Goal: Task Accomplishment & Management: Use online tool/utility

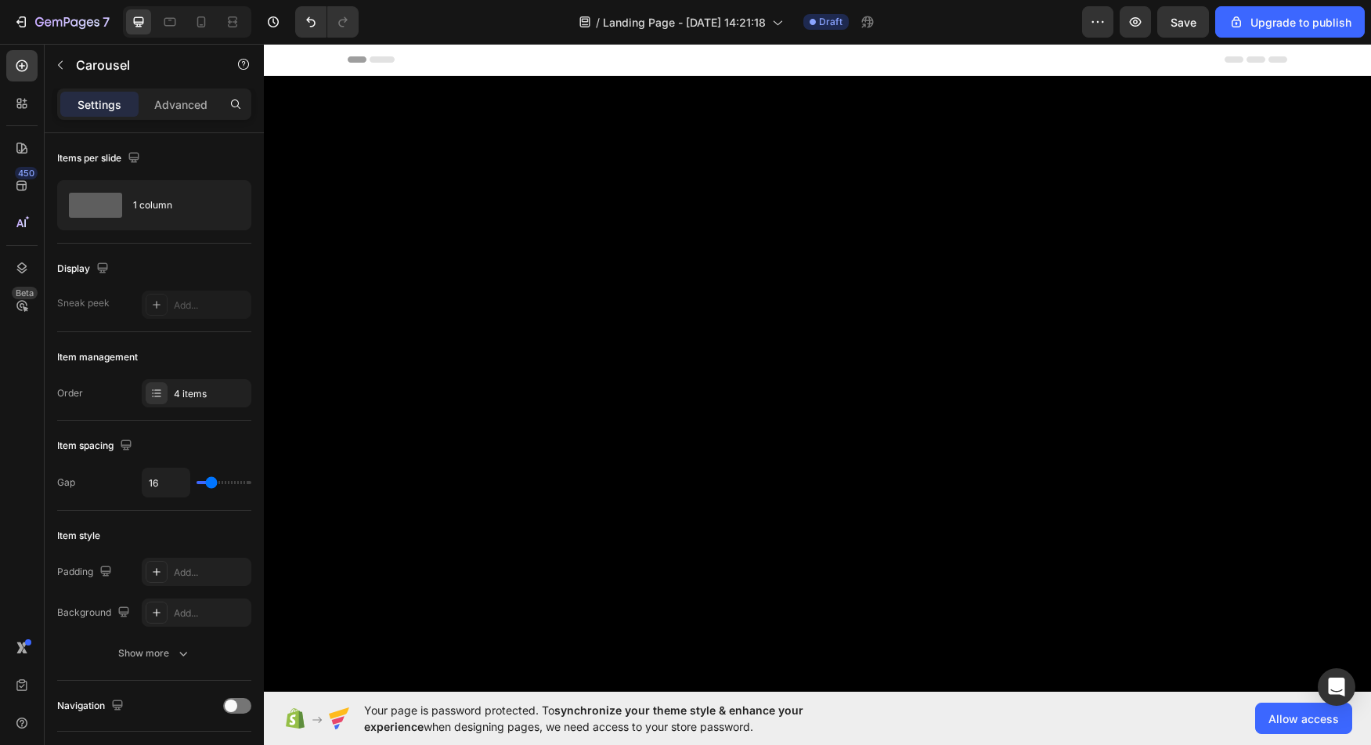
scroll to position [3176, 0]
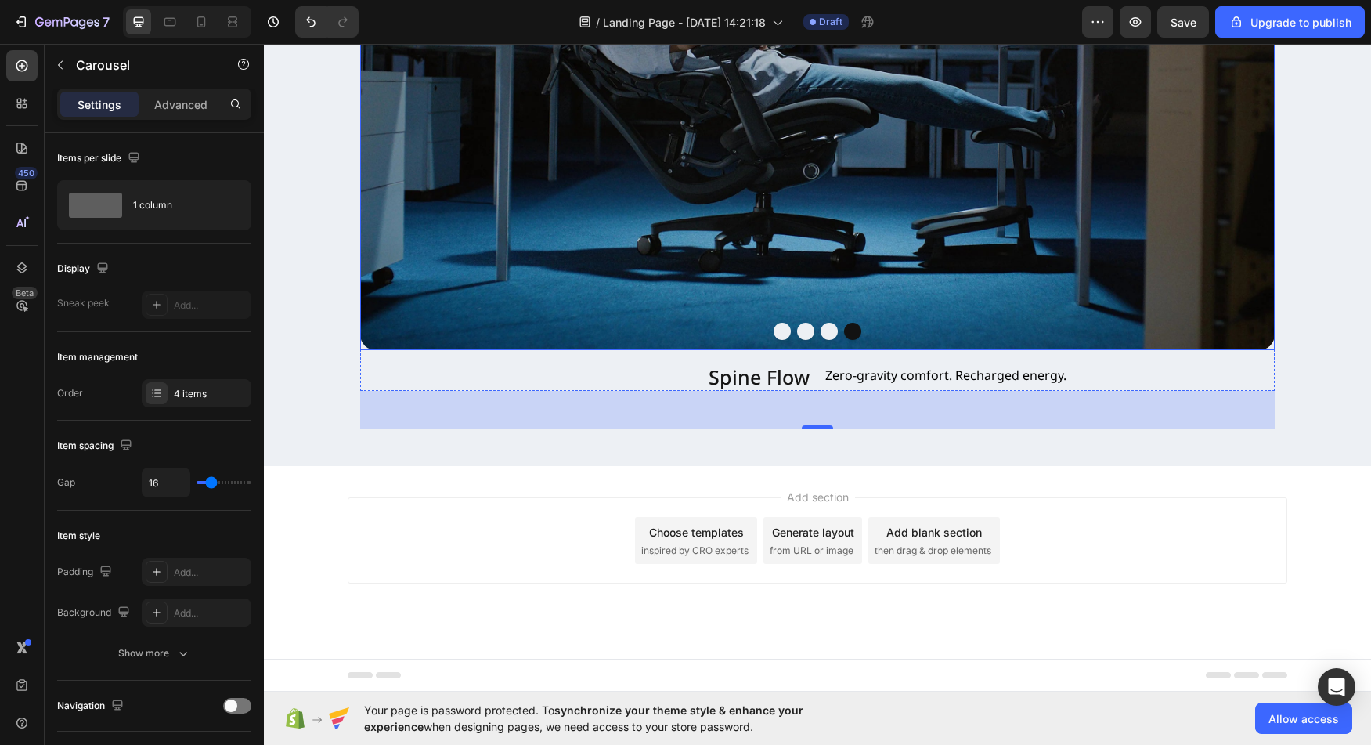
click at [826, 340] on img at bounding box center [817, 71] width 914 height 557
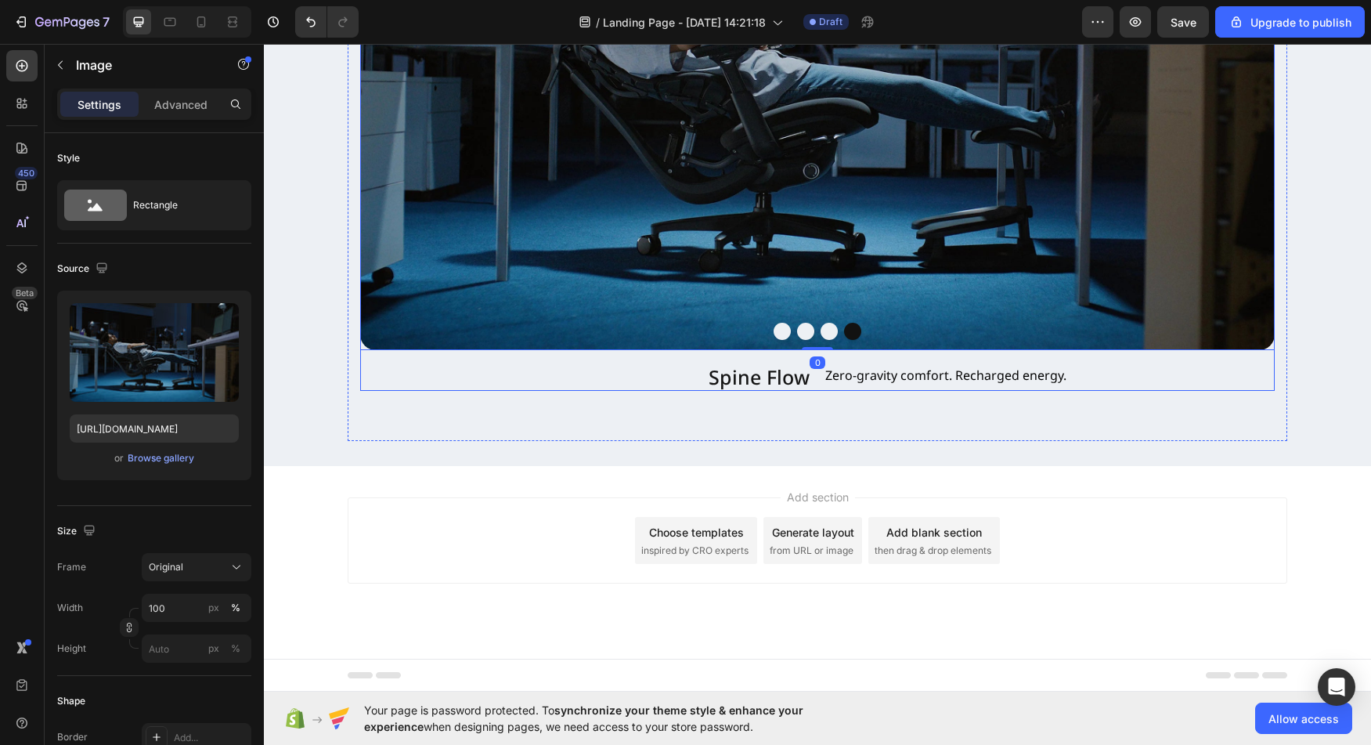
click at [826, 336] on button "Dot" at bounding box center [829, 331] width 17 height 17
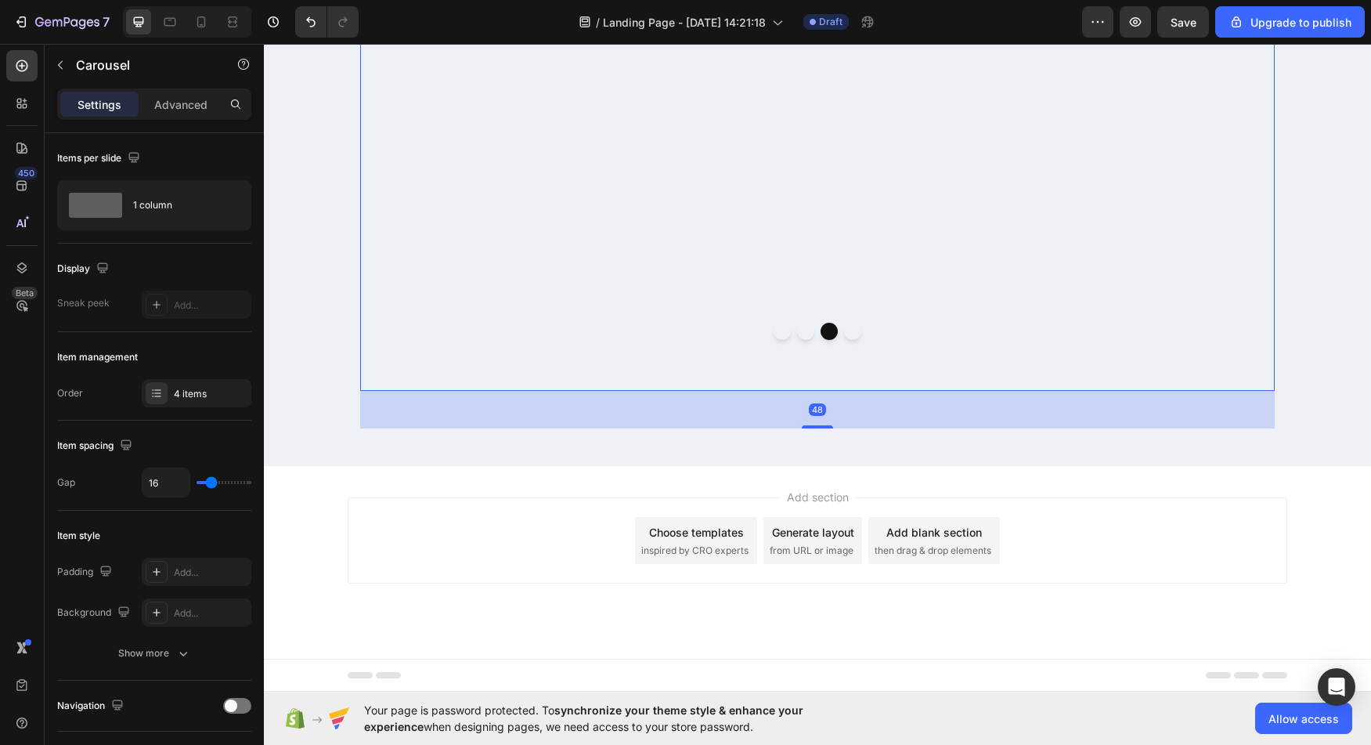
click at [801, 335] on button "Dot" at bounding box center [805, 331] width 17 height 17
click at [780, 334] on button "Dot" at bounding box center [782, 331] width 17 height 17
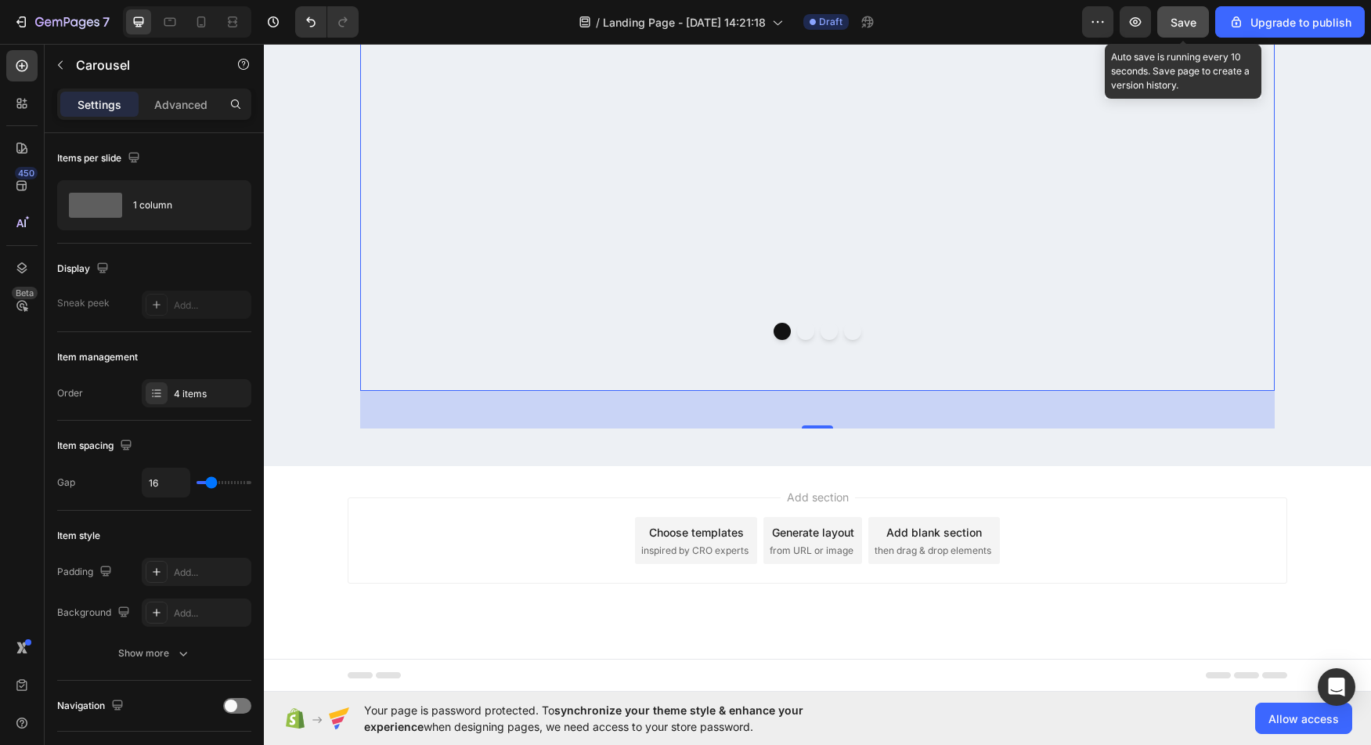
click at [1188, 16] on span "Save" at bounding box center [1183, 22] width 26 height 13
click at [911, 536] on div "Add blank section" at bounding box center [934, 532] width 96 height 16
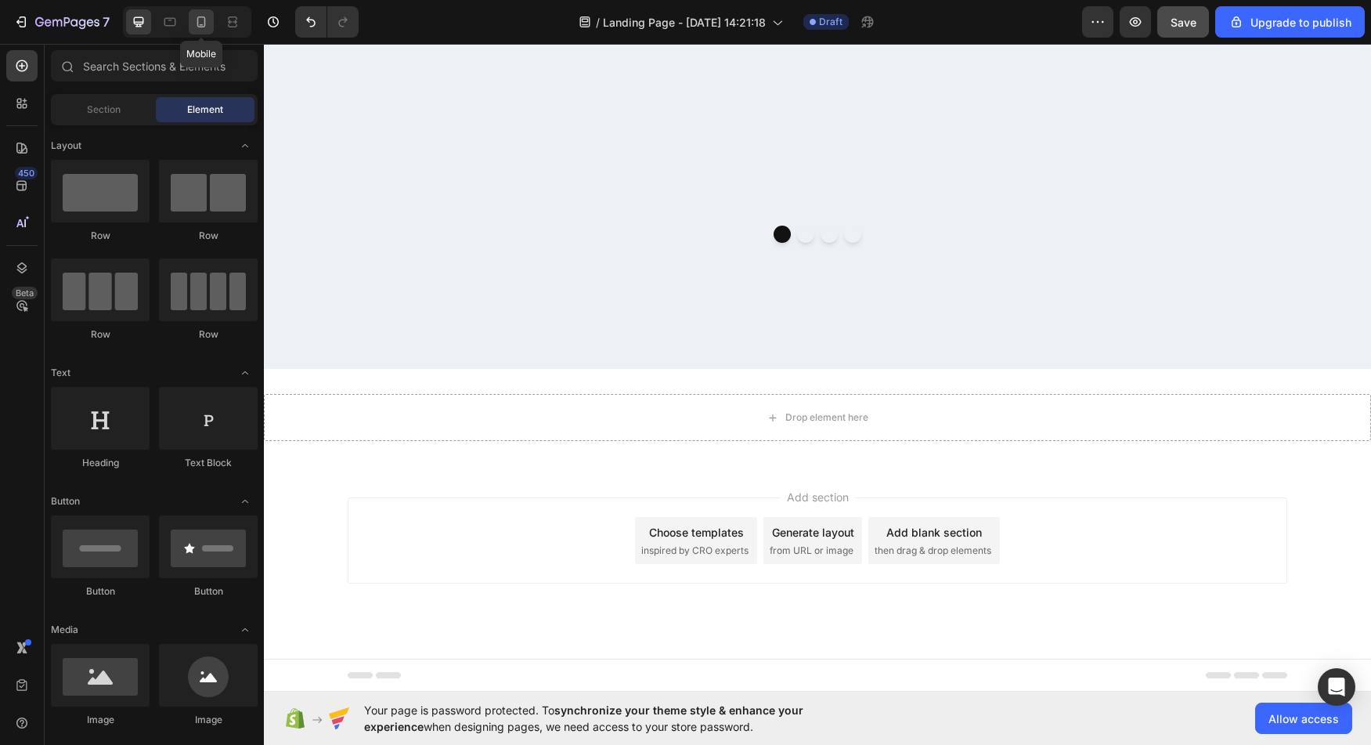
click at [200, 26] on icon at bounding box center [201, 22] width 16 height 16
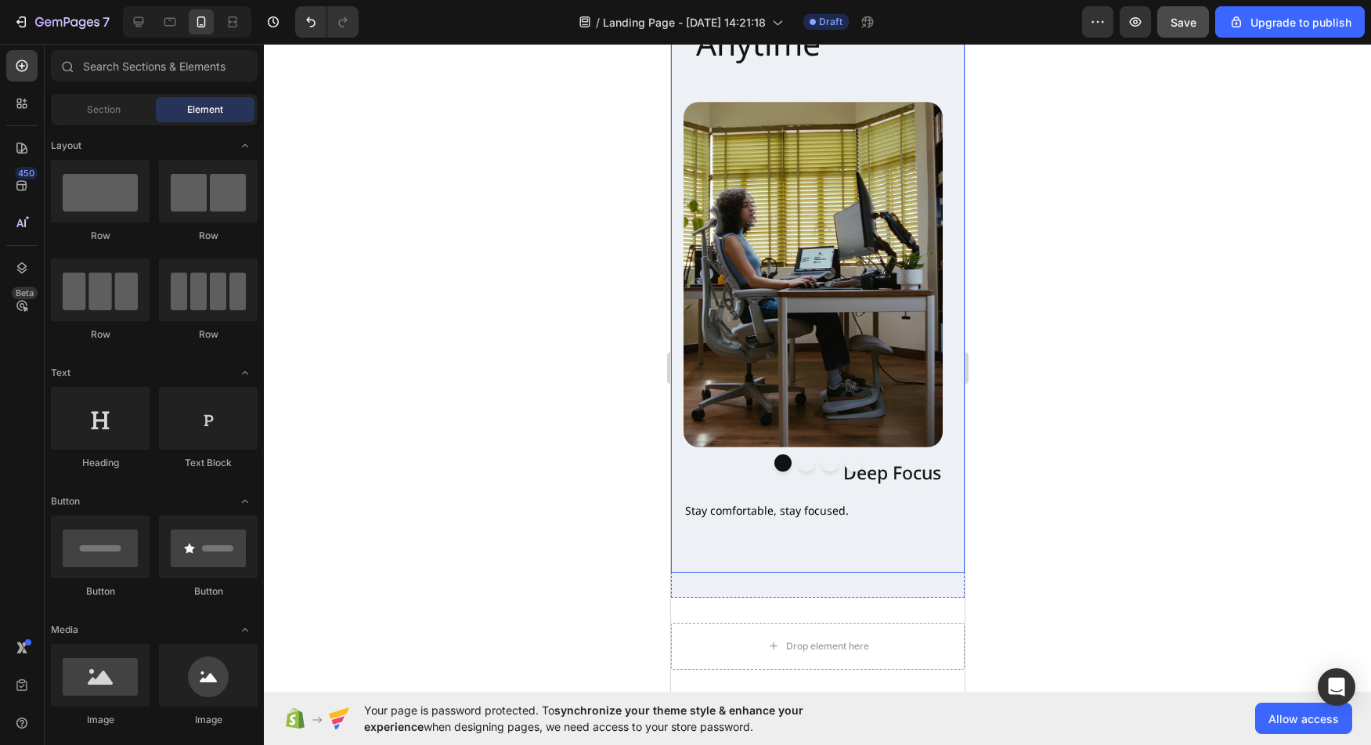
scroll to position [2877, 0]
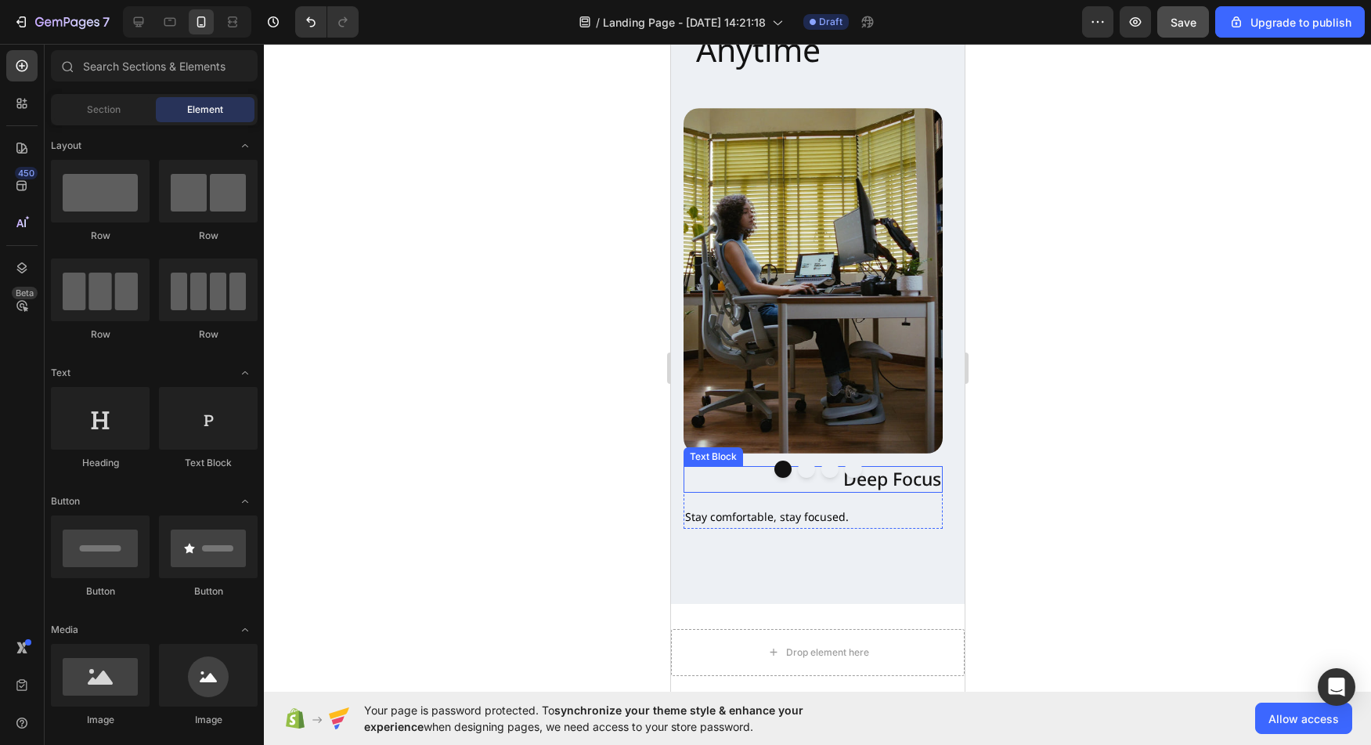
click at [882, 467] on p "Deep Focus" at bounding box center [812, 478] width 256 height 23
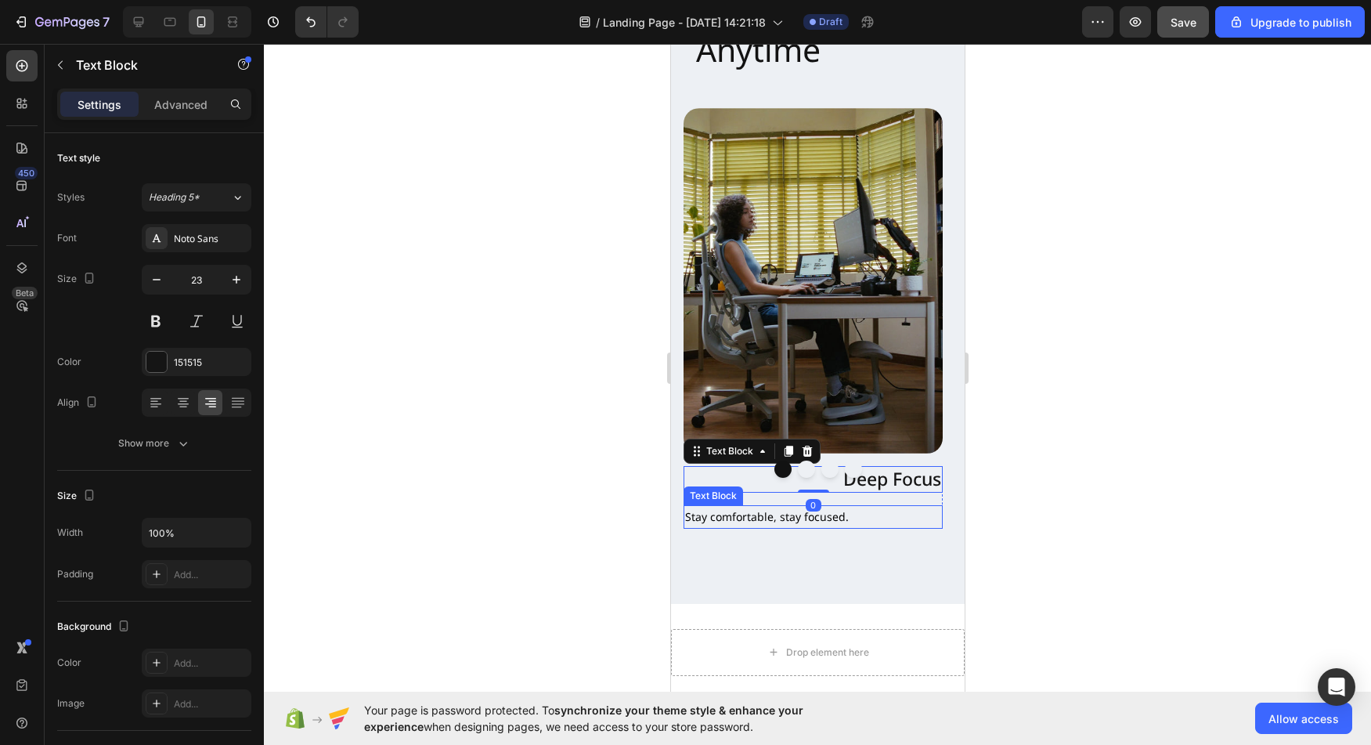
click at [862, 507] on p "Stay comfortable, stay focused." at bounding box center [812, 517] width 256 height 20
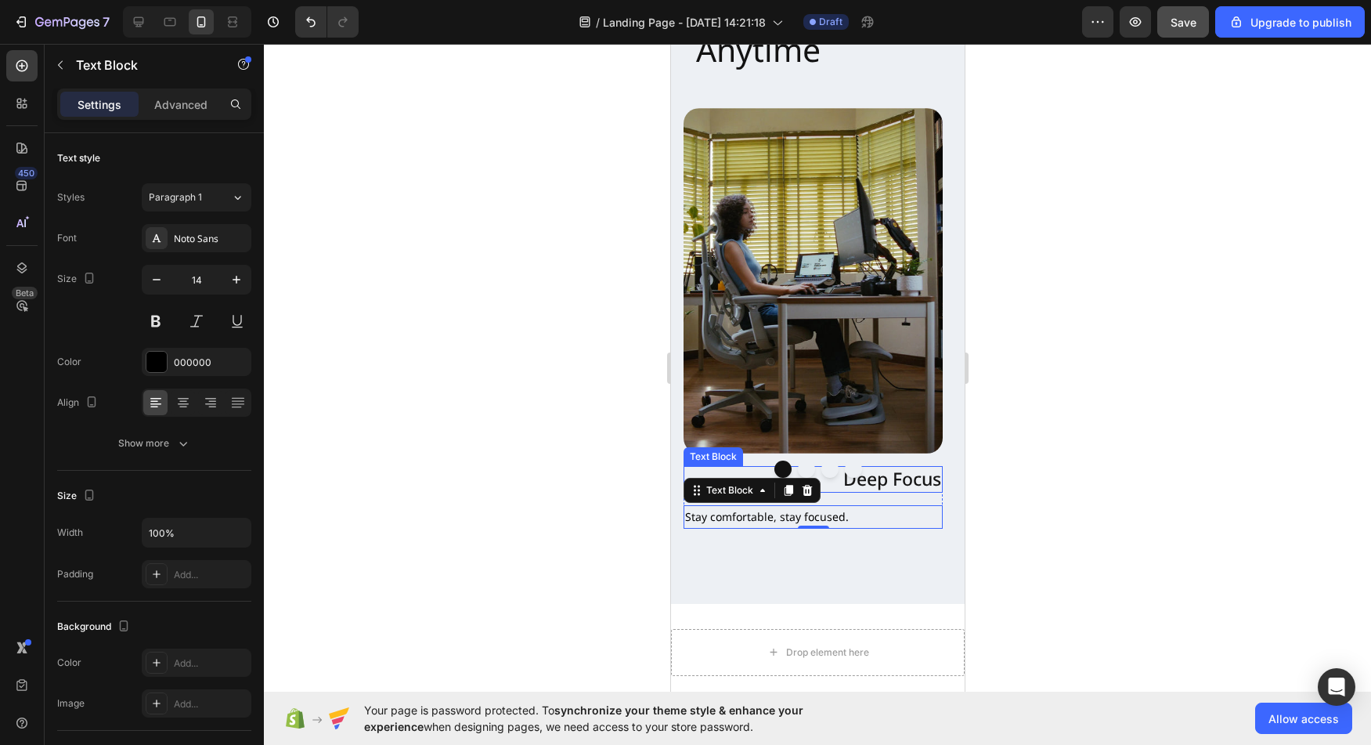
click at [889, 467] on p "Deep Focus" at bounding box center [812, 478] width 256 height 23
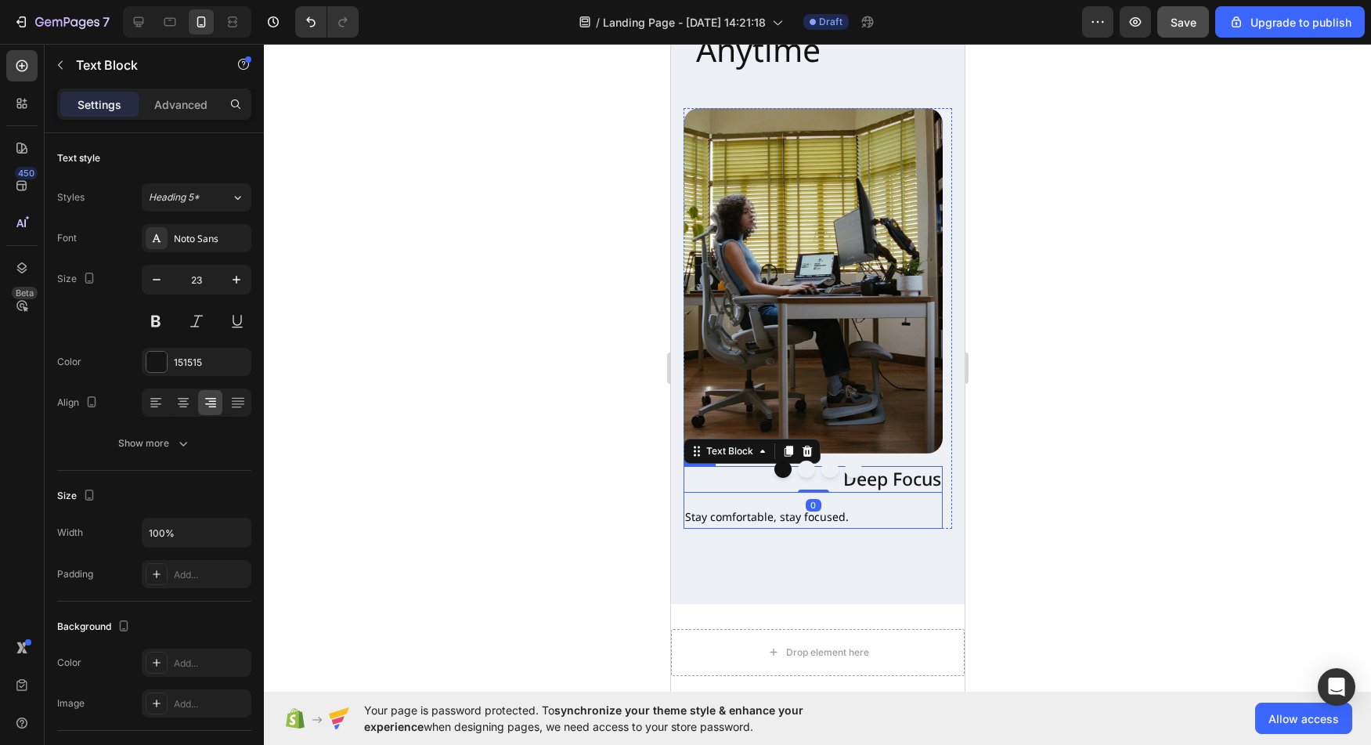
click at [896, 473] on div "Deep Focus Text Block 0 Stay comfortable, stay focused. Text Block Row" at bounding box center [812, 497] width 259 height 62
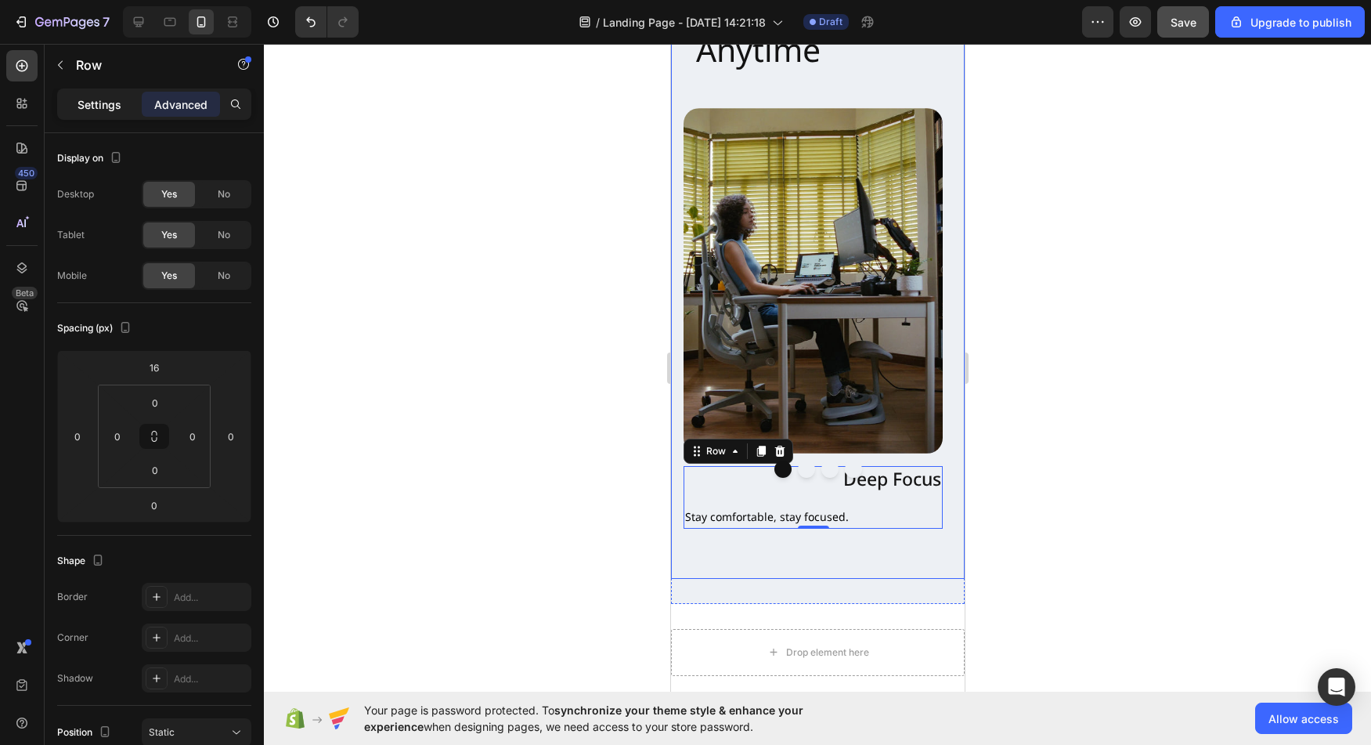
click at [112, 113] on div "Settings" at bounding box center [99, 104] width 78 height 25
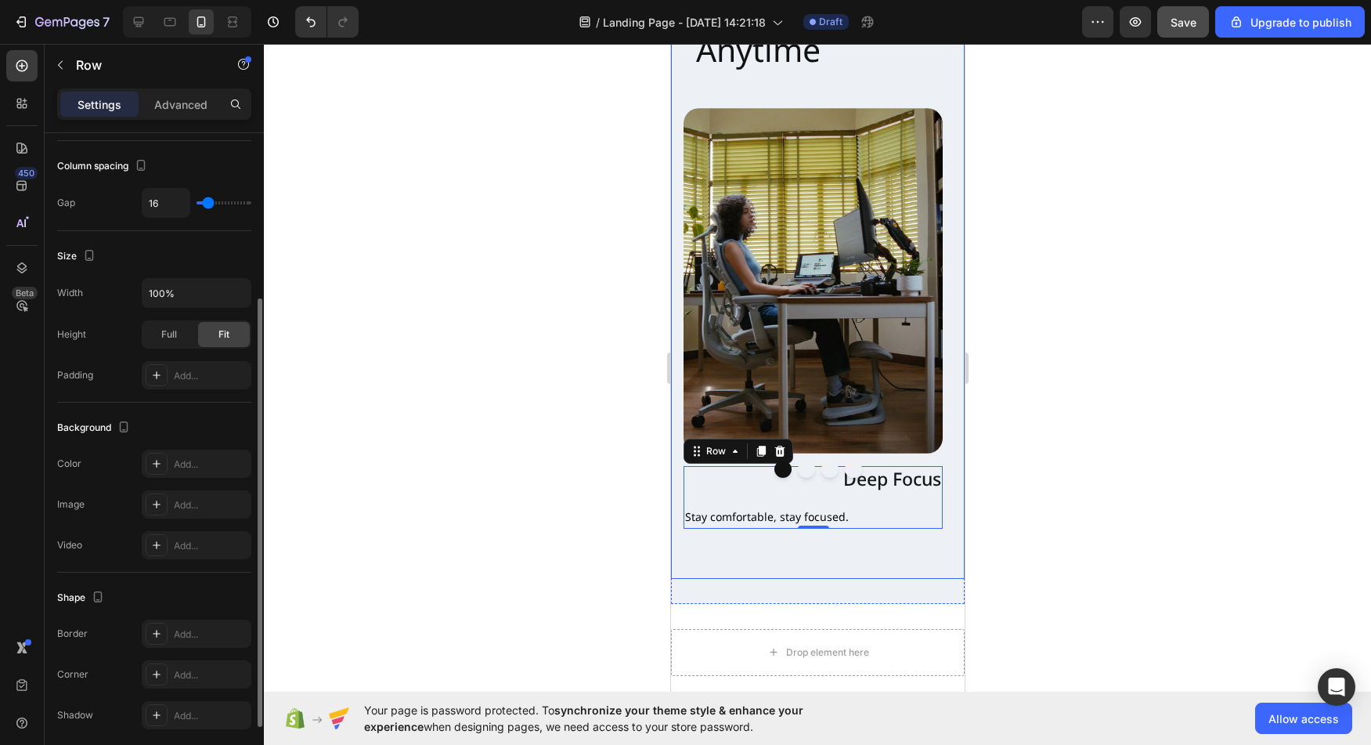
scroll to position [299, 0]
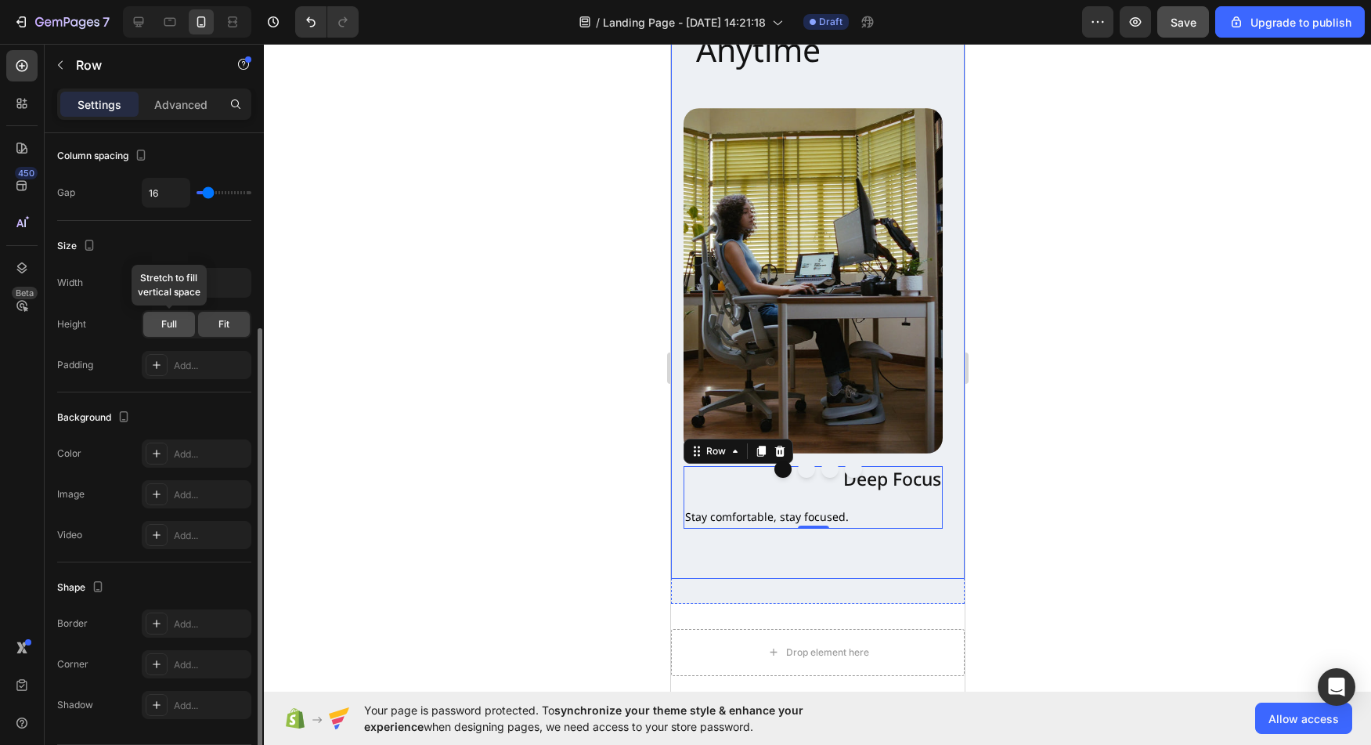
click at [158, 333] on div "Full" at bounding box center [169, 324] width 52 height 25
click at [192, 331] on div "Full" at bounding box center [169, 324] width 52 height 25
click at [204, 330] on div "Fit" at bounding box center [224, 324] width 52 height 25
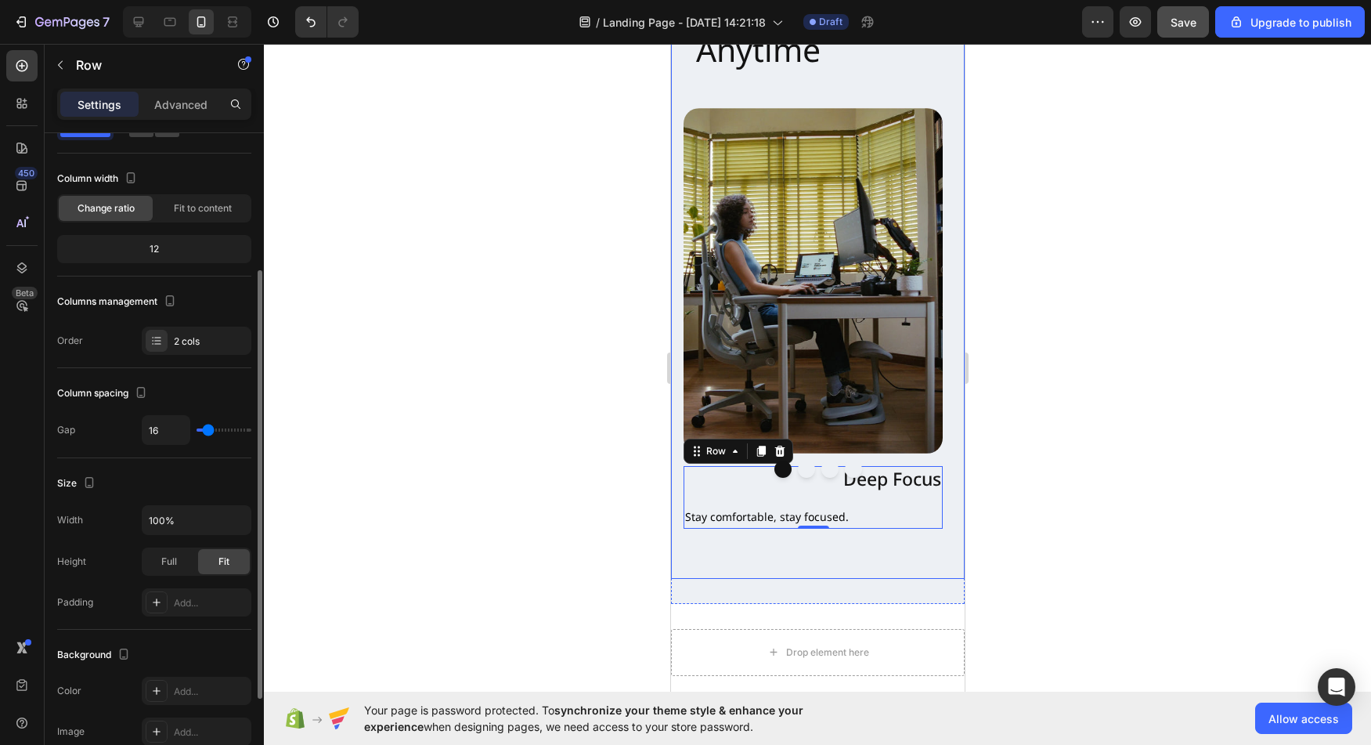
scroll to position [0, 0]
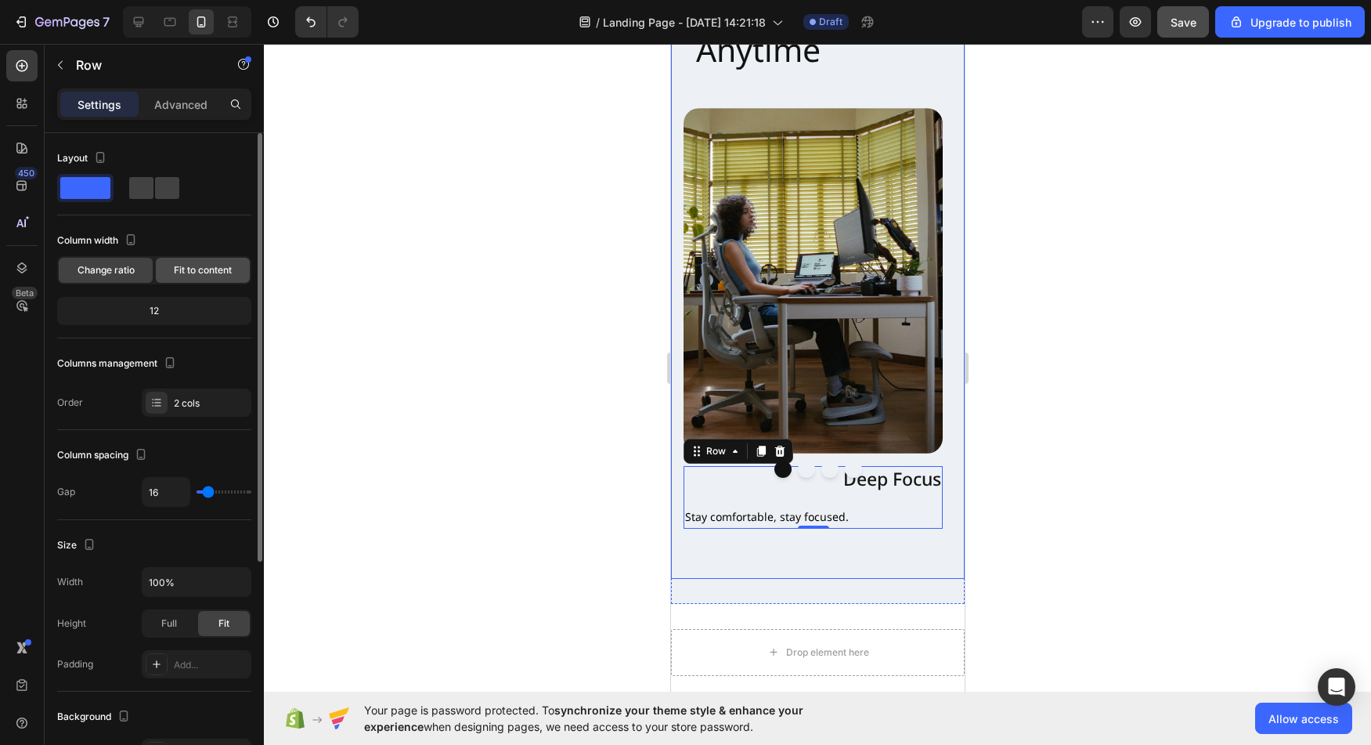
click at [189, 280] on div "Fit to content" at bounding box center [203, 270] width 94 height 25
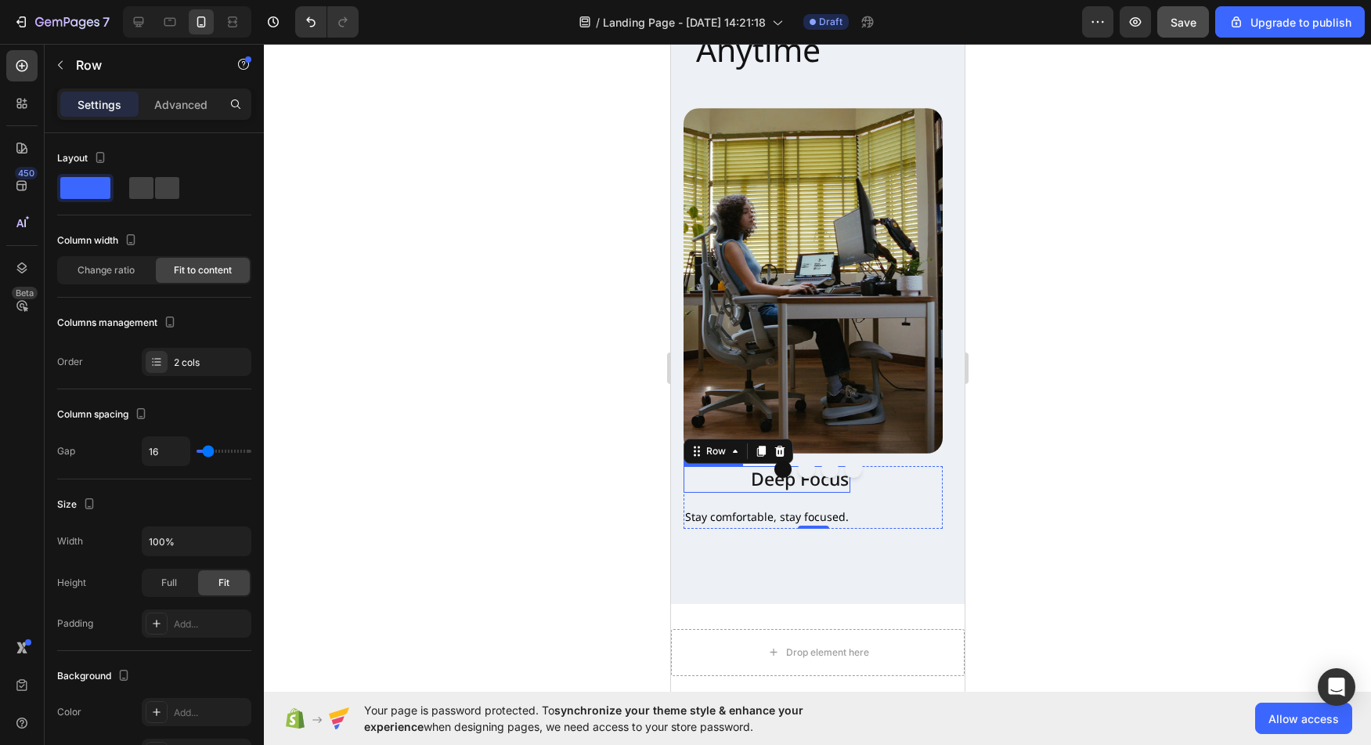
click at [795, 467] on p "Deep Focus" at bounding box center [766, 478] width 164 height 23
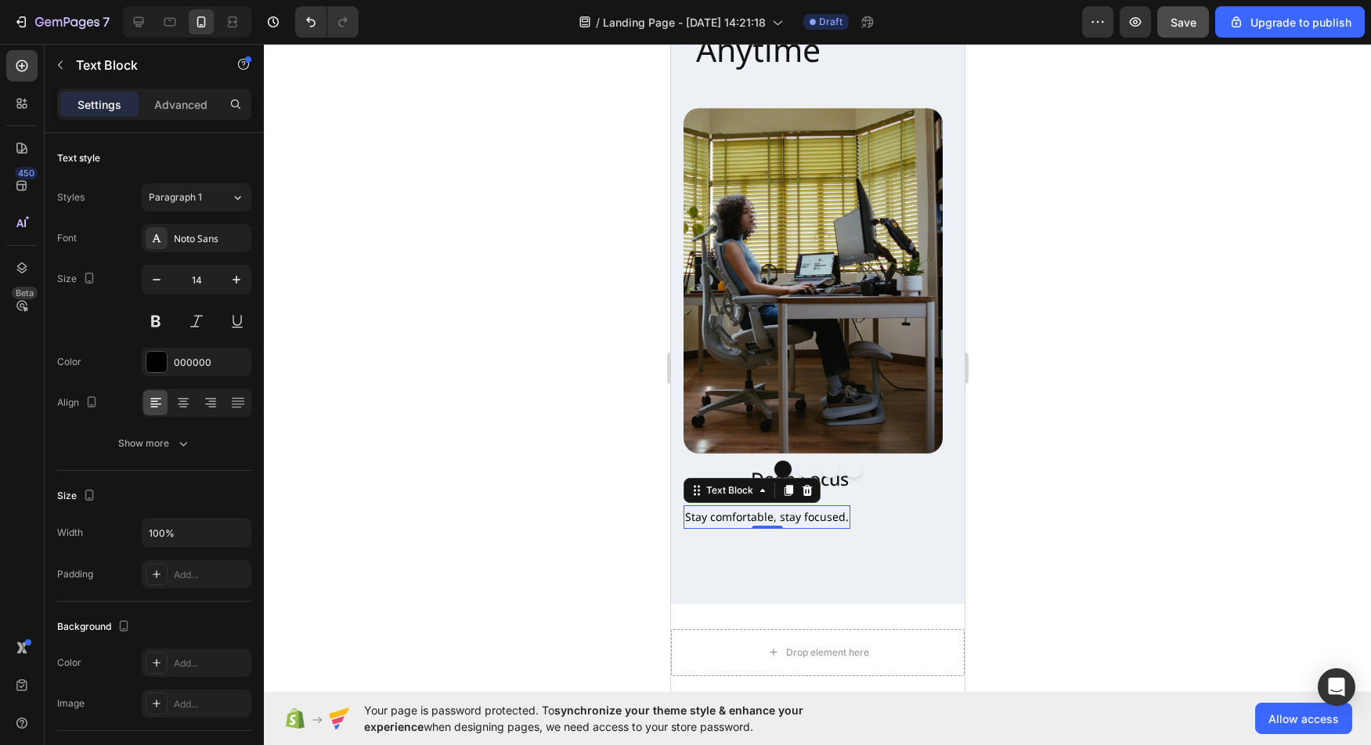
click at [810, 507] on p "Stay comfortable, stay focused." at bounding box center [766, 517] width 164 height 20
click at [834, 467] on p "Deep Focus" at bounding box center [766, 478] width 164 height 23
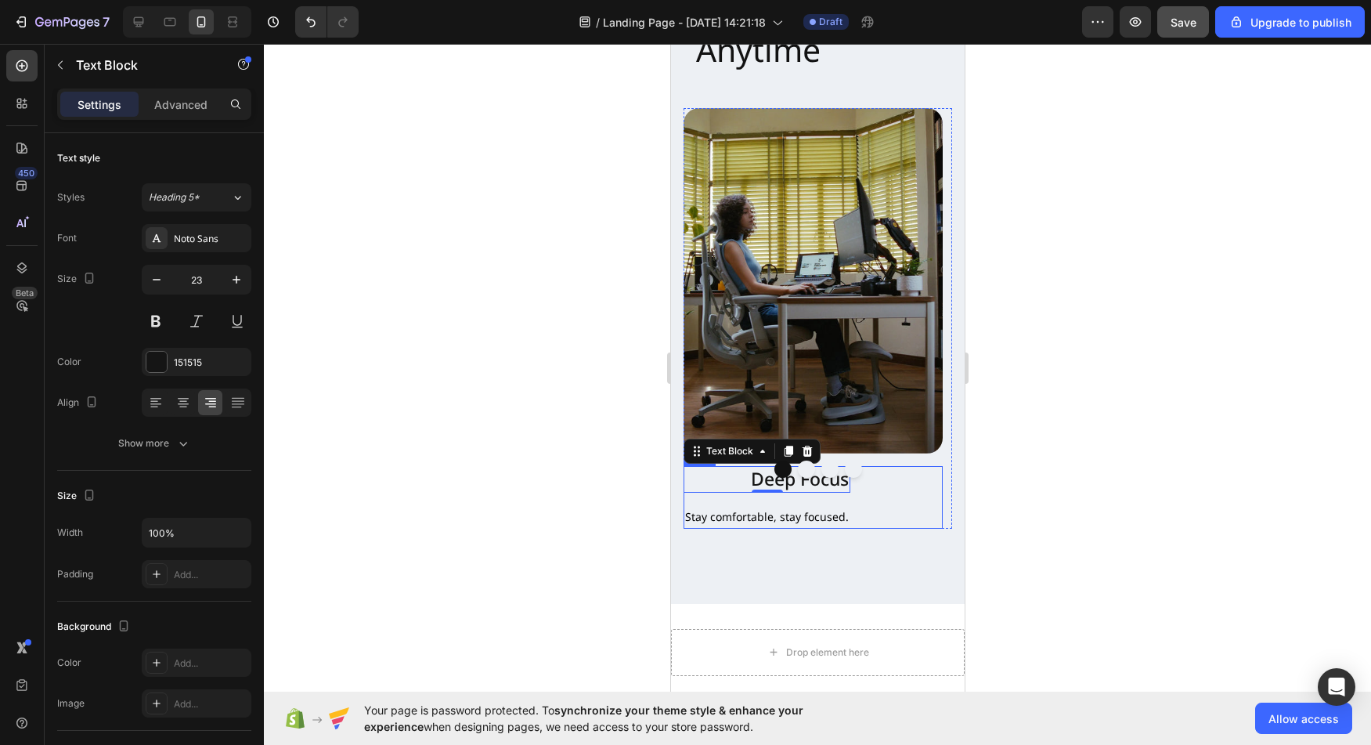
click at [882, 471] on div "Deep Focus Text Block 0 Stay comfortable, stay focused. Text Block Row" at bounding box center [812, 497] width 259 height 62
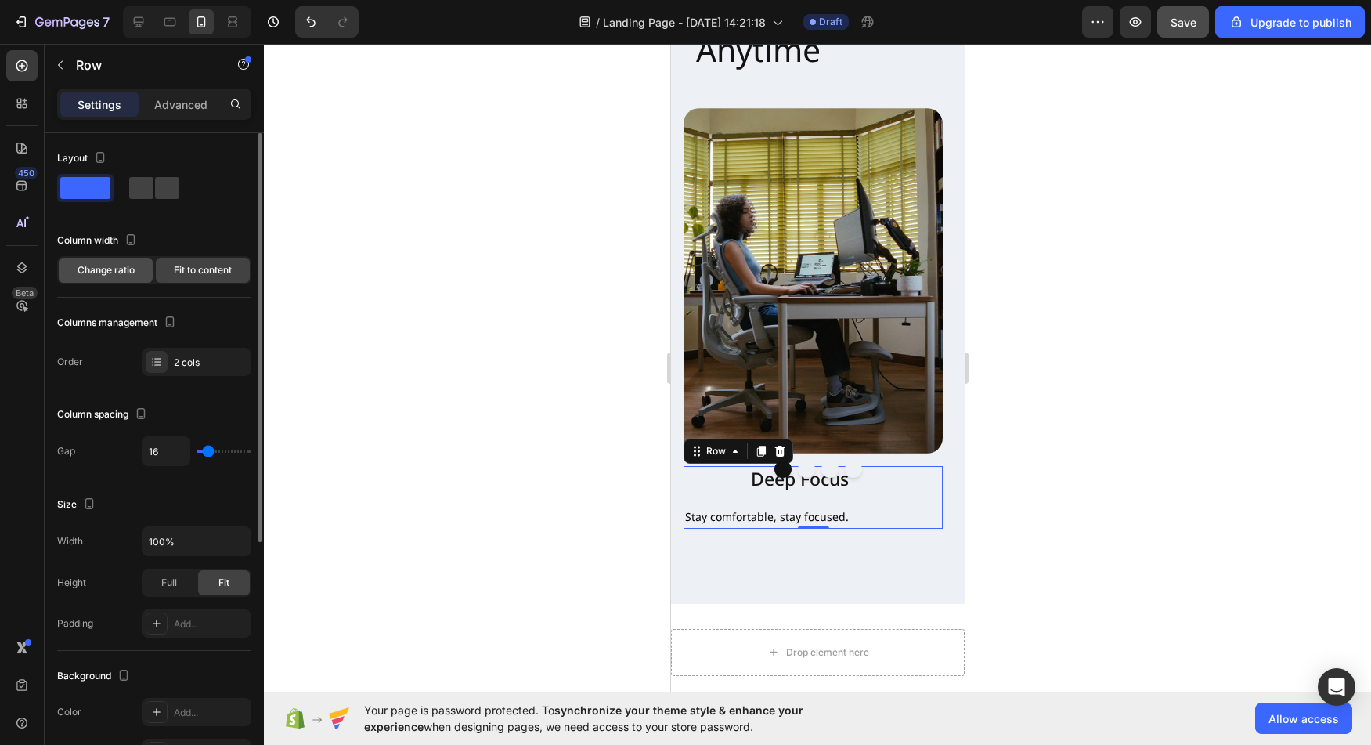
click at [124, 274] on span "Change ratio" at bounding box center [106, 270] width 57 height 14
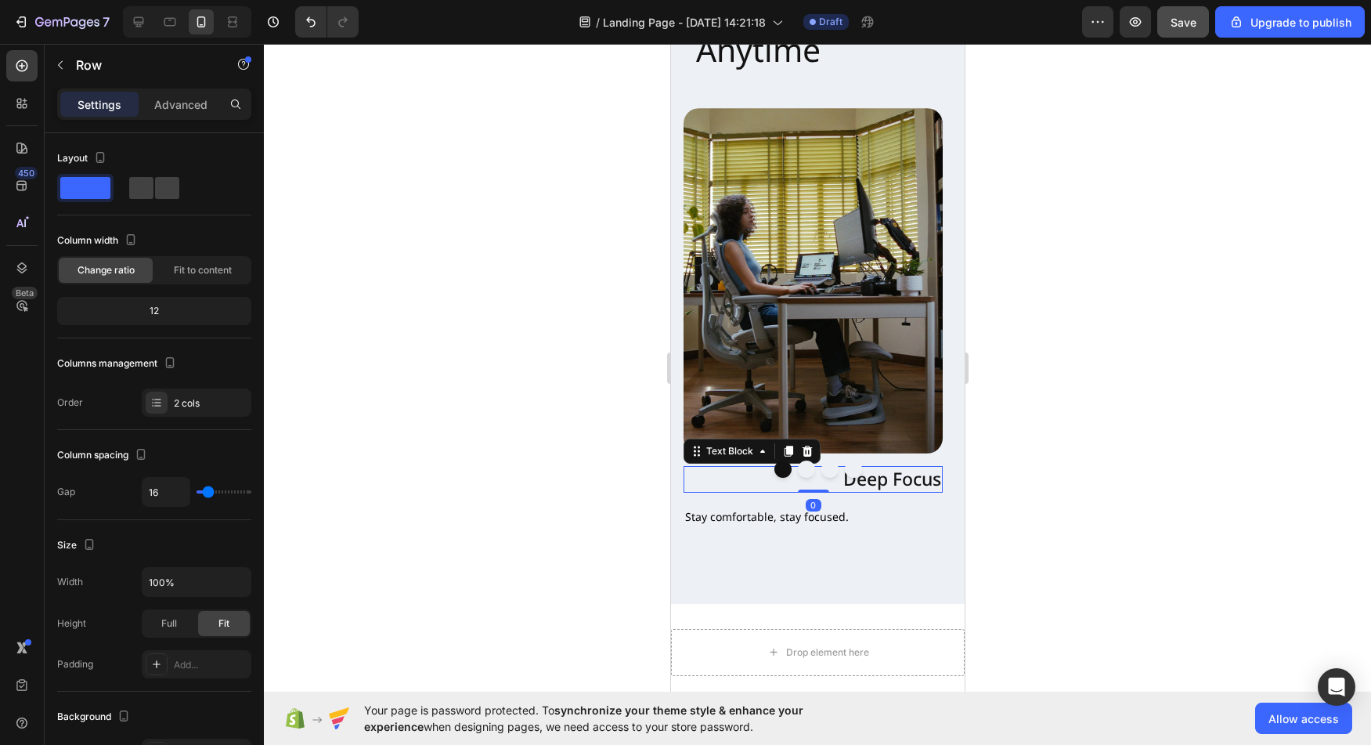
click at [895, 467] on p "Deep Focus" at bounding box center [812, 478] width 256 height 23
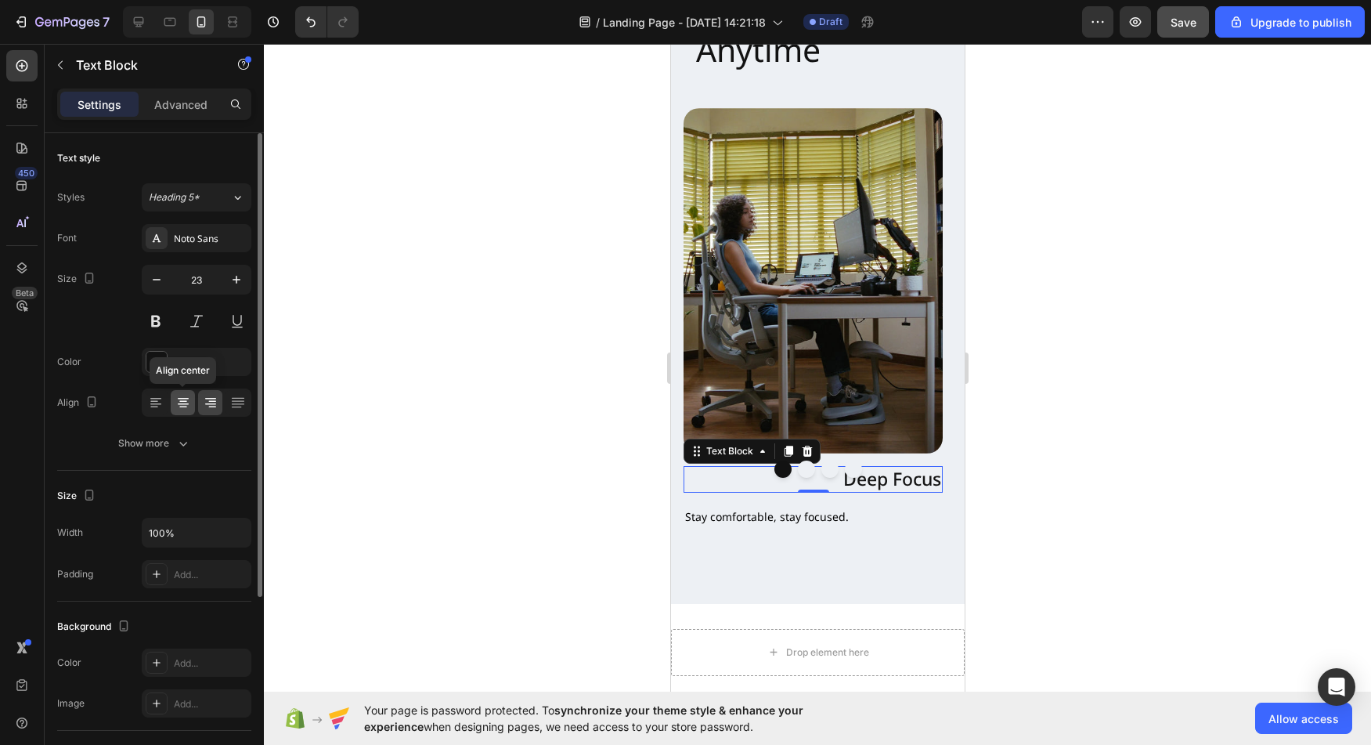
click at [184, 403] on icon at bounding box center [183, 404] width 11 height 2
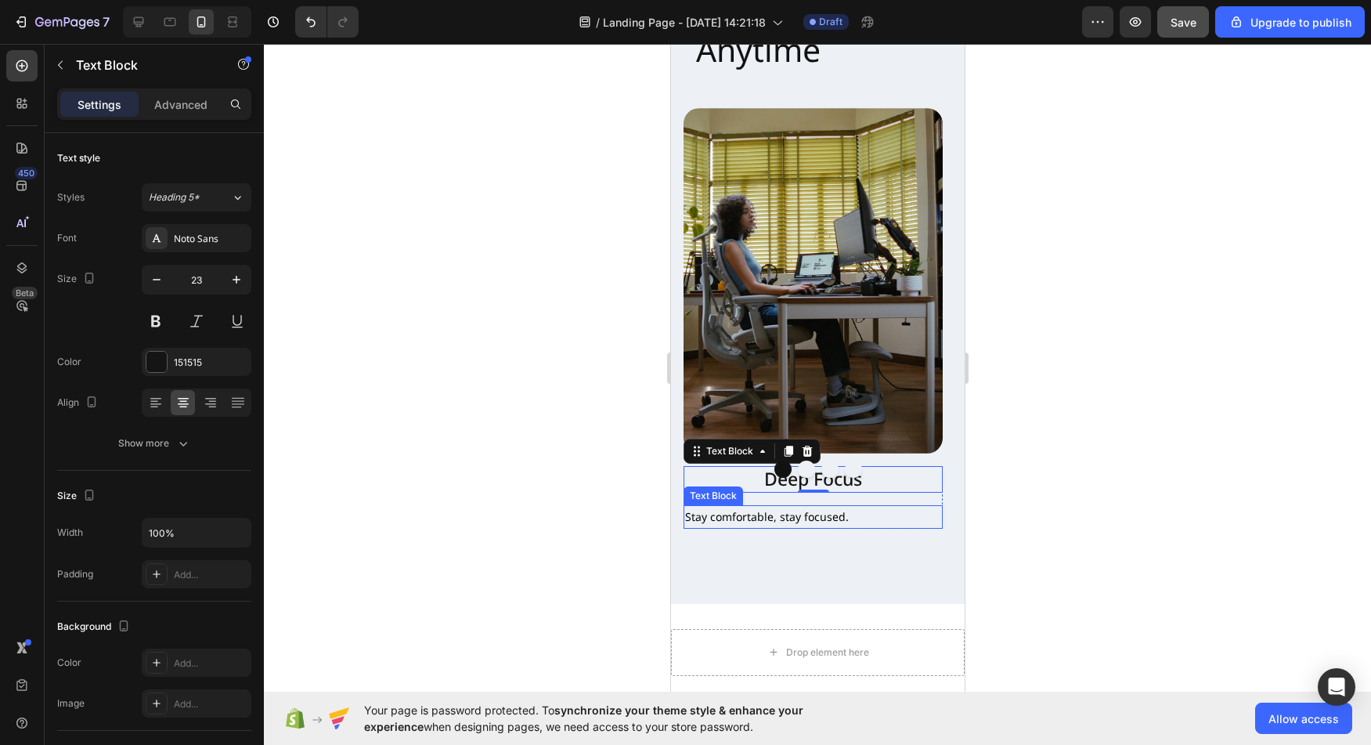
click at [816, 507] on p "Stay comfortable, stay focused." at bounding box center [812, 517] width 256 height 20
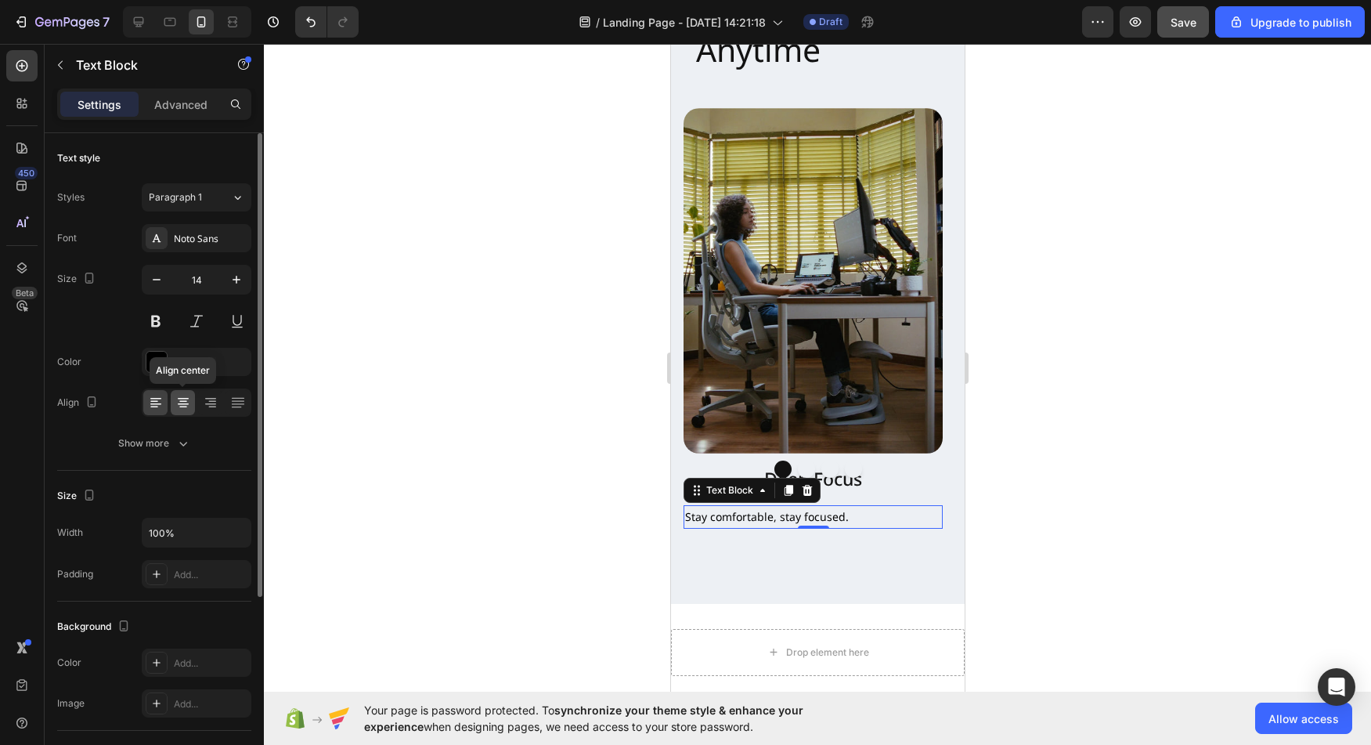
click at [185, 401] on icon at bounding box center [183, 402] width 8 height 2
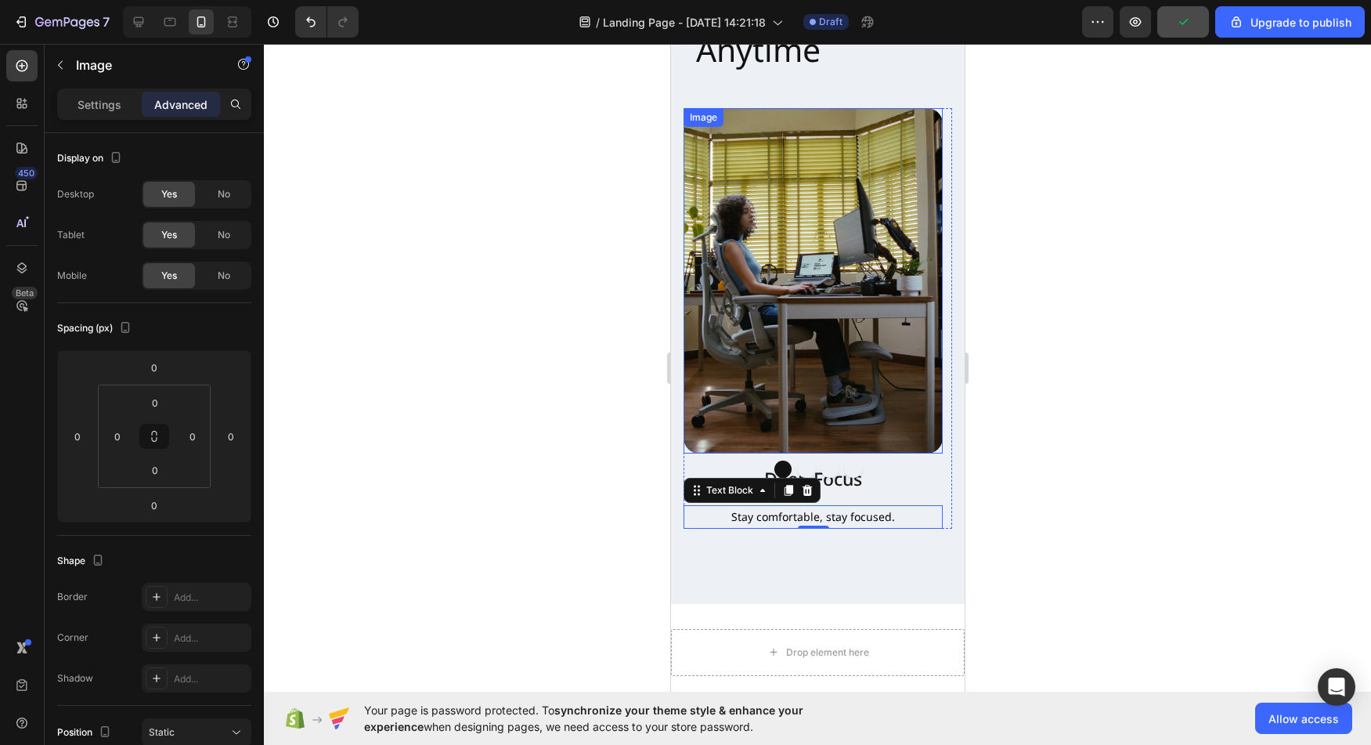
click at [843, 375] on img at bounding box center [812, 280] width 259 height 345
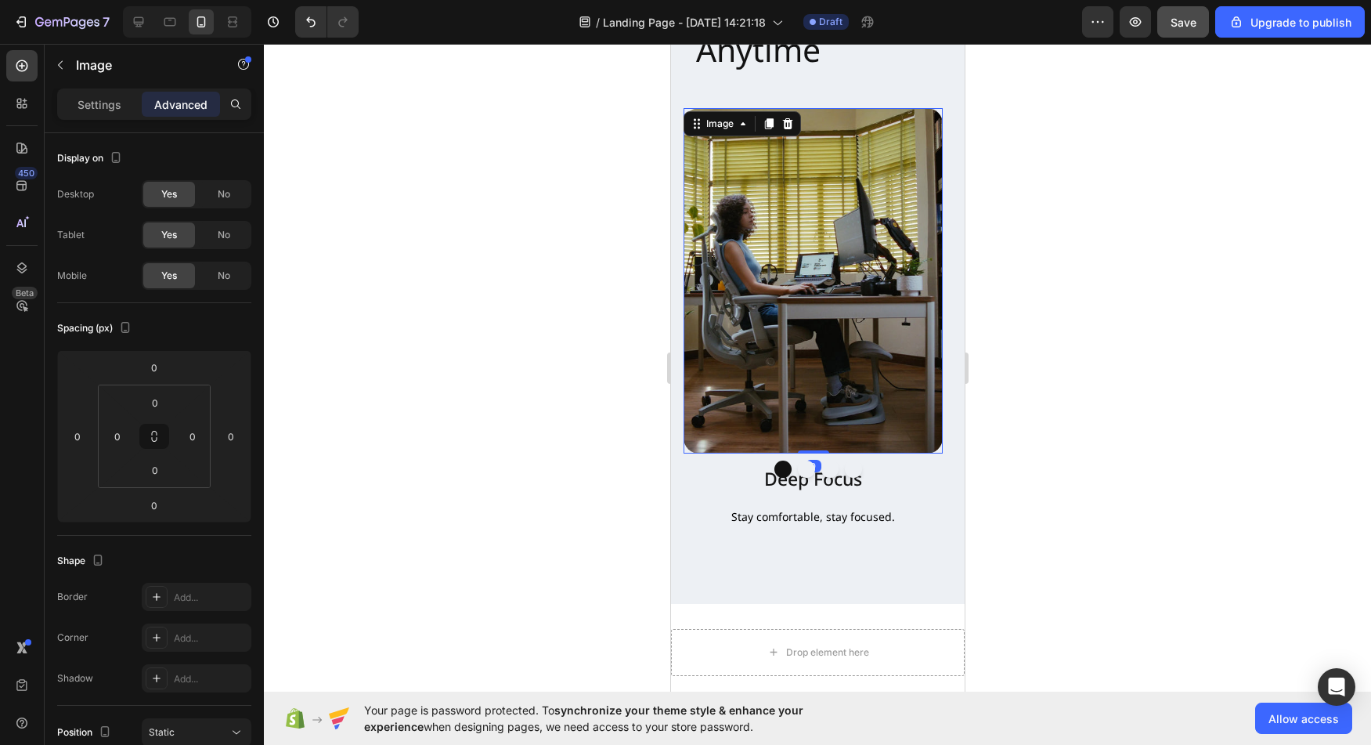
click at [769, 373] on img at bounding box center [812, 280] width 259 height 345
click at [123, 110] on div "Settings" at bounding box center [99, 104] width 78 height 25
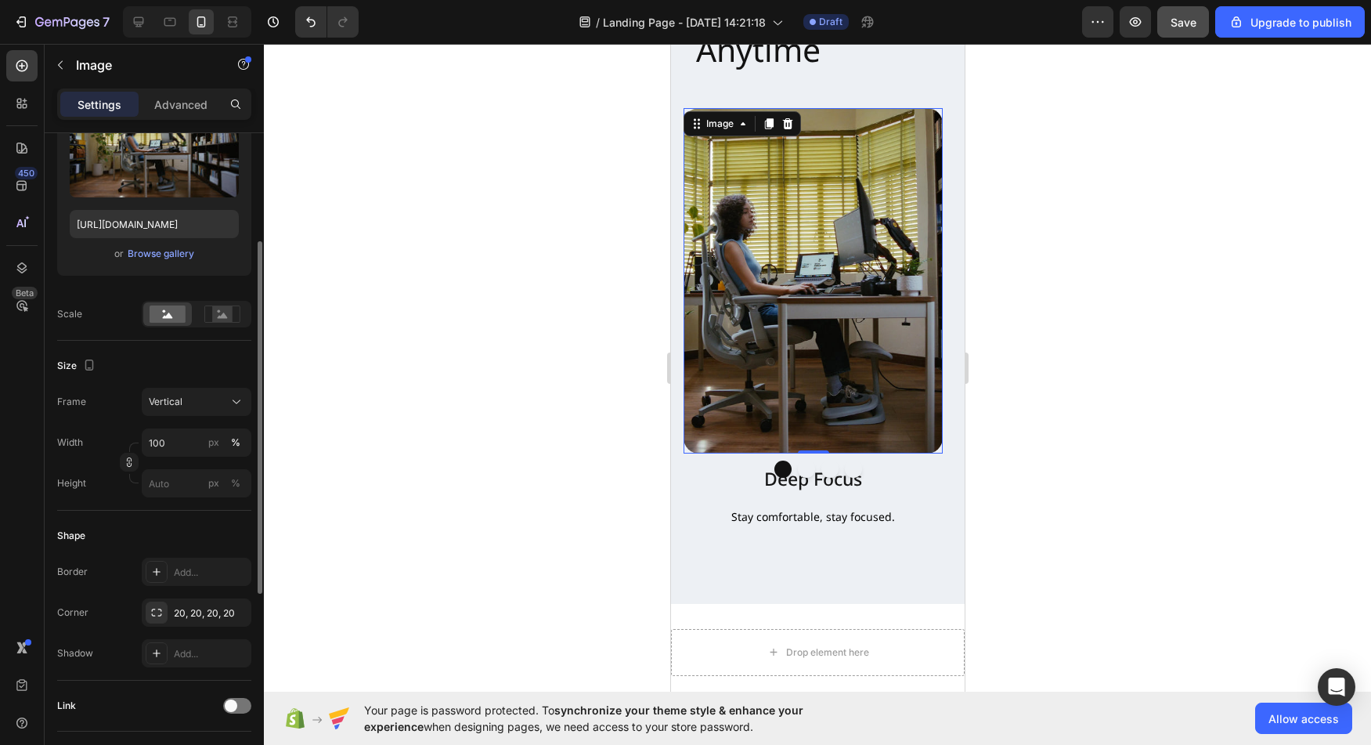
scroll to position [204, 0]
click at [229, 397] on icon at bounding box center [237, 403] width 16 height 16
click at [79, 399] on label "Frame" at bounding box center [71, 402] width 29 height 14
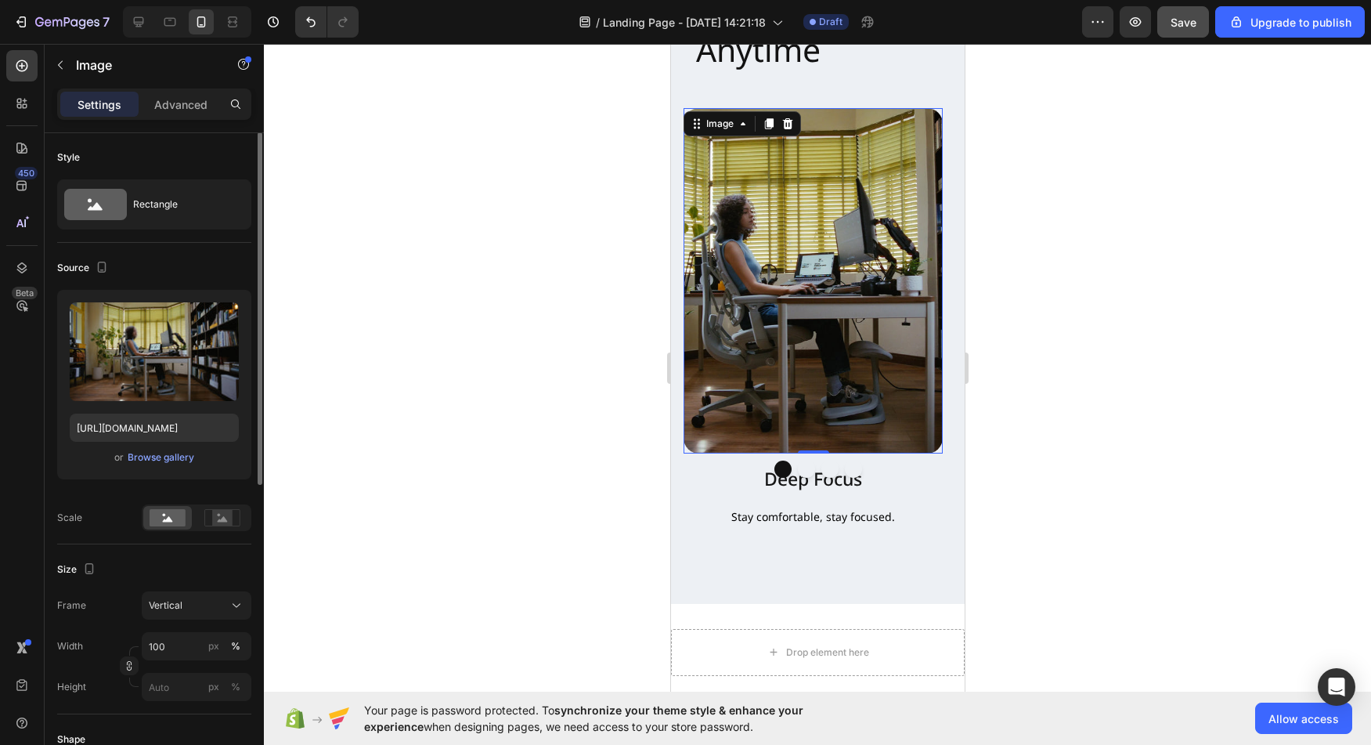
scroll to position [0, 0]
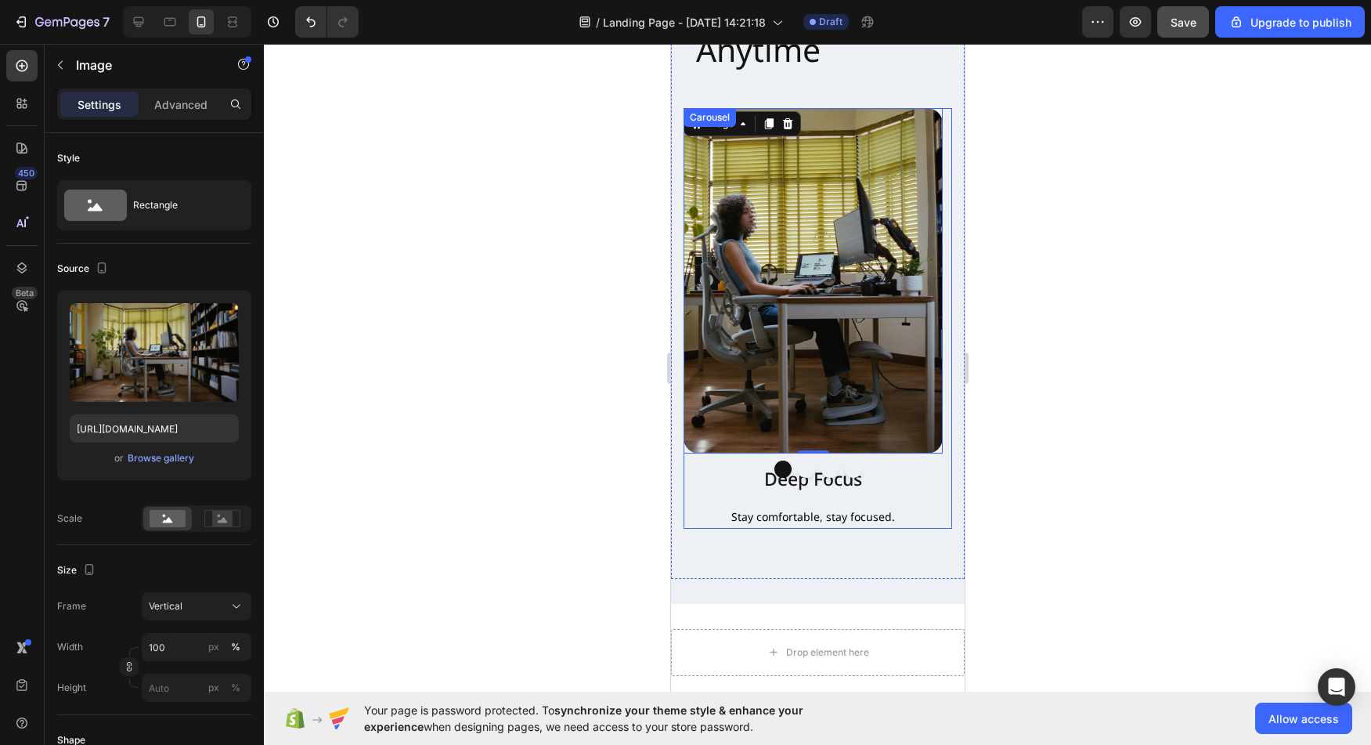
click at [896, 460] on div at bounding box center [817, 468] width 269 height 17
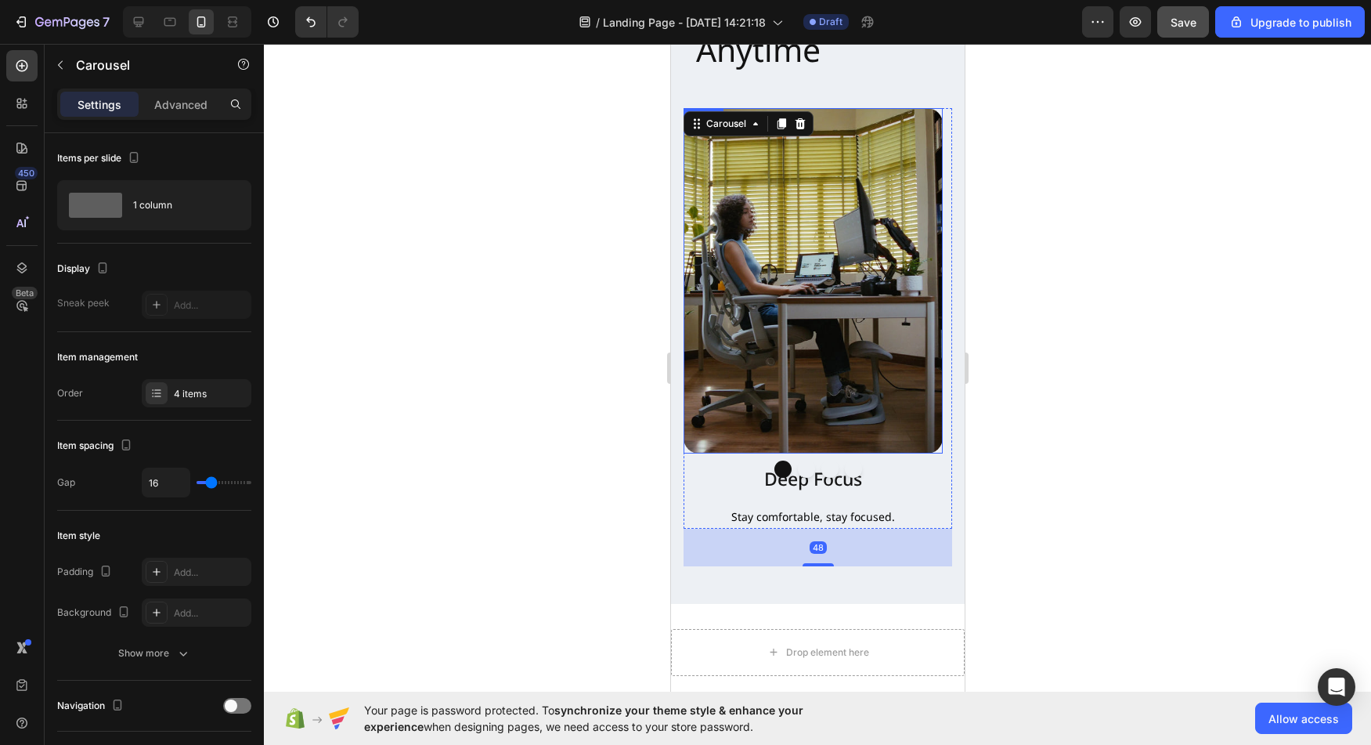
click at [937, 428] on div at bounding box center [812, 280] width 259 height 345
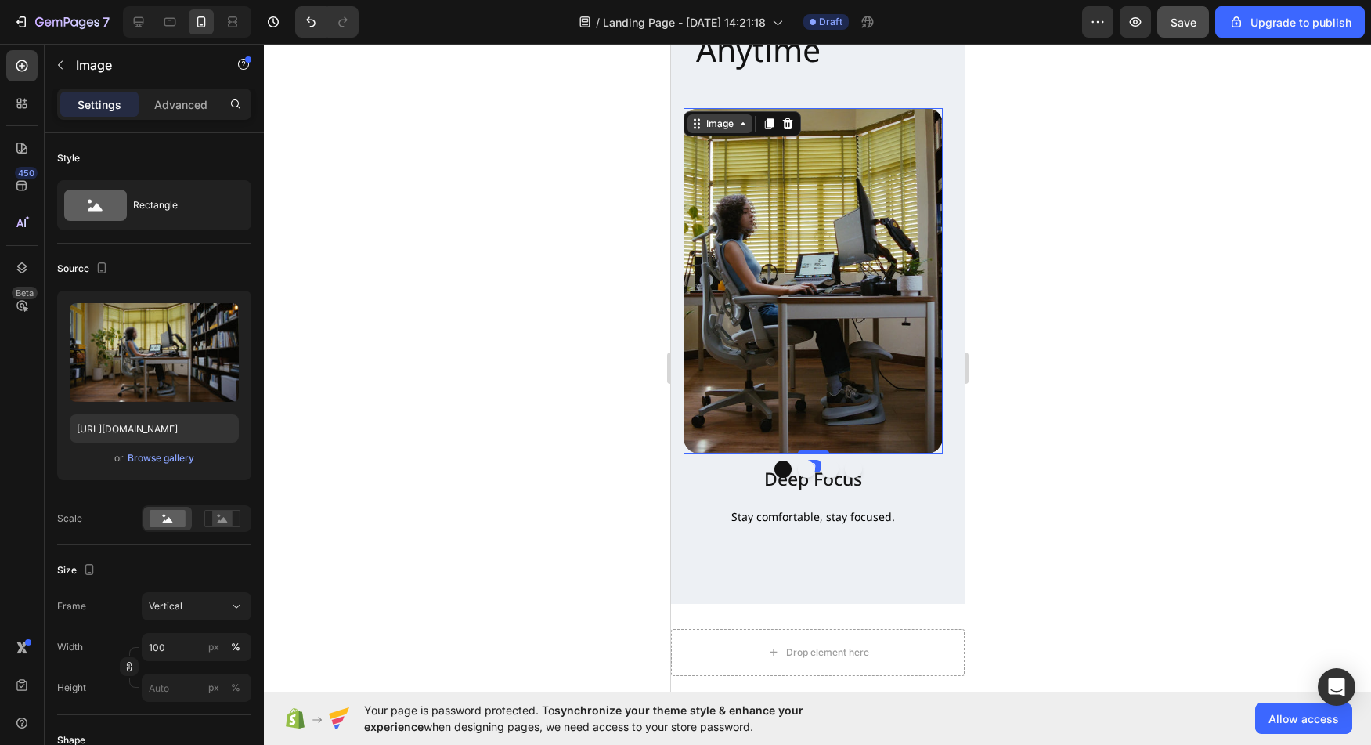
click at [724, 117] on div "Image" at bounding box center [719, 124] width 34 height 14
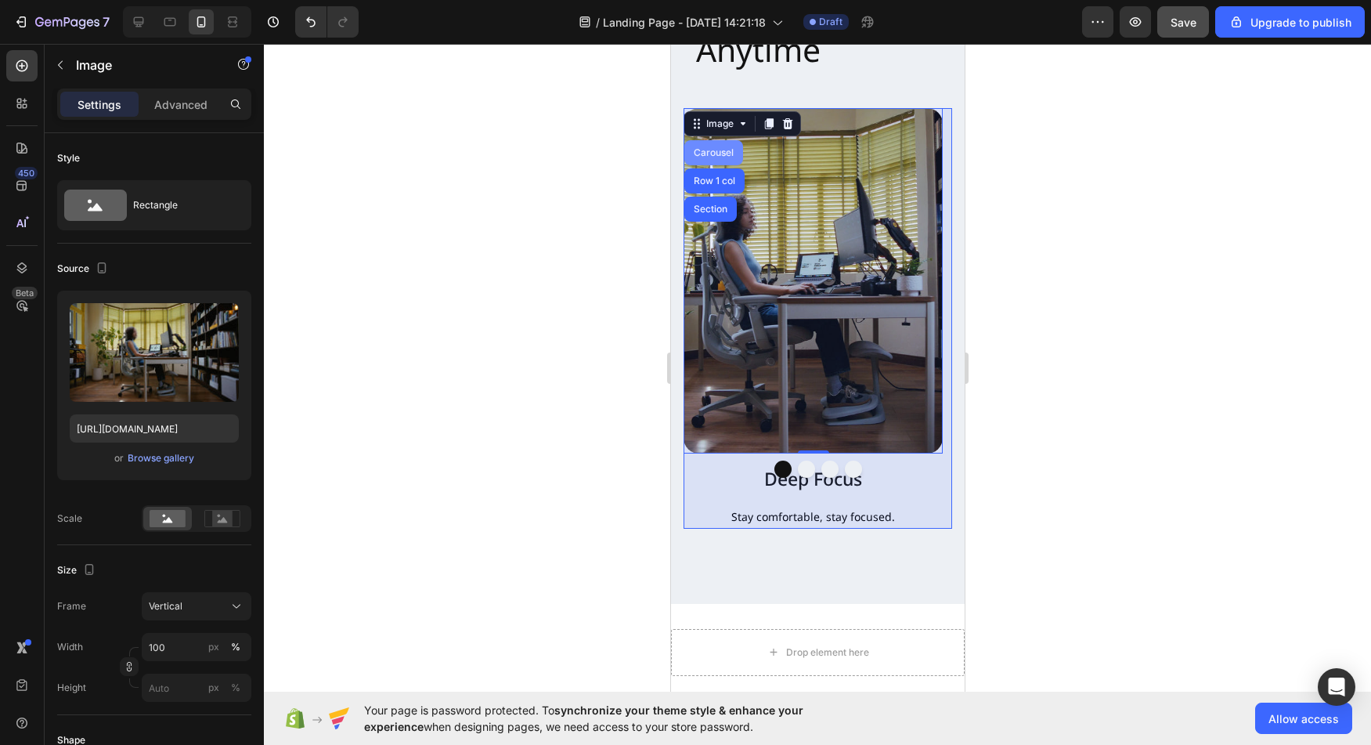
click at [716, 148] on div "Carousel" at bounding box center [713, 152] width 46 height 9
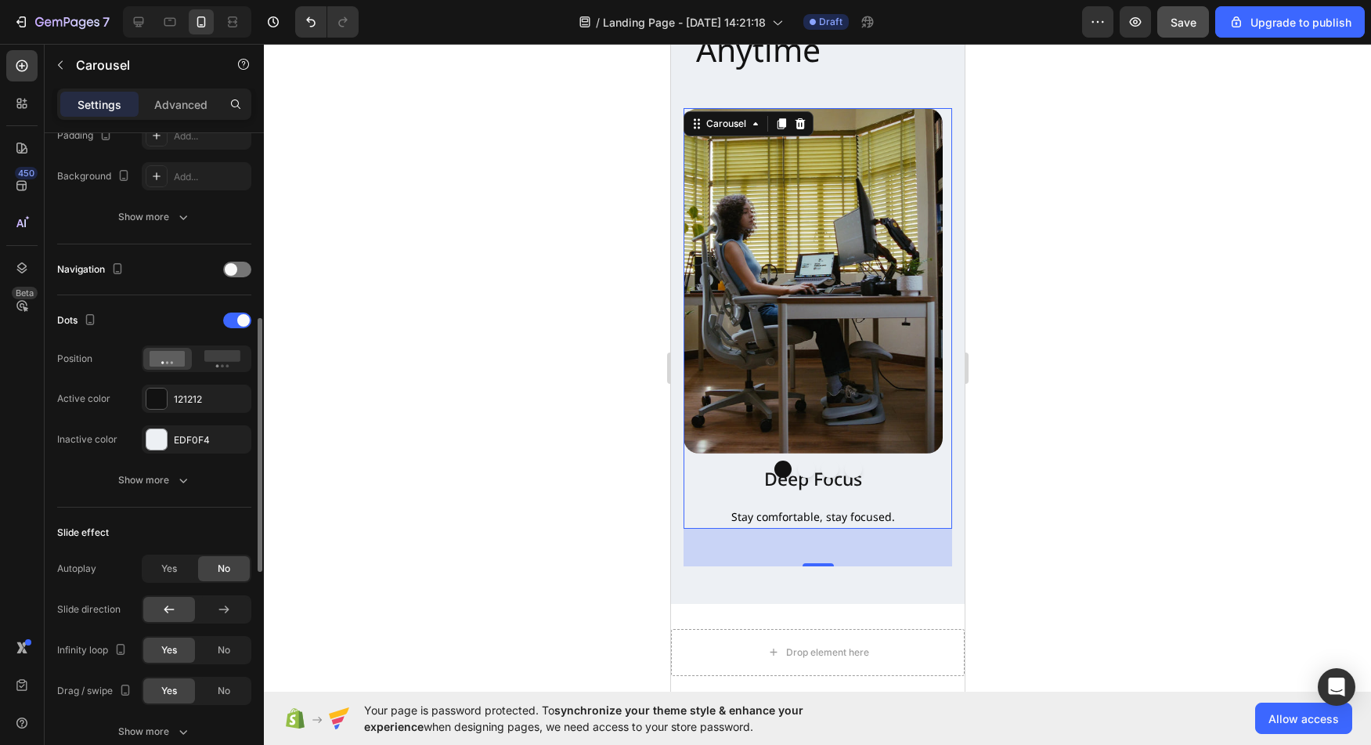
scroll to position [453, 0]
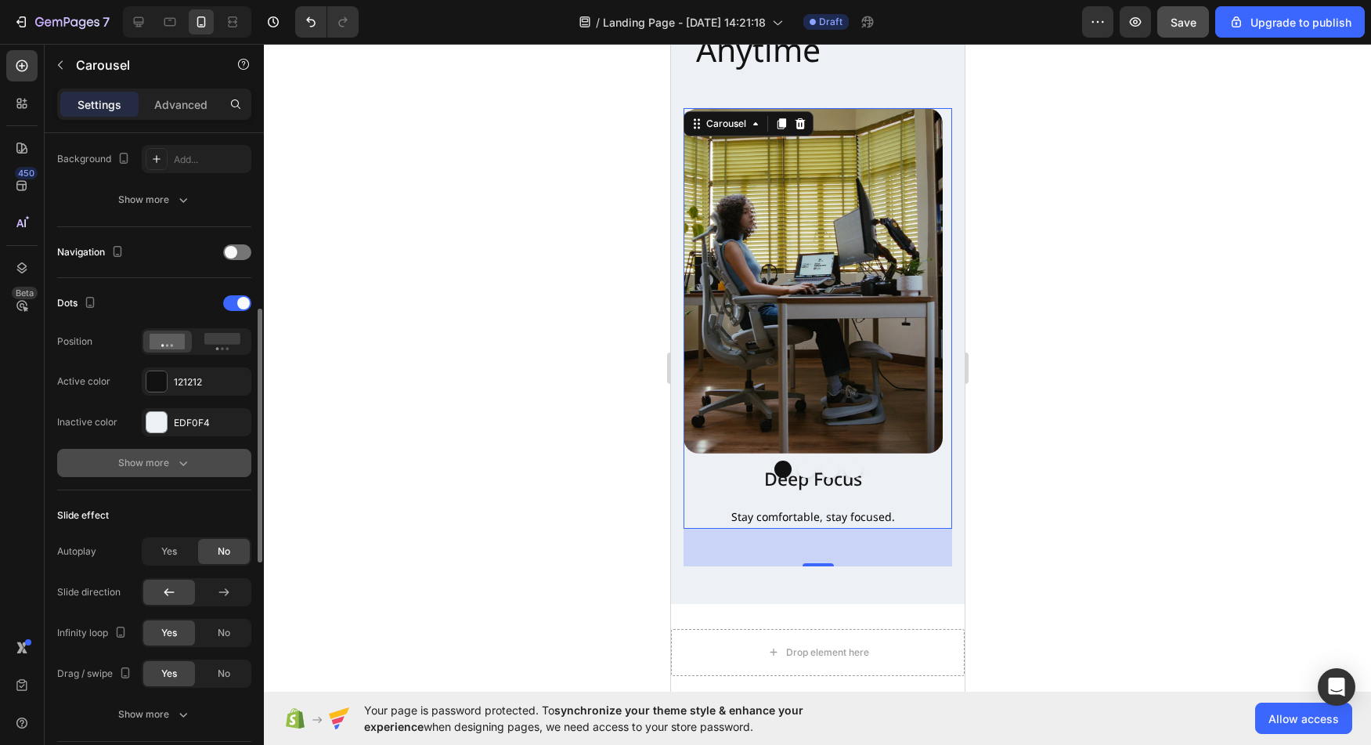
click at [146, 461] on div "Show more" at bounding box center [154, 463] width 73 height 16
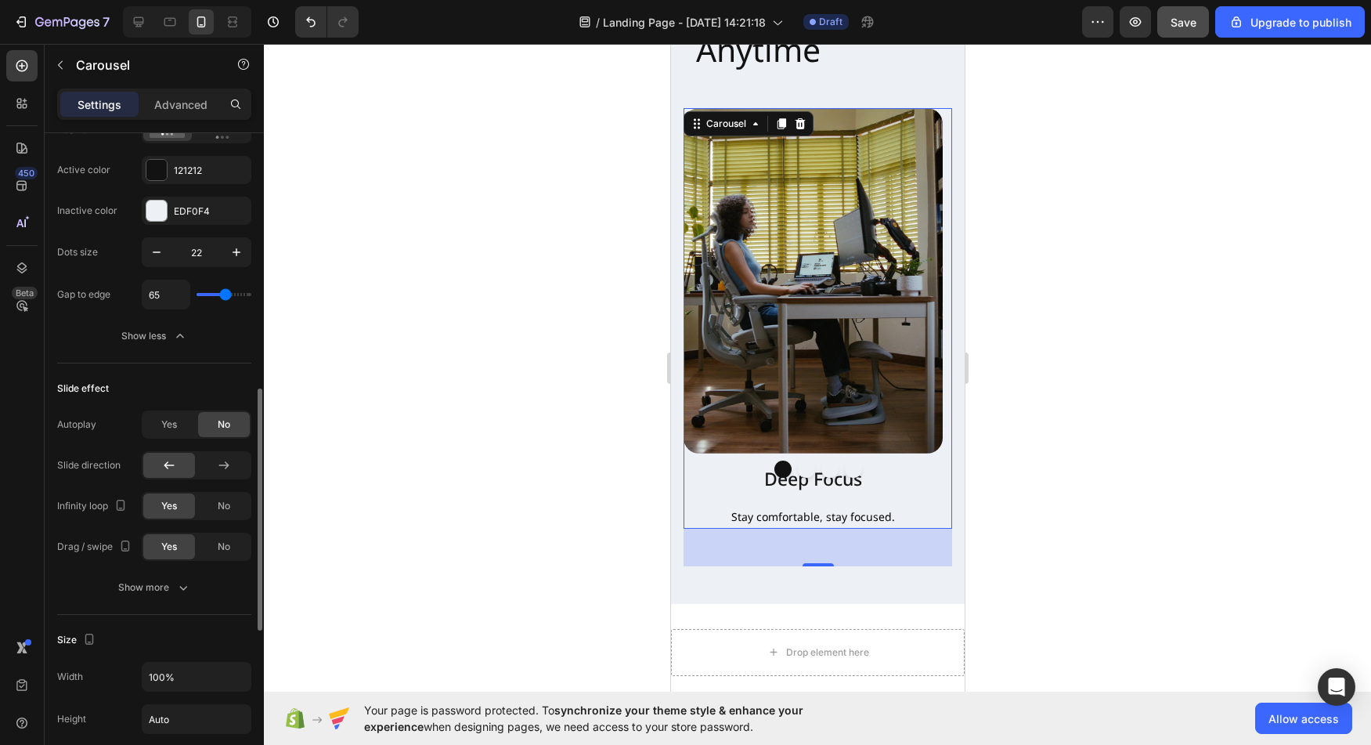
scroll to position [688, 0]
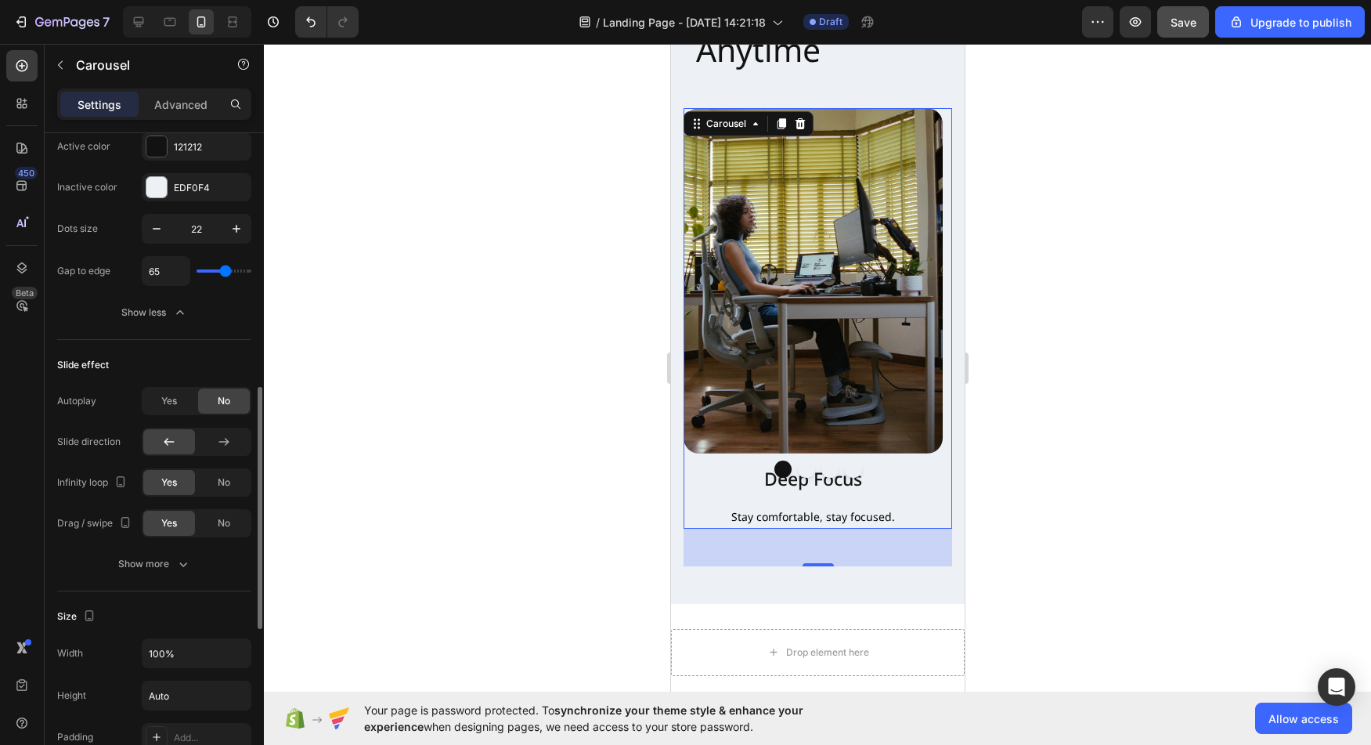
type input "69"
type input "67"
type input "65"
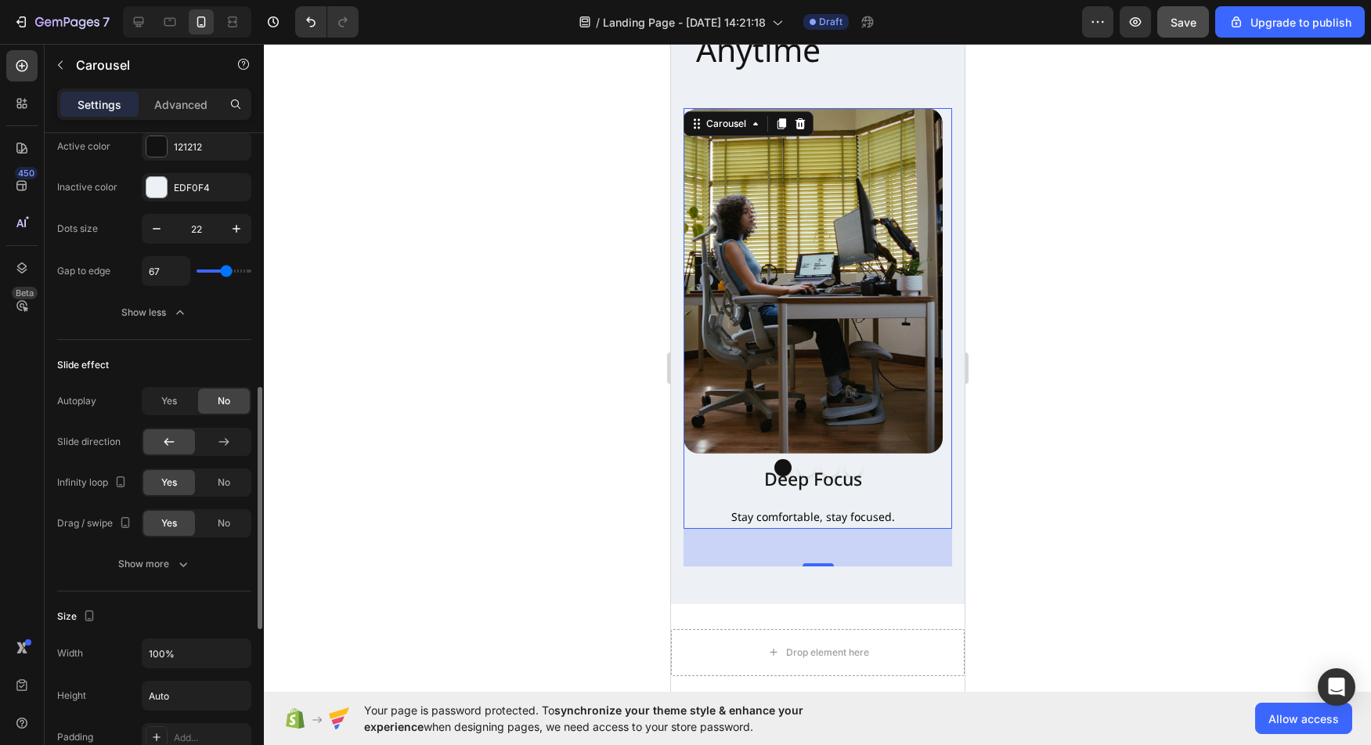
type input "65"
type input "62"
type input "60"
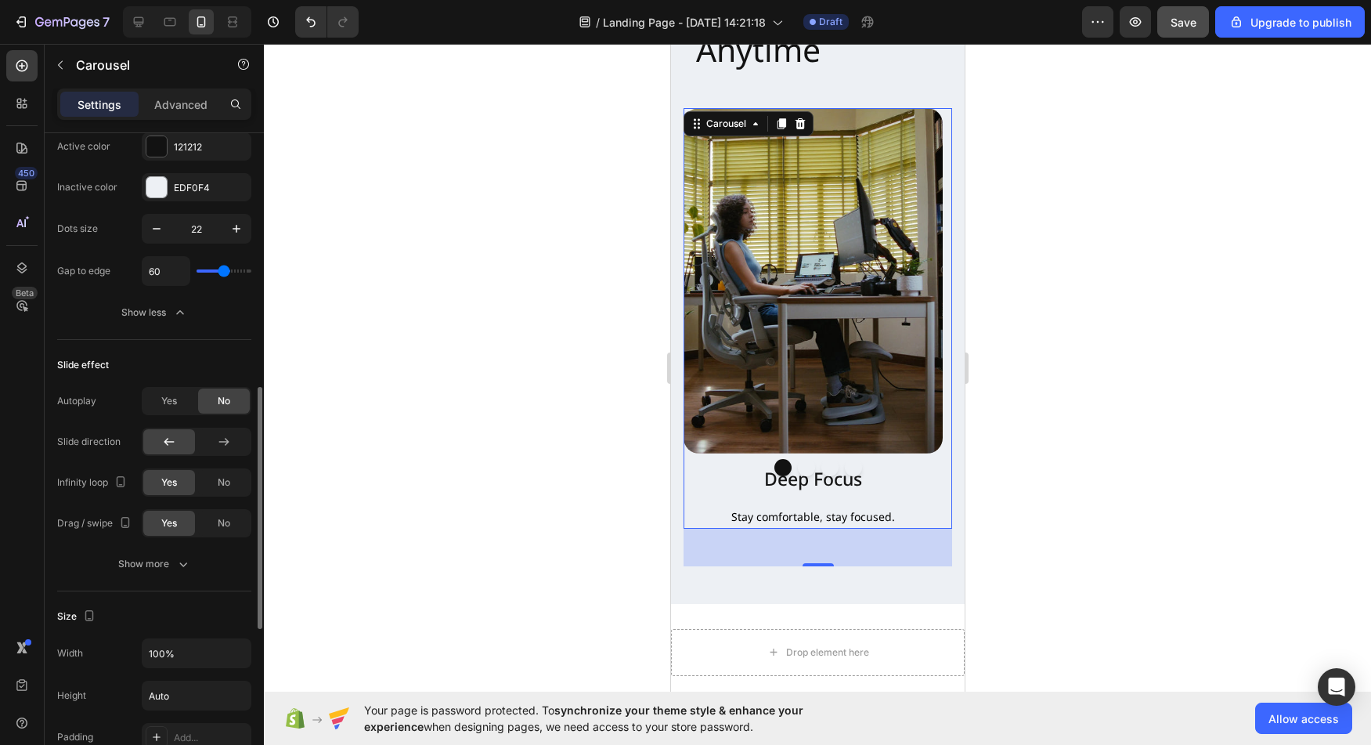
type input "58"
type input "55"
type input "62"
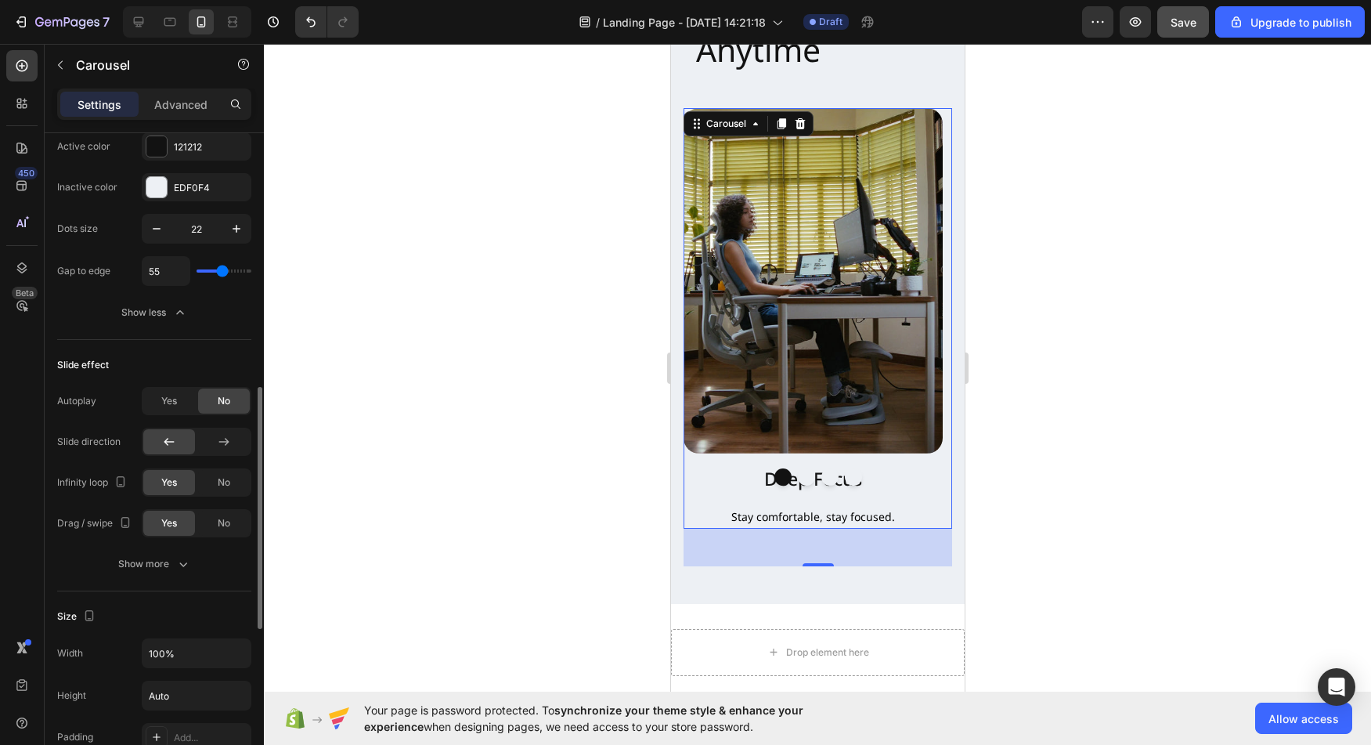
type input "62"
type input "67"
type input "69"
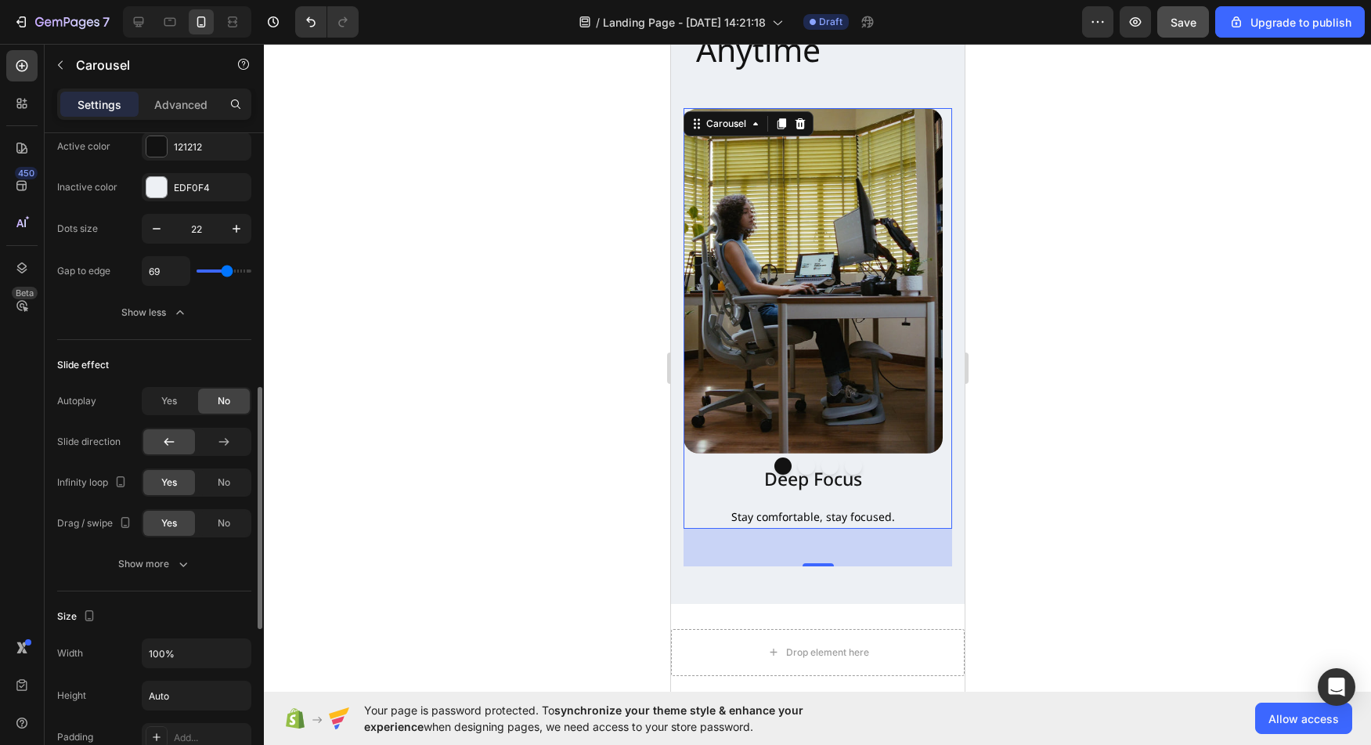
type input "72"
type input "74"
type input "76"
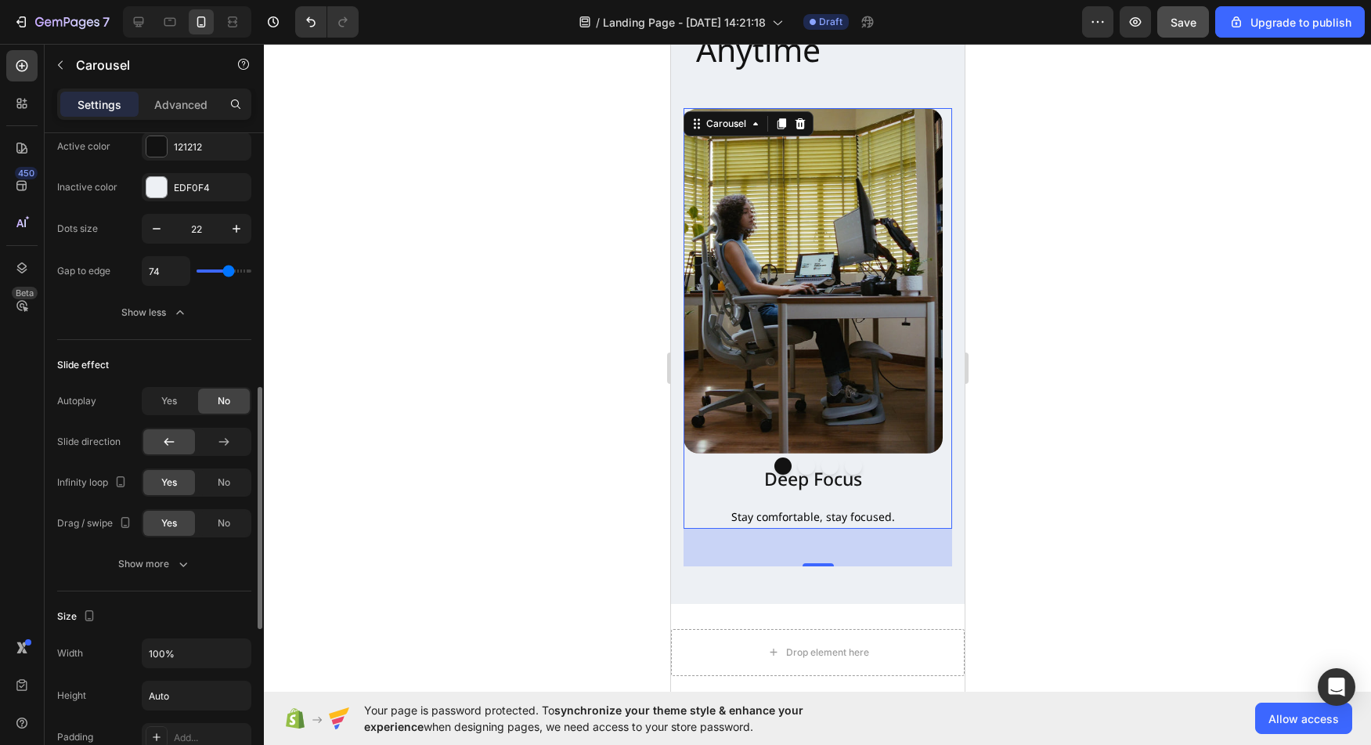
type input "76"
type input "78"
type input "81"
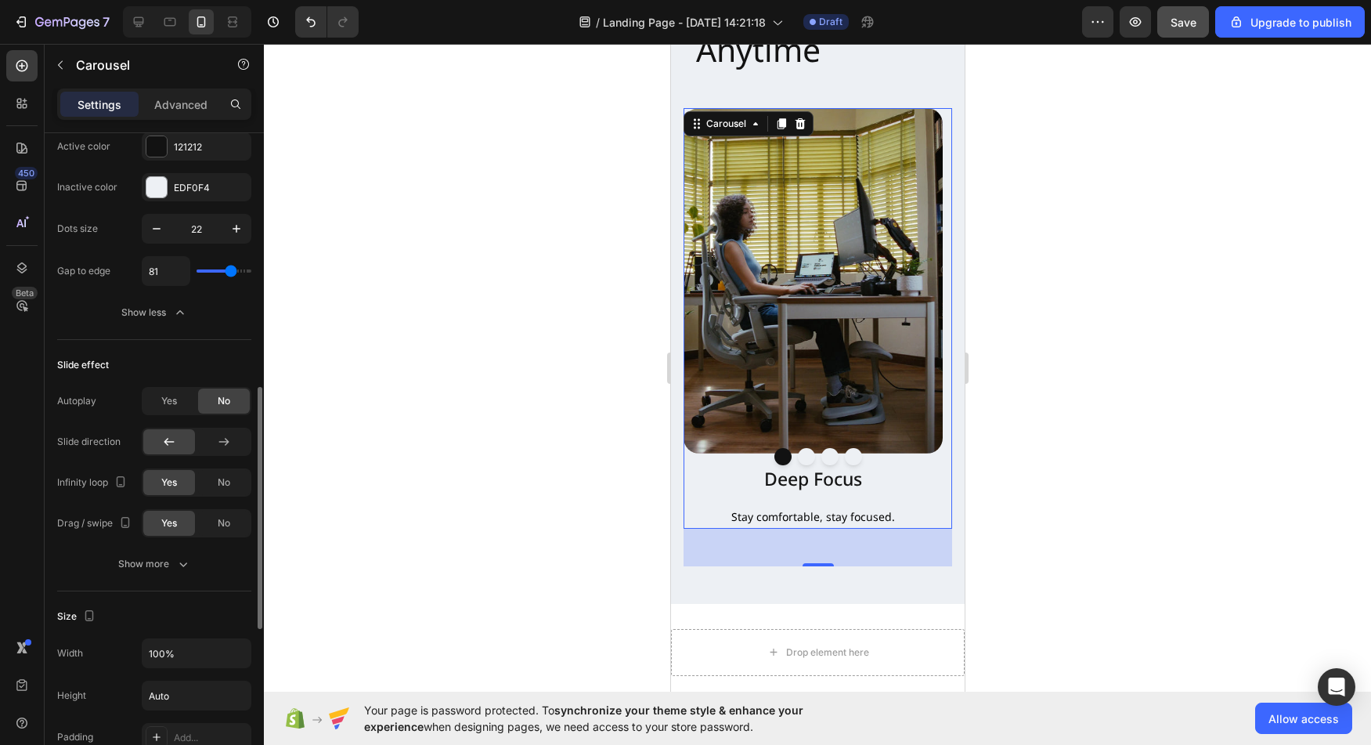
type input "83"
type input "85"
type input "88"
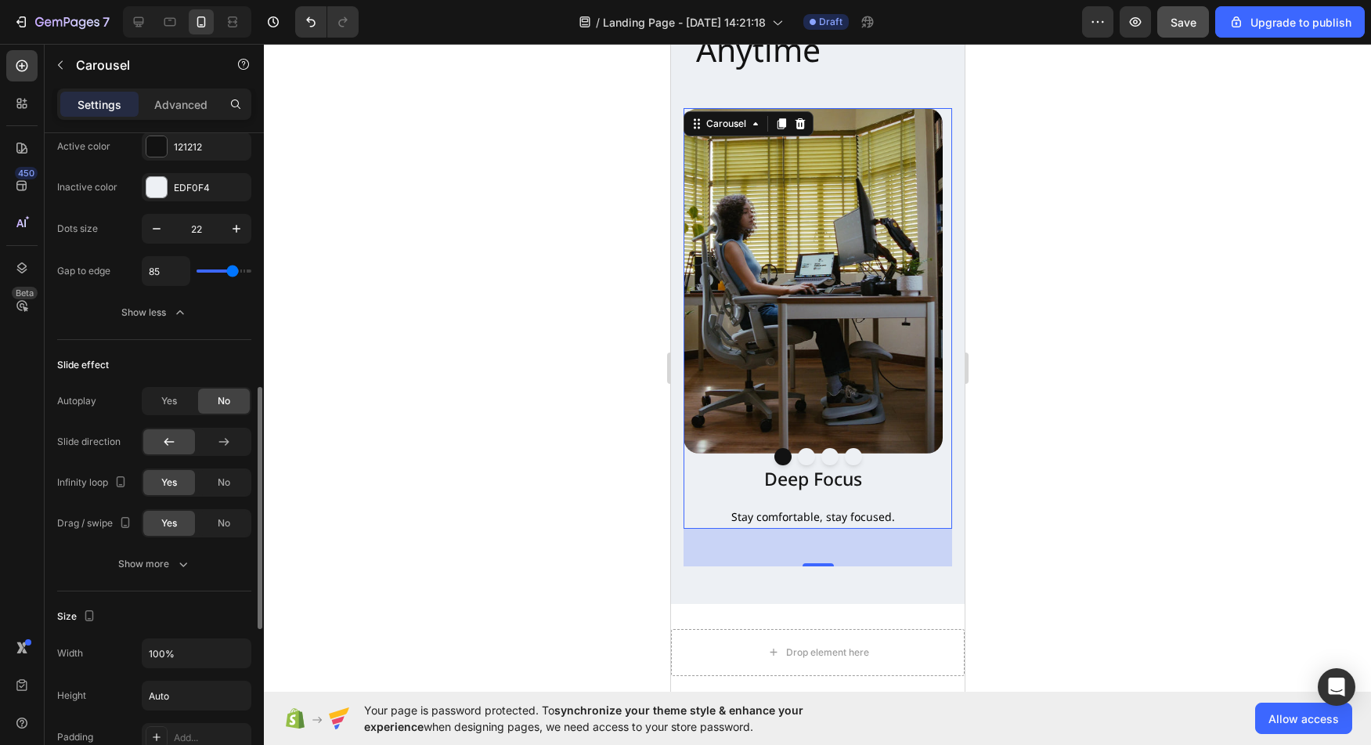
type input "88"
type input "90"
type input "92"
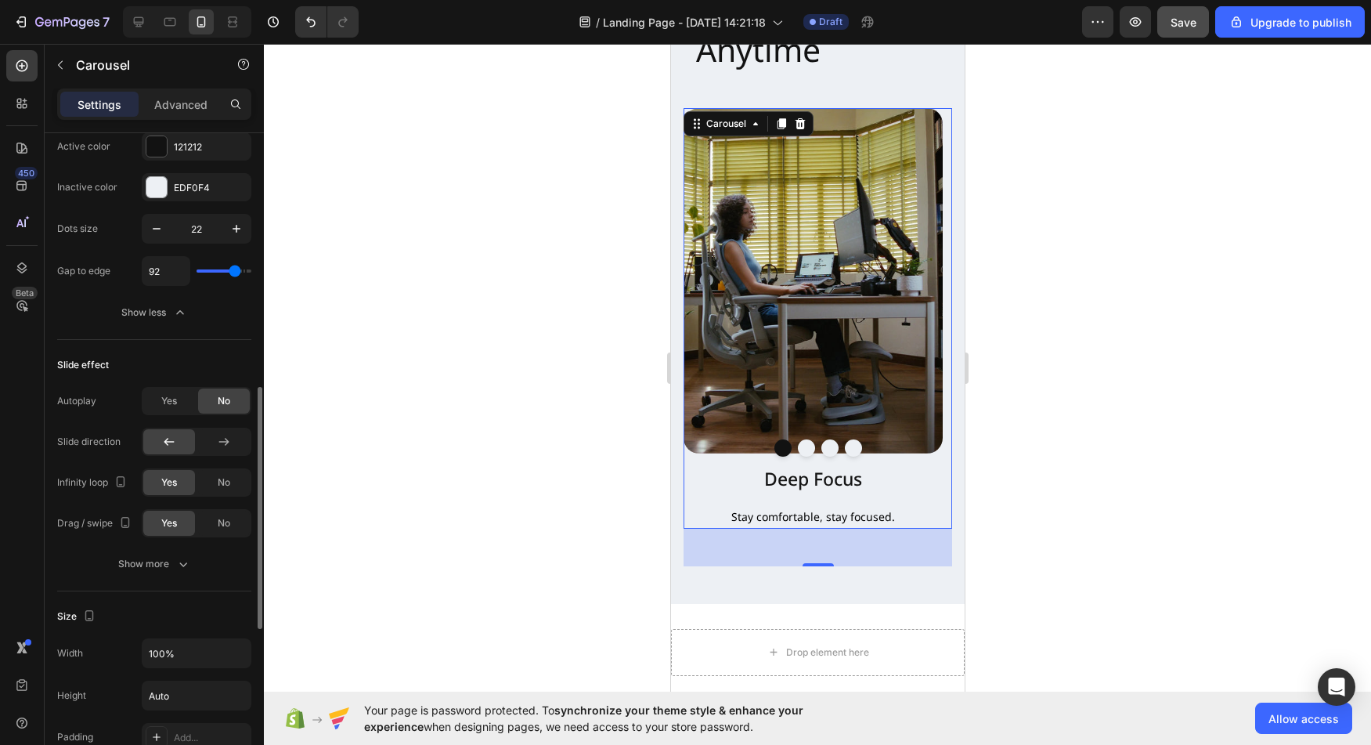
type input "95"
type input "97"
type input "99"
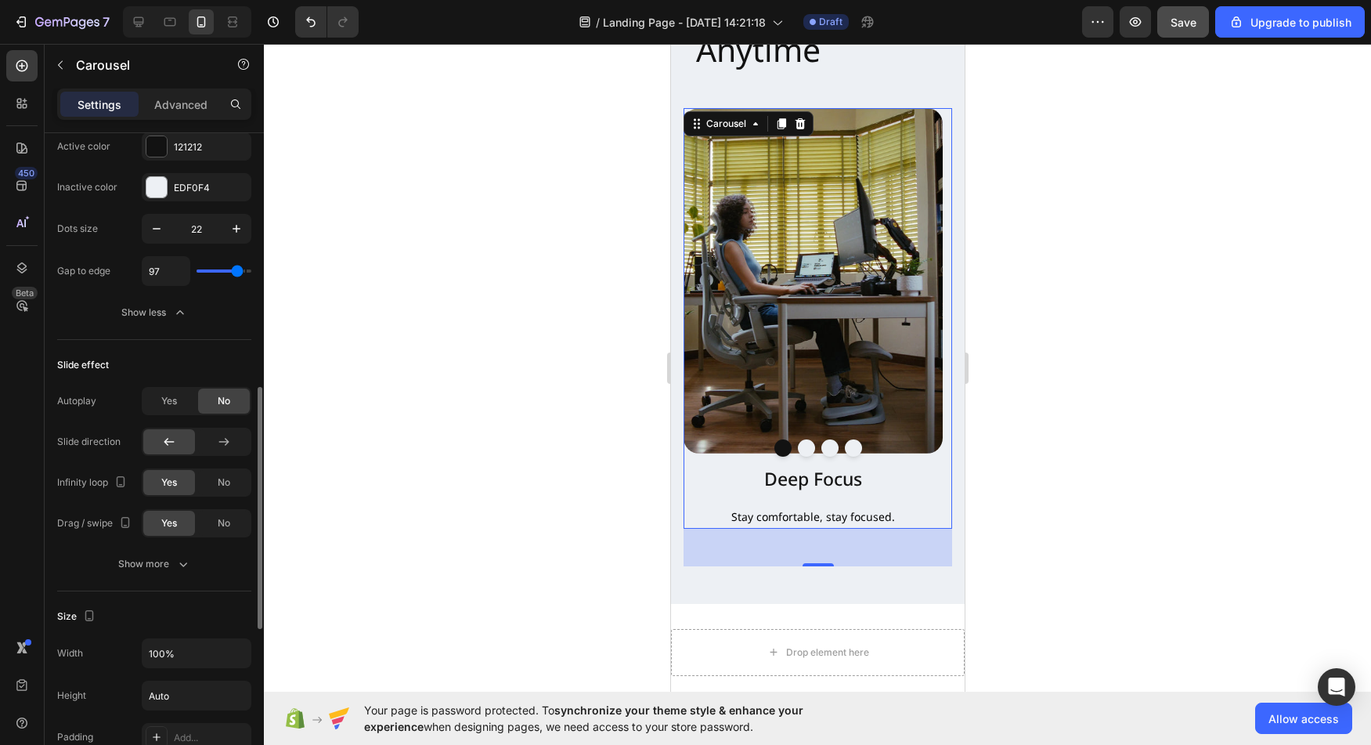
type input "99"
type input "102"
type input "104"
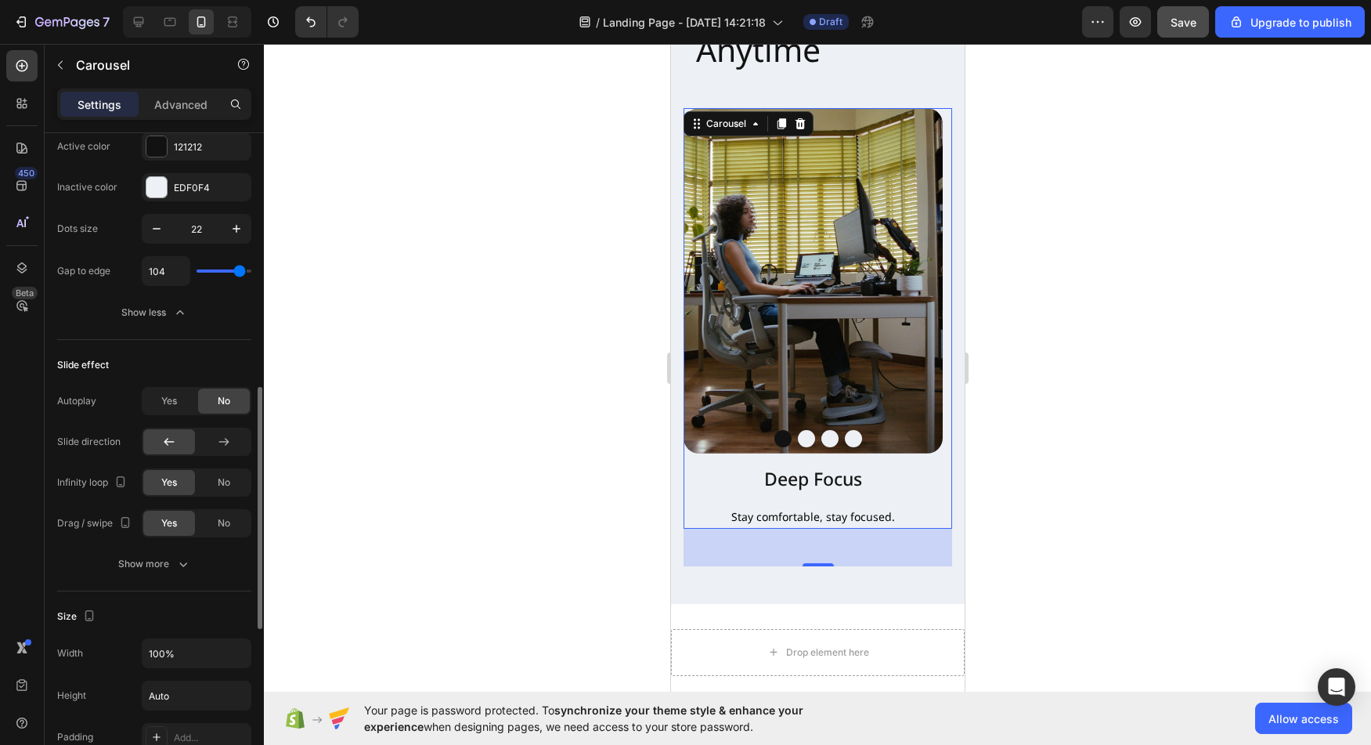
type input "106"
drag, startPoint x: 227, startPoint y: 273, endPoint x: 240, endPoint y: 274, distance: 12.6
type input "106"
click at [240, 272] on input "range" at bounding box center [224, 270] width 55 height 3
type input "113"
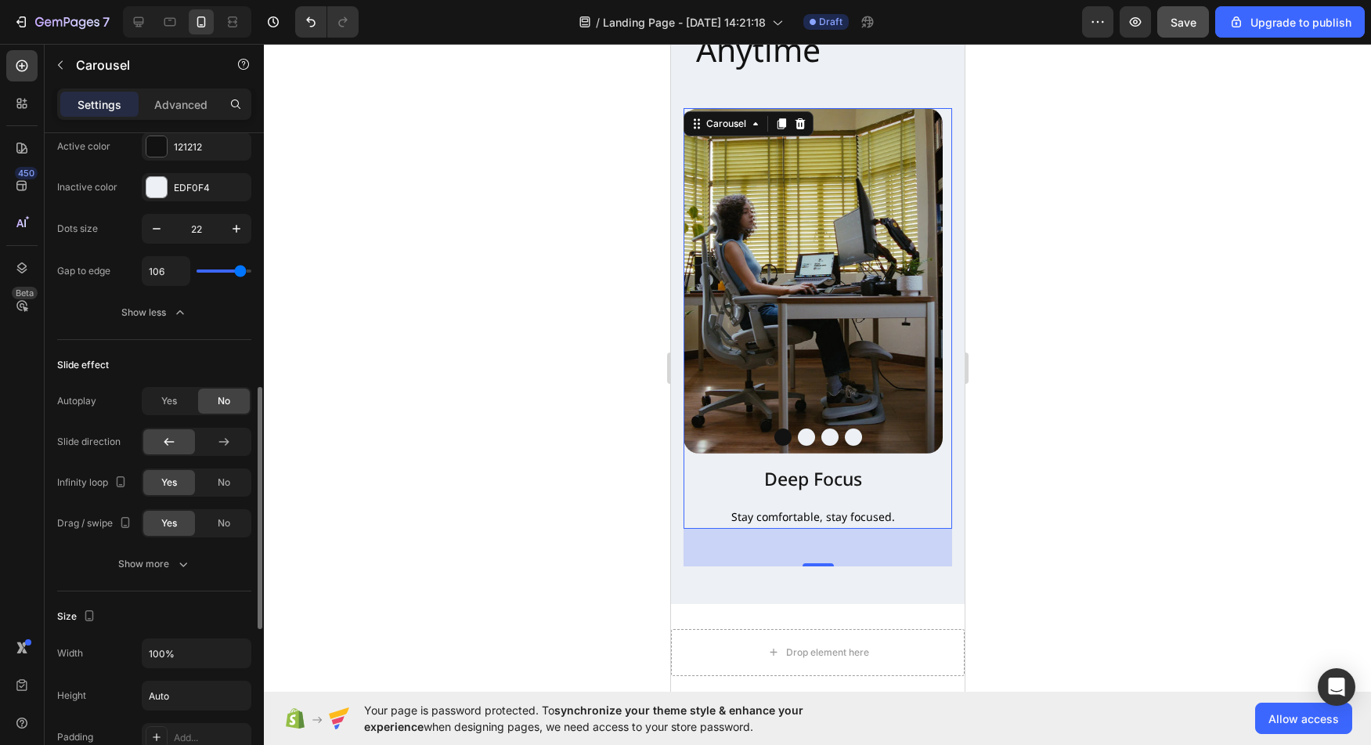
type input "113"
type input "120"
drag, startPoint x: 242, startPoint y: 273, endPoint x: 253, endPoint y: 272, distance: 11.0
type input "120"
click at [251, 272] on input "range" at bounding box center [224, 270] width 55 height 3
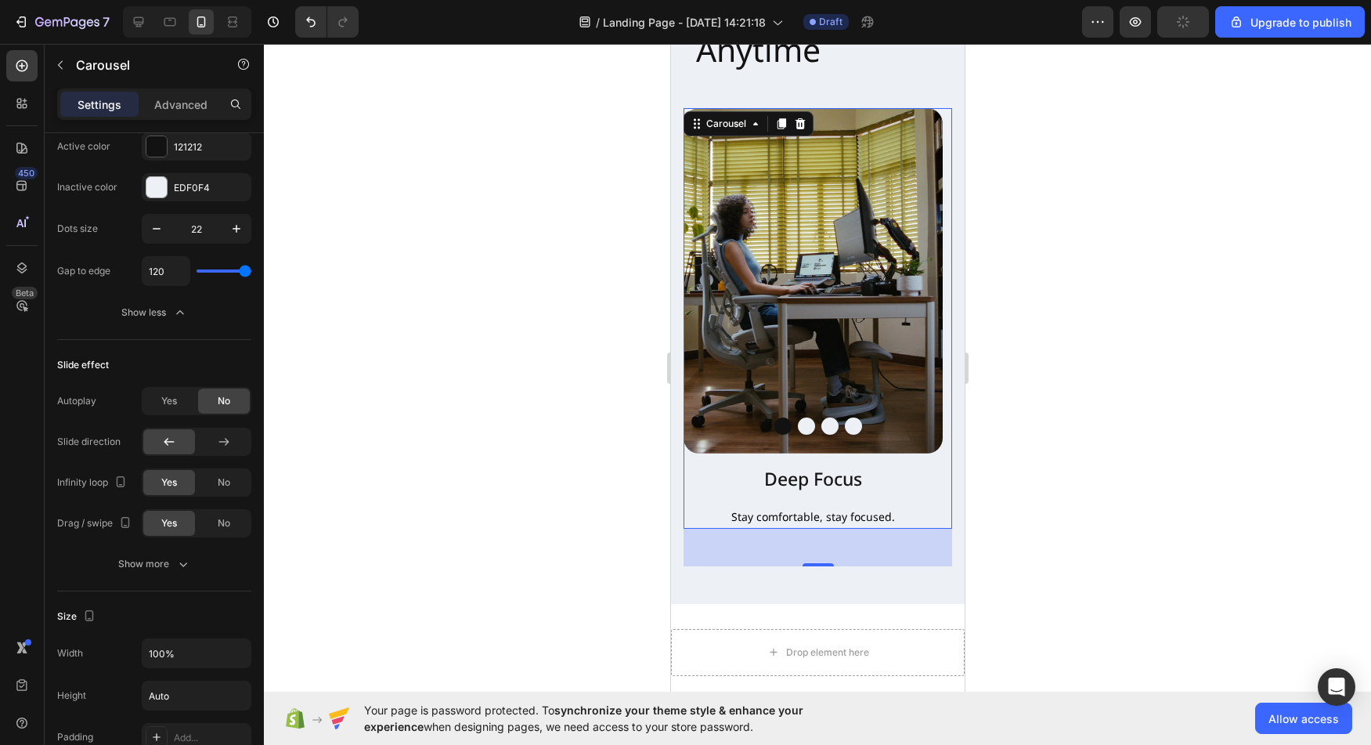
click at [798, 417] on button "Dot" at bounding box center [805, 425] width 17 height 17
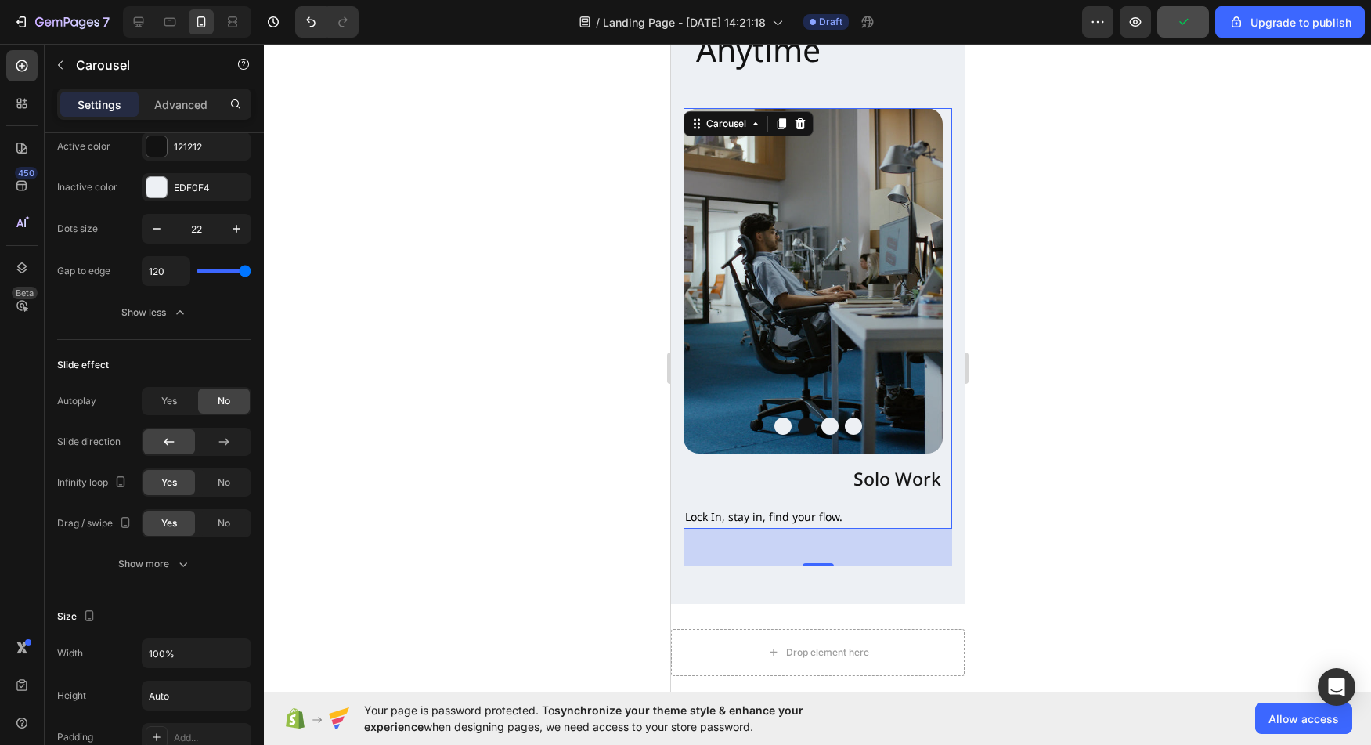
click at [792, 438] on div "Image Solo Work Text Block Lock In, stay in, find your flow. Text Block Row" at bounding box center [812, 318] width 259 height 420
click at [726, 439] on div "Image Solo Work Text Block Lock In, stay in, find your flow. Text Block Row" at bounding box center [812, 318] width 259 height 420
click at [726, 467] on p "Solo Work" at bounding box center [812, 478] width 256 height 23
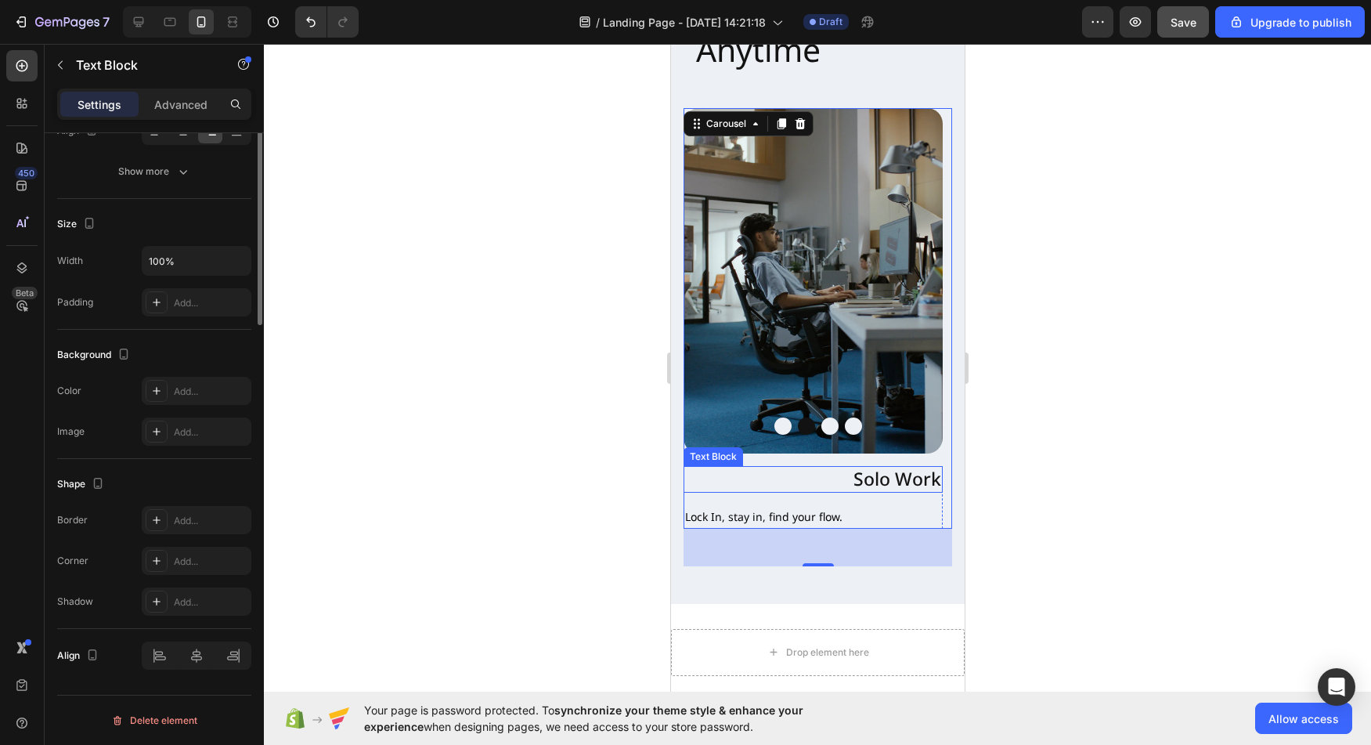
scroll to position [0, 0]
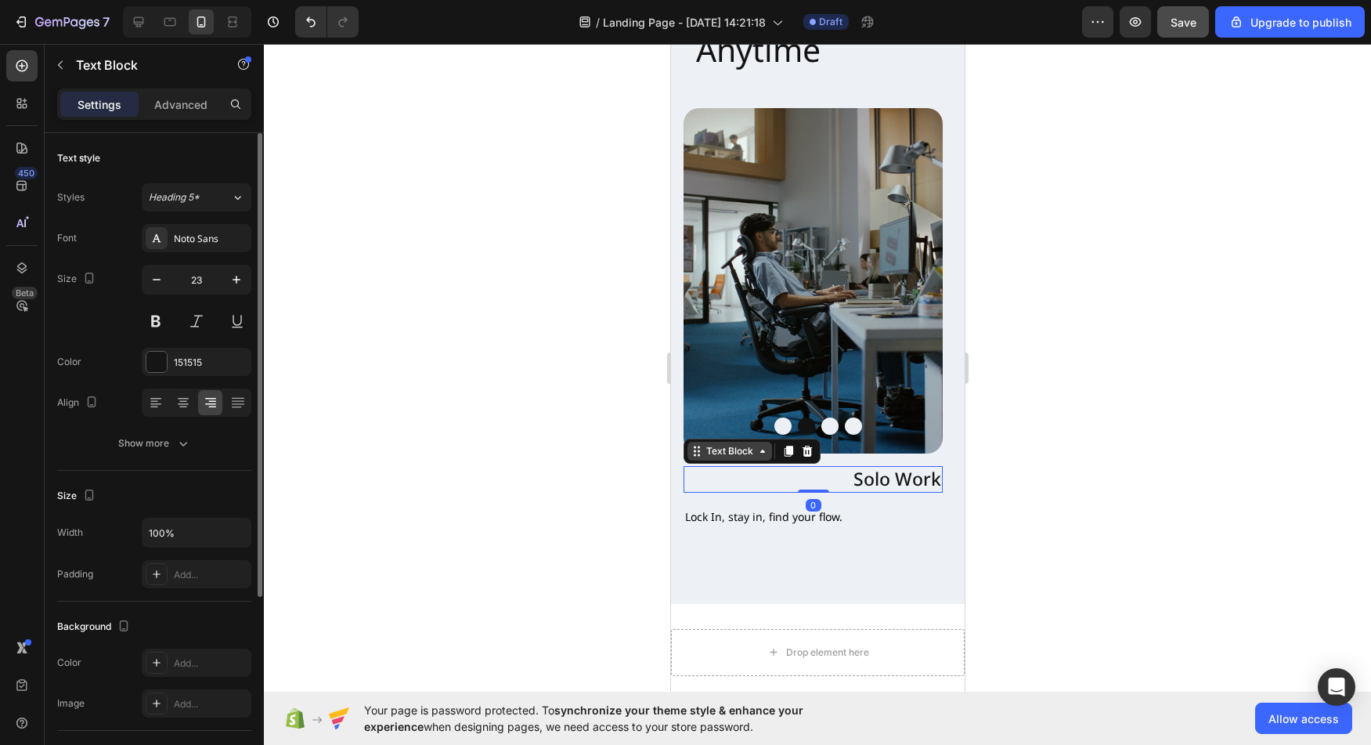
click at [730, 444] on div "Text Block" at bounding box center [728, 451] width 53 height 14
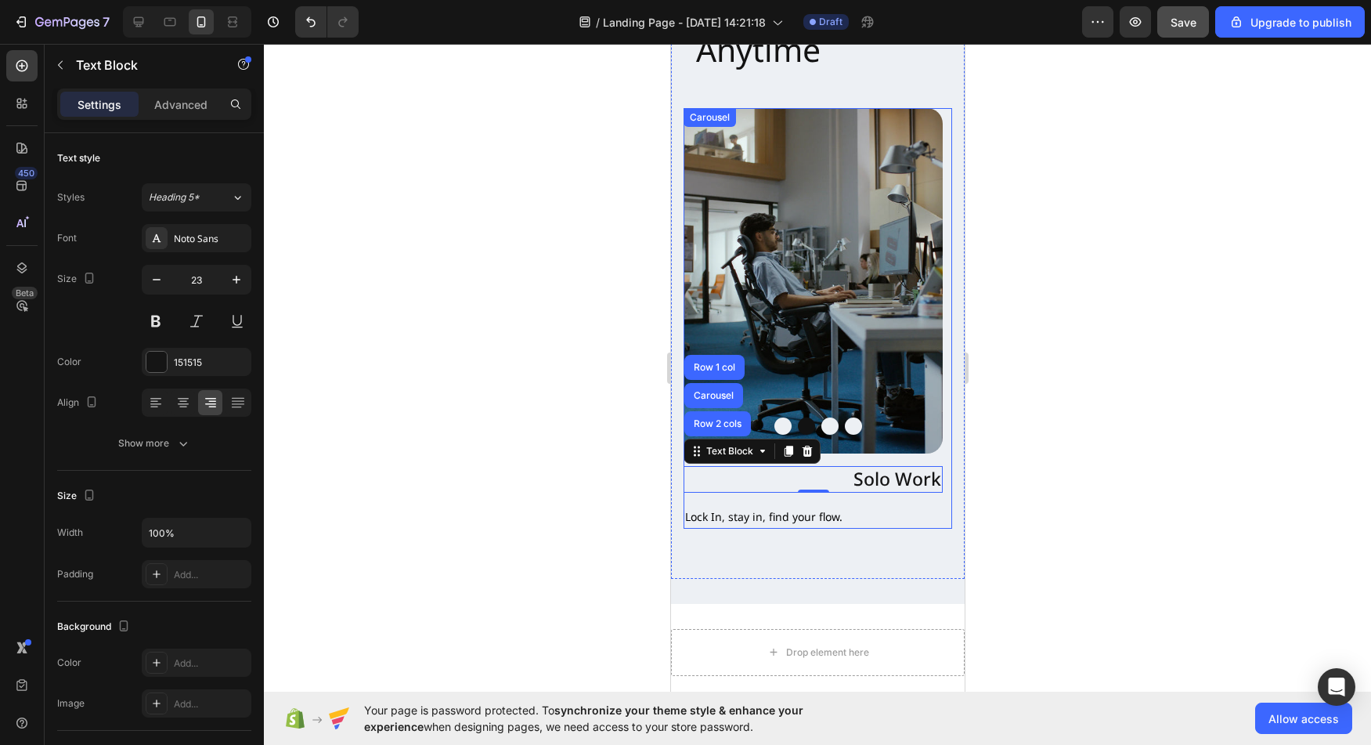
click at [712, 417] on div at bounding box center [817, 425] width 269 height 17
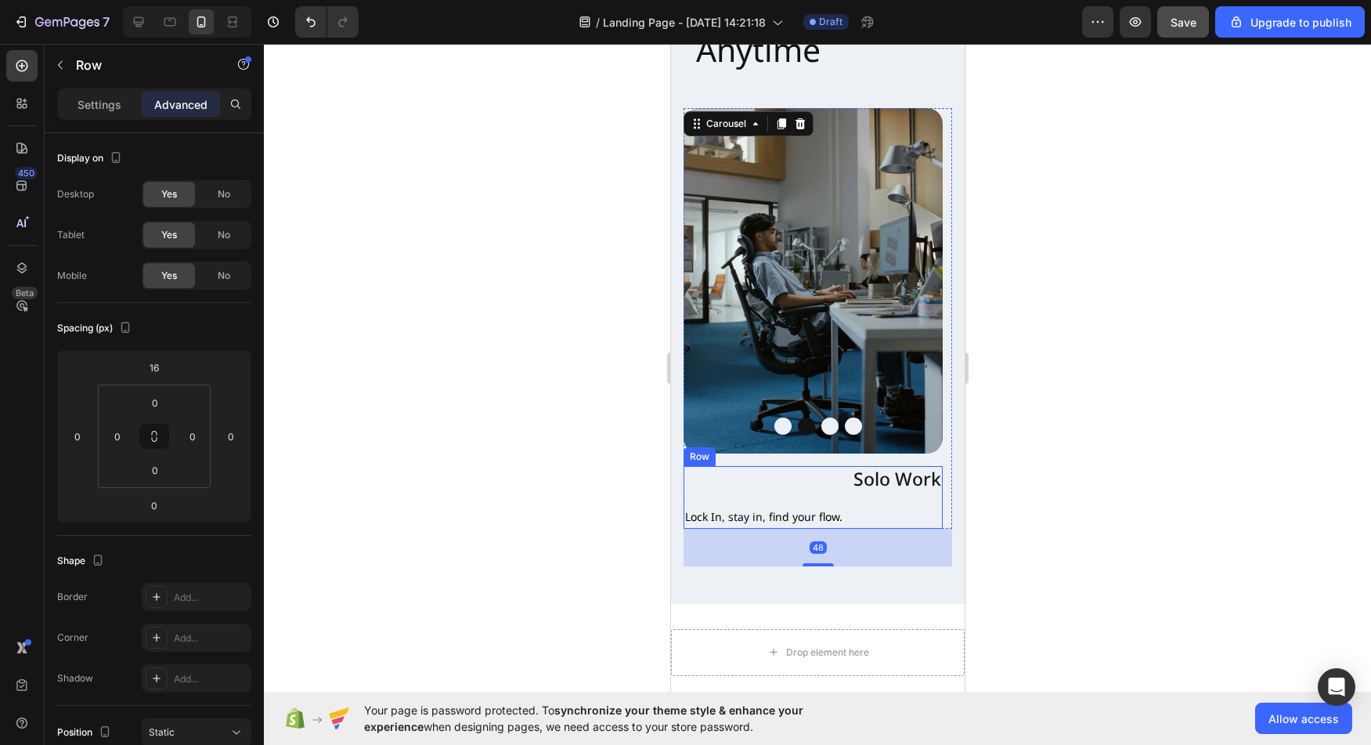
click at [763, 475] on div "Solo Work Text Block Lock In, stay in, find your flow. Text Block Row" at bounding box center [812, 497] width 259 height 62
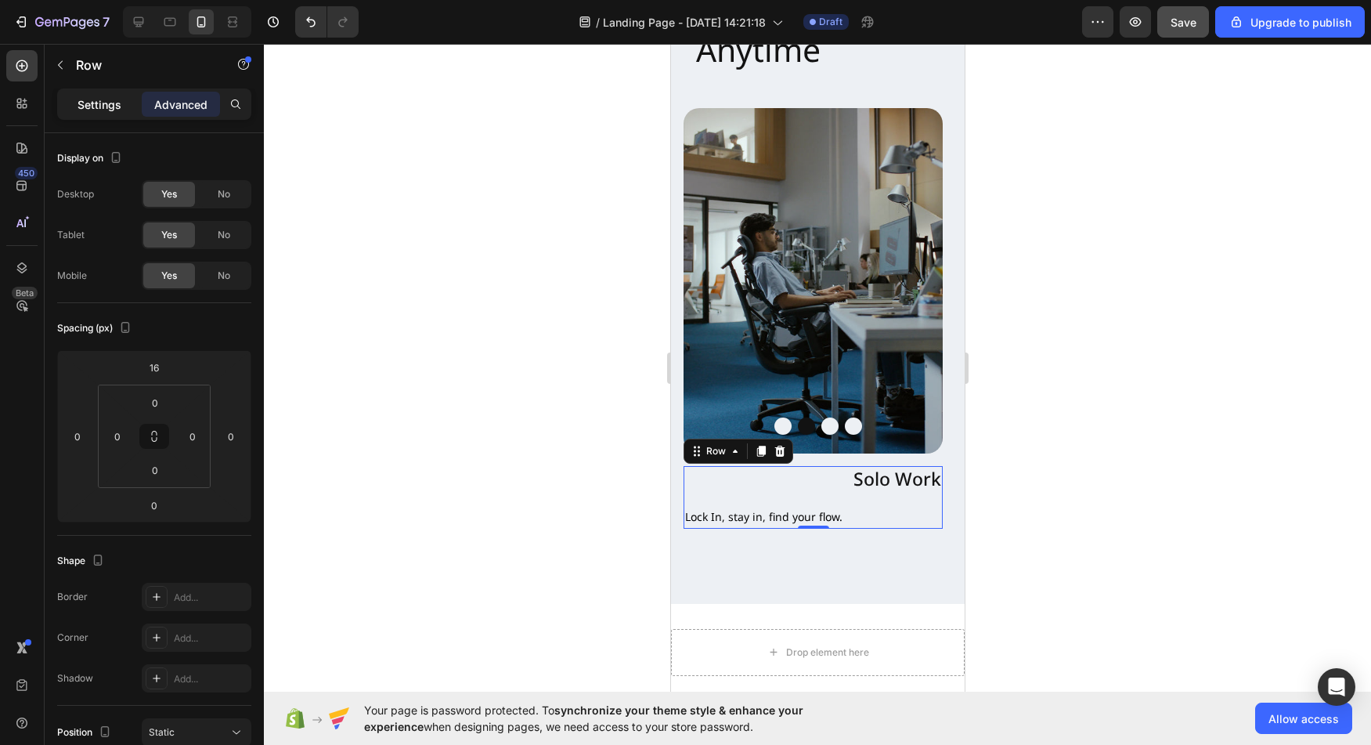
click at [121, 112] on p "Settings" at bounding box center [100, 104] width 44 height 16
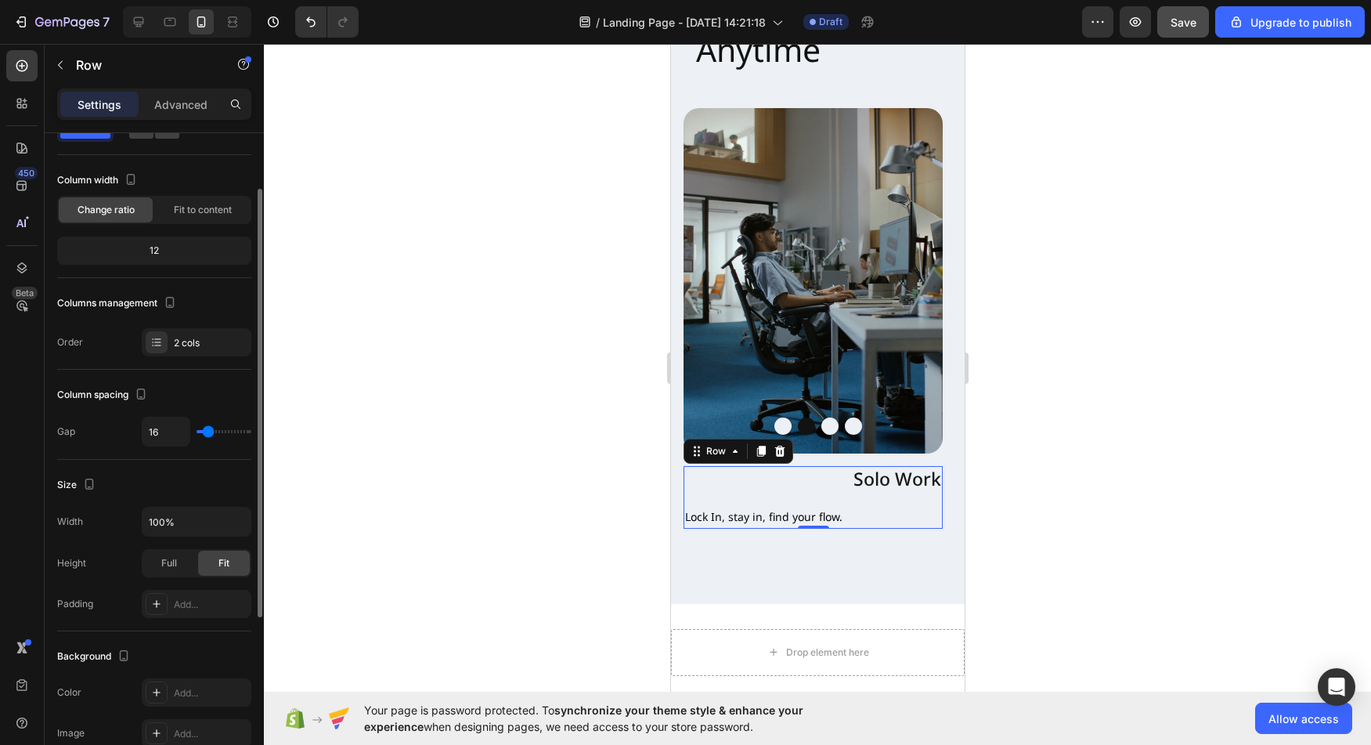
scroll to position [70, 0]
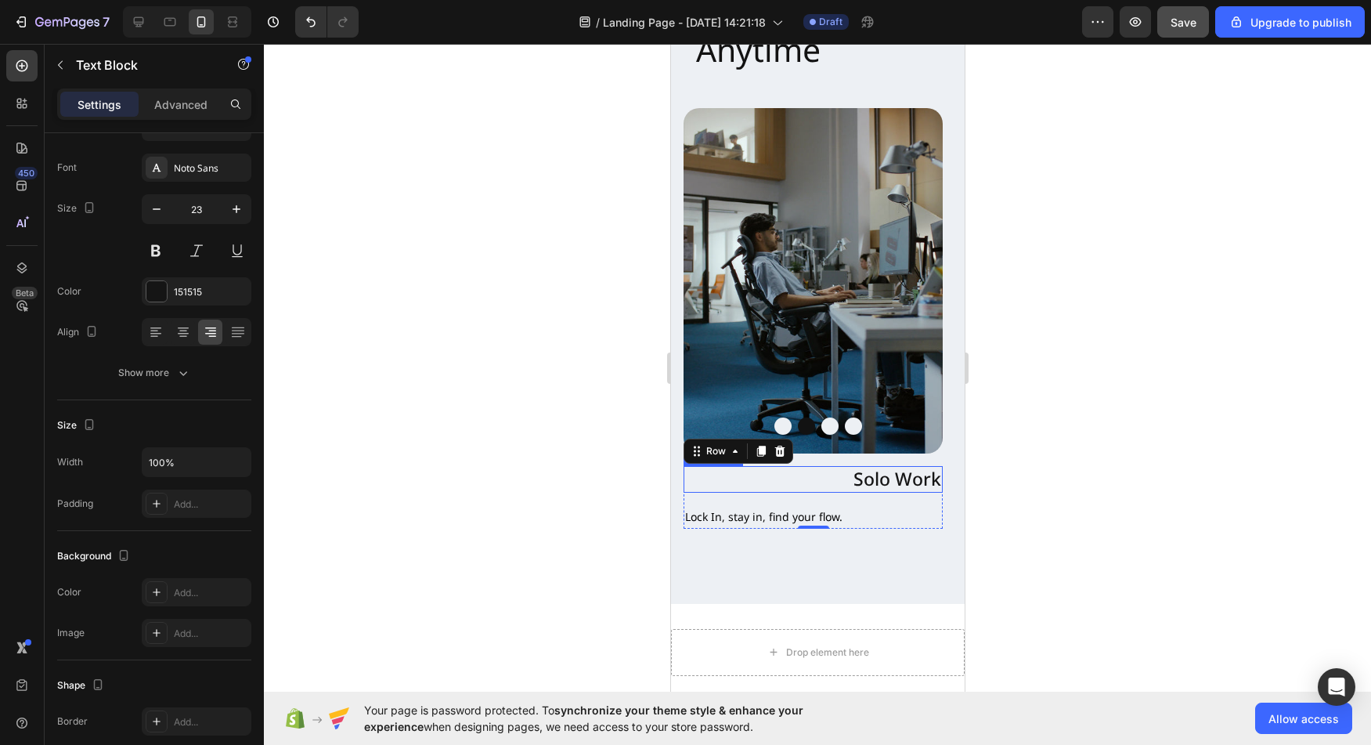
click at [871, 467] on p "Solo Work" at bounding box center [812, 478] width 256 height 23
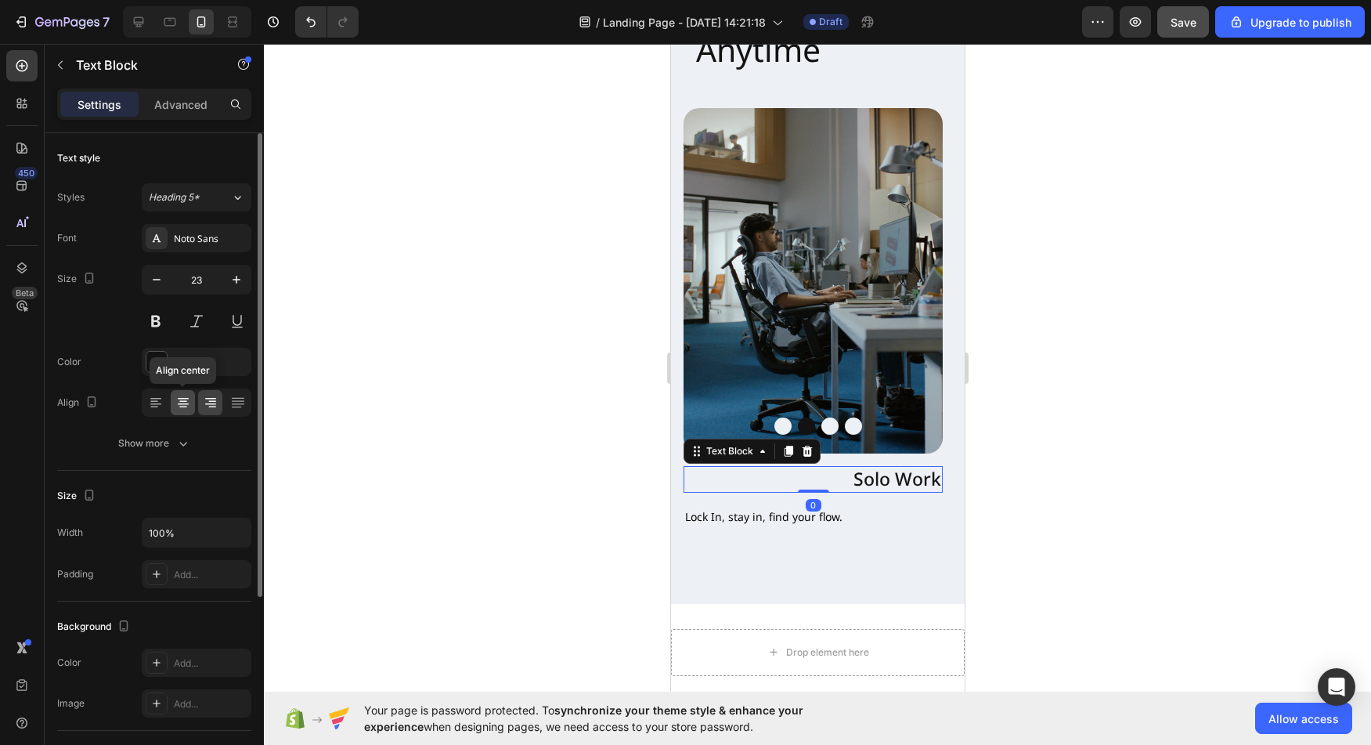
click at [186, 403] on icon at bounding box center [183, 404] width 11 height 2
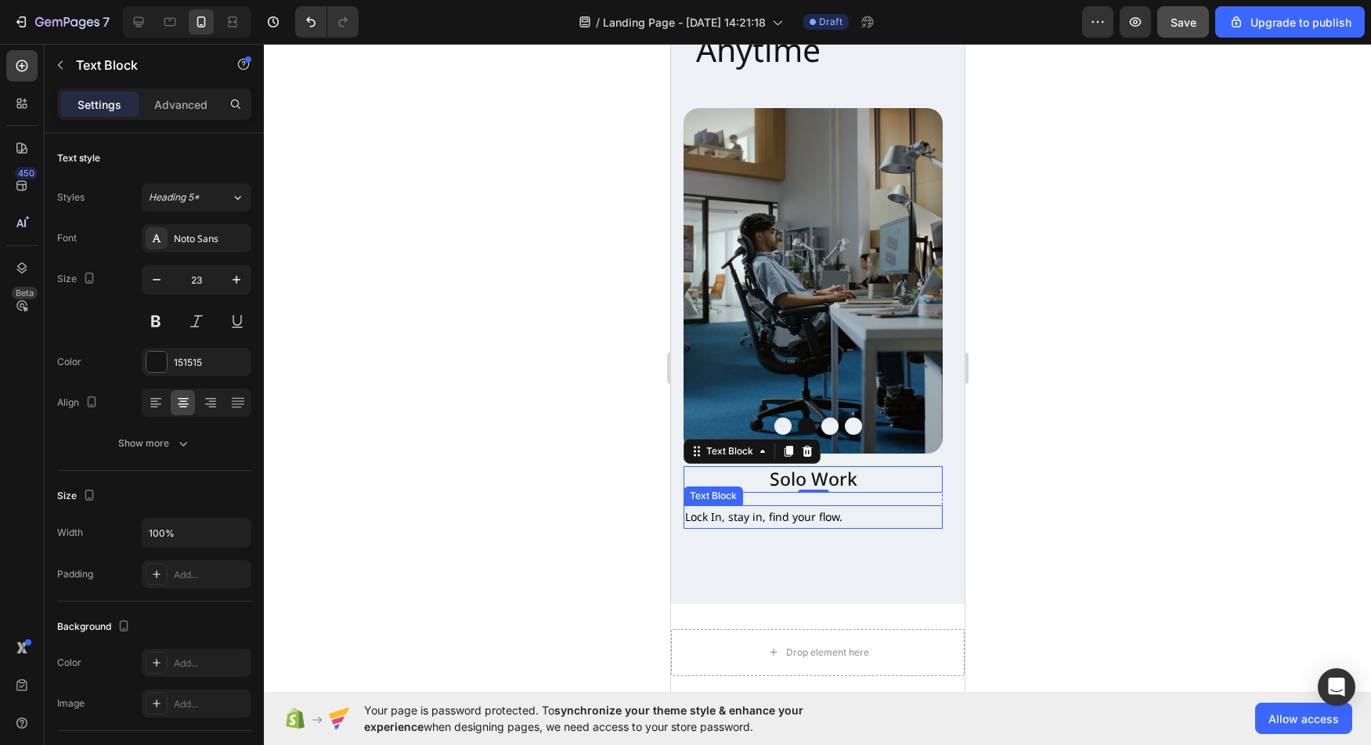
click at [820, 507] on p "Lock In, stay in, find your flow." at bounding box center [812, 517] width 256 height 20
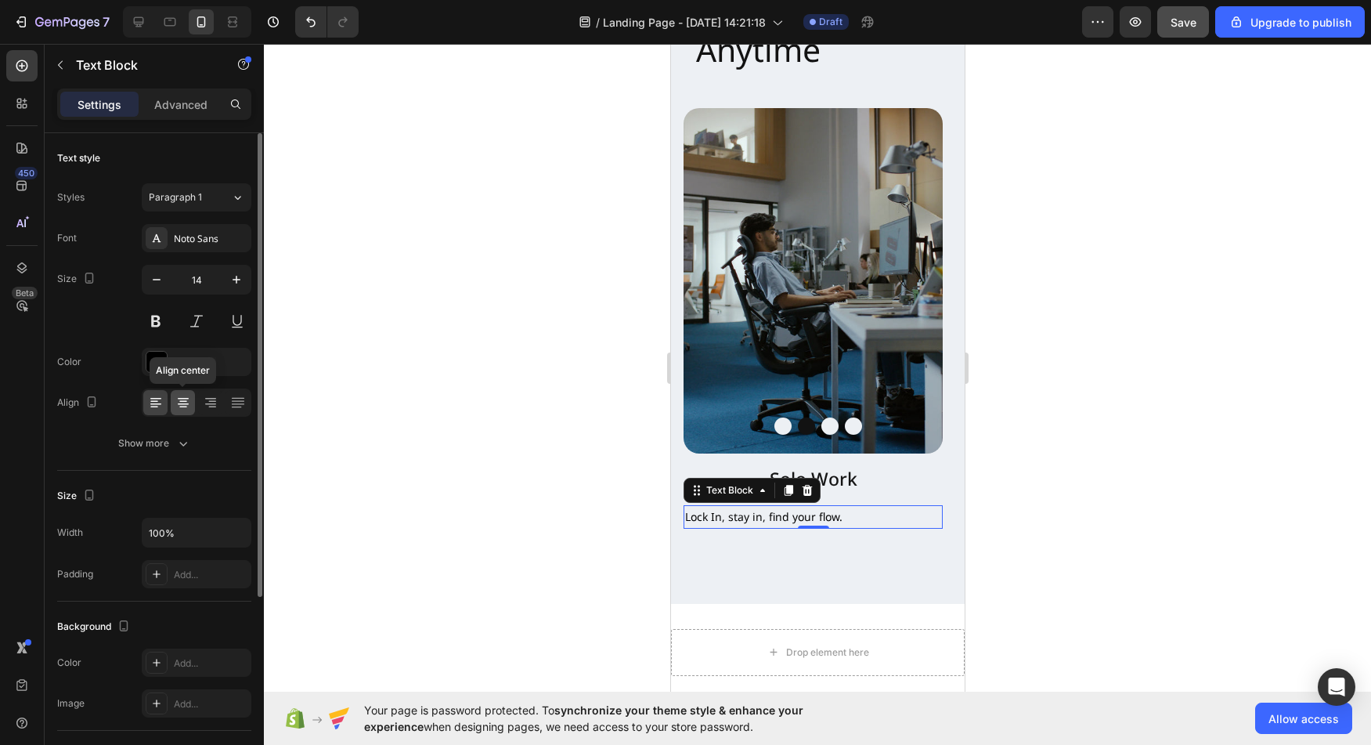
click at [175, 404] on icon at bounding box center [183, 403] width 16 height 16
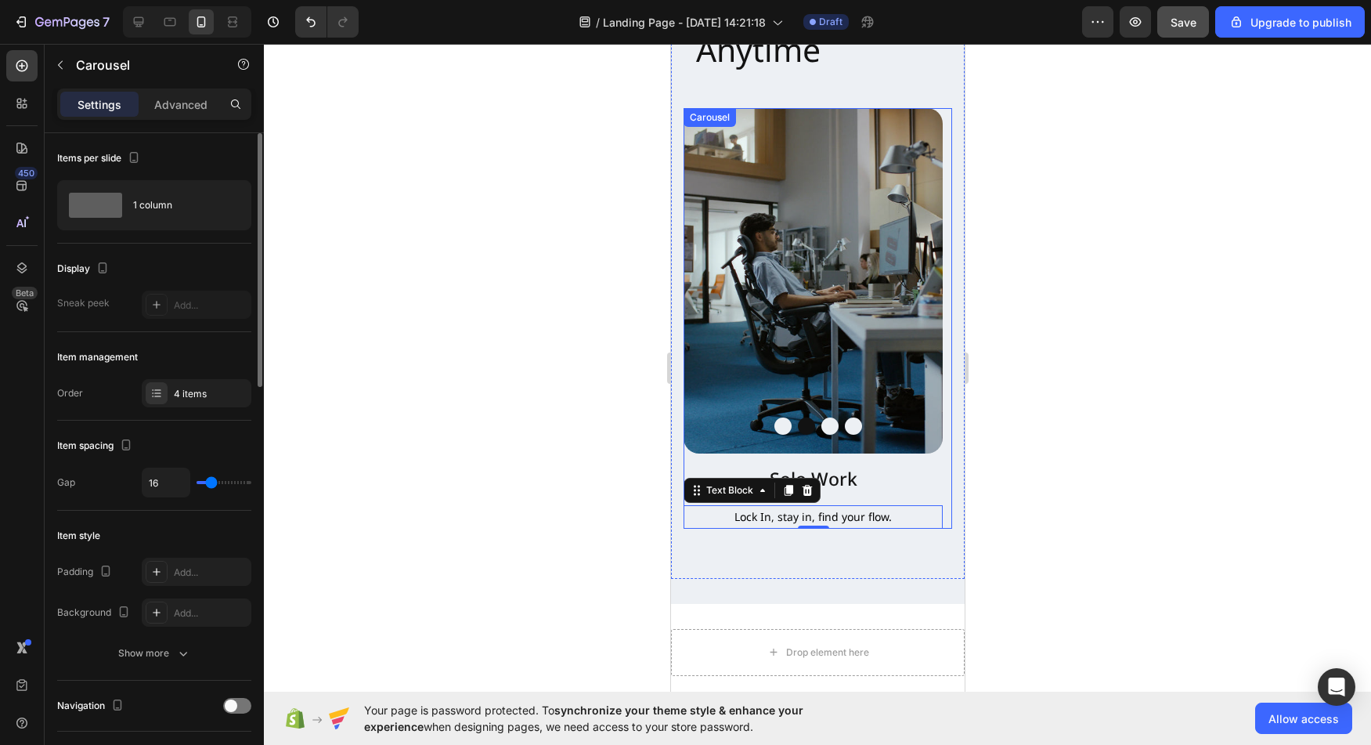
click at [822, 417] on button "Dot" at bounding box center [829, 425] width 17 height 17
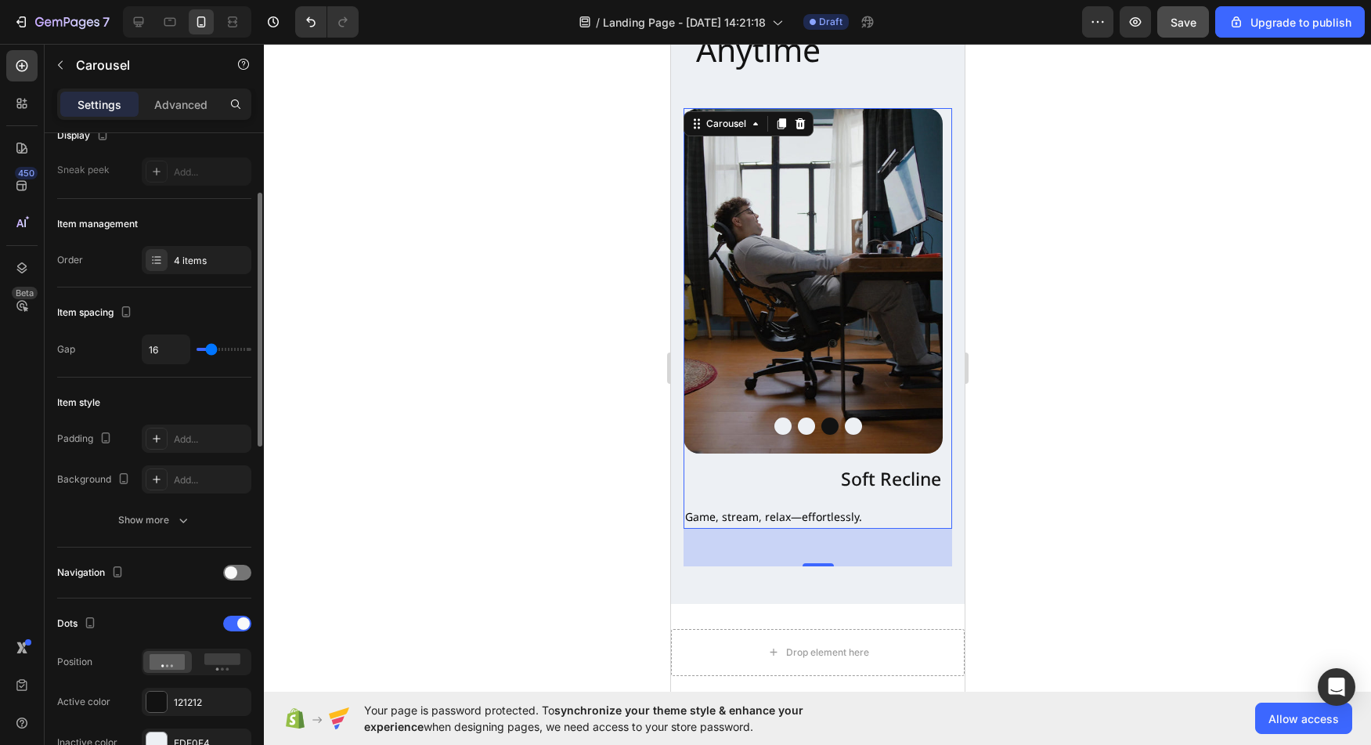
scroll to position [139, 0]
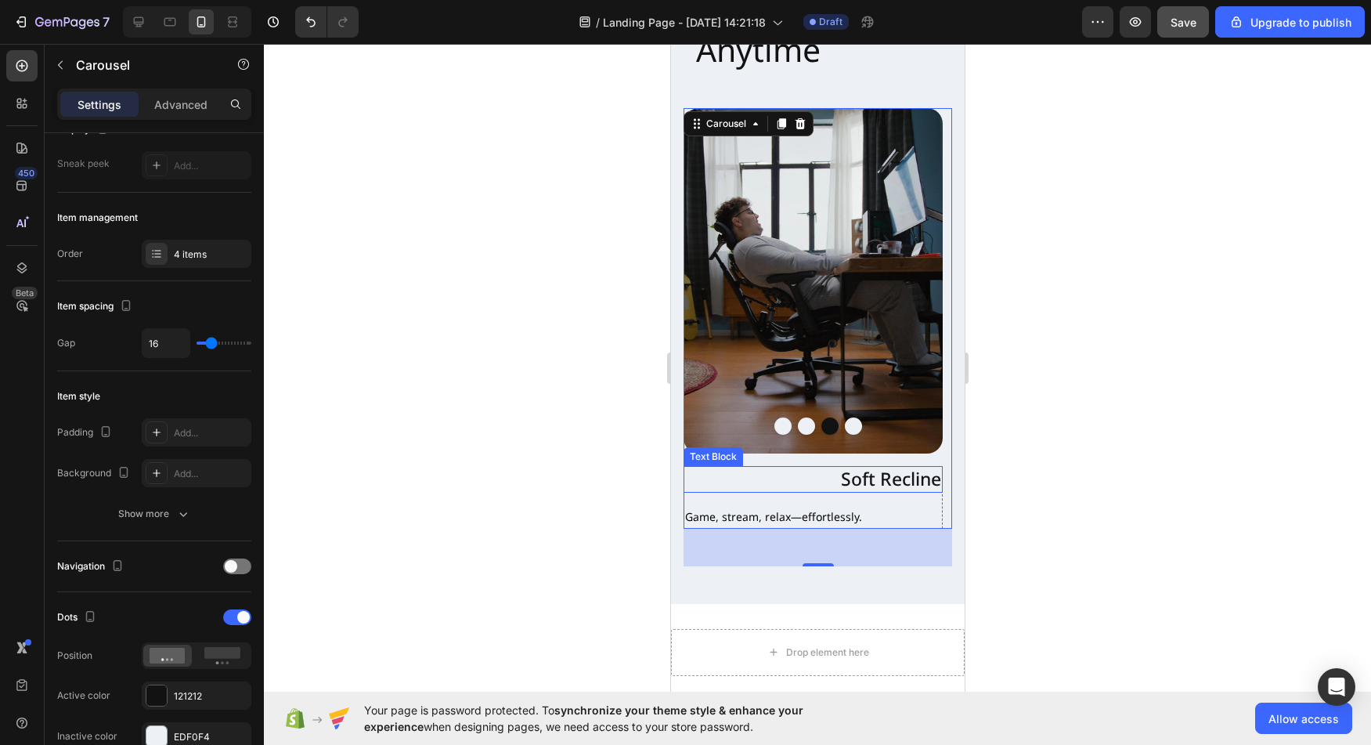
click at [843, 467] on p "Soft Recline" at bounding box center [812, 478] width 256 height 23
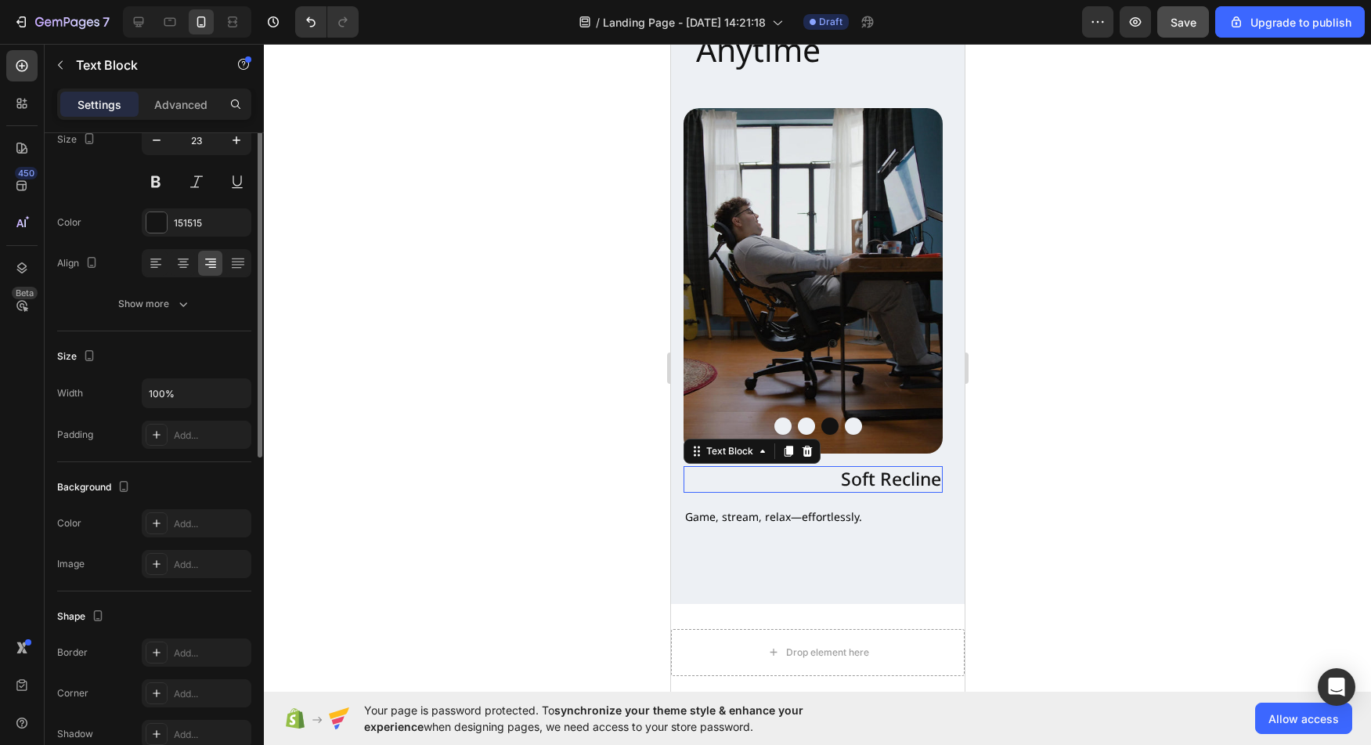
scroll to position [0, 0]
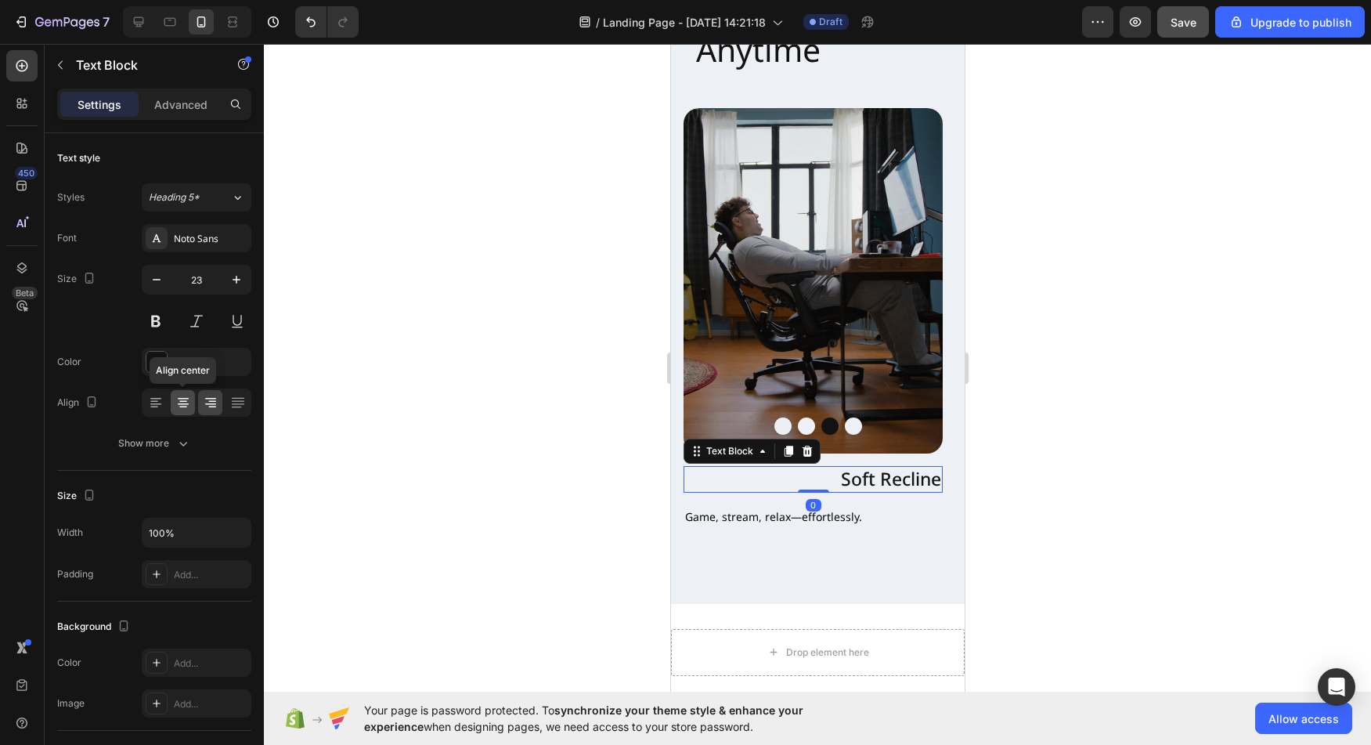
click at [186, 408] on icon at bounding box center [183, 403] width 16 height 16
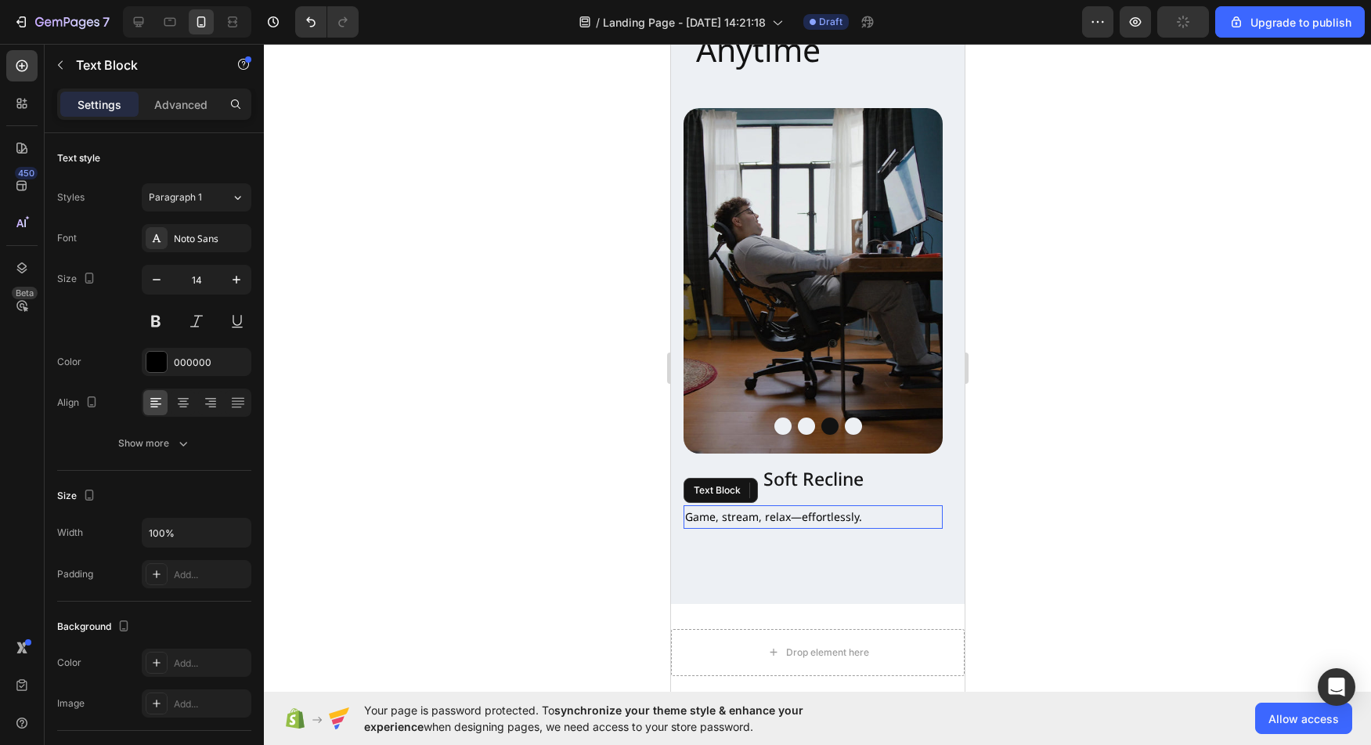
click at [860, 507] on p "Game, stream, relax—effortlessly." at bounding box center [812, 517] width 256 height 20
click at [188, 409] on icon at bounding box center [183, 403] width 16 height 16
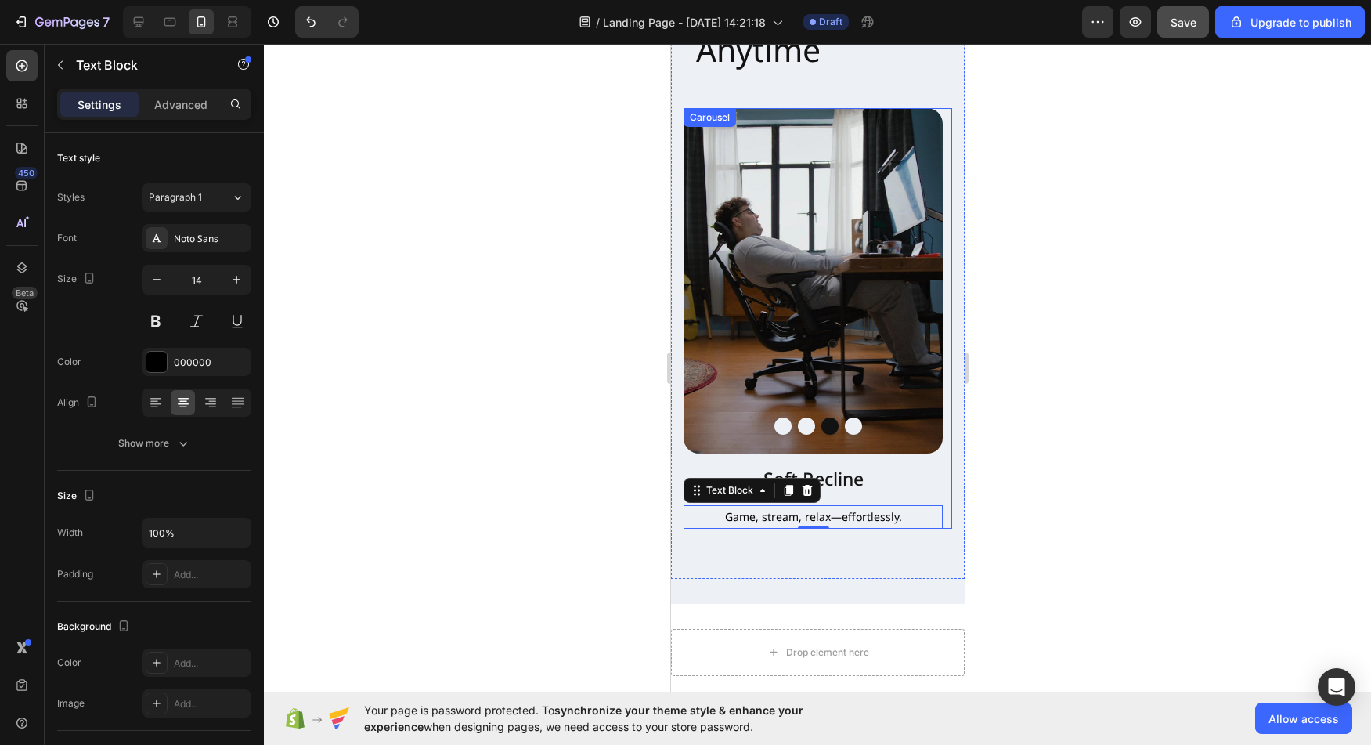
click at [853, 417] on button "Dot" at bounding box center [852, 425] width 17 height 17
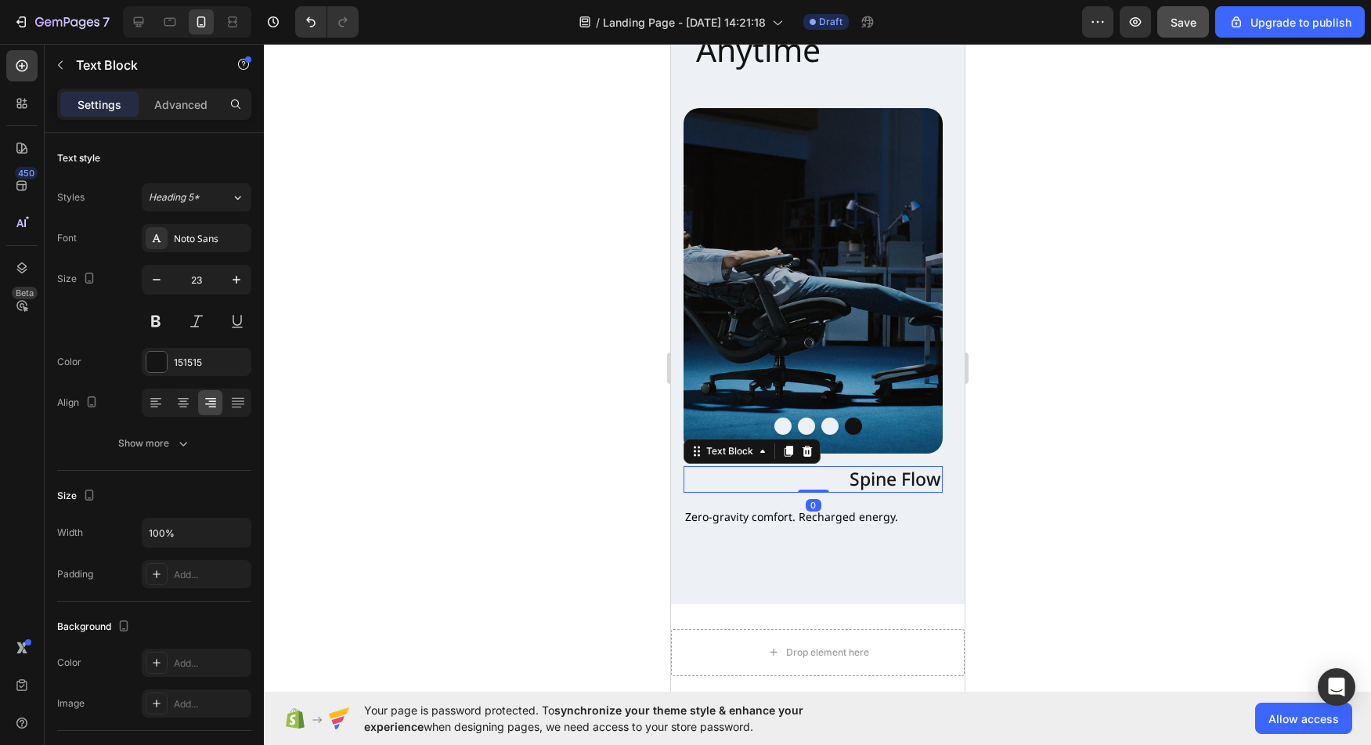
click at [853, 467] on p "Spine Flow" at bounding box center [812, 478] width 256 height 23
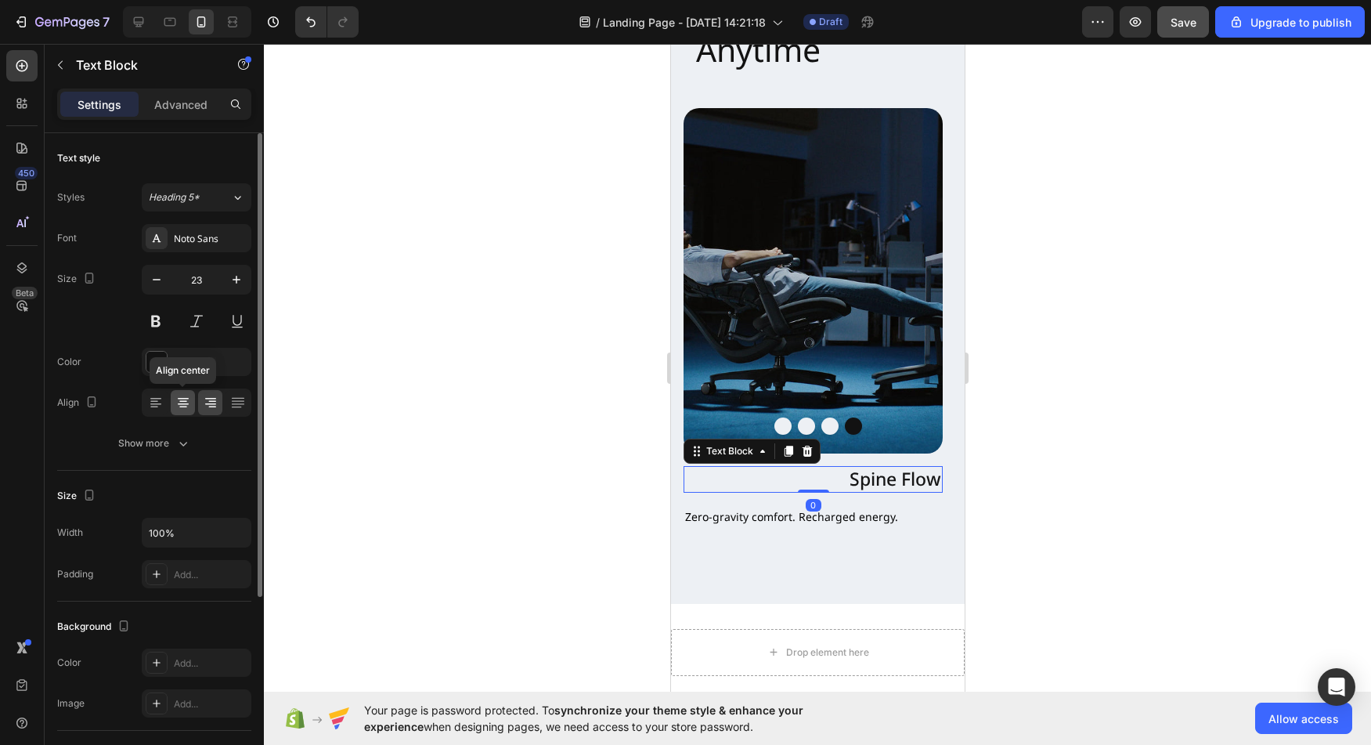
click at [188, 406] on icon at bounding box center [183, 403] width 16 height 16
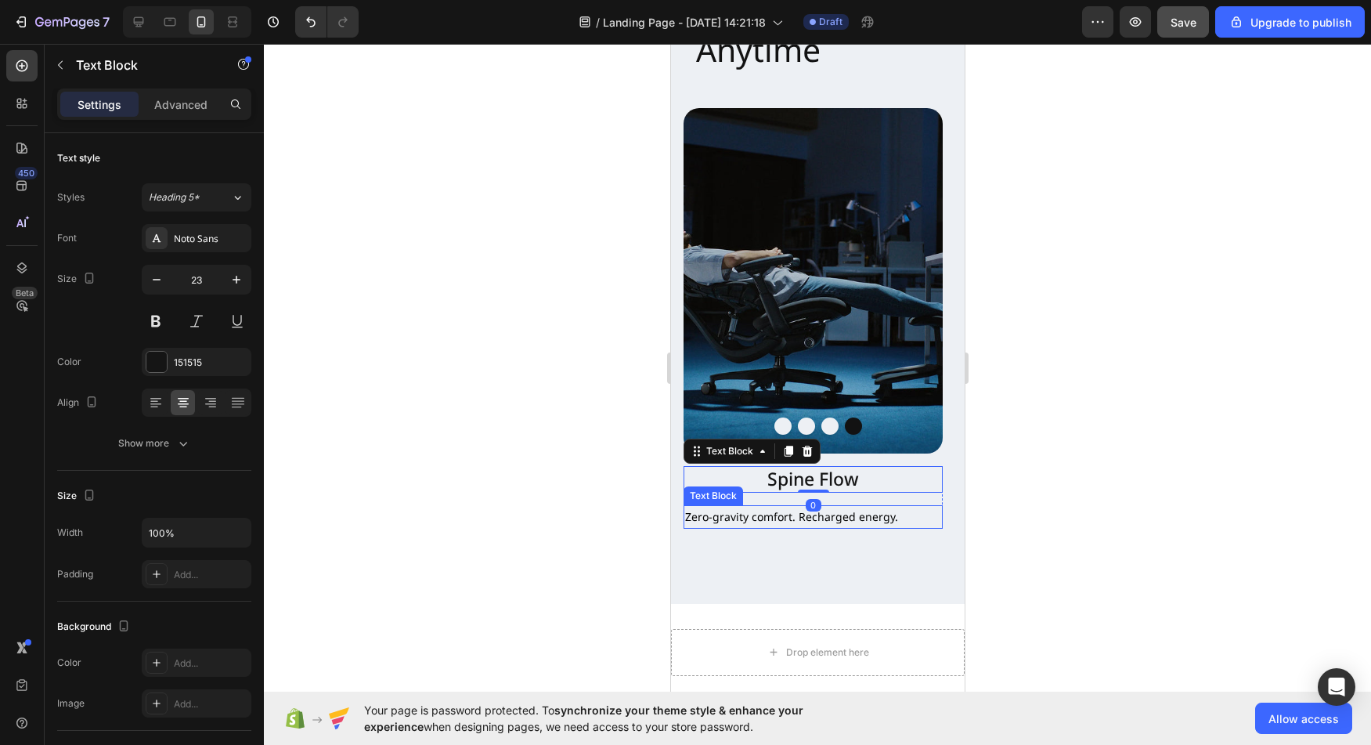
click at [875, 507] on p "Zero-gravity comfort. Recharged energy." at bounding box center [812, 517] width 256 height 20
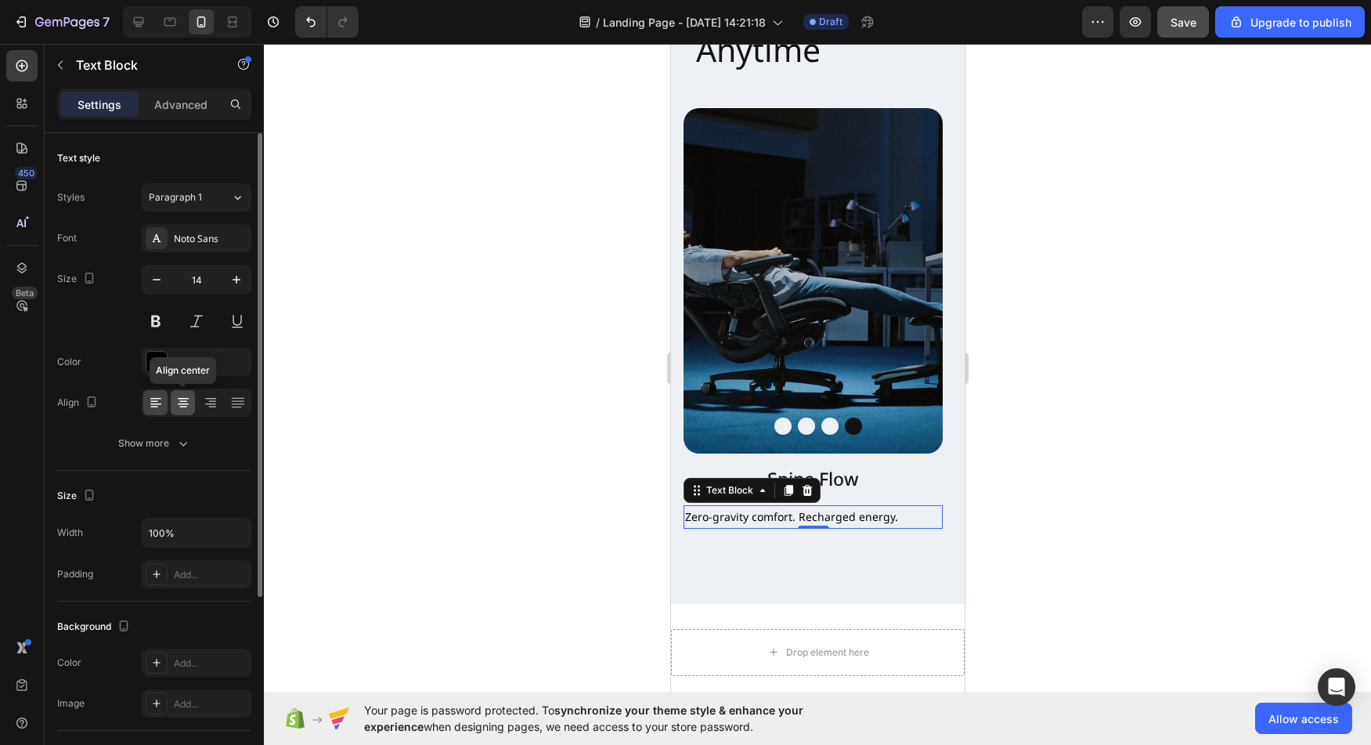
click at [187, 397] on icon at bounding box center [183, 403] width 16 height 16
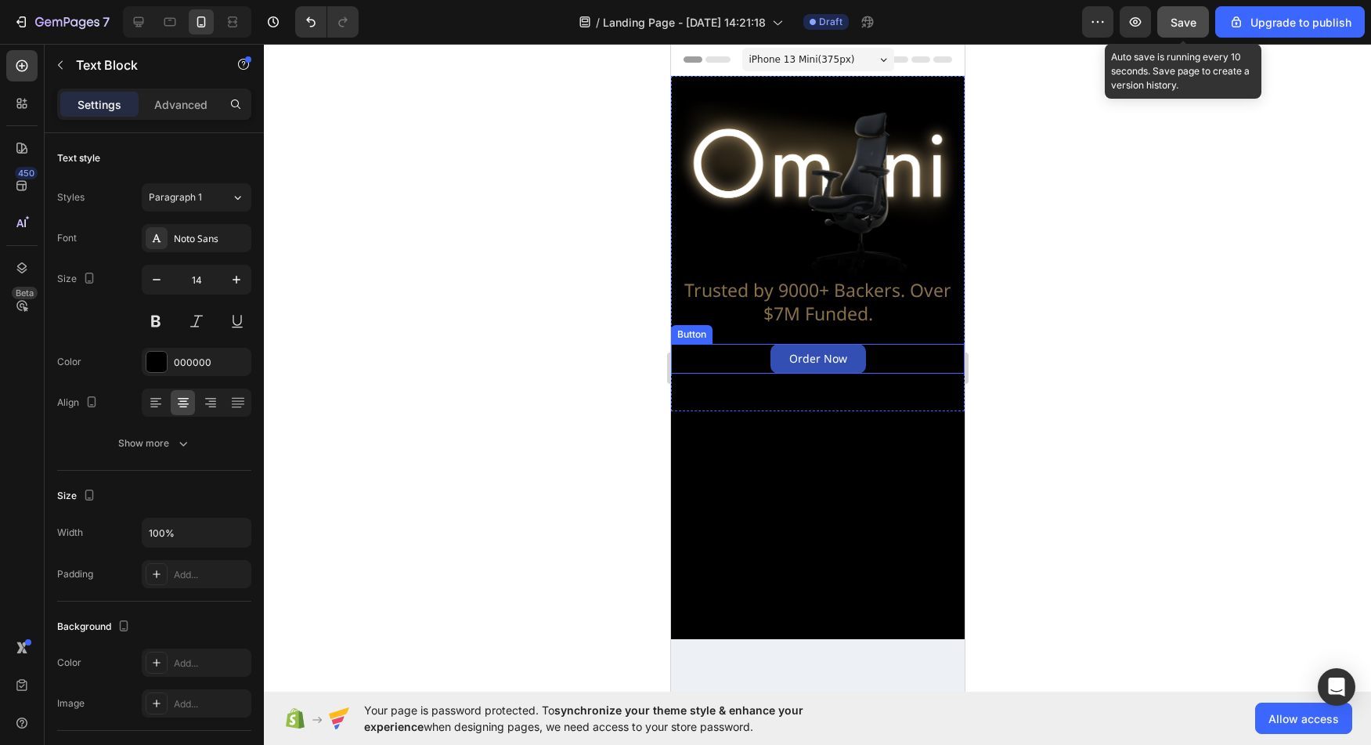
click at [1180, 21] on span "Save" at bounding box center [1183, 22] width 26 height 13
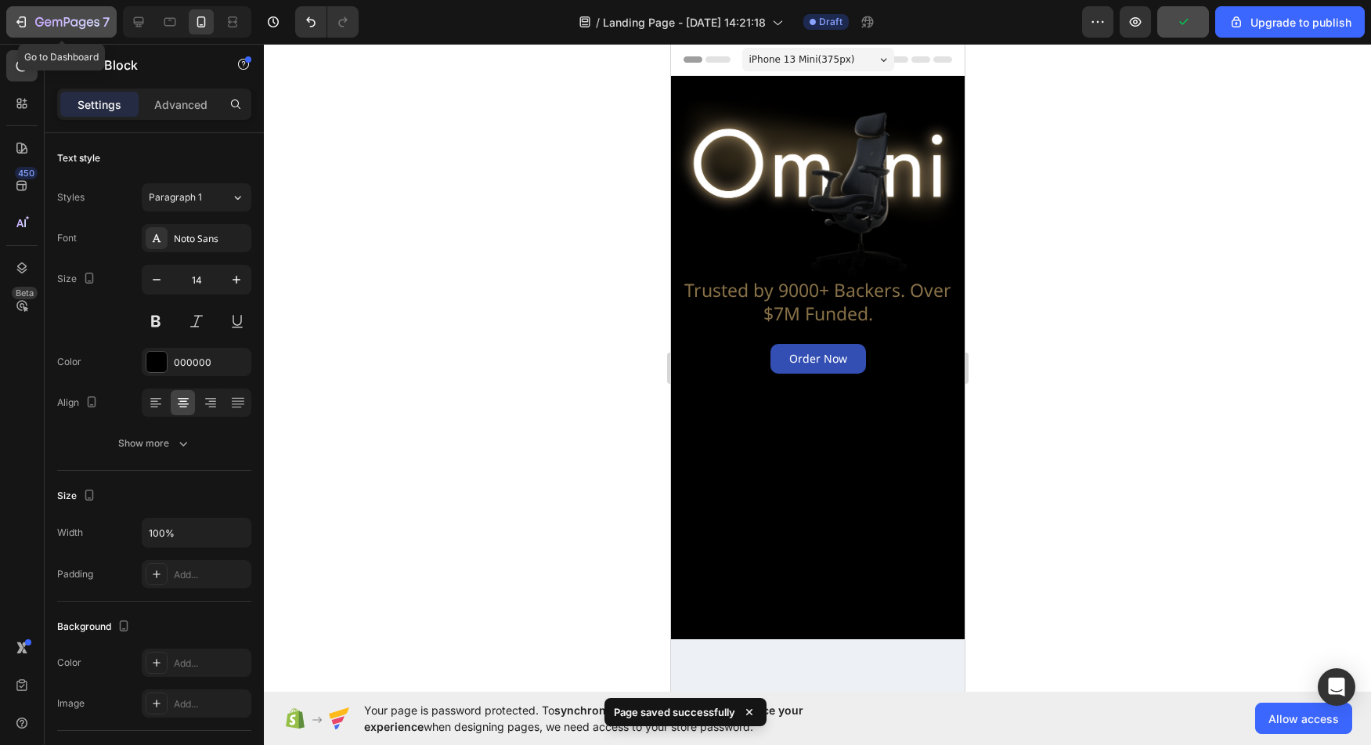
click at [86, 20] on icon "button" at bounding box center [67, 22] width 64 height 13
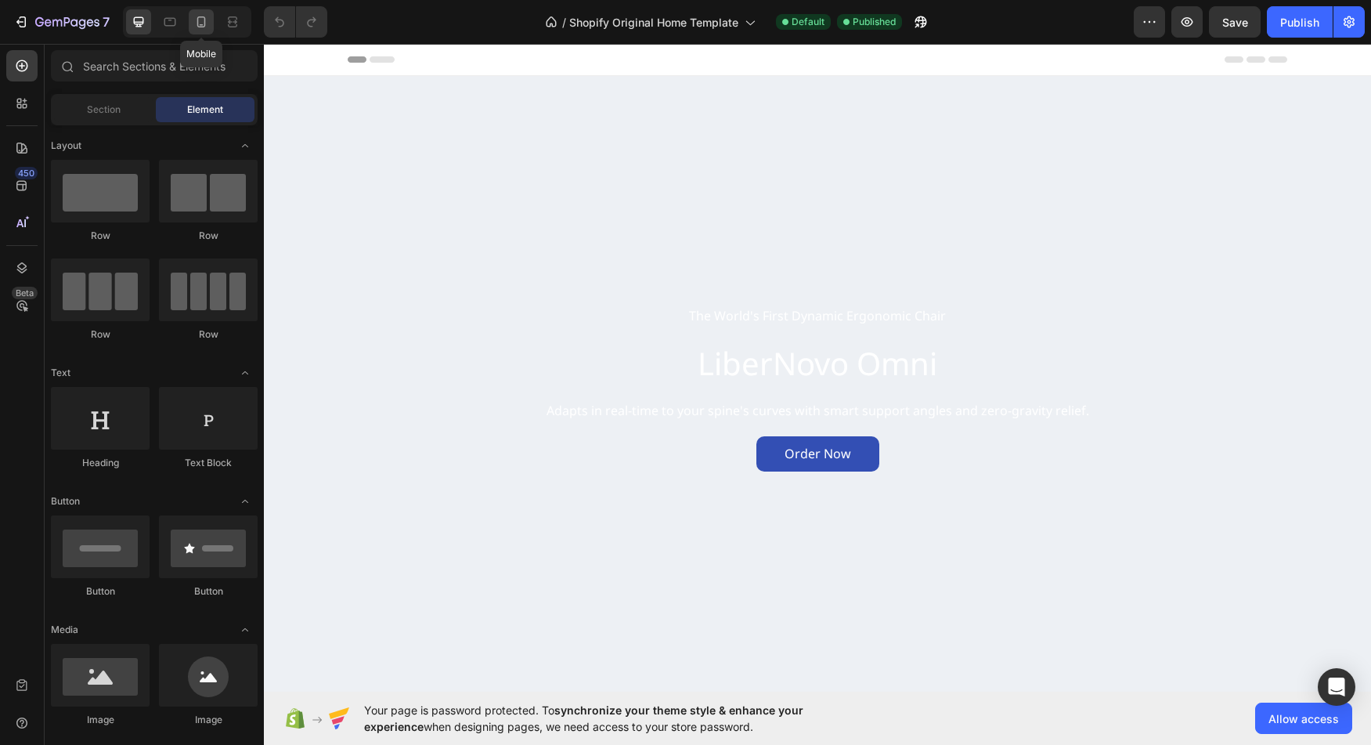
click at [204, 24] on icon at bounding box center [201, 21] width 9 height 11
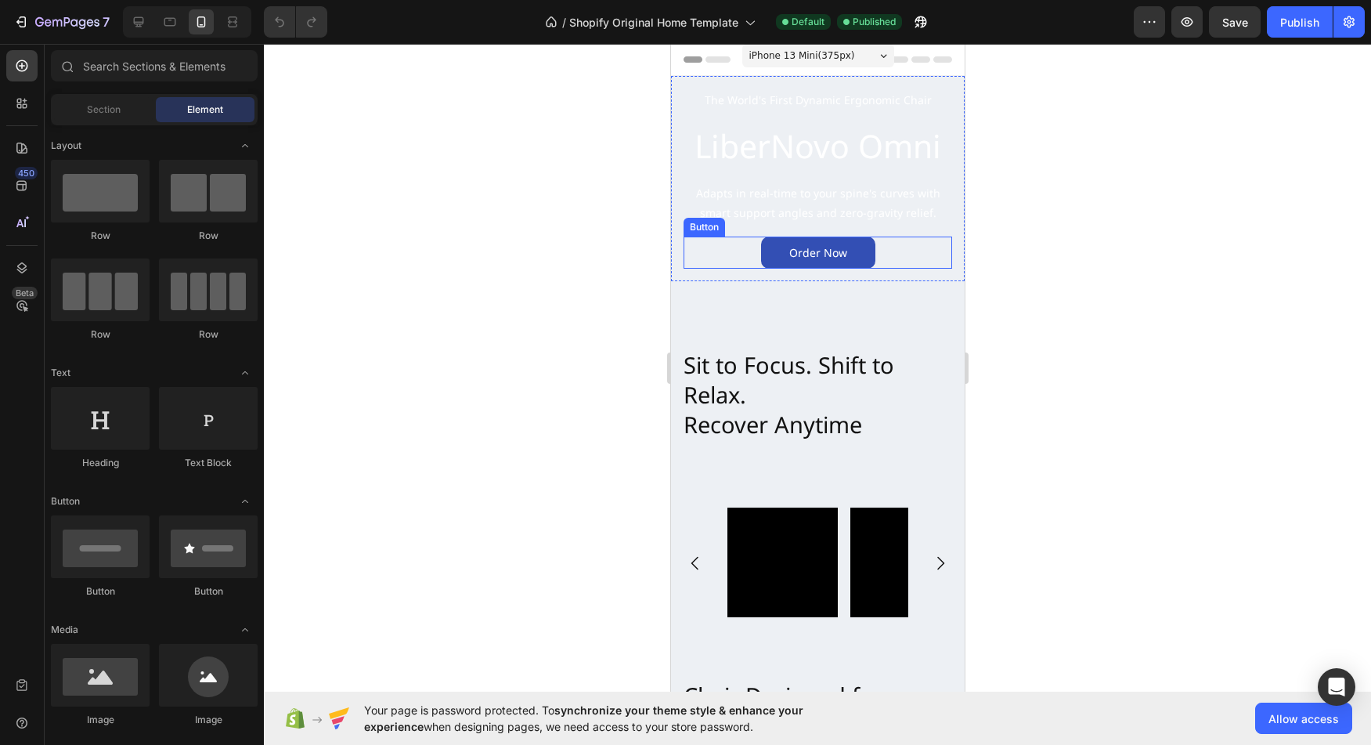
click at [694, 259] on div "Order Now Button" at bounding box center [817, 252] width 269 height 32
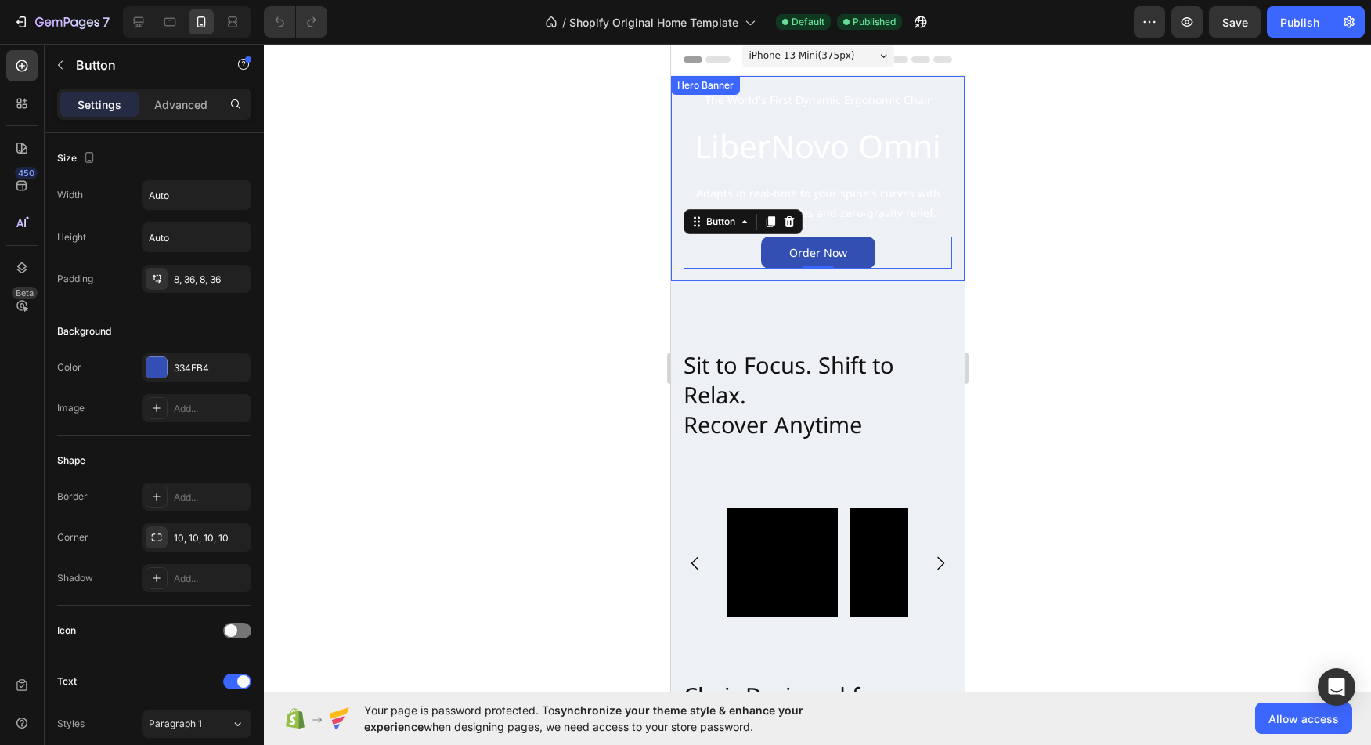
click at [679, 253] on div "The World's First Dynamic Ergonomic Chair Text Block LiberNovo Omni Heading Ada…" at bounding box center [817, 178] width 294 height 205
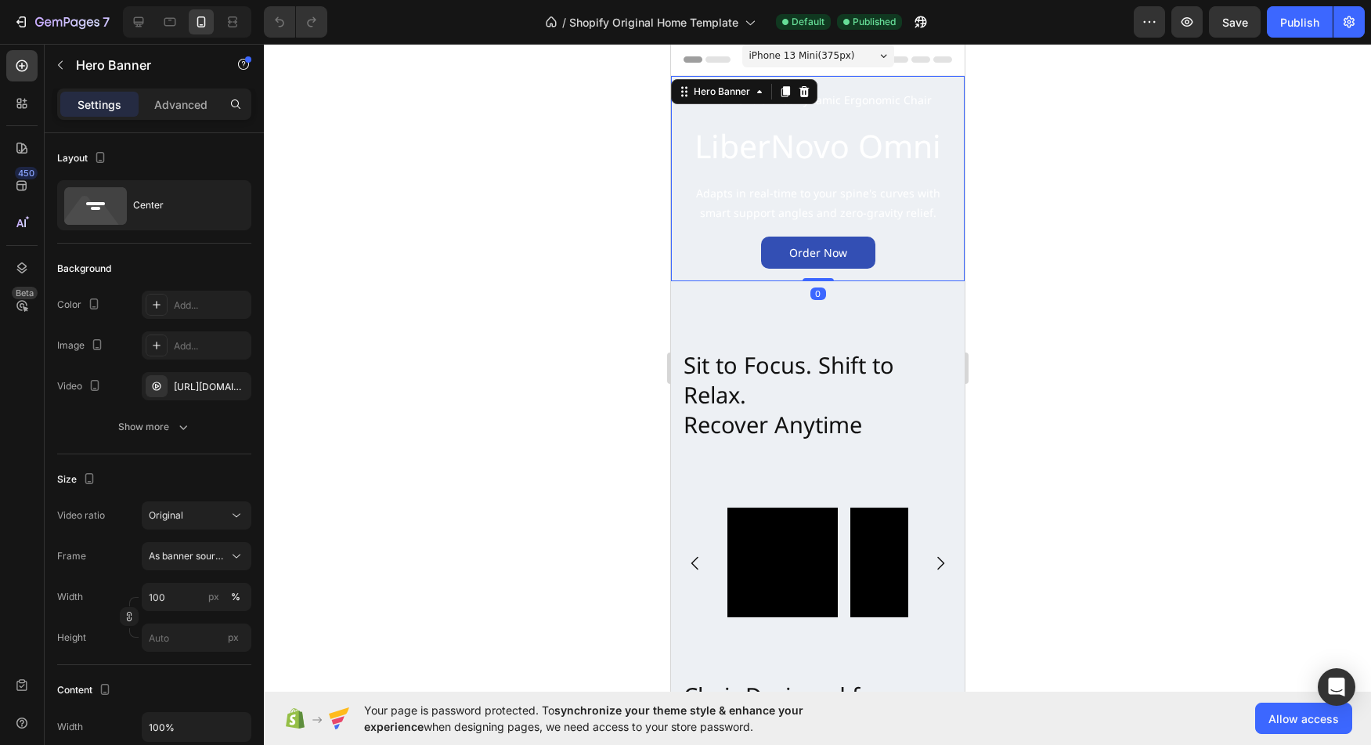
click at [680, 251] on div "The World's First Dynamic Ergonomic Chair Text Block LiberNovo Omni Heading Ada…" at bounding box center [817, 178] width 294 height 205
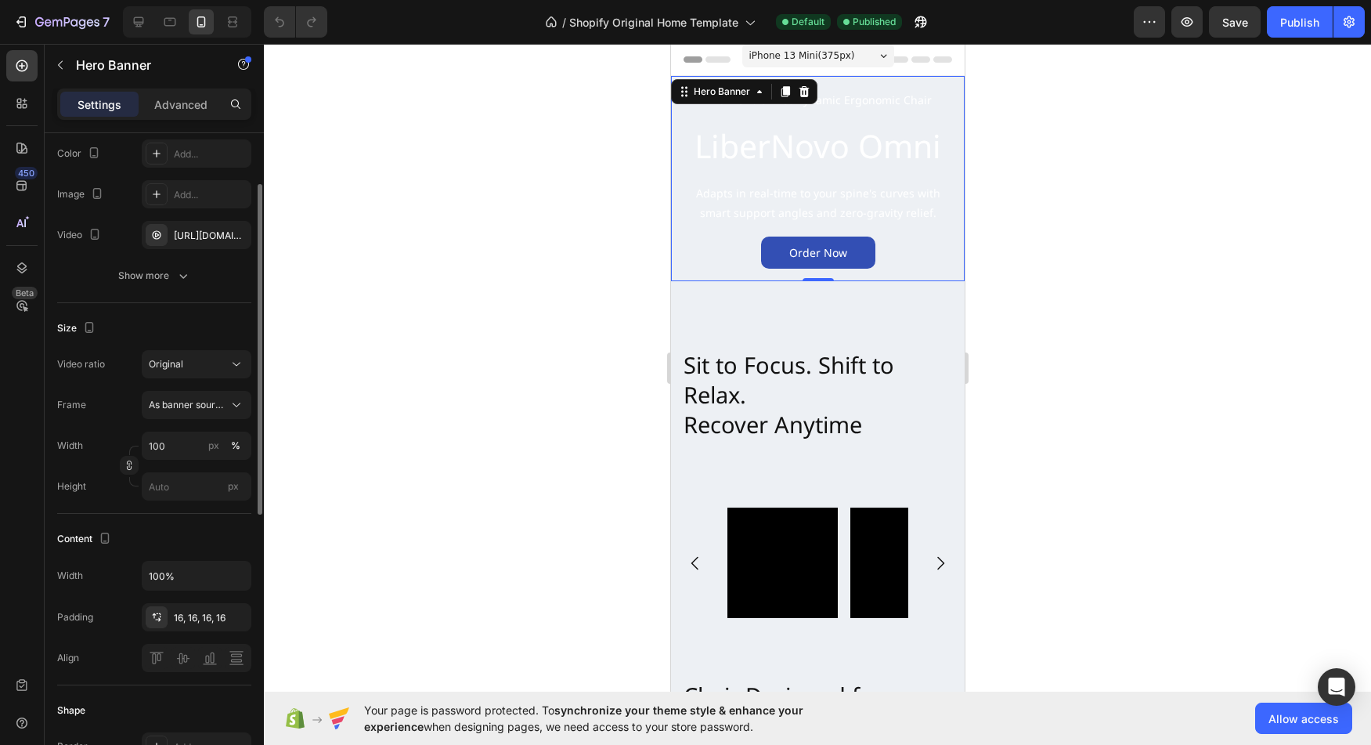
scroll to position [199, 0]
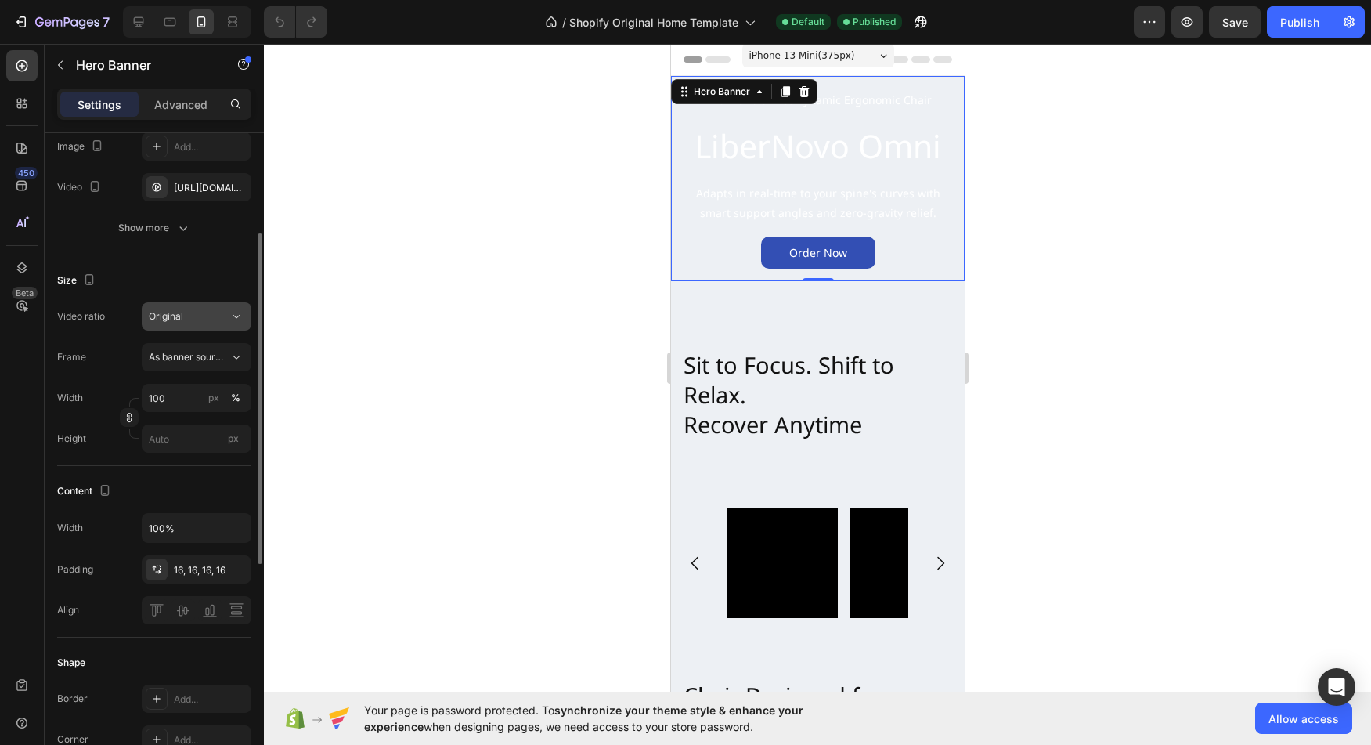
click at [220, 316] on div "Original" at bounding box center [189, 316] width 80 height 14
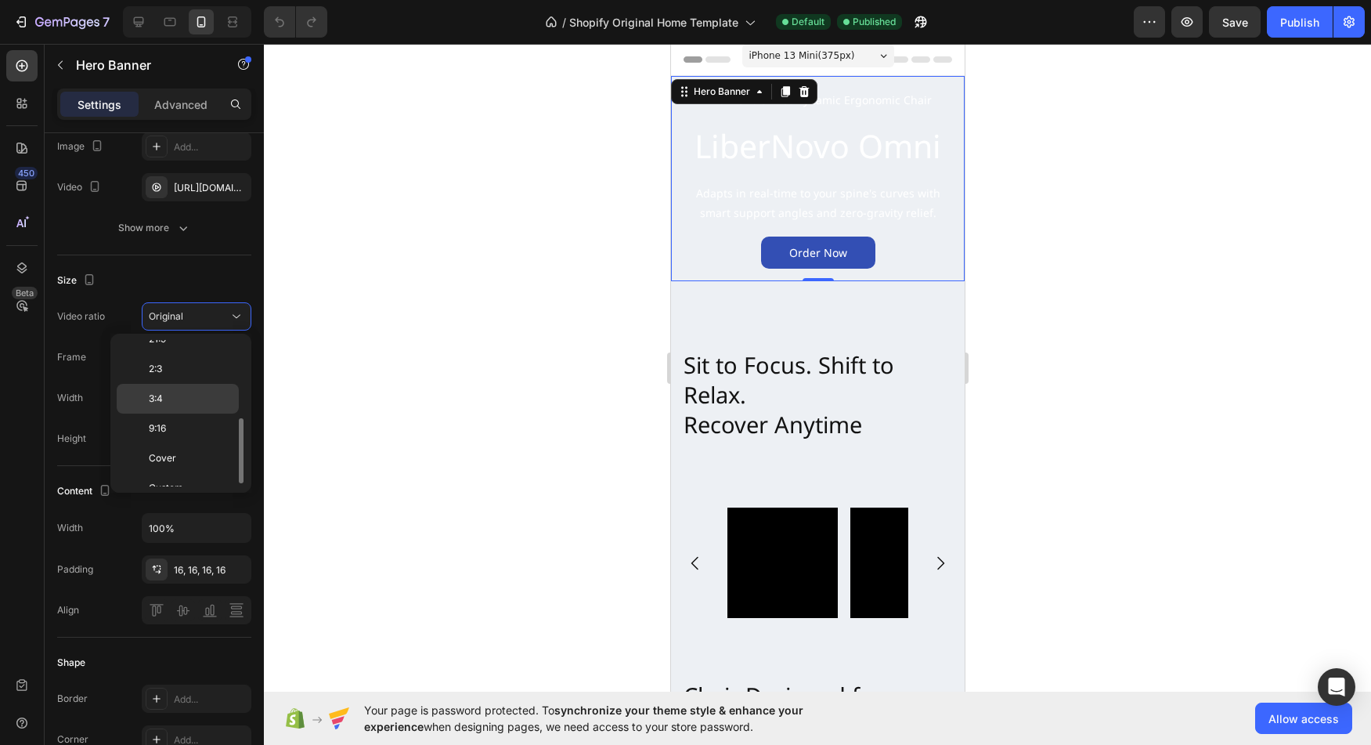
scroll to position [168, 0]
click at [197, 440] on div "9:16" at bounding box center [178, 455] width 122 height 30
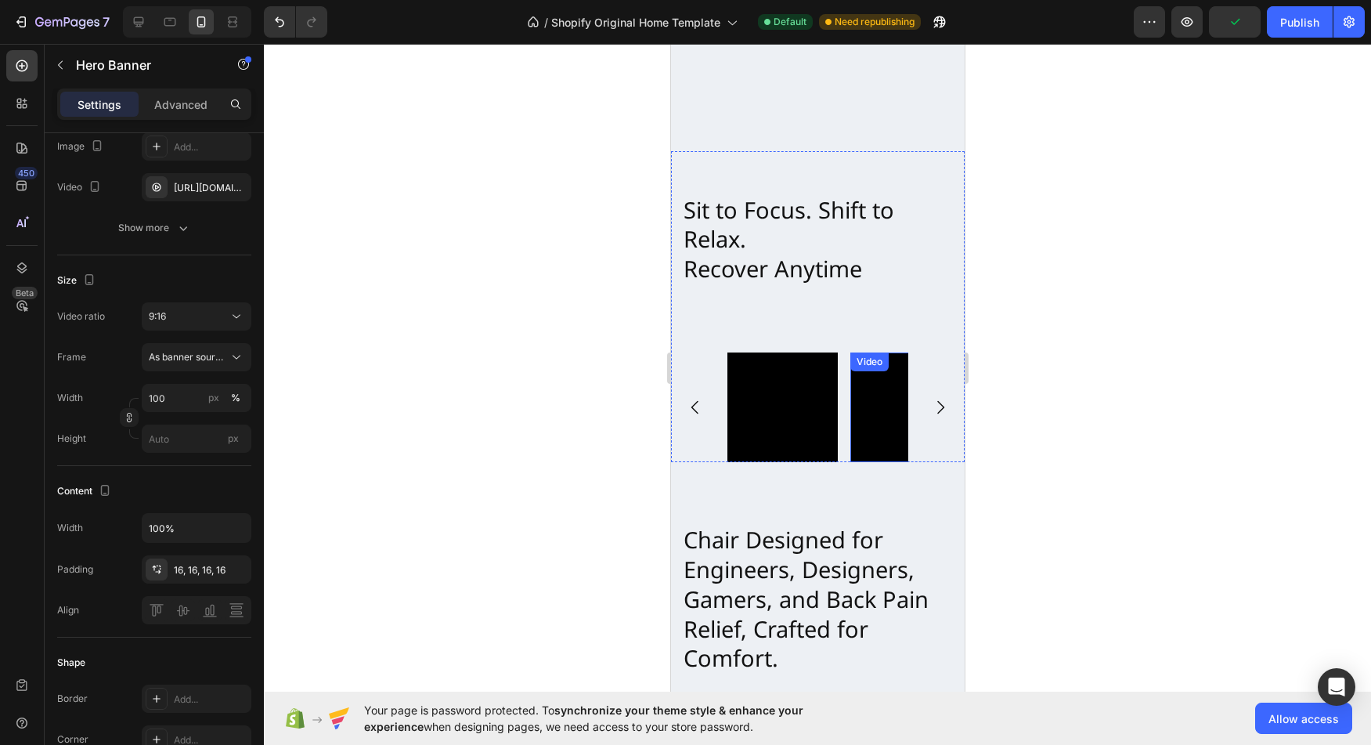
scroll to position [471, 0]
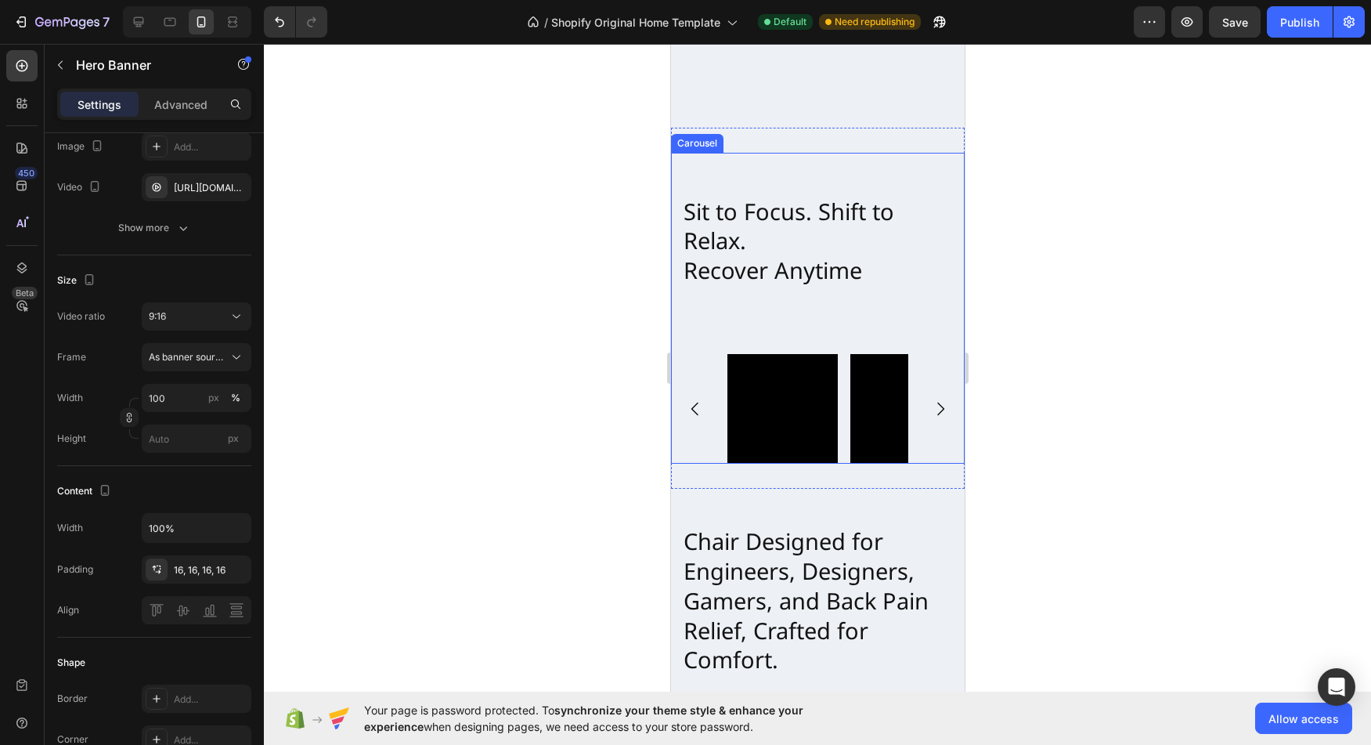
click at [843, 381] on div "Video Video Video" at bounding box center [817, 409] width 181 height 110
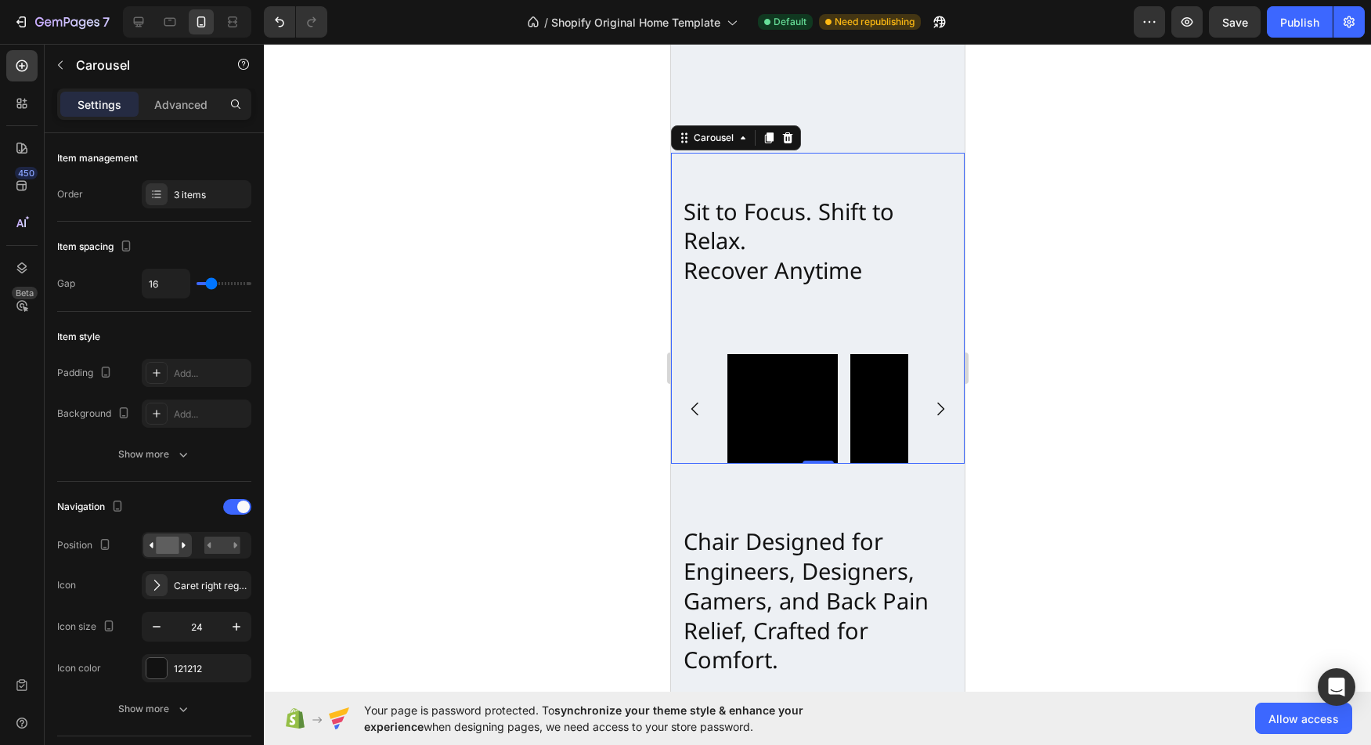
scroll to position [0, 0]
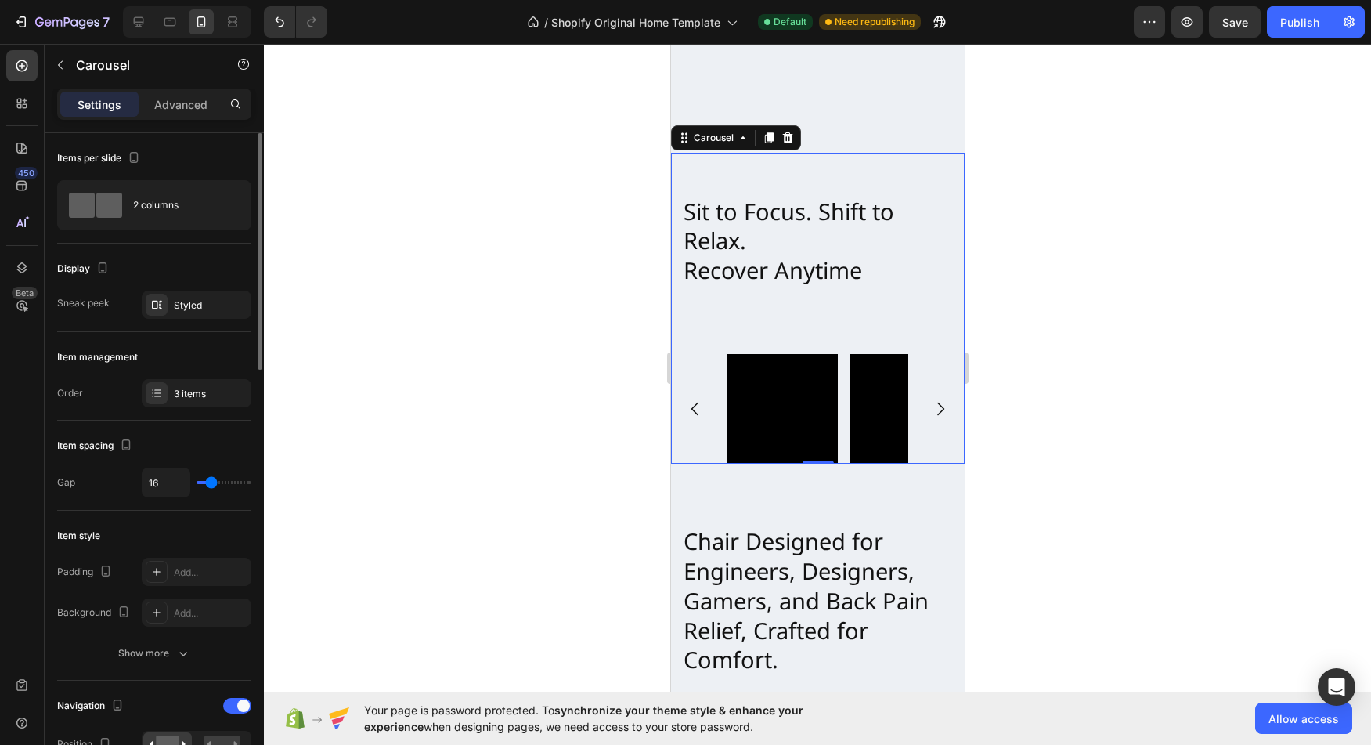
click at [845, 365] on div "Video Video Video" at bounding box center [817, 409] width 181 height 110
click at [699, 354] on div "Video Video Video" at bounding box center [817, 409] width 294 height 110
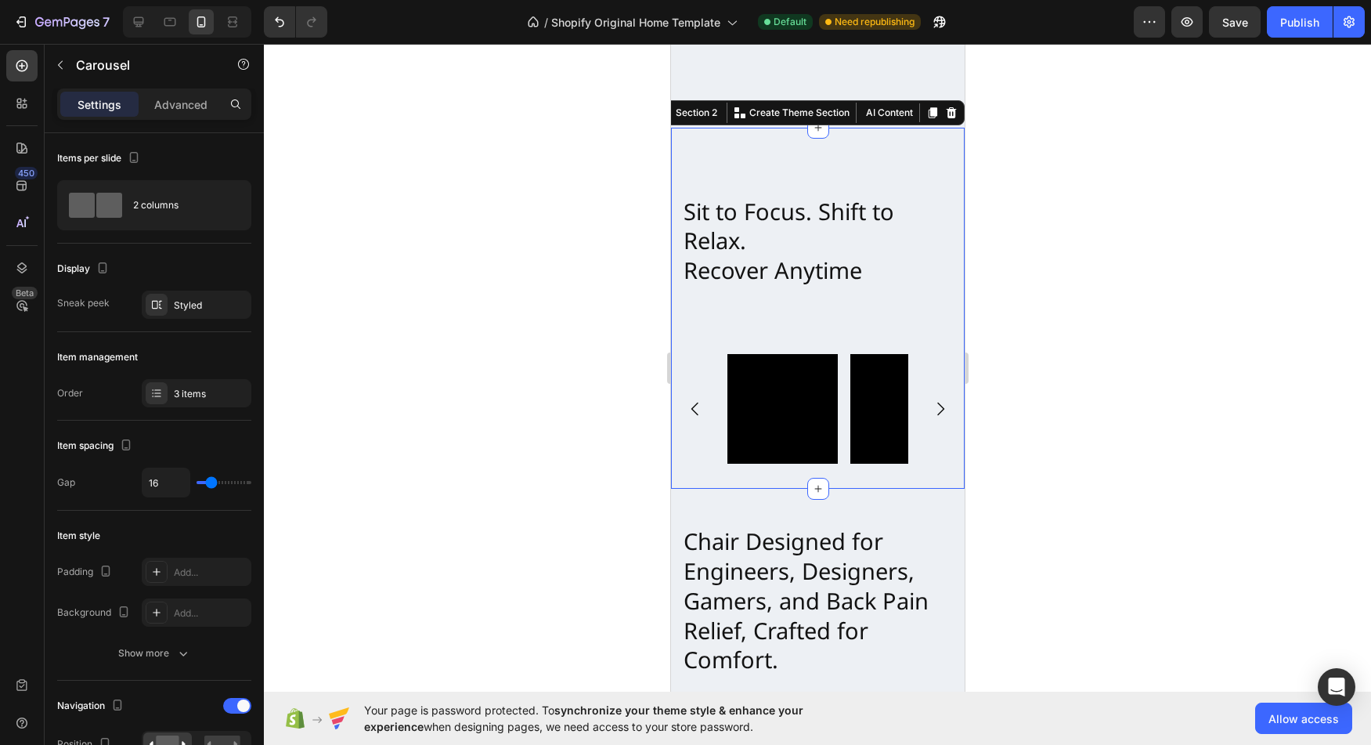
click at [706, 318] on div "Sit to Focus. Shift to Relax. Recover Anytime Heading Video Video Video [GEOGRA…" at bounding box center [817, 309] width 294 height 312
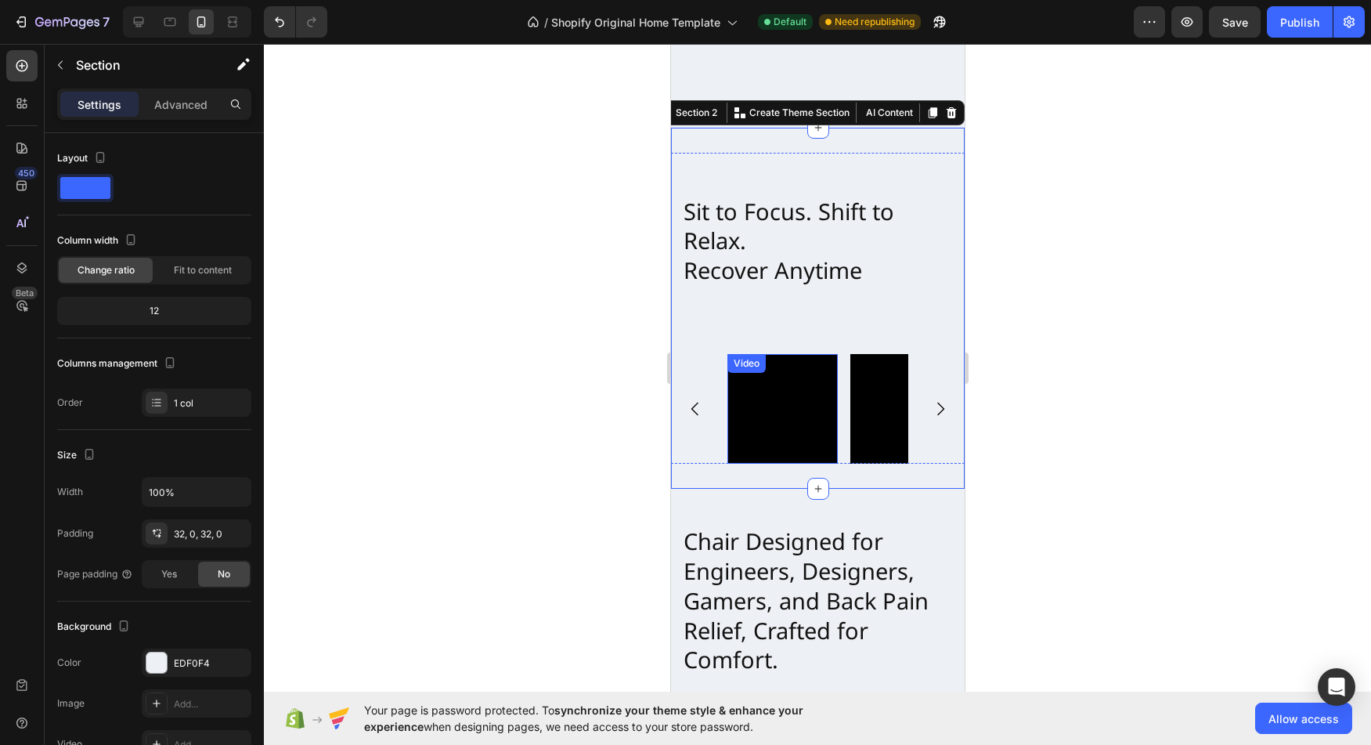
click at [747, 361] on div "Video" at bounding box center [782, 409] width 110 height 110
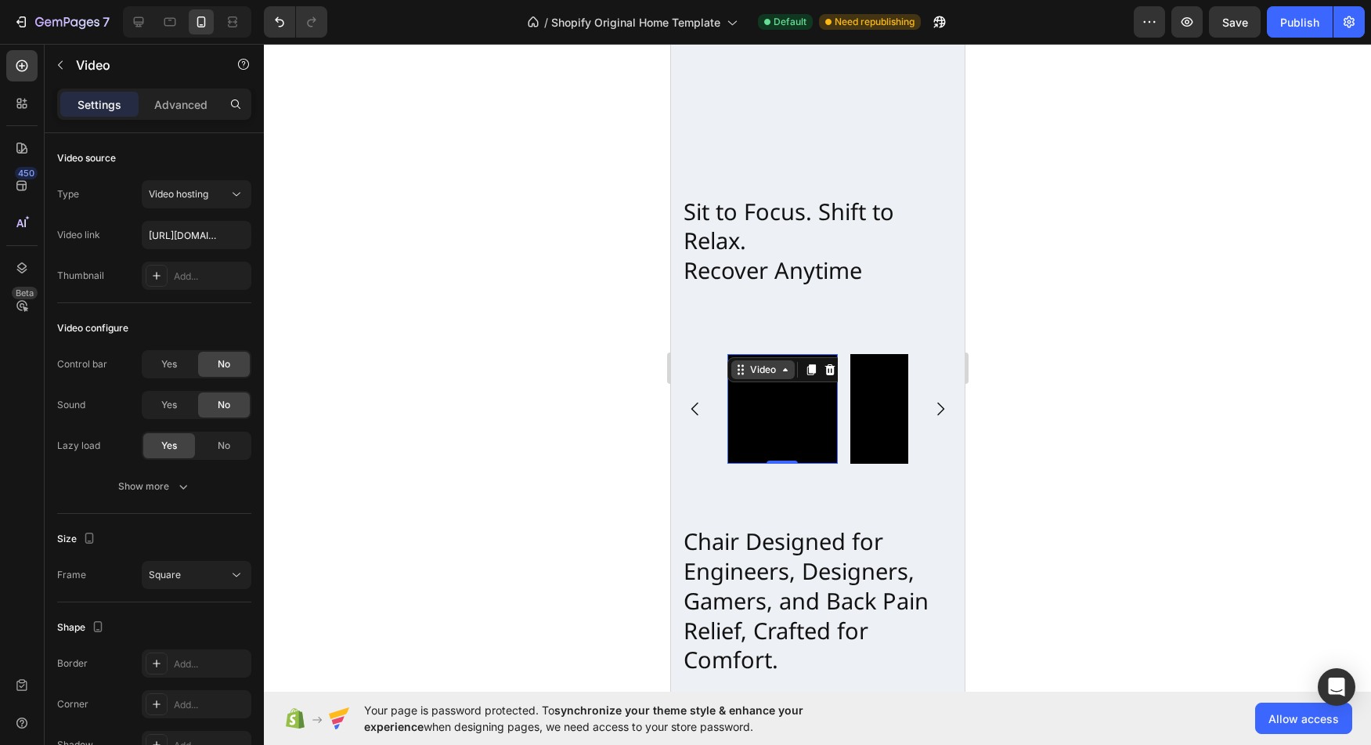
click at [758, 362] on div "Video" at bounding box center [762, 369] width 32 height 14
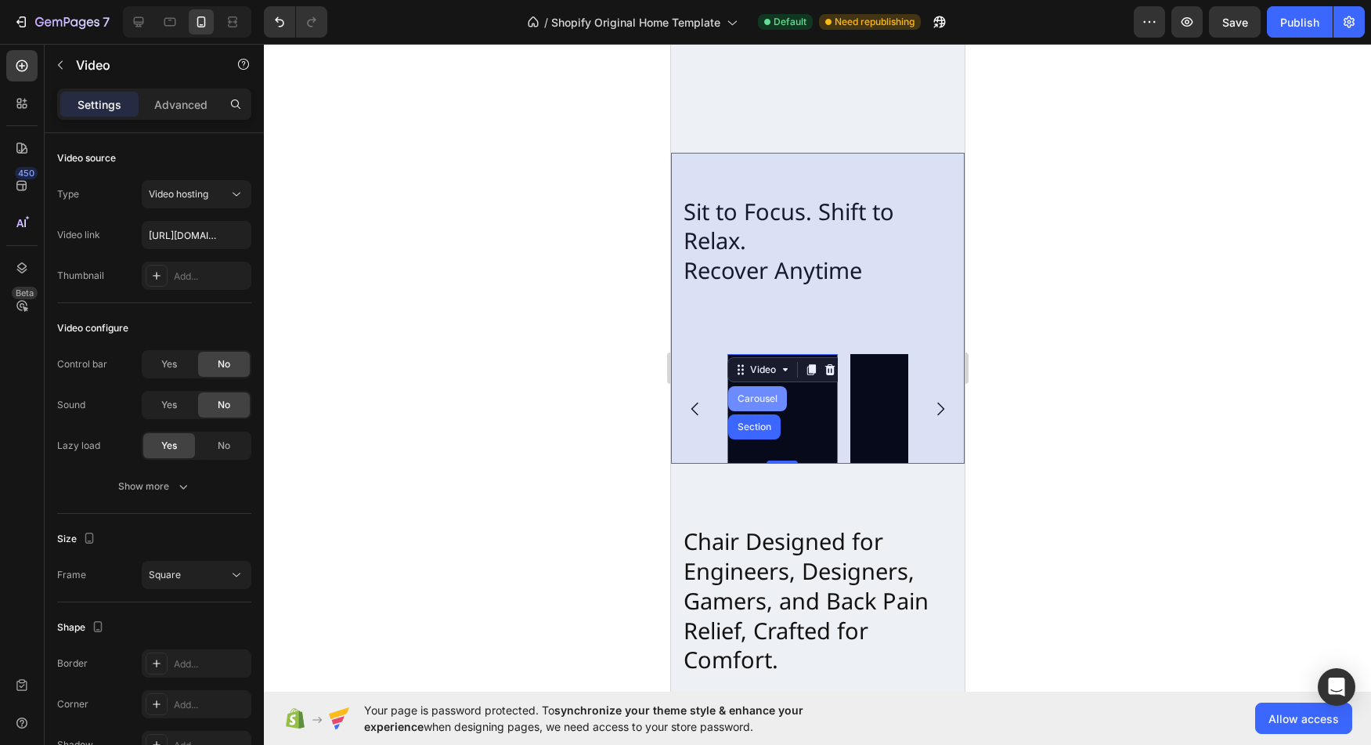
click at [757, 394] on div "Carousel" at bounding box center [757, 398] width 46 height 9
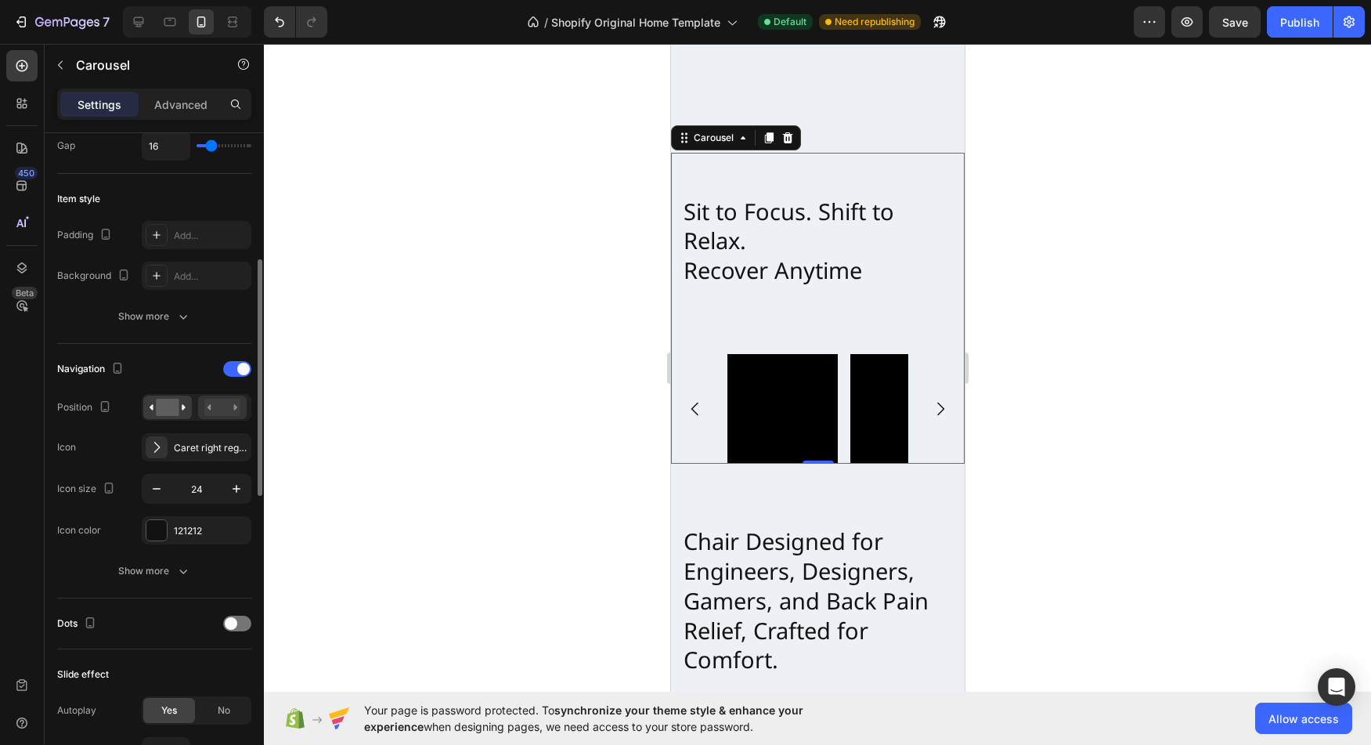
scroll to position [344, 0]
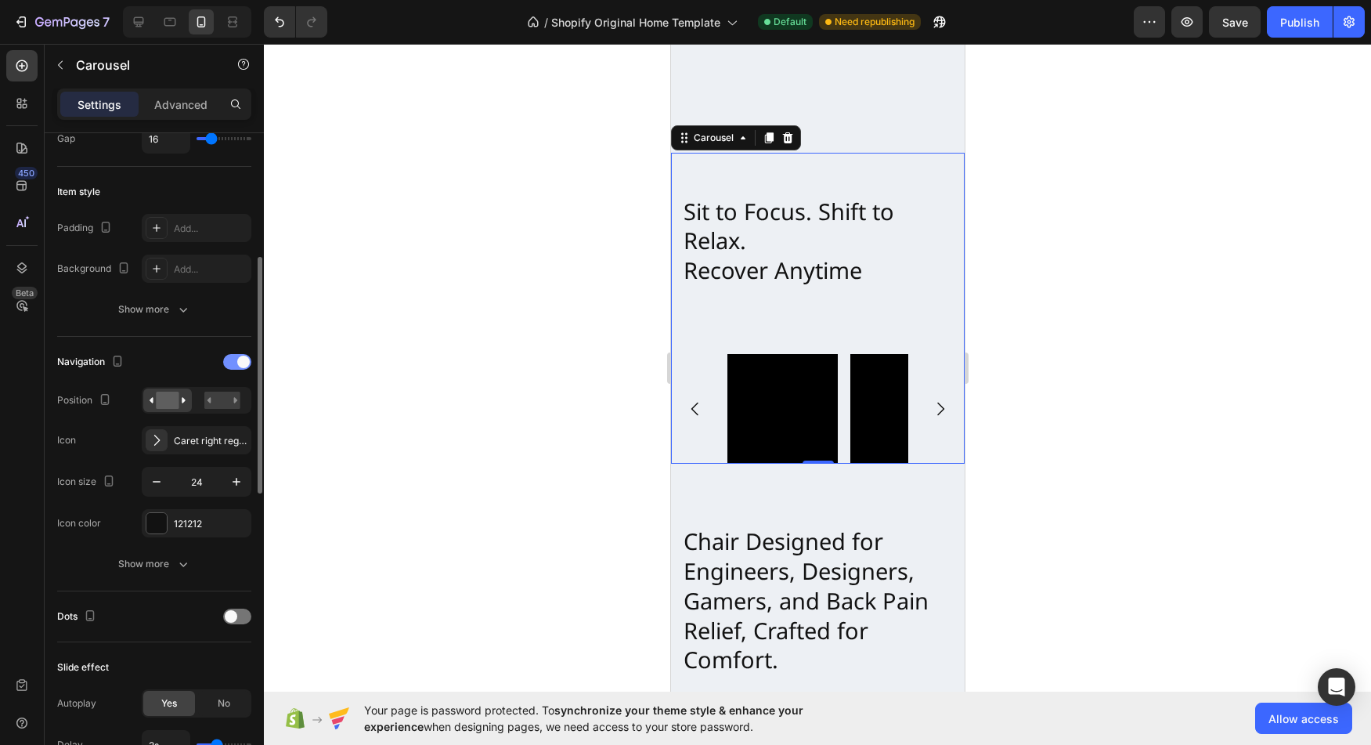
click at [235, 364] on div at bounding box center [237, 362] width 28 height 16
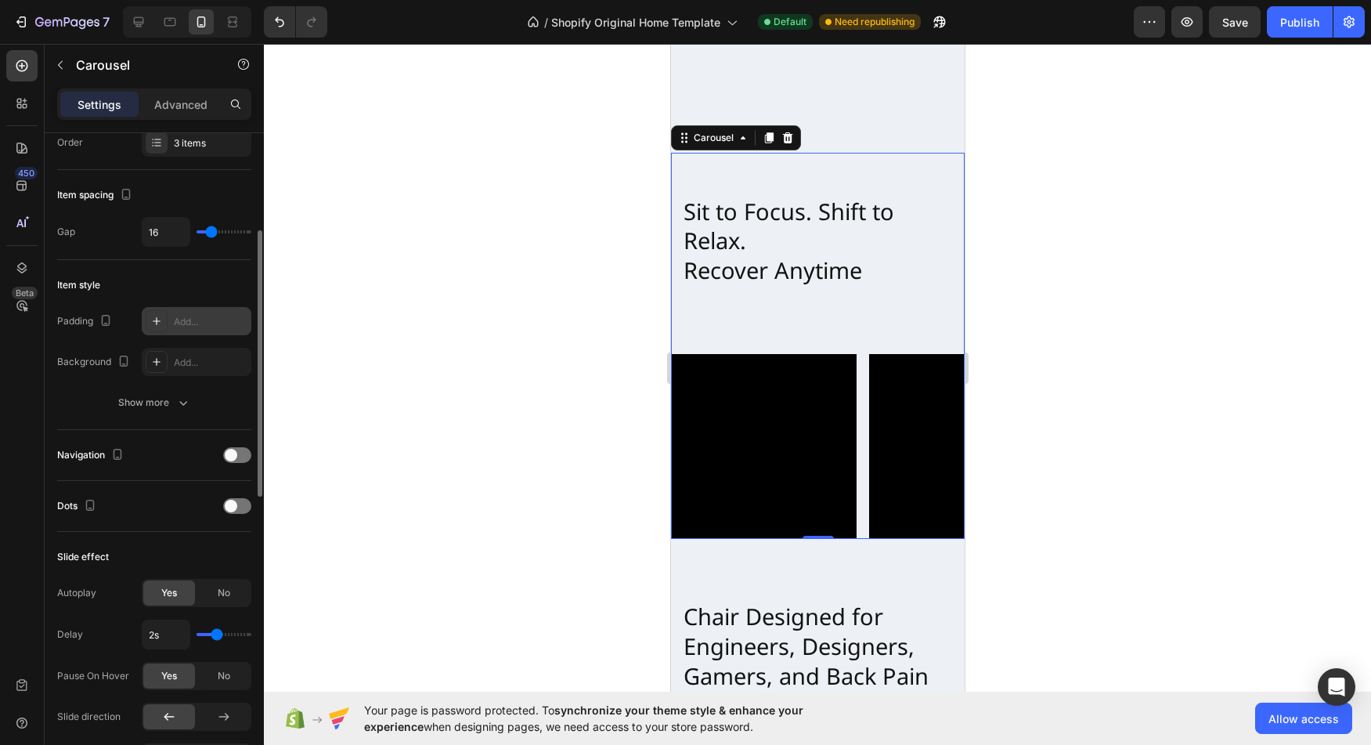
scroll to position [237, 0]
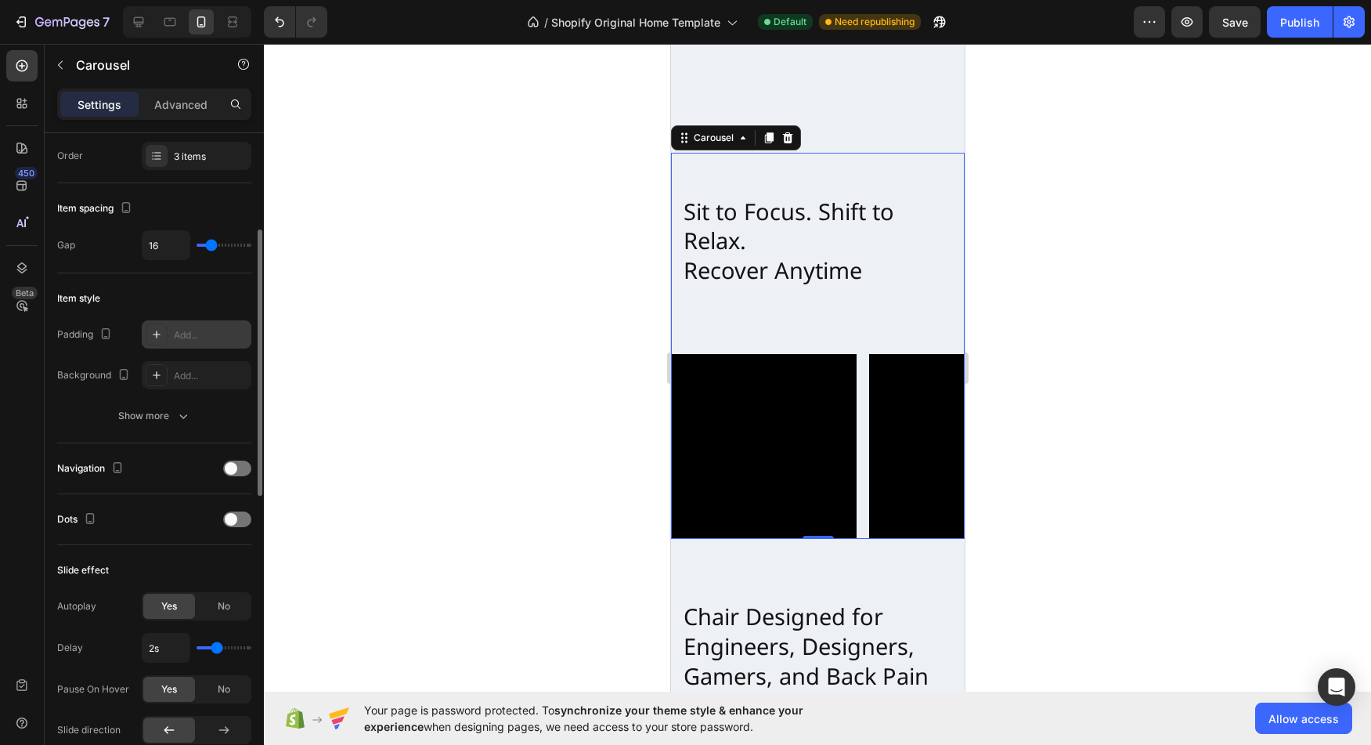
click at [161, 331] on icon at bounding box center [156, 334] width 13 height 13
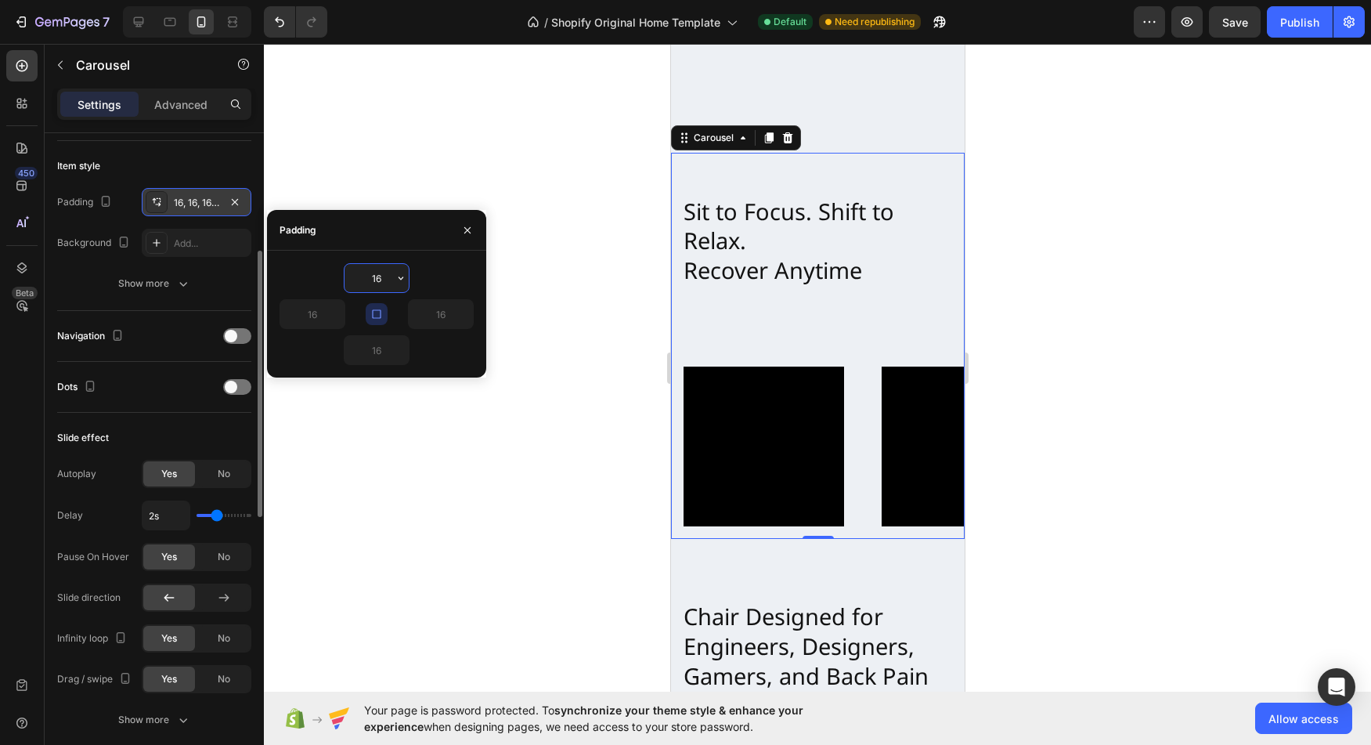
scroll to position [374, 0]
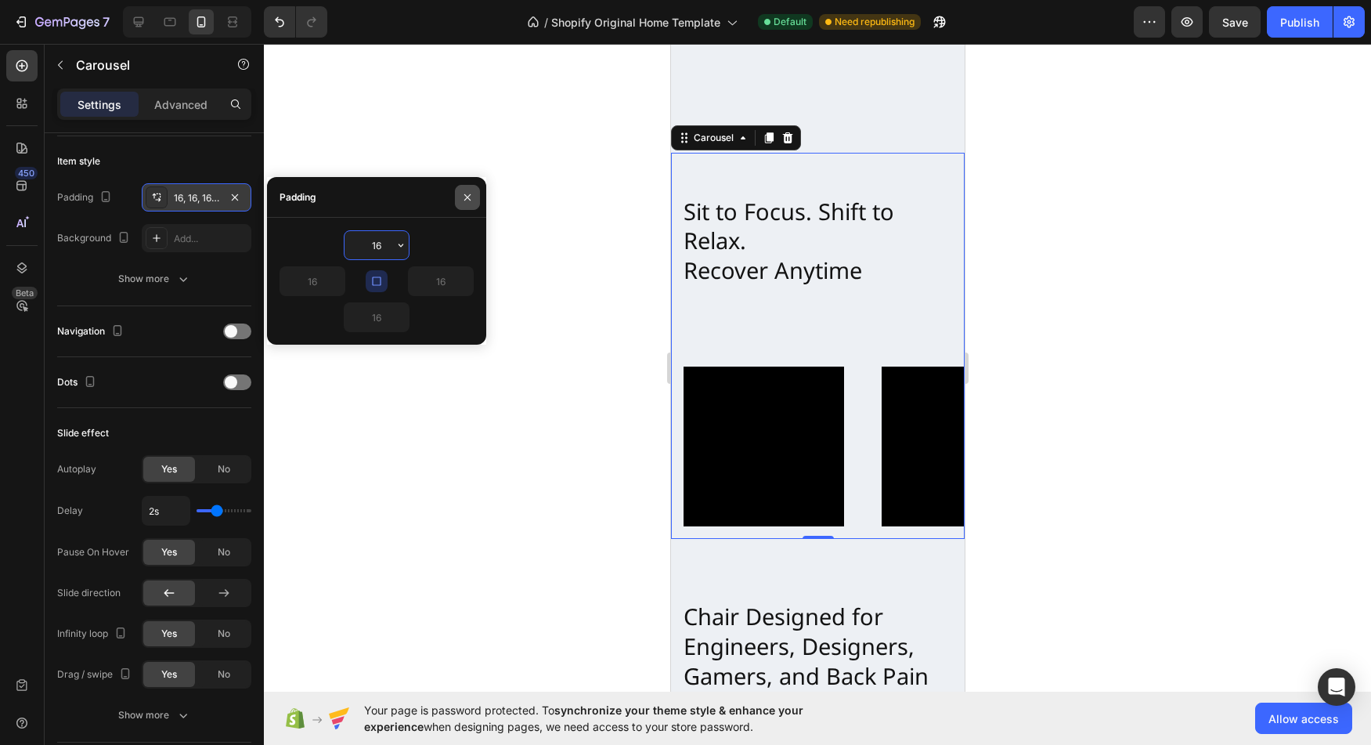
click at [469, 199] on icon "button" at bounding box center [467, 196] width 6 height 6
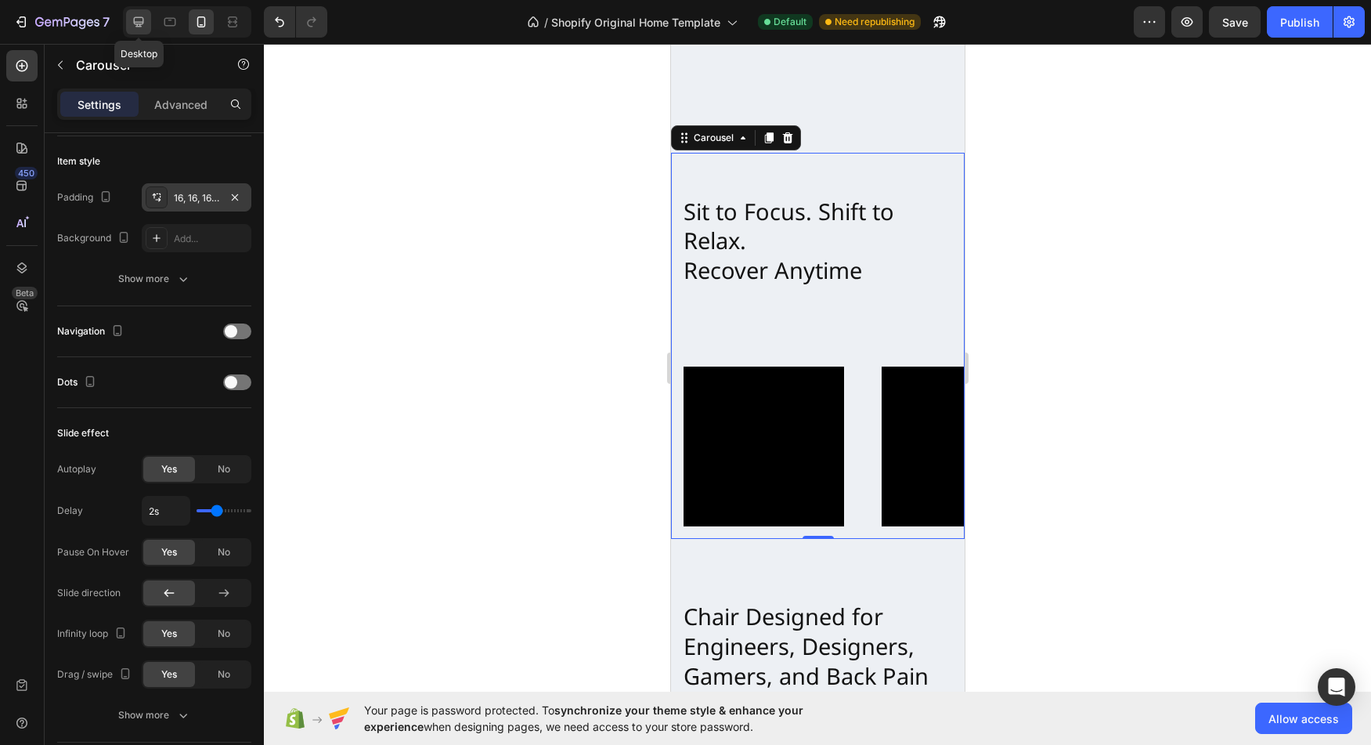
click at [136, 27] on icon at bounding box center [139, 22] width 10 height 10
type input "1200"
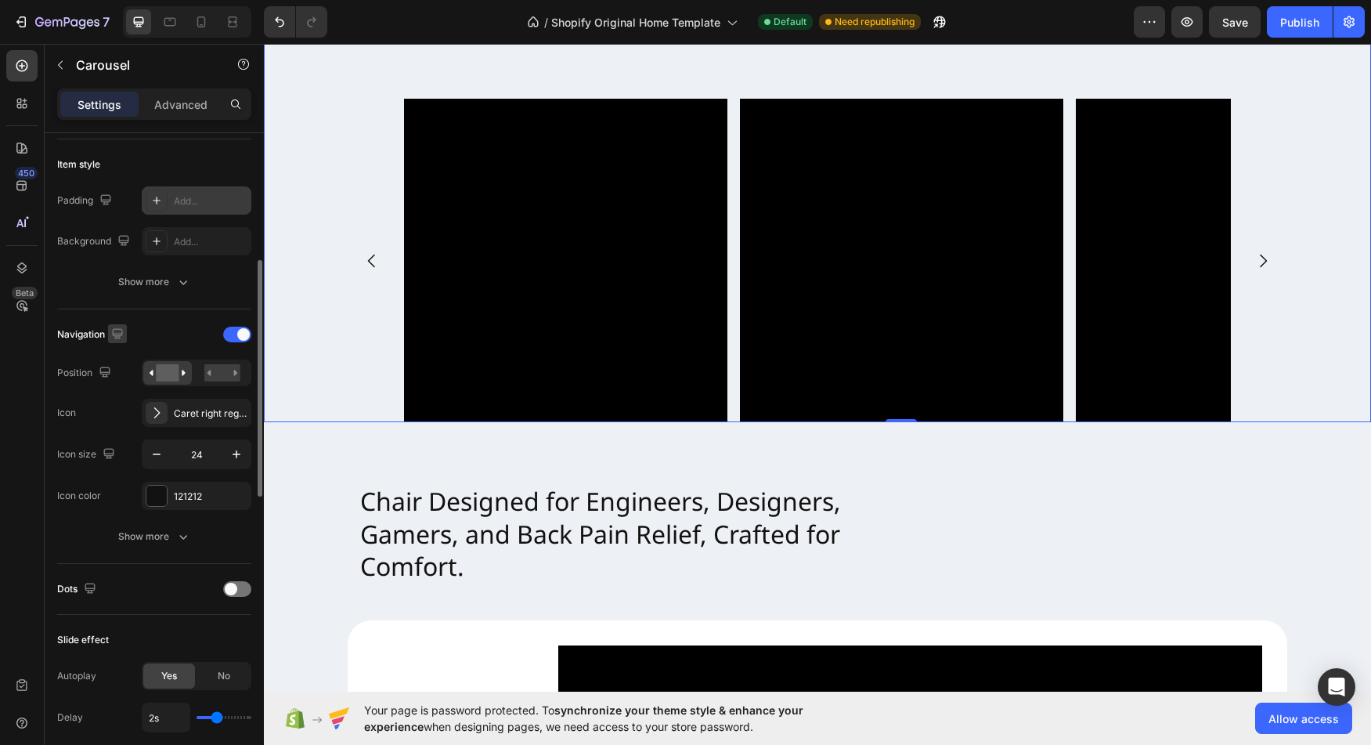
scroll to position [366, 0]
click at [240, 341] on span at bounding box center [243, 339] width 13 height 13
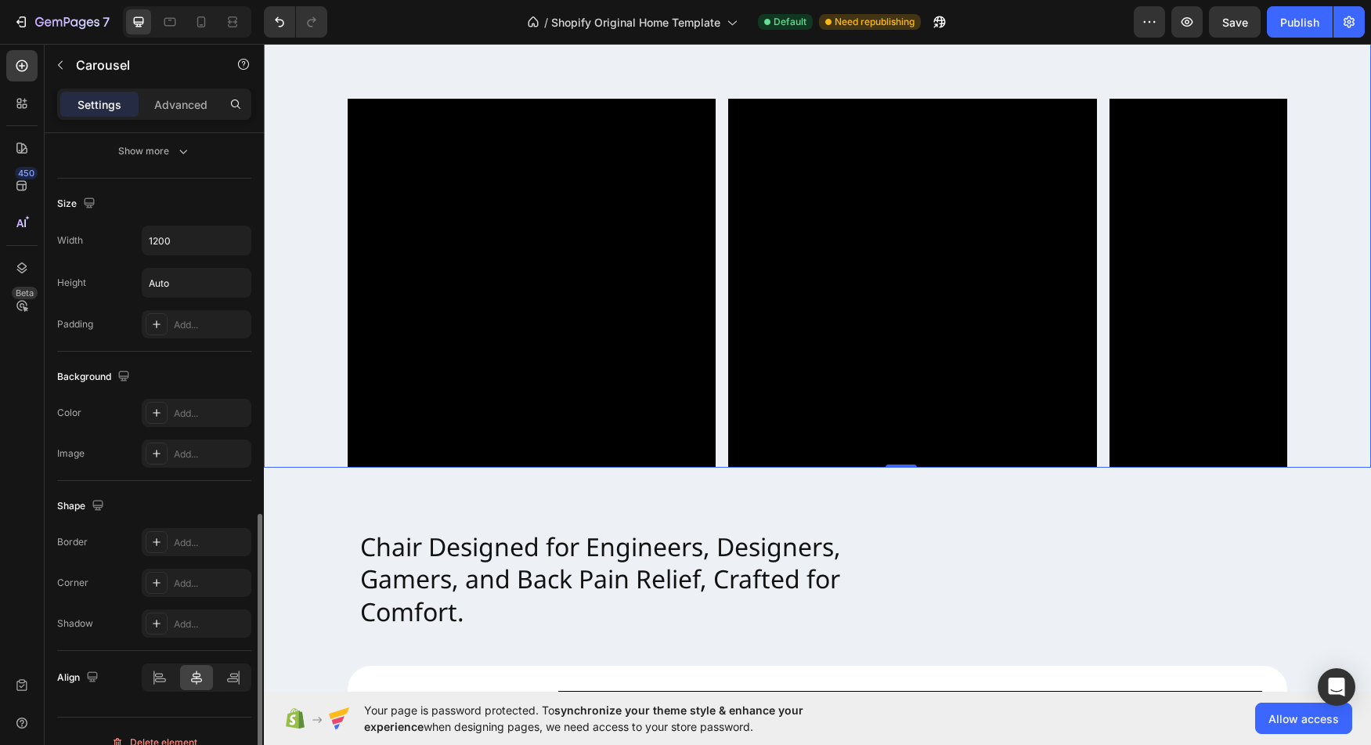
scroll to position [960, 0]
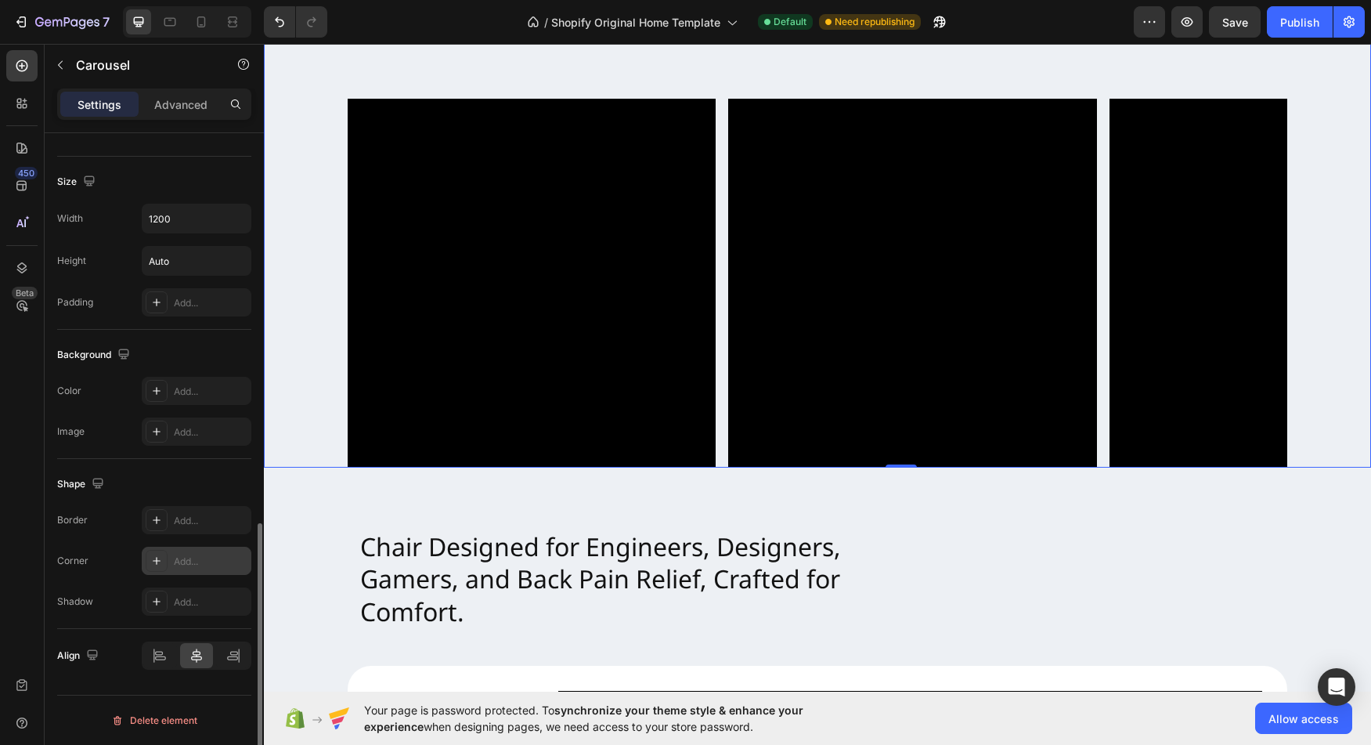
click at [199, 553] on div "Add..." at bounding box center [197, 560] width 110 height 28
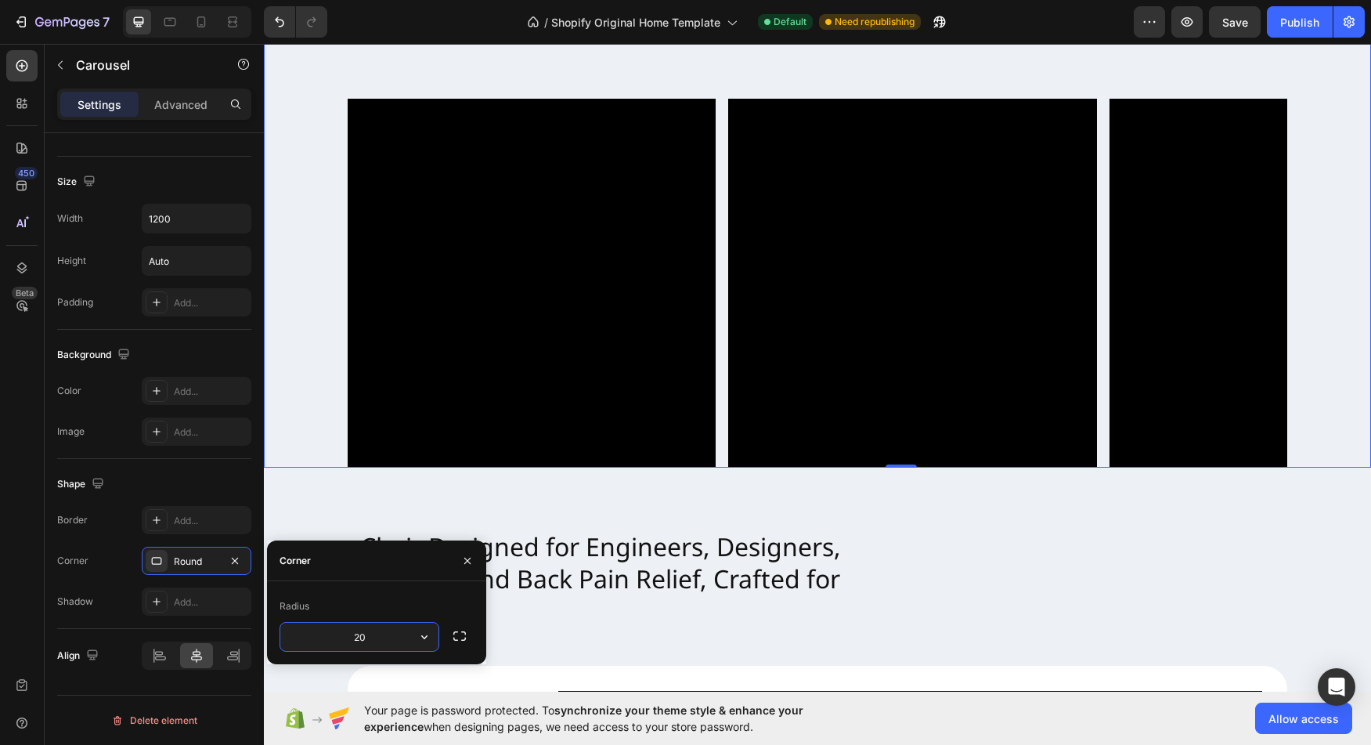
type input "2"
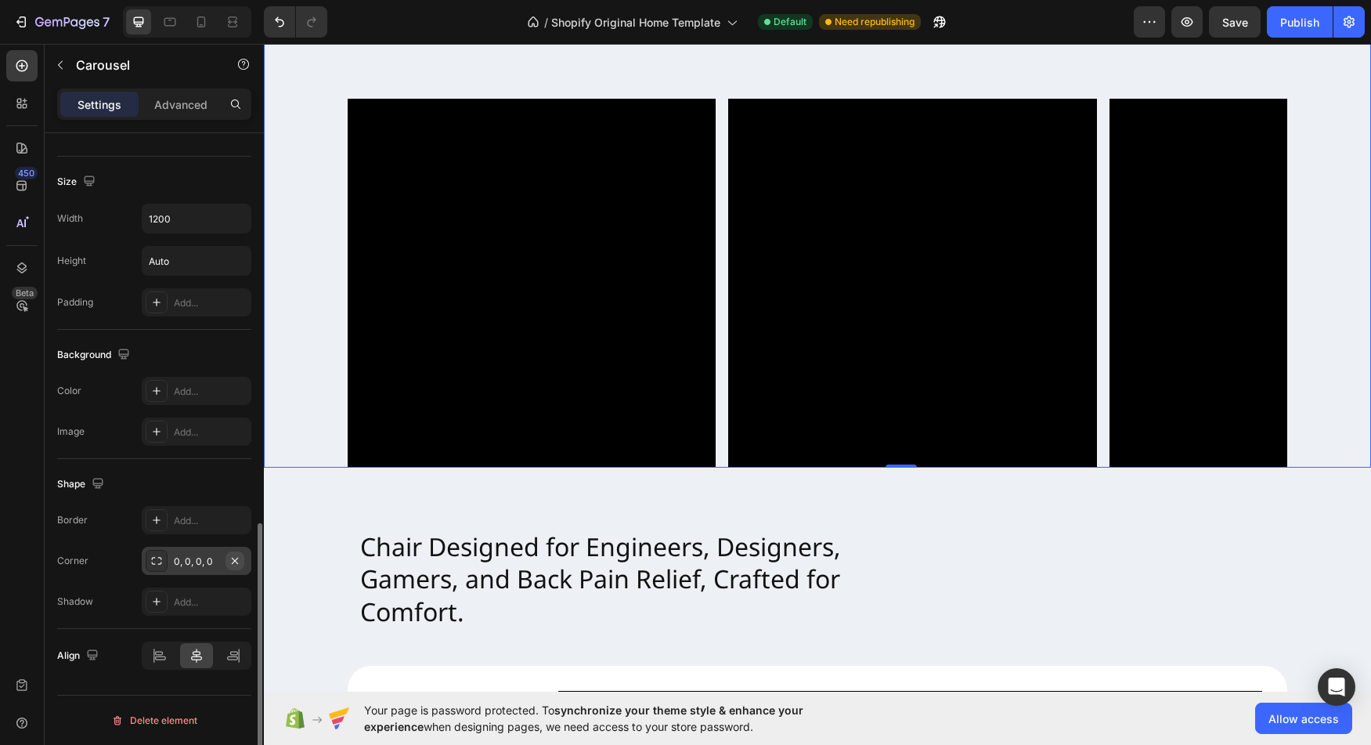
click at [233, 564] on icon "button" at bounding box center [235, 560] width 13 height 13
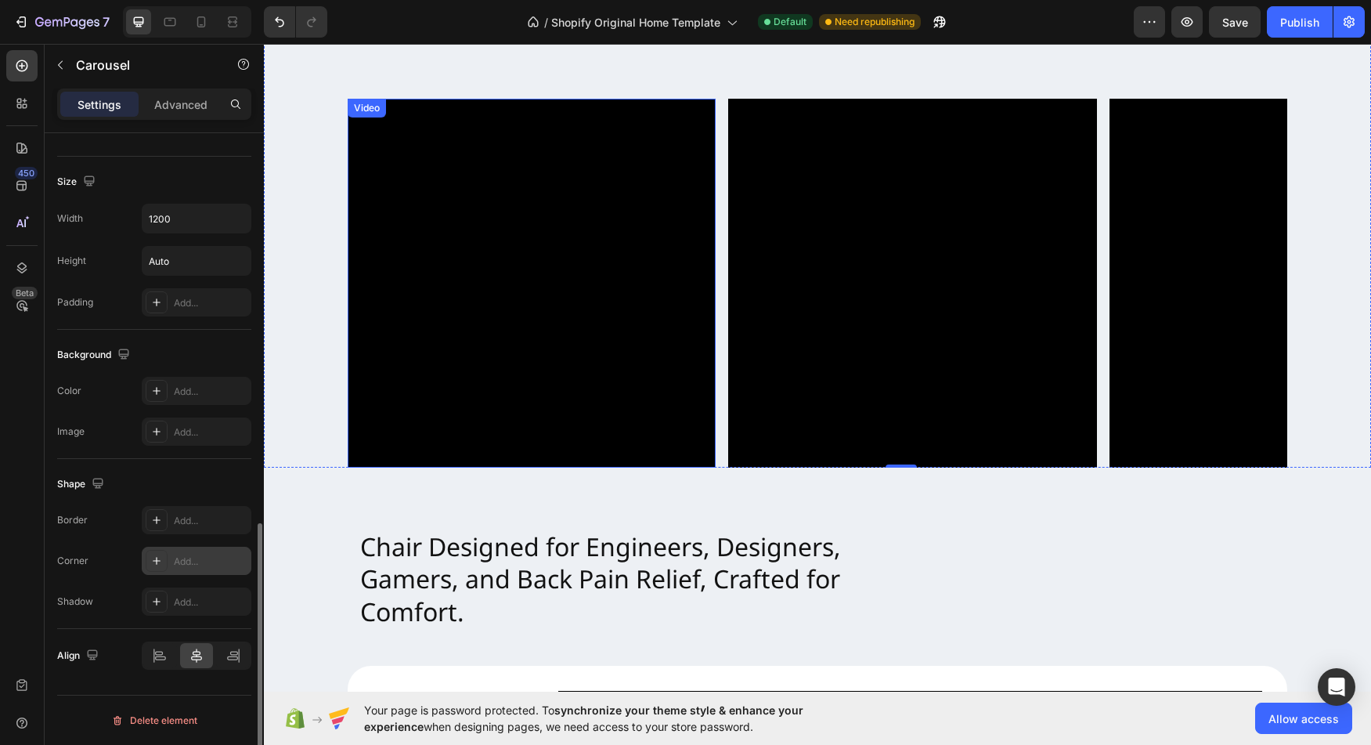
click at [580, 302] on video at bounding box center [532, 283] width 368 height 368
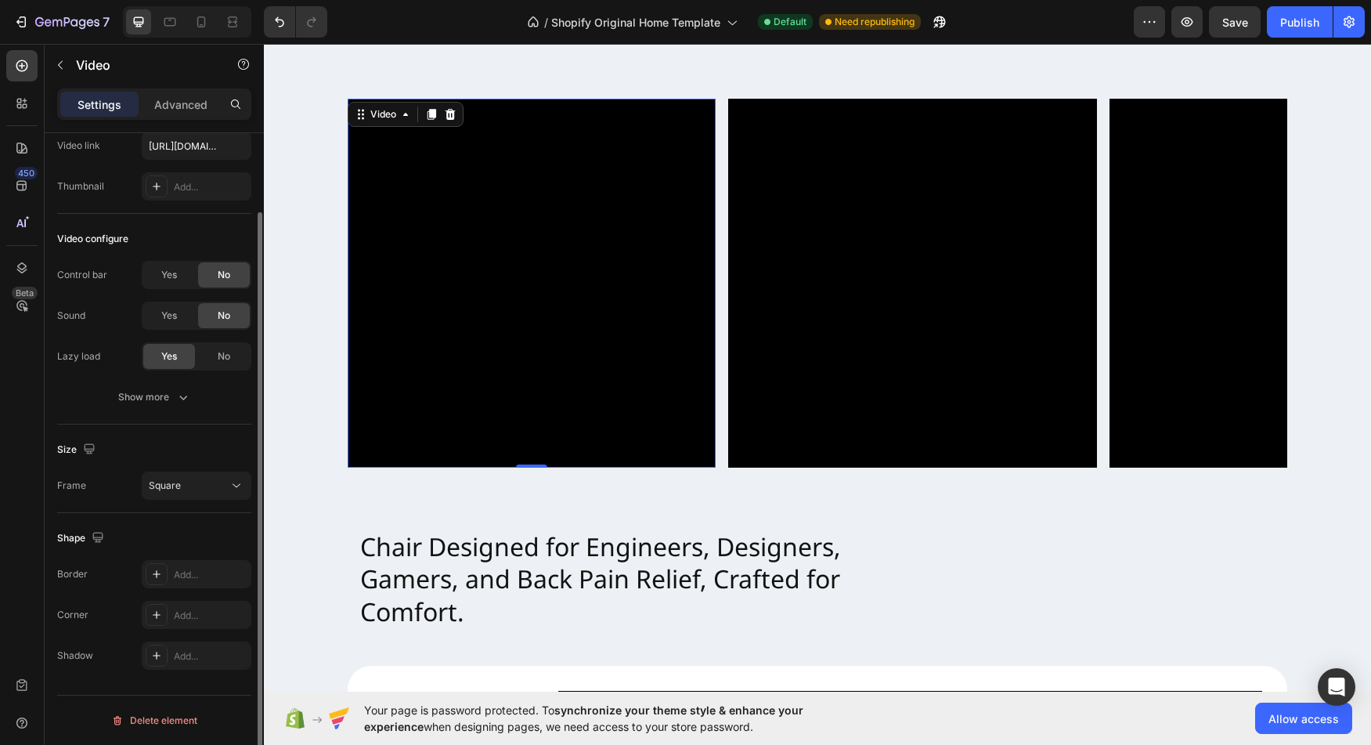
scroll to position [0, 0]
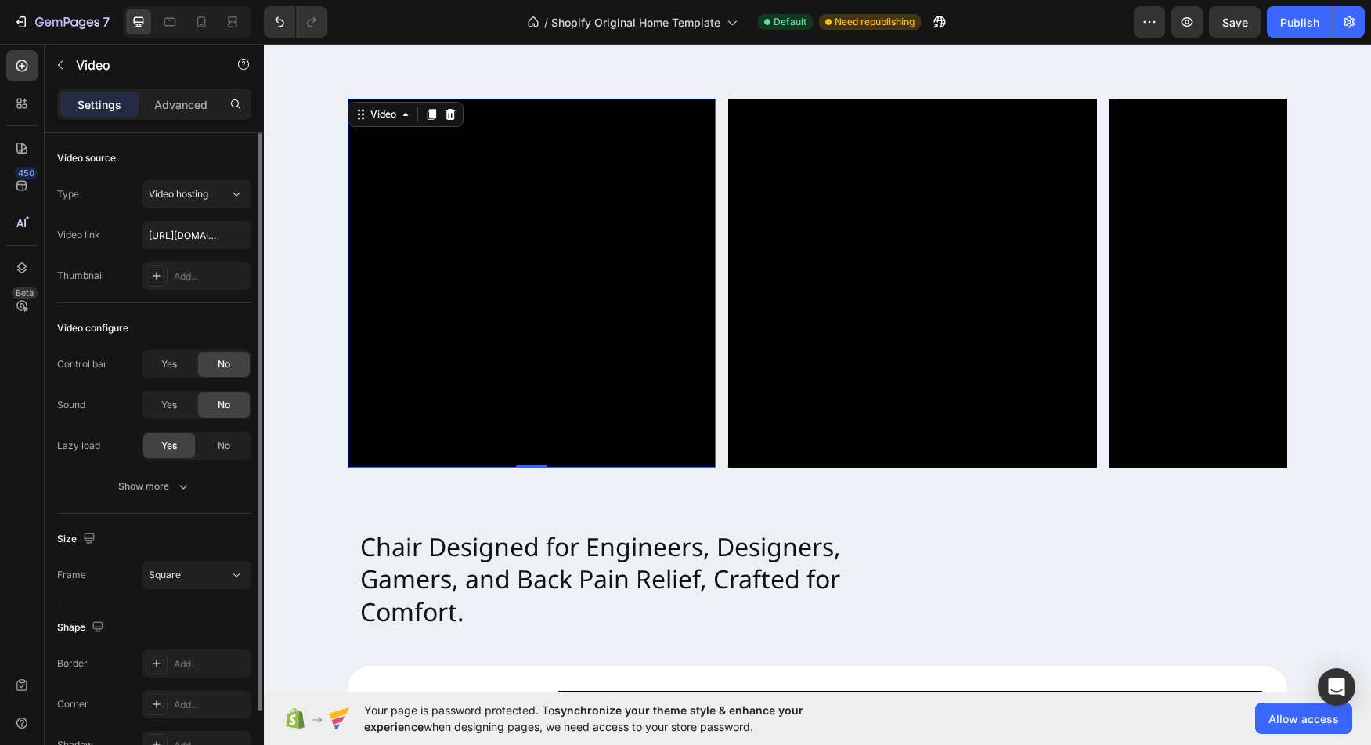
click at [504, 236] on video at bounding box center [532, 283] width 368 height 368
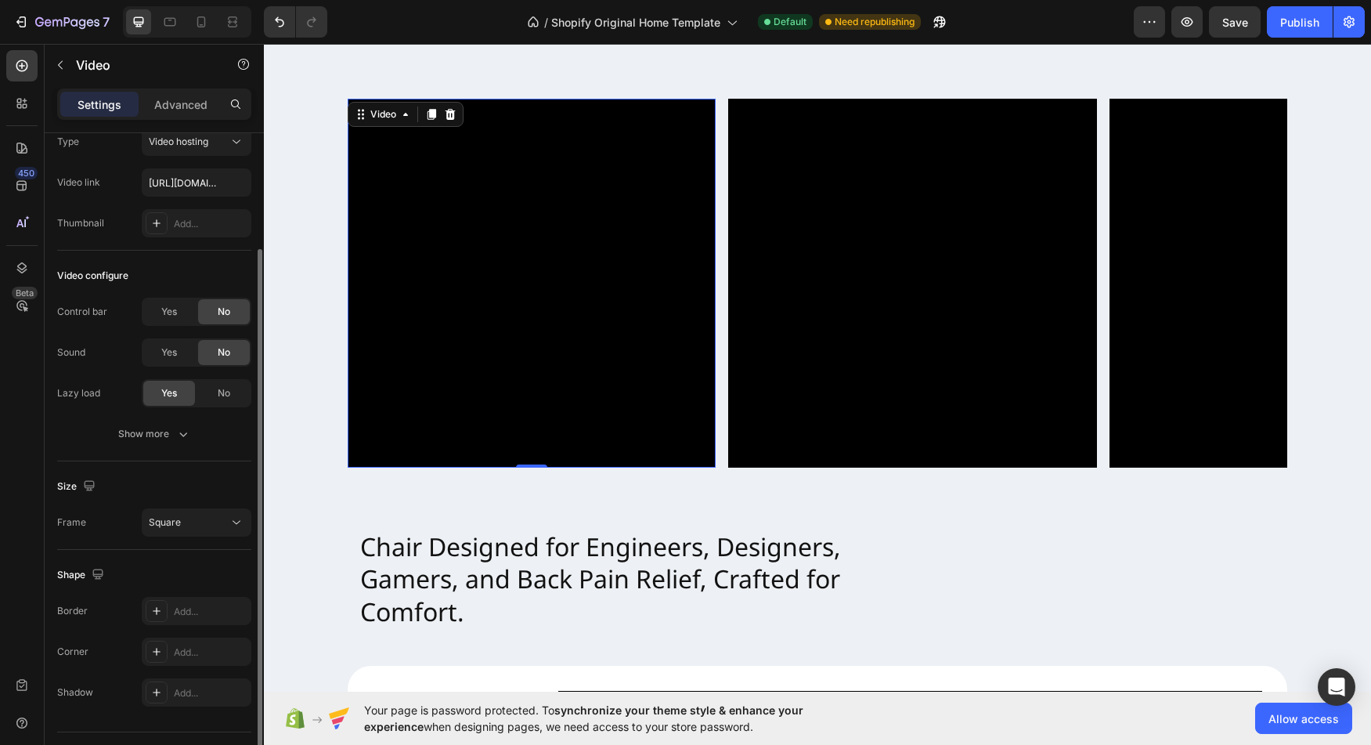
scroll to position [89, 0]
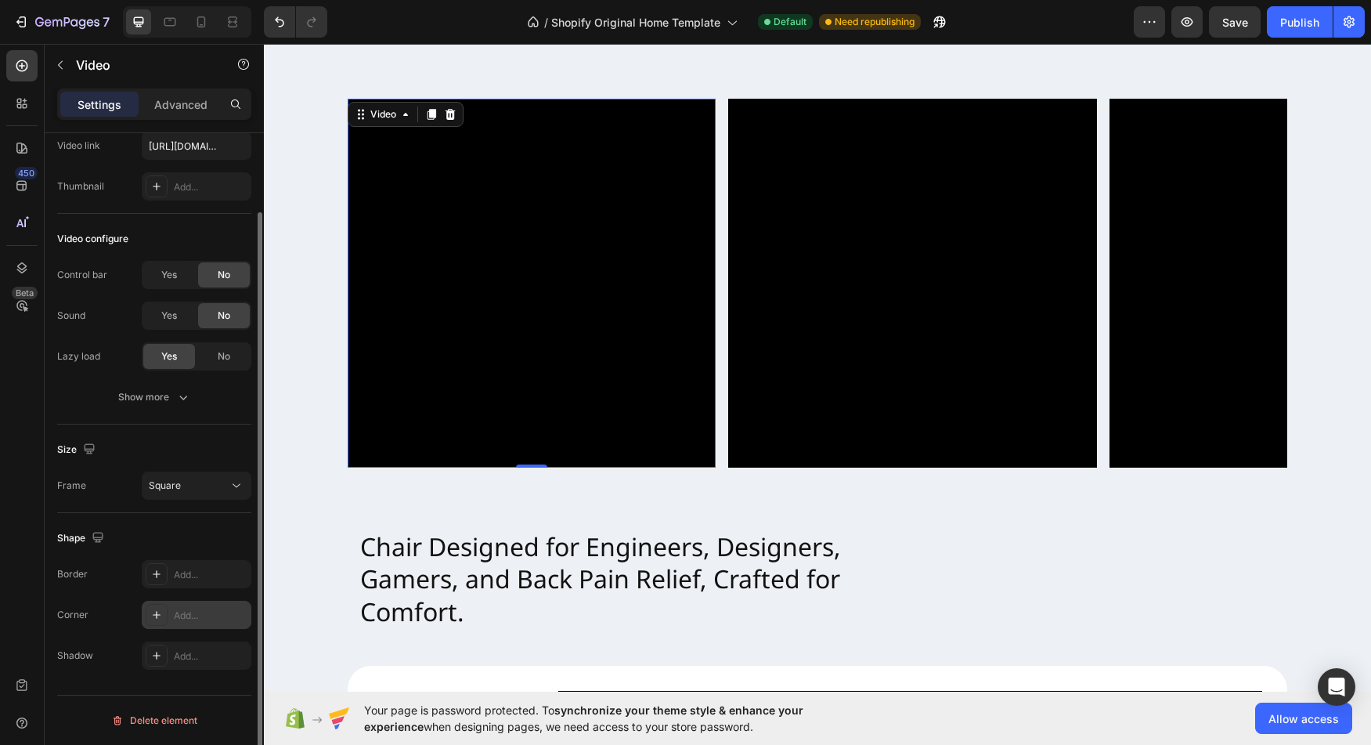
click at [189, 613] on div "Add..." at bounding box center [211, 615] width 74 height 14
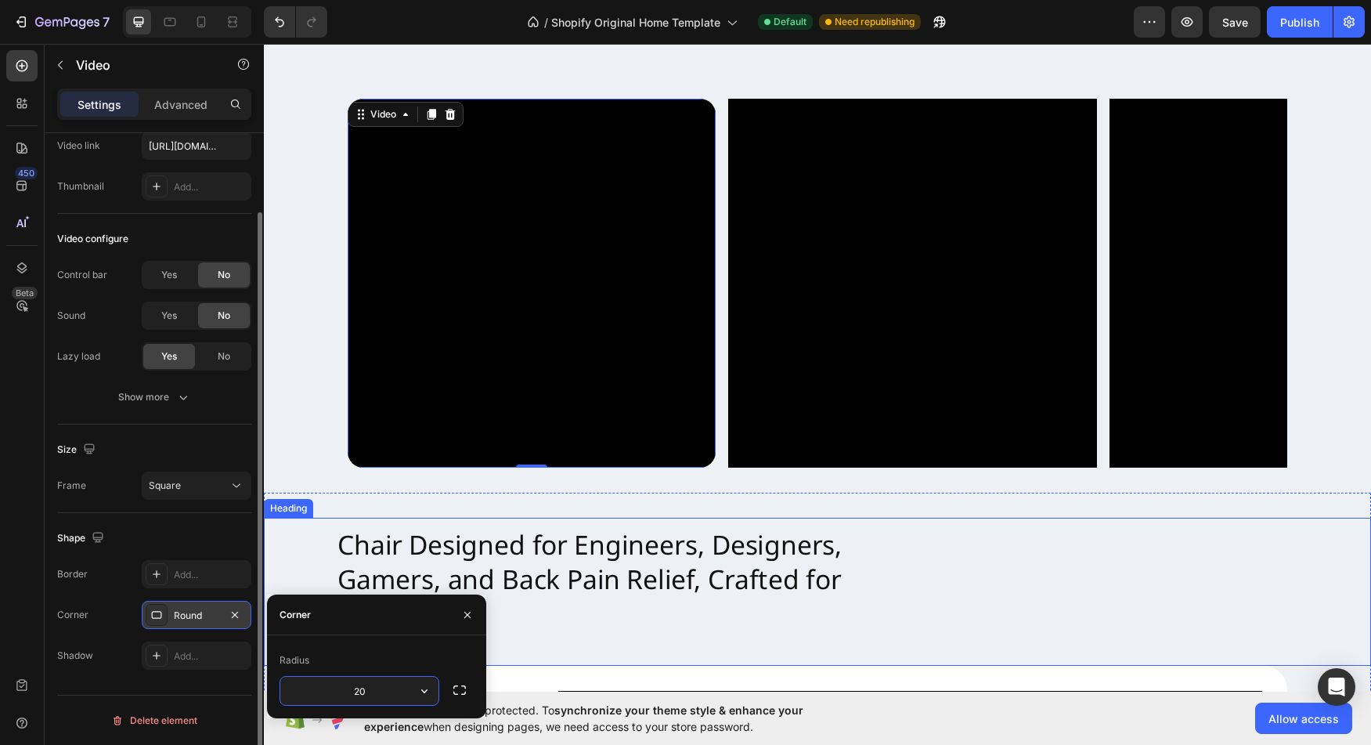
type input "20"
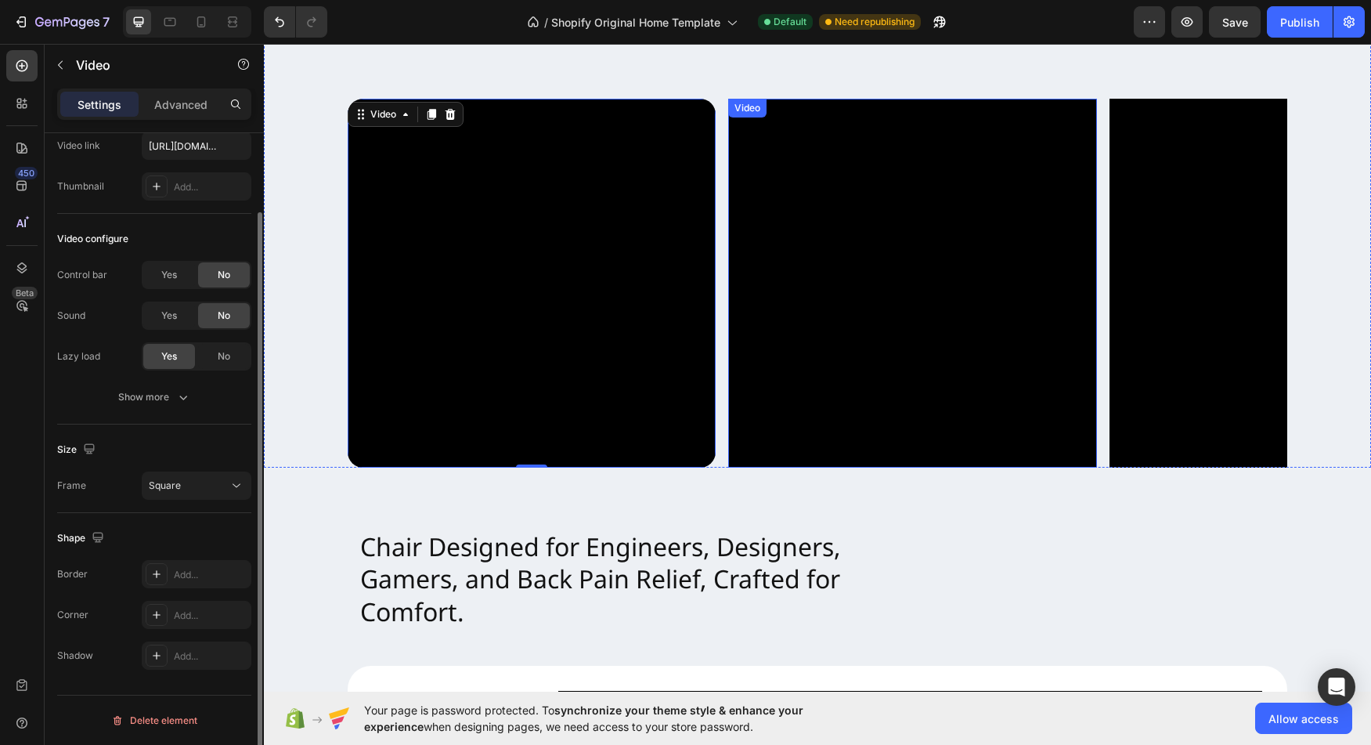
click at [901, 433] on video at bounding box center [912, 283] width 368 height 368
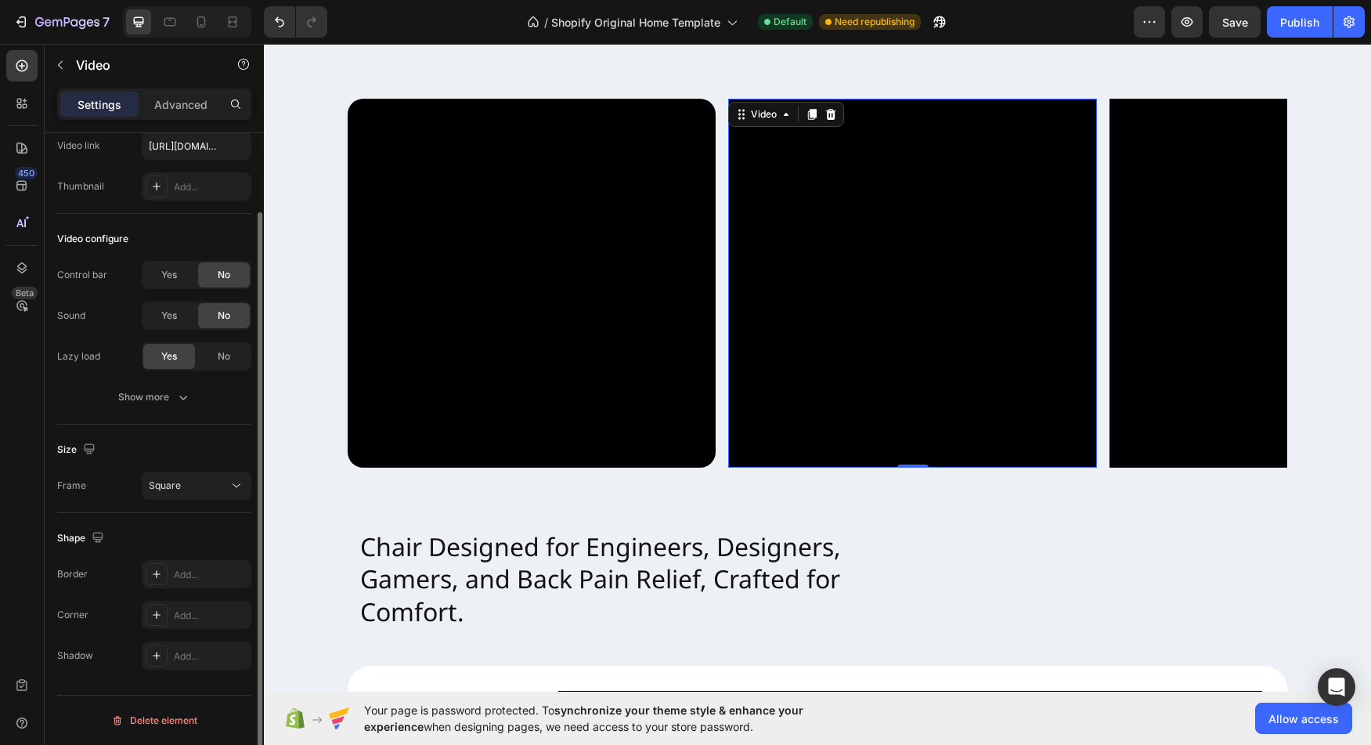
click at [1001, 361] on video at bounding box center [912, 283] width 368 height 368
click at [182, 611] on div "Add..." at bounding box center [211, 615] width 74 height 14
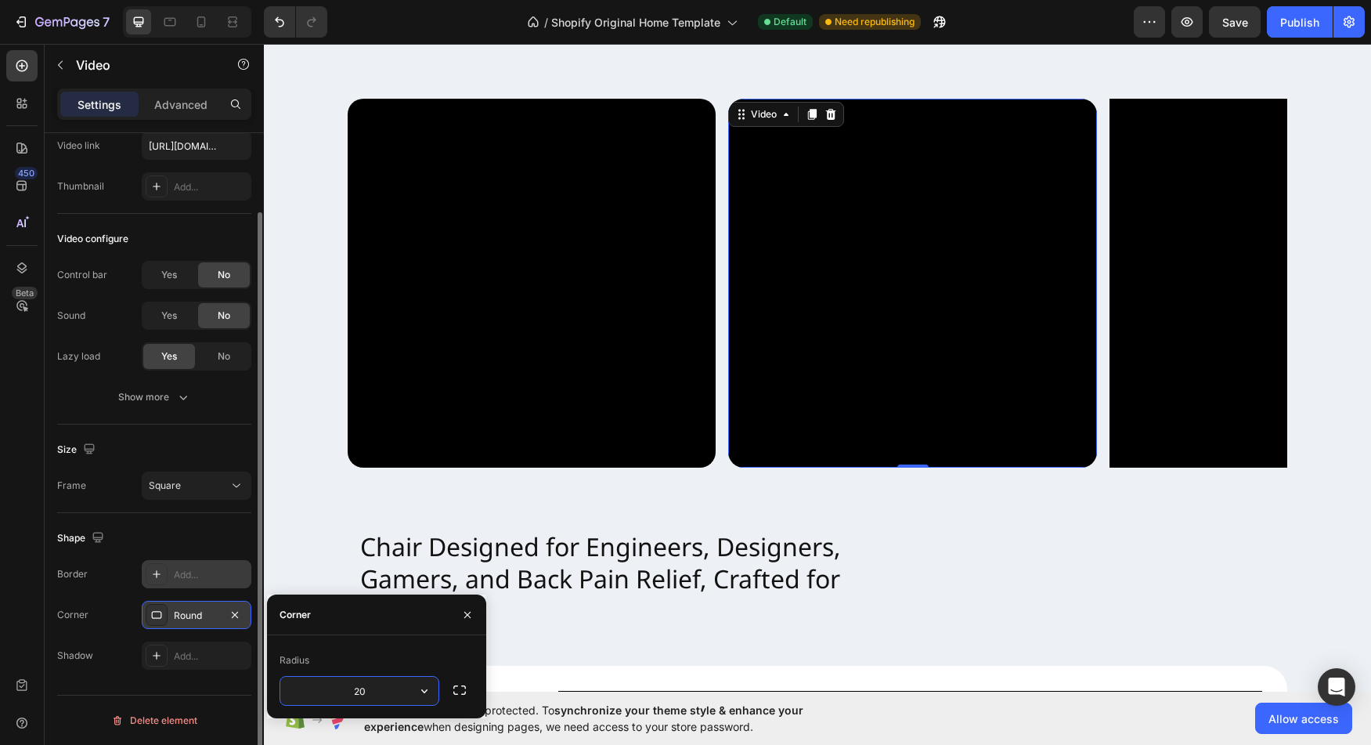
type input "20"
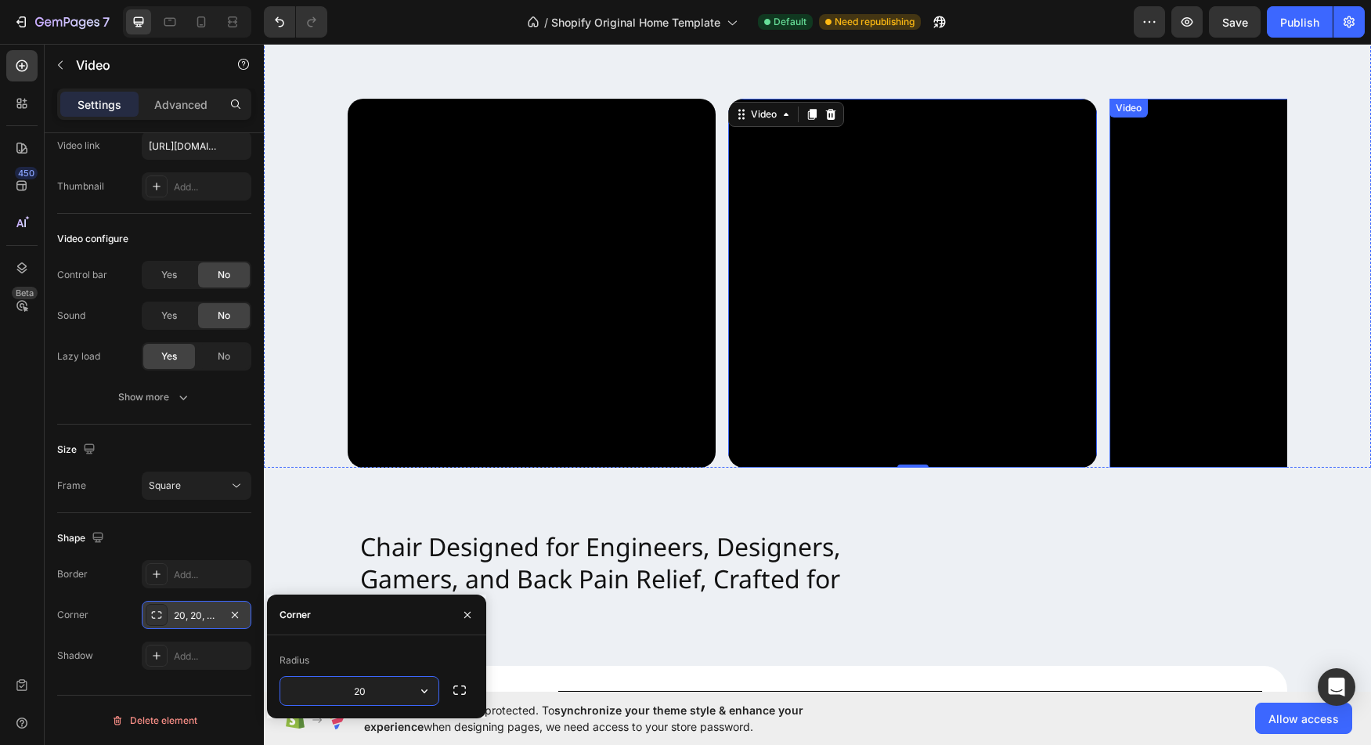
click at [1222, 312] on video at bounding box center [1293, 283] width 368 height 368
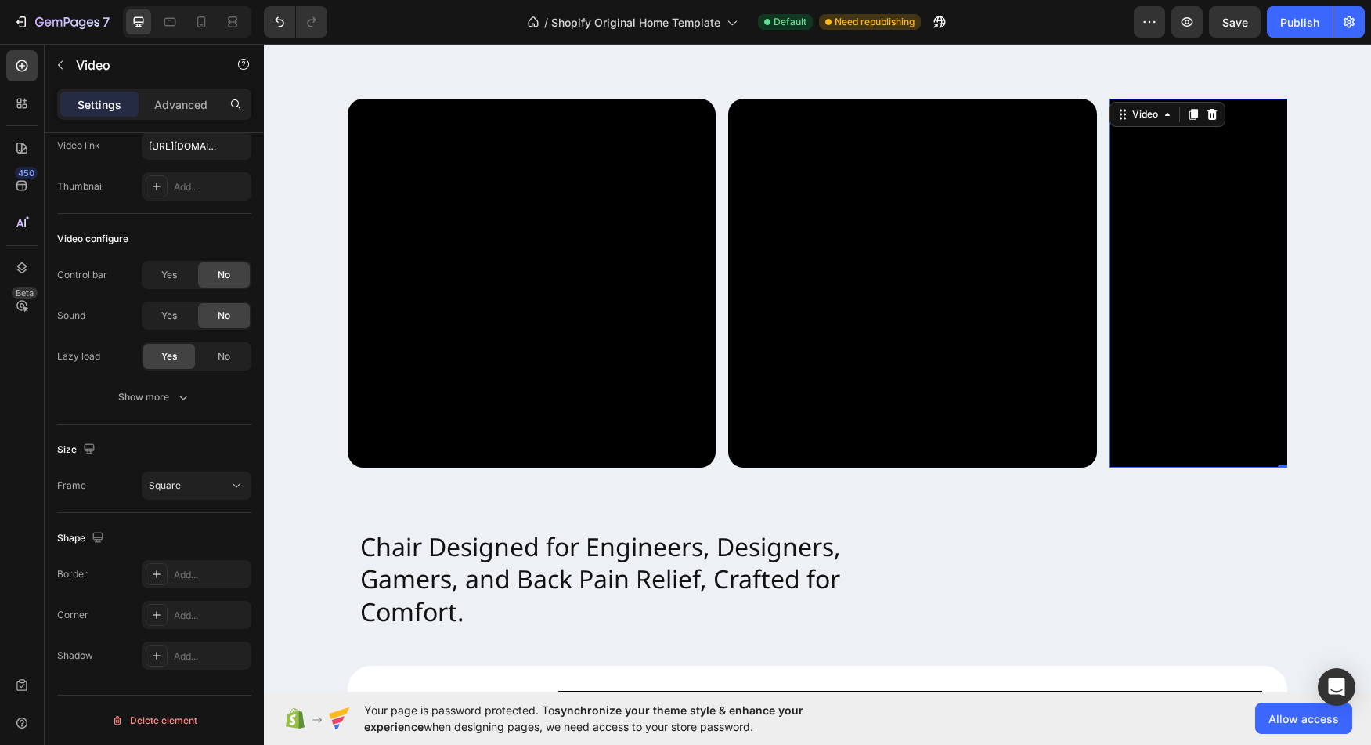
click at [1144, 394] on video at bounding box center [1293, 283] width 368 height 368
click at [184, 615] on div "Add..." at bounding box center [211, 615] width 74 height 14
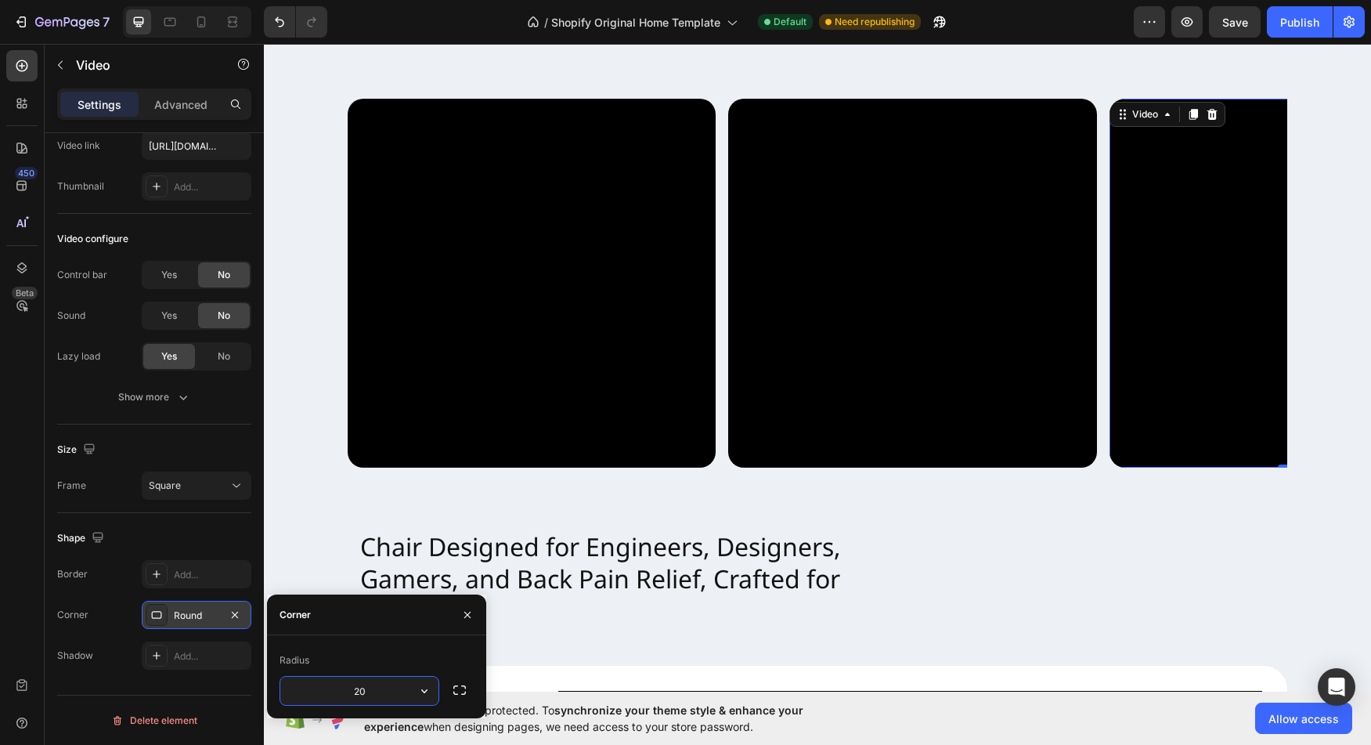
type input "20"
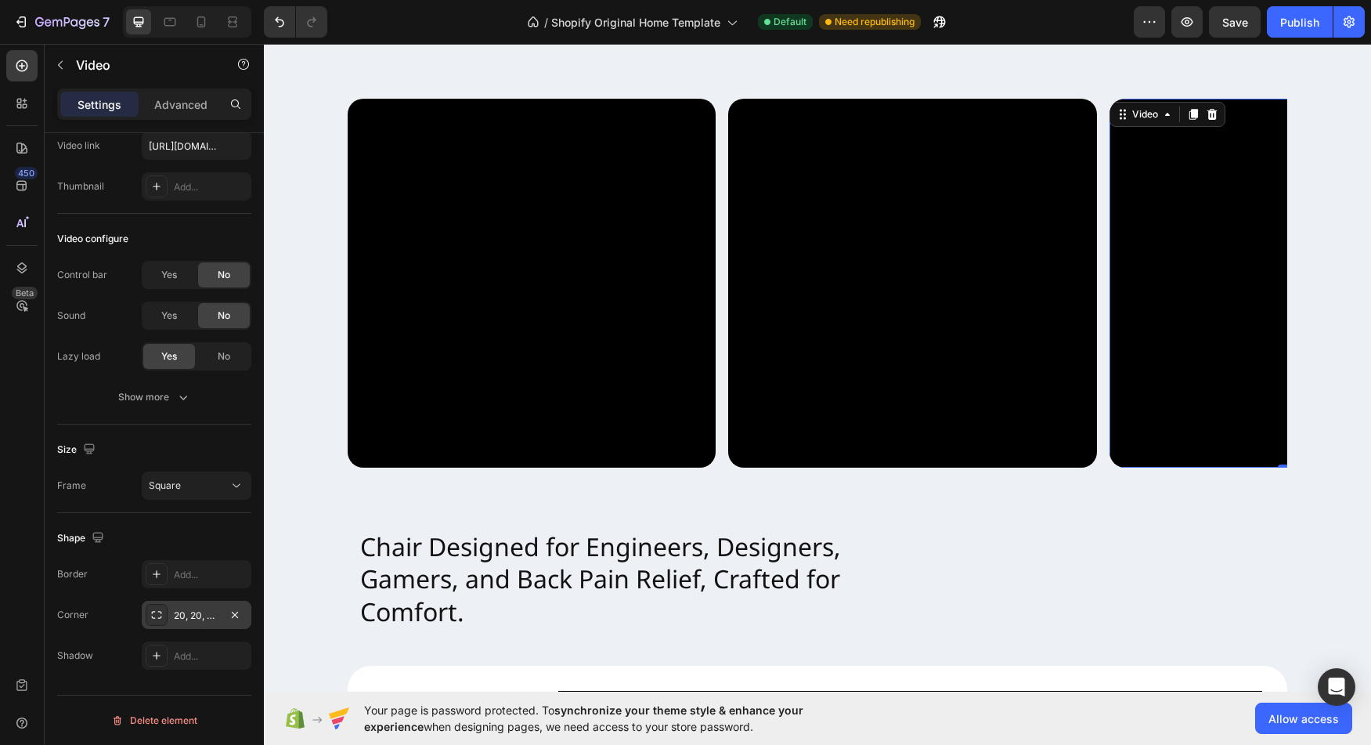
click at [1186, 336] on video at bounding box center [1293, 283] width 368 height 368
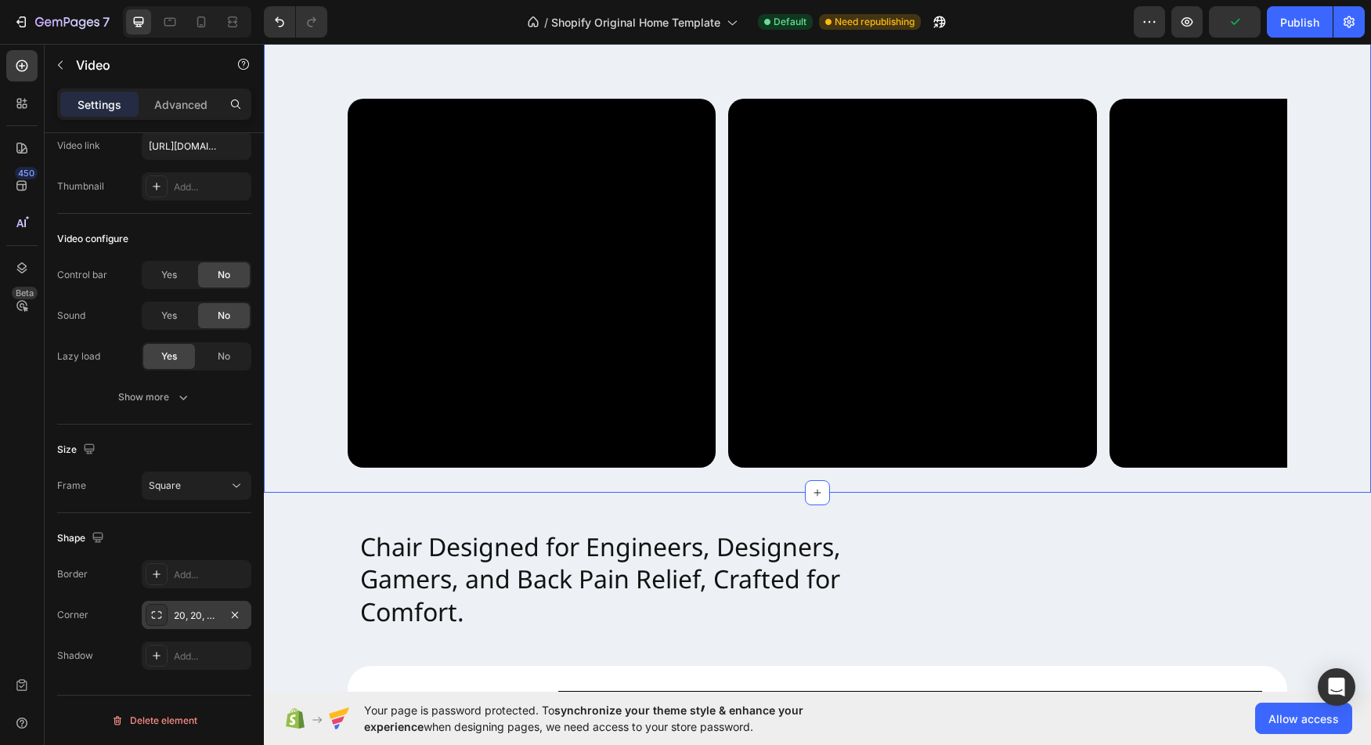
click at [1319, 276] on div "Video Video Video Carousel" at bounding box center [817, 283] width 1107 height 368
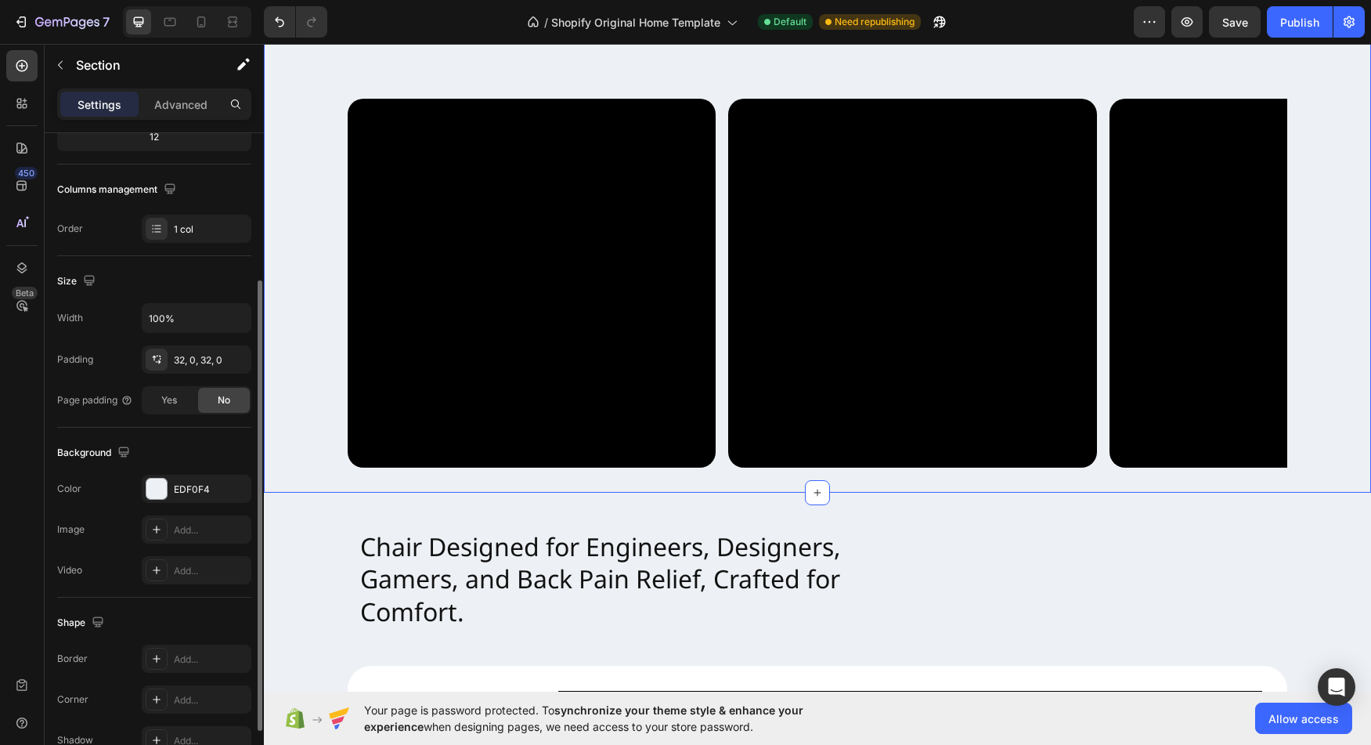
scroll to position [299, 0]
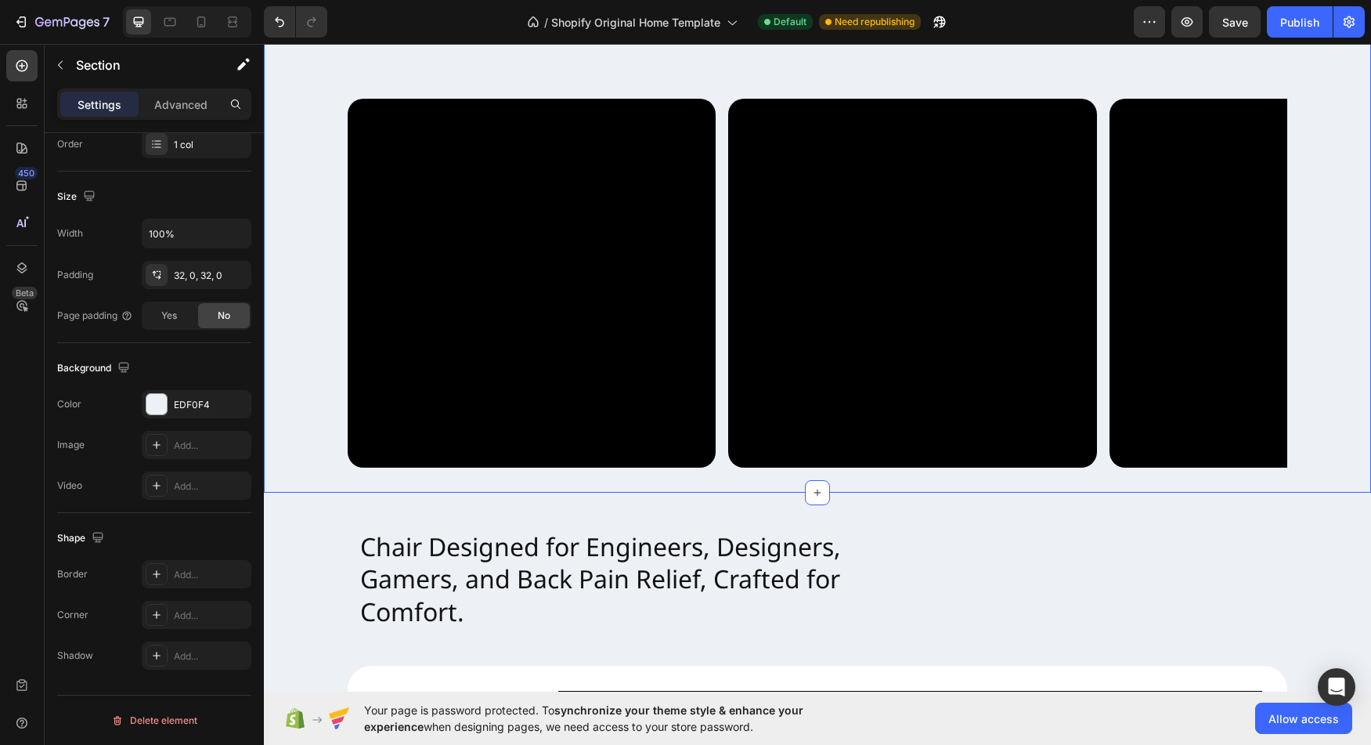
click at [315, 469] on div "Sit to Focus. Shift to Relax. Recover Anytime Heading Video Video Video Carouse…" at bounding box center [817, 186] width 1107 height 612
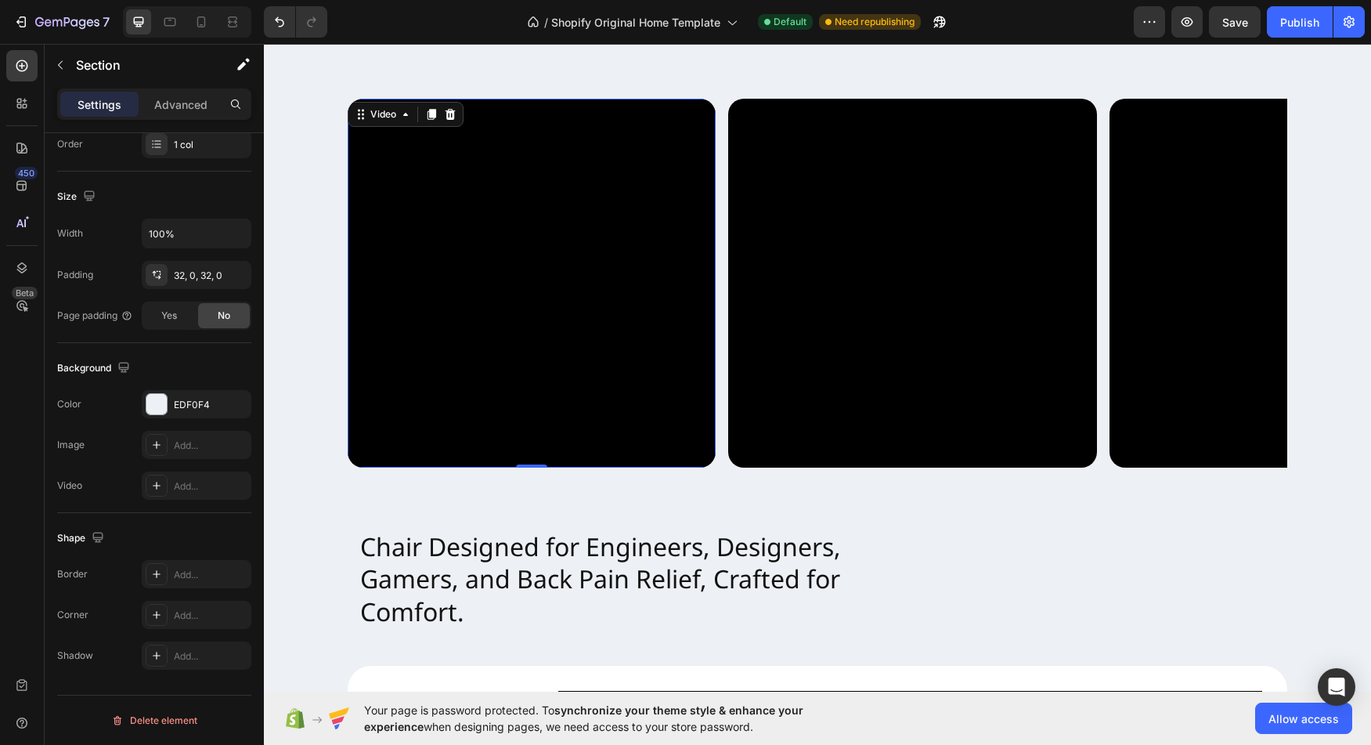
click at [422, 358] on video at bounding box center [532, 283] width 368 height 368
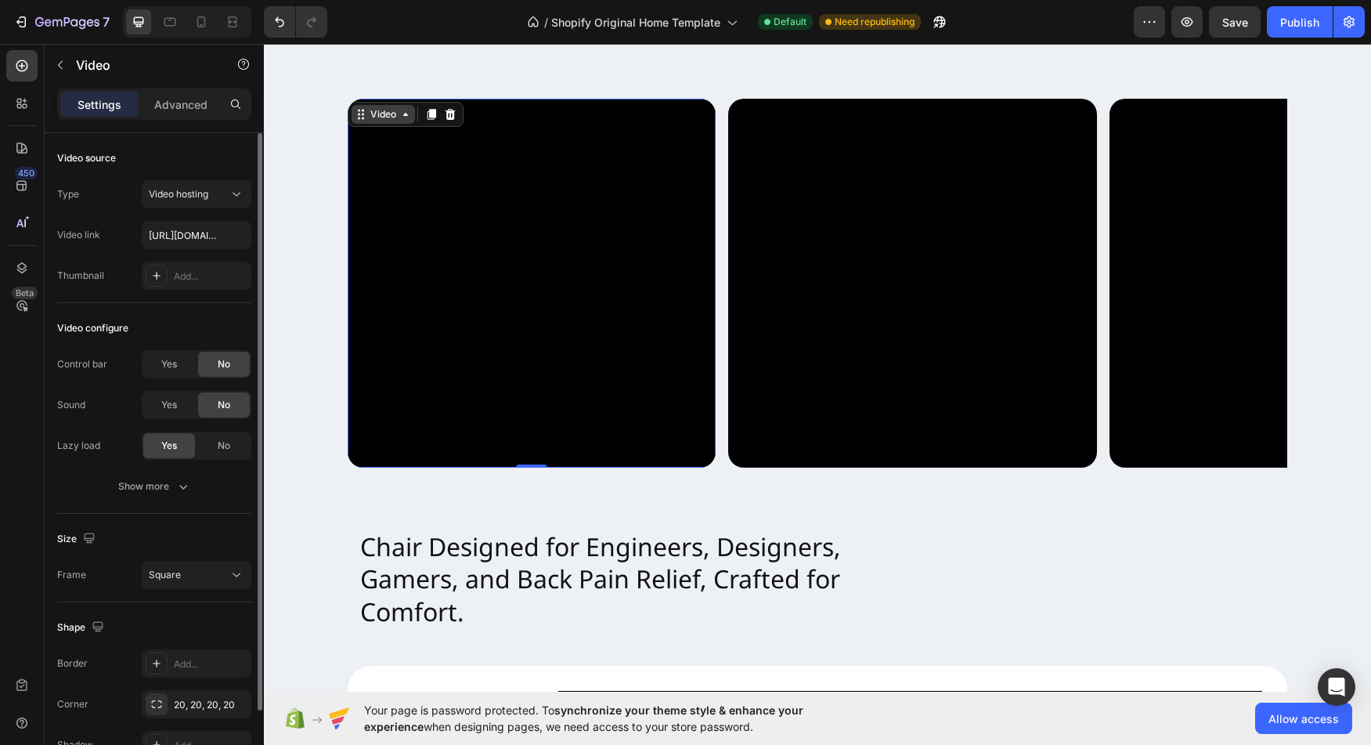
click at [400, 117] on icon at bounding box center [405, 114] width 13 height 13
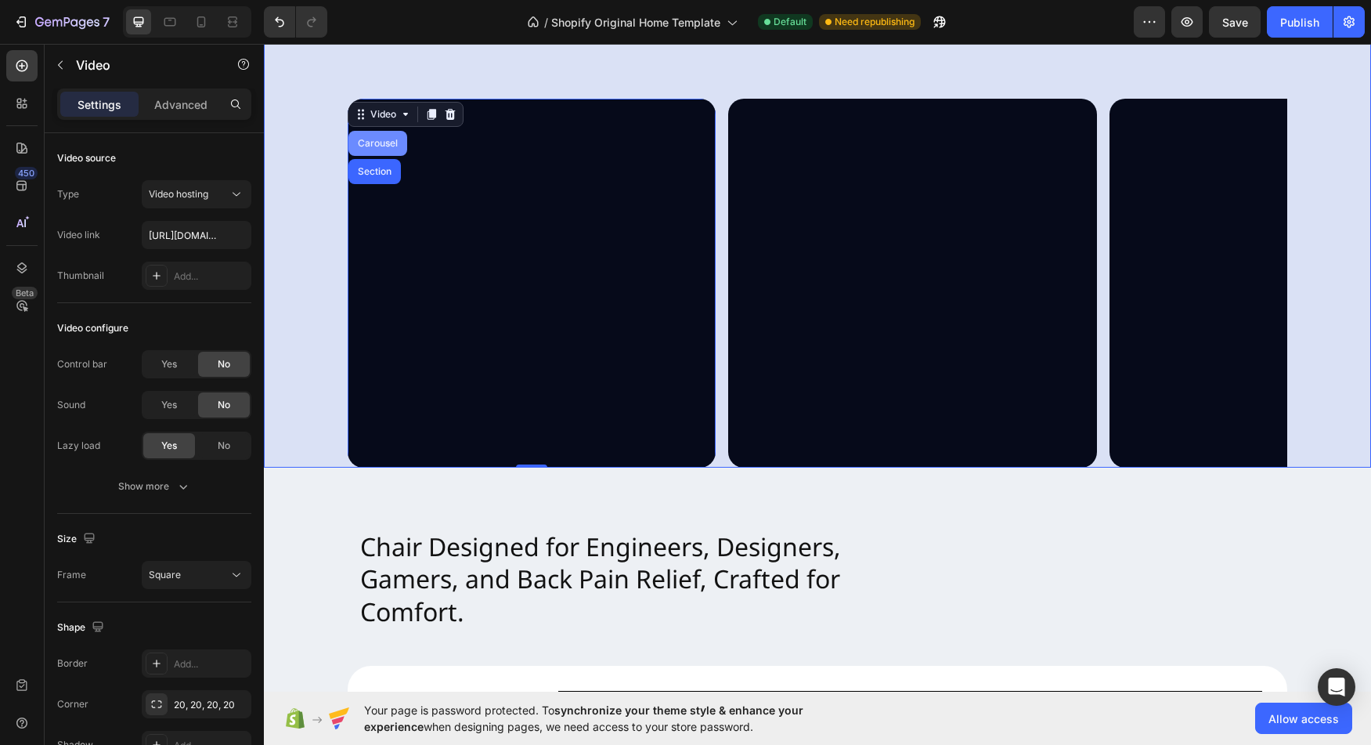
click at [382, 141] on div "Carousel" at bounding box center [378, 143] width 46 height 9
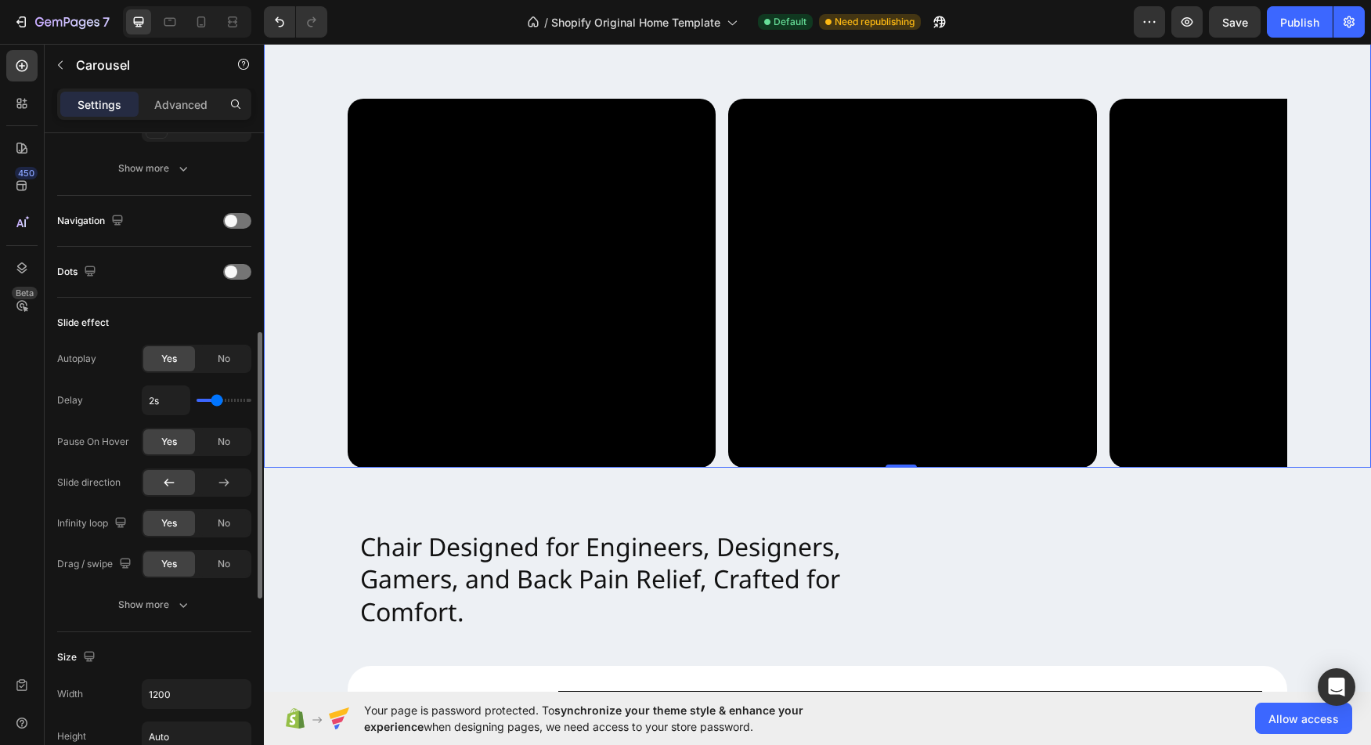
scroll to position [489, 0]
click at [85, 380] on div "Autoplay Yes No Delay 2s Pause On Hover Yes No Slide direction Infinity loop Ye…" at bounding box center [154, 456] width 194 height 233
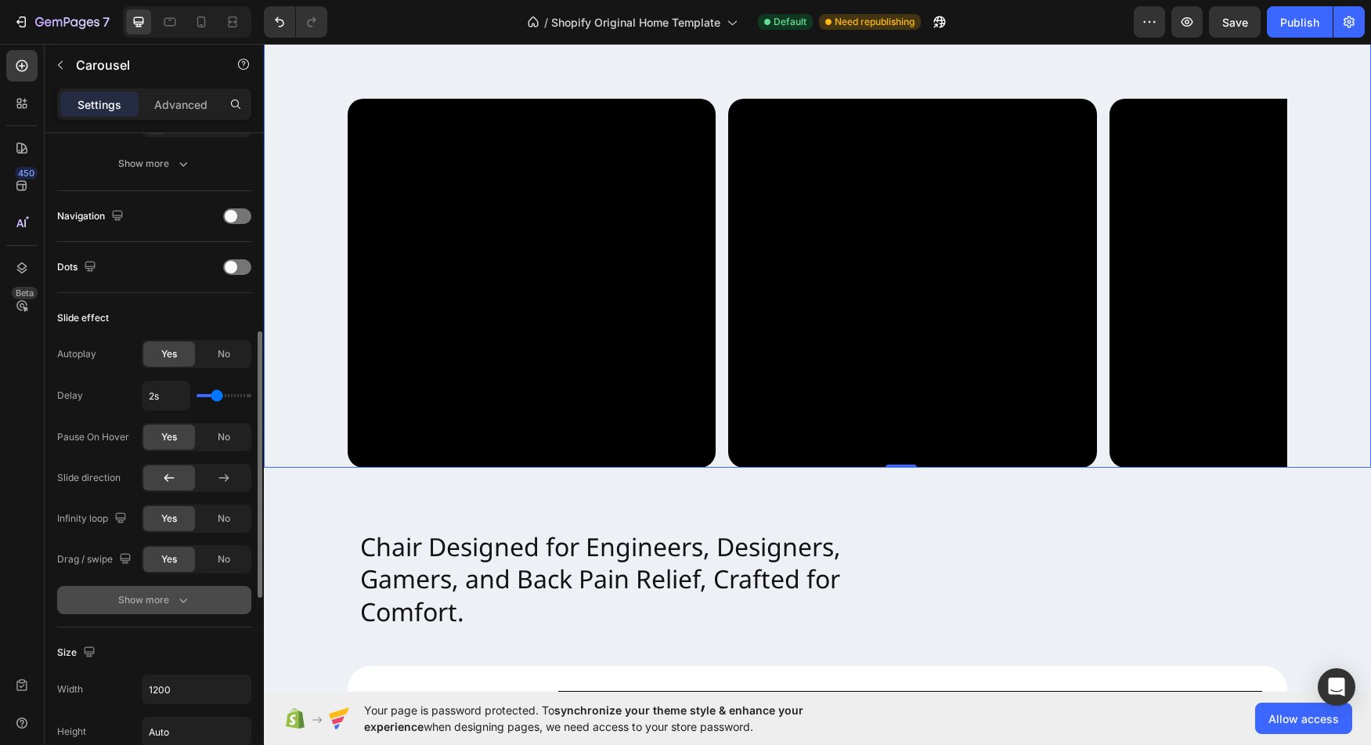
click at [135, 590] on button "Show more" at bounding box center [154, 600] width 194 height 28
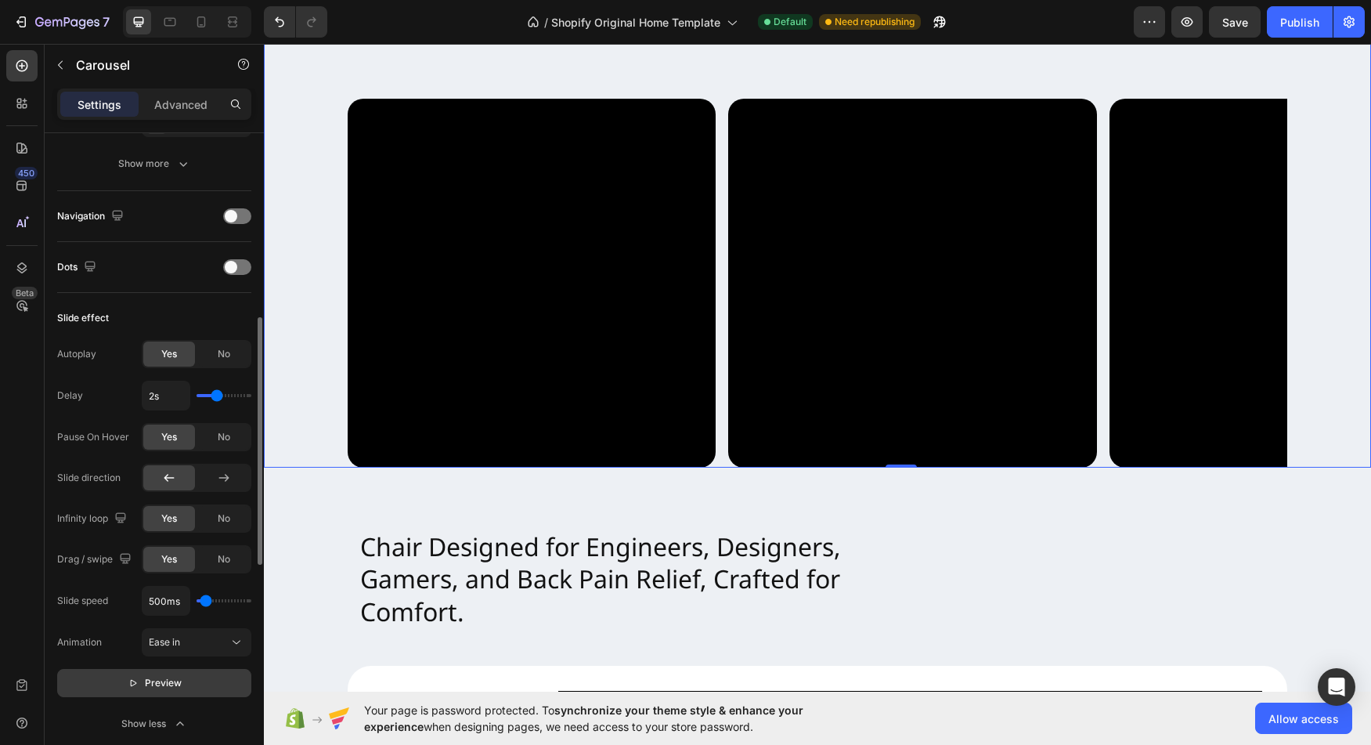
click at [156, 676] on span "Preview" at bounding box center [163, 683] width 37 height 16
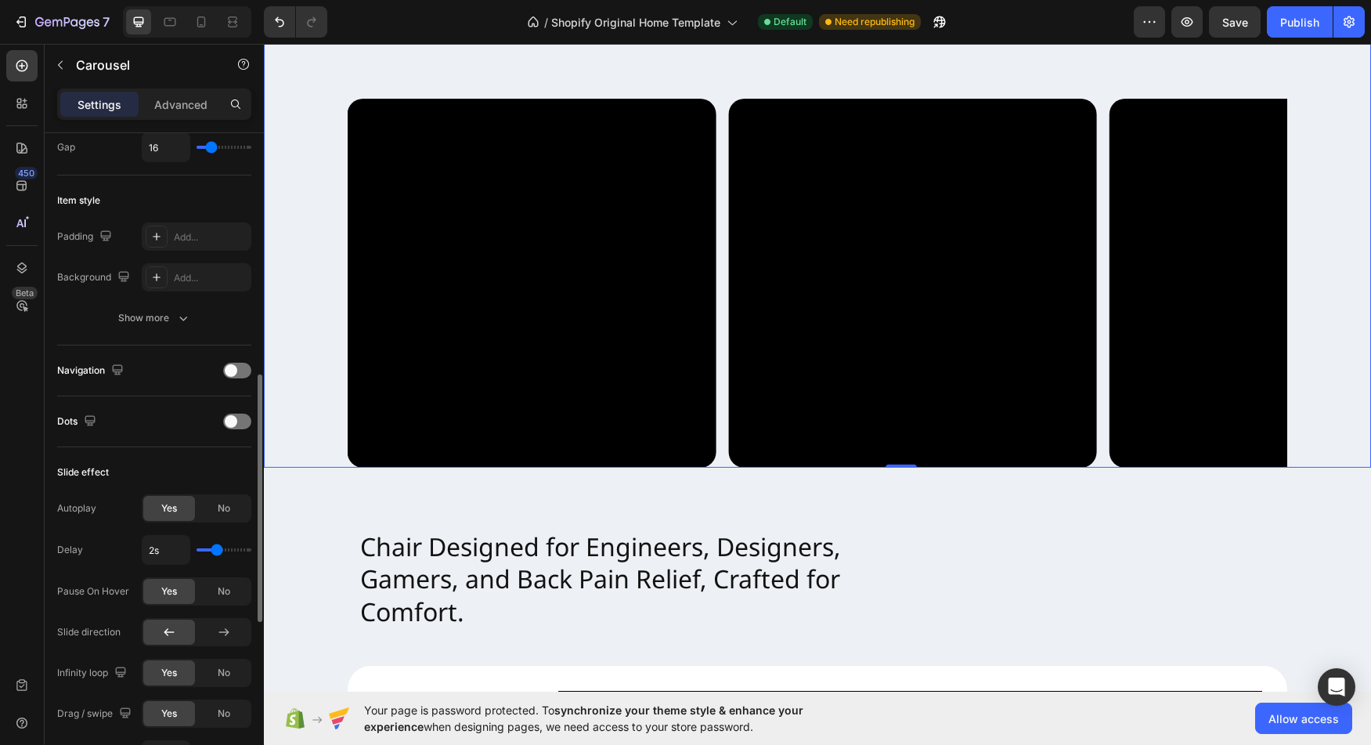
scroll to position [0, 0]
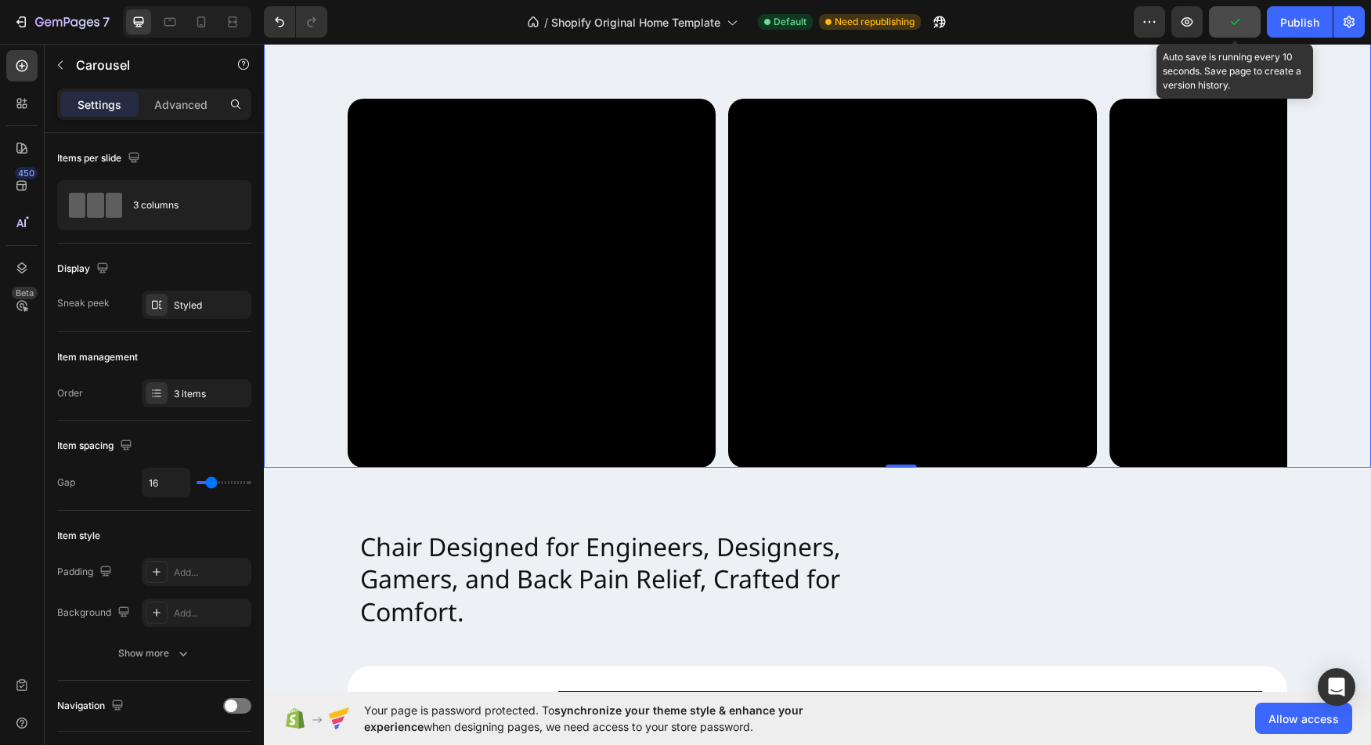
click at [1237, 18] on icon "button" at bounding box center [1235, 22] width 16 height 16
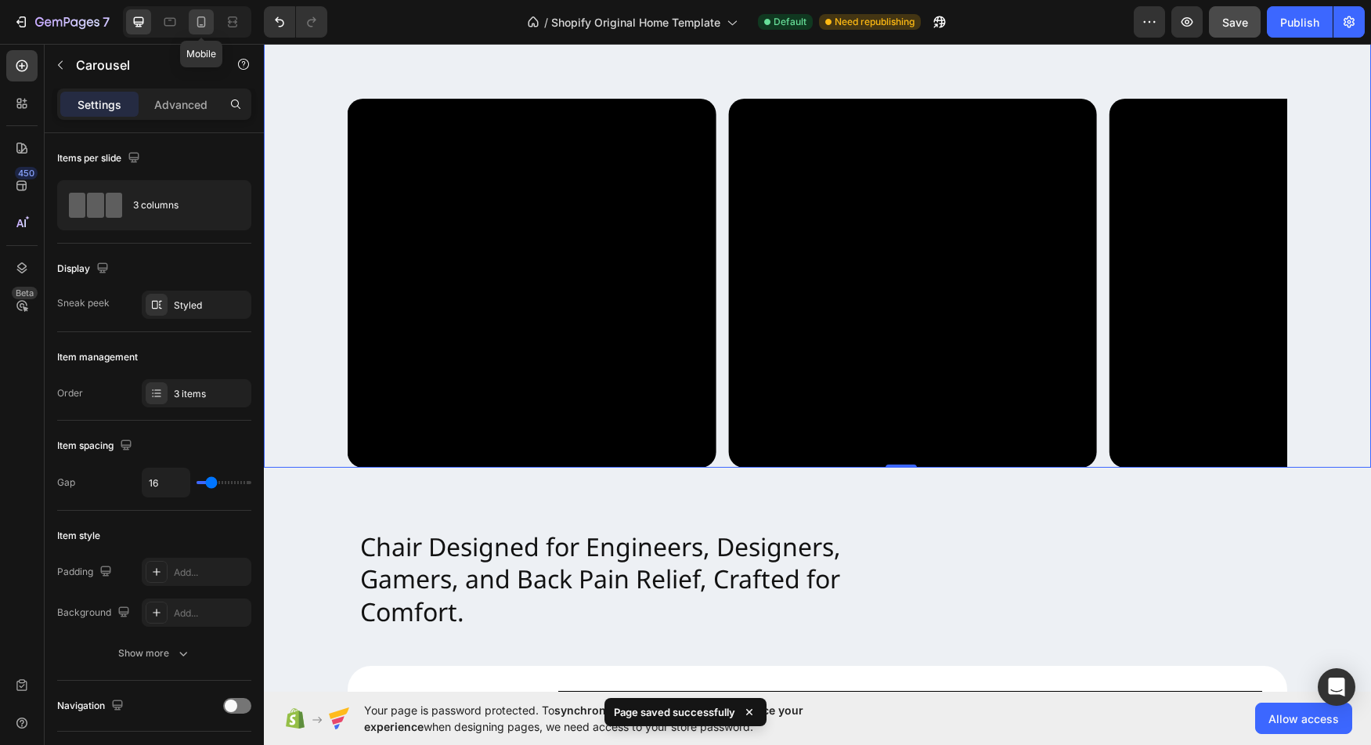
click at [197, 20] on icon at bounding box center [201, 21] width 9 height 11
type input "100%"
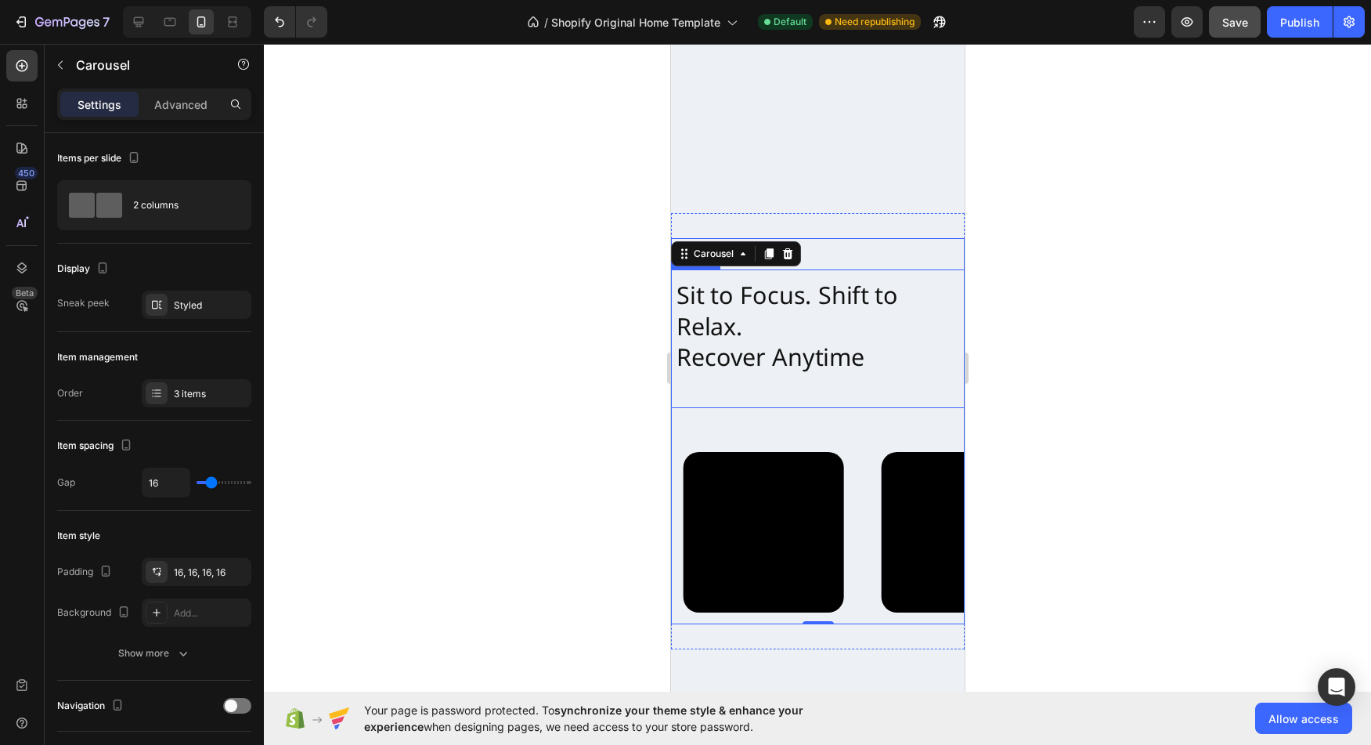
scroll to position [398, 0]
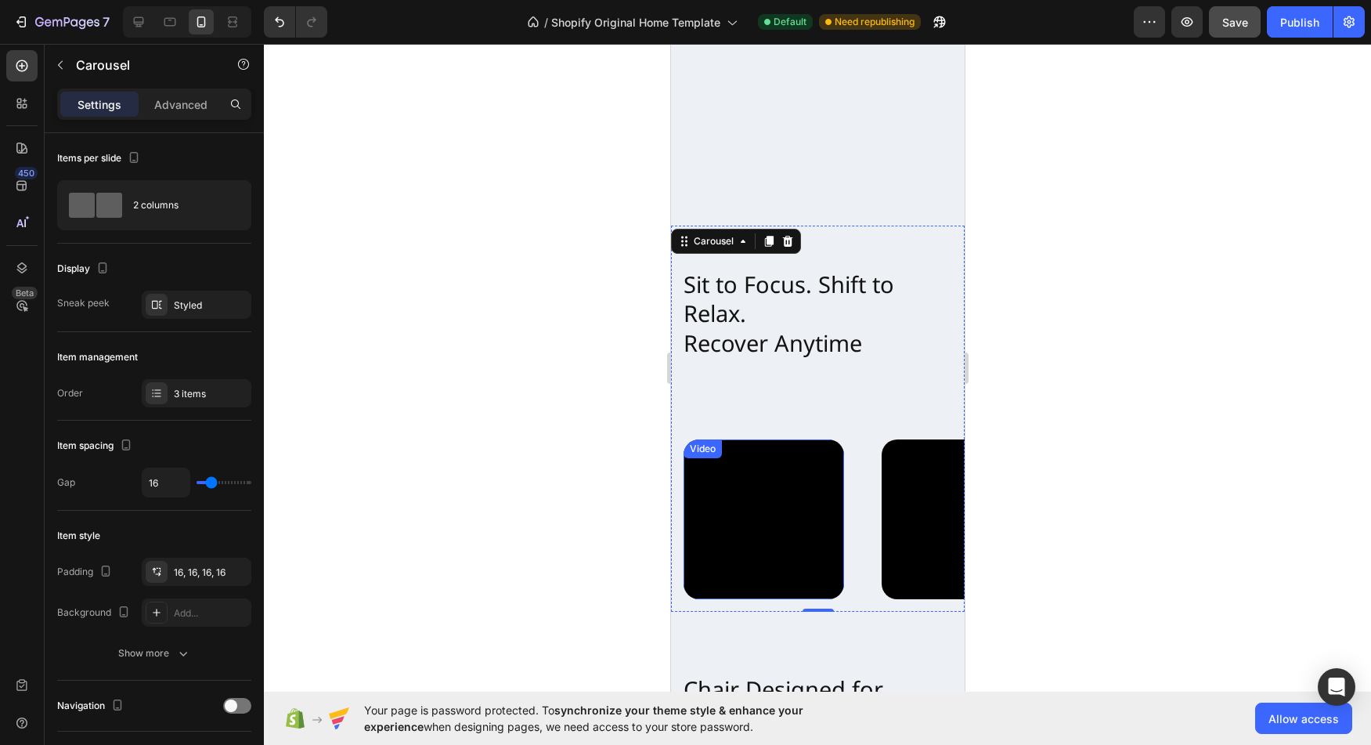
click at [751, 463] on video at bounding box center [763, 519] width 160 height 160
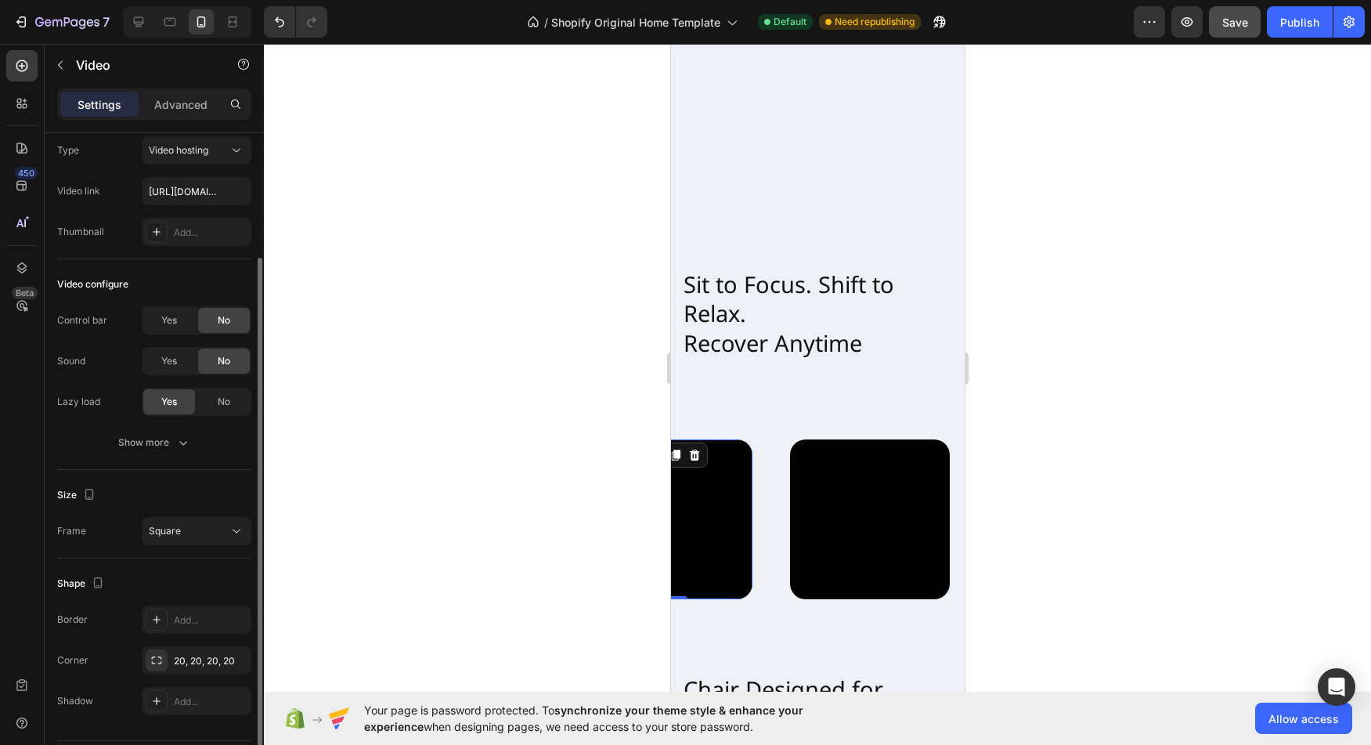
scroll to position [89, 0]
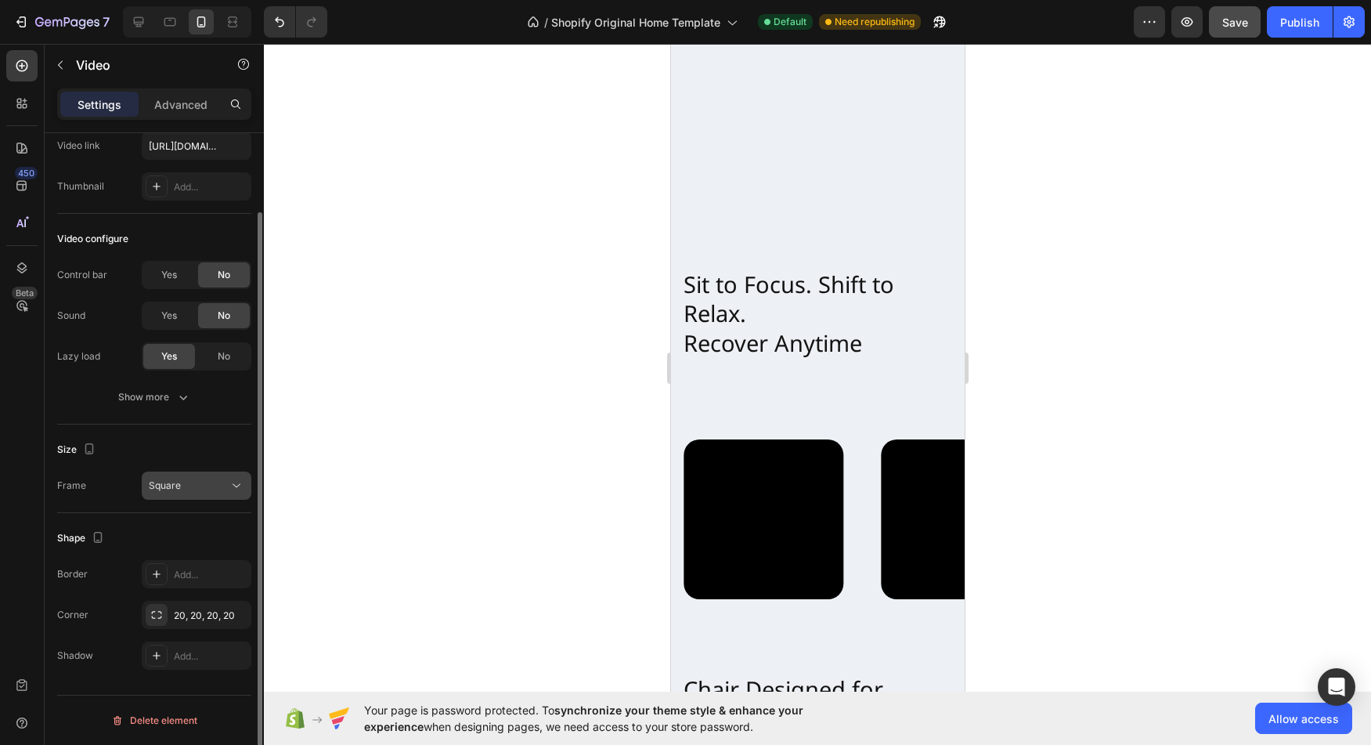
click at [232, 484] on icon at bounding box center [237, 486] width 16 height 16
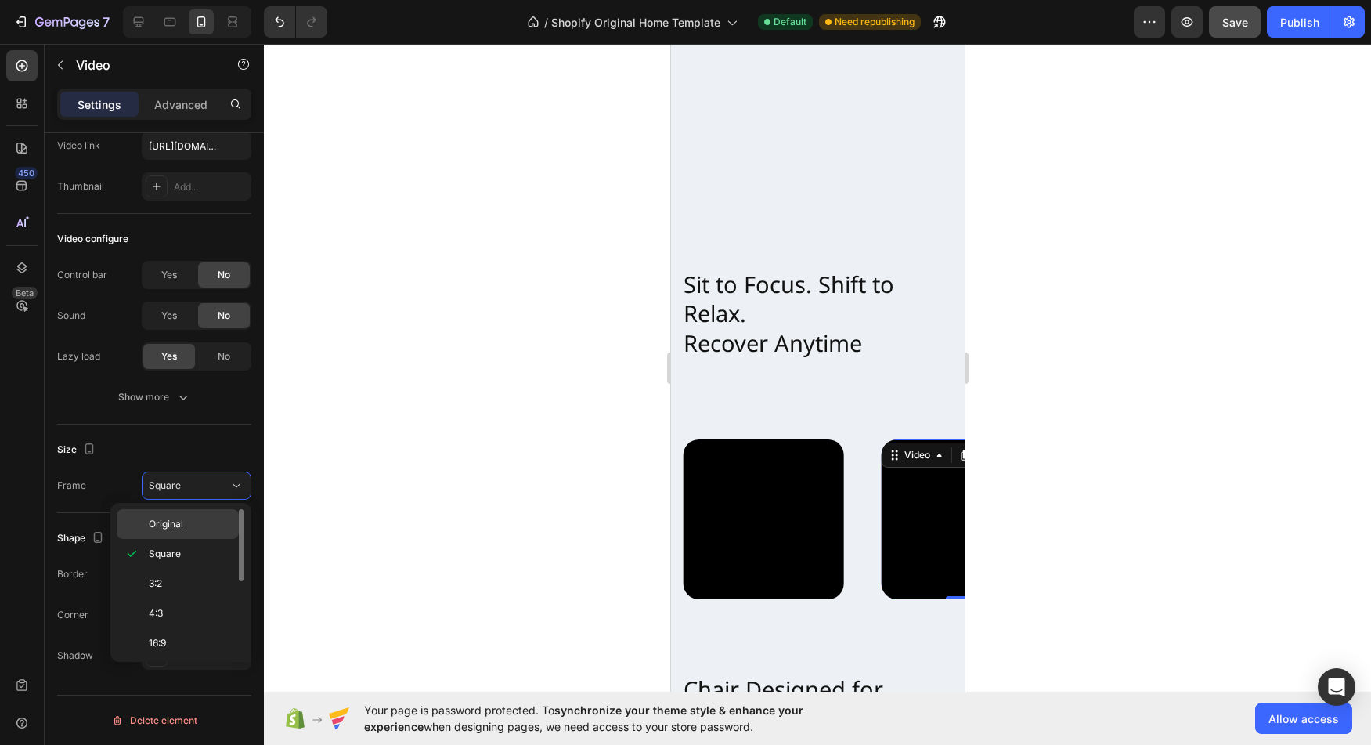
click at [205, 521] on p "Original" at bounding box center [190, 524] width 83 height 14
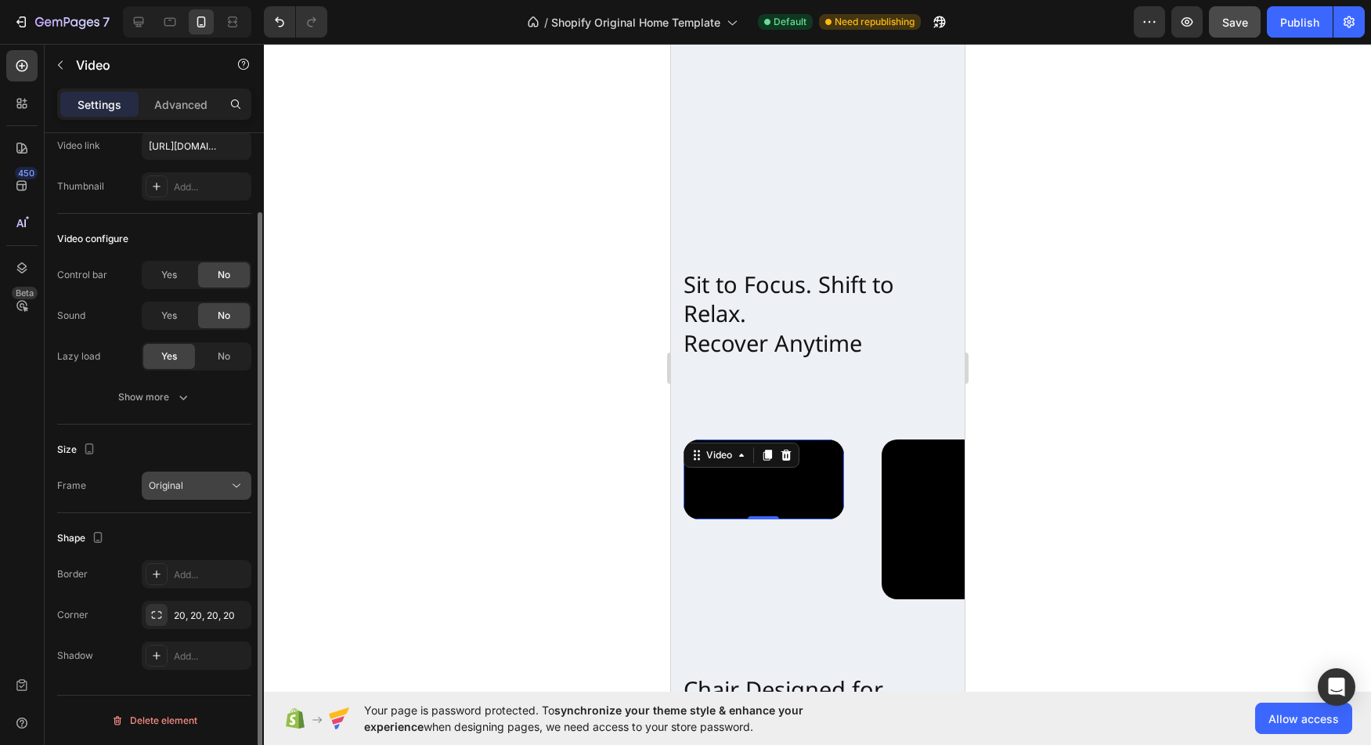
click at [229, 492] on icon at bounding box center [237, 486] width 16 height 16
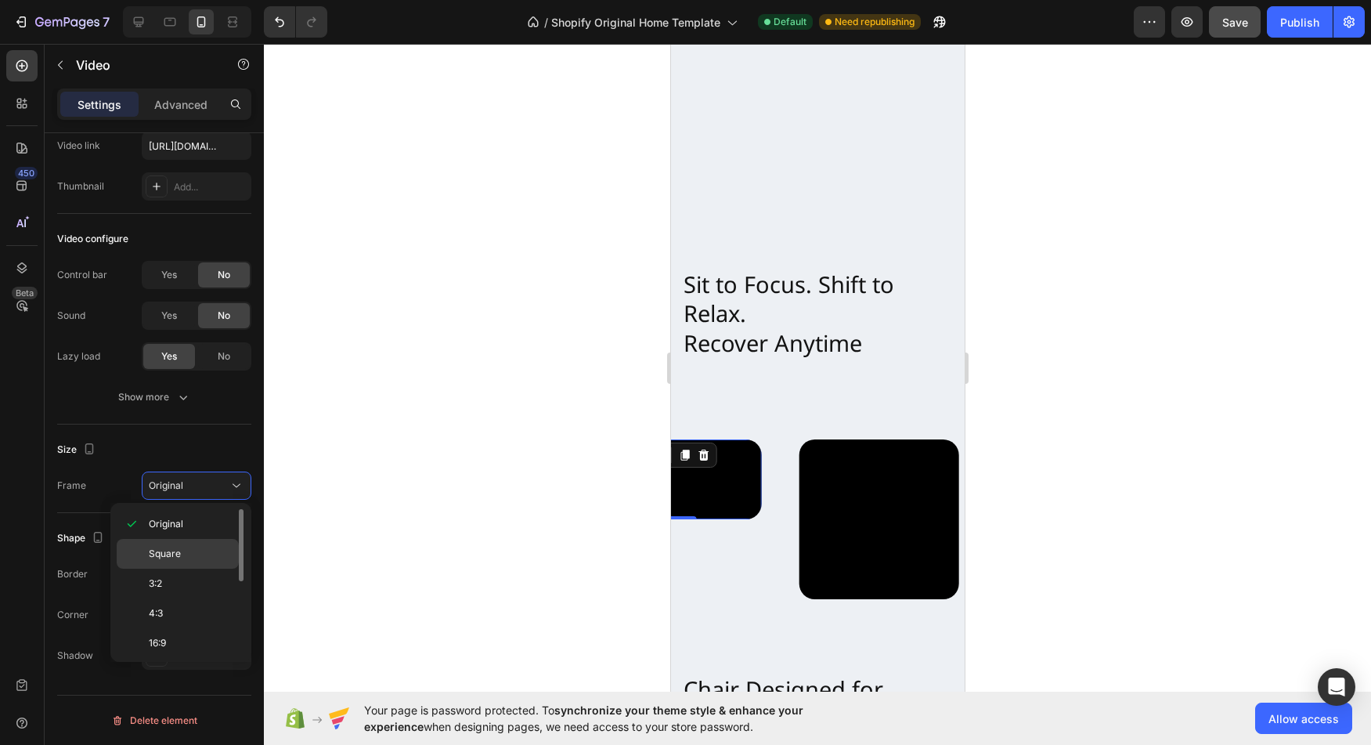
click at [203, 568] on div "Square" at bounding box center [178, 583] width 122 height 30
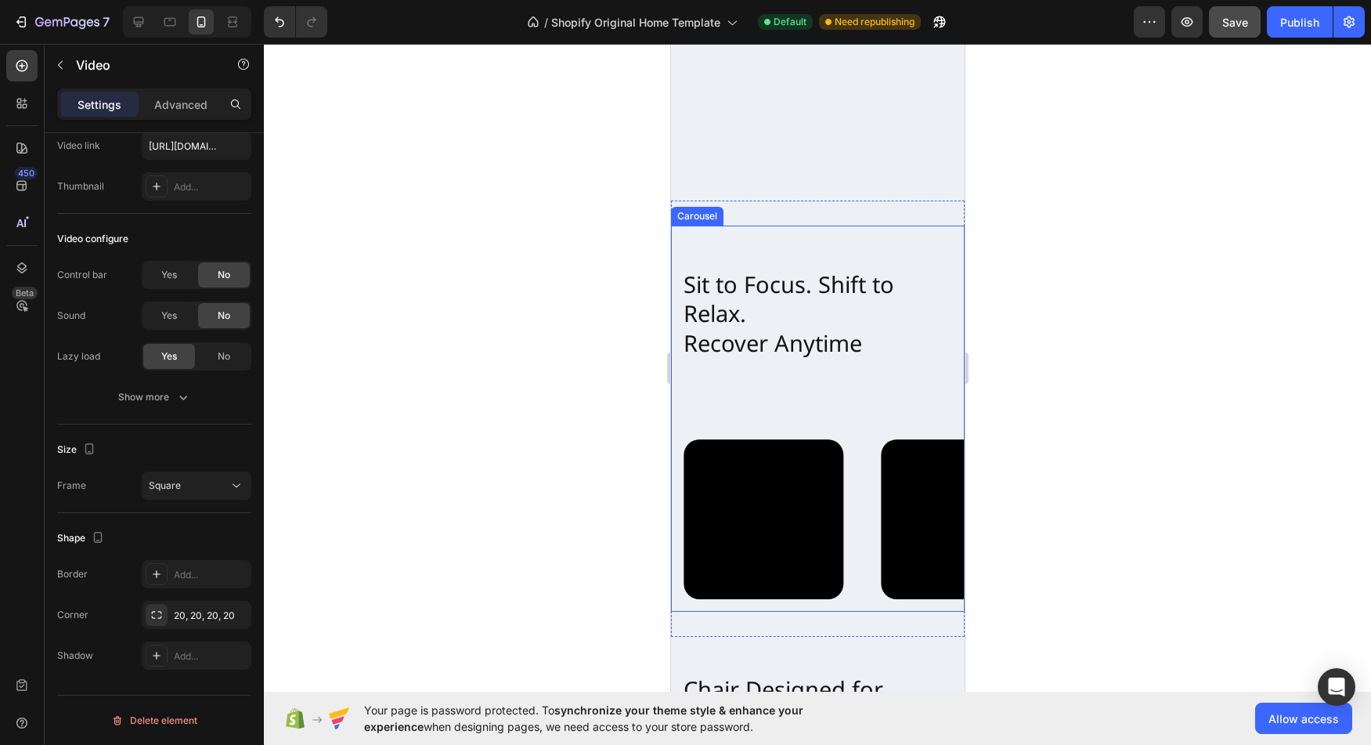
click at [858, 474] on div "Video 0 Video Video" at bounding box center [817, 520] width 294 height 186
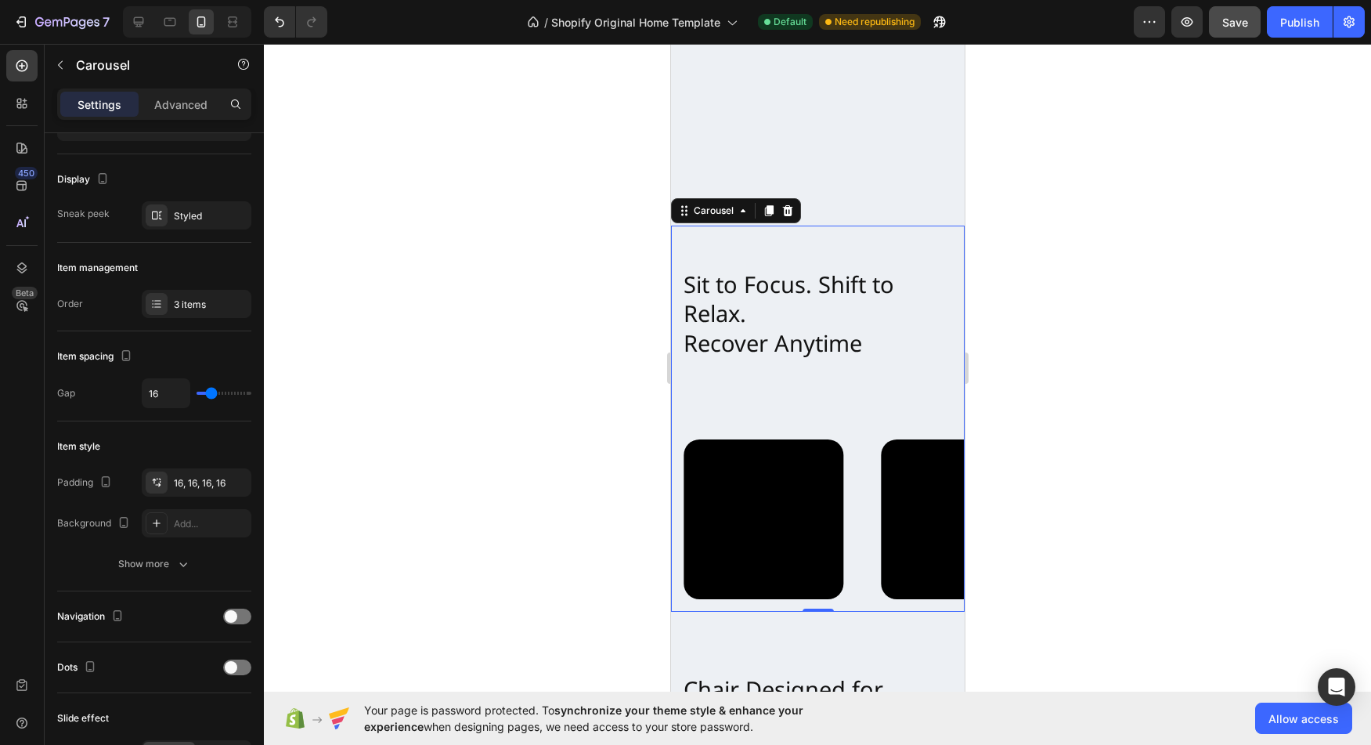
scroll to position [0, 0]
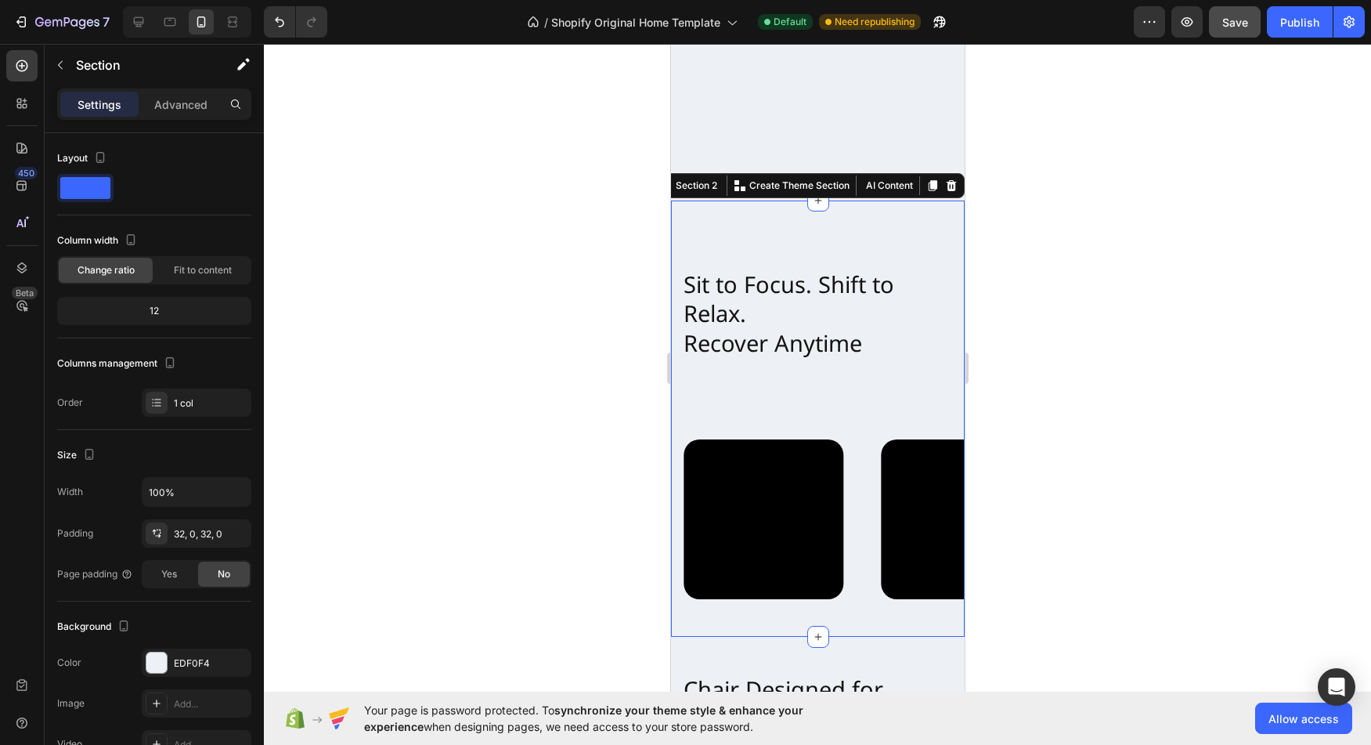
click at [831, 409] on div "Sit to Focus. Shift to Relax. Recover Anytime Heading Video Video Video Carousel" at bounding box center [817, 418] width 294 height 387
click at [842, 427] on div "Video" at bounding box center [763, 520] width 186 height 186
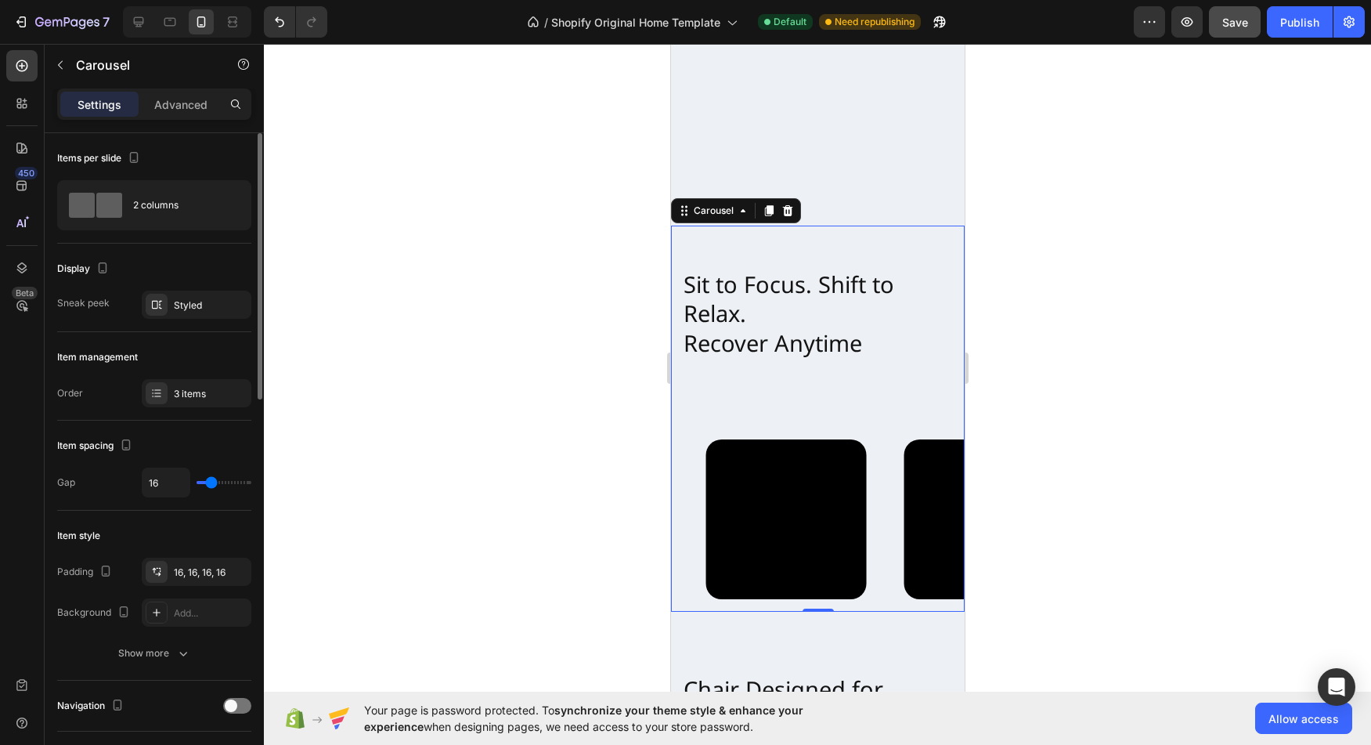
type input "6"
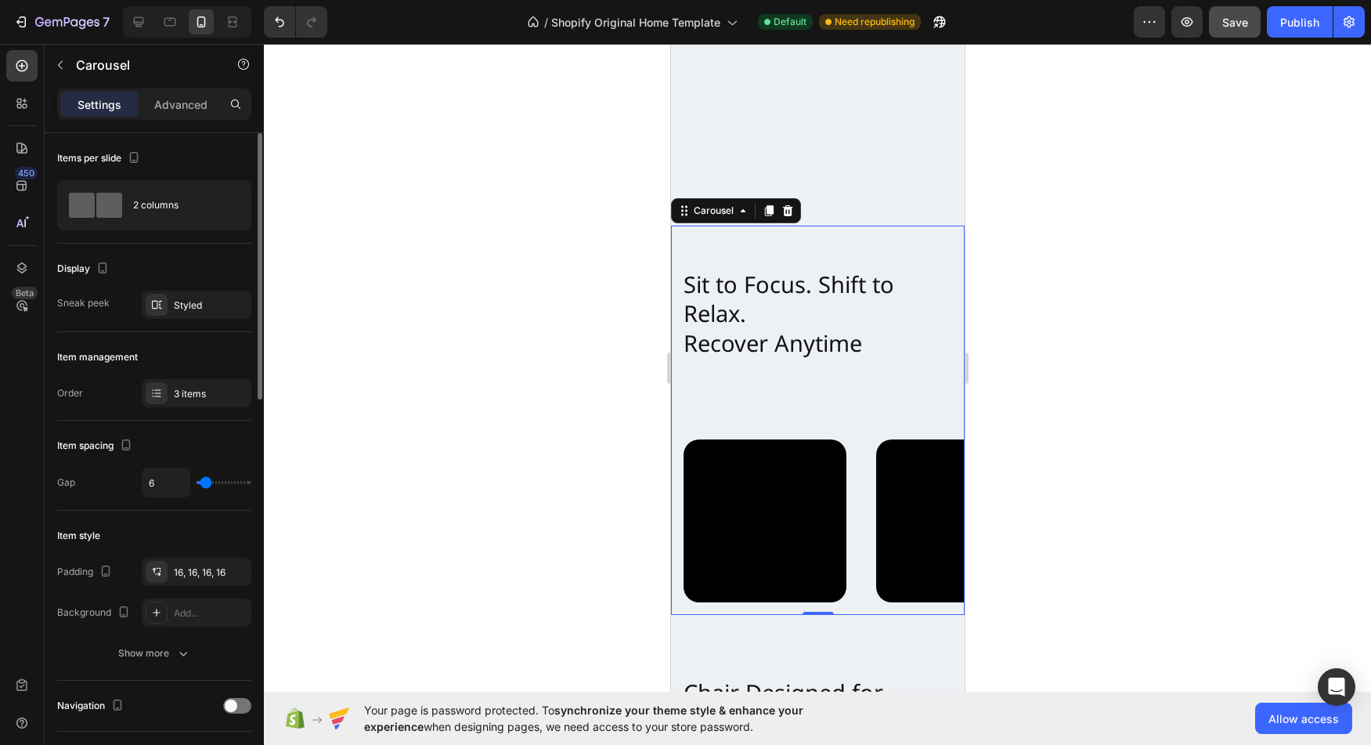
type input "5"
type input "3"
type input "2"
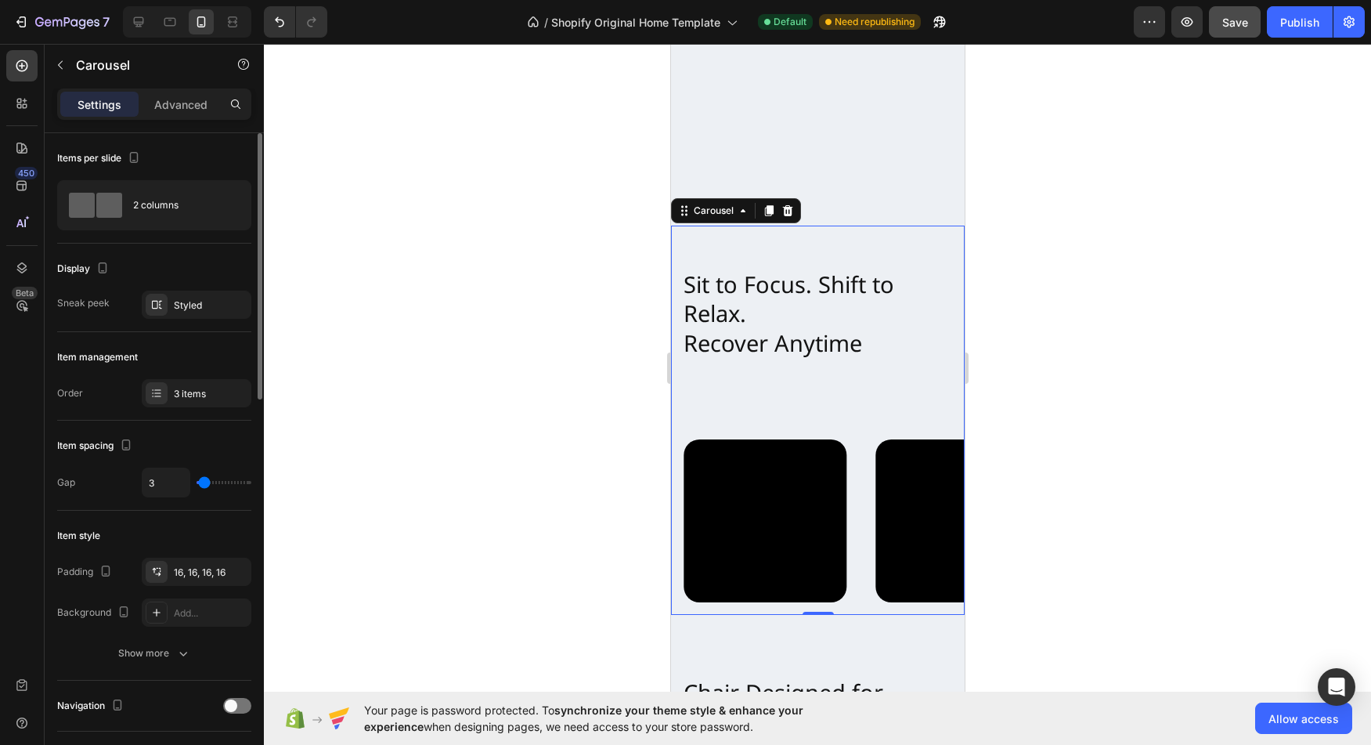
type input "2"
type input "0"
drag, startPoint x: 207, startPoint y: 481, endPoint x: 189, endPoint y: 481, distance: 17.2
type input "0"
click at [197, 481] on input "range" at bounding box center [224, 482] width 55 height 3
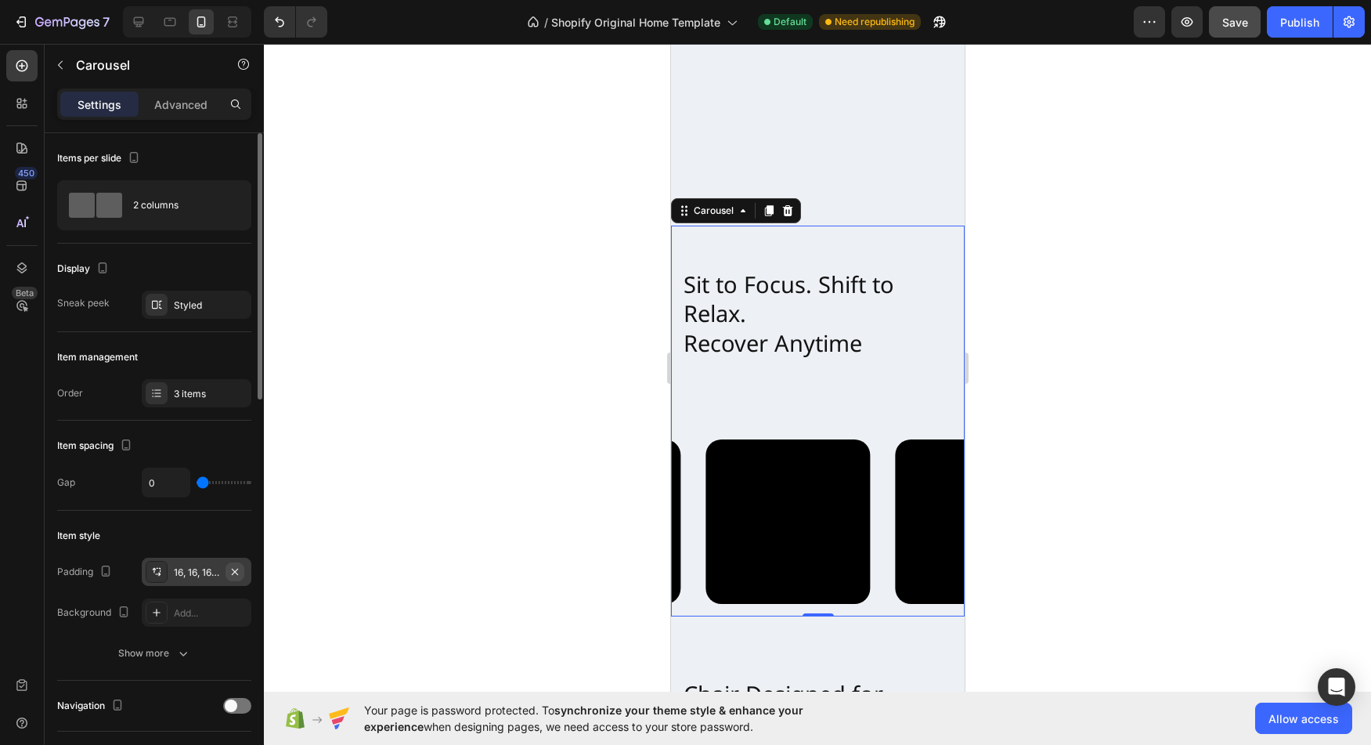
click at [238, 574] on icon "button" at bounding box center [235, 571] width 13 height 13
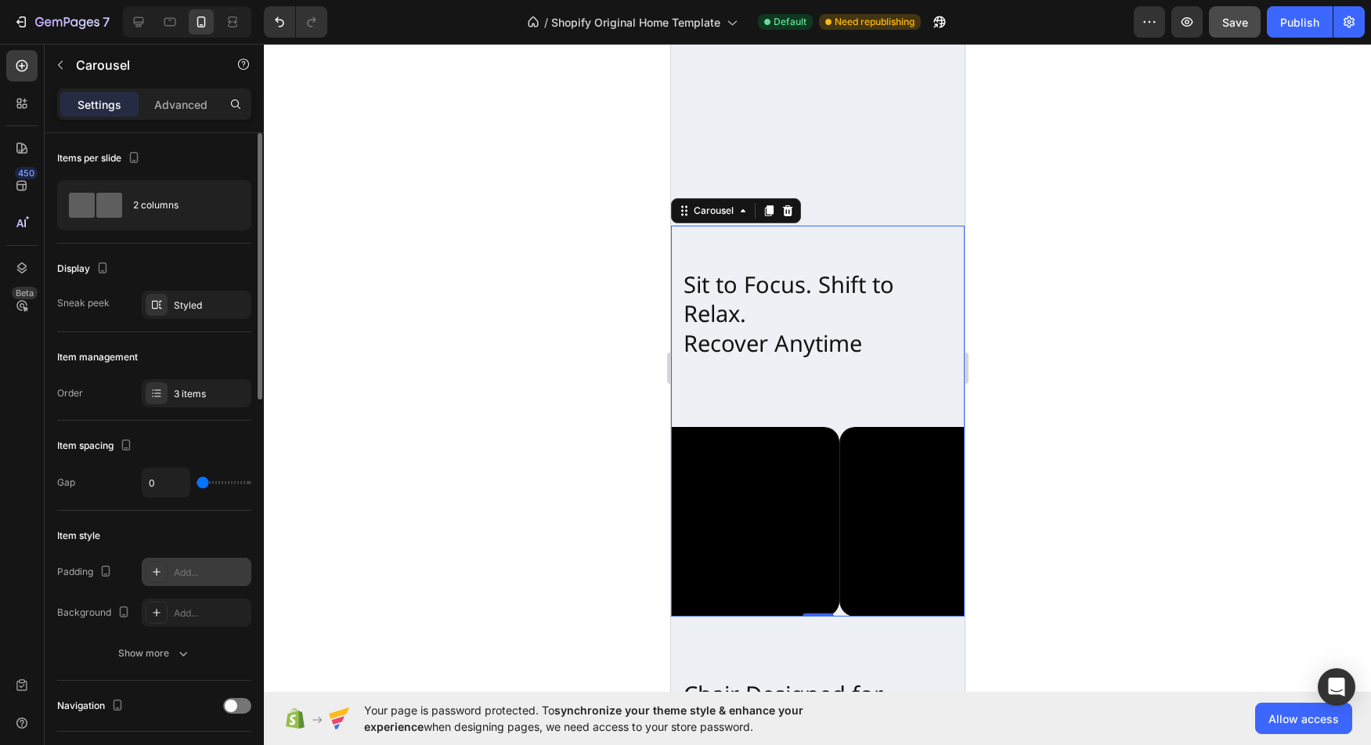
click at [149, 574] on div at bounding box center [157, 572] width 22 height 22
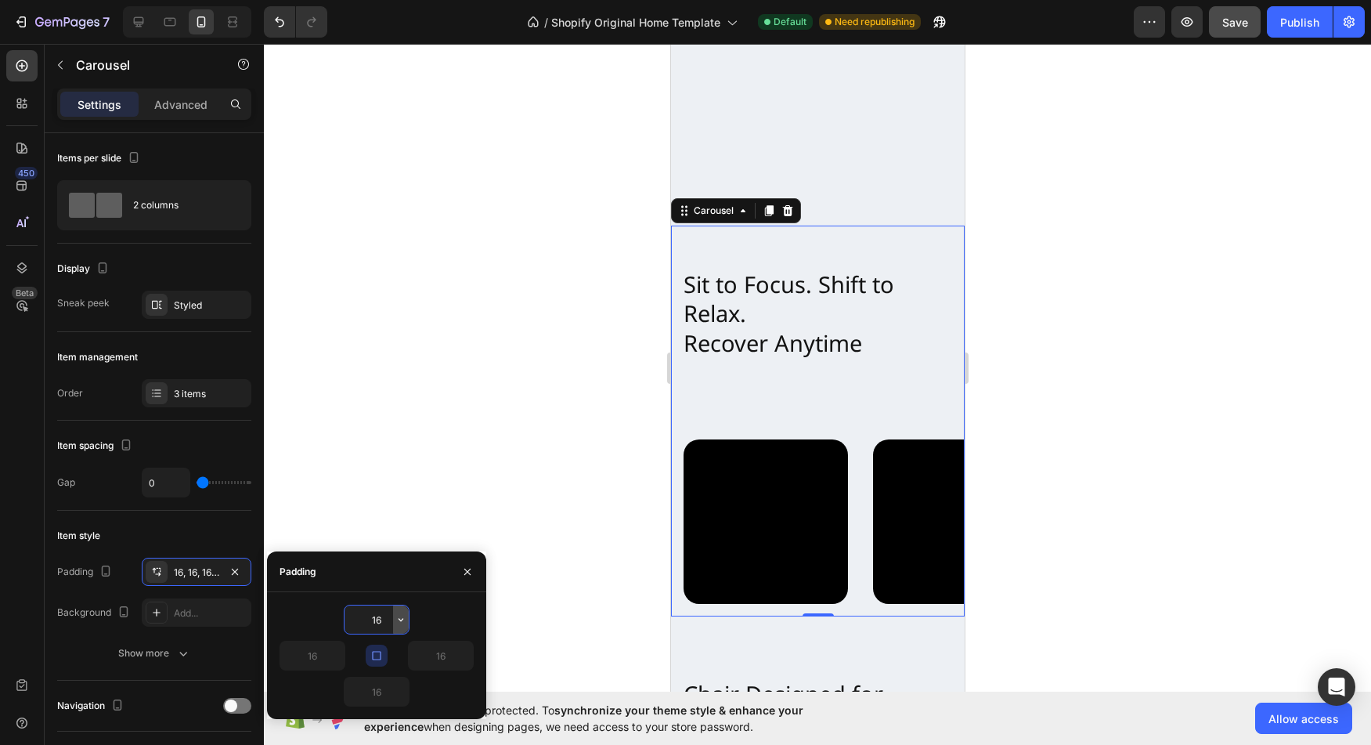
click at [402, 619] on icon "button" at bounding box center [401, 619] width 5 height 3
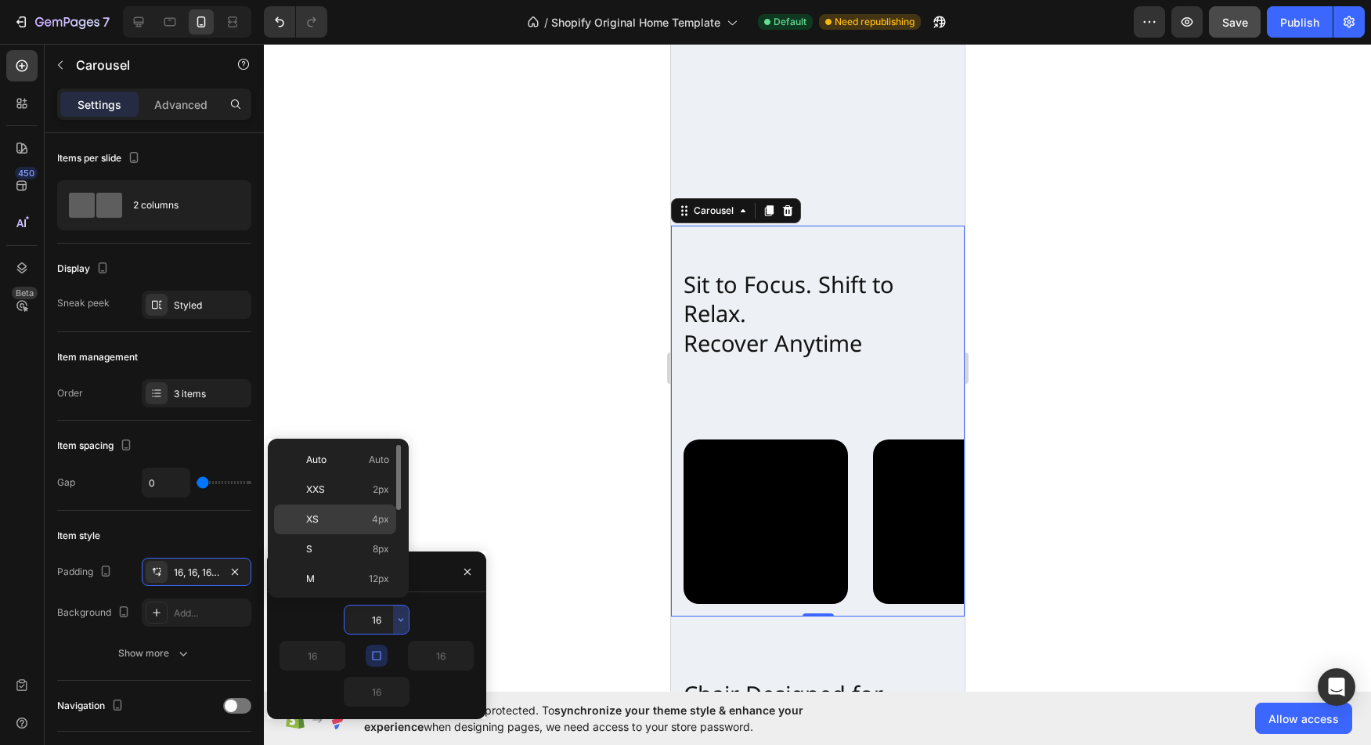
click at [383, 534] on div "XS 4px" at bounding box center [335, 549] width 122 height 30
type input "4"
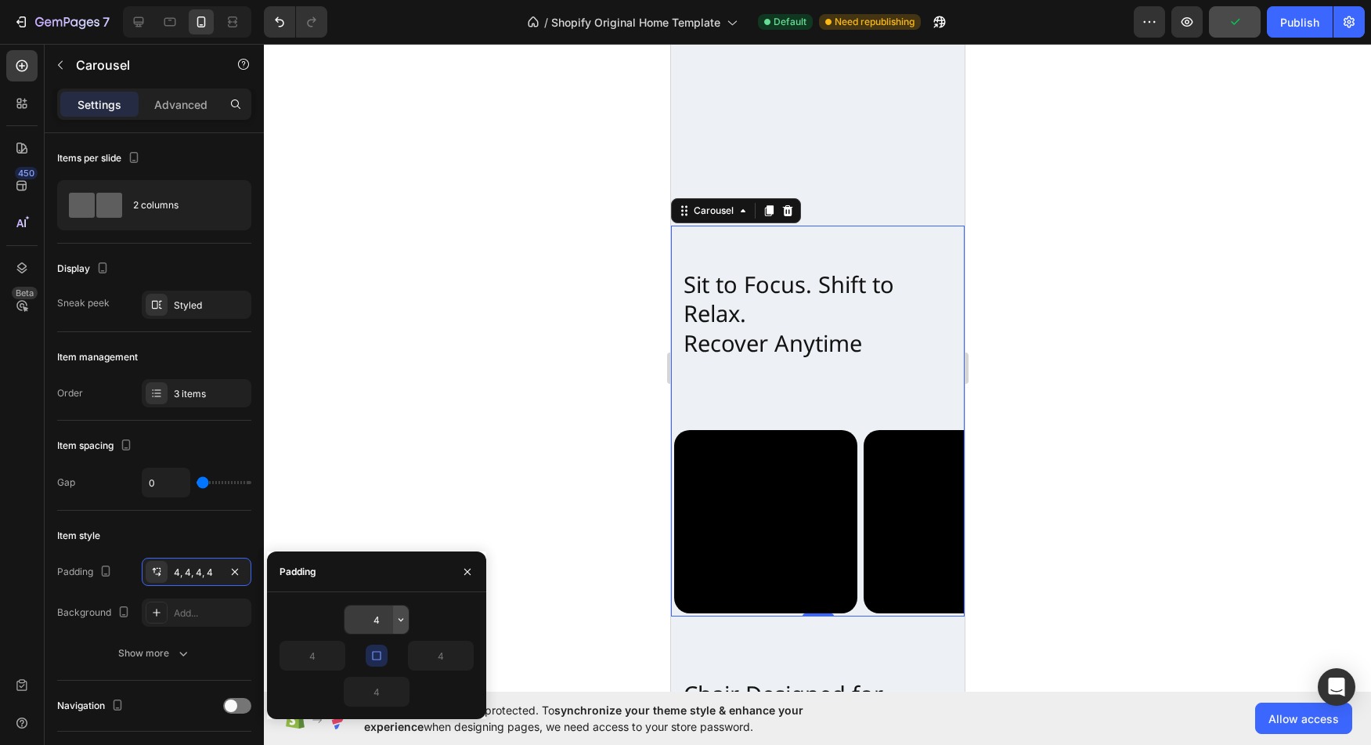
click at [400, 615] on icon "button" at bounding box center [401, 619] width 13 height 13
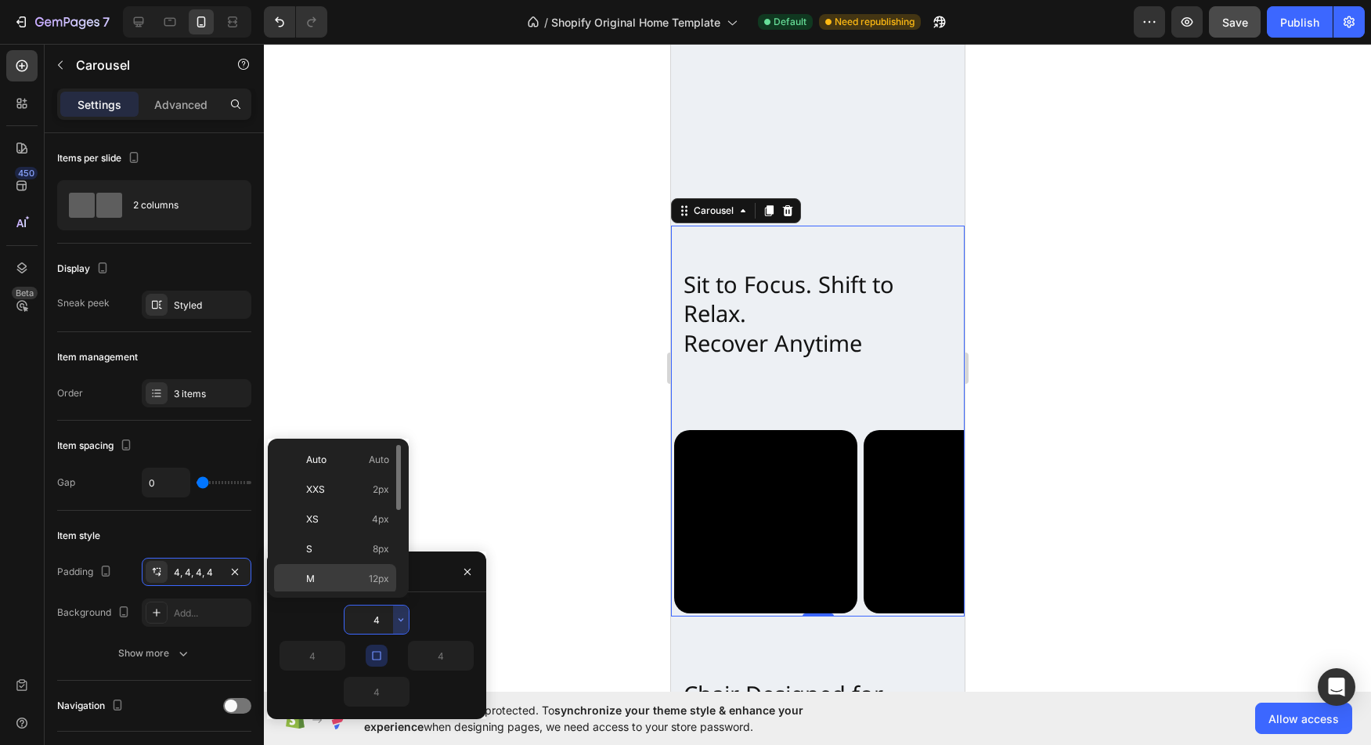
click at [365, 576] on p "M 12px" at bounding box center [347, 579] width 83 height 14
type input "12"
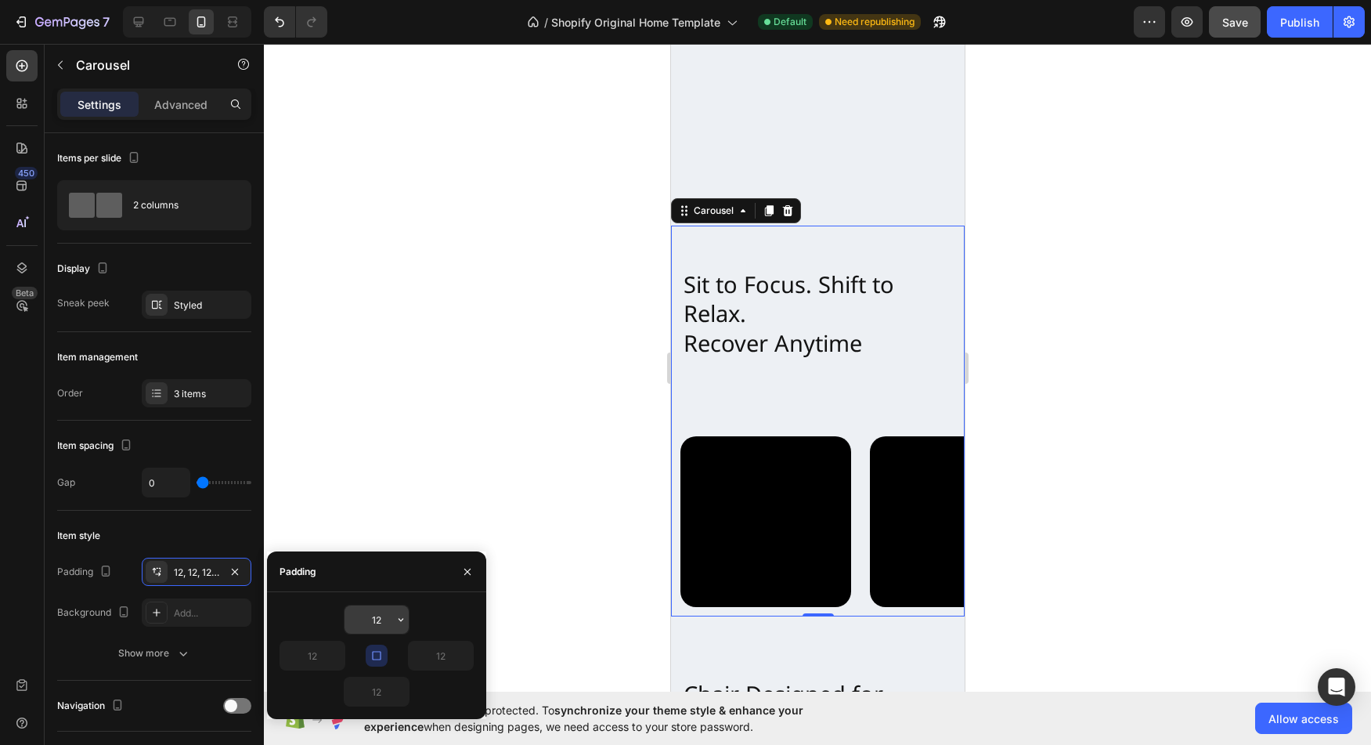
click at [393, 622] on button "button" at bounding box center [401, 619] width 16 height 28
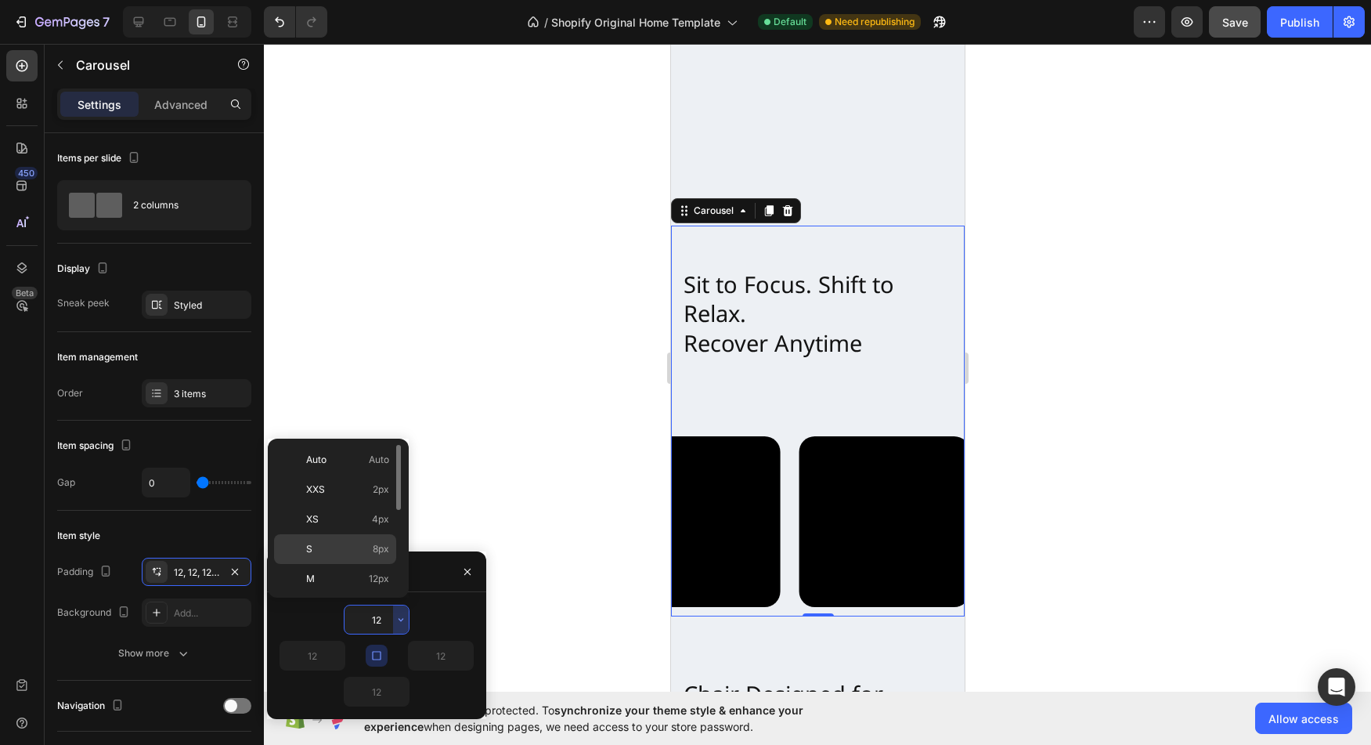
click at [349, 551] on p "S 8px" at bounding box center [347, 549] width 83 height 14
type input "8"
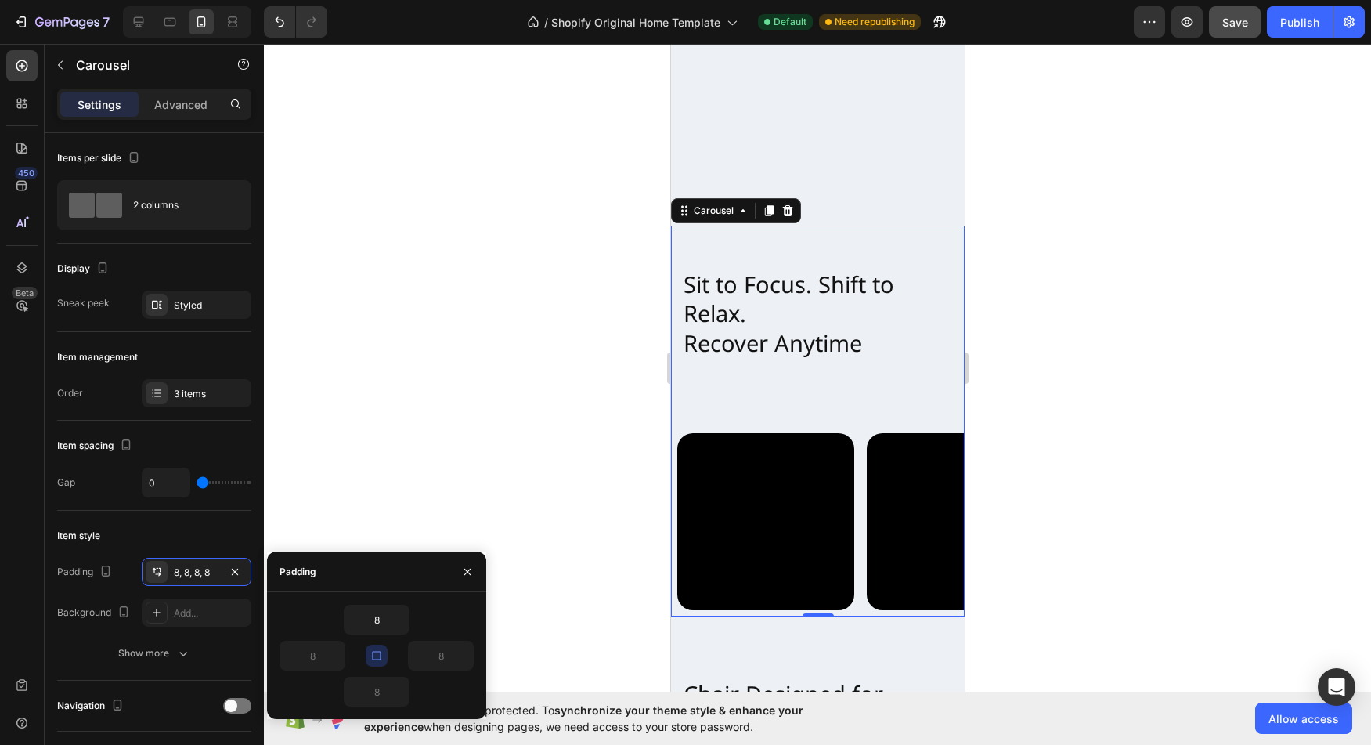
click at [1126, 502] on div at bounding box center [817, 394] width 1107 height 701
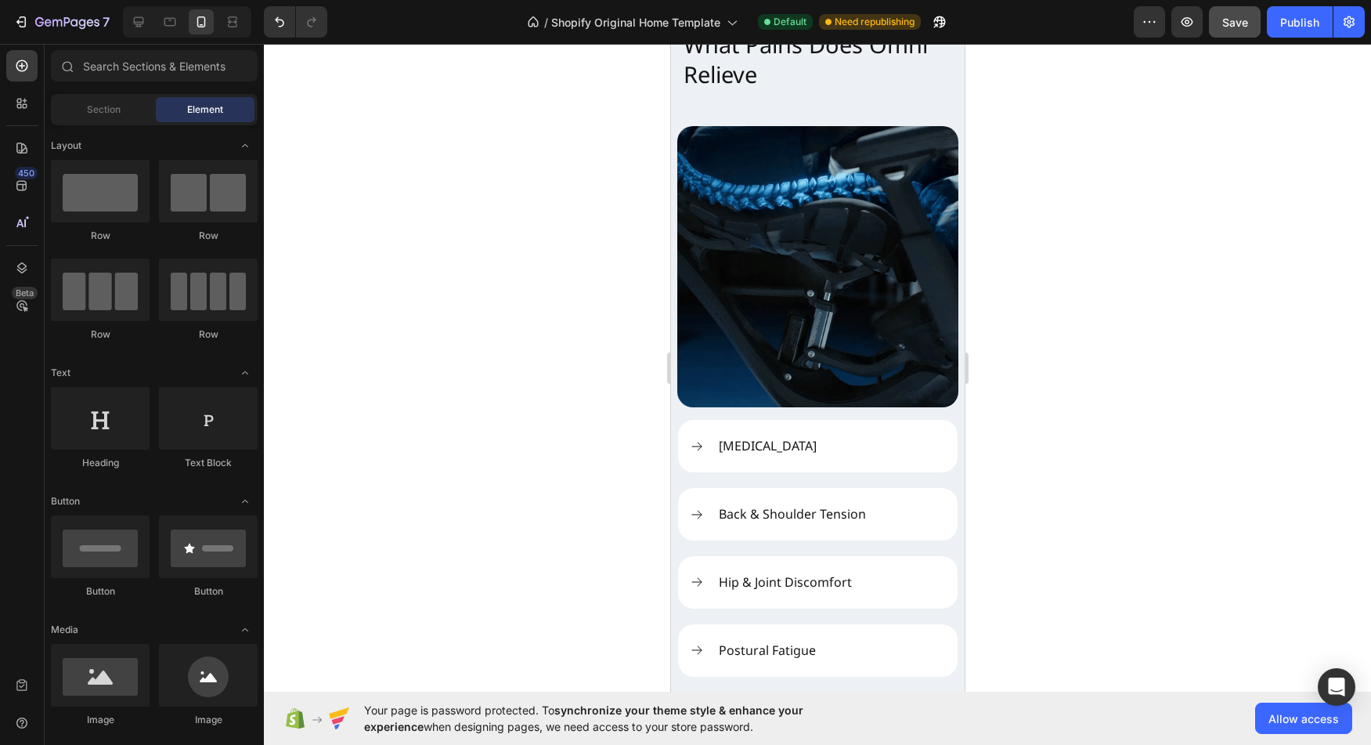
scroll to position [1639, 0]
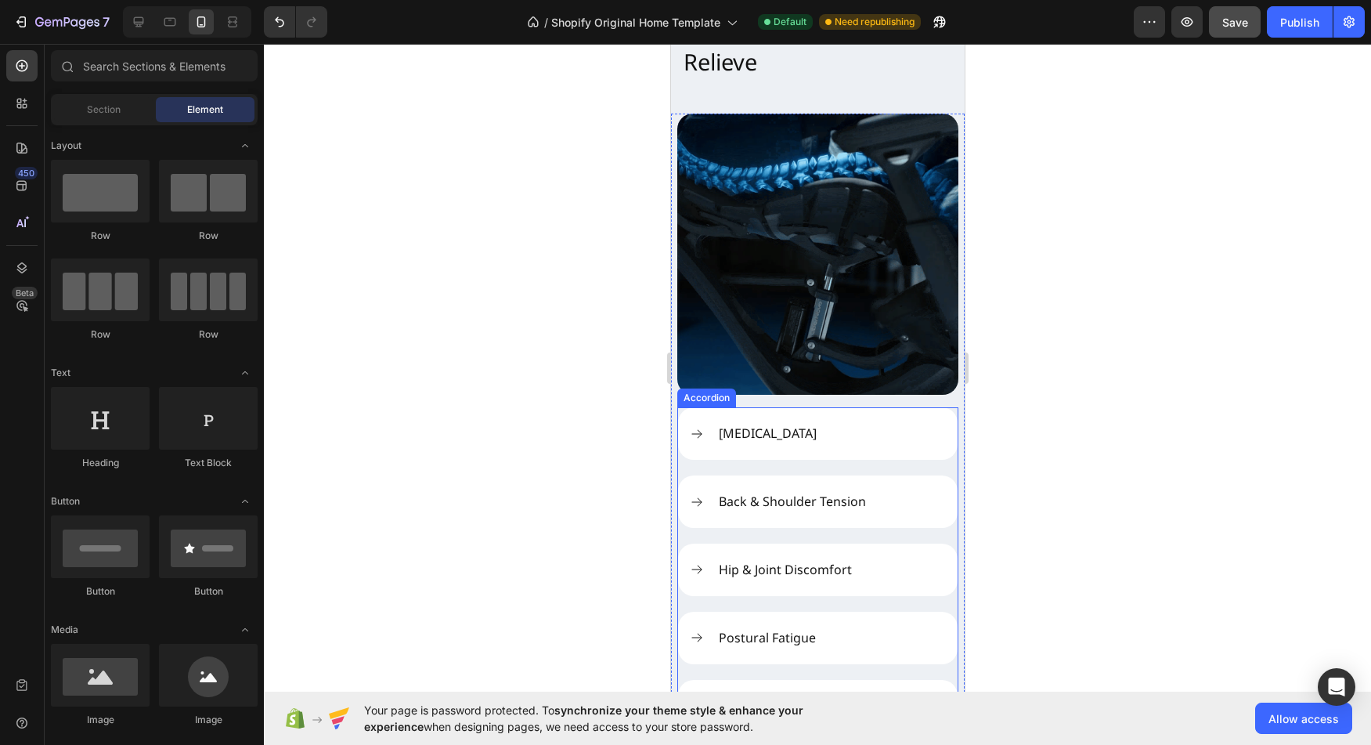
click at [770, 426] on p "[MEDICAL_DATA]" at bounding box center [767, 433] width 98 height 16
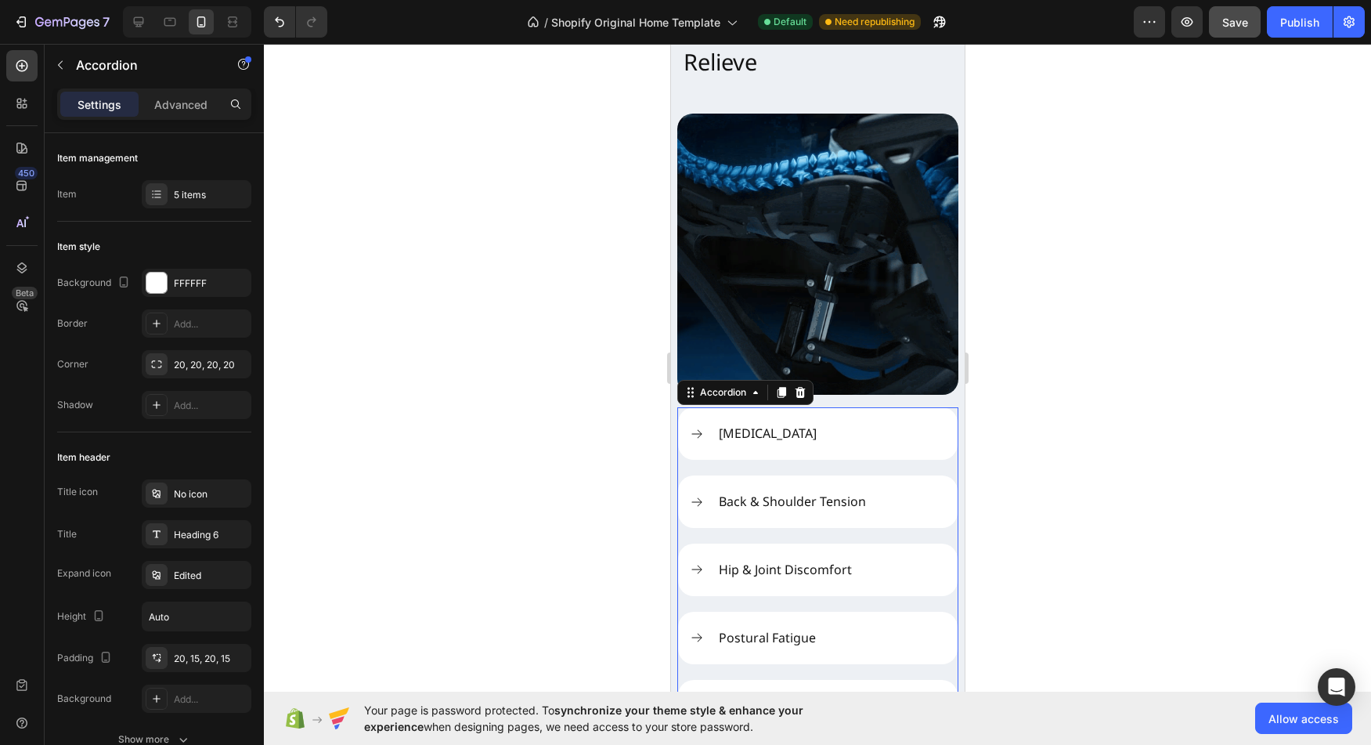
click at [745, 434] on div "[MEDICAL_DATA]" at bounding box center [767, 433] width 103 height 21
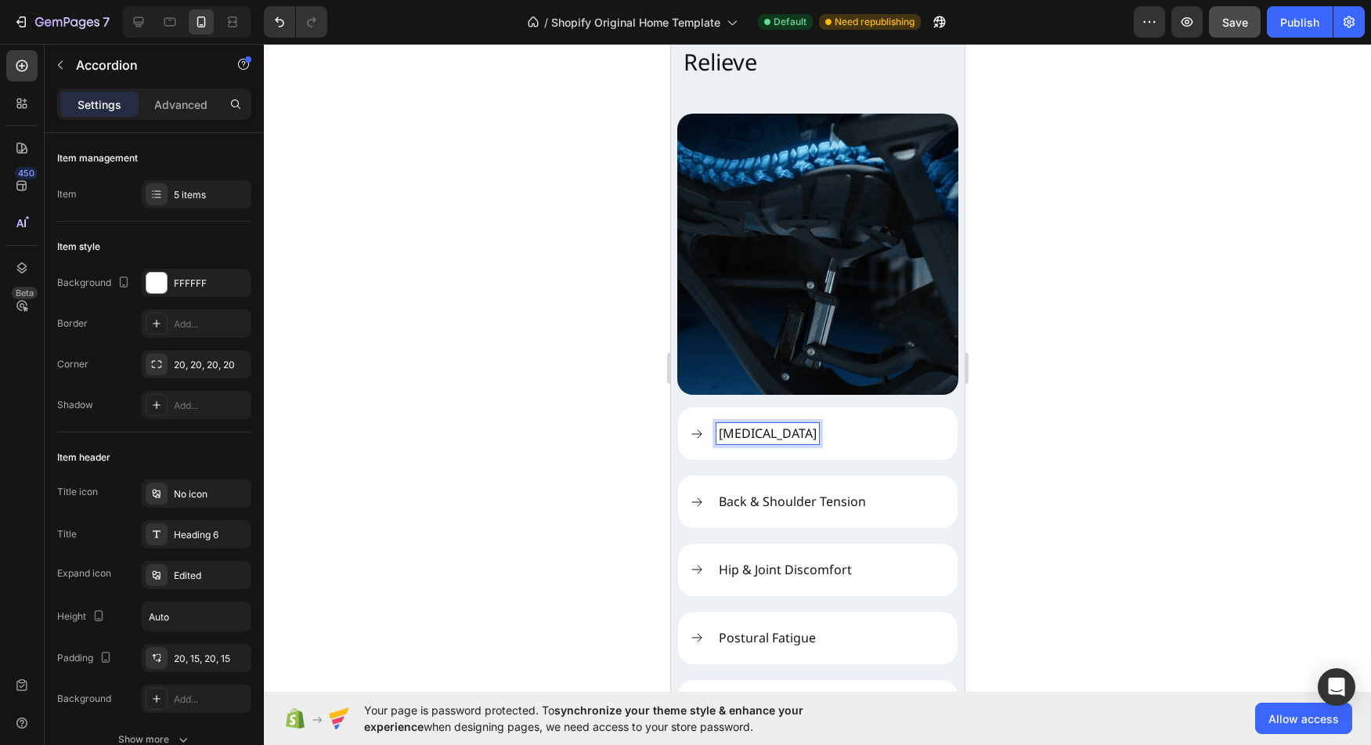
click at [853, 423] on div "[MEDICAL_DATA]" at bounding box center [830, 433] width 229 height 21
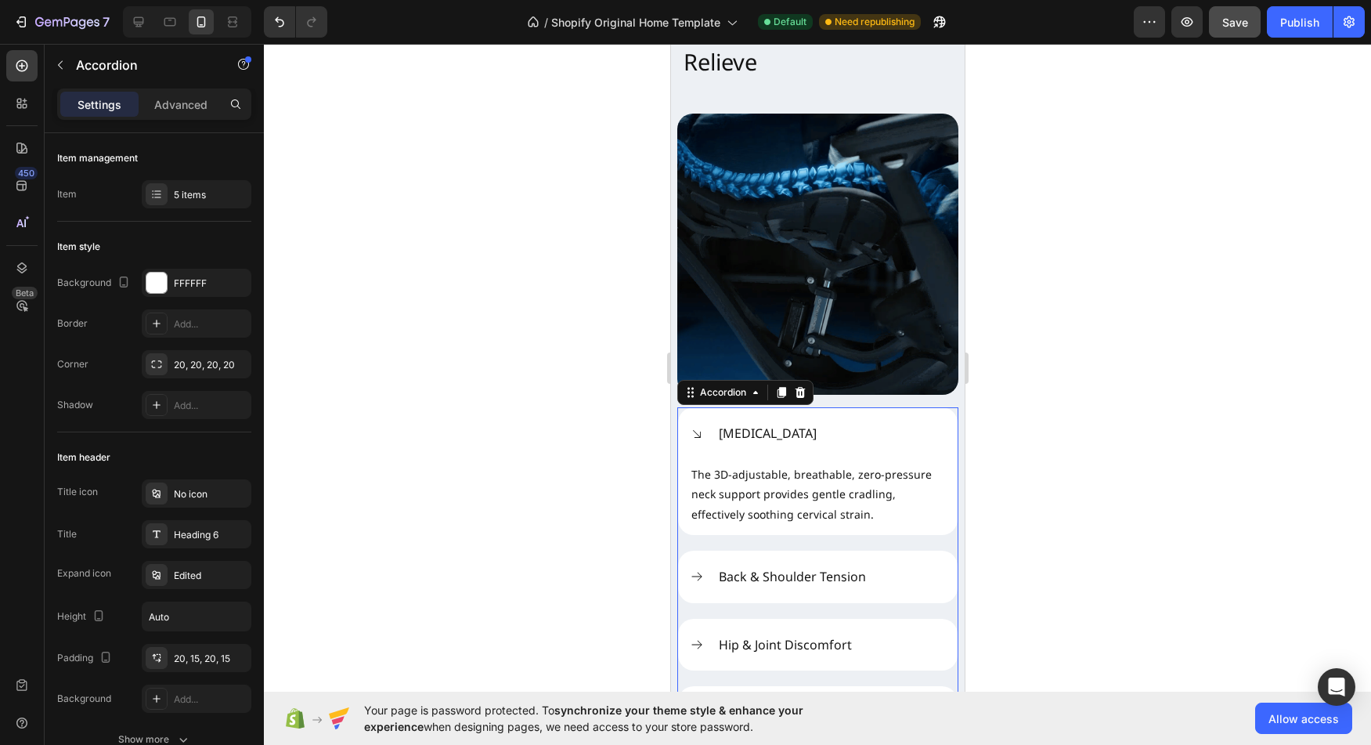
click at [853, 423] on div "[MEDICAL_DATA]" at bounding box center [830, 433] width 229 height 21
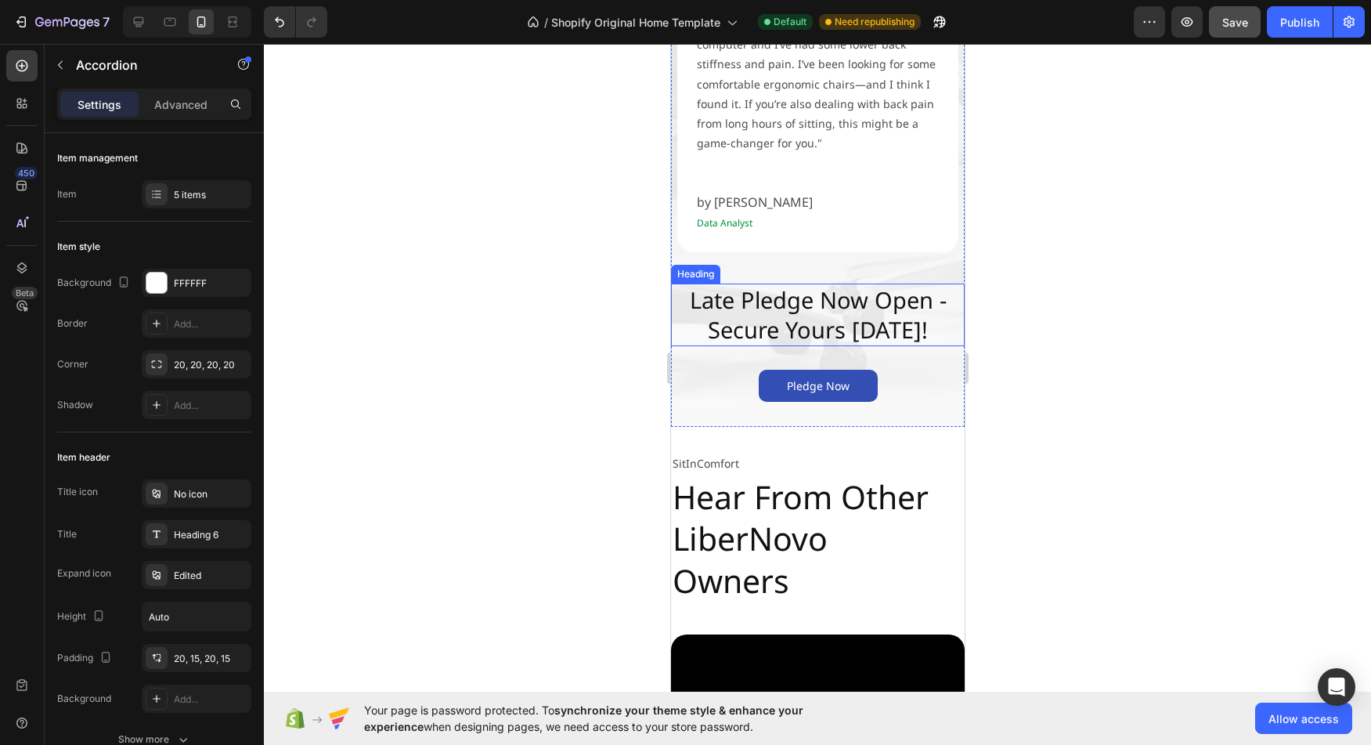
scroll to position [2806, 0]
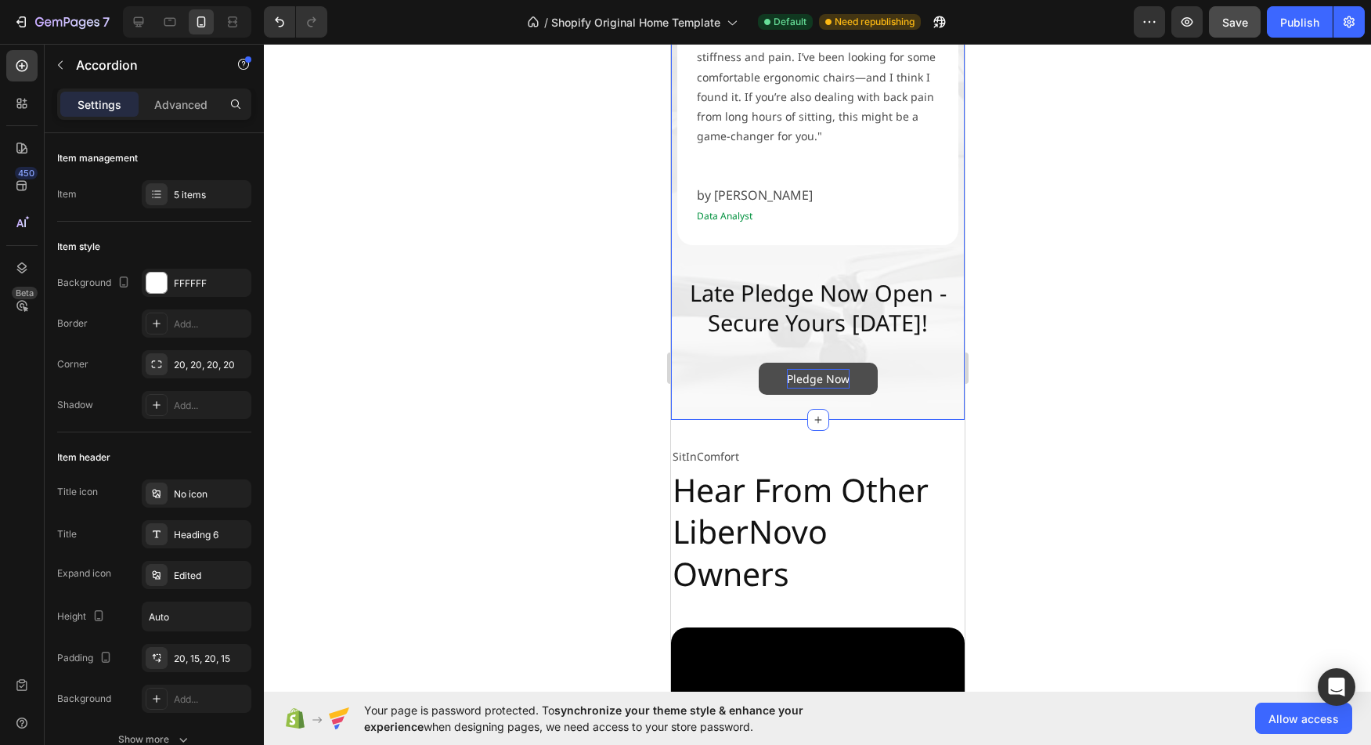
click at [812, 381] on p "Pledge Now" at bounding box center [817, 379] width 63 height 20
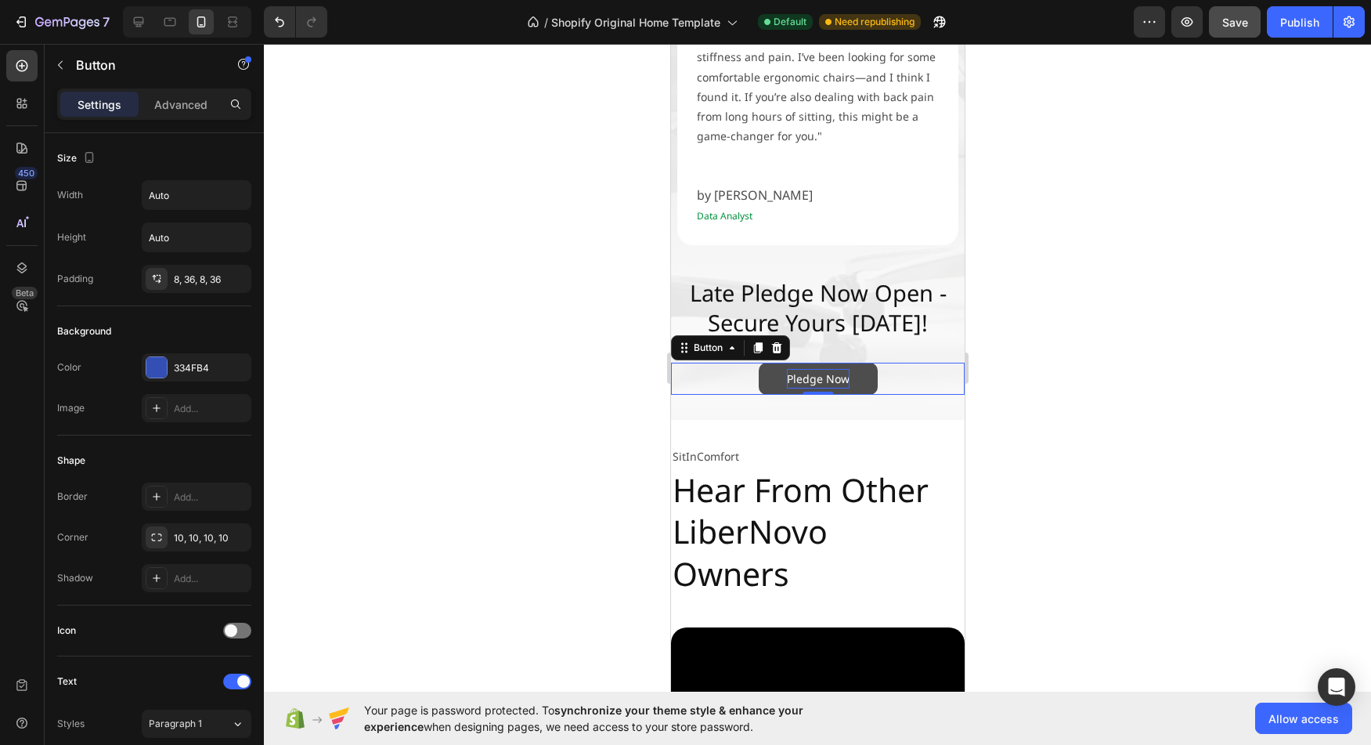
click at [812, 379] on p "Pledge Now" at bounding box center [817, 379] width 63 height 20
click at [613, 396] on div at bounding box center [817, 394] width 1107 height 701
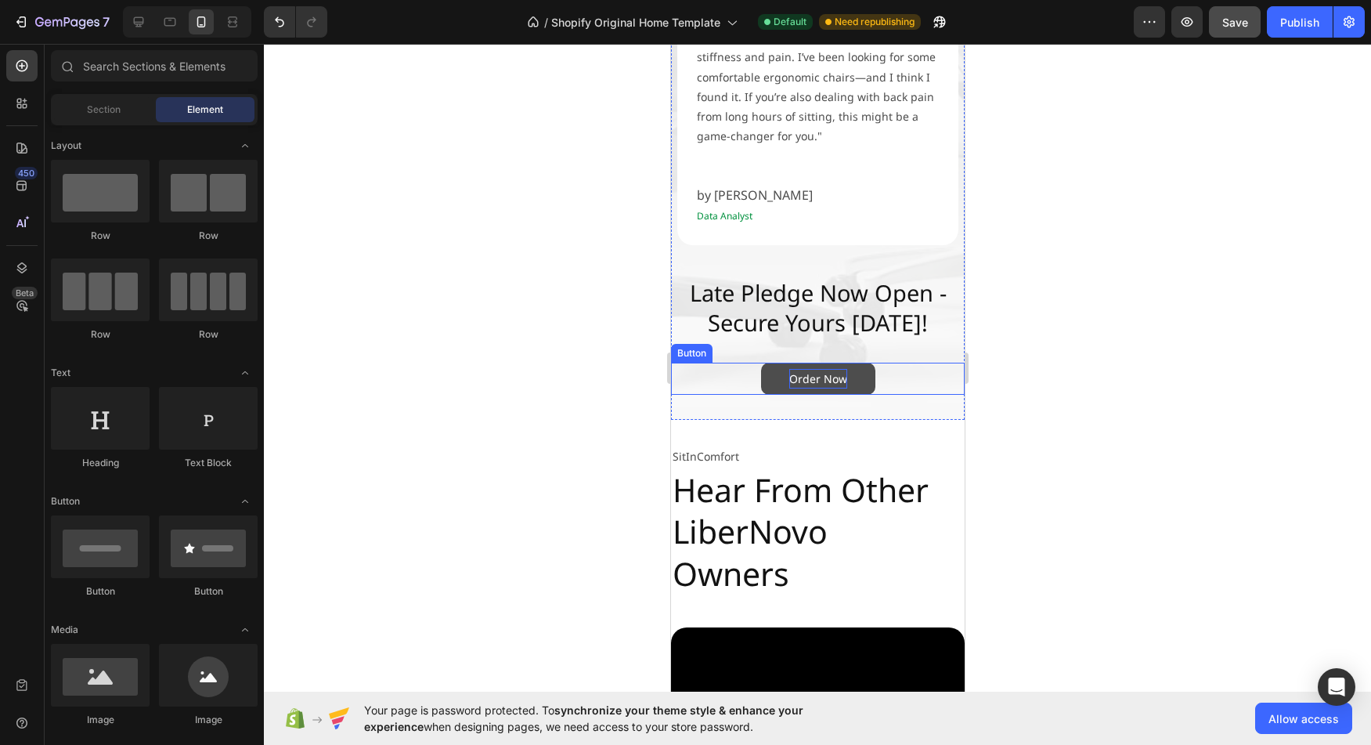
click at [770, 384] on button "Order Now" at bounding box center [817, 378] width 114 height 32
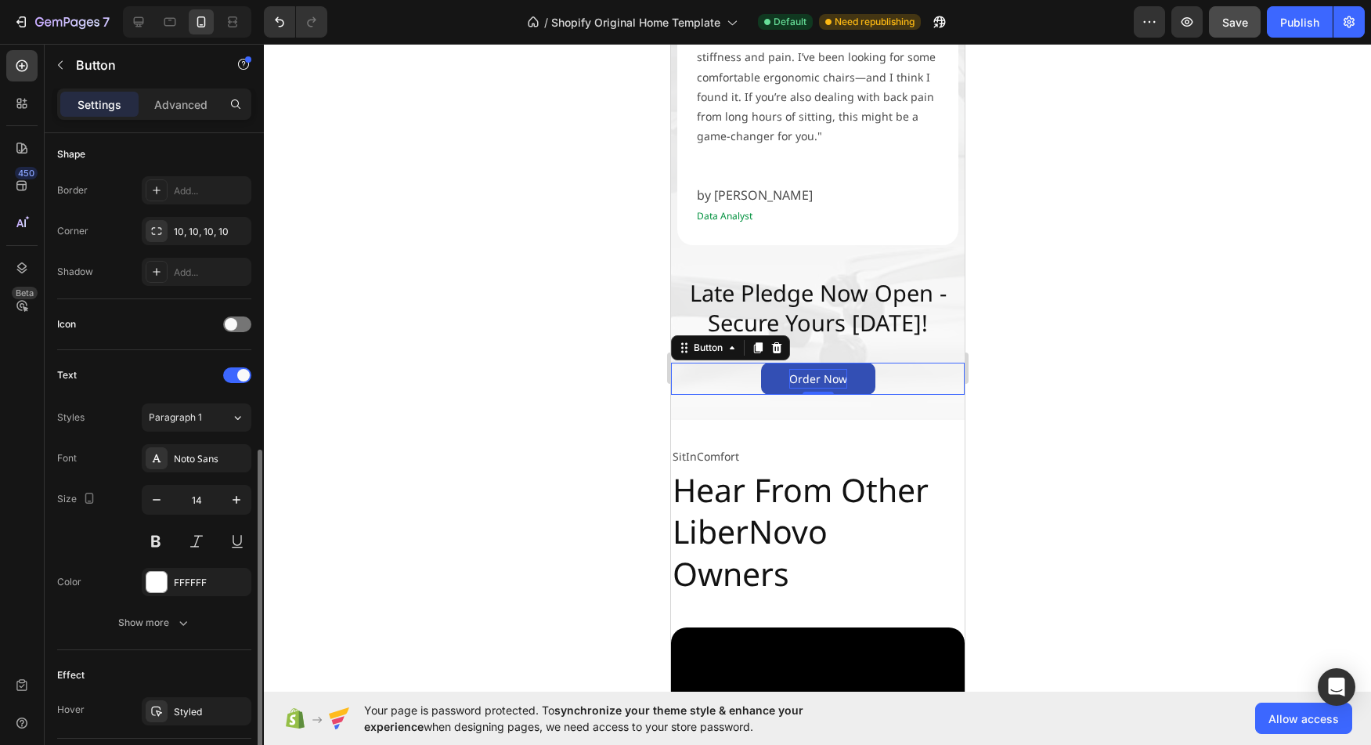
scroll to position [467, 0]
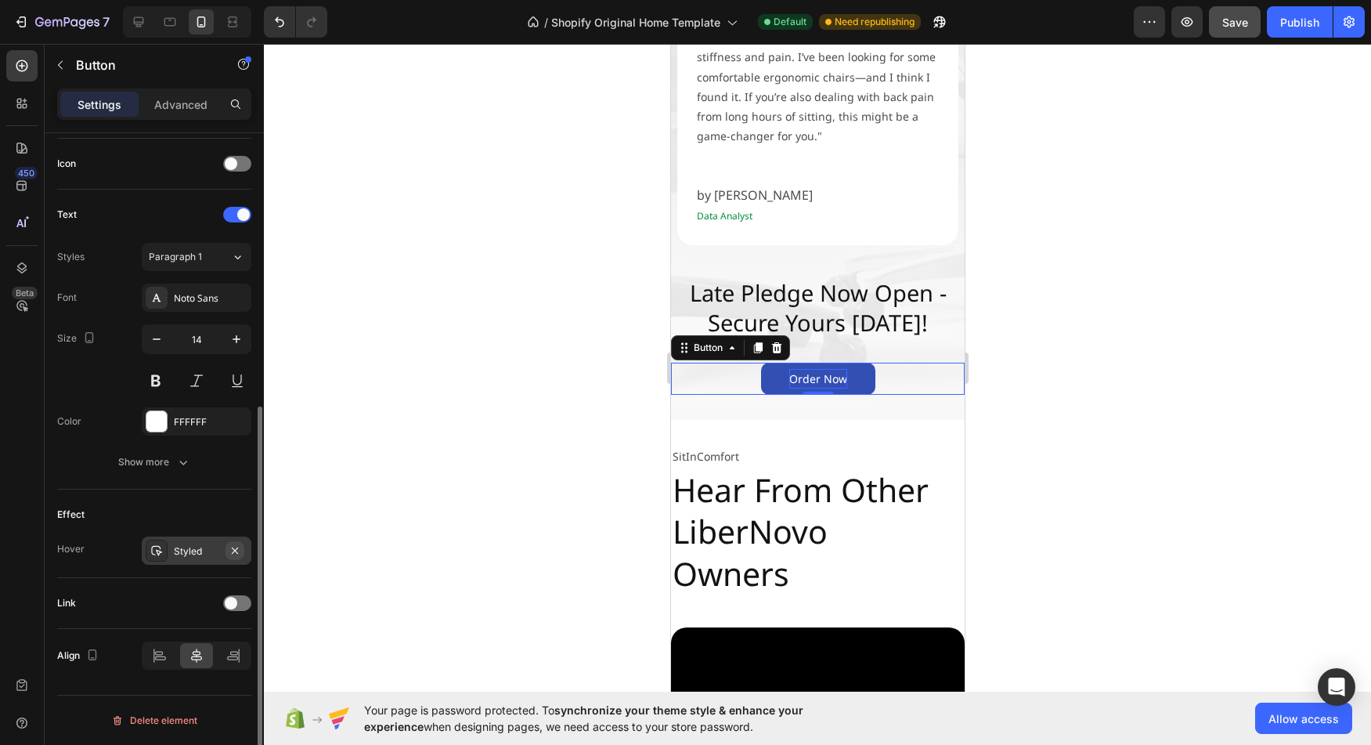
click at [243, 554] on button "button" at bounding box center [234, 550] width 19 height 19
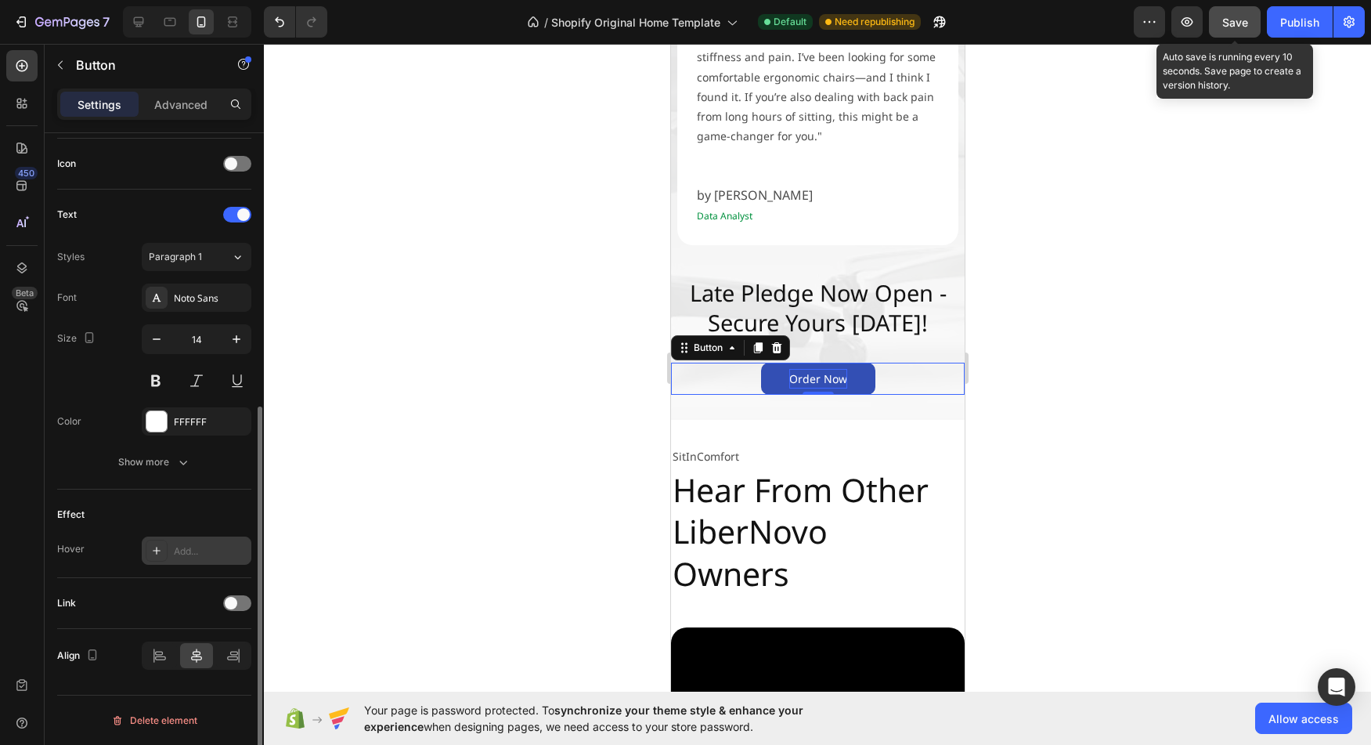
click at [1226, 29] on div "Save" at bounding box center [1235, 22] width 26 height 16
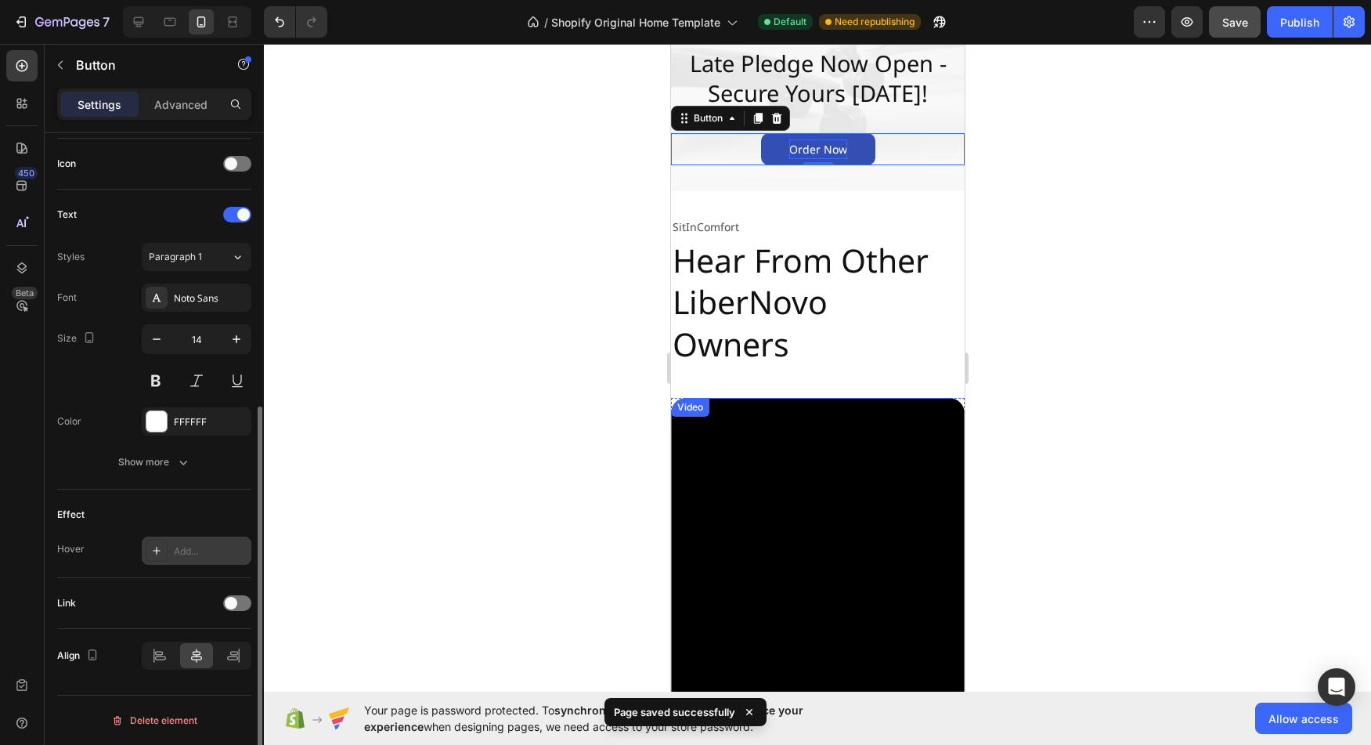
scroll to position [3091, 0]
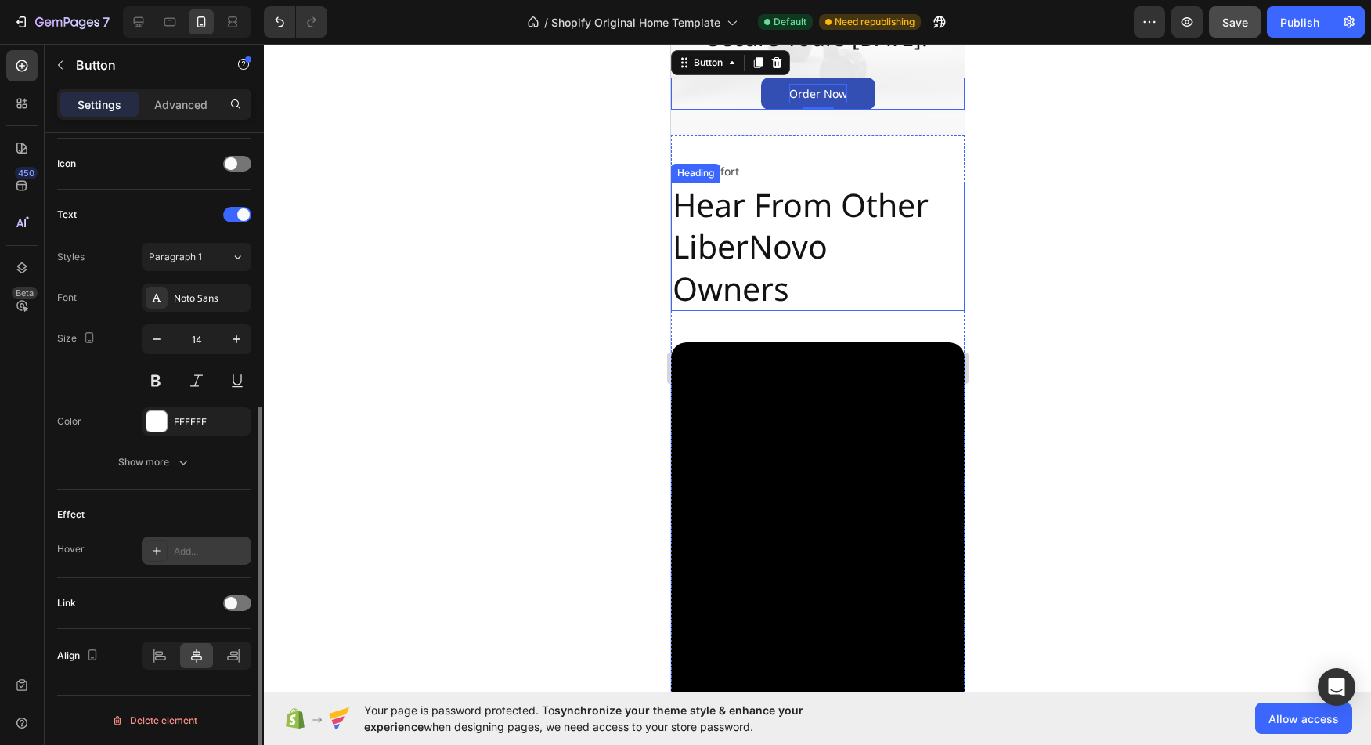
click at [847, 269] on h2 "Hear From Other LiberNovo Owners" at bounding box center [817, 246] width 294 height 128
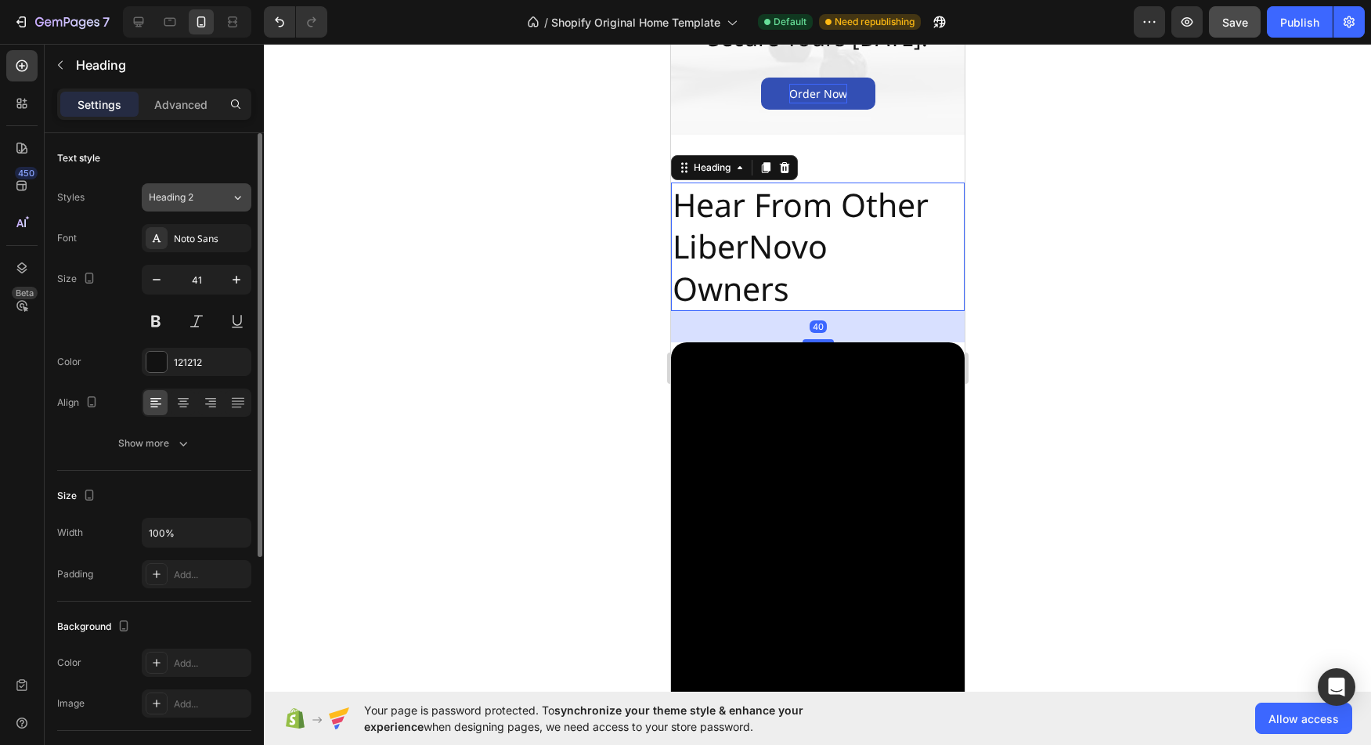
click at [238, 195] on icon at bounding box center [237, 197] width 13 height 16
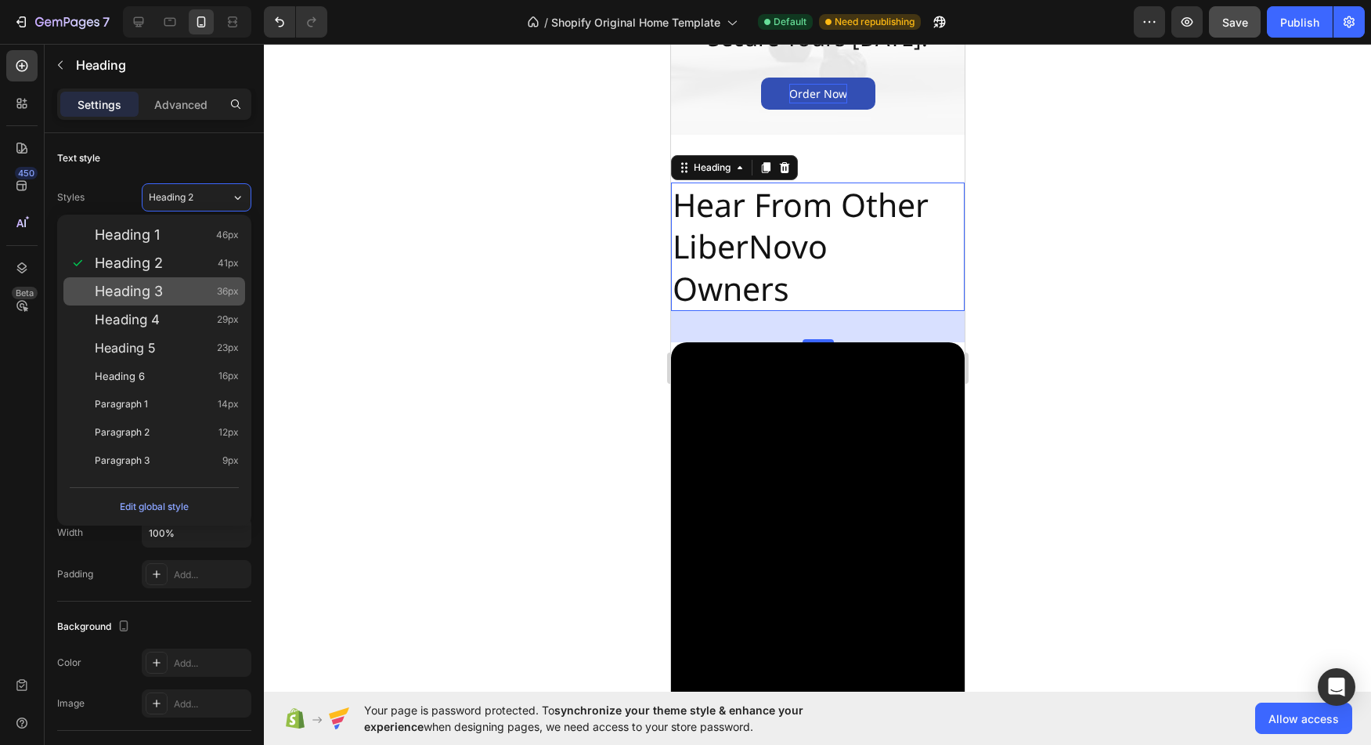
click at [143, 283] on span "Heading 3" at bounding box center [129, 291] width 68 height 16
type input "36"
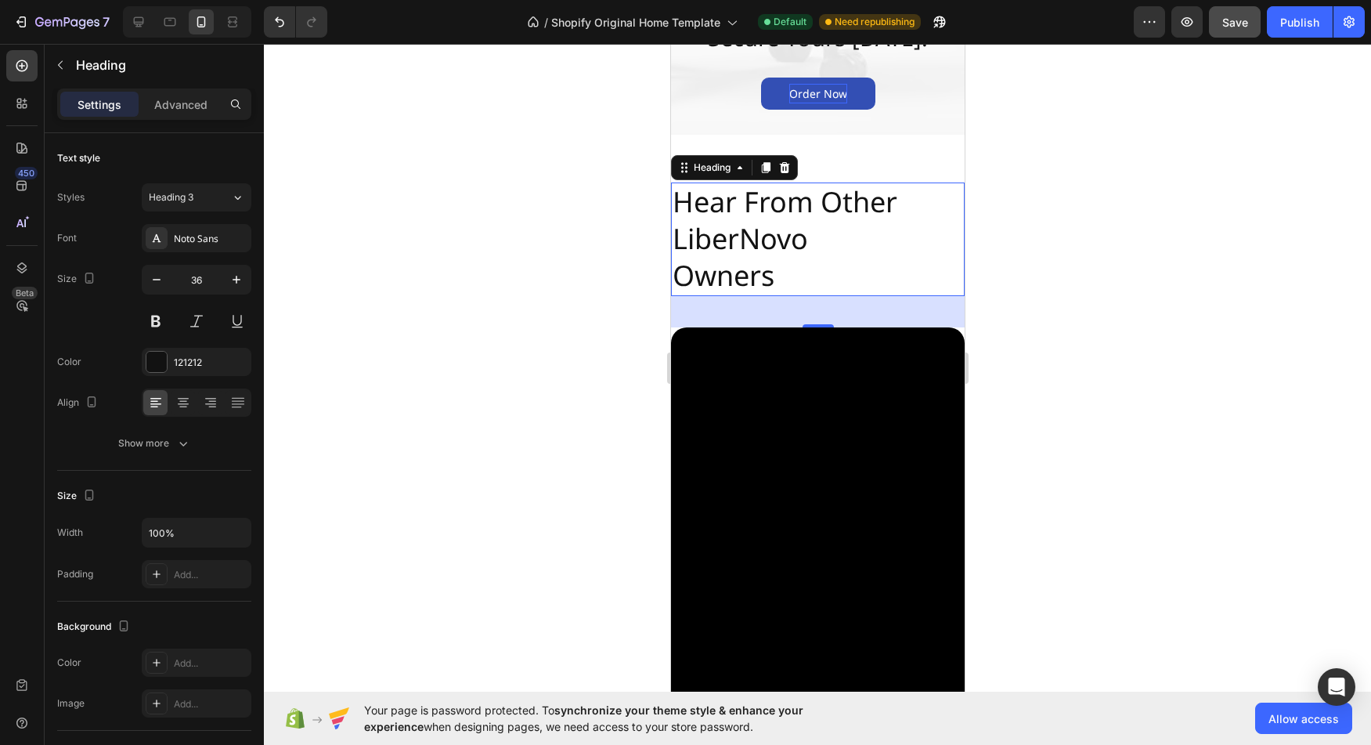
click at [613, 312] on div at bounding box center [817, 394] width 1107 height 701
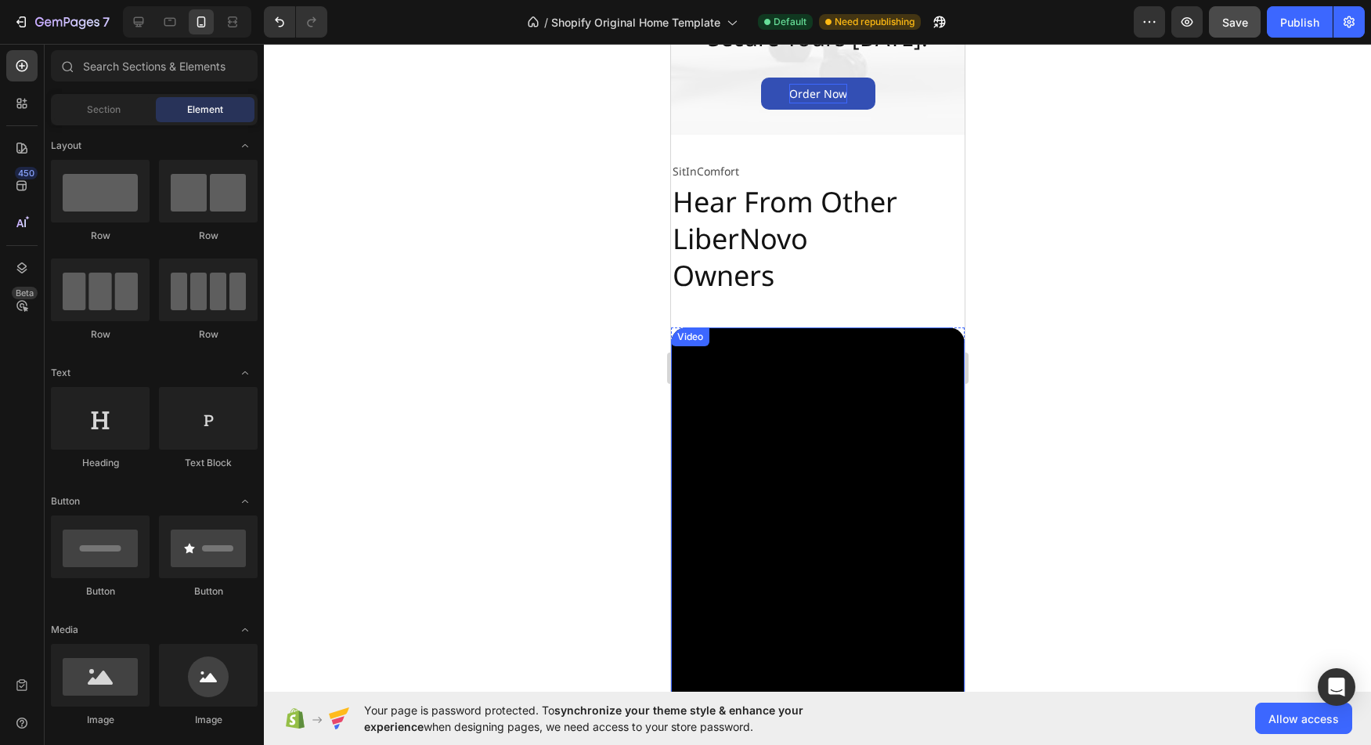
click at [758, 467] on video at bounding box center [817, 588] width 294 height 522
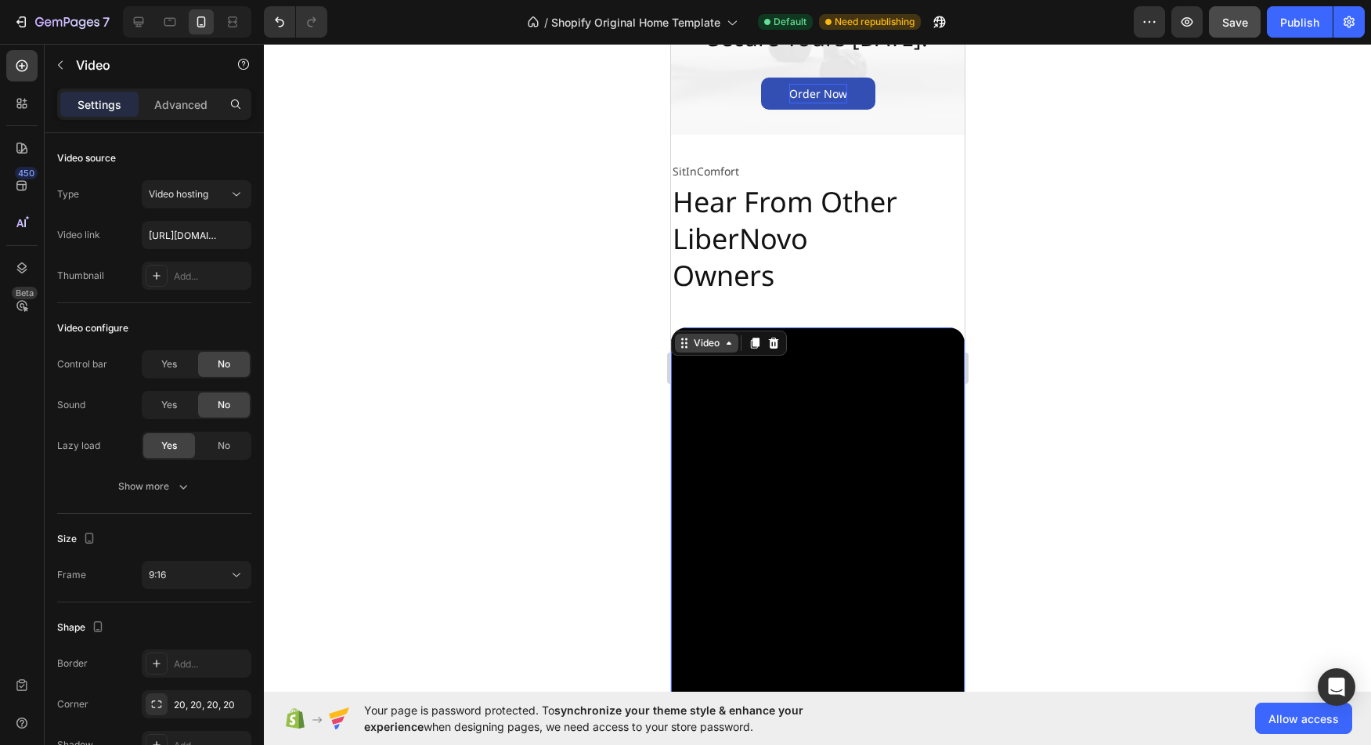
click at [730, 345] on icon at bounding box center [728, 343] width 13 height 13
click at [622, 374] on div at bounding box center [817, 394] width 1107 height 701
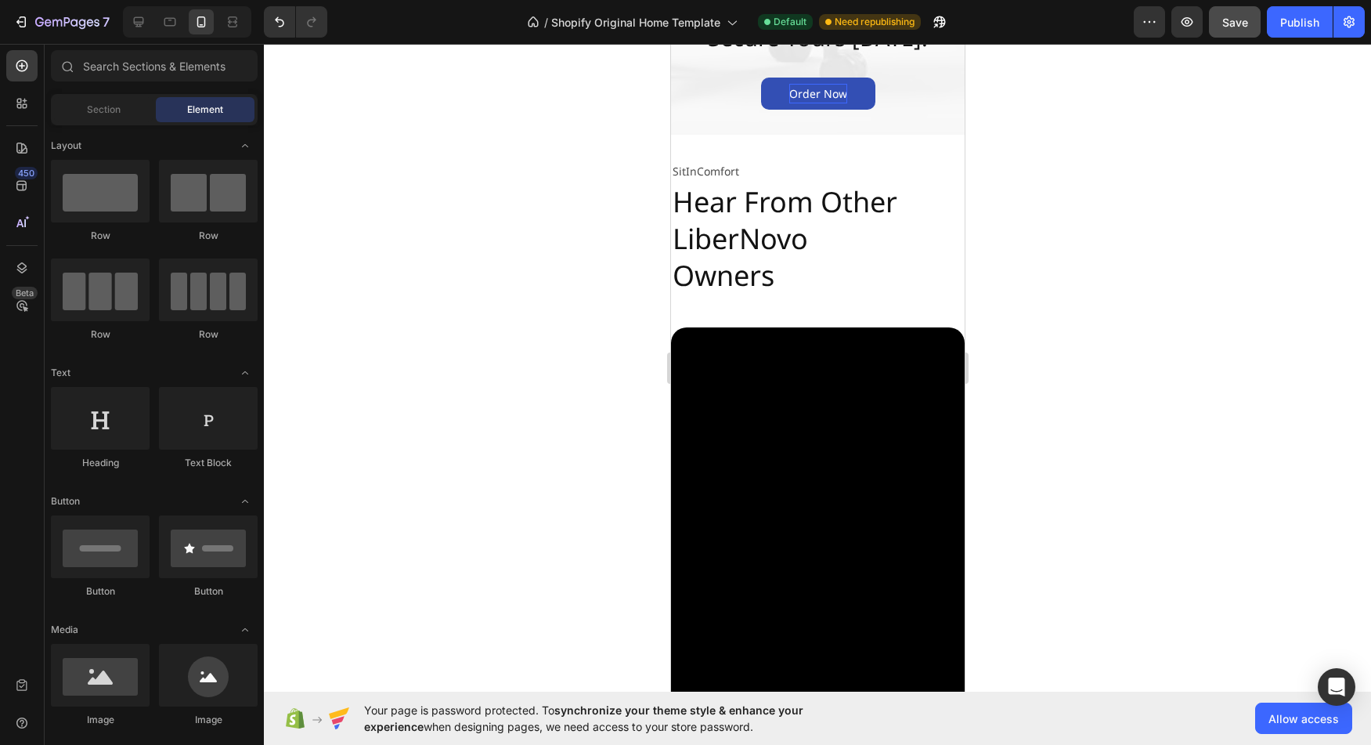
click at [800, 444] on video at bounding box center [817, 588] width 294 height 522
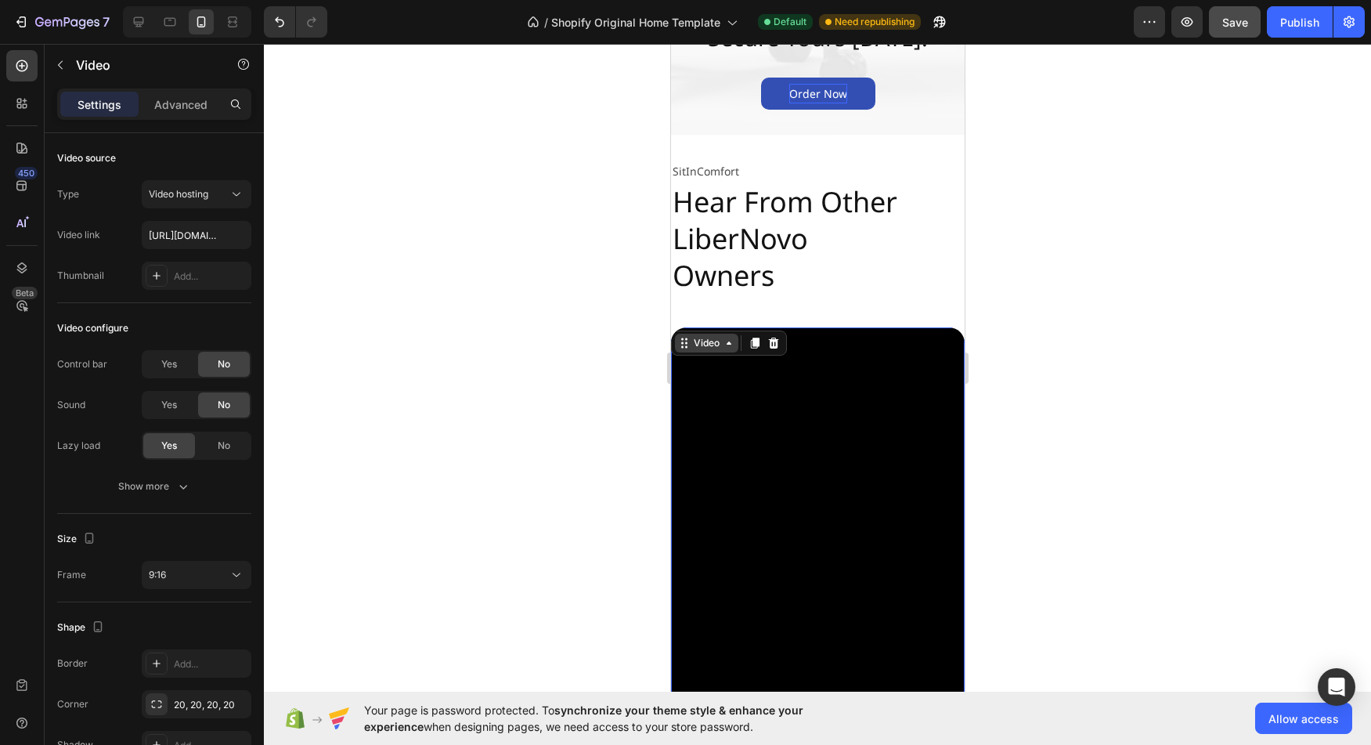
click at [719, 340] on div "Video" at bounding box center [706, 343] width 32 height 14
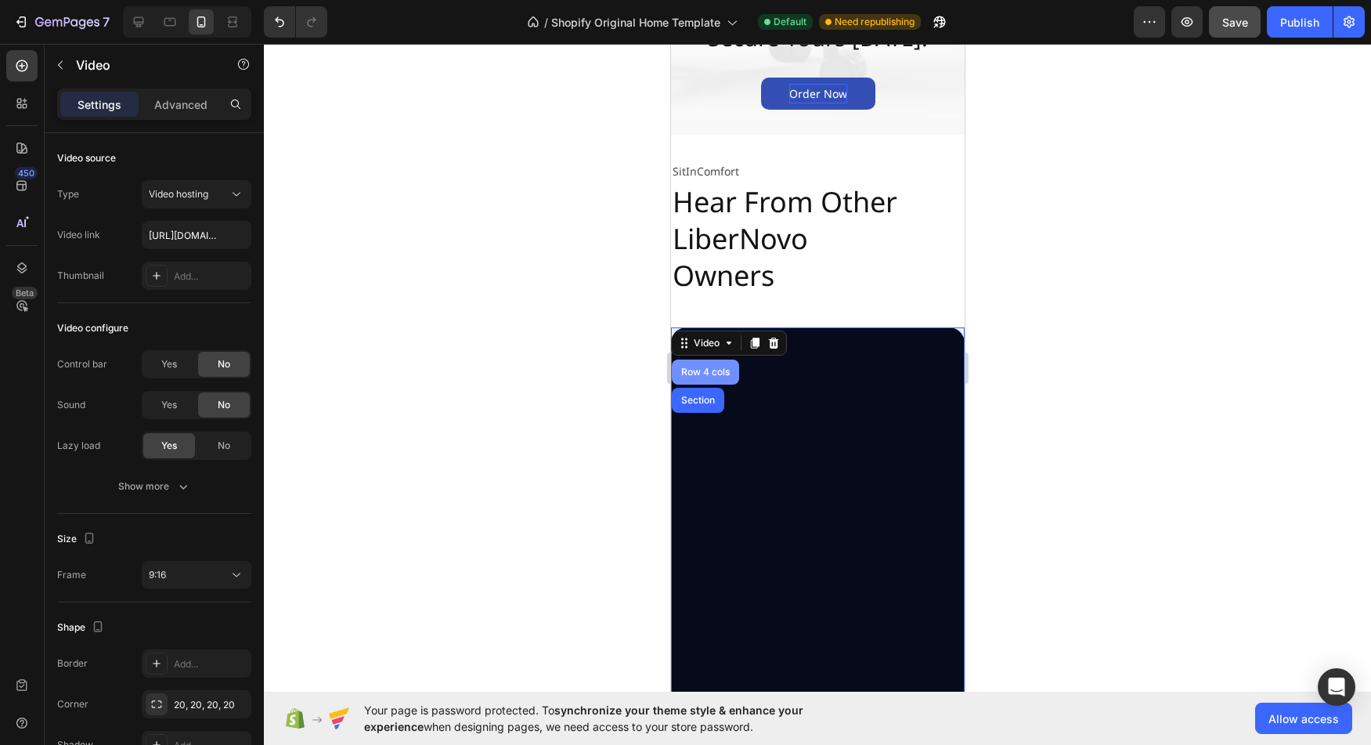
click at [709, 370] on div "Row 4 cols" at bounding box center [704, 371] width 55 height 9
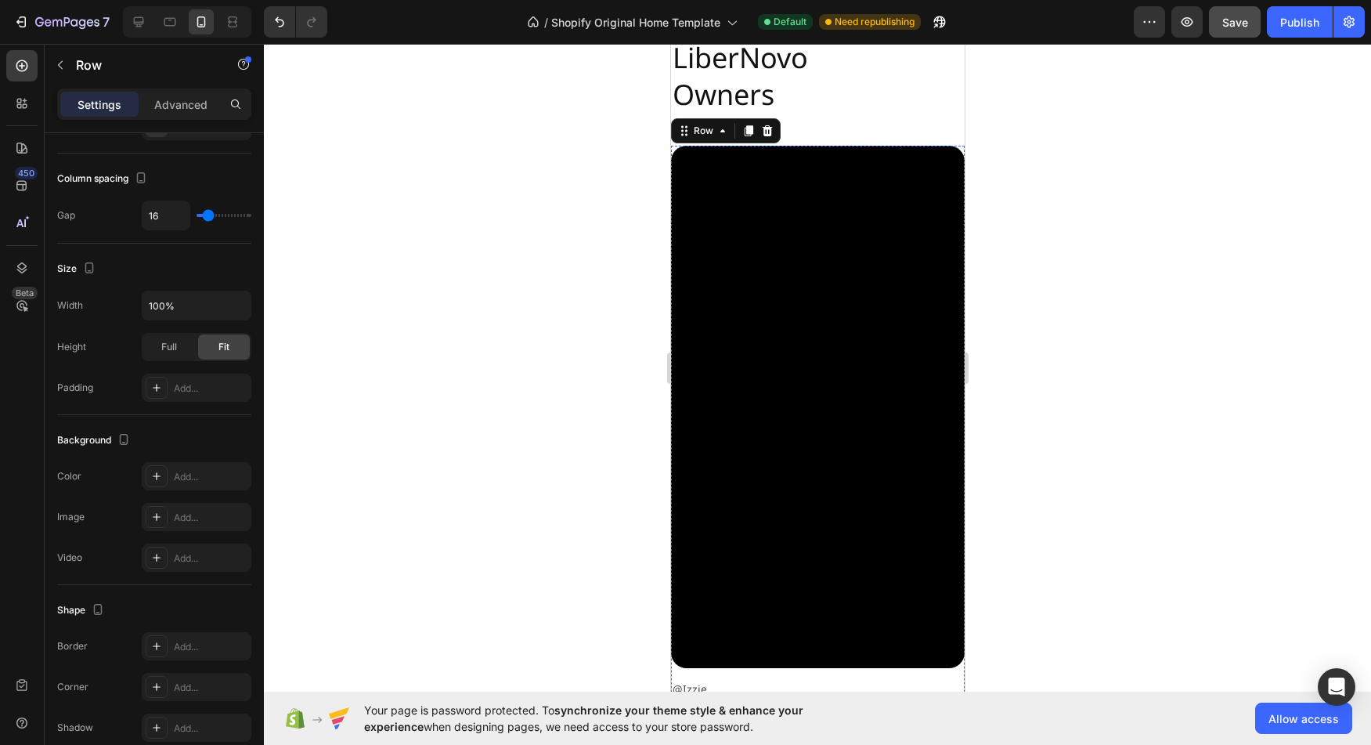
scroll to position [3256, 0]
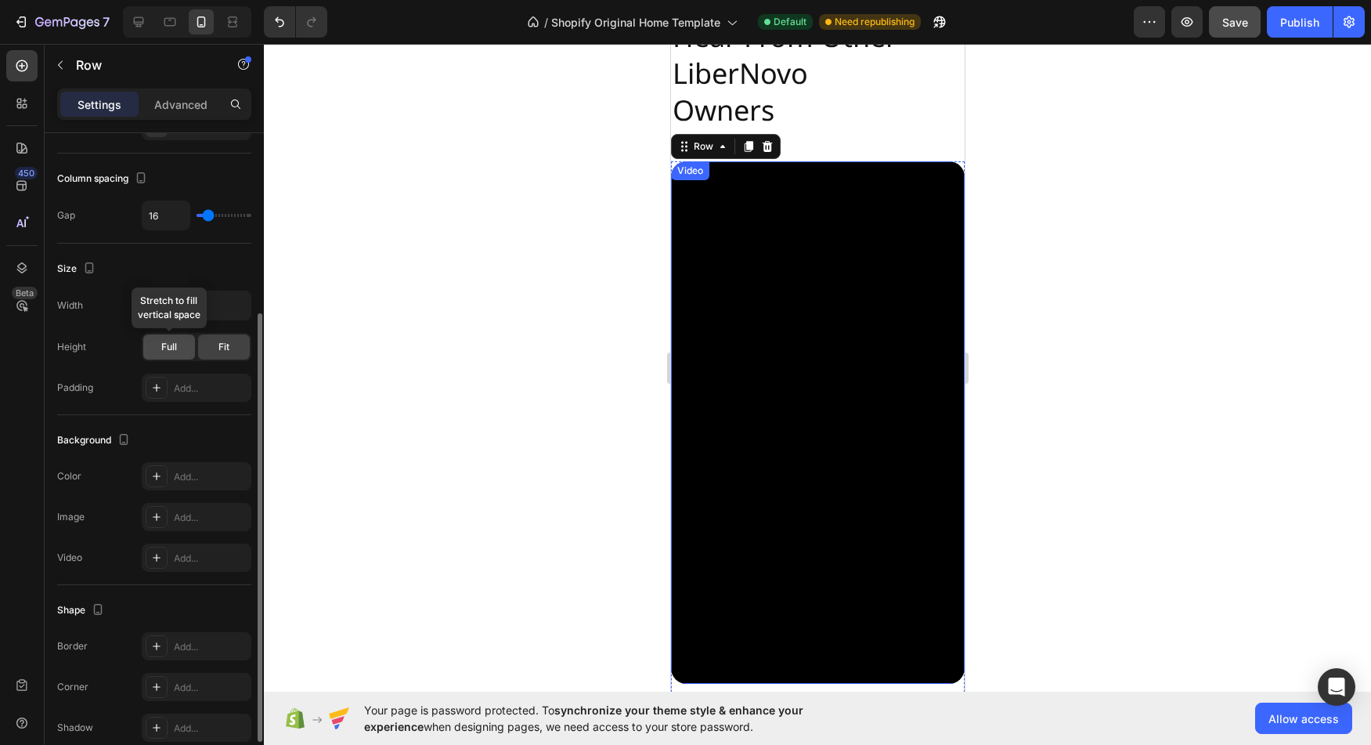
click at [169, 348] on span "Full" at bounding box center [169, 347] width 16 height 14
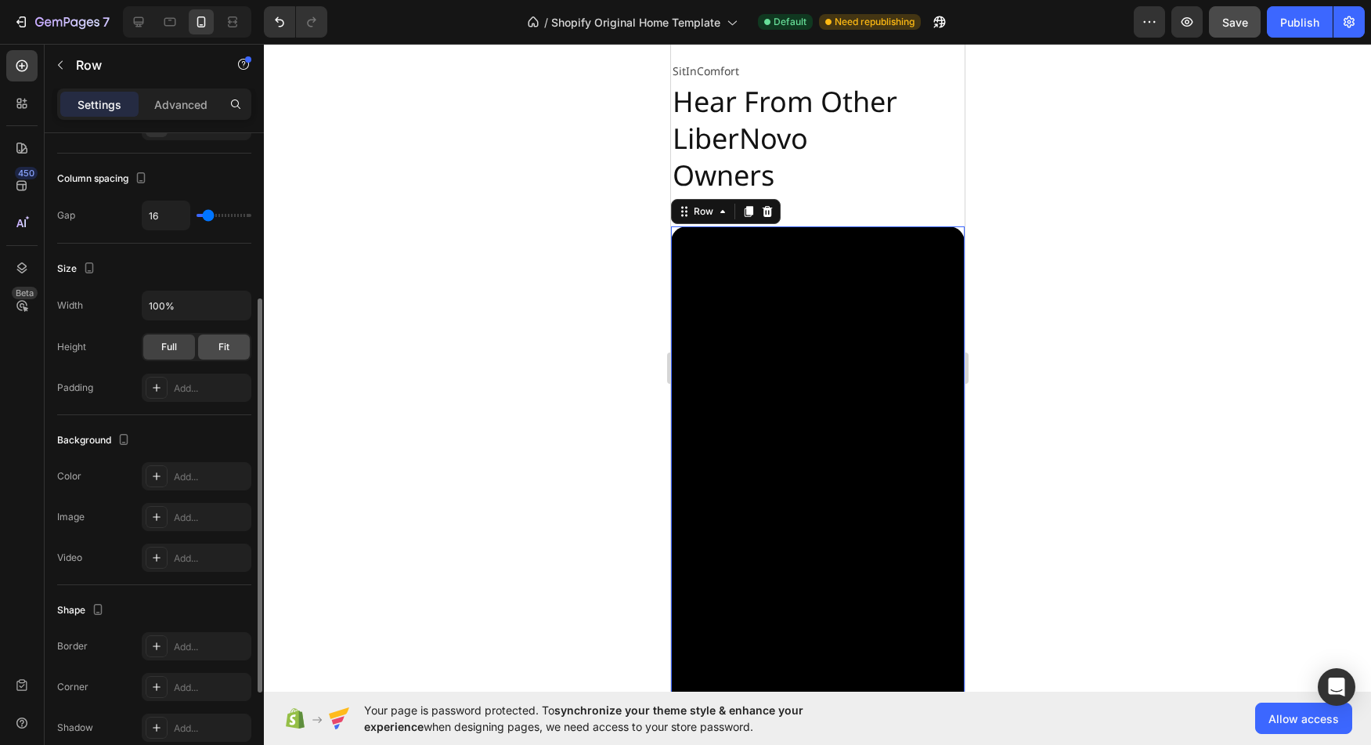
scroll to position [3188, 0]
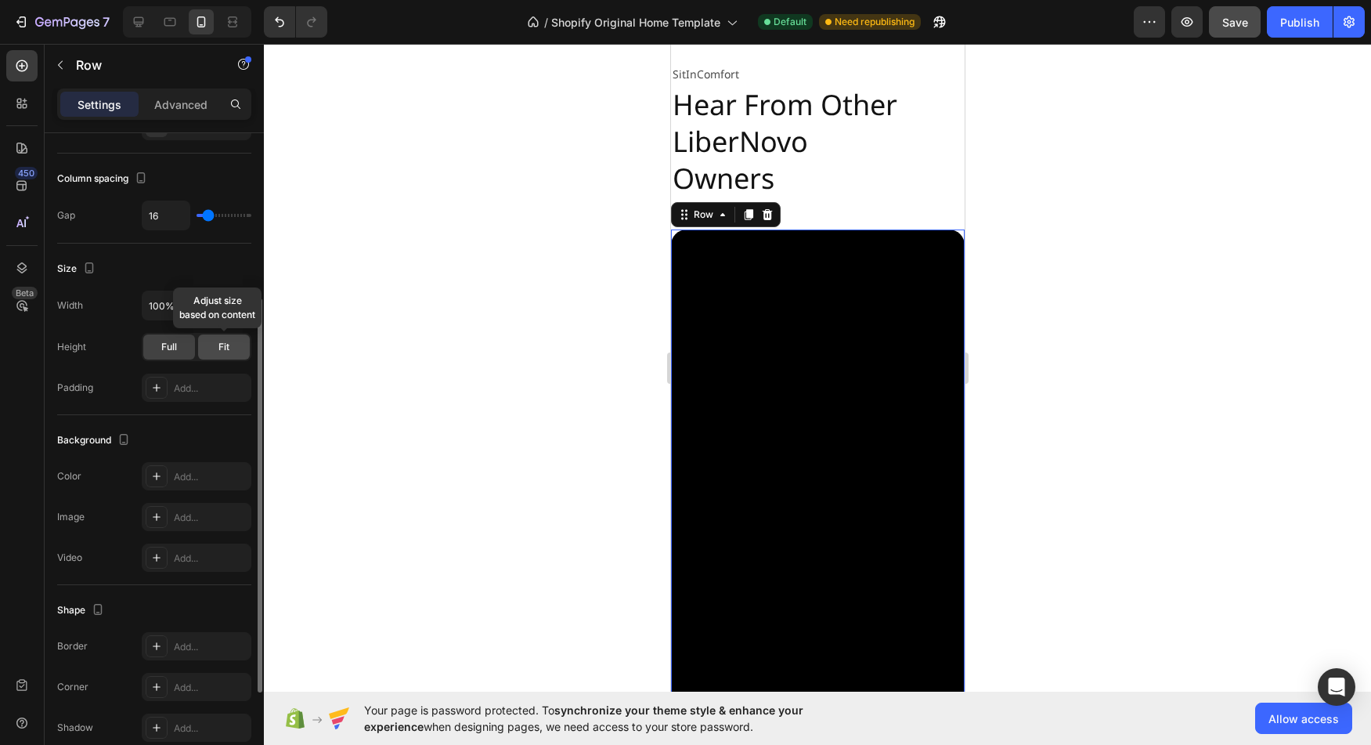
click at [220, 348] on span "Fit" at bounding box center [223, 347] width 11 height 14
click at [240, 312] on icon "button" at bounding box center [237, 306] width 16 height 16
click at [62, 338] on div "Height" at bounding box center [71, 346] width 29 height 25
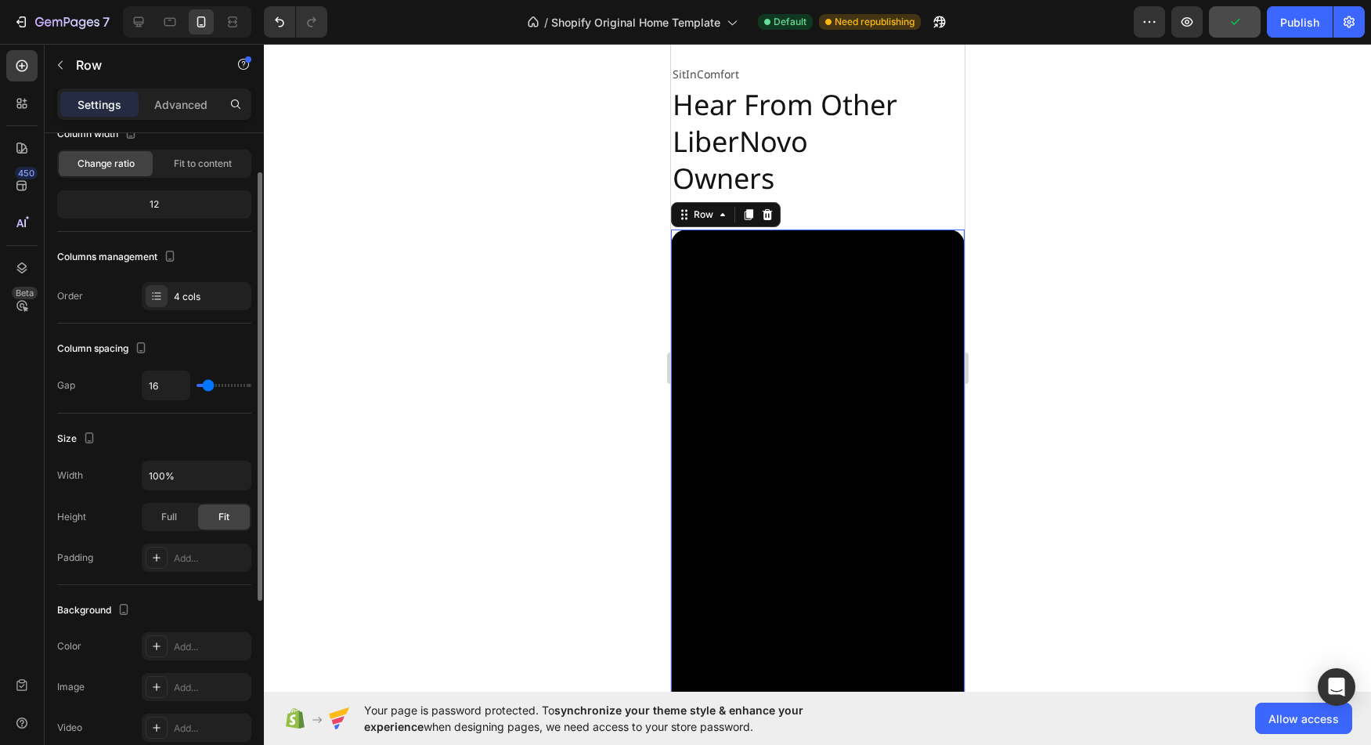
scroll to position [0, 0]
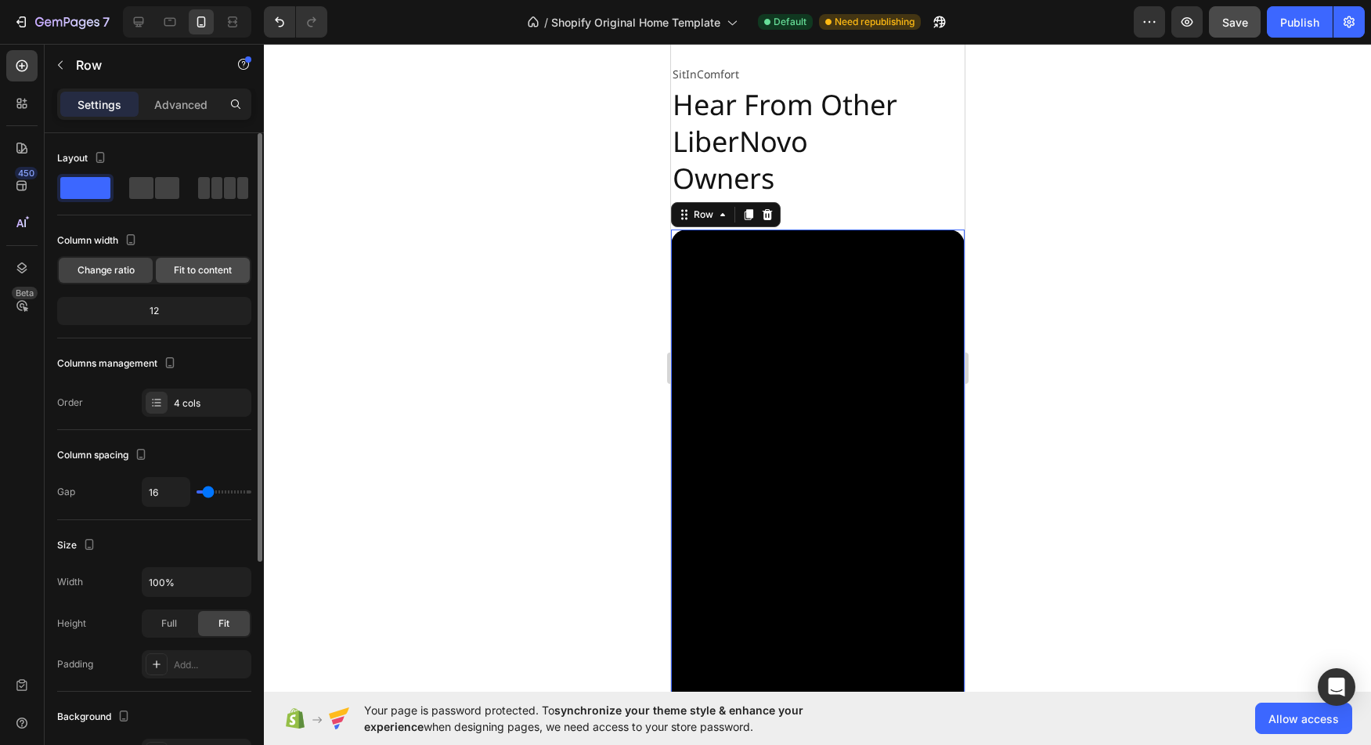
click at [183, 276] on span "Fit to content" at bounding box center [203, 270] width 58 height 14
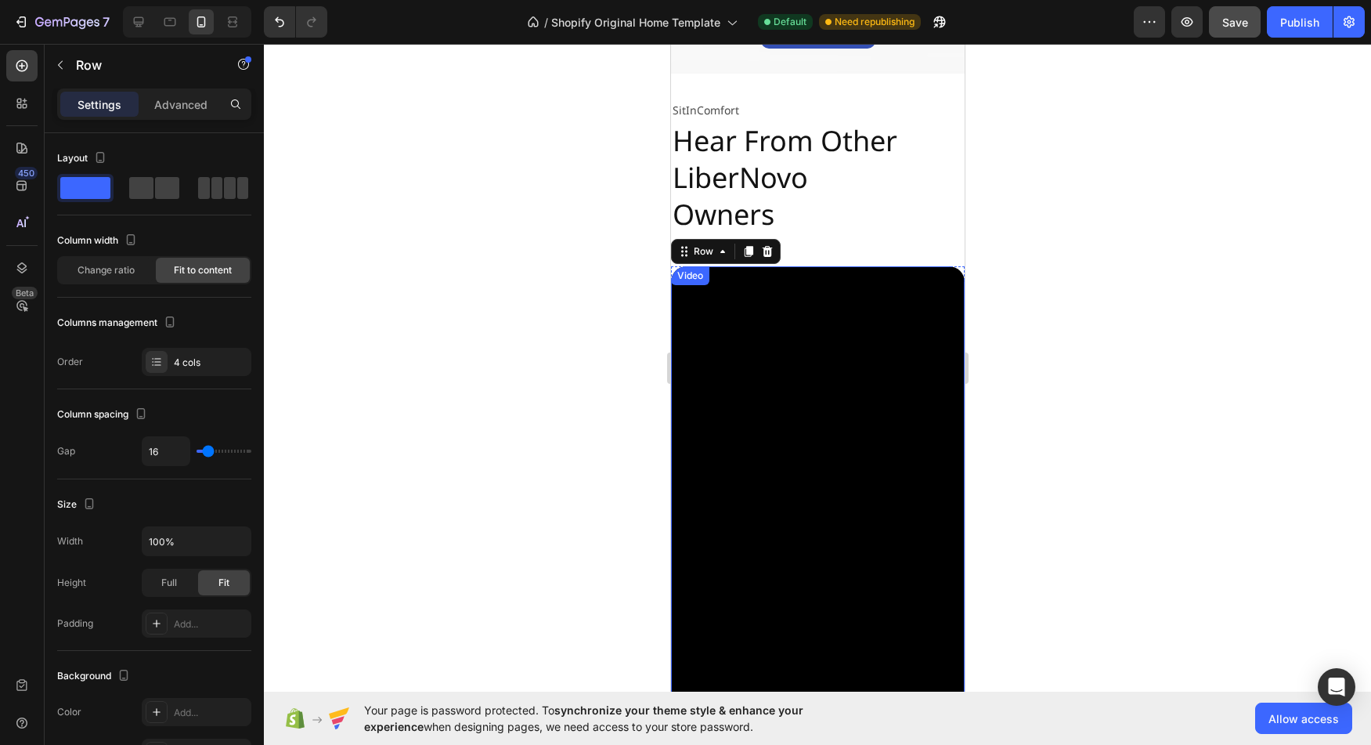
scroll to position [3150, 0]
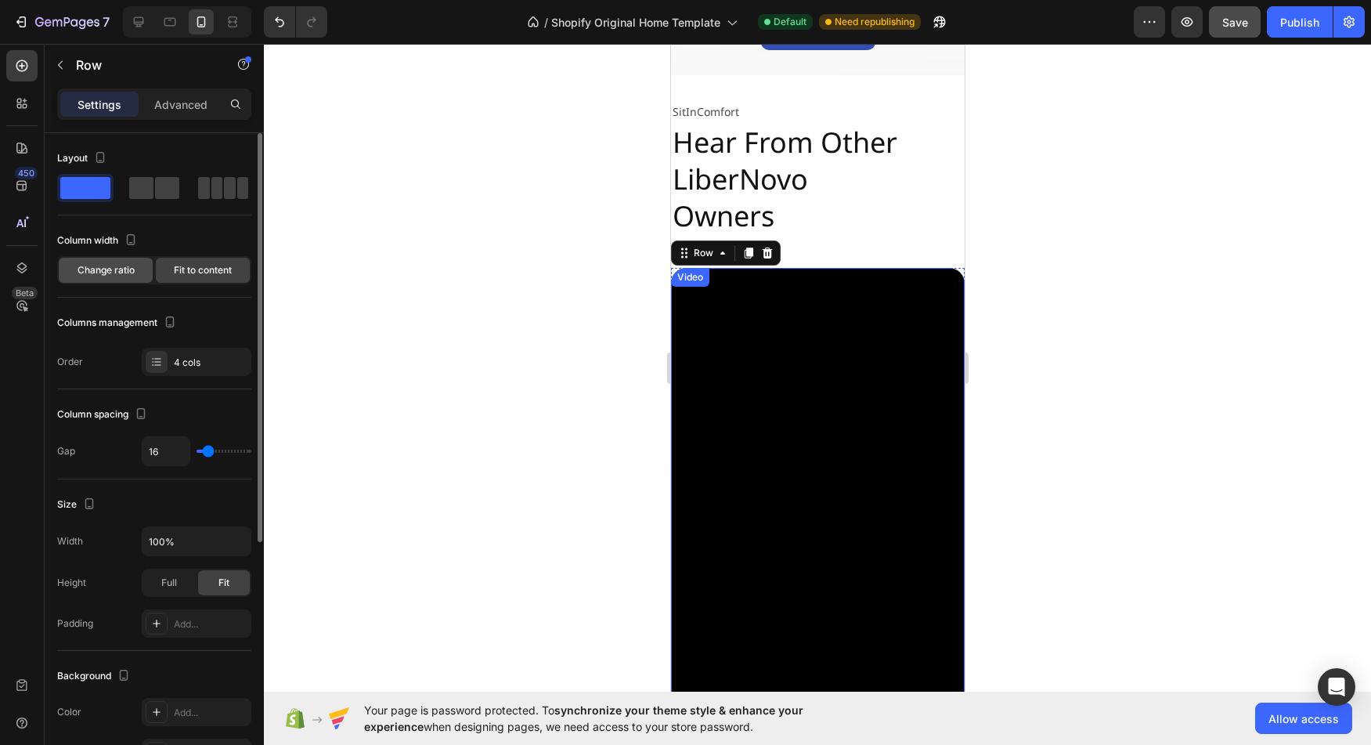
click at [102, 273] on span "Change ratio" at bounding box center [106, 270] width 57 height 14
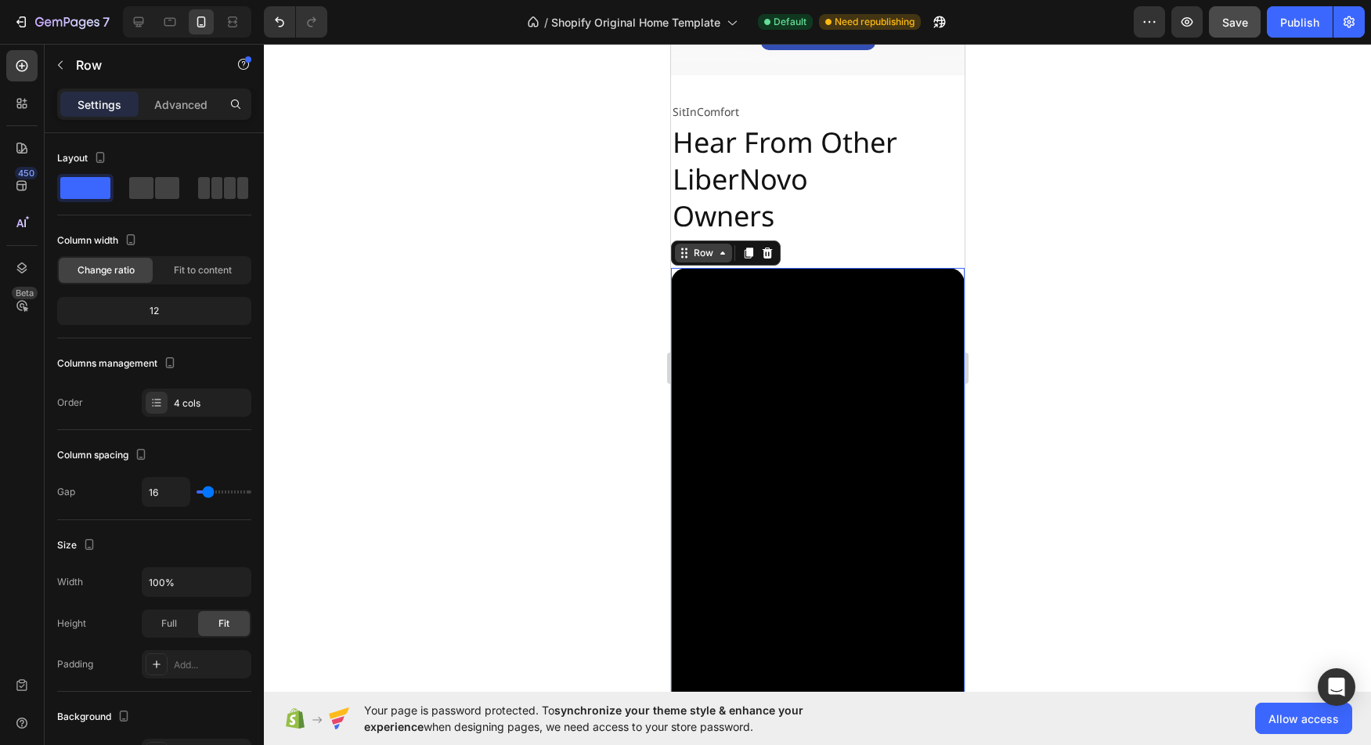
click at [711, 252] on div "Row" at bounding box center [703, 253] width 26 height 14
click at [708, 251] on div "Row" at bounding box center [703, 253] width 26 height 14
click at [223, 190] on div at bounding box center [223, 188] width 50 height 22
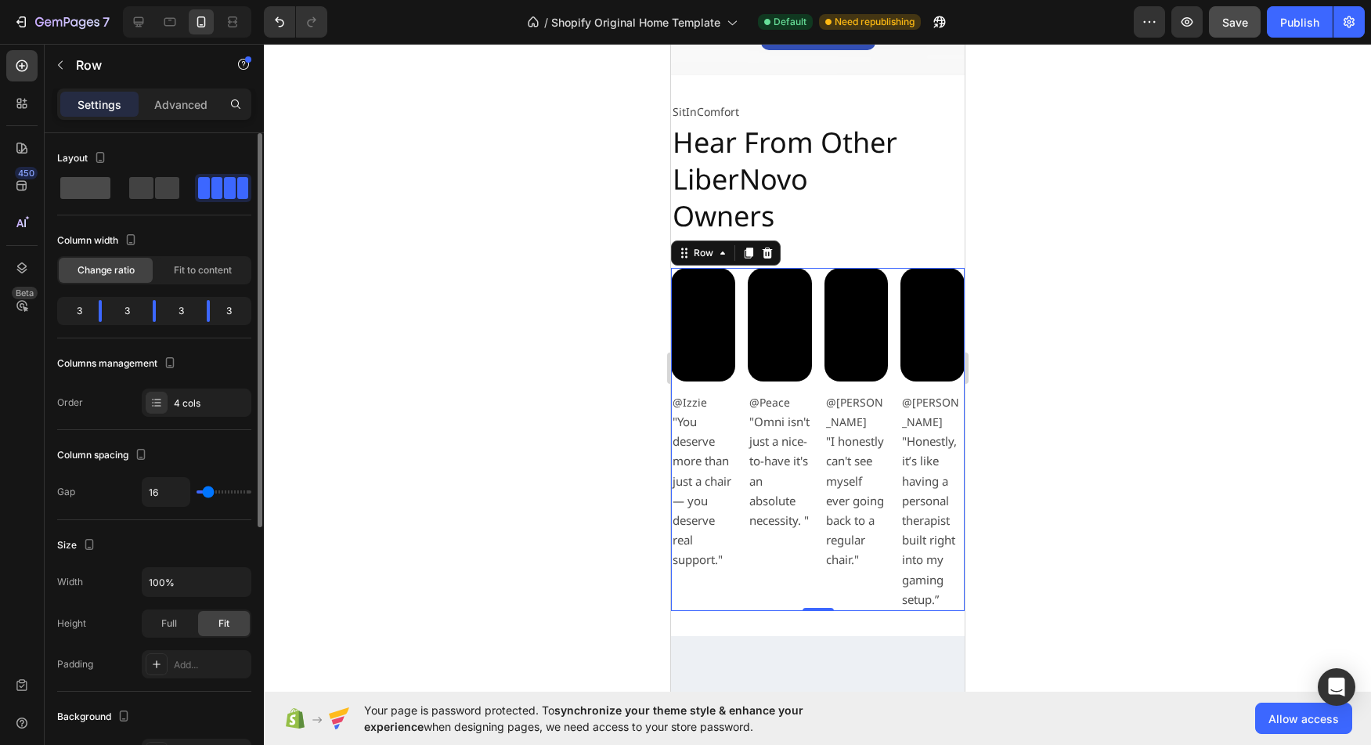
click at [155, 189] on span at bounding box center [167, 188] width 24 height 22
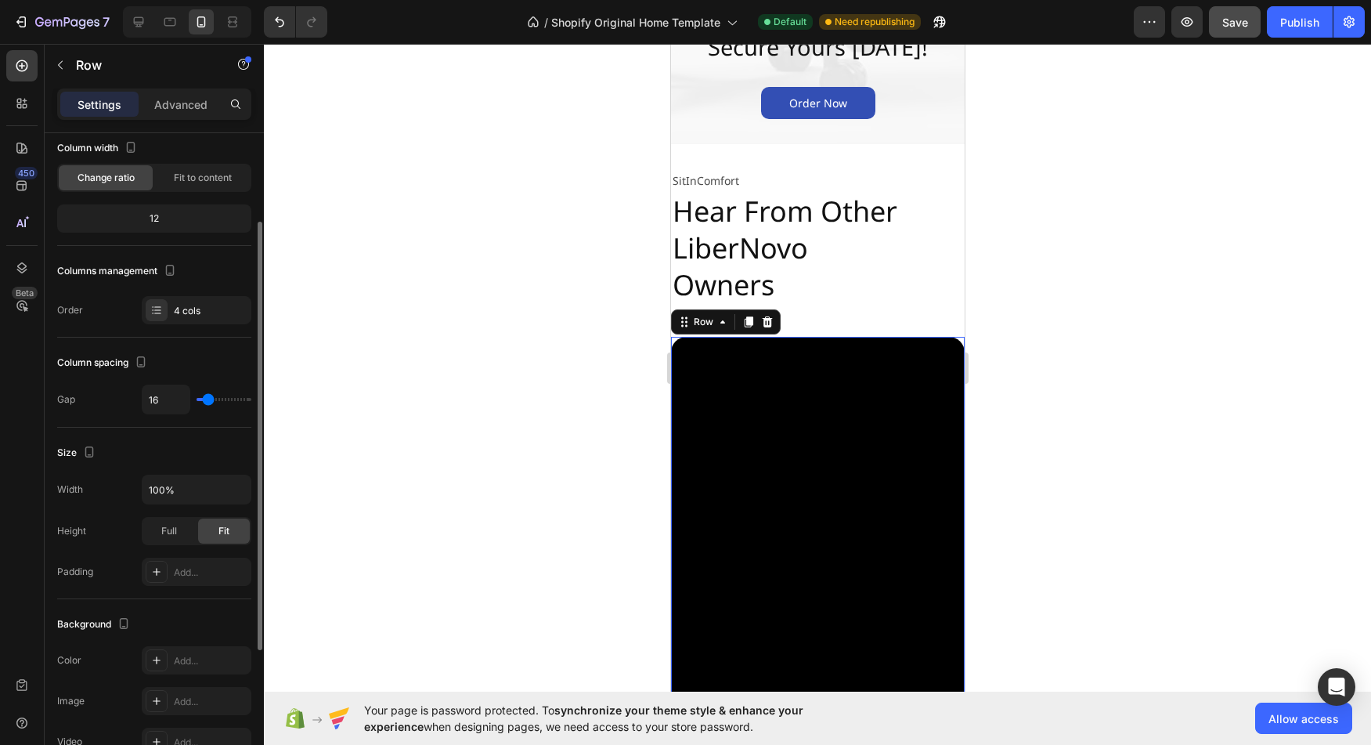
scroll to position [110, 0]
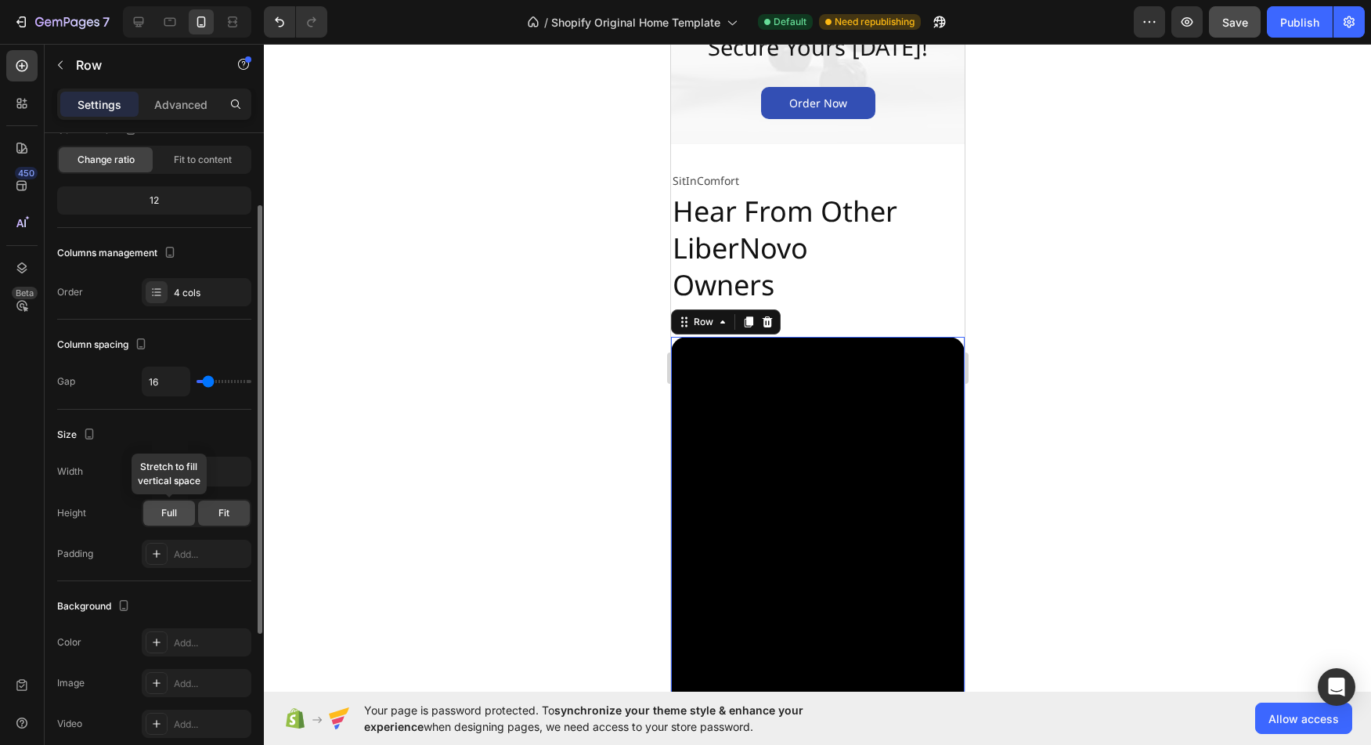
click at [166, 510] on span "Full" at bounding box center [169, 513] width 16 height 14
click at [214, 513] on div "Fit" at bounding box center [224, 512] width 52 height 25
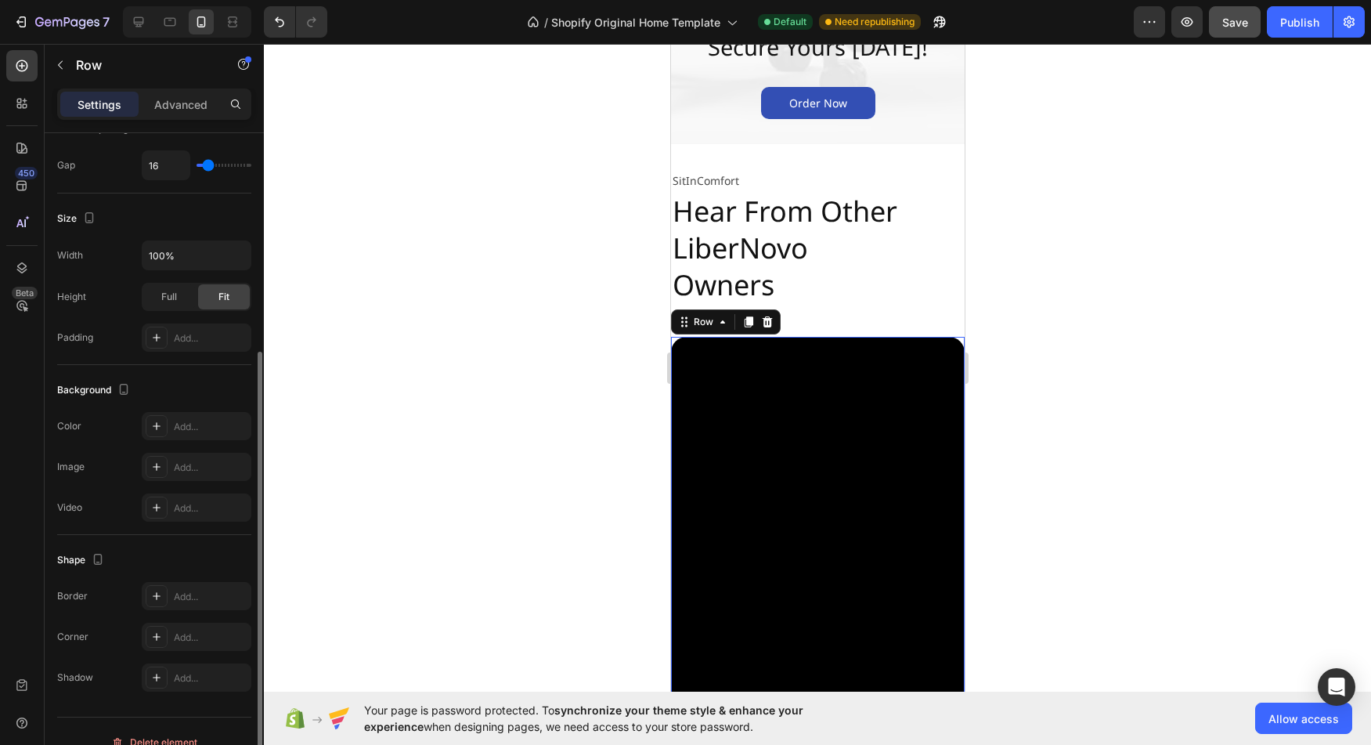
scroll to position [348, 0]
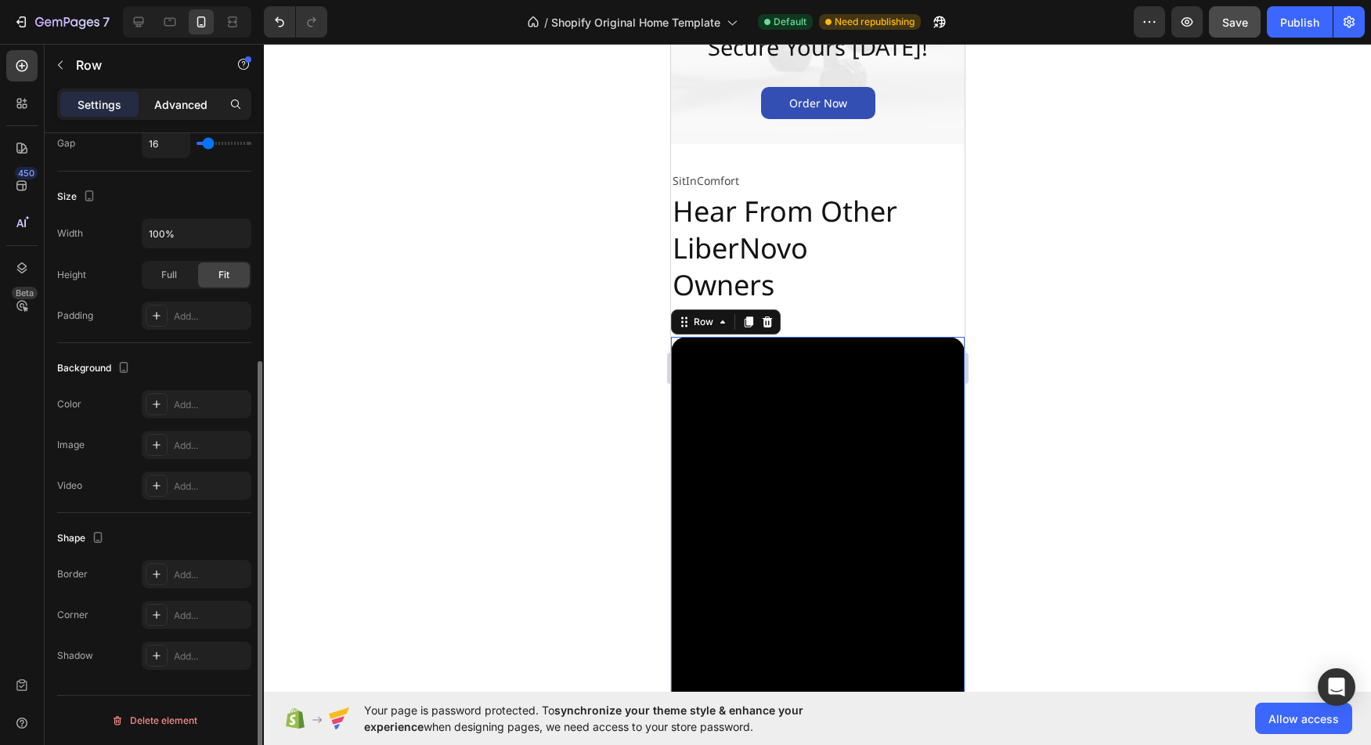
click at [176, 98] on p "Advanced" at bounding box center [180, 104] width 53 height 16
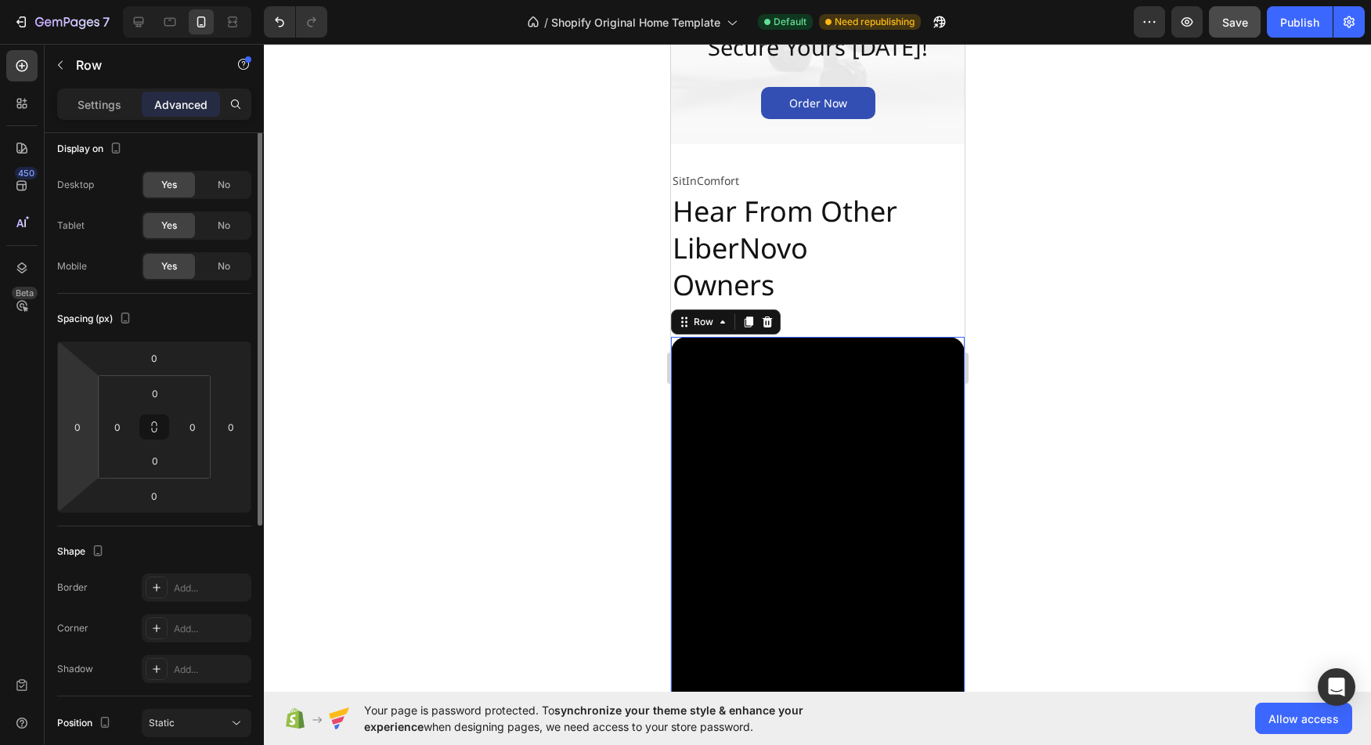
scroll to position [0, 0]
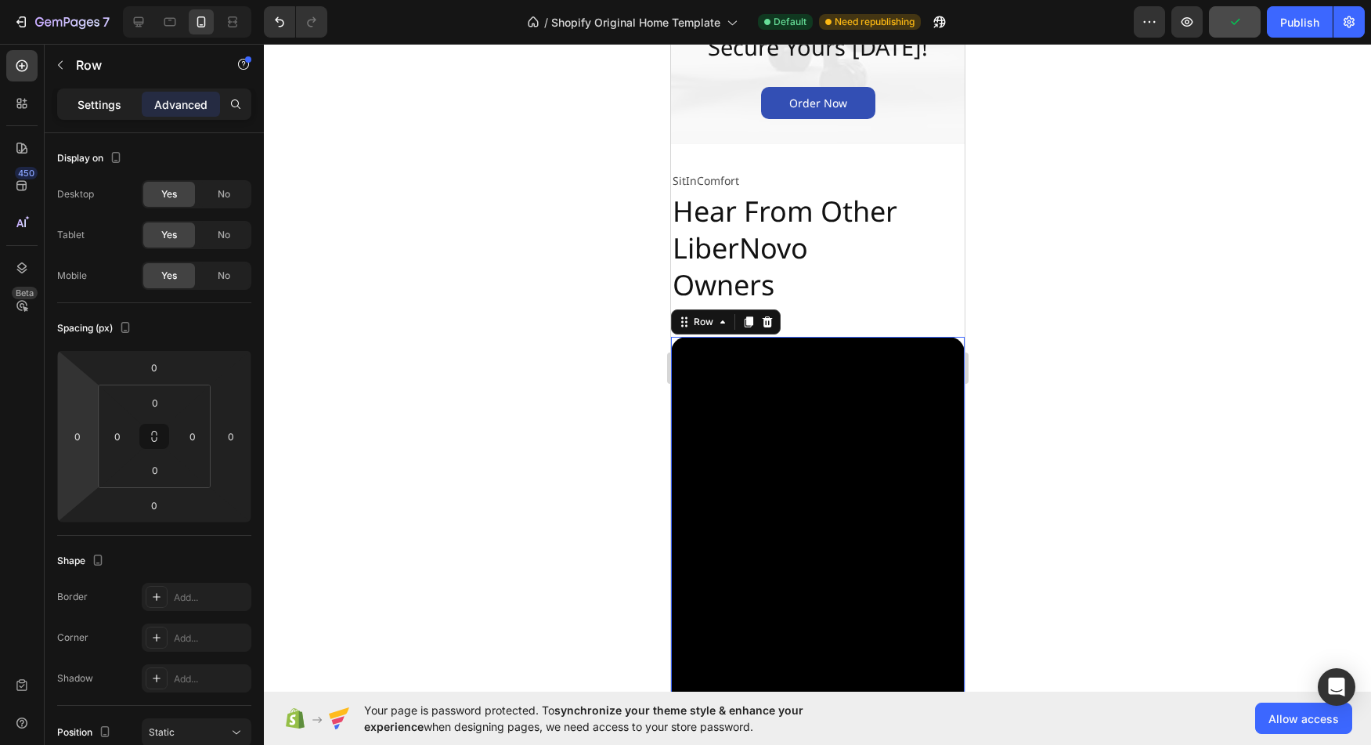
click at [109, 106] on p "Settings" at bounding box center [100, 104] width 44 height 16
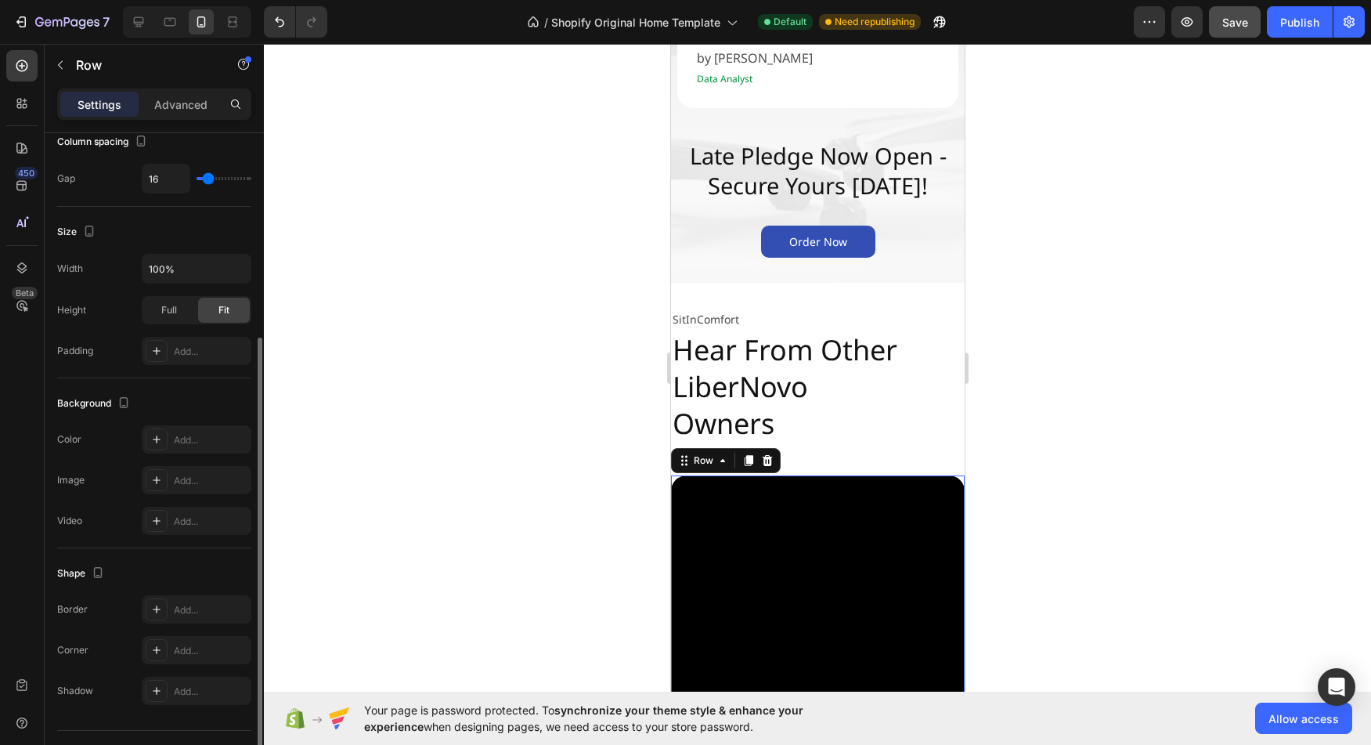
scroll to position [348, 0]
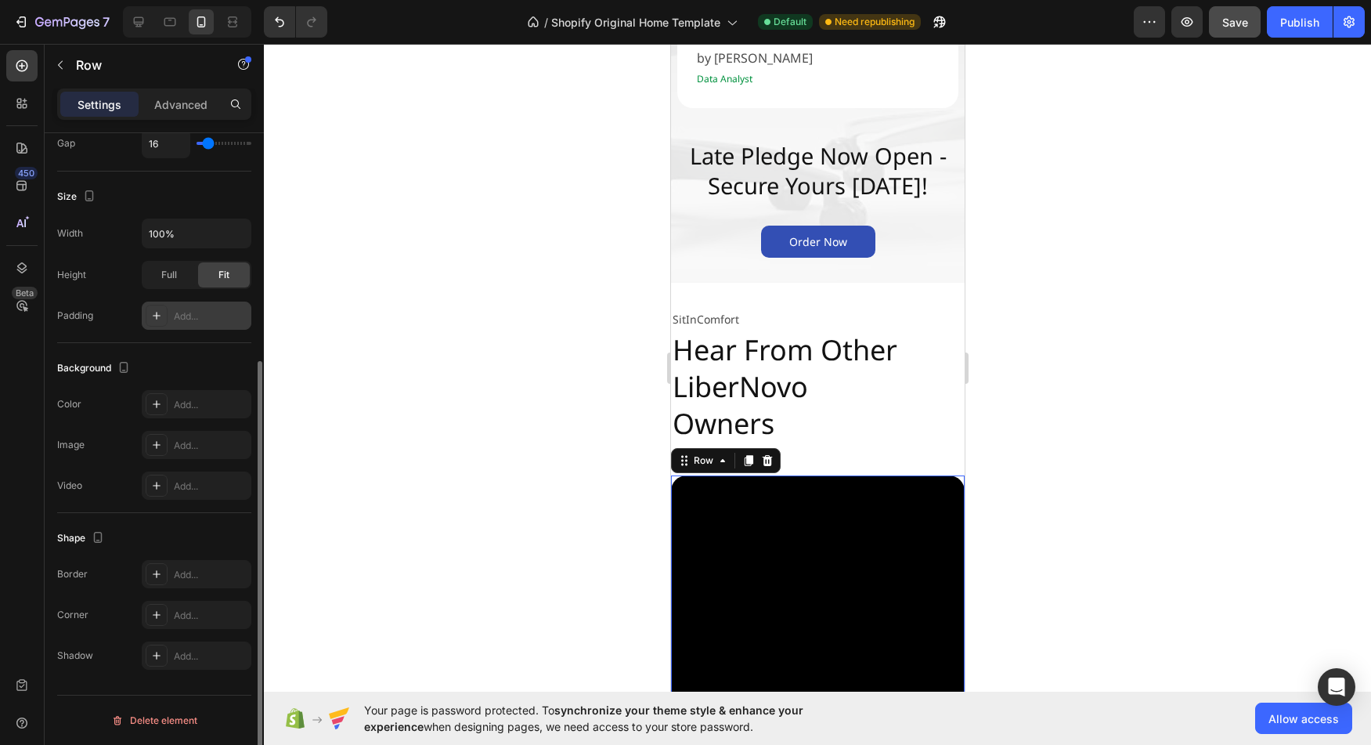
click at [182, 317] on div "Add..." at bounding box center [211, 316] width 74 height 14
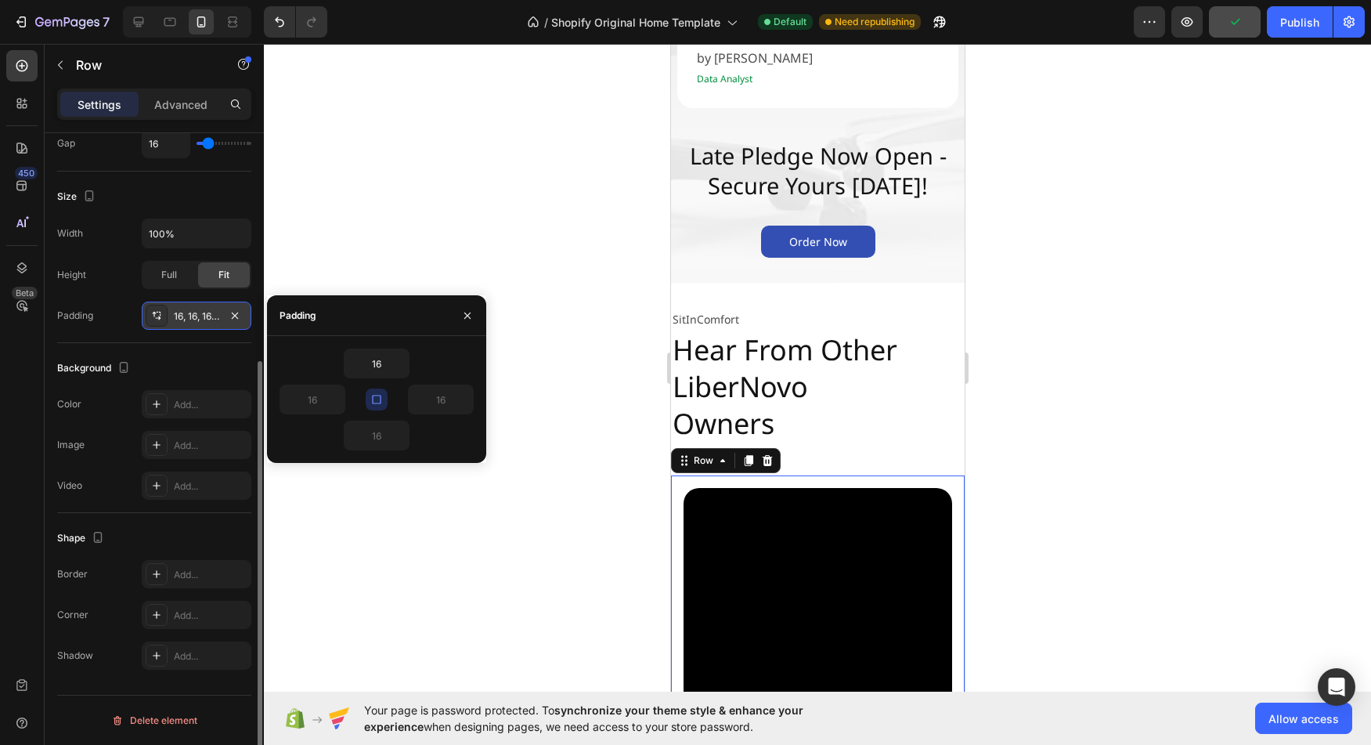
click at [377, 392] on button "button" at bounding box center [377, 399] width 22 height 22
click at [398, 366] on icon "button" at bounding box center [401, 363] width 13 height 13
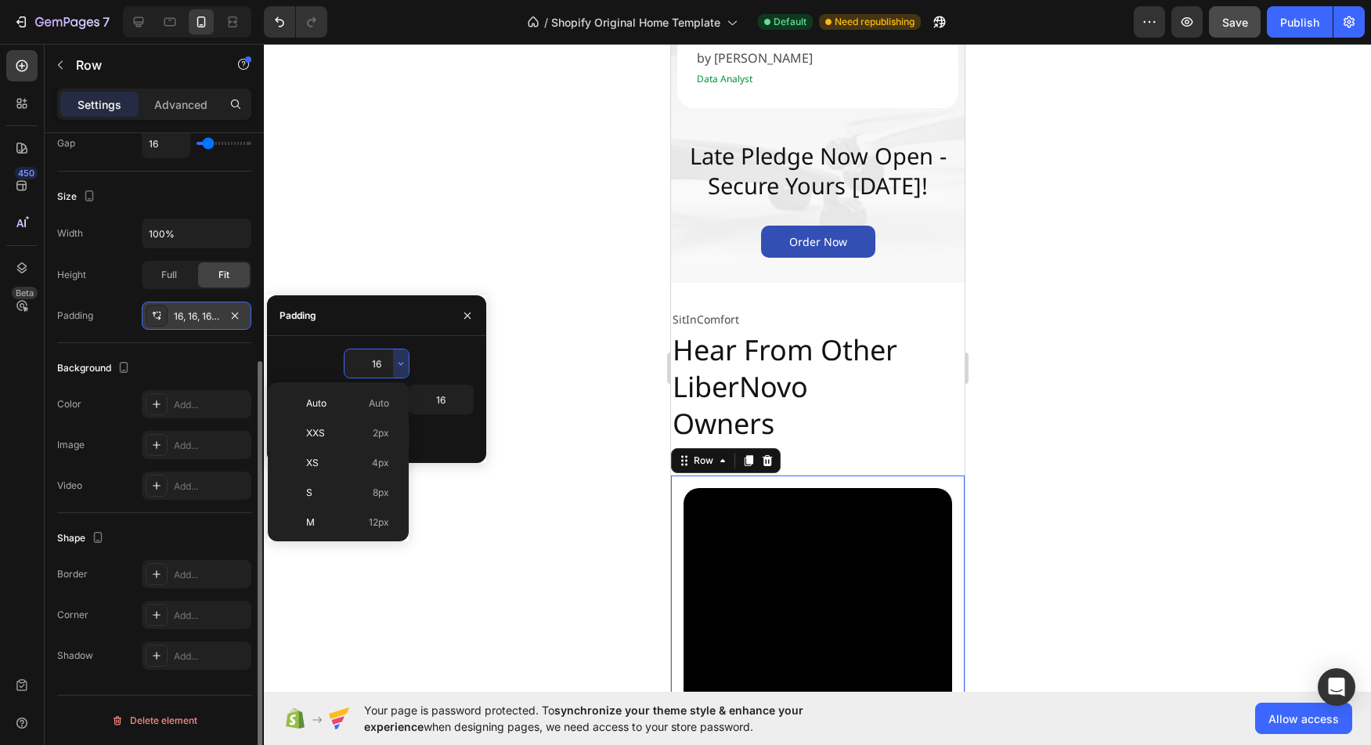
click at [425, 365] on div "16" at bounding box center [377, 363] width 194 height 30
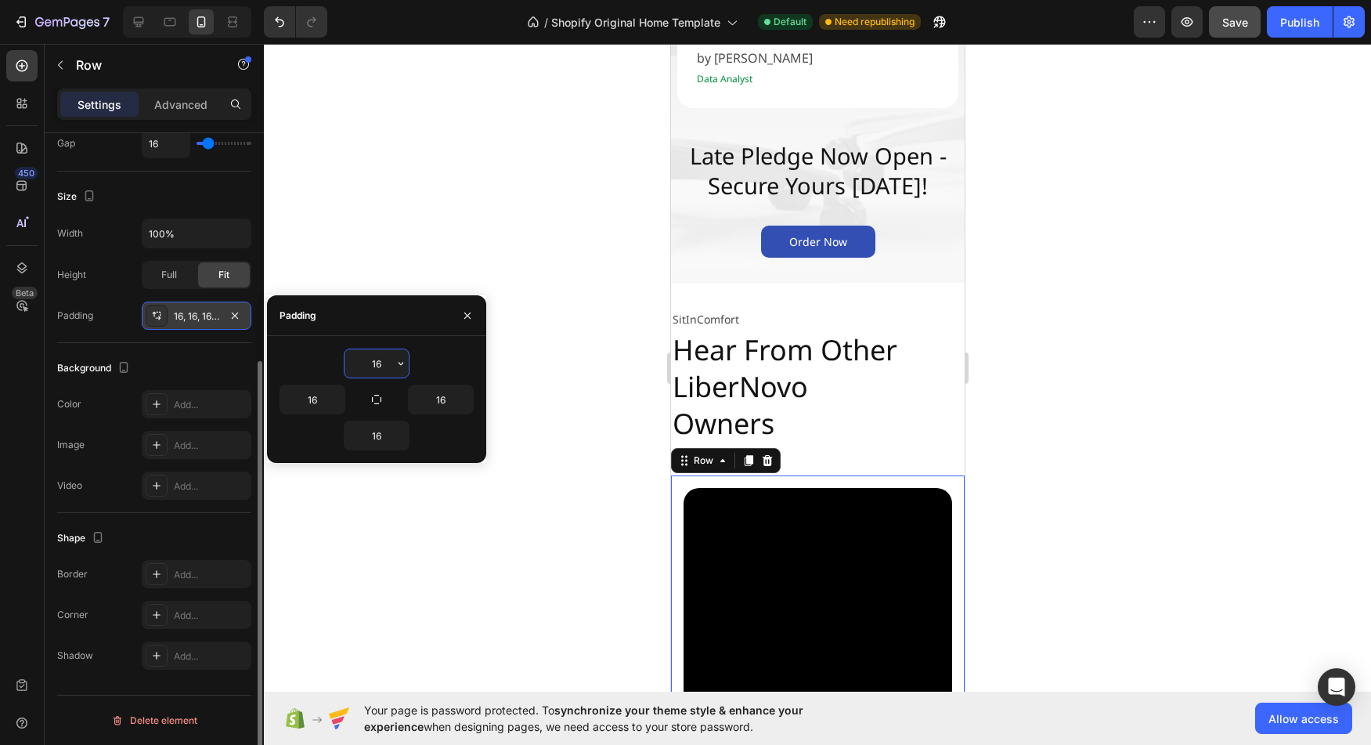
click at [383, 363] on input "16" at bounding box center [376, 363] width 64 height 28
type input "0"
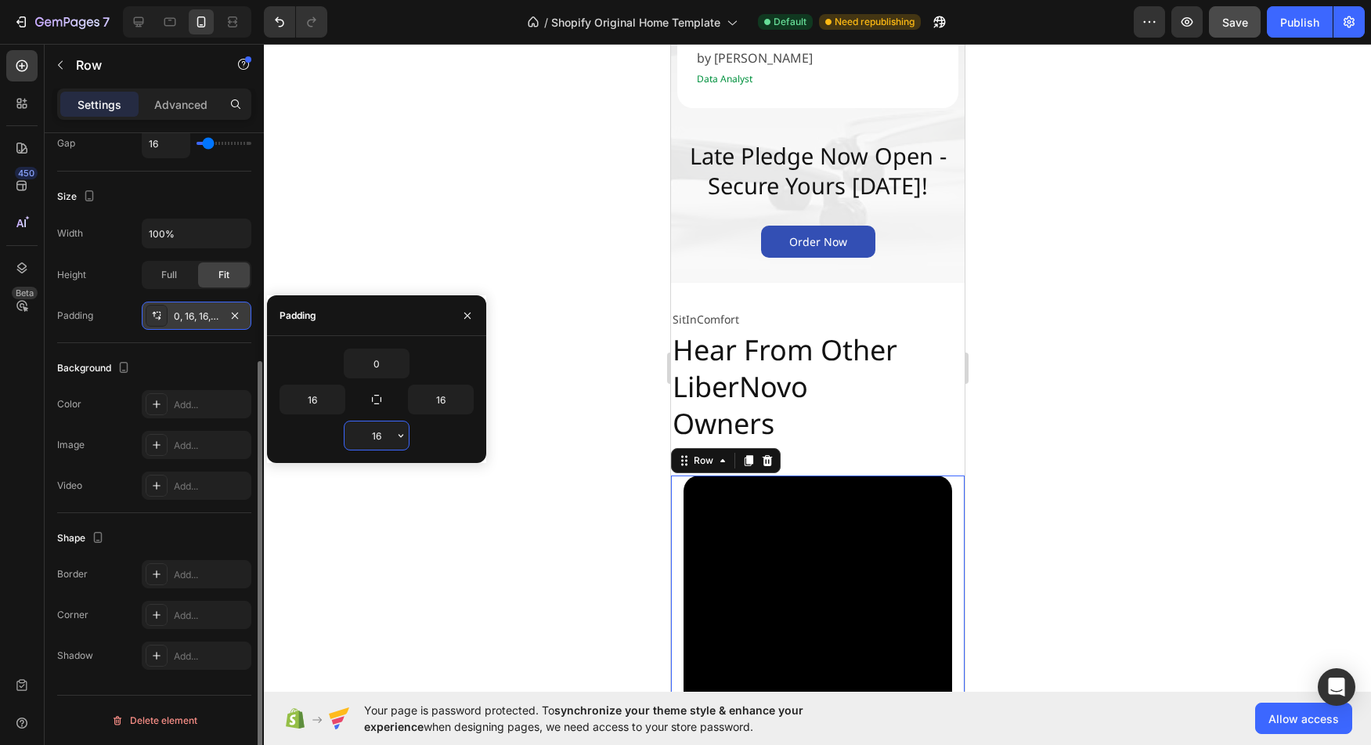
click at [372, 431] on input "16" at bounding box center [376, 435] width 64 height 28
type input "0"
click at [524, 392] on div at bounding box center [817, 394] width 1107 height 701
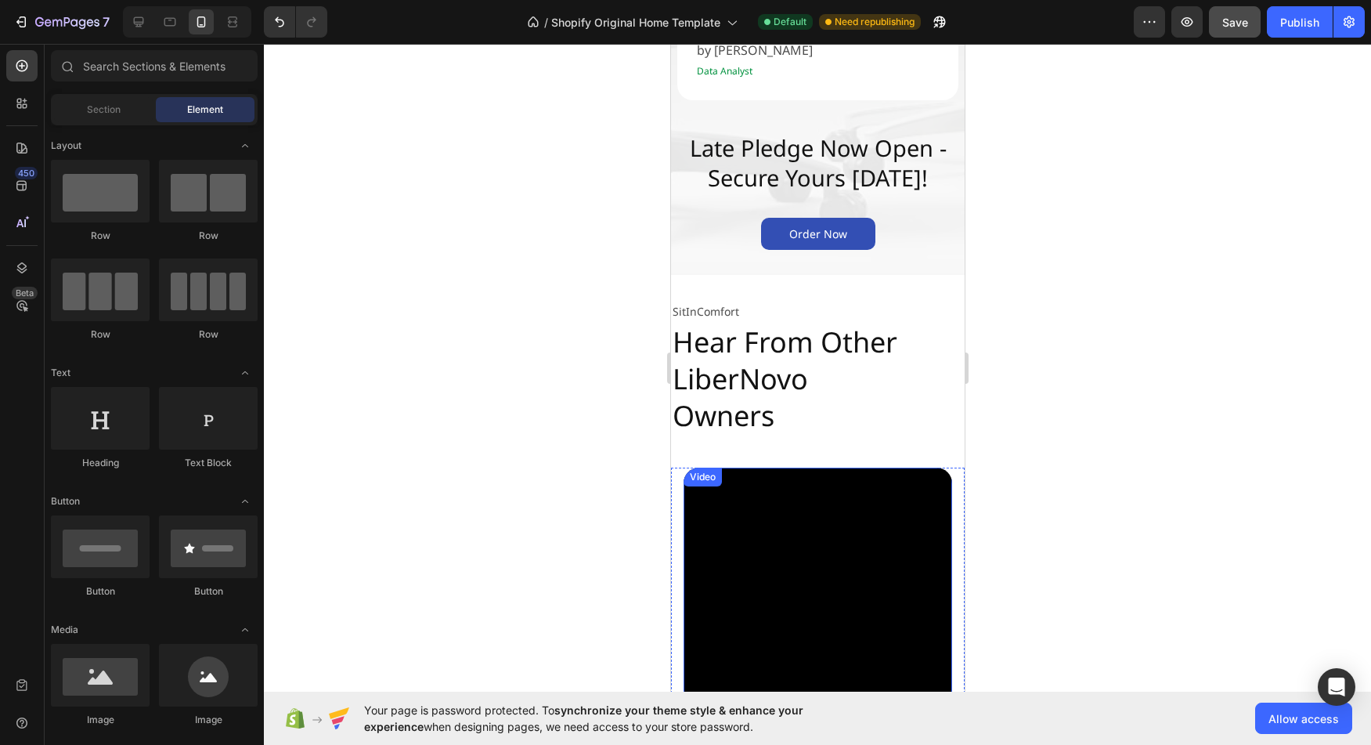
scroll to position [2949, 0]
click at [714, 489] on div "Video" at bounding box center [817, 708] width 269 height 478
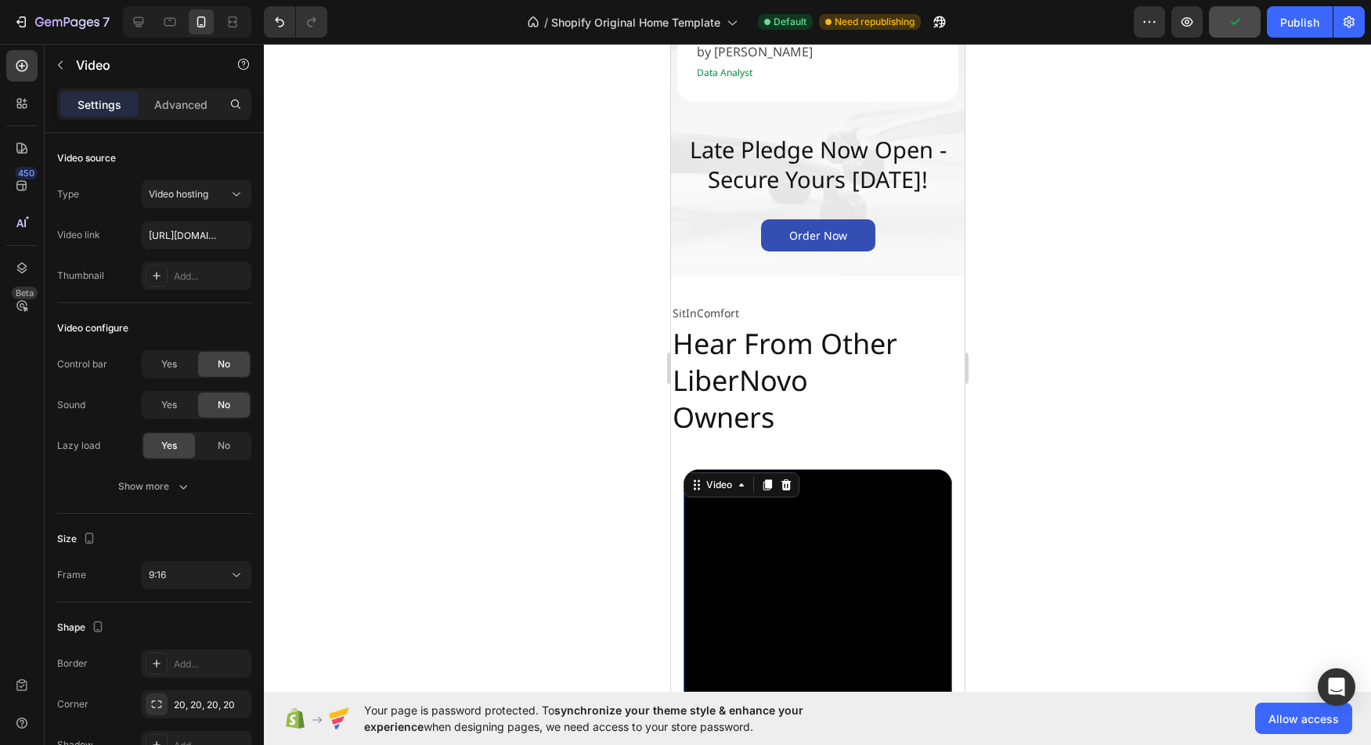
click at [819, 586] on video at bounding box center [817, 708] width 269 height 478
click at [140, 21] on icon at bounding box center [139, 22] width 16 height 16
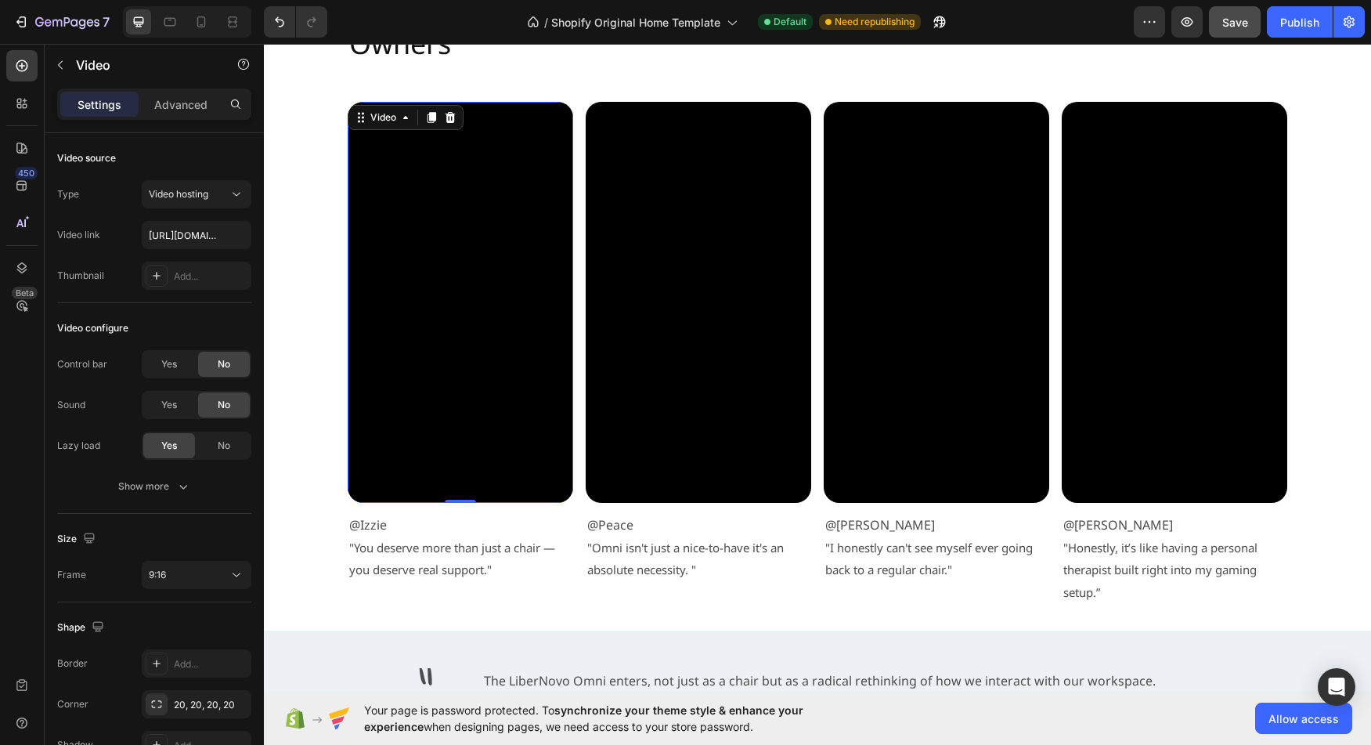
scroll to position [3019, 0]
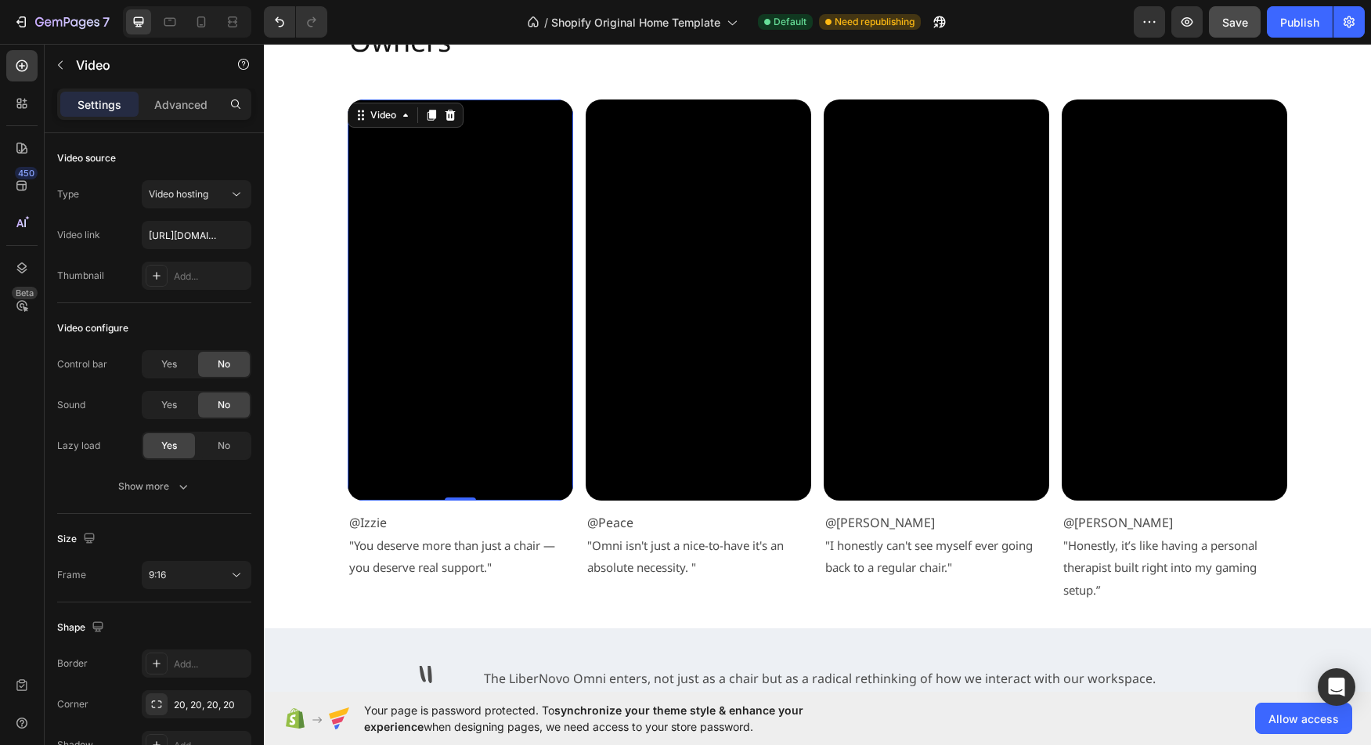
click at [427, 366] on video at bounding box center [460, 299] width 225 height 401
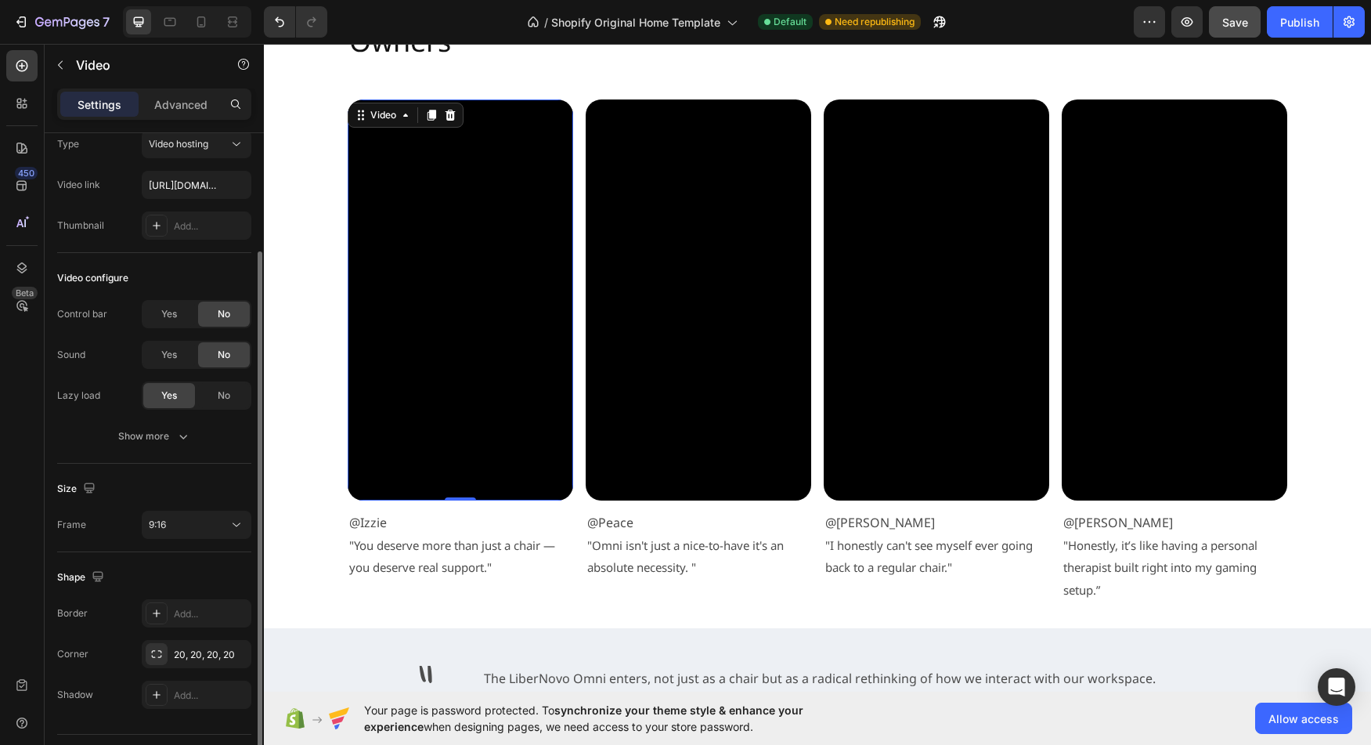
scroll to position [89, 0]
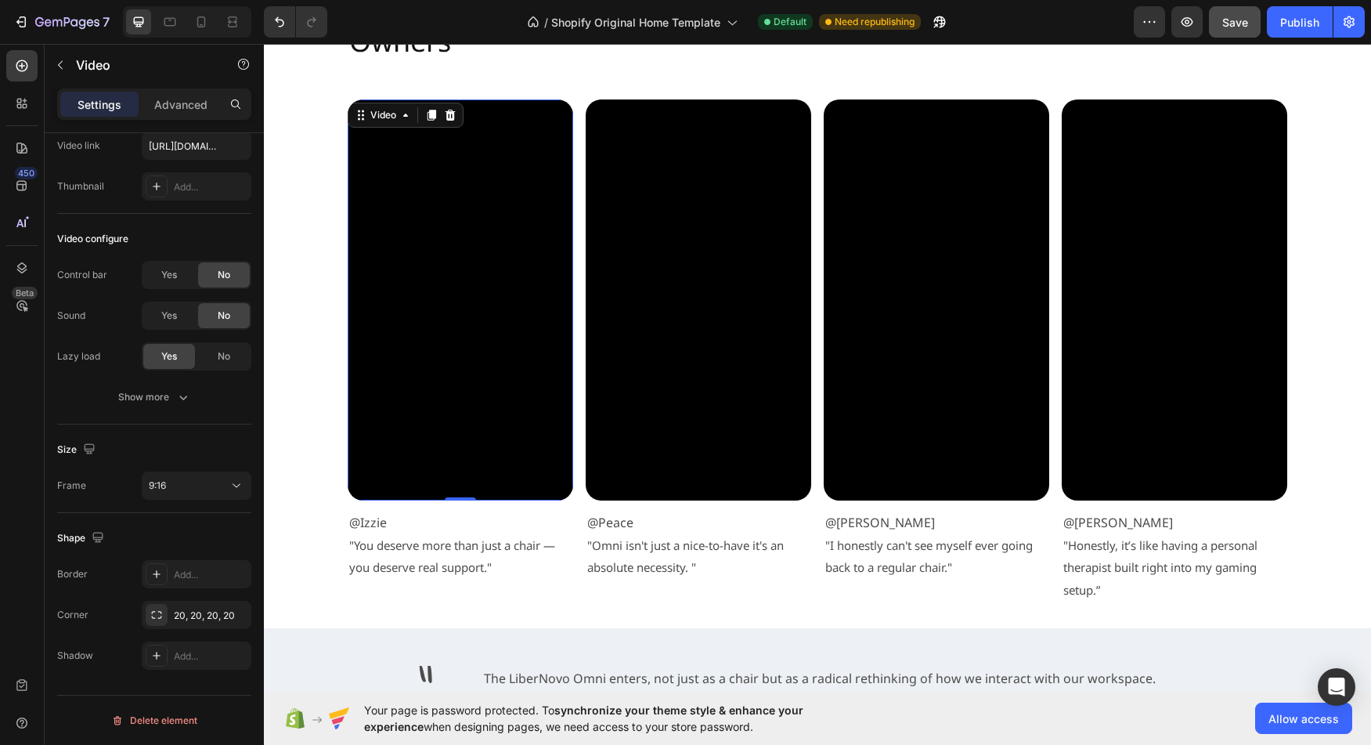
click at [405, 242] on video at bounding box center [460, 299] width 225 height 401
click at [617, 424] on video at bounding box center [698, 299] width 225 height 401
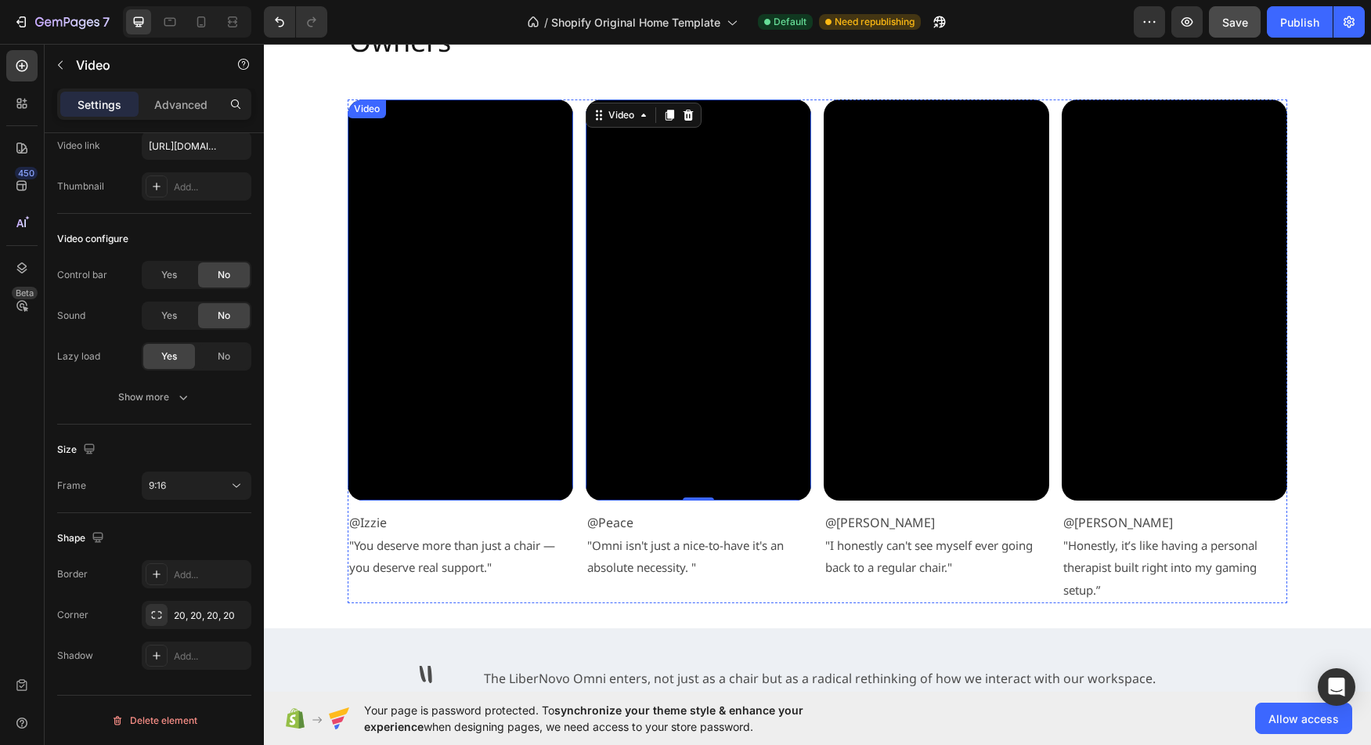
click at [449, 424] on video at bounding box center [460, 299] width 225 height 401
click at [647, 440] on video at bounding box center [698, 299] width 225 height 401
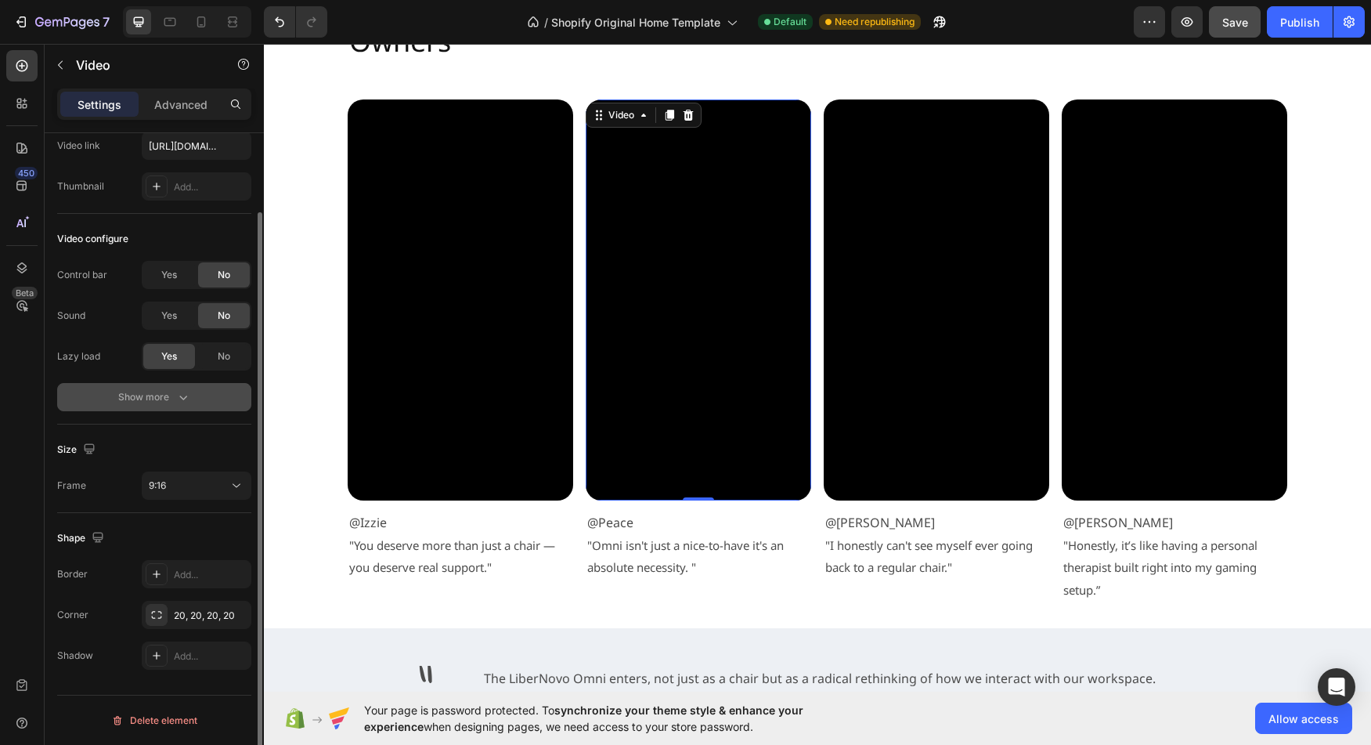
click at [152, 399] on div "Show more" at bounding box center [154, 397] width 73 height 16
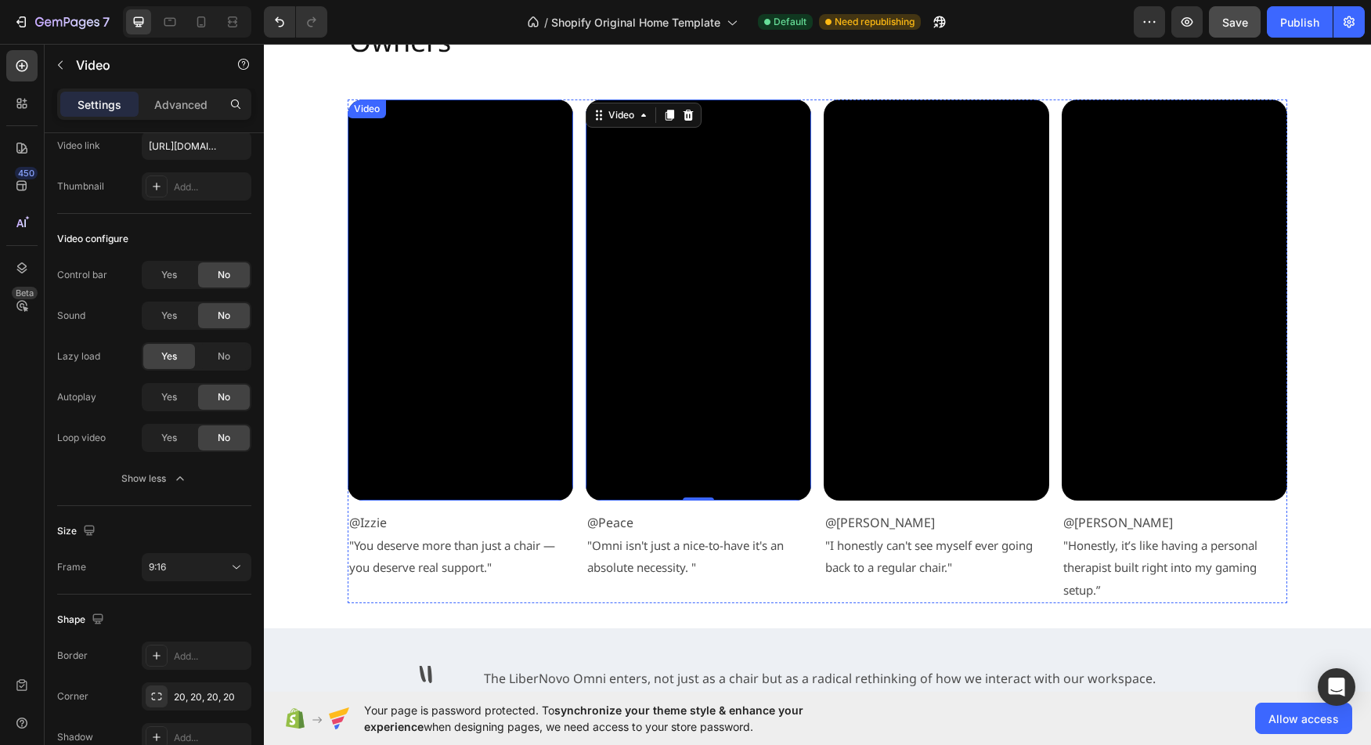
click at [445, 429] on video at bounding box center [460, 299] width 225 height 401
click at [617, 428] on video at bounding box center [698, 299] width 225 height 401
click at [436, 438] on video at bounding box center [460, 299] width 225 height 401
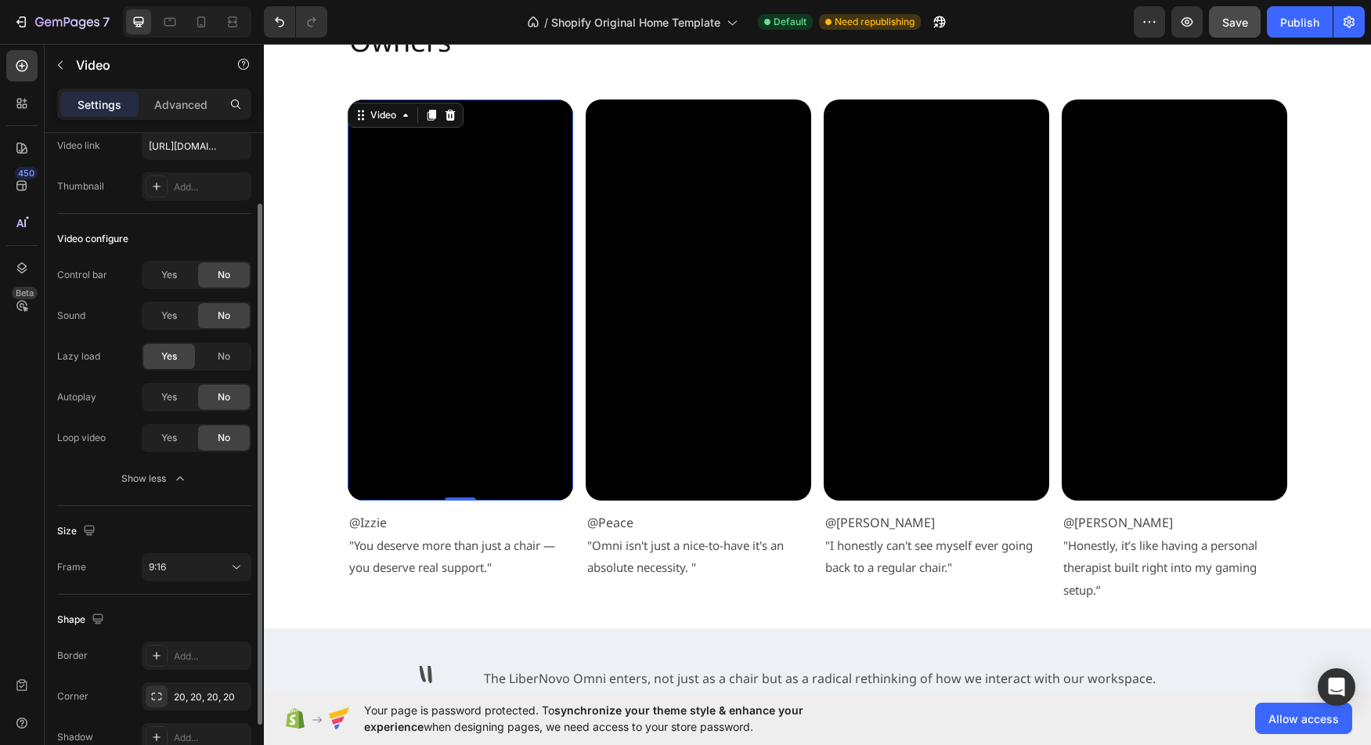
scroll to position [171, 0]
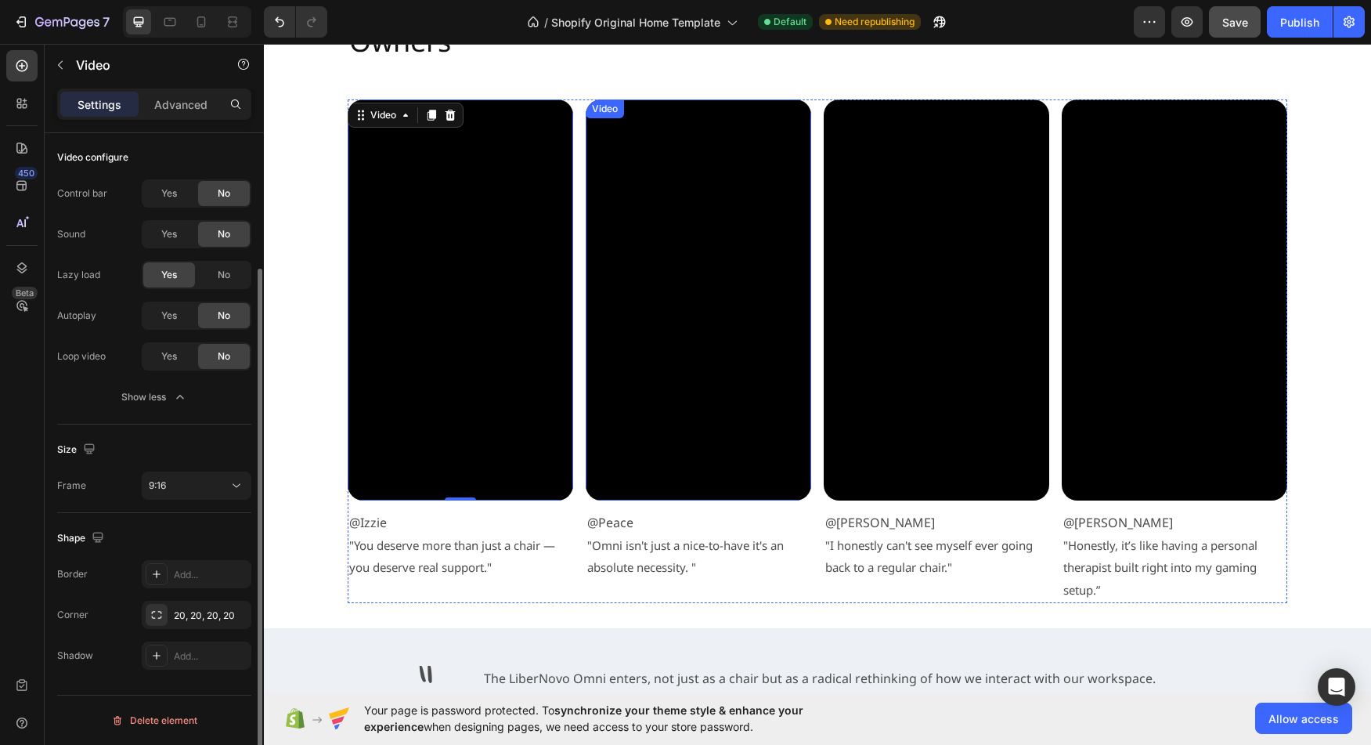
click at [675, 436] on video at bounding box center [698, 299] width 225 height 401
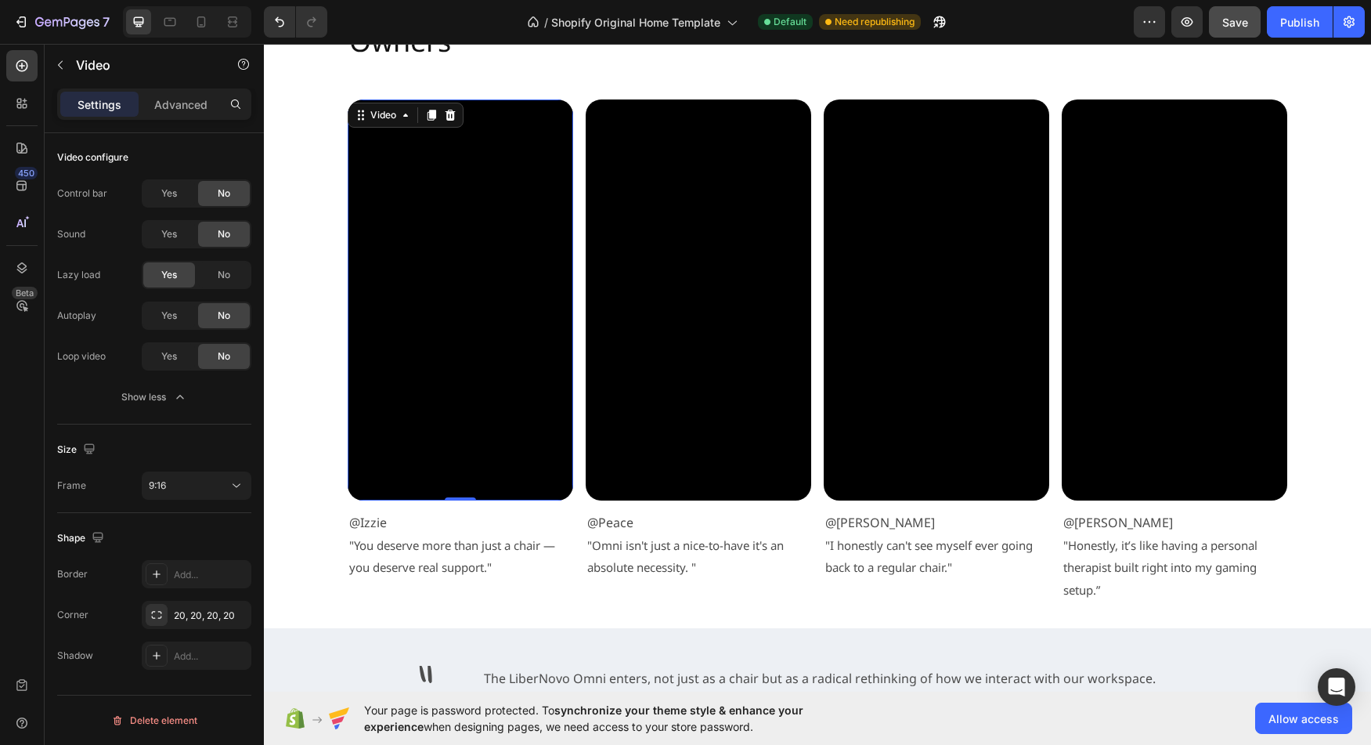
click at [496, 429] on video at bounding box center [460, 299] width 225 height 401
click at [636, 434] on video at bounding box center [698, 299] width 225 height 401
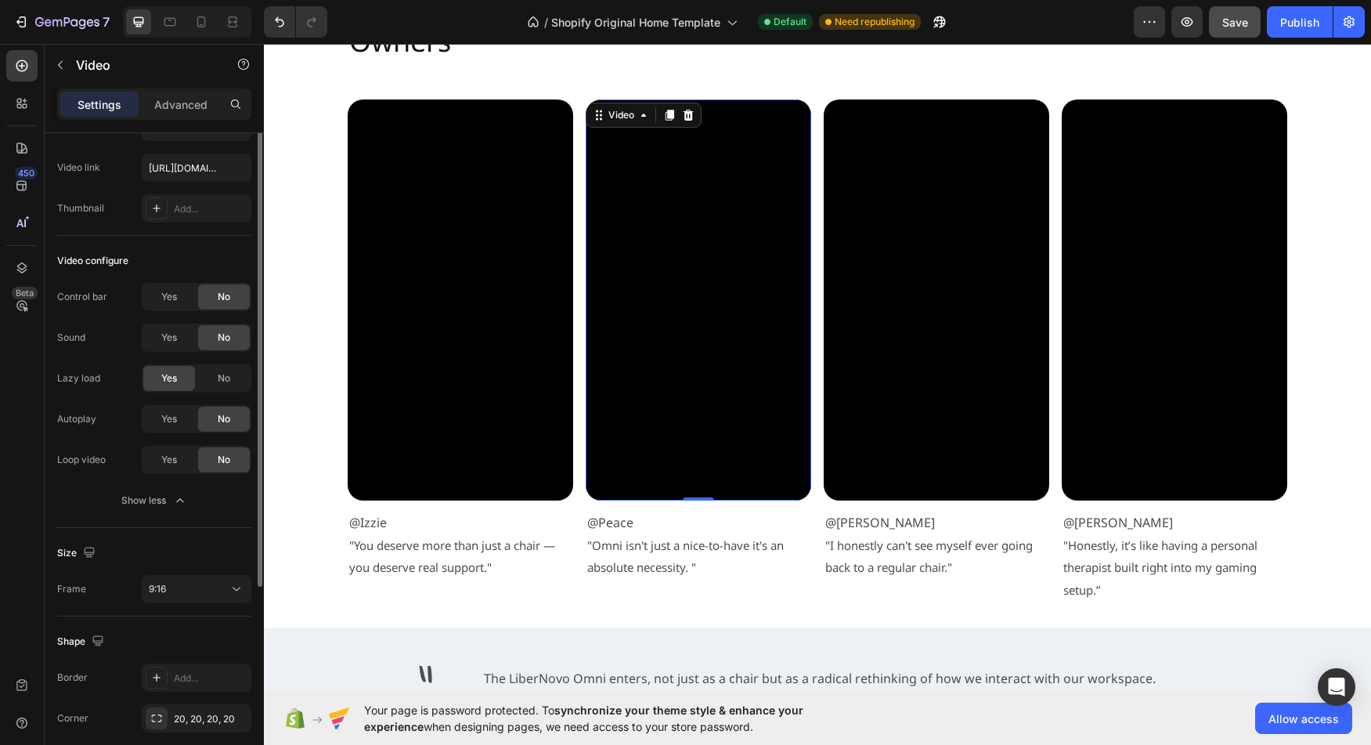
scroll to position [0, 0]
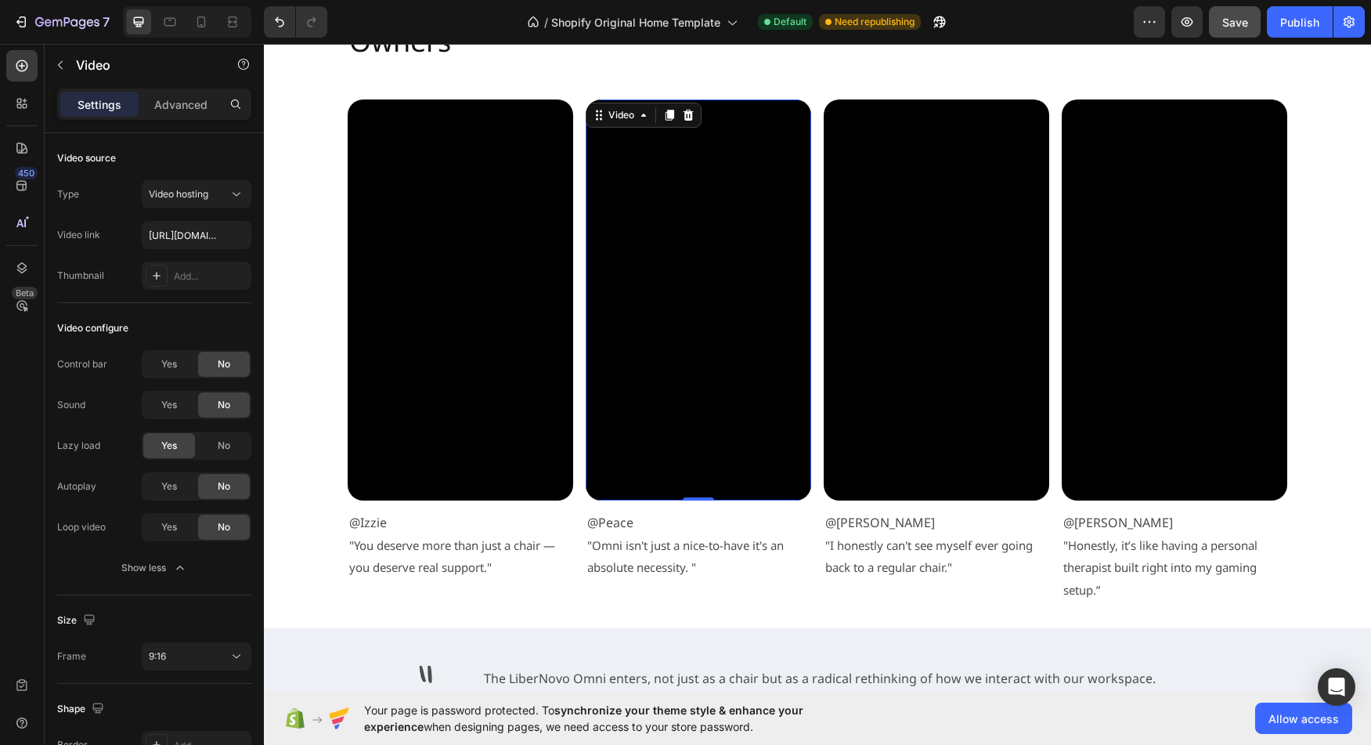
click at [661, 410] on video at bounding box center [698, 299] width 225 height 401
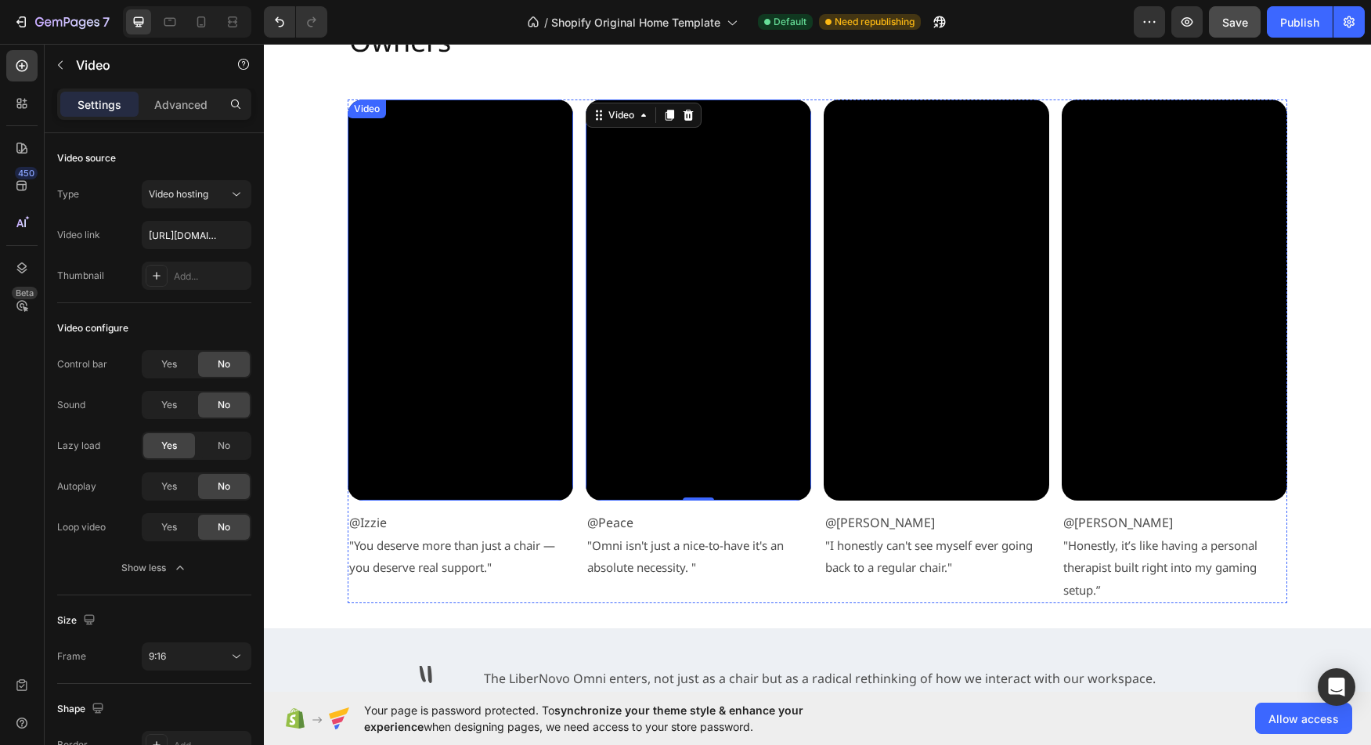
click at [504, 406] on video at bounding box center [460, 299] width 225 height 401
click at [640, 419] on video at bounding box center [698, 299] width 225 height 401
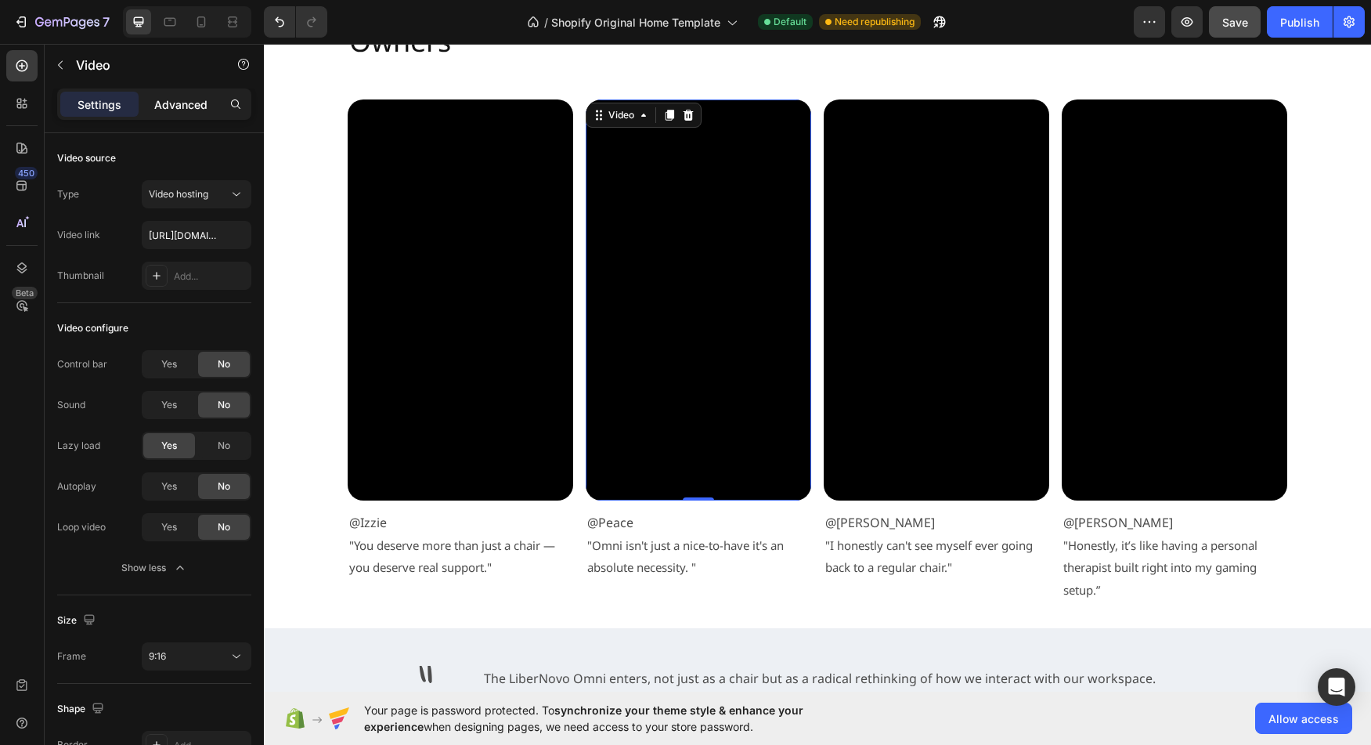
click at [181, 108] on p "Advanced" at bounding box center [180, 104] width 53 height 16
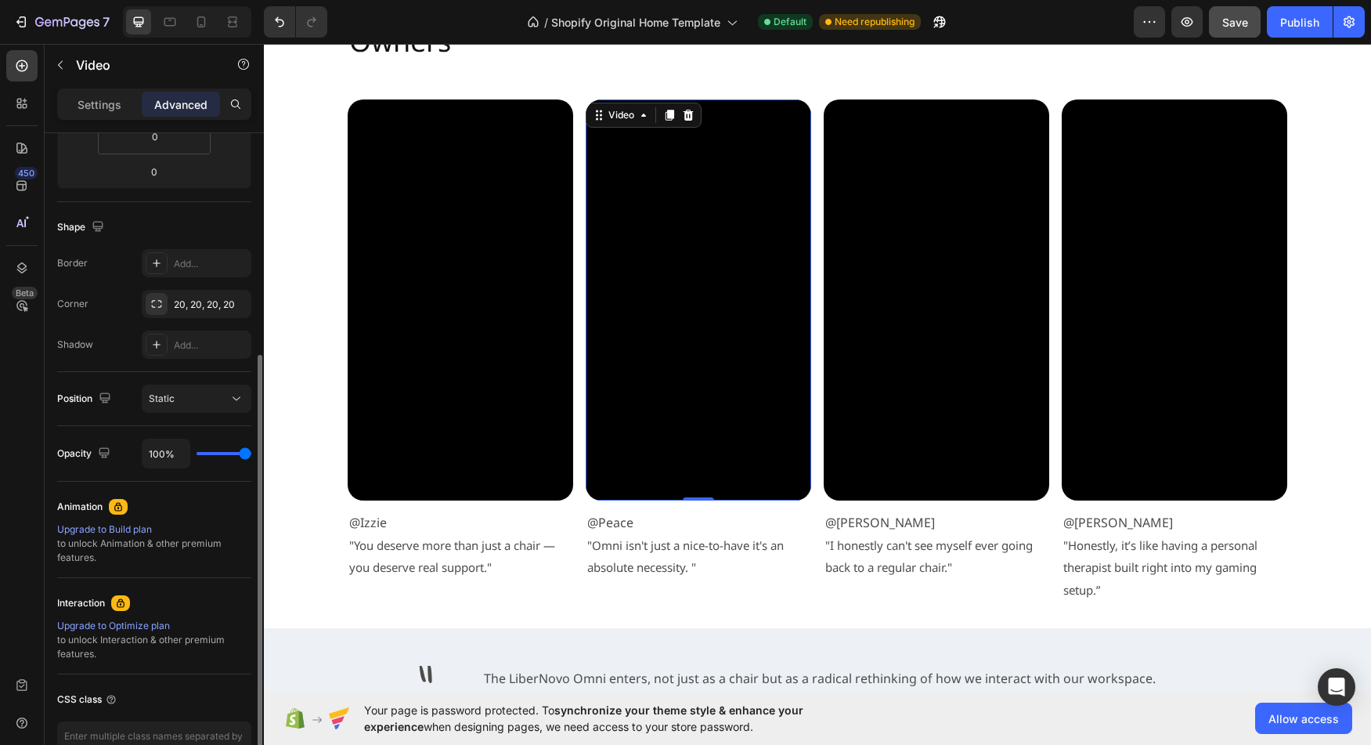
scroll to position [349, 0]
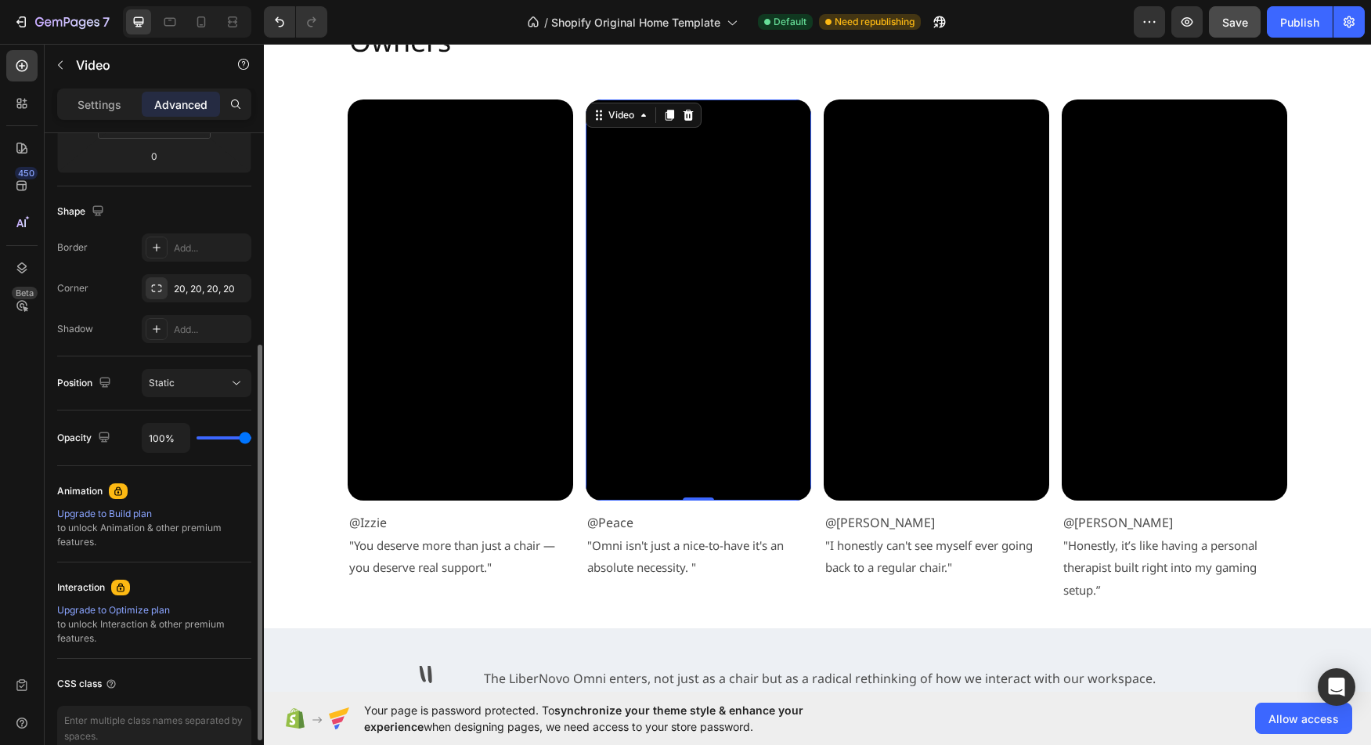
click at [487, 409] on video at bounding box center [460, 299] width 225 height 401
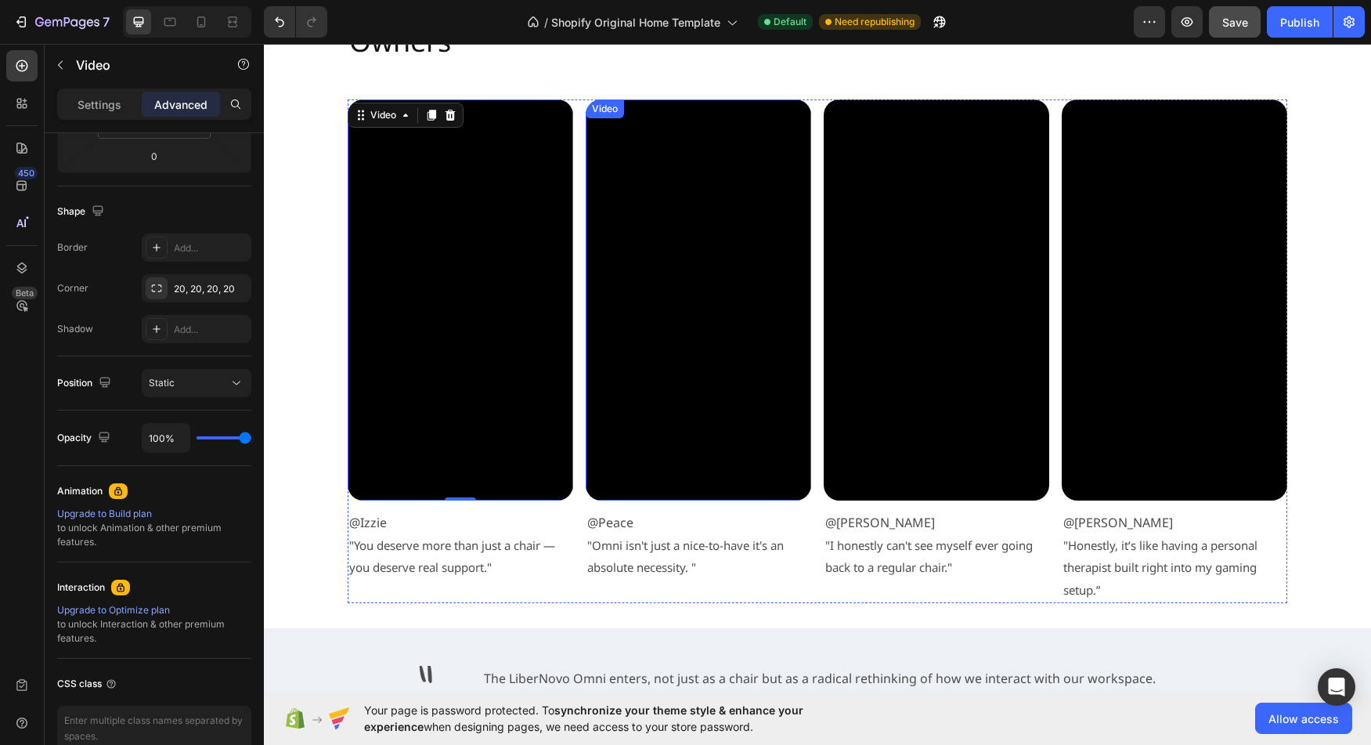
click at [673, 427] on video at bounding box center [698, 299] width 225 height 401
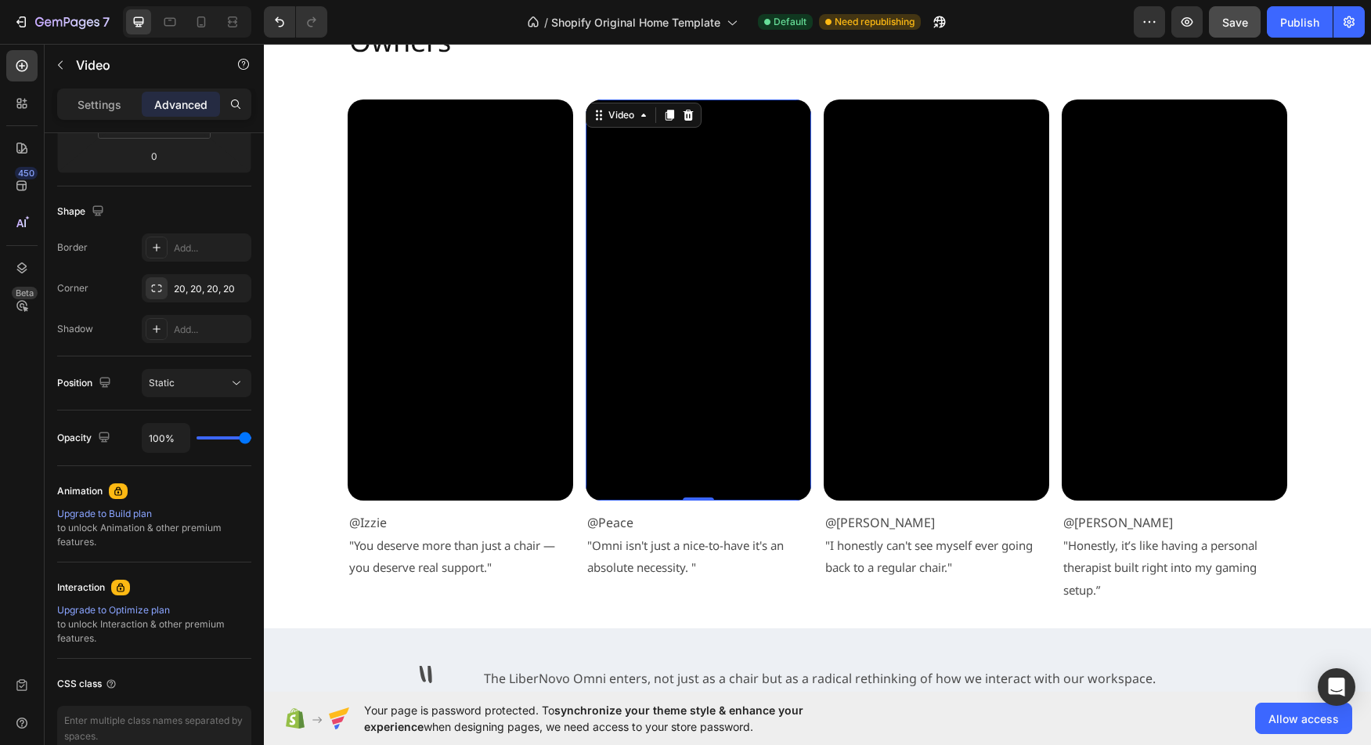
click at [514, 422] on video at bounding box center [460, 299] width 225 height 401
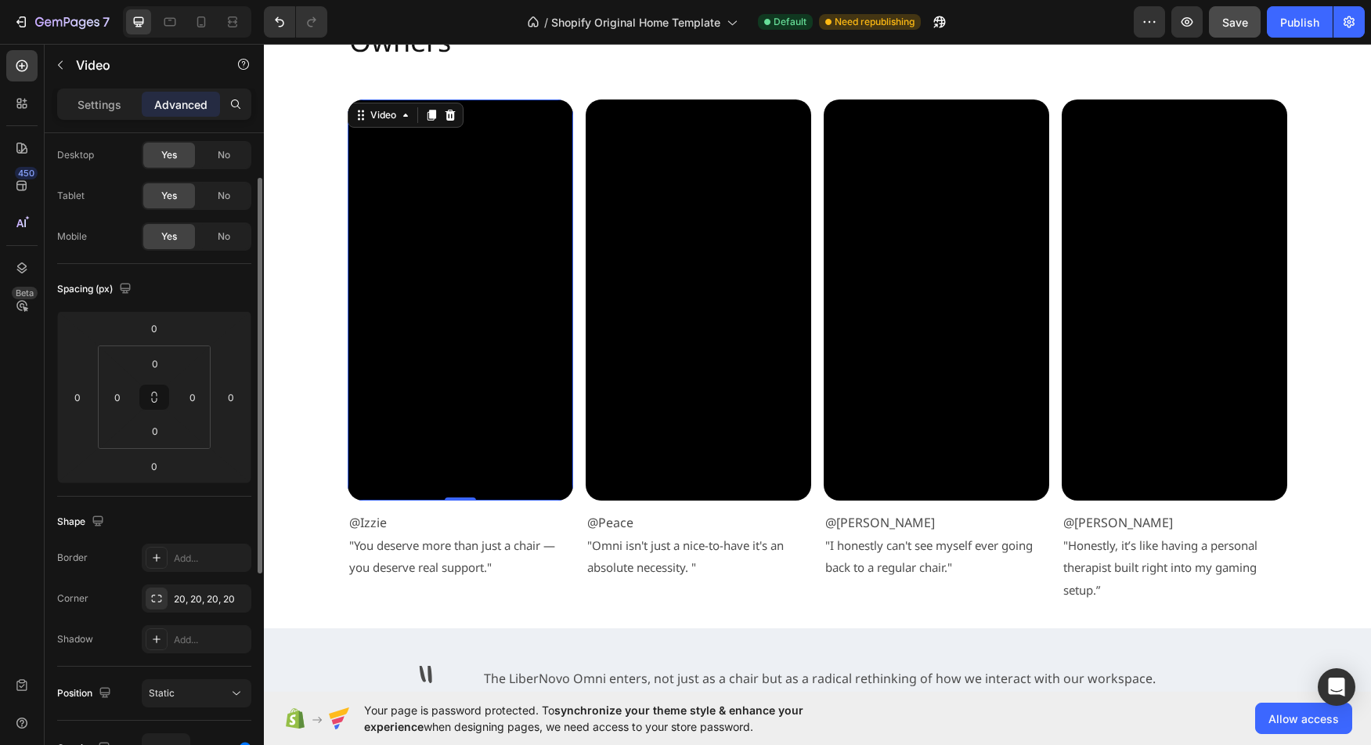
scroll to position [9, 0]
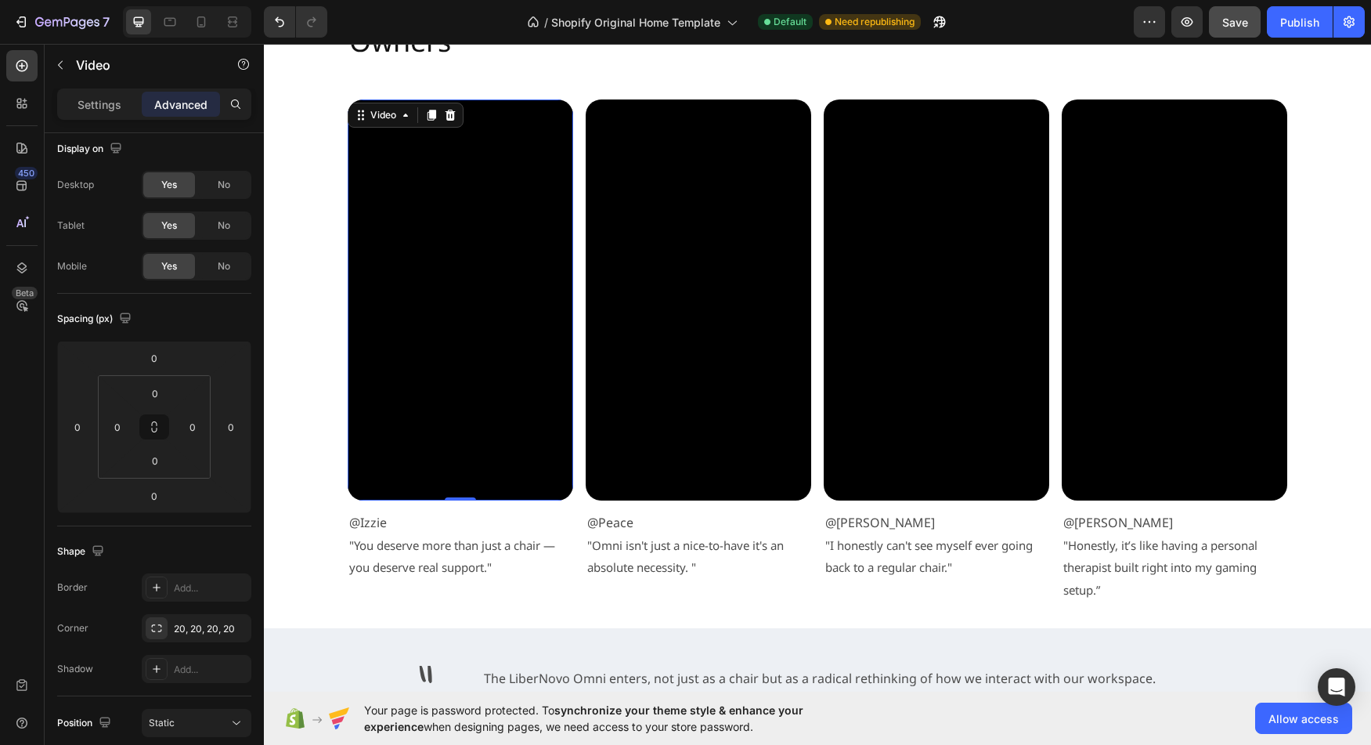
click at [447, 424] on video at bounding box center [460, 299] width 225 height 401
click at [662, 431] on video at bounding box center [698, 299] width 225 height 401
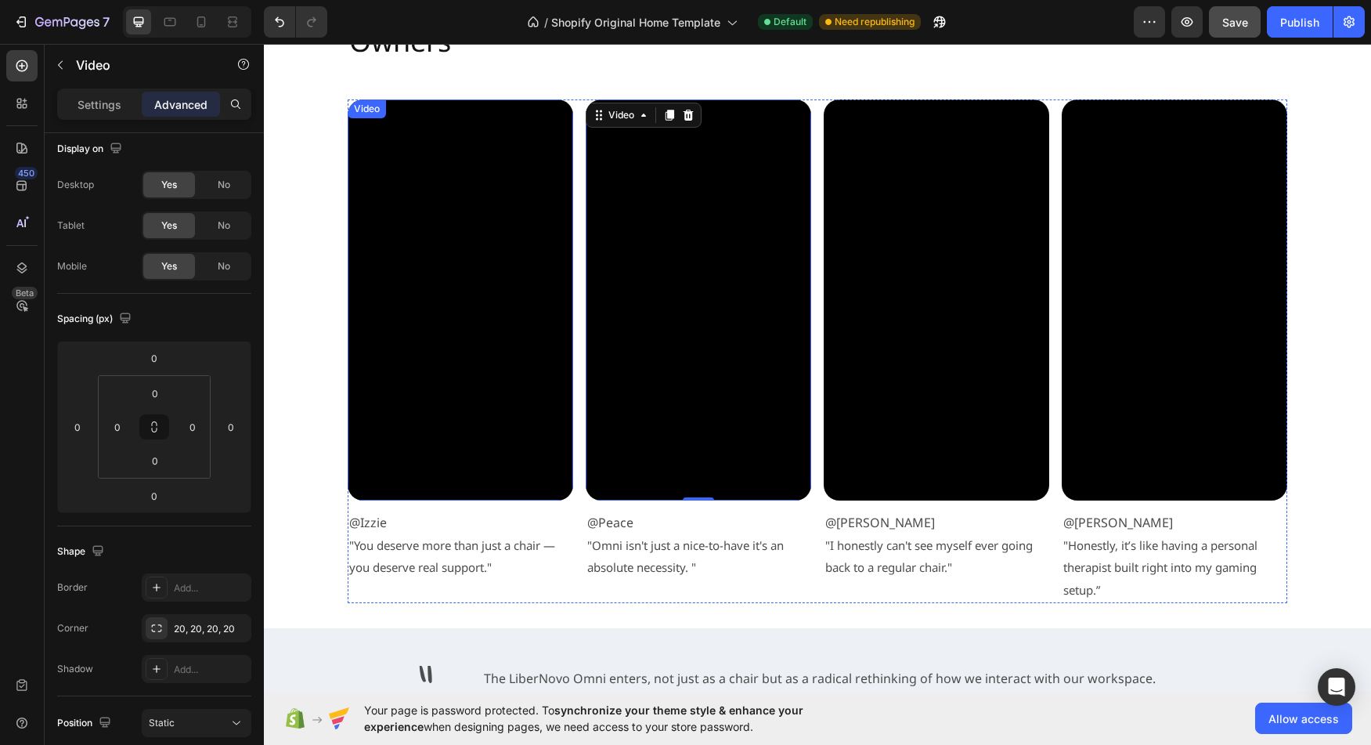
click at [467, 437] on video at bounding box center [460, 299] width 225 height 401
click at [711, 462] on video at bounding box center [698, 299] width 225 height 401
click at [472, 440] on video at bounding box center [460, 299] width 225 height 401
click at [741, 423] on video at bounding box center [698, 299] width 225 height 401
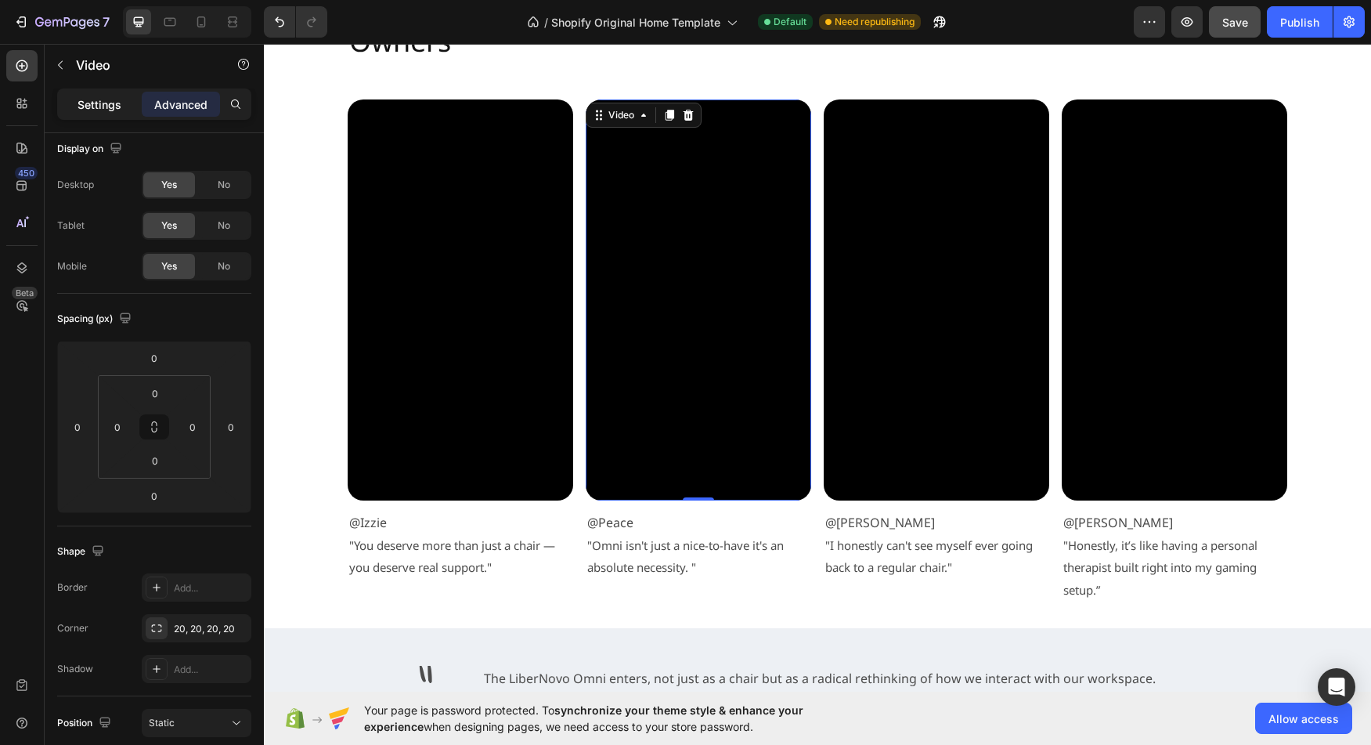
click at [104, 103] on p "Settings" at bounding box center [100, 104] width 44 height 16
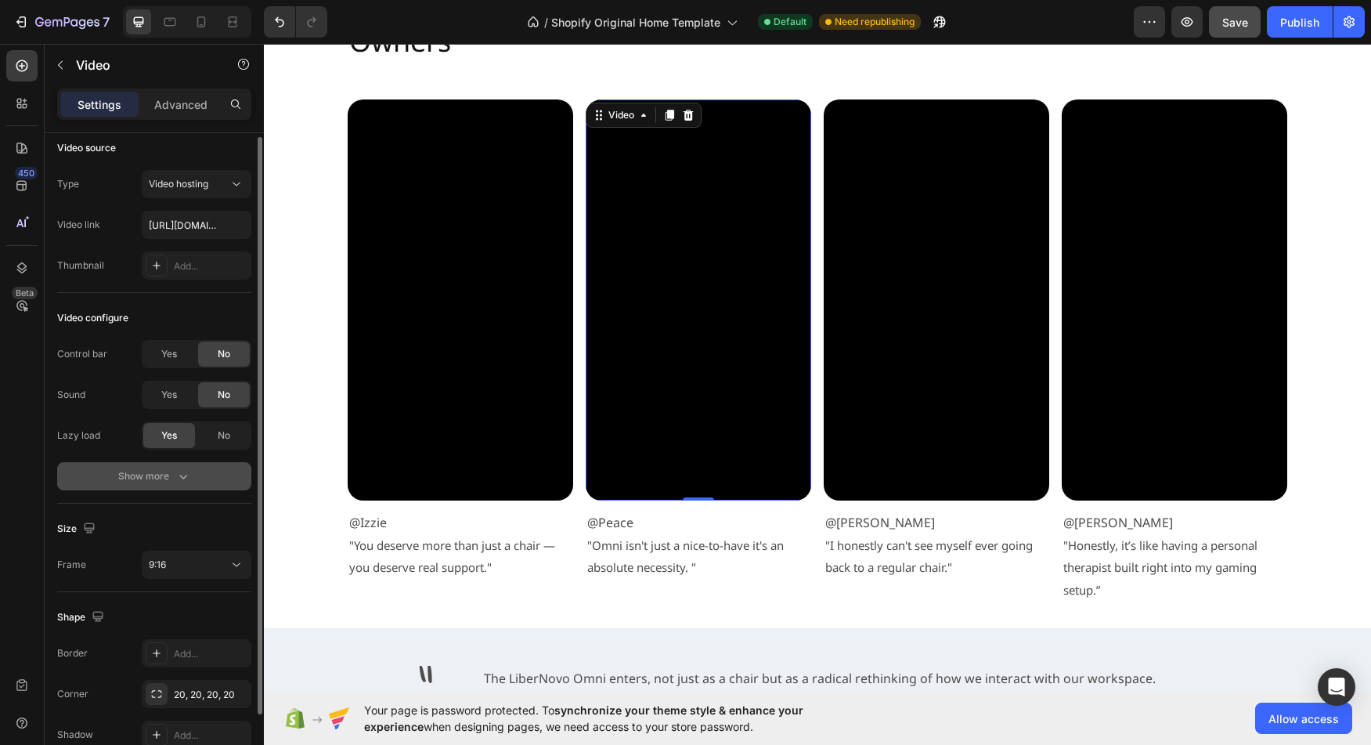
scroll to position [23, 0]
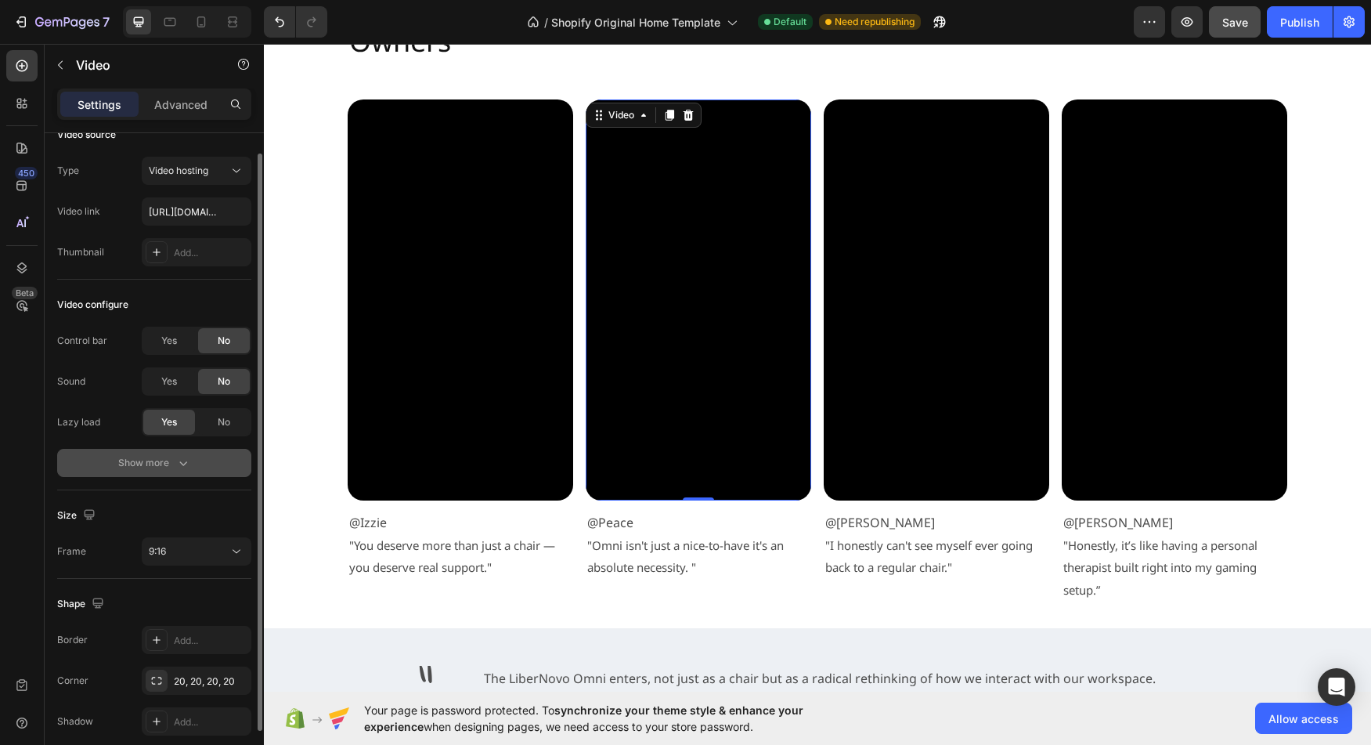
click at [158, 457] on div "Show more" at bounding box center [154, 463] width 73 height 16
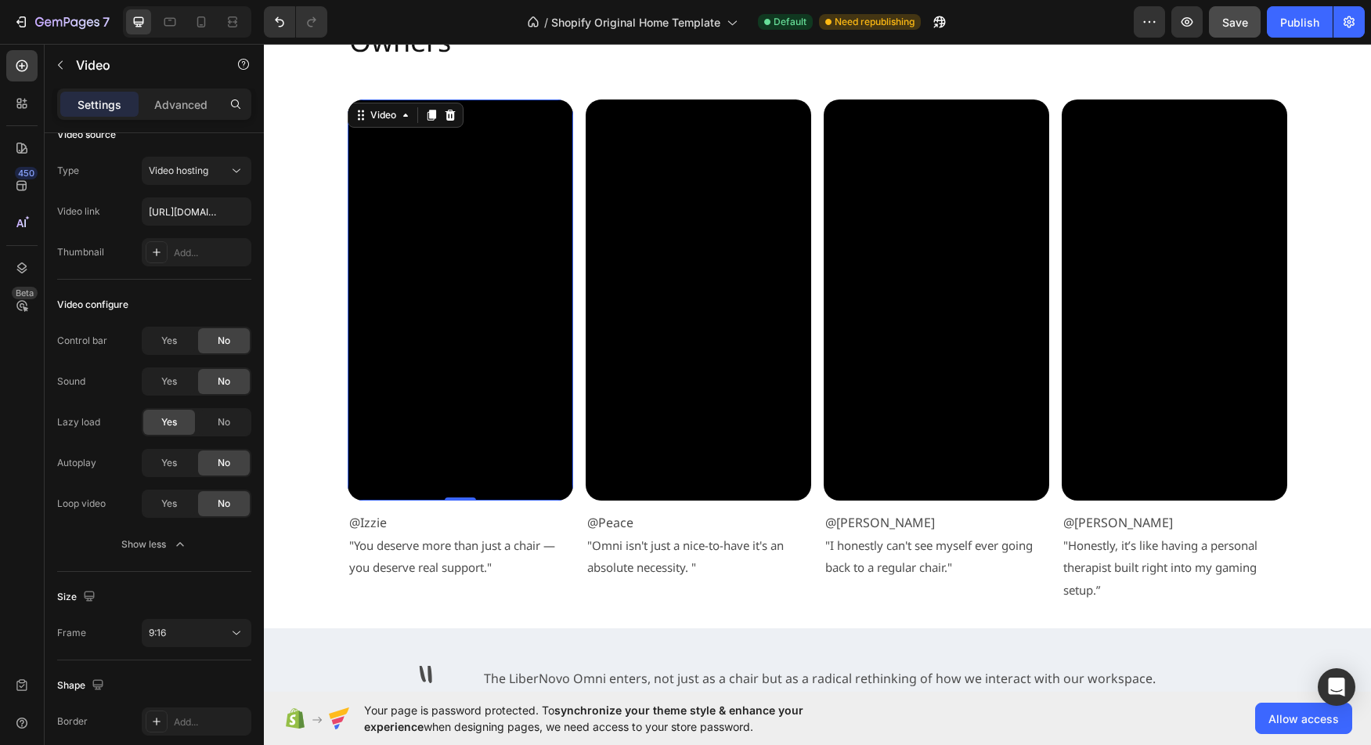
click at [428, 453] on video at bounding box center [460, 299] width 225 height 401
click at [622, 447] on video at bounding box center [698, 299] width 225 height 401
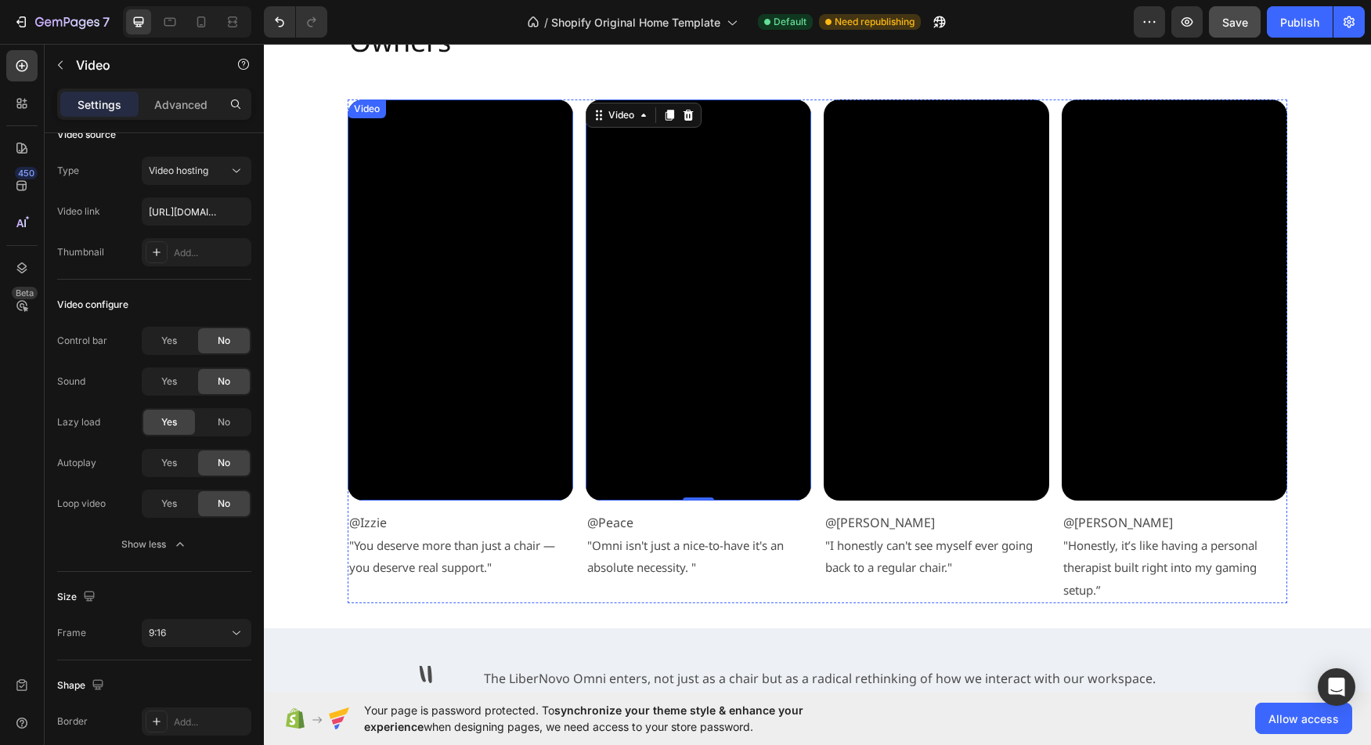
click at [482, 442] on video at bounding box center [460, 299] width 225 height 401
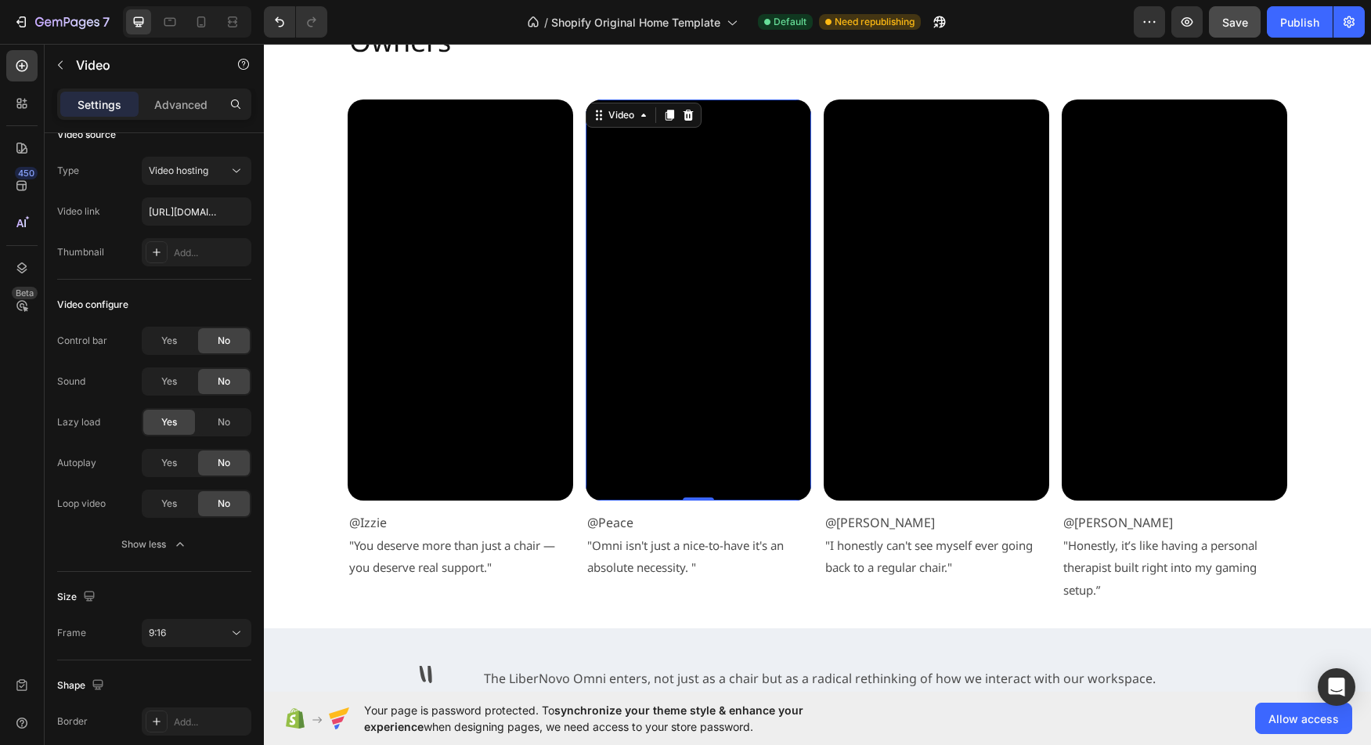
click at [727, 446] on video at bounding box center [698, 299] width 225 height 401
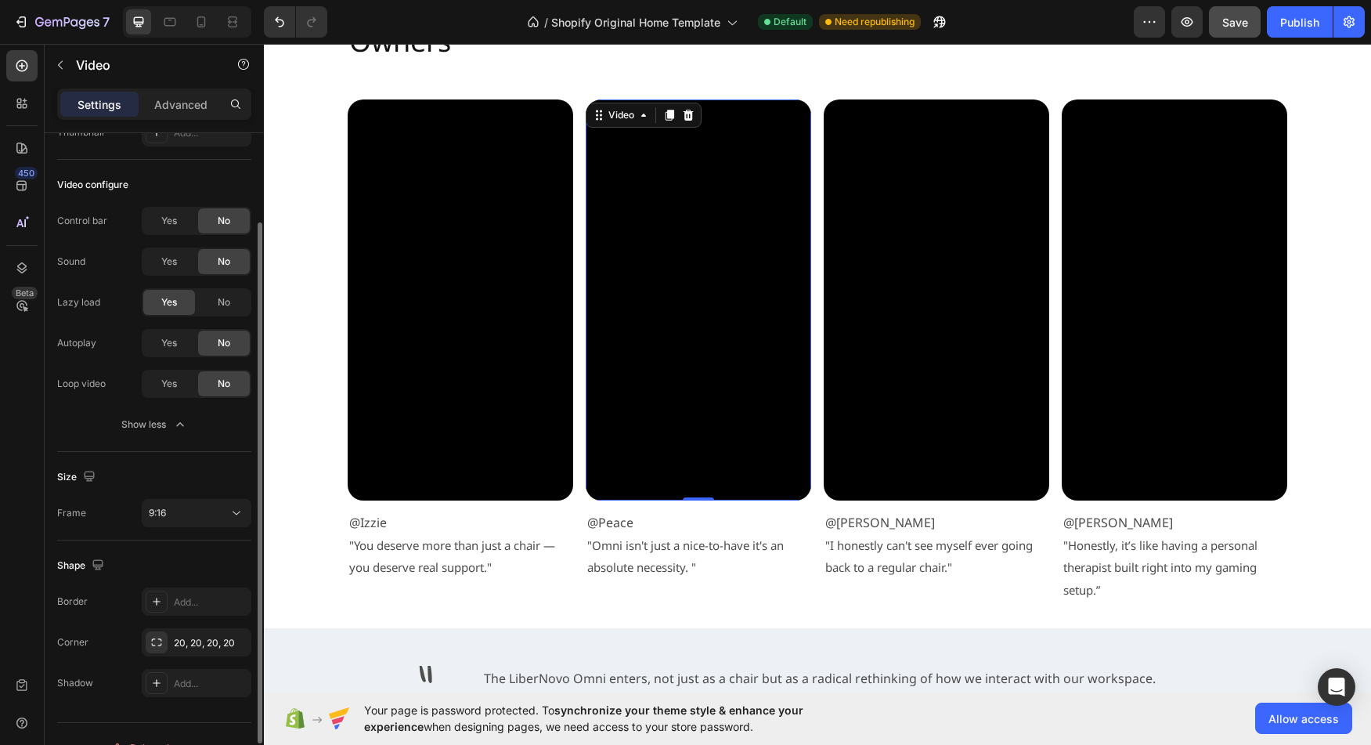
scroll to position [171, 0]
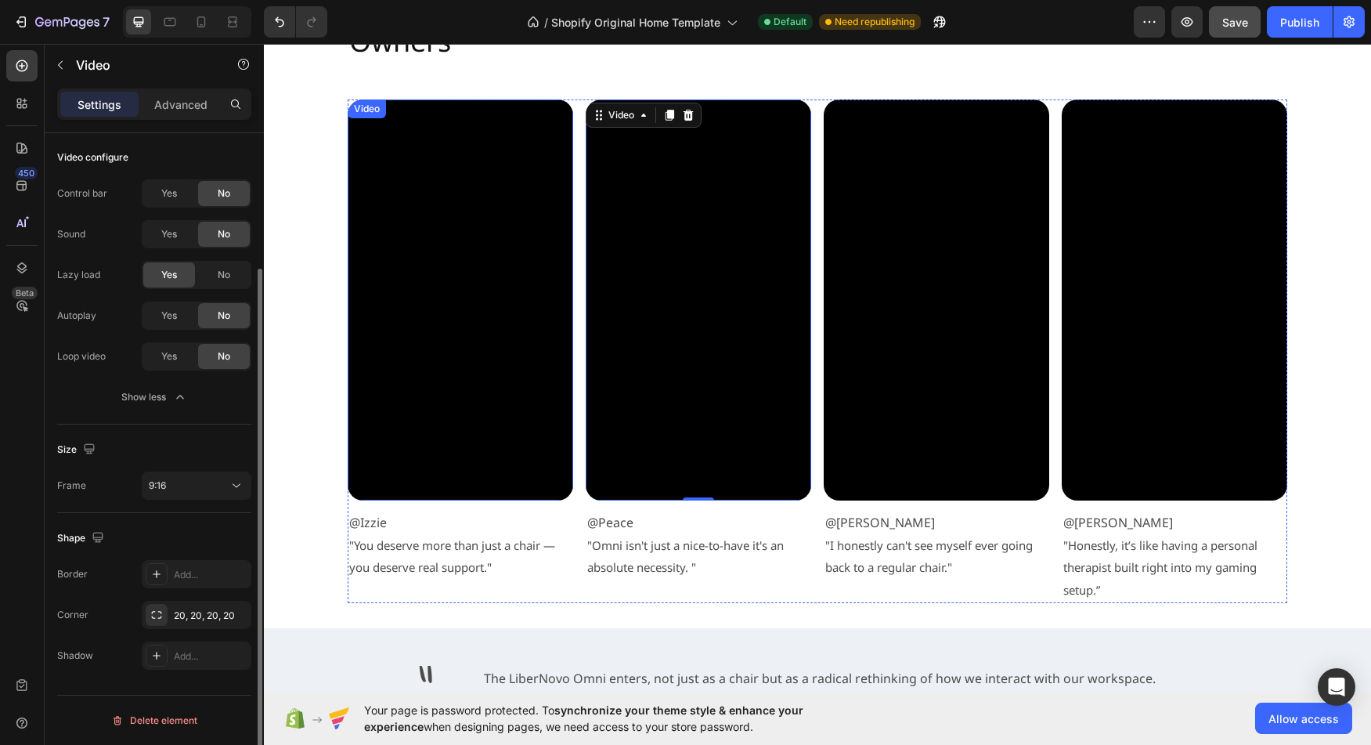
click at [435, 462] on video at bounding box center [460, 299] width 225 height 401
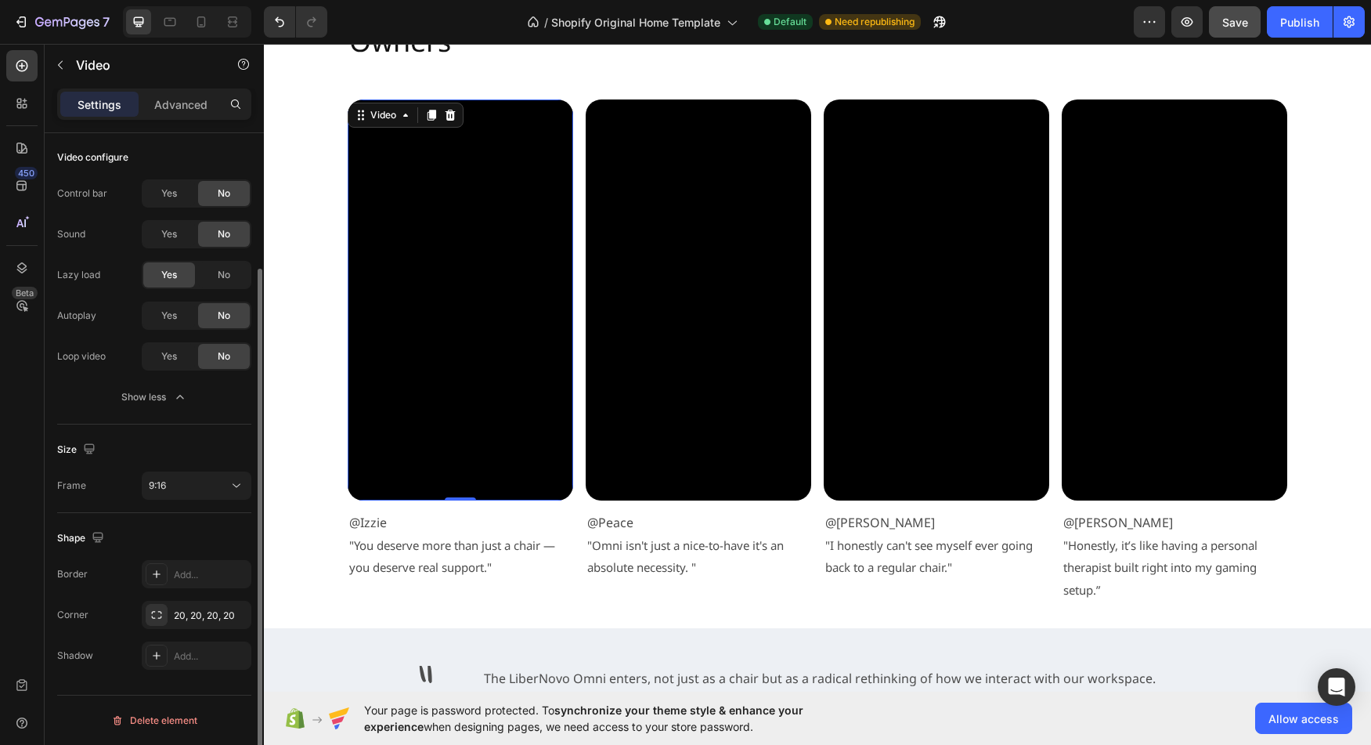
click at [628, 453] on video at bounding box center [698, 299] width 225 height 401
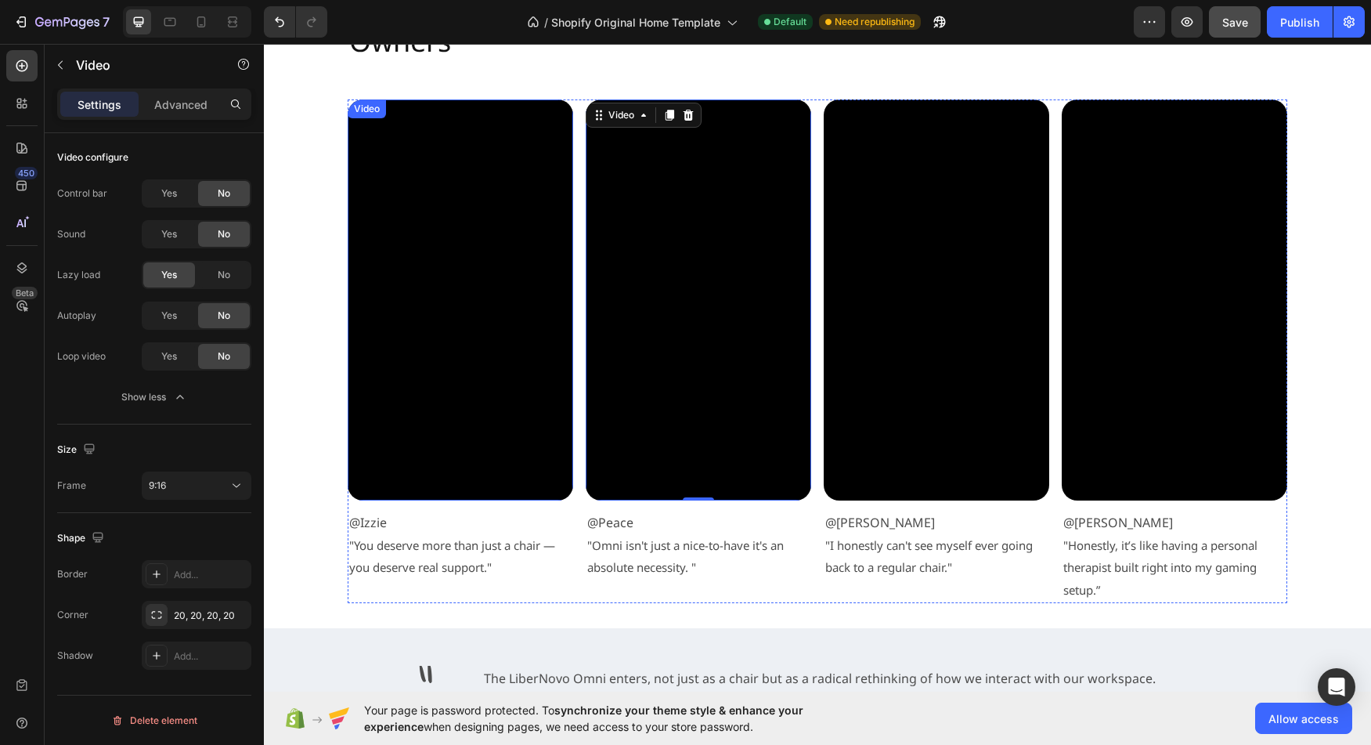
click at [457, 455] on video at bounding box center [460, 299] width 225 height 401
click at [683, 453] on video at bounding box center [698, 299] width 225 height 401
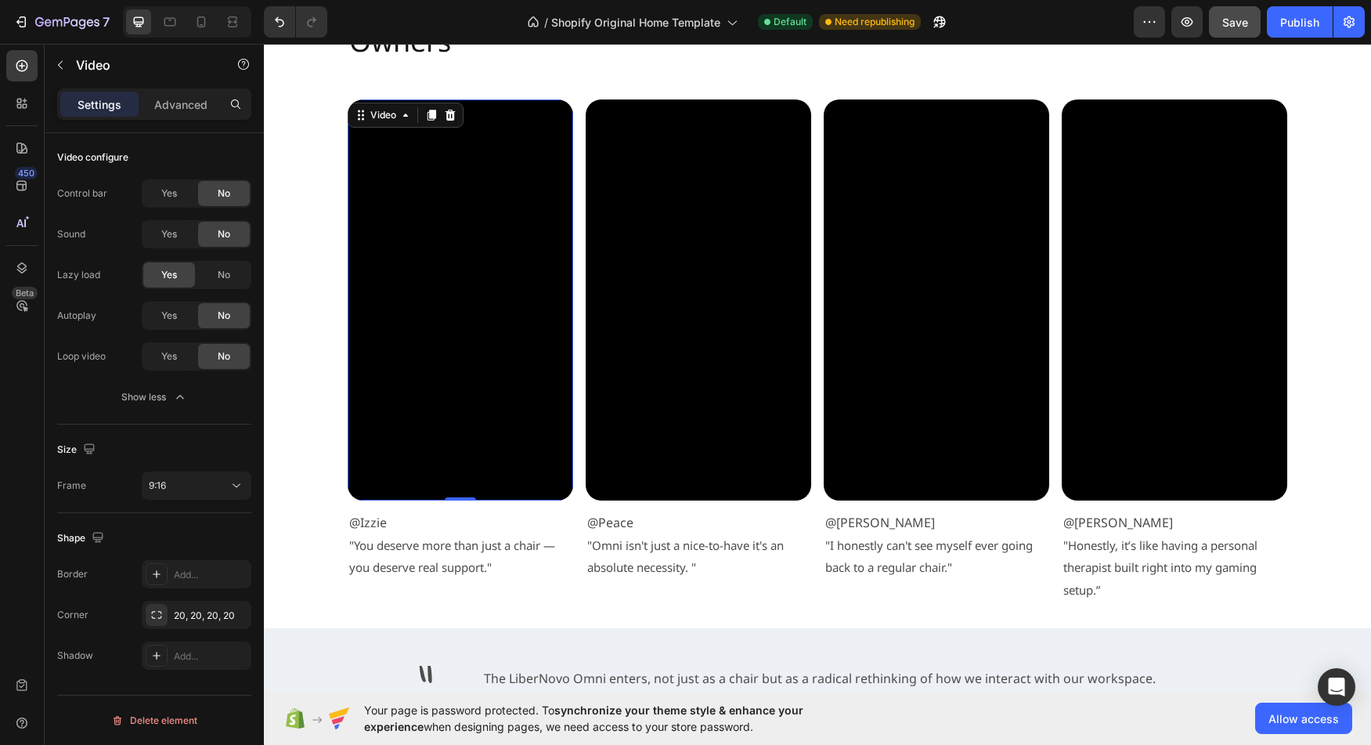
click at [399, 434] on video at bounding box center [460, 299] width 225 height 401
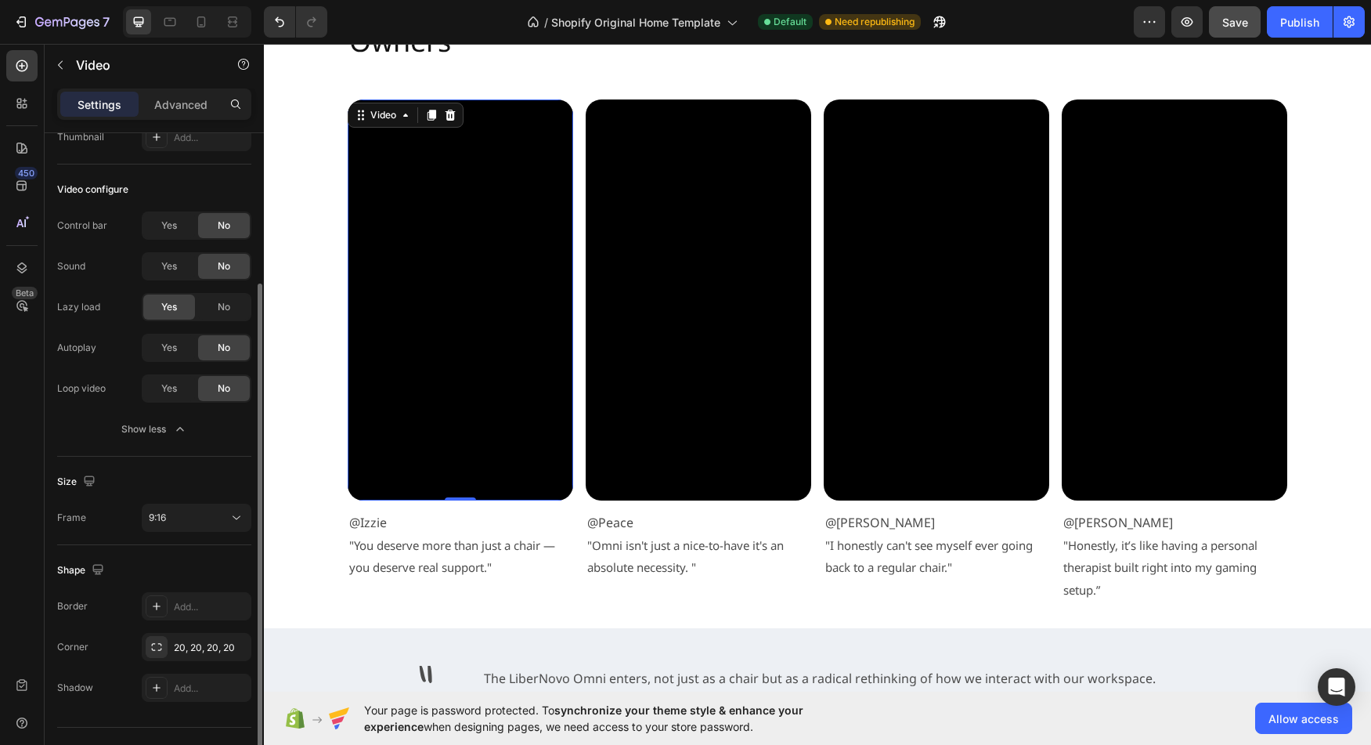
scroll to position [133, 0]
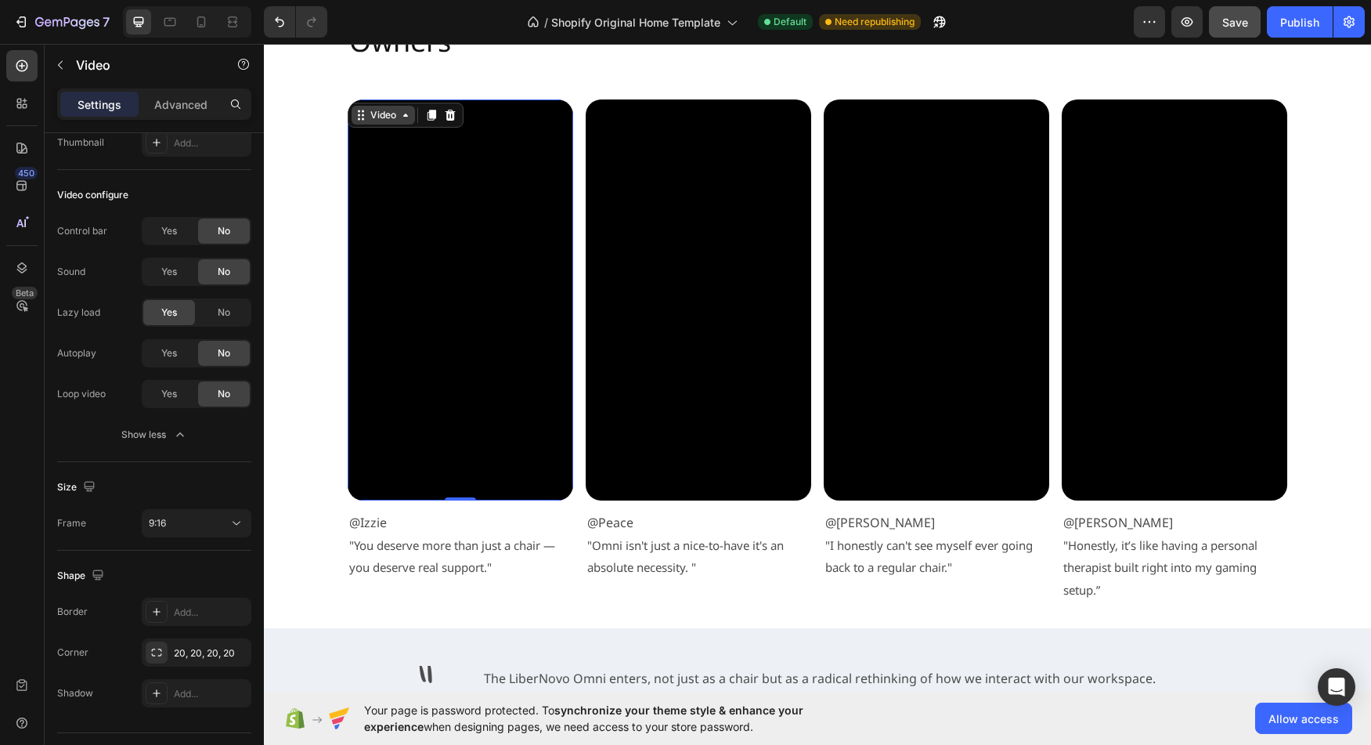
click at [391, 121] on div "Video" at bounding box center [383, 115] width 63 height 19
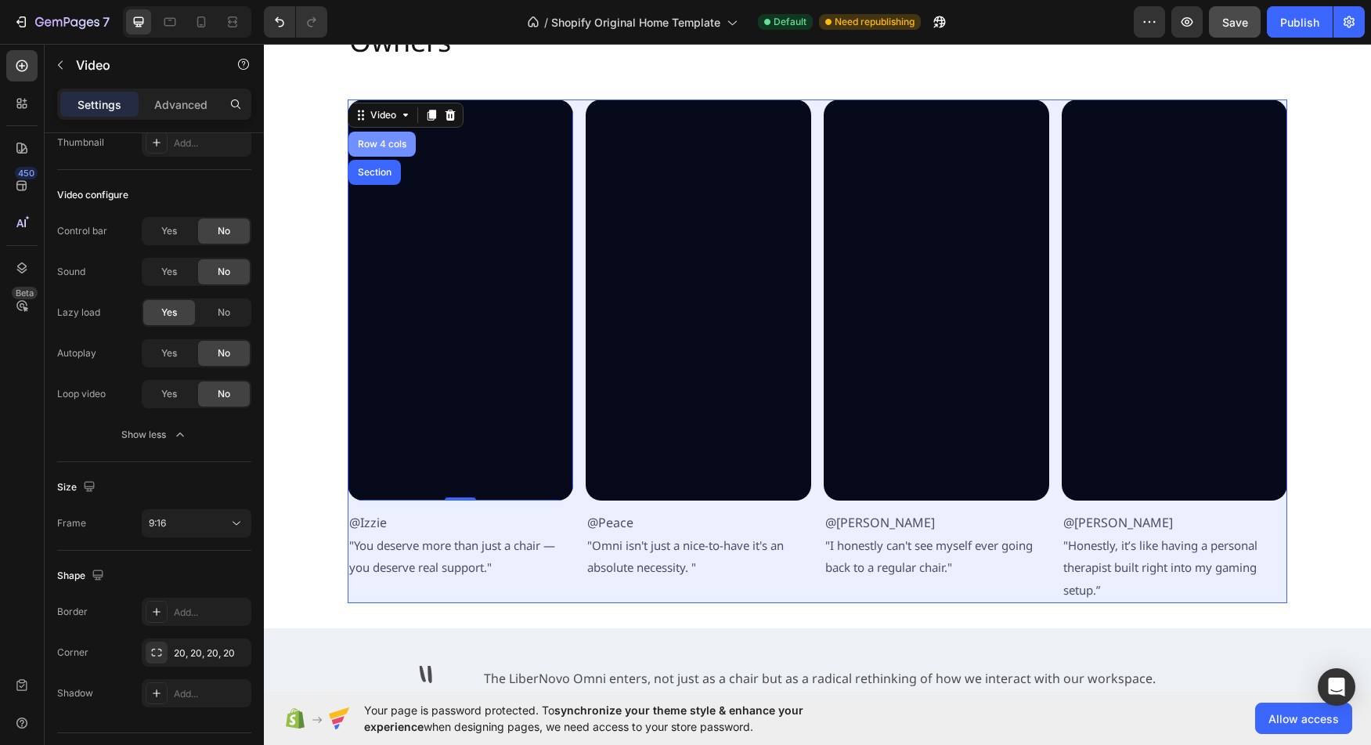
click at [372, 146] on div "Row 4 cols" at bounding box center [382, 143] width 55 height 9
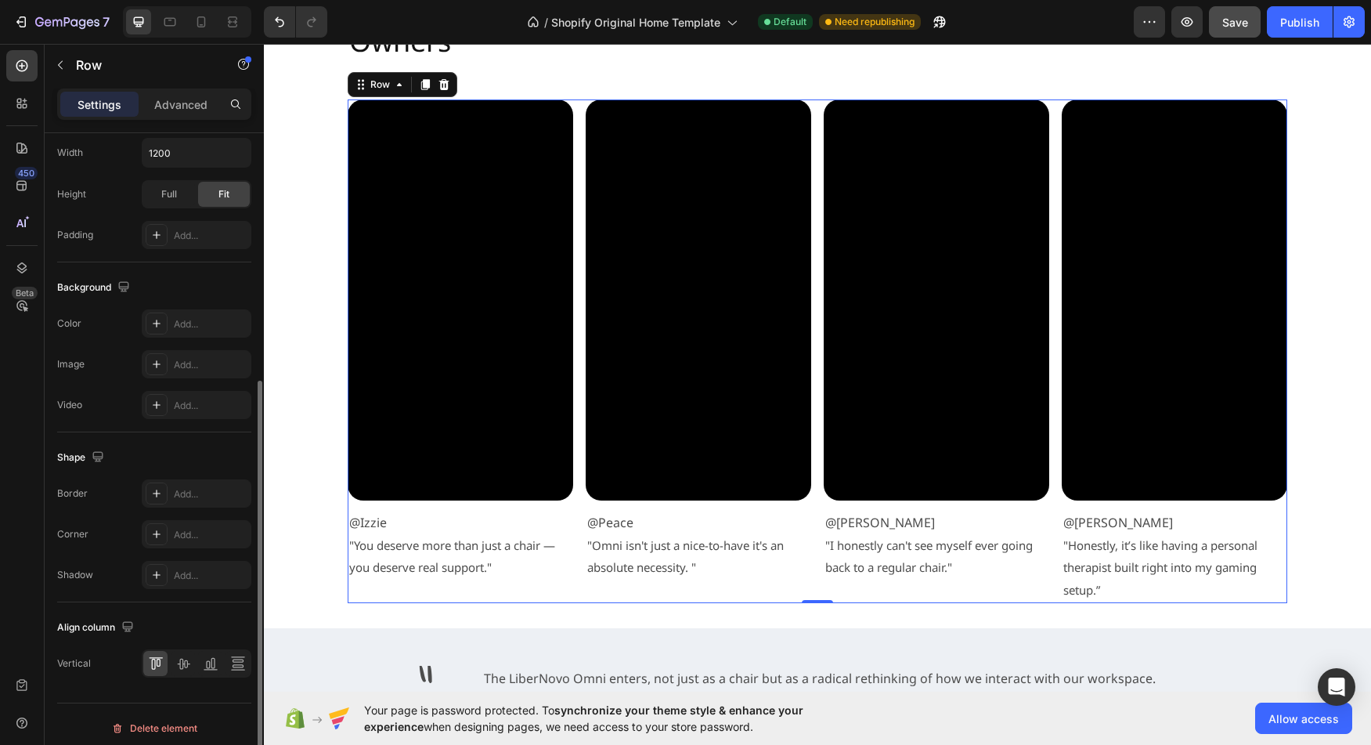
scroll to position [478, 0]
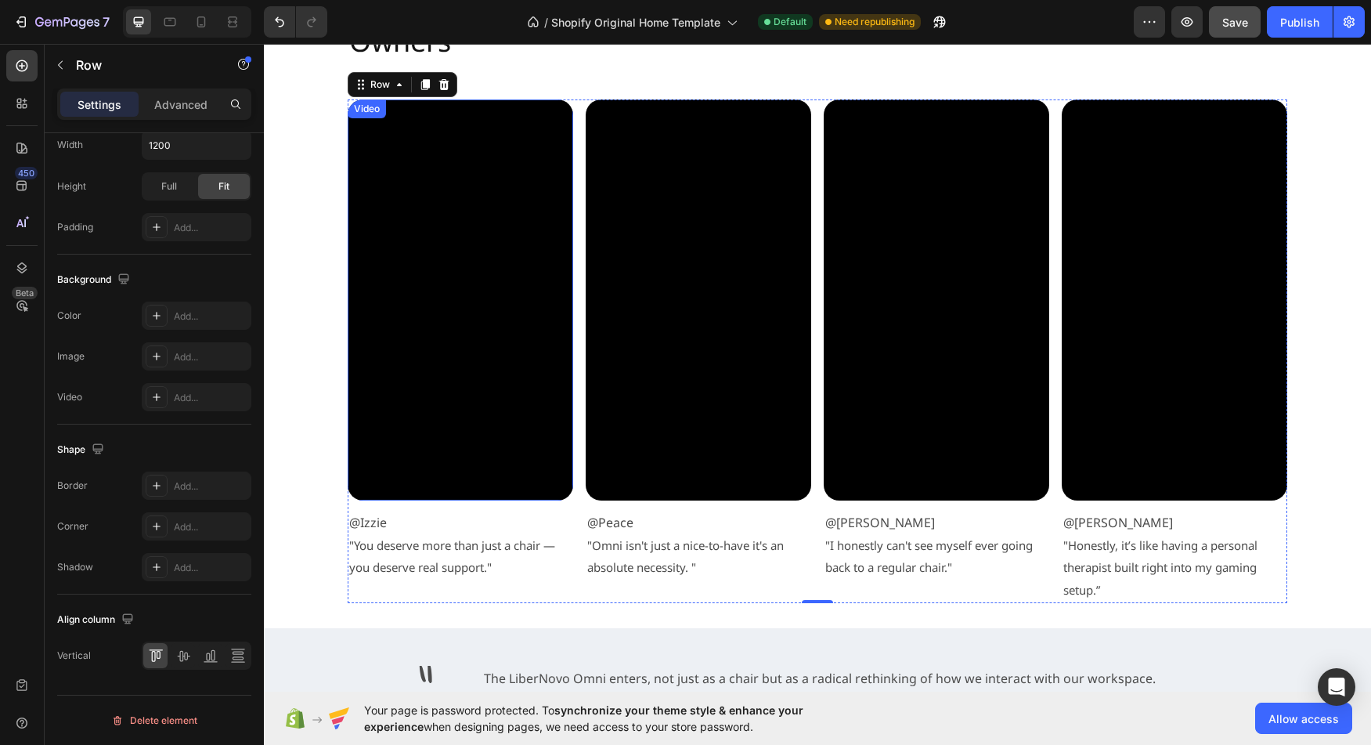
click at [423, 279] on video at bounding box center [460, 299] width 225 height 401
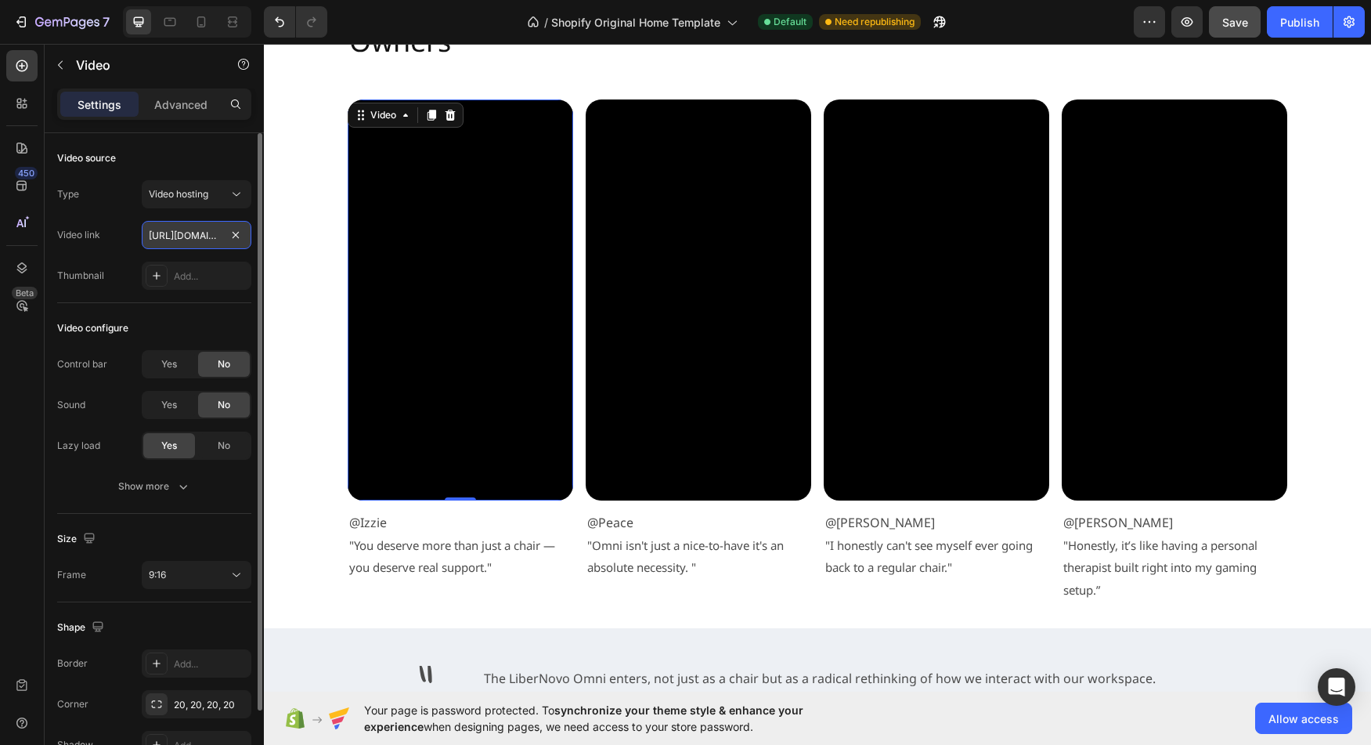
click at [177, 239] on input "[URL][DOMAIN_NAME]" at bounding box center [197, 235] width 110 height 28
click at [178, 235] on input "[URL][DOMAIN_NAME]" at bounding box center [197, 235] width 110 height 28
click at [150, 239] on input "[URL][DOMAIN_NAME]" at bounding box center [197, 235] width 110 height 28
click at [93, 235] on div "Video link" at bounding box center [78, 235] width 43 height 14
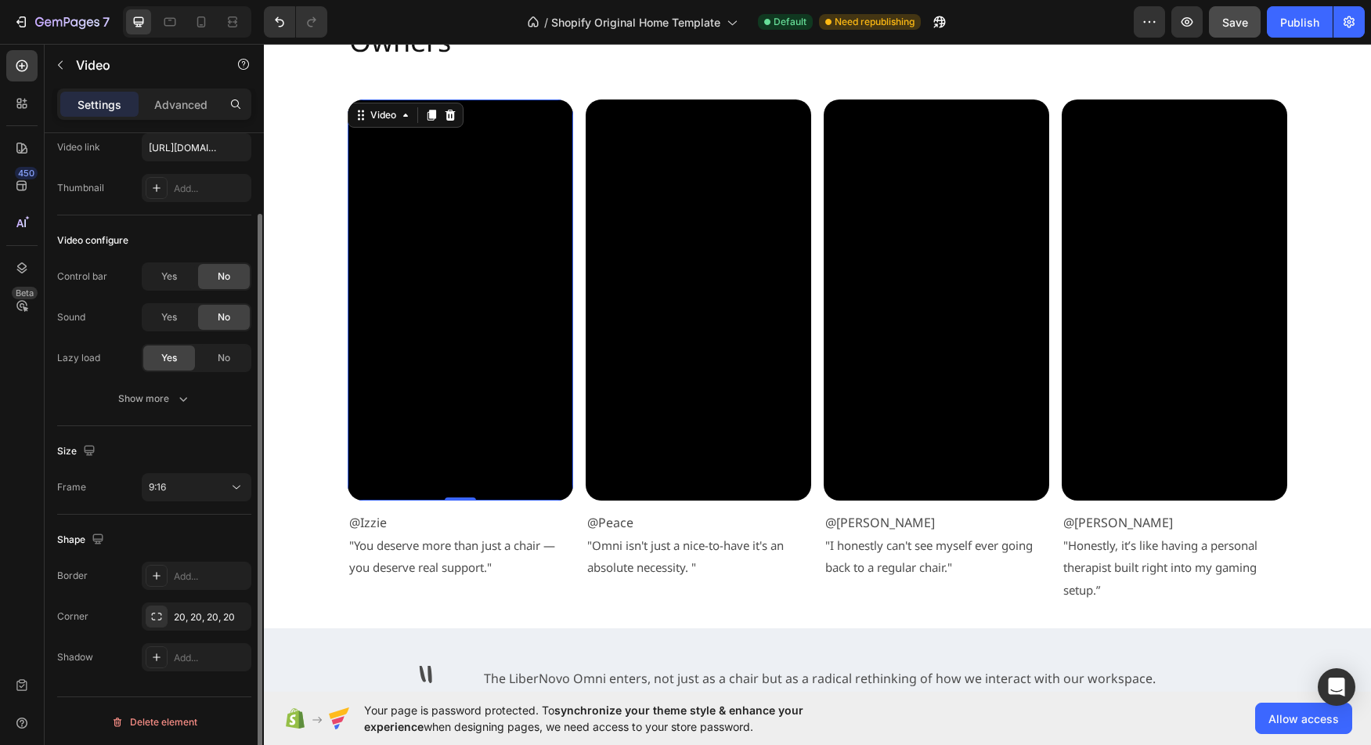
scroll to position [89, 0]
click at [133, 400] on div "Show more" at bounding box center [154, 397] width 73 height 16
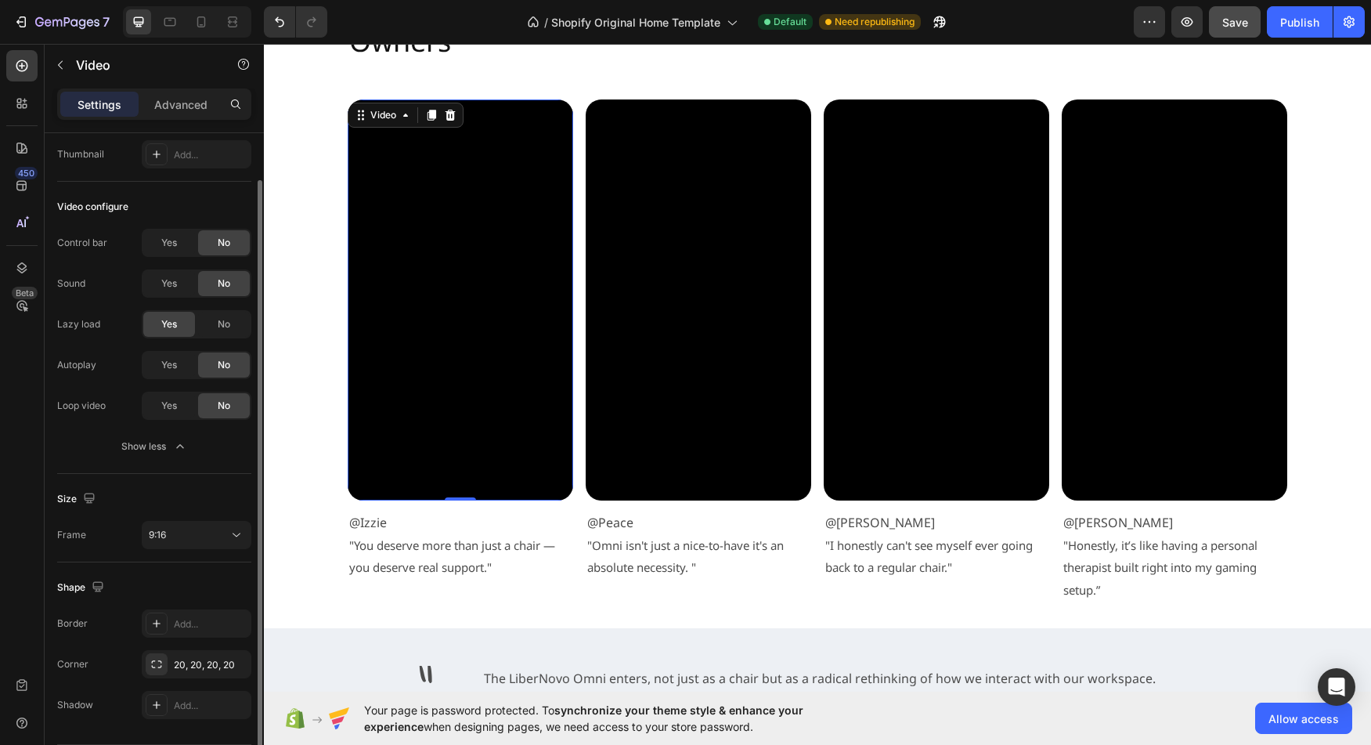
scroll to position [171, 0]
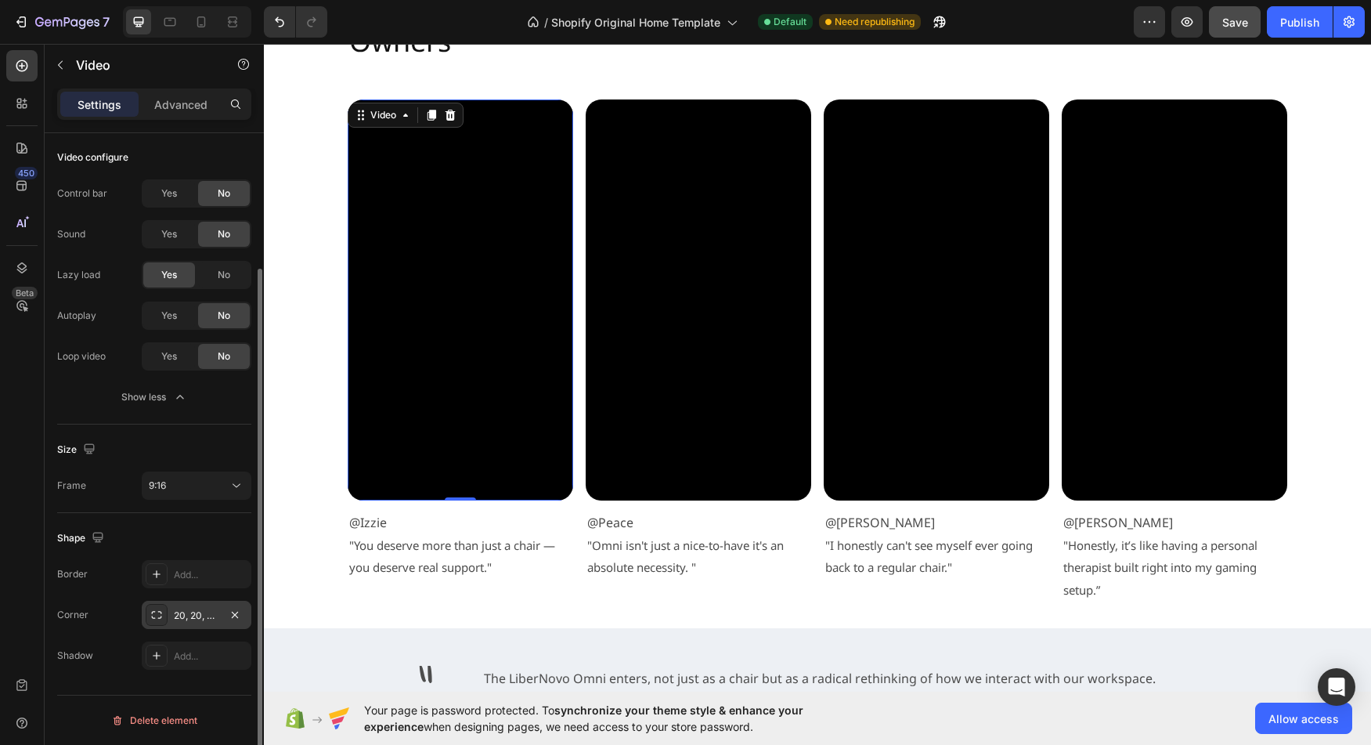
click at [190, 615] on div "20, 20, 20, 20" at bounding box center [196, 615] width 45 height 14
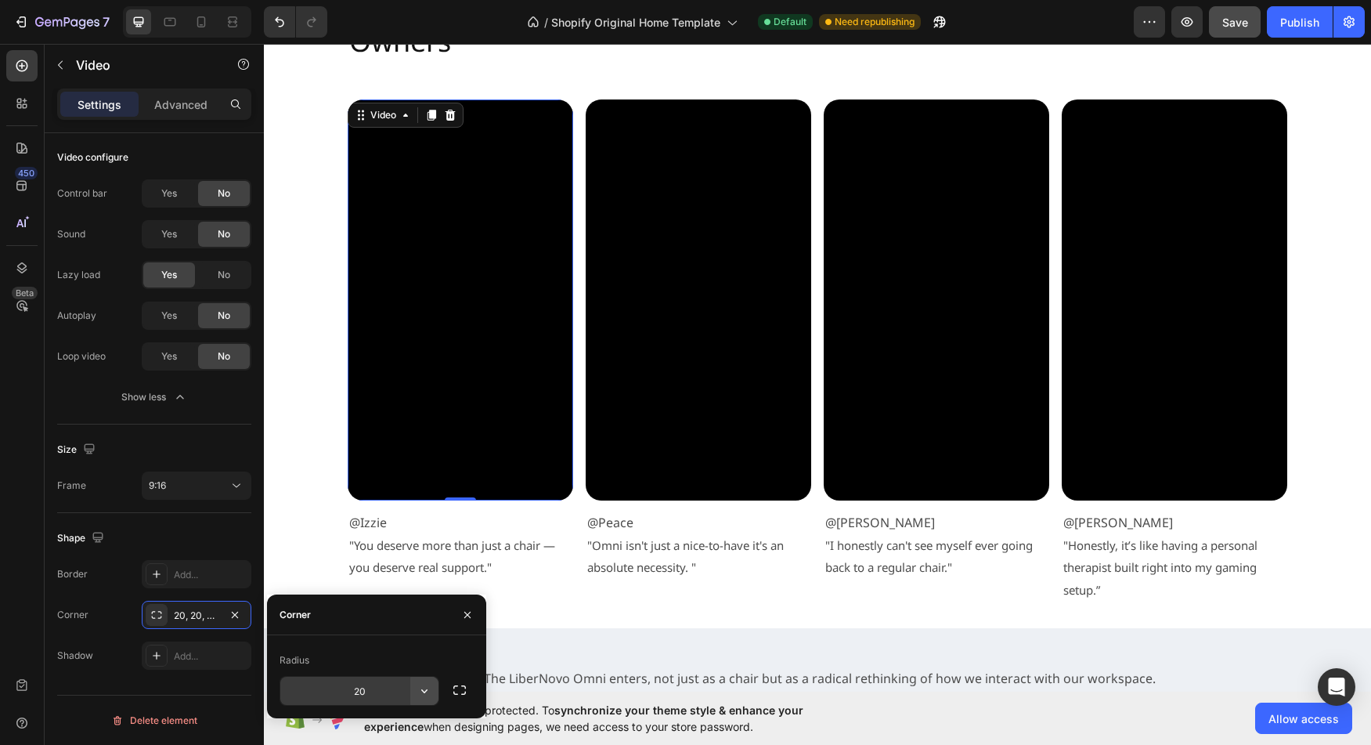
click at [422, 693] on icon "button" at bounding box center [425, 691] width 16 height 16
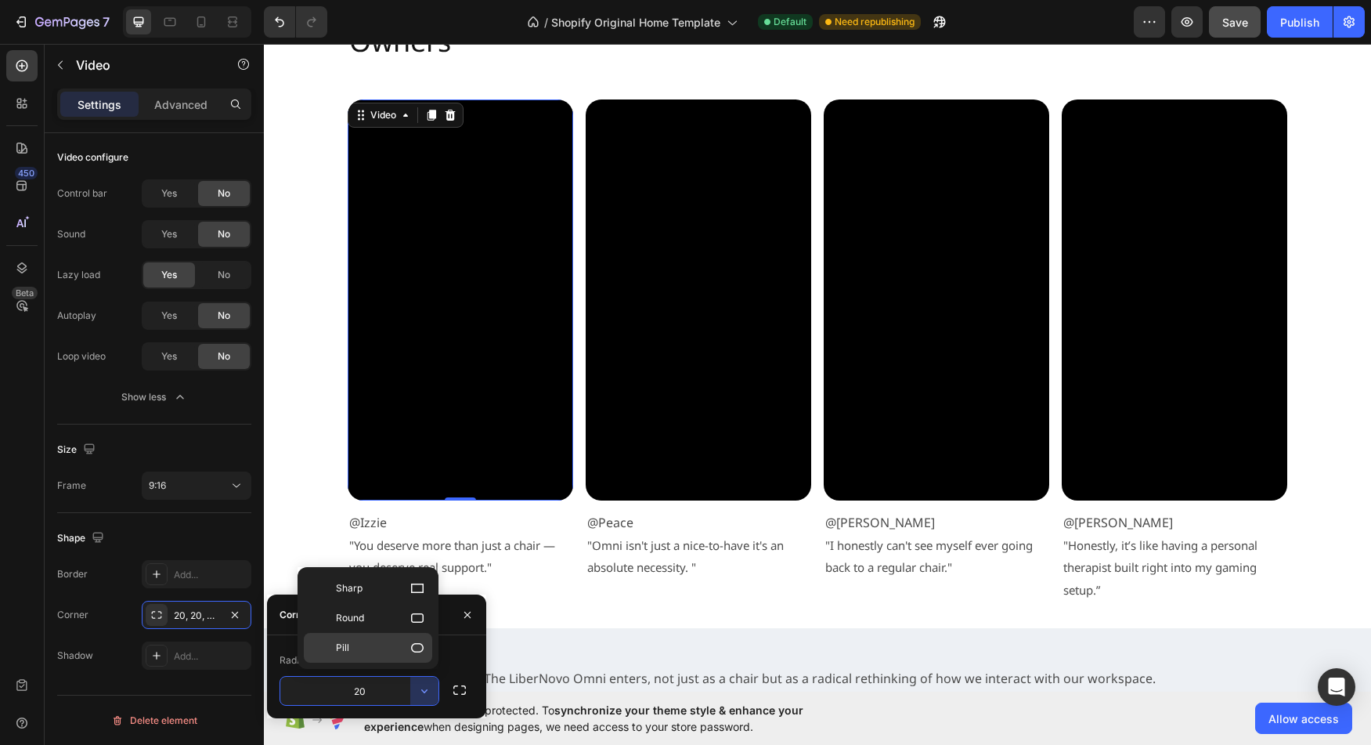
click at [417, 658] on div "Pill" at bounding box center [368, 648] width 128 height 30
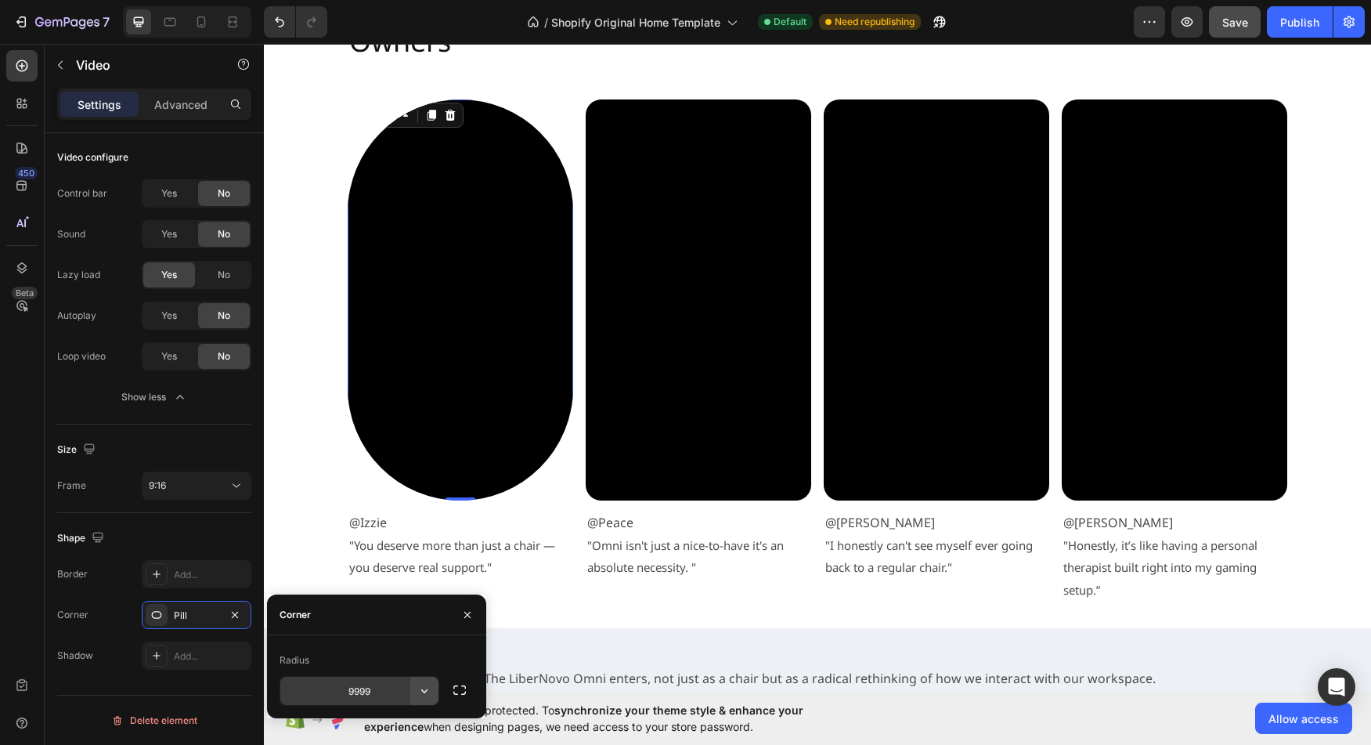
click at [422, 698] on icon "button" at bounding box center [425, 691] width 16 height 16
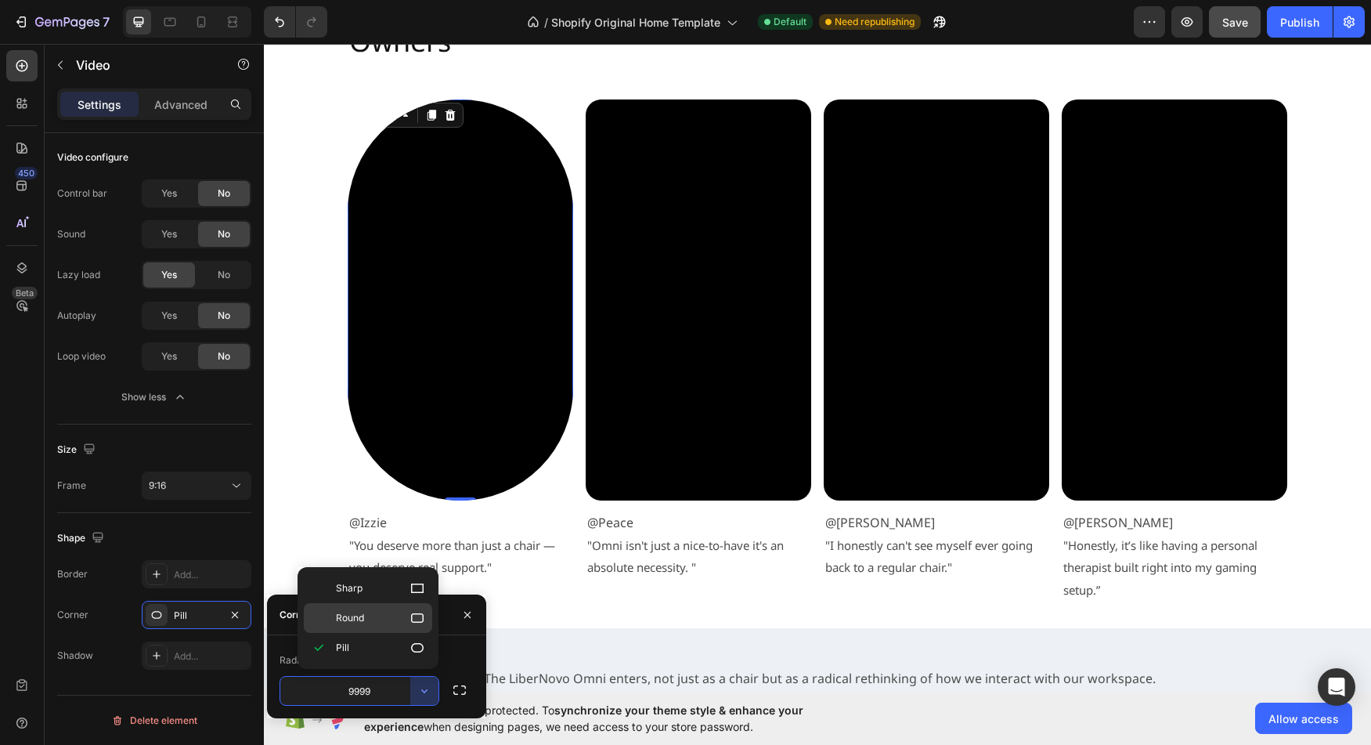
click at [388, 623] on p "Round" at bounding box center [380, 618] width 89 height 16
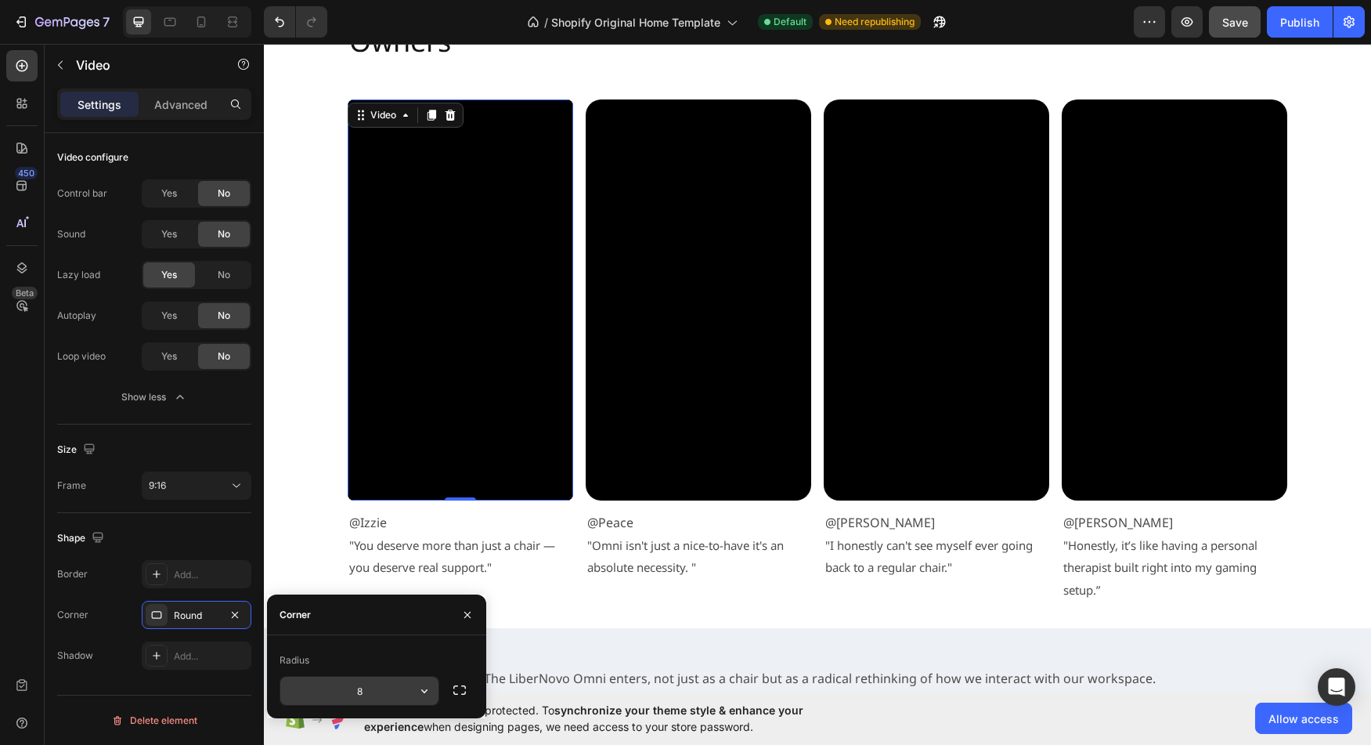
click at [366, 692] on input "8" at bounding box center [359, 690] width 158 height 28
type input "20"
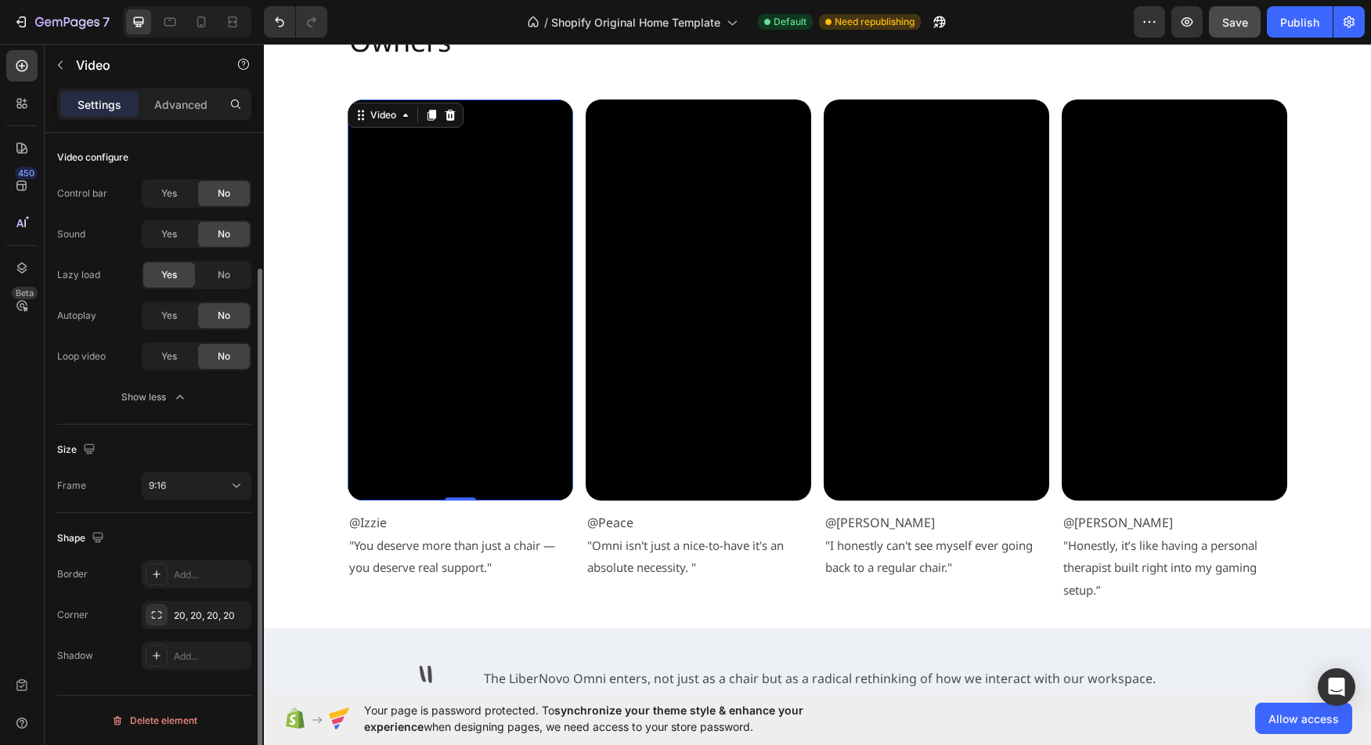
click at [109, 612] on div "Corner 20, 20, 20, 20" at bounding box center [154, 615] width 194 height 28
click at [234, 484] on icon at bounding box center [237, 486] width 16 height 16
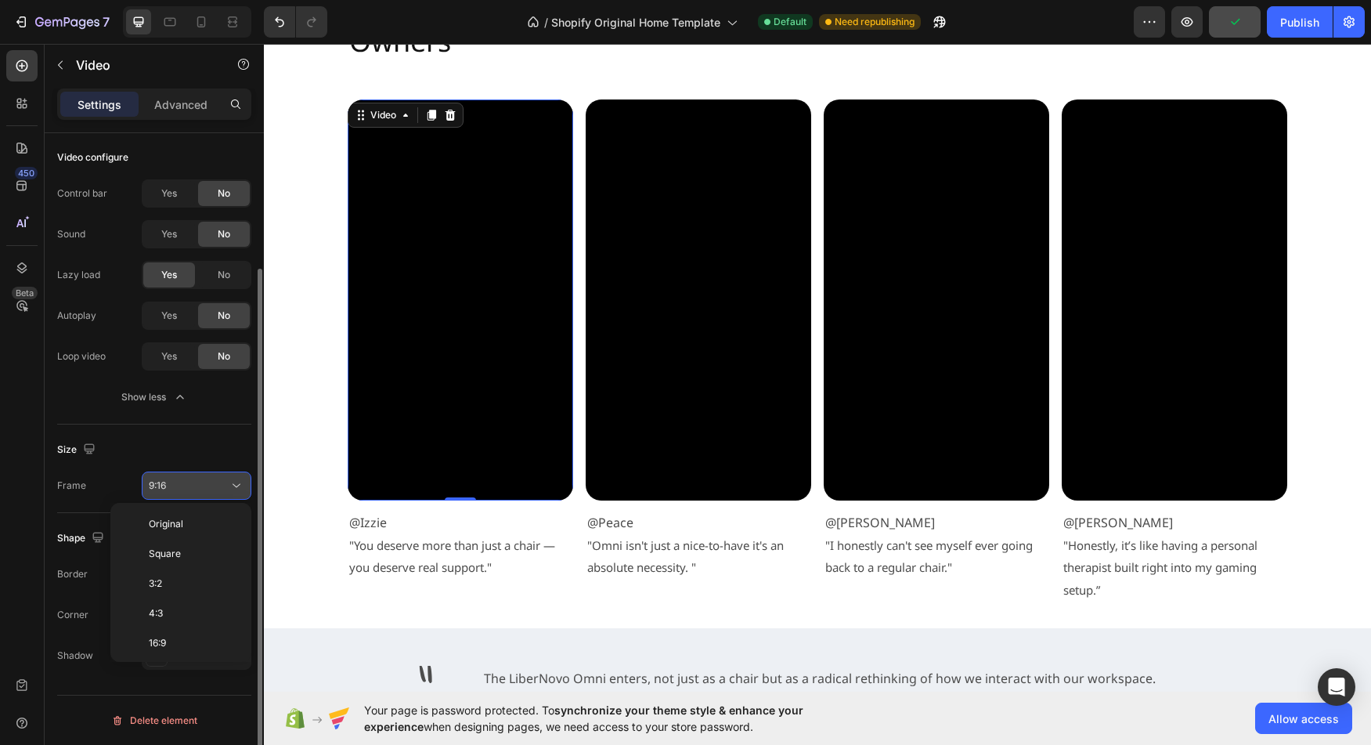
scroll to position [141, 0]
click at [234, 484] on icon at bounding box center [237, 486] width 16 height 16
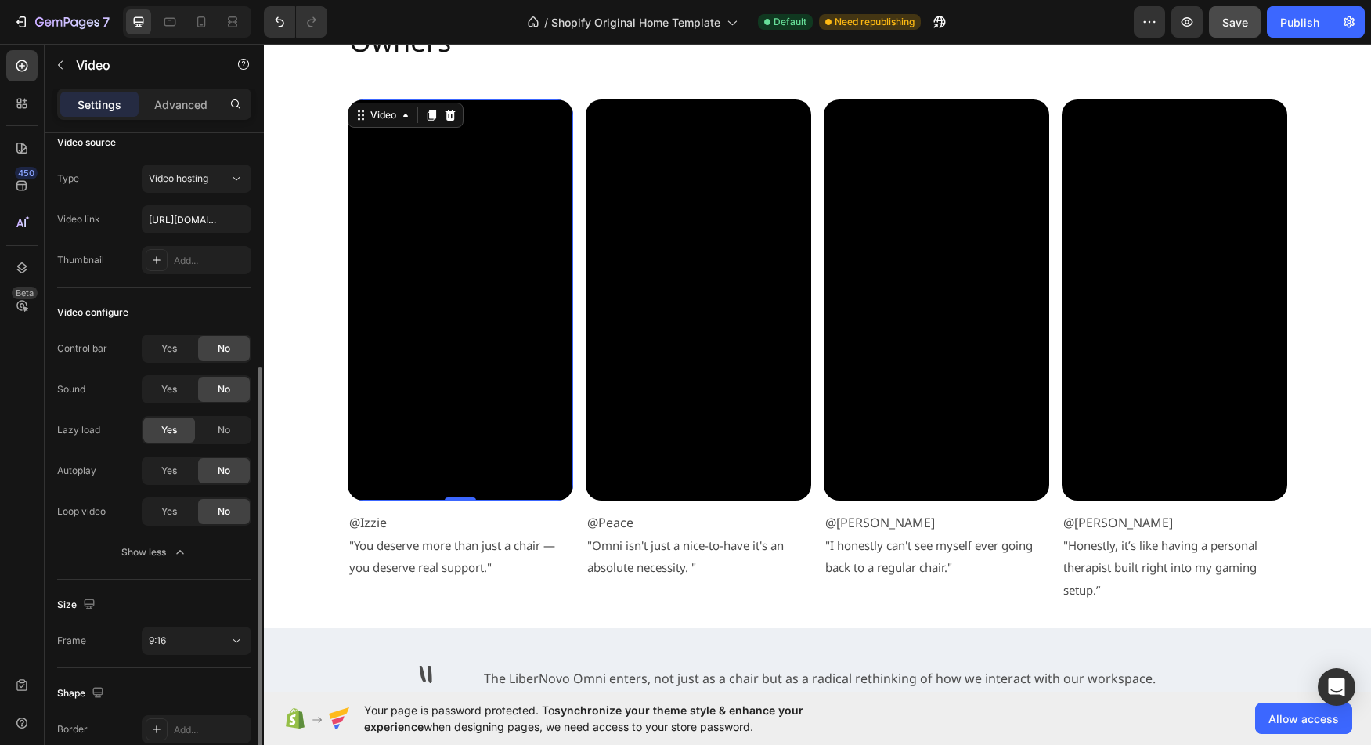
scroll to position [0, 0]
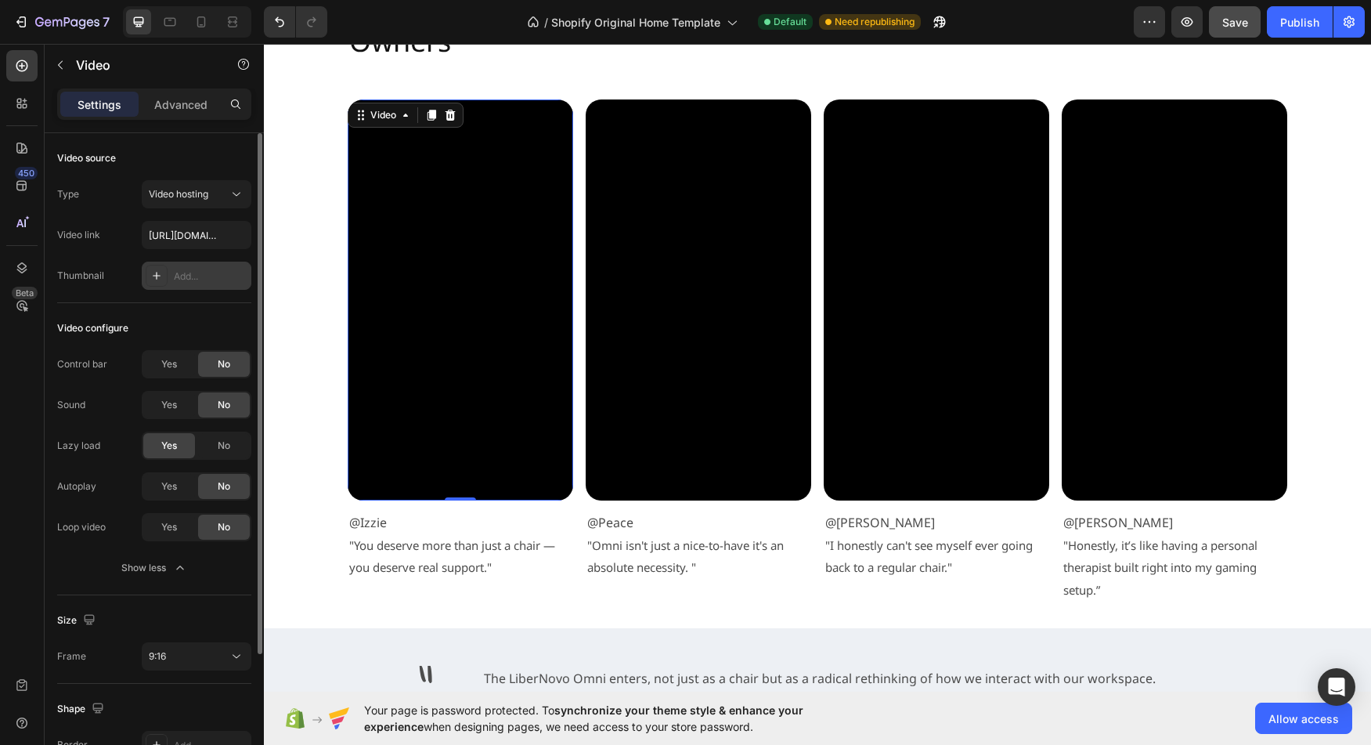
click at [156, 276] on icon at bounding box center [156, 275] width 13 height 13
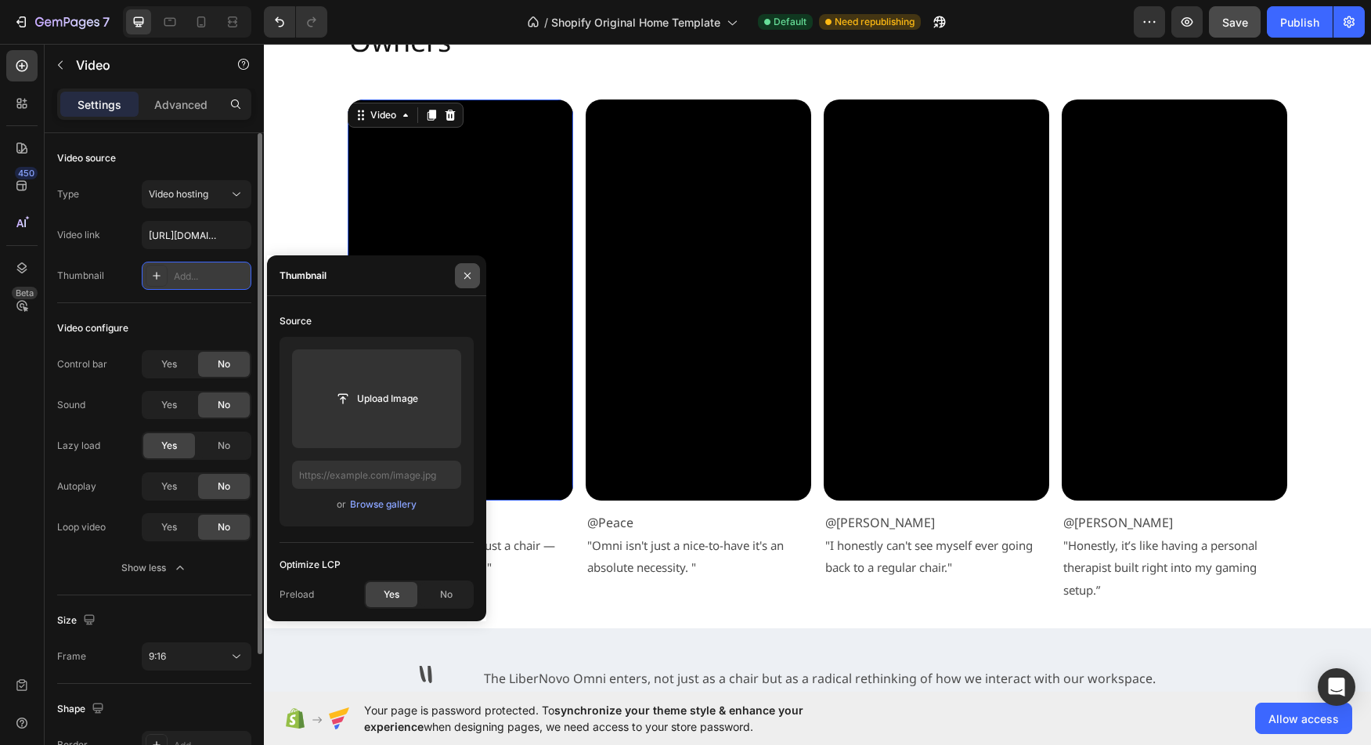
click at [468, 273] on icon "button" at bounding box center [467, 275] width 13 height 13
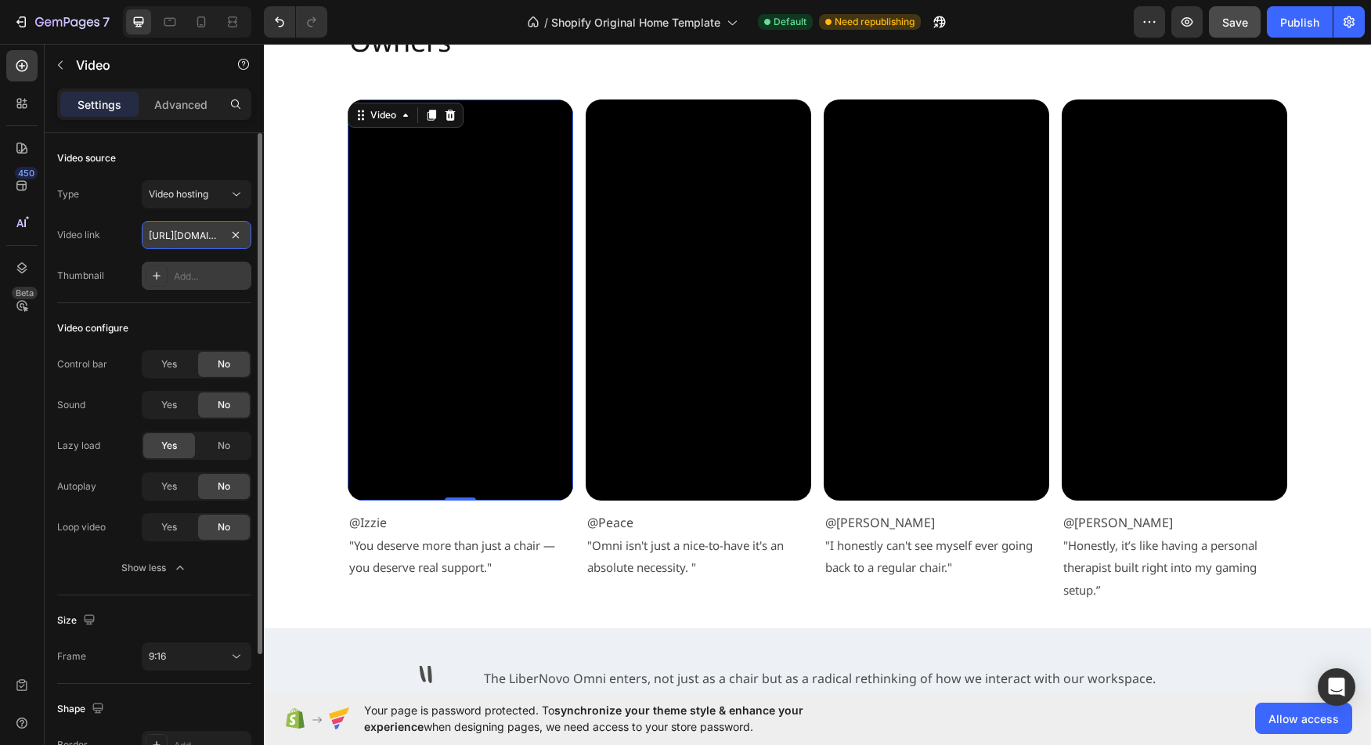
click at [183, 239] on input "[URL][DOMAIN_NAME]" at bounding box center [197, 235] width 110 height 28
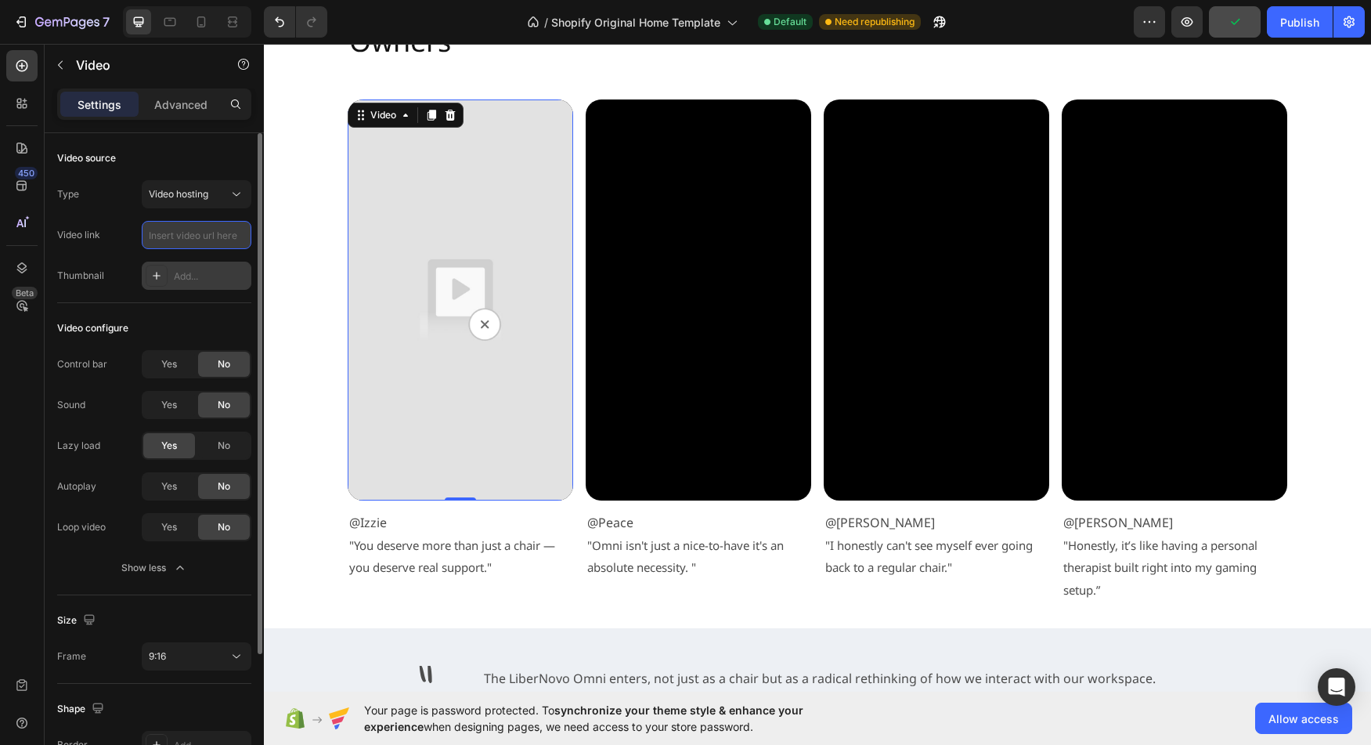
paste input "[URL][DOMAIN_NAME]"
type input "[URL][DOMAIN_NAME]"
click at [81, 251] on div "Type Video hosting Video link [URL][DOMAIN_NAME] Thumbnail Add..." at bounding box center [154, 235] width 194 height 110
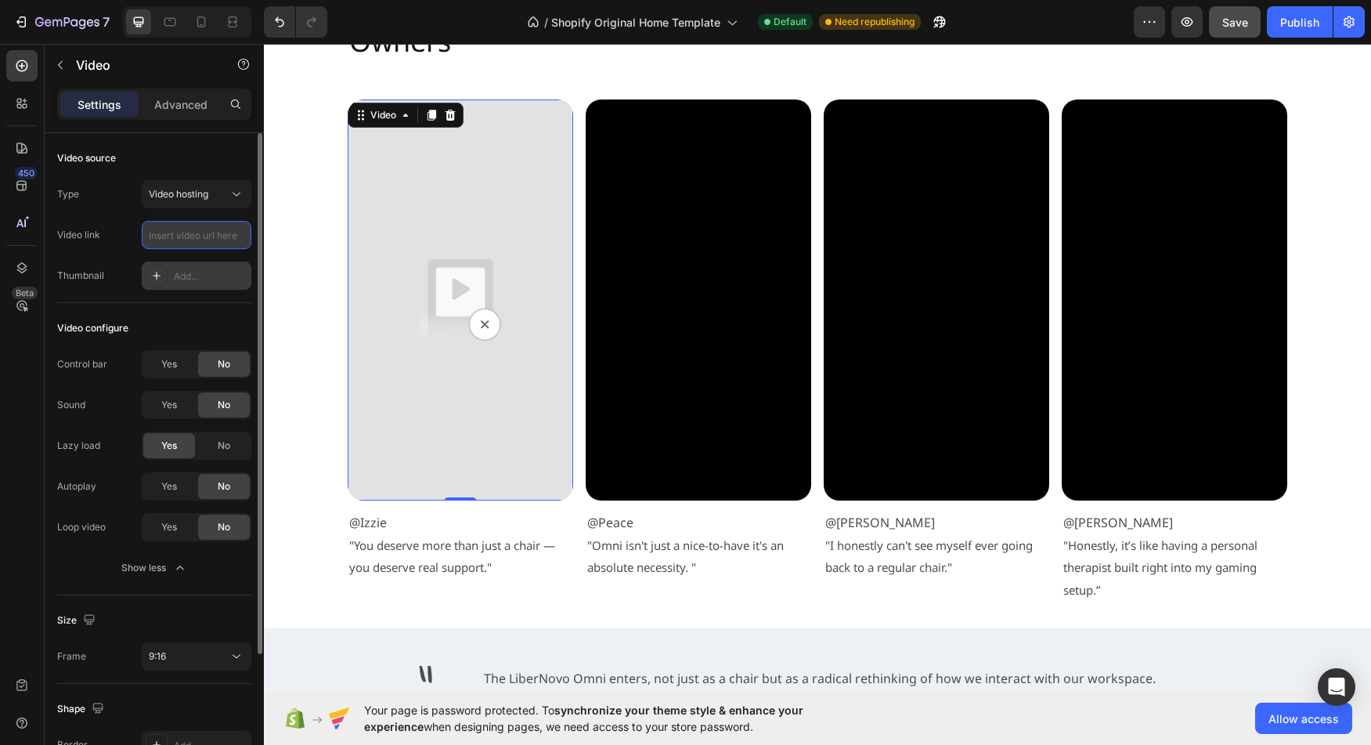
click at [192, 239] on input "text" at bounding box center [197, 235] width 110 height 28
paste input "[URL][DOMAIN_NAME]"
type input "[URL][DOMAIN_NAME]"
click at [103, 260] on div "Type Video hosting Video link [URL][DOMAIN_NAME] Thumbnail Add..." at bounding box center [154, 235] width 194 height 110
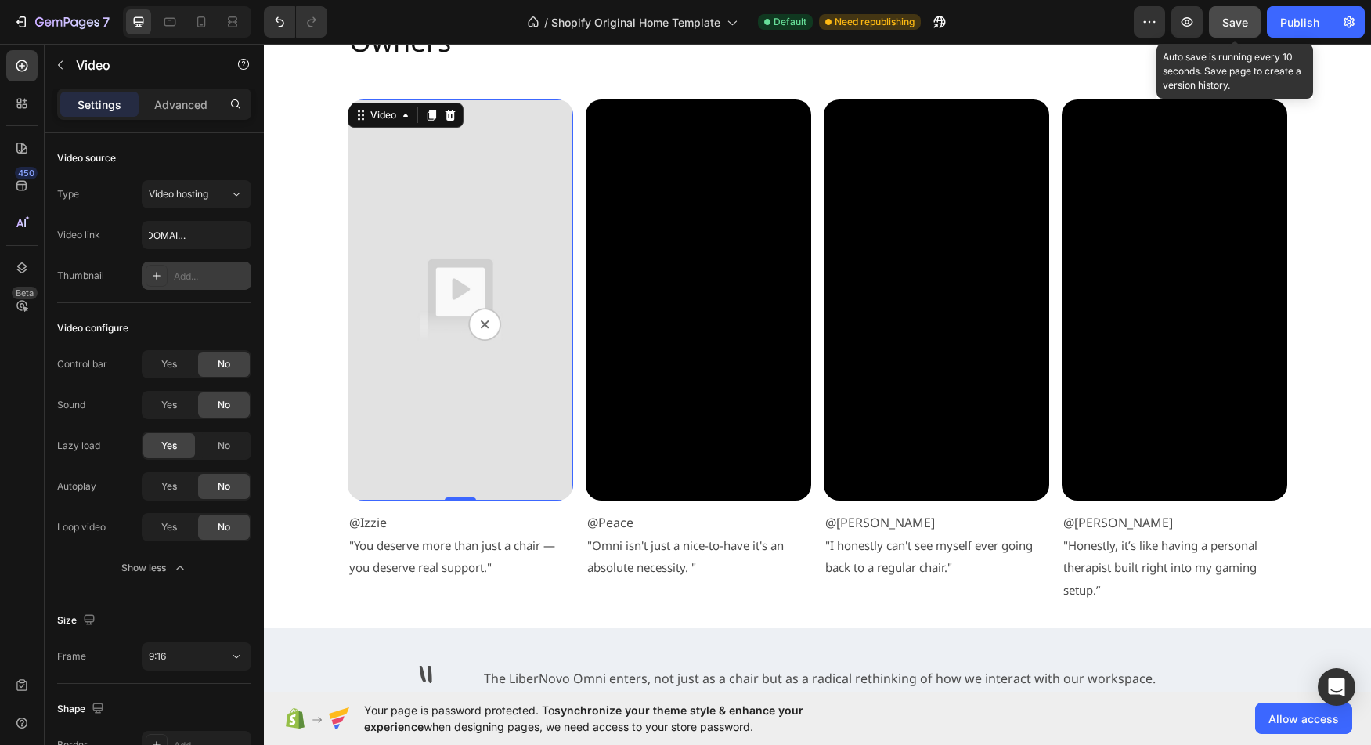
click at [1217, 30] on button "Save" at bounding box center [1235, 21] width 52 height 31
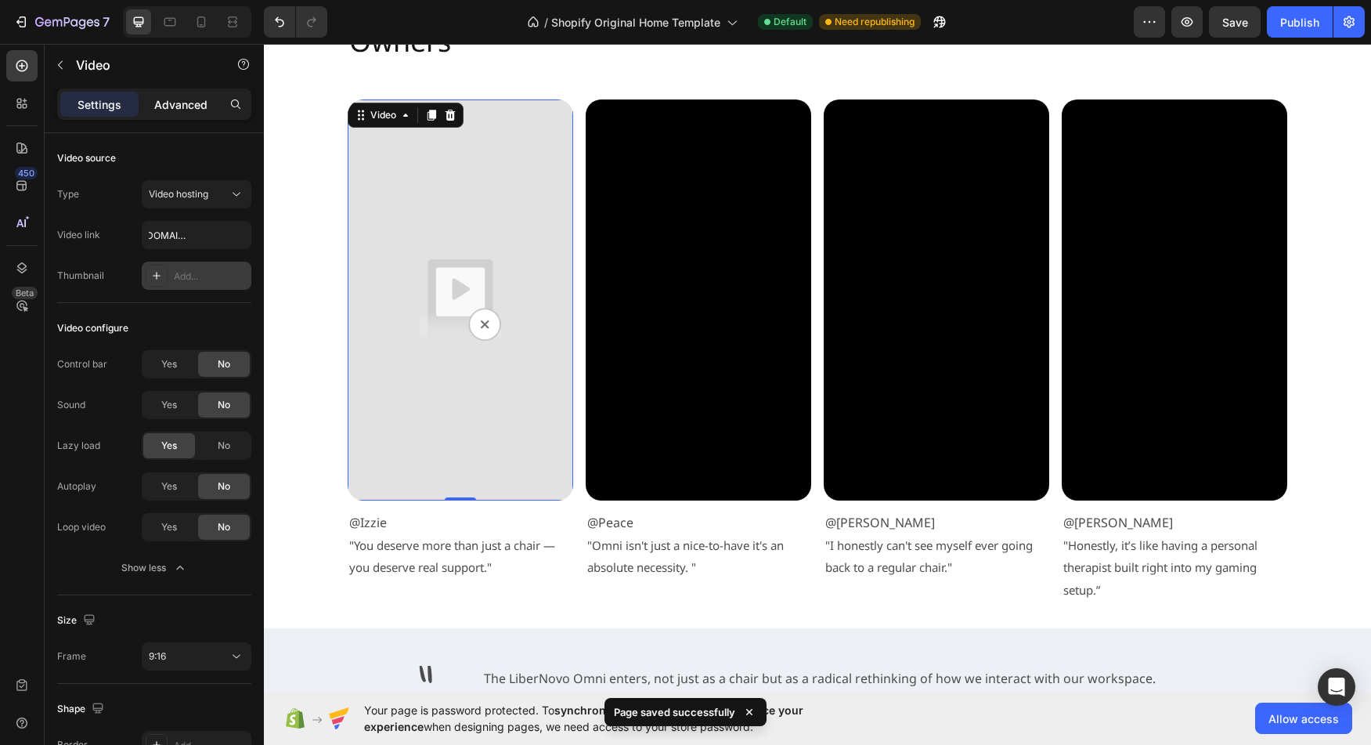
click at [184, 106] on p "Advanced" at bounding box center [180, 104] width 53 height 16
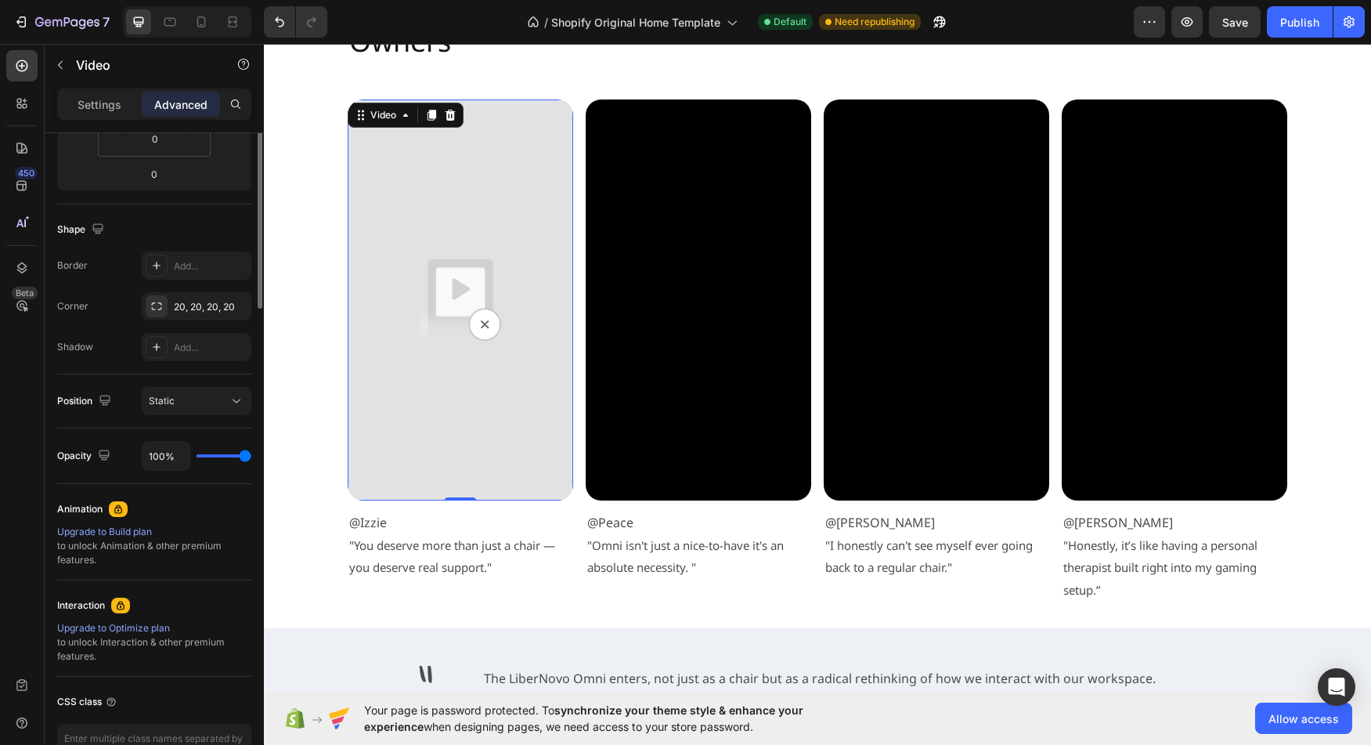
scroll to position [0, 0]
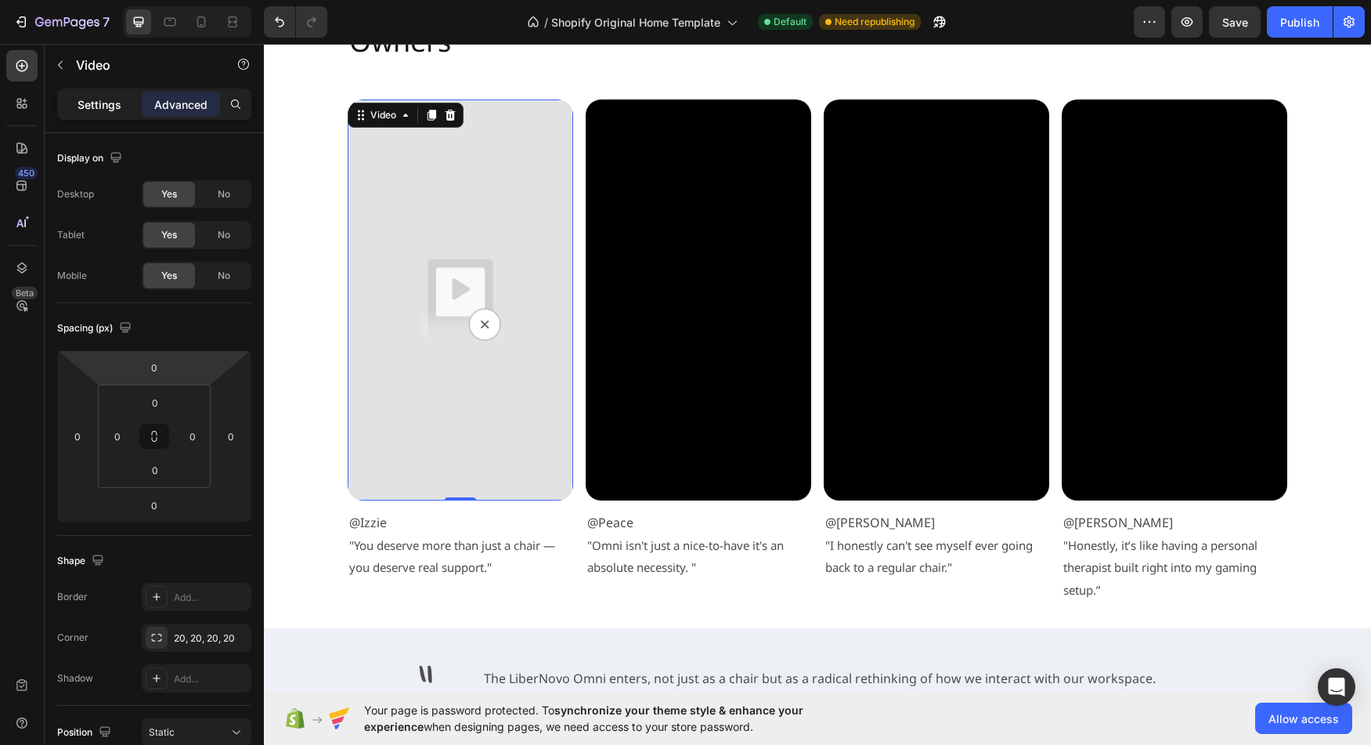
click at [106, 113] on div "Settings" at bounding box center [99, 104] width 78 height 25
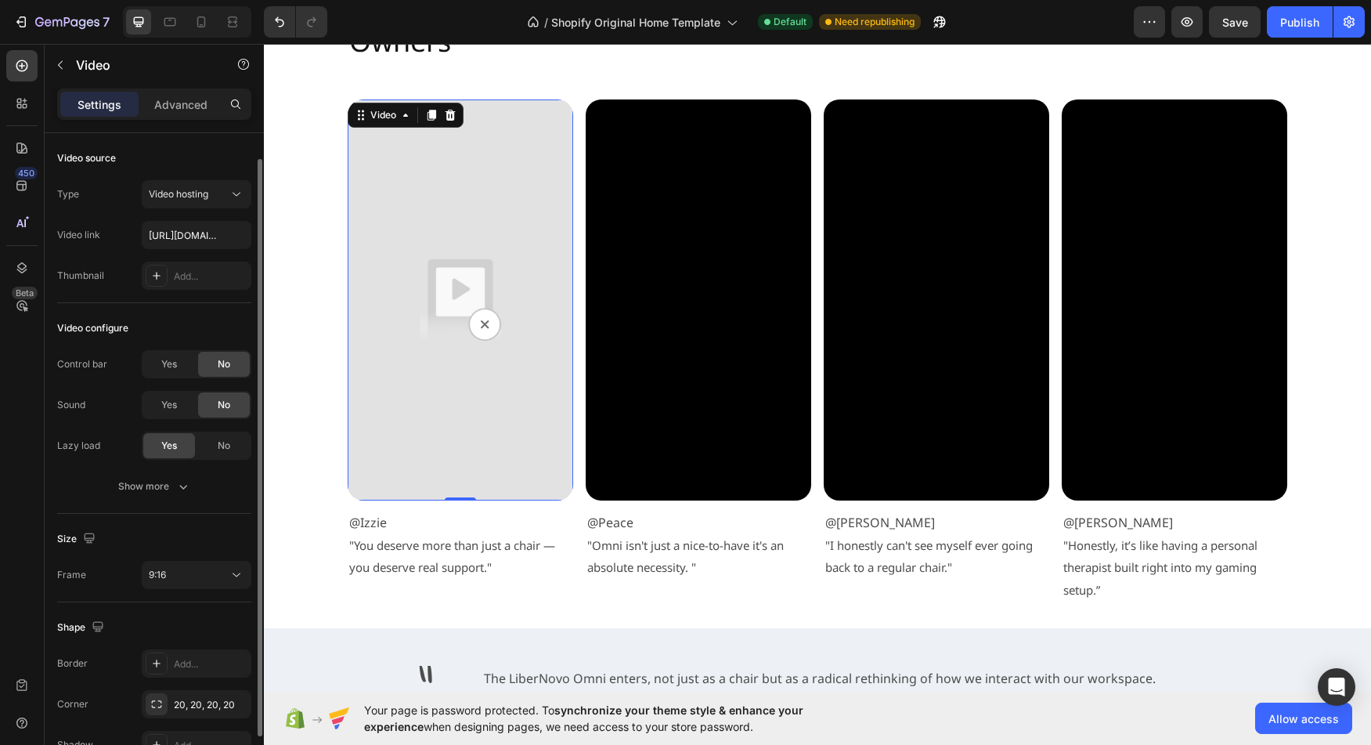
scroll to position [89, 0]
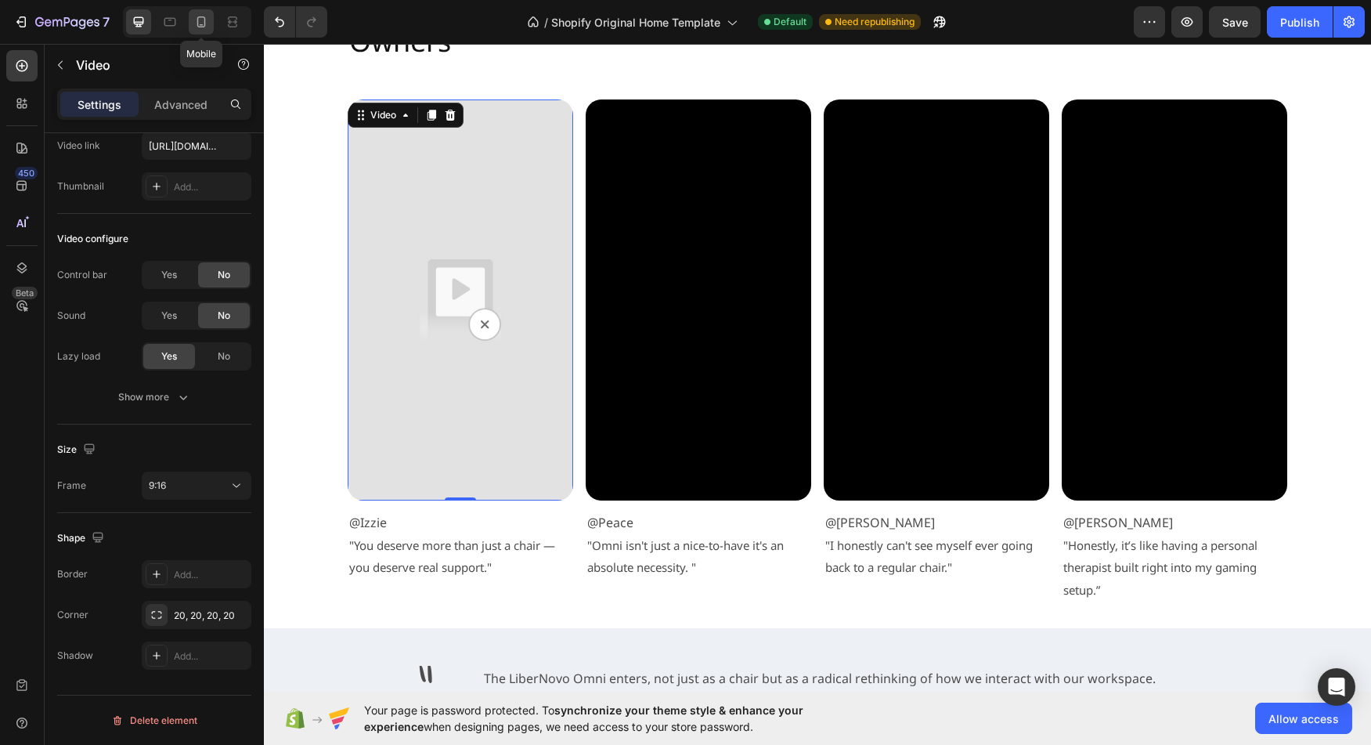
click at [190, 20] on div at bounding box center [201, 21] width 25 height 25
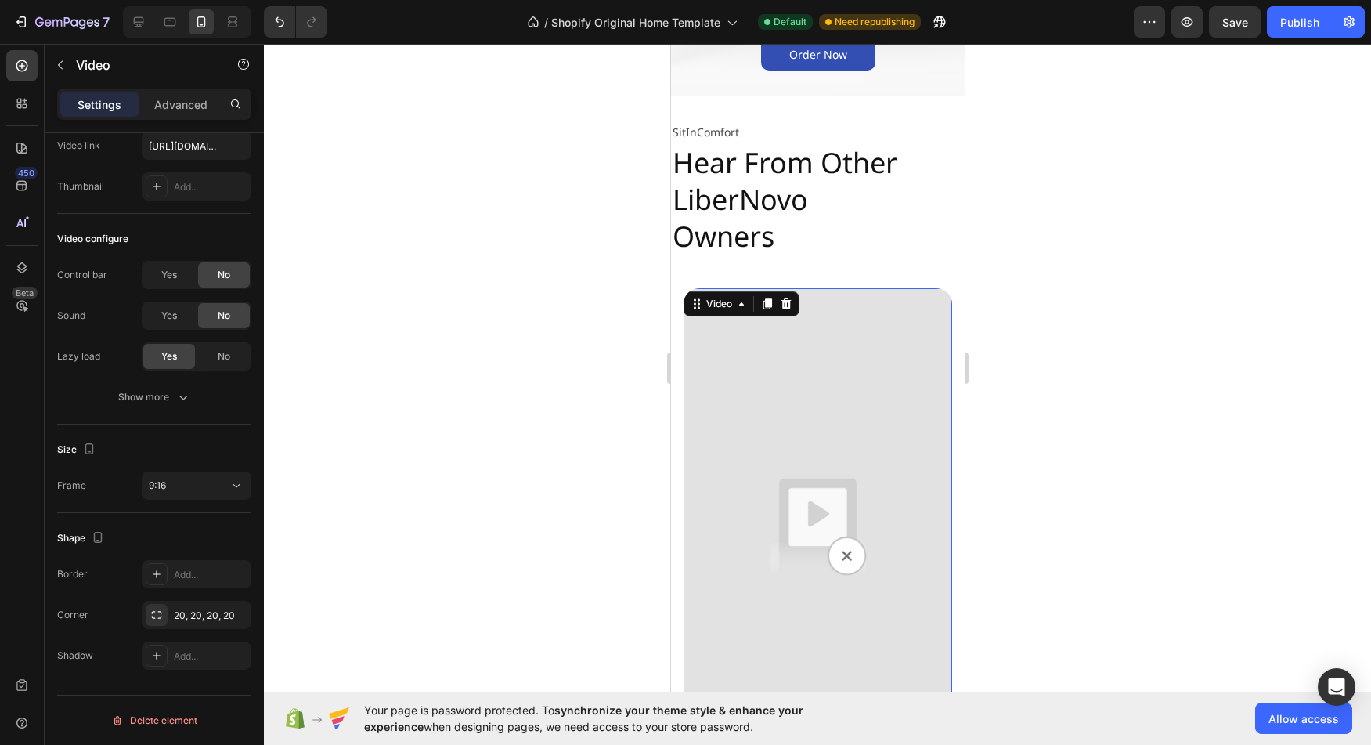
scroll to position [3135, 0]
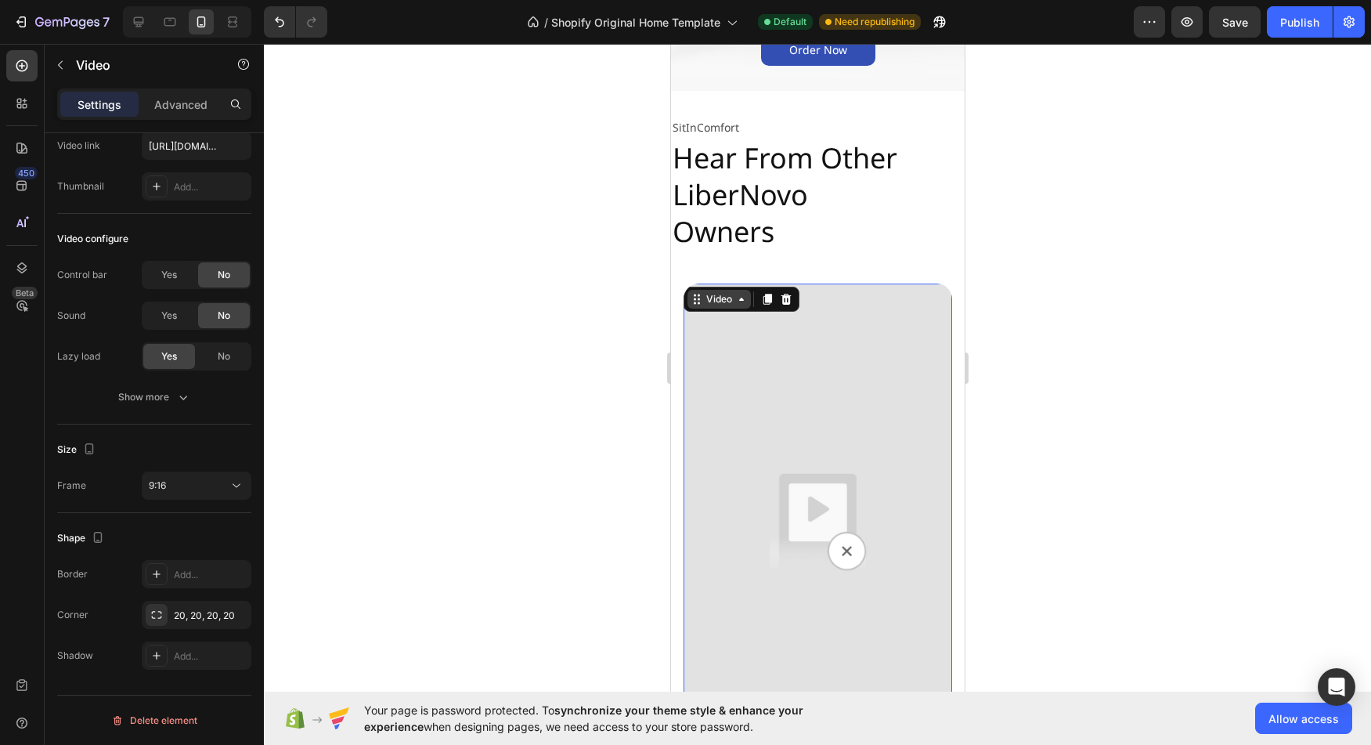
click at [723, 299] on div "Video" at bounding box center [718, 299] width 32 height 14
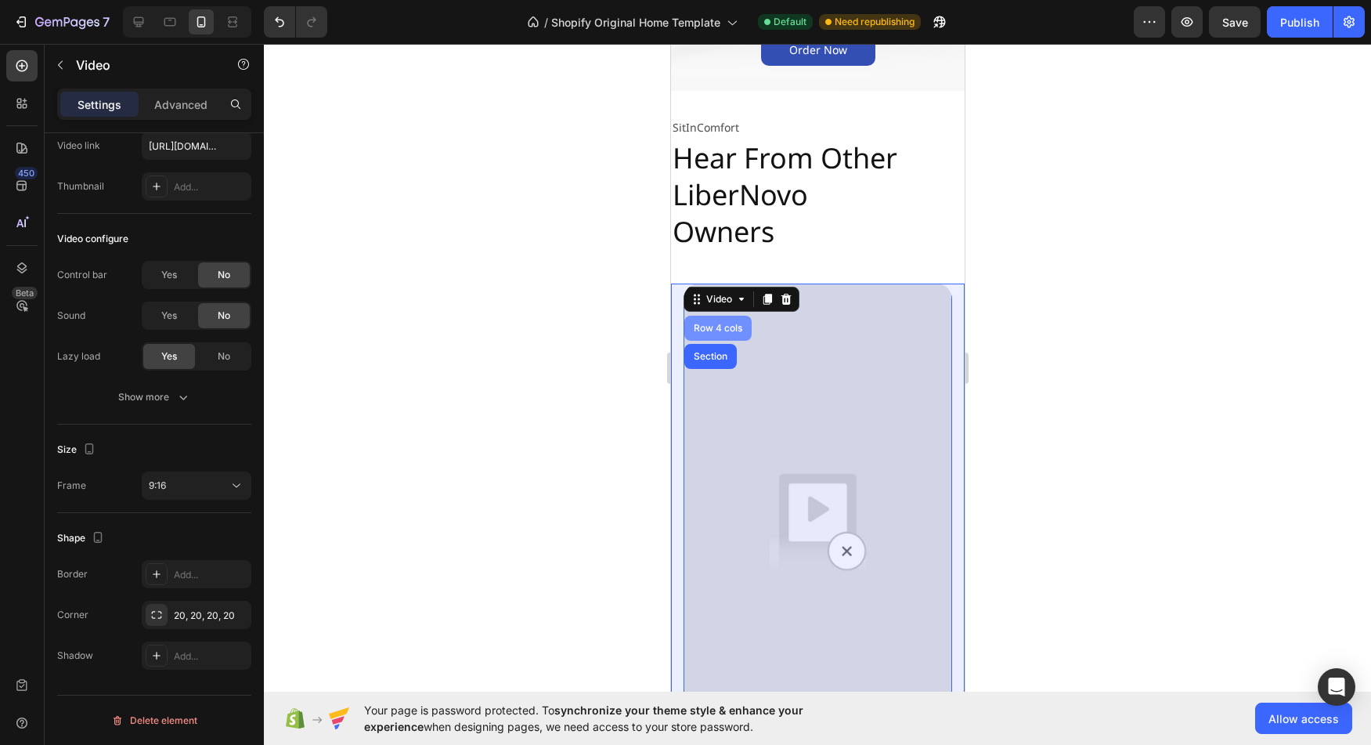
click at [710, 327] on div "Row 4 cols" at bounding box center [717, 327] width 55 height 9
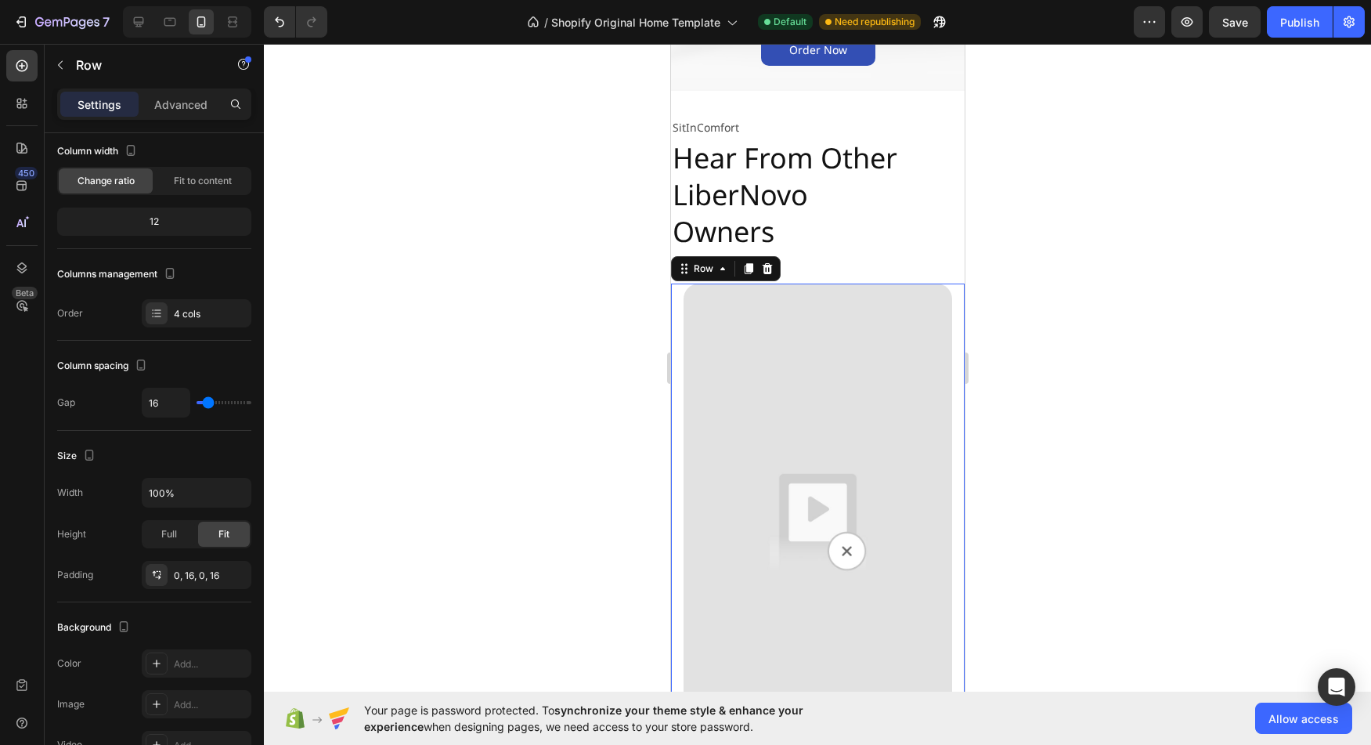
scroll to position [0, 0]
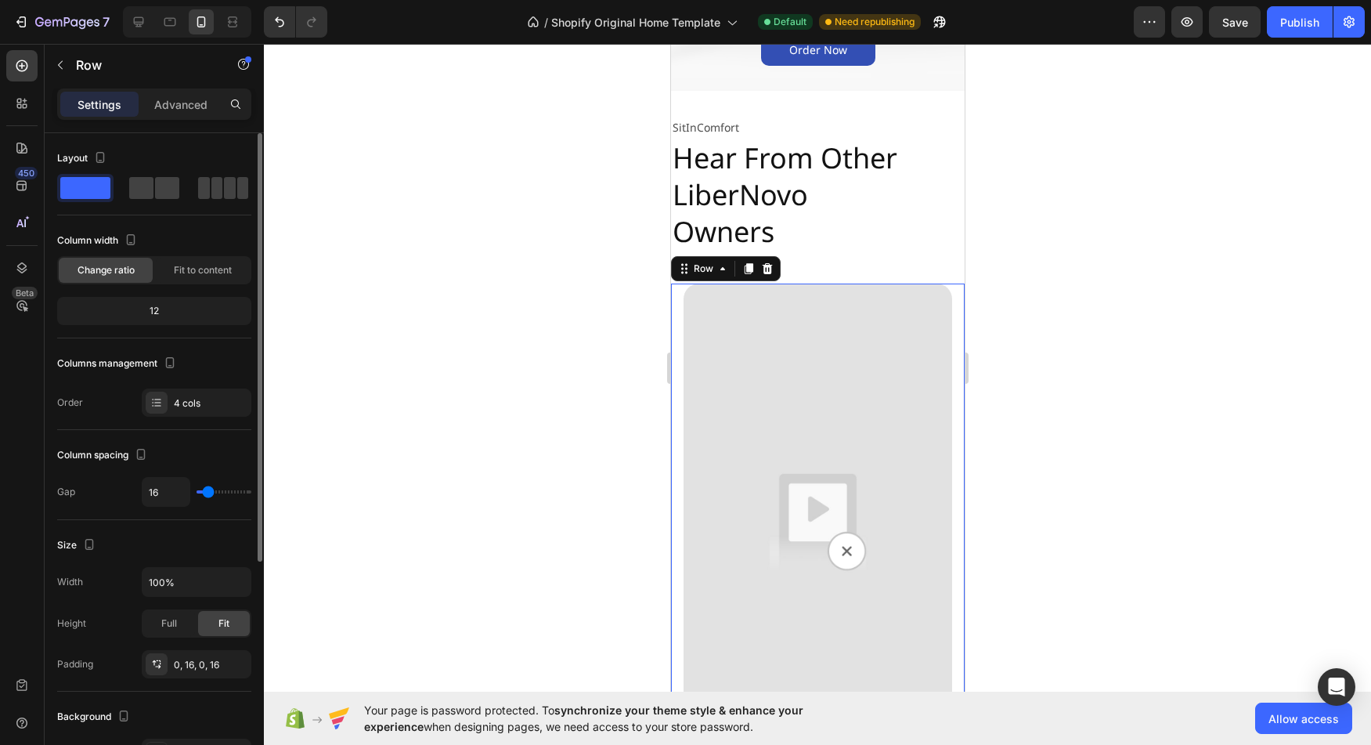
click at [155, 309] on div "12" at bounding box center [154, 311] width 188 height 22
click at [155, 312] on div "12" at bounding box center [154, 311] width 188 height 22
click at [209, 270] on span "Fit to content" at bounding box center [203, 270] width 58 height 14
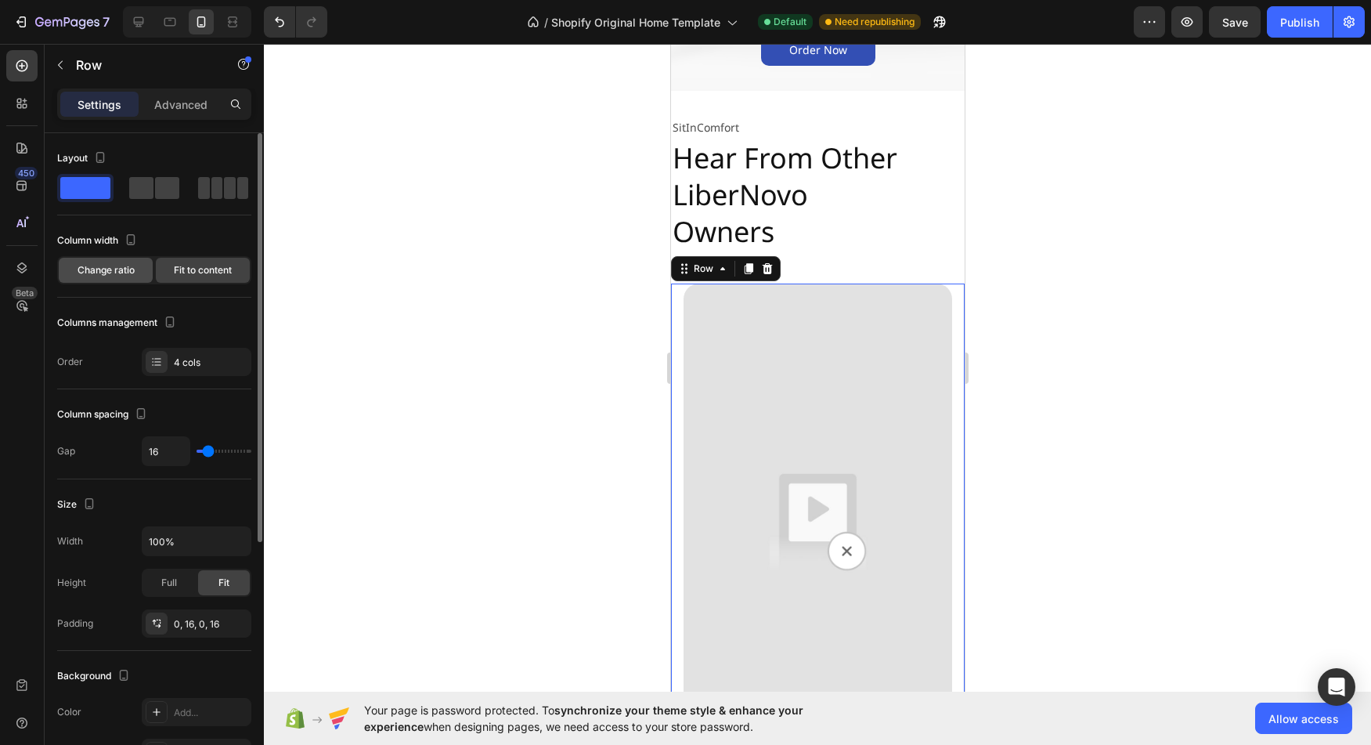
click at [96, 282] on div "Change ratio" at bounding box center [106, 270] width 94 height 25
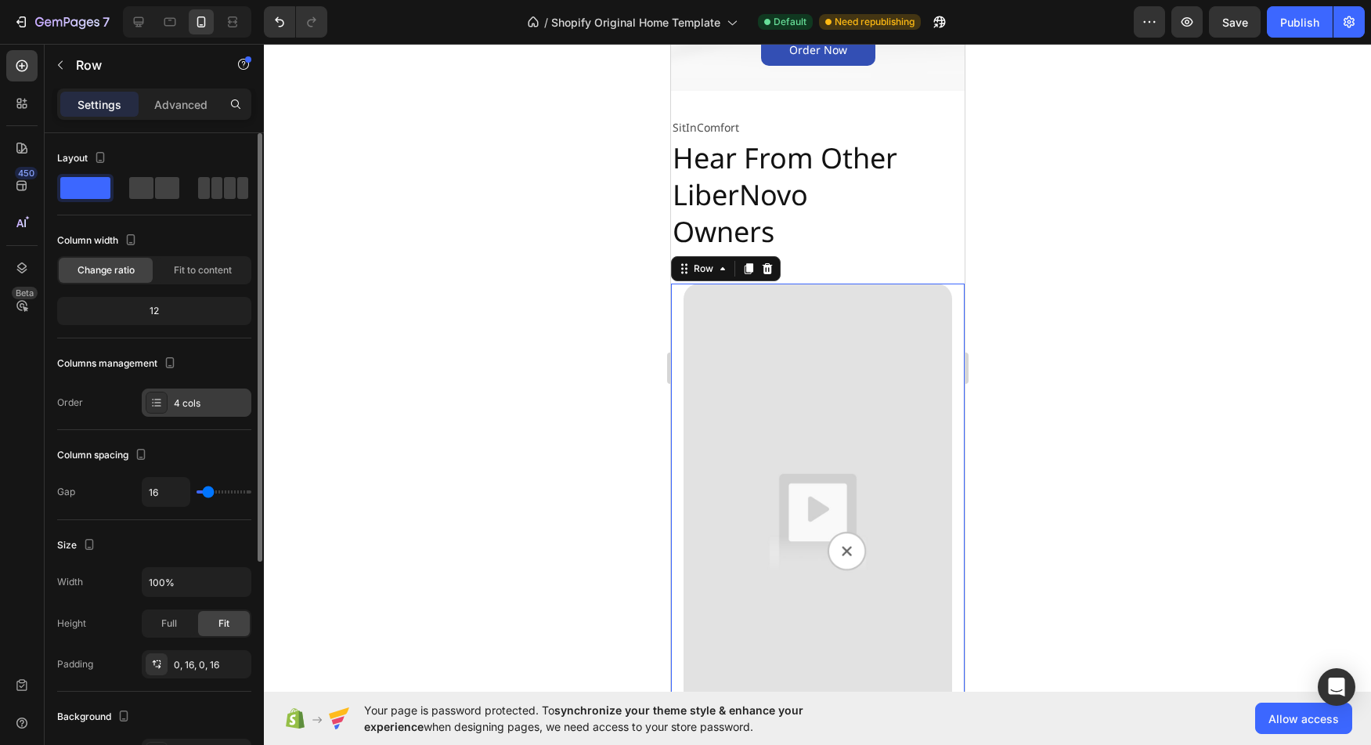
click at [182, 402] on div "4 cols" at bounding box center [211, 403] width 74 height 14
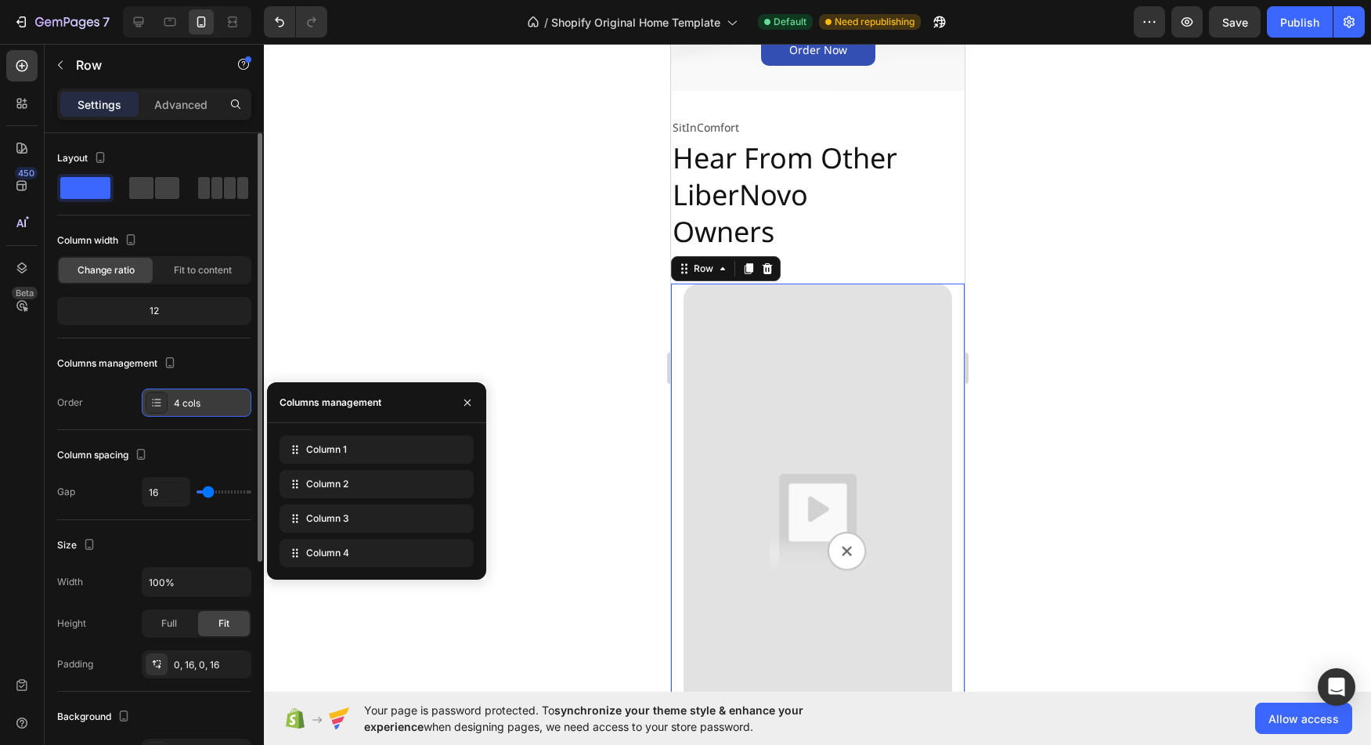
click at [182, 402] on div "4 cols" at bounding box center [211, 403] width 74 height 14
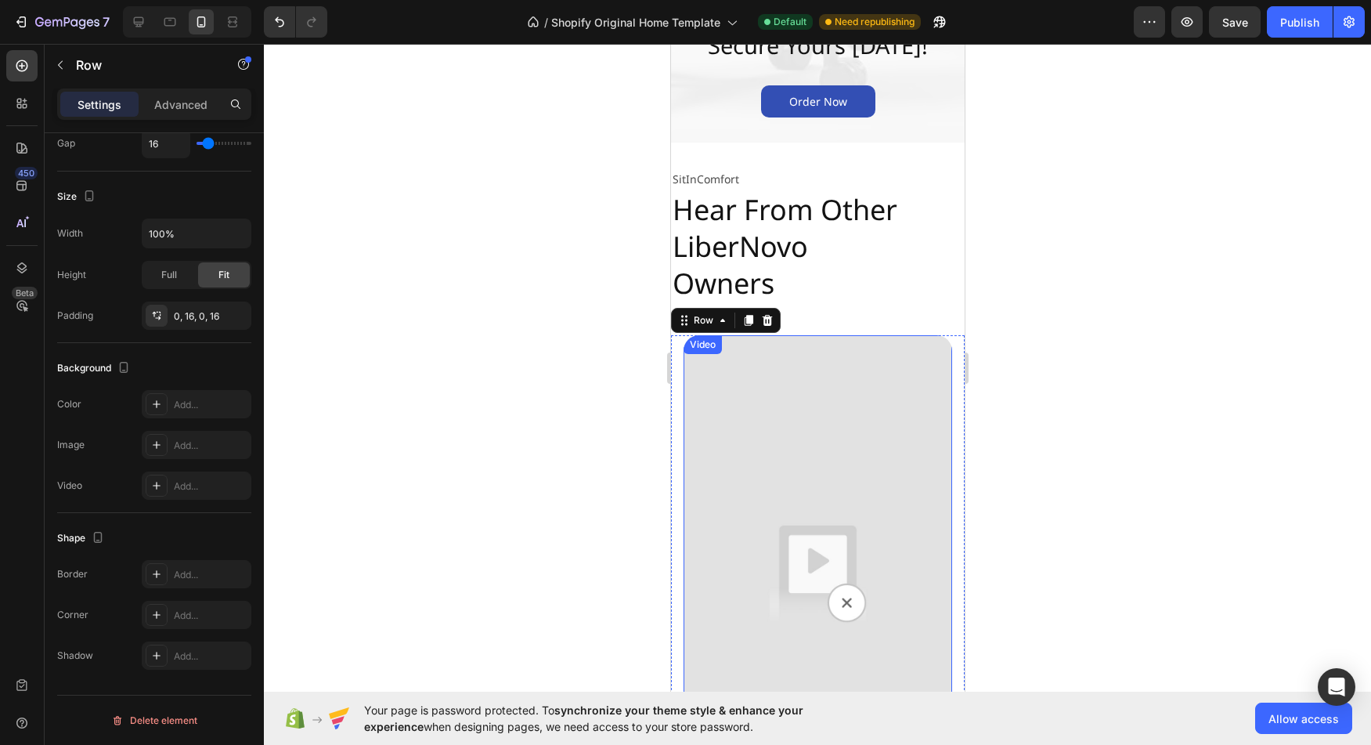
scroll to position [3065, 0]
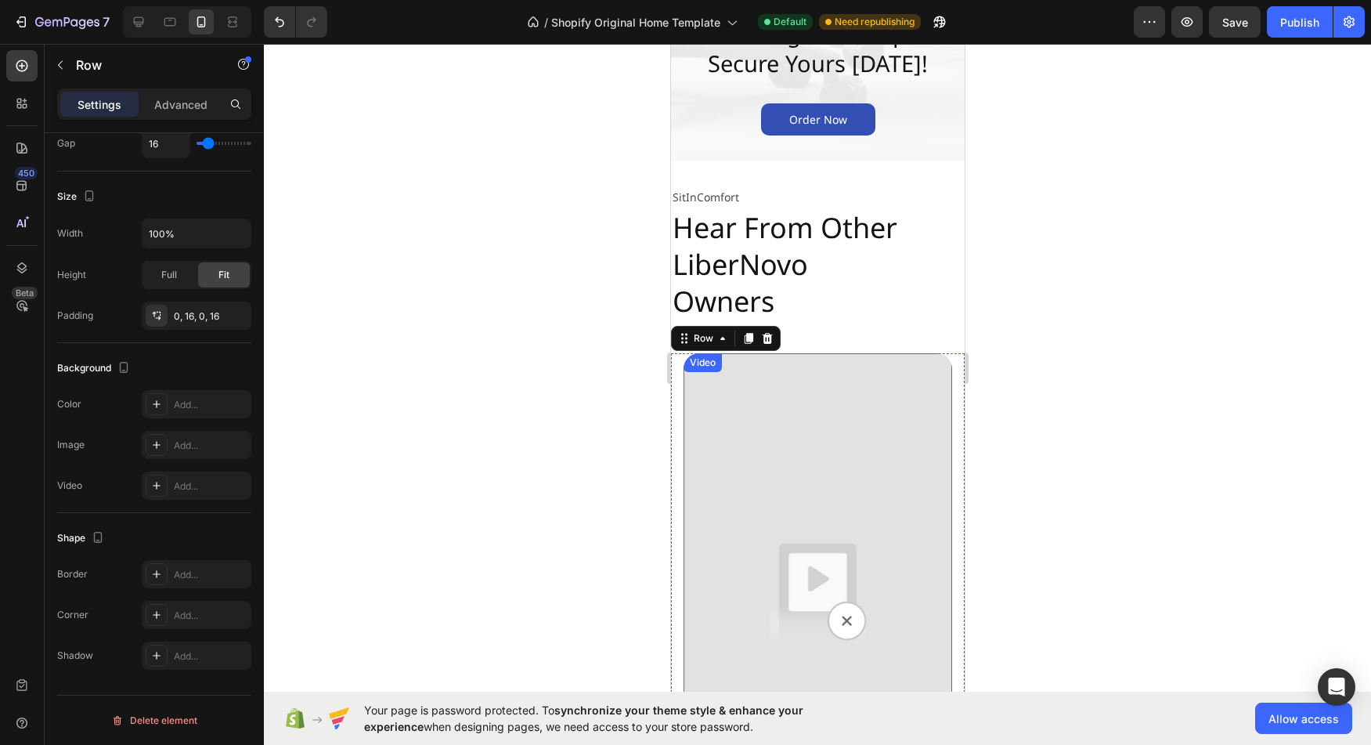
click at [761, 525] on img at bounding box center [817, 592] width 269 height 478
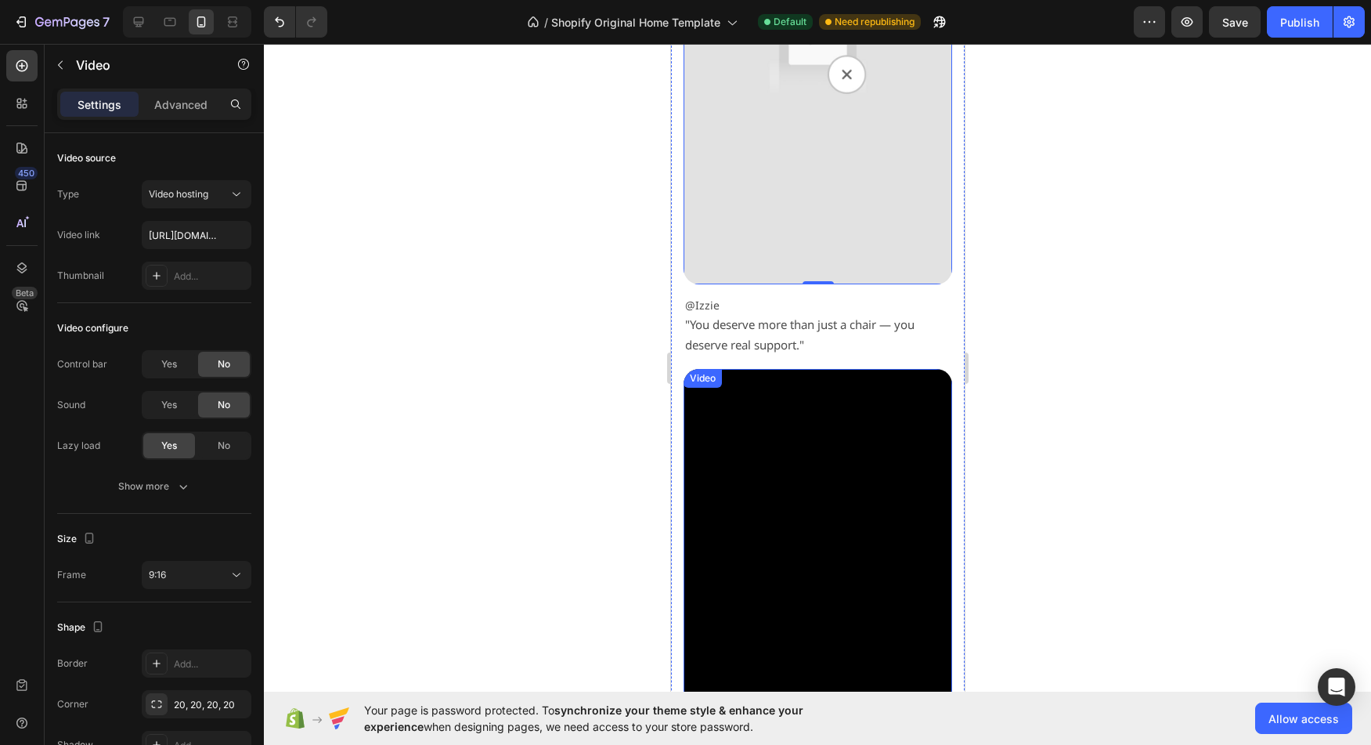
scroll to position [3623, 0]
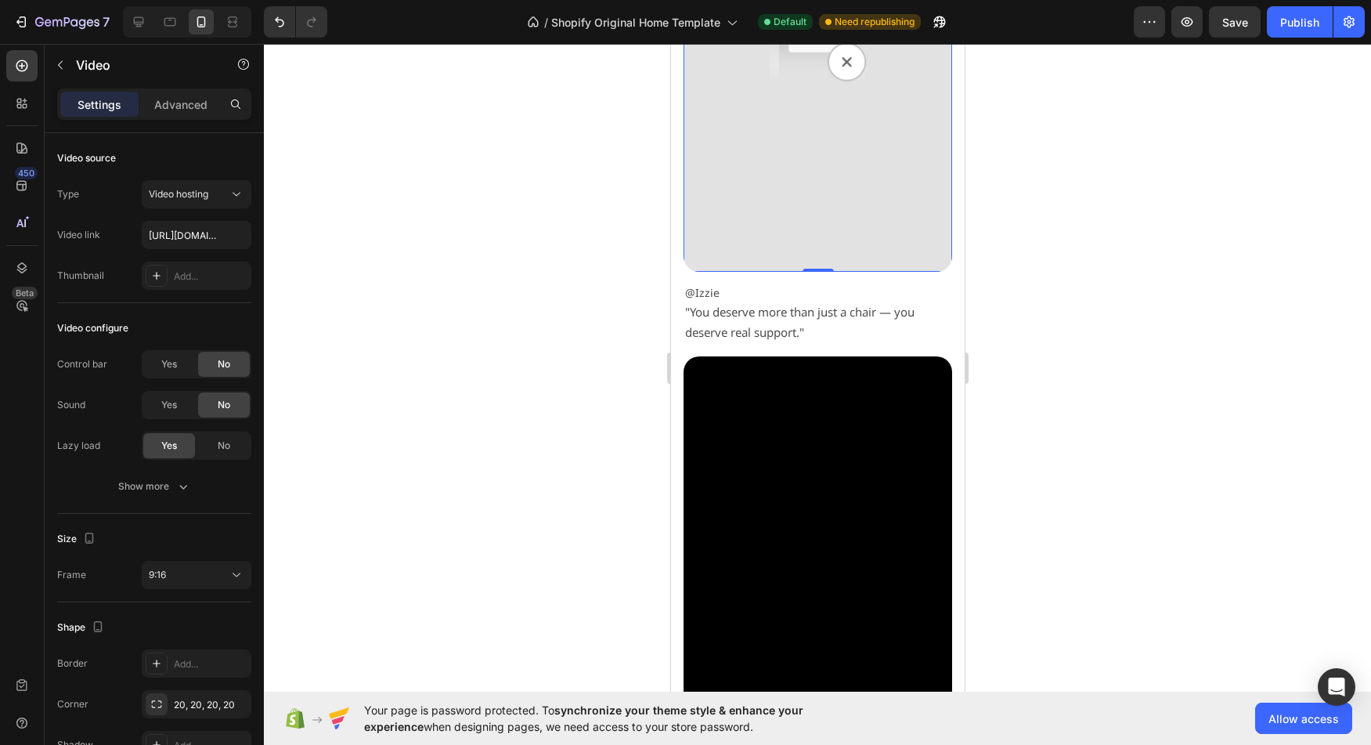
click at [831, 197] on img at bounding box center [817, 33] width 269 height 478
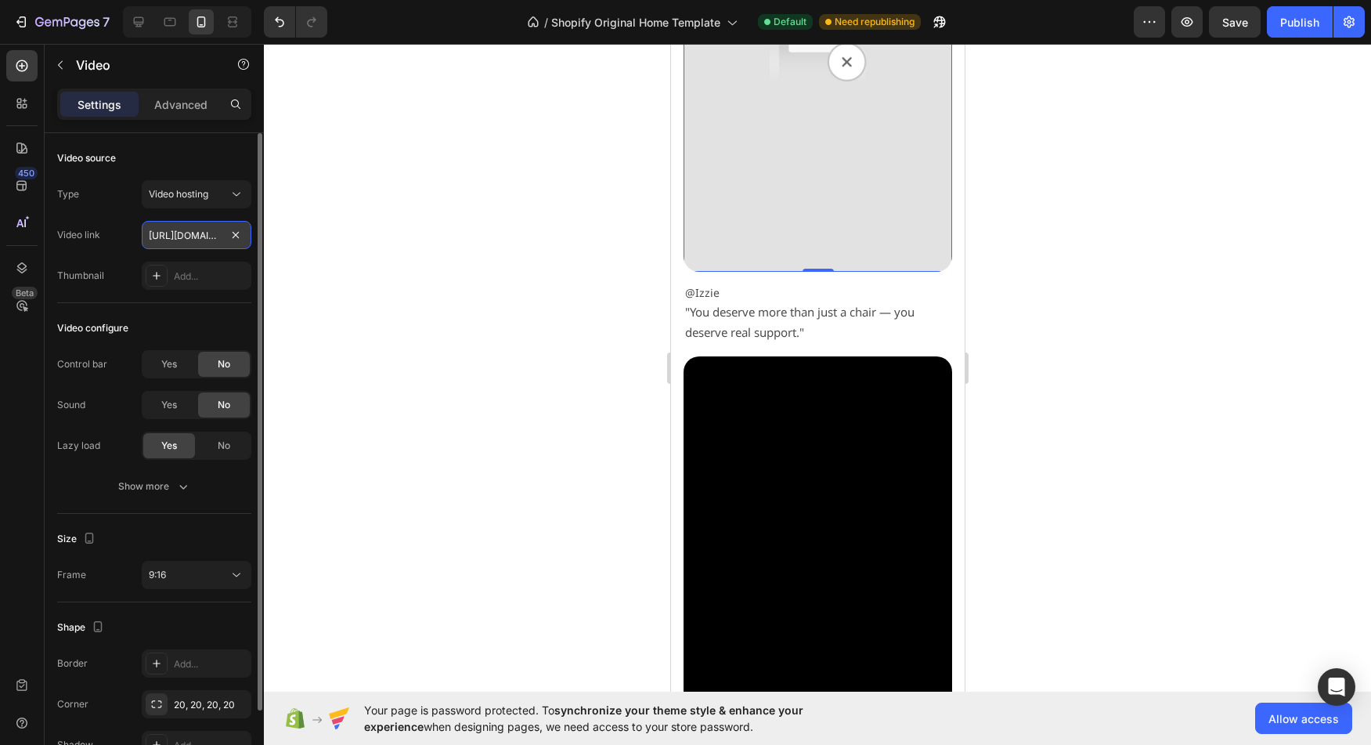
click at [182, 227] on input "[URL][DOMAIN_NAME]" at bounding box center [197, 235] width 110 height 28
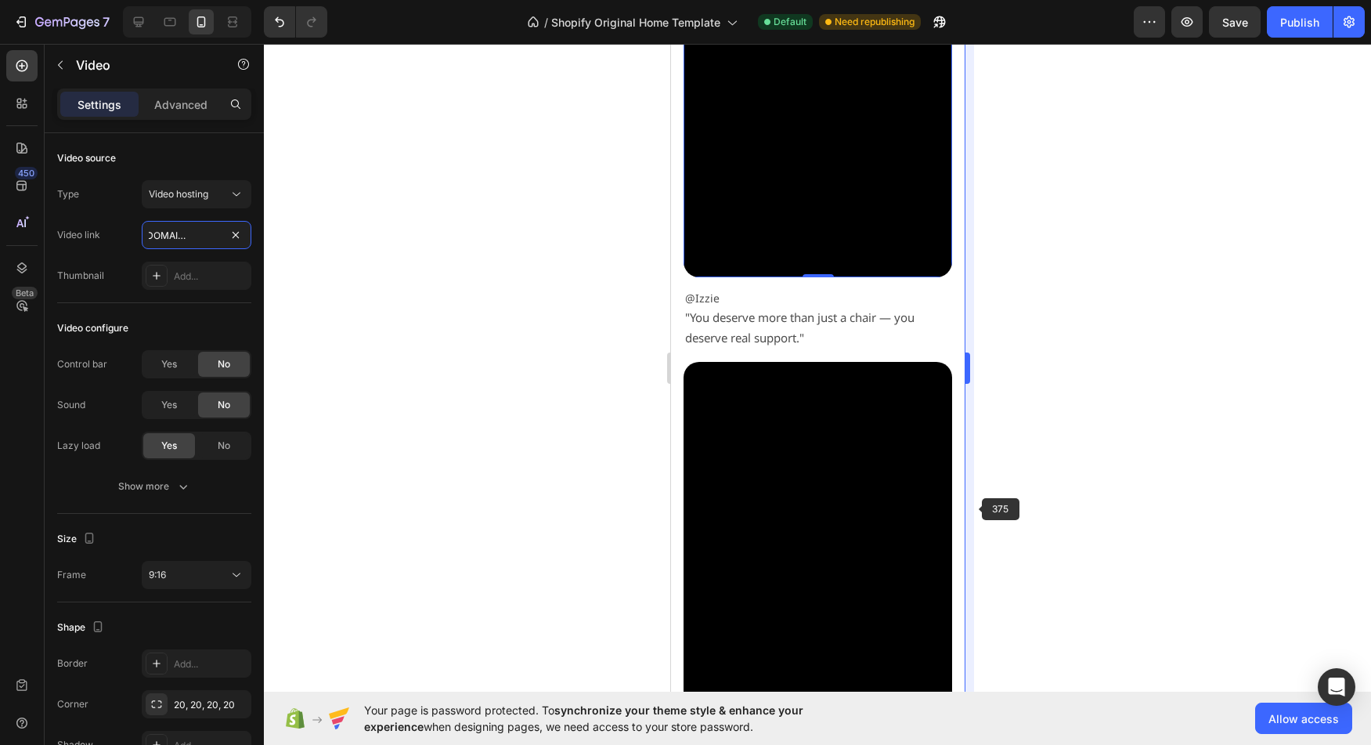
scroll to position [3616, 0]
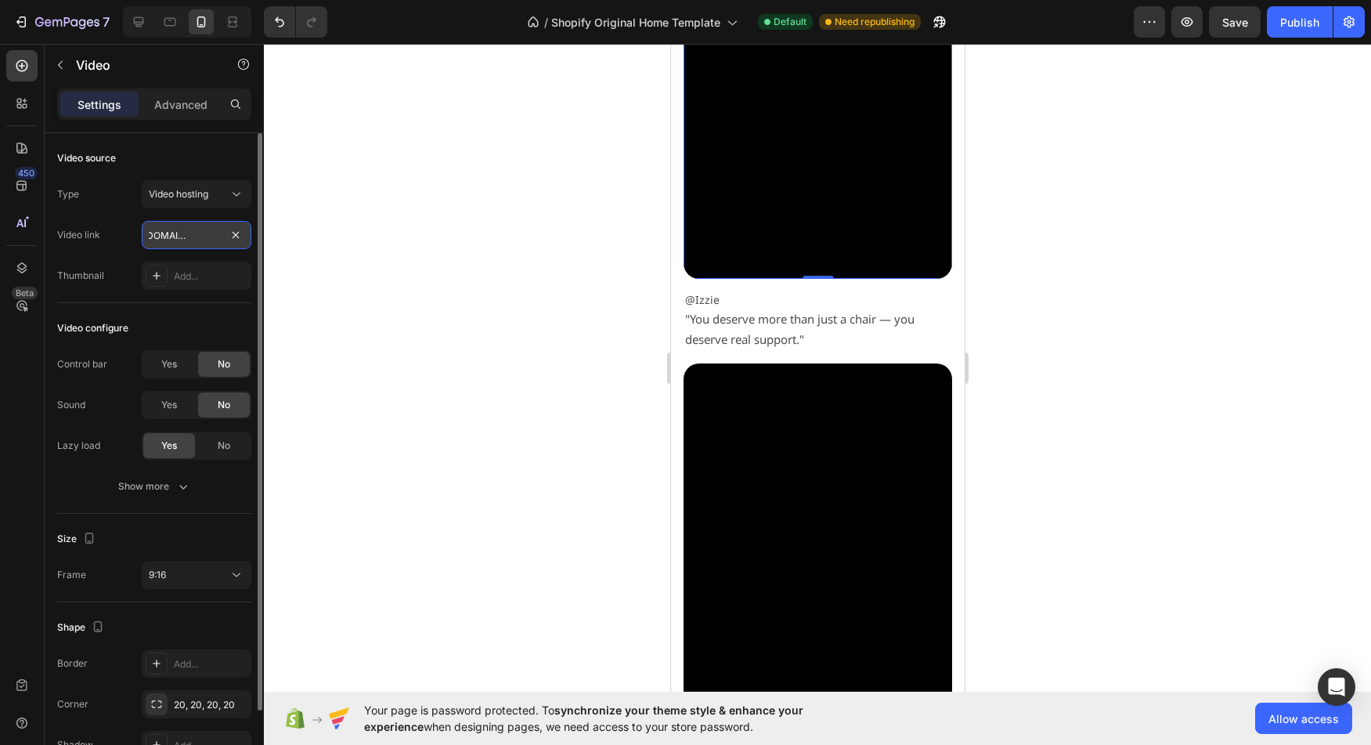
paste input "3ab5720e26e54dd4a986634ecb00020a"
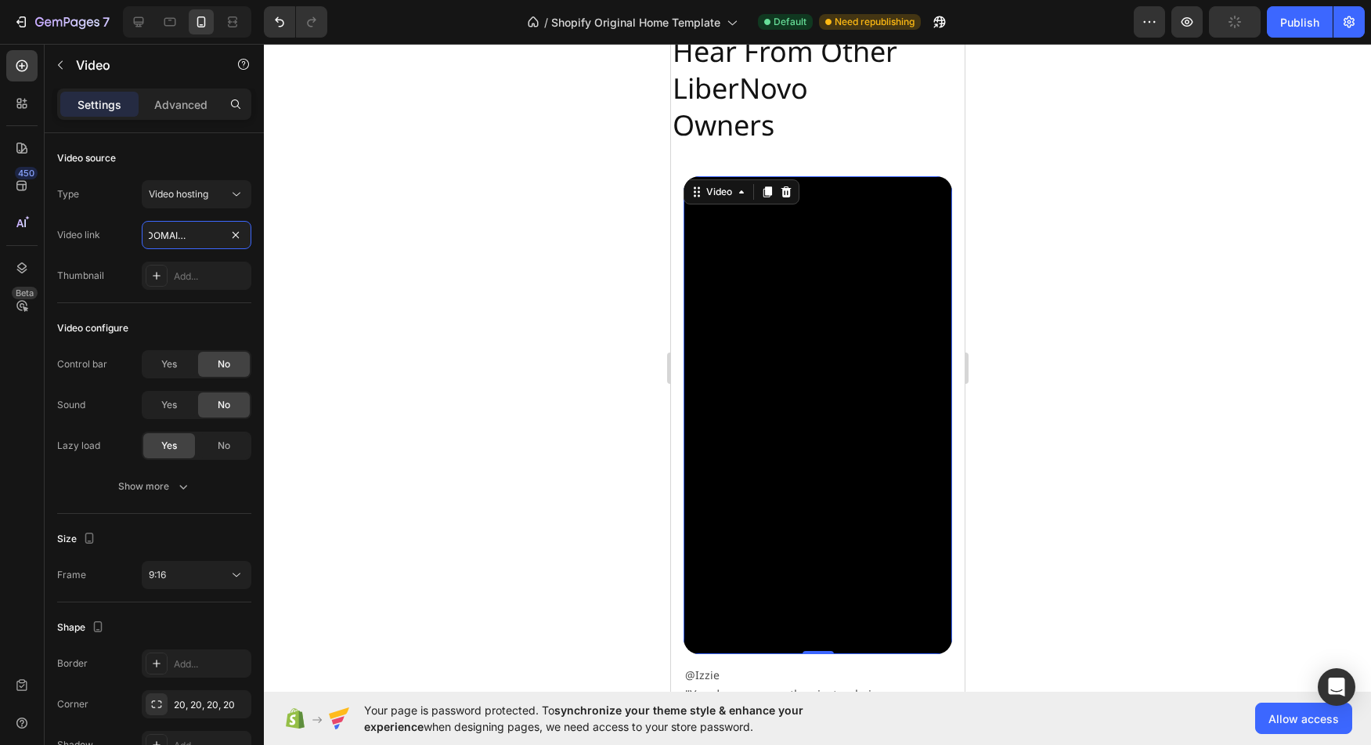
scroll to position [3264, 0]
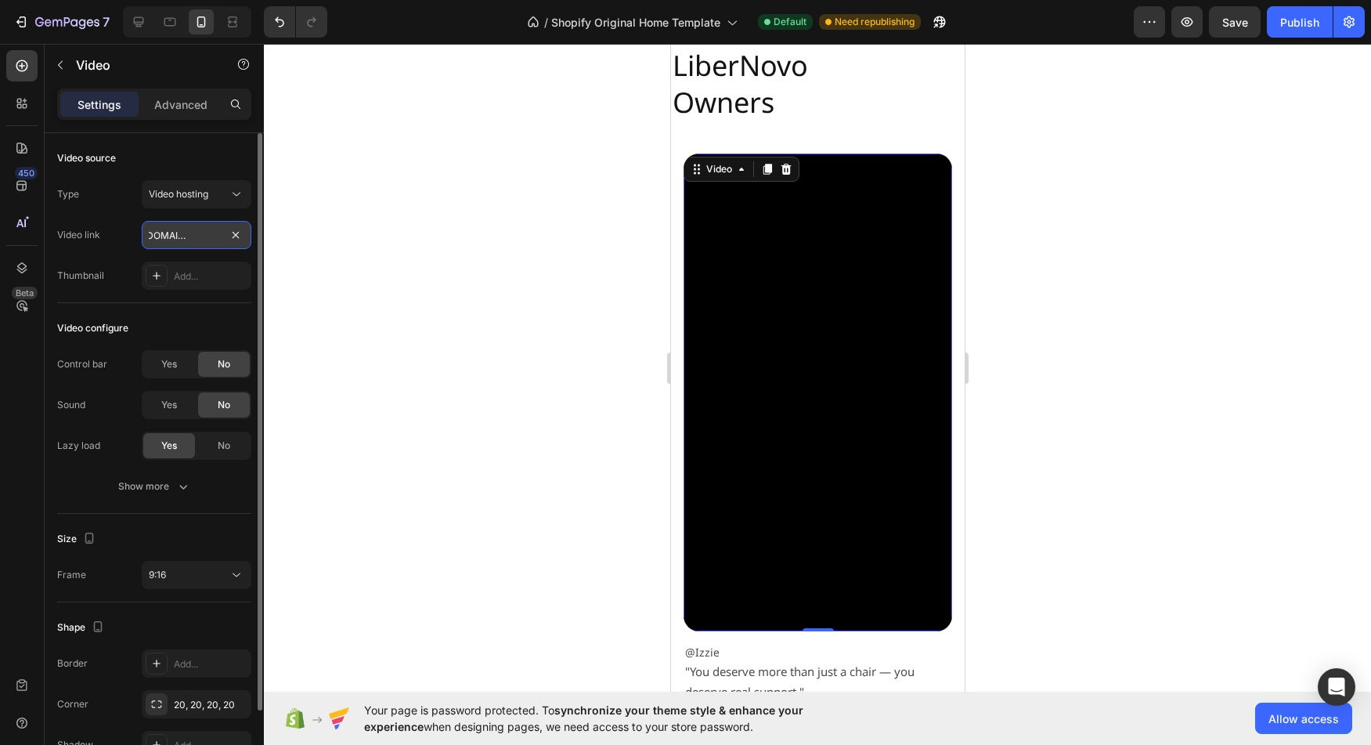
paste input "744f39b825ed4100b5b4207f6b3aa75"
paste input "edaf9b3facfb4bedb9bc0e65077f91c"
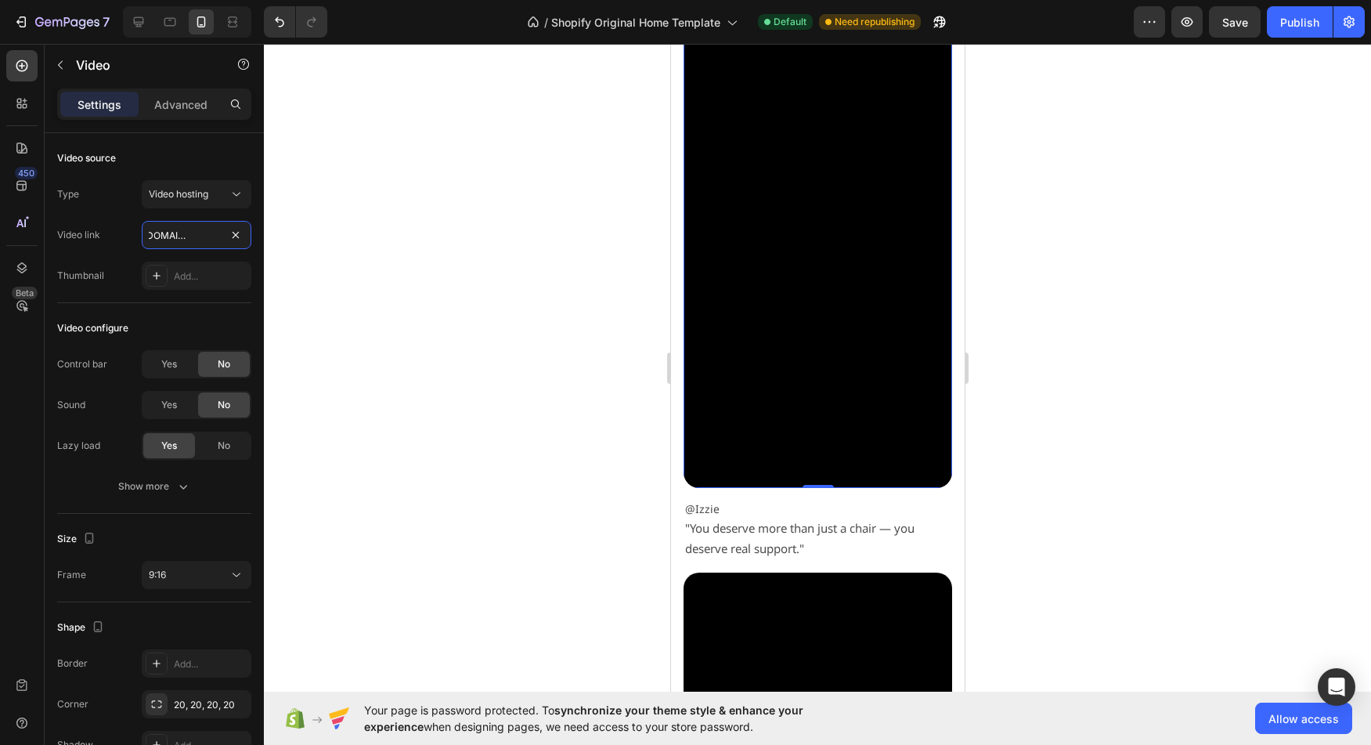
scroll to position [3396, 0]
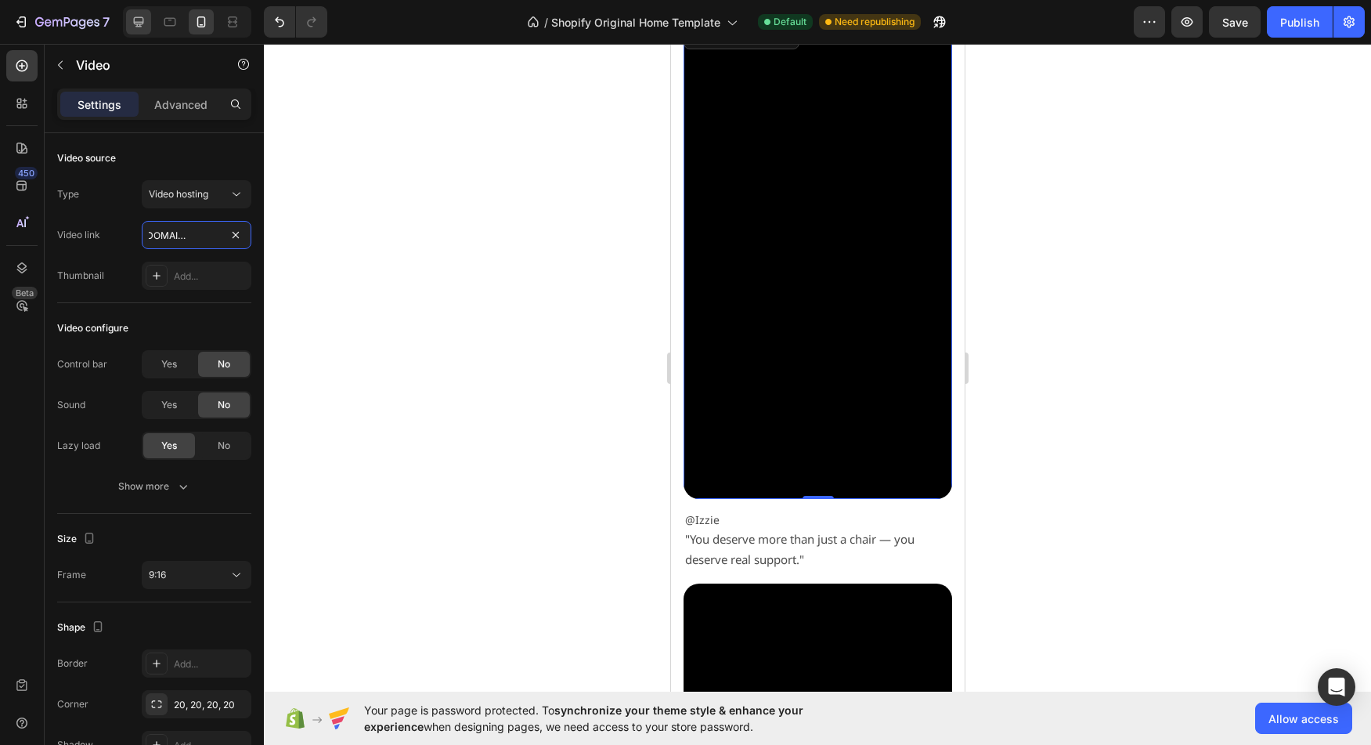
type input "[URL][DOMAIN_NAME]"
click at [132, 23] on icon at bounding box center [139, 22] width 16 height 16
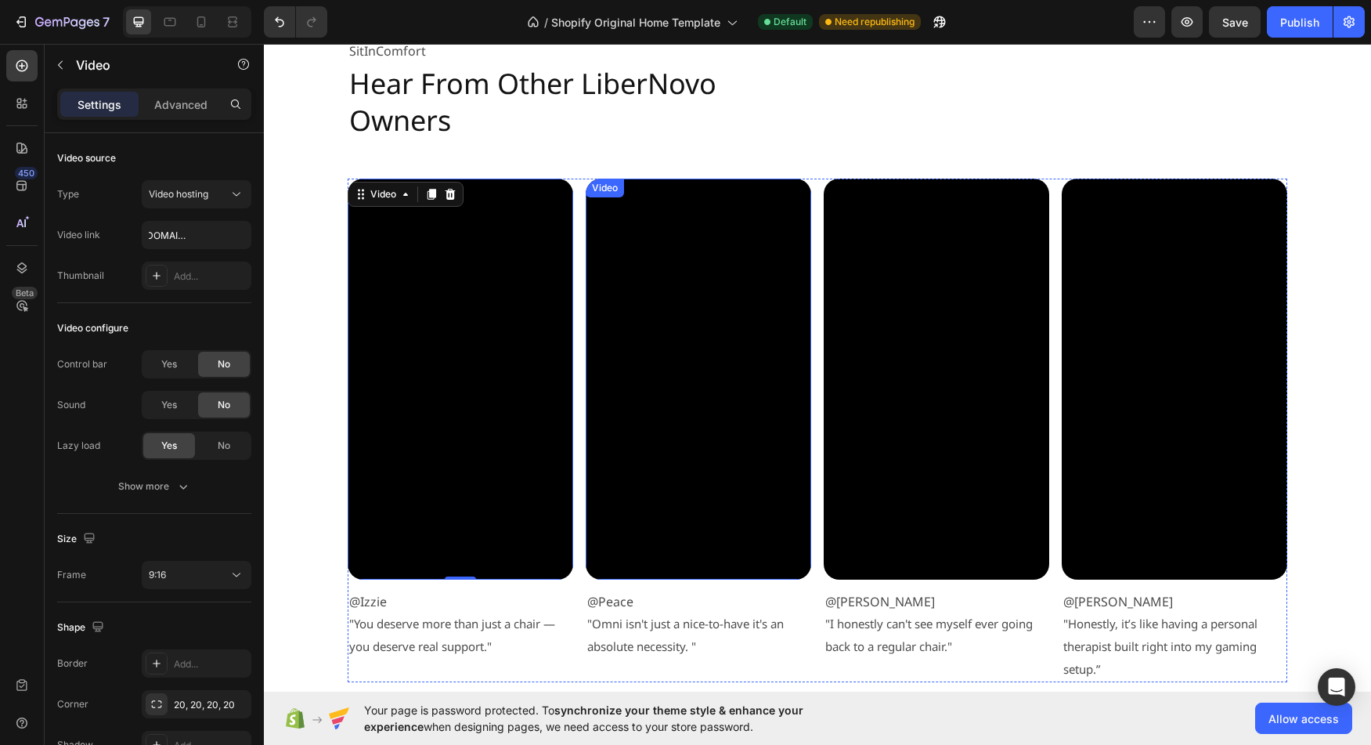
scroll to position [2862, 0]
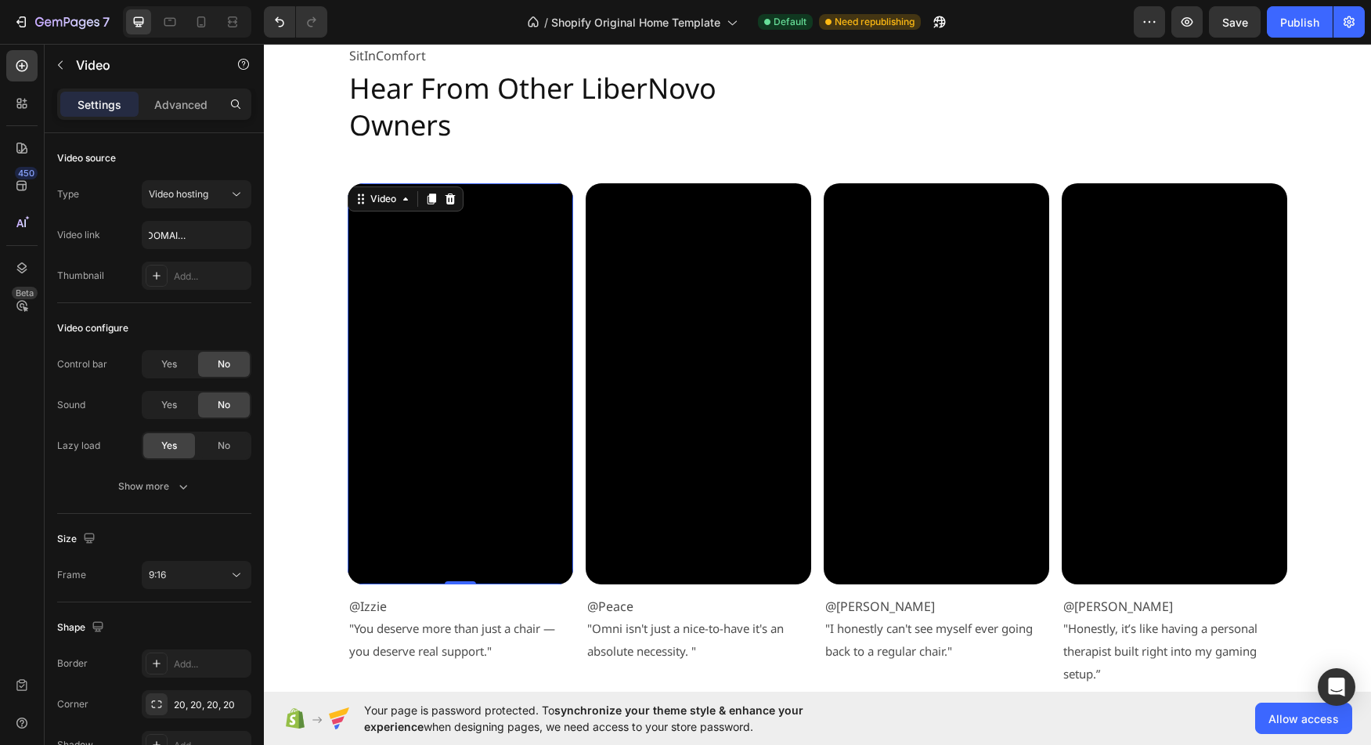
click at [430, 428] on video at bounding box center [460, 383] width 225 height 401
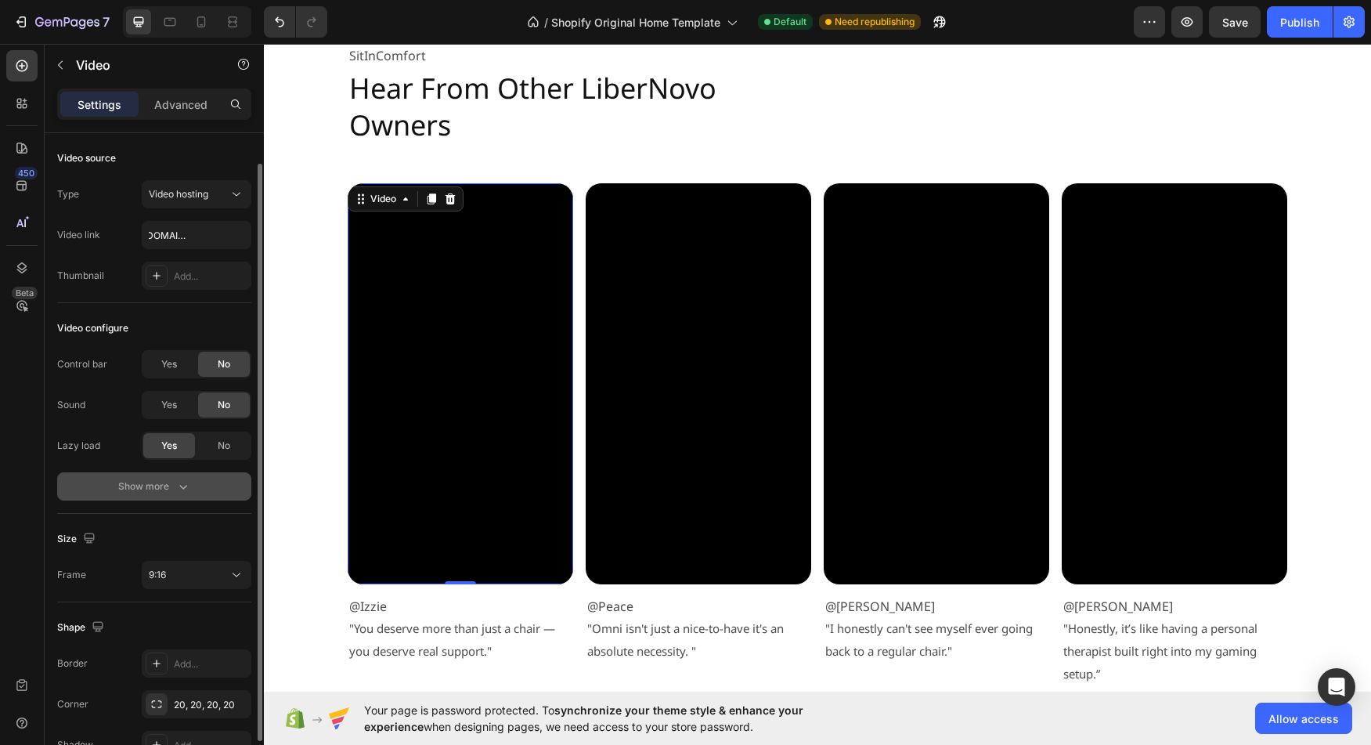
scroll to position [89, 0]
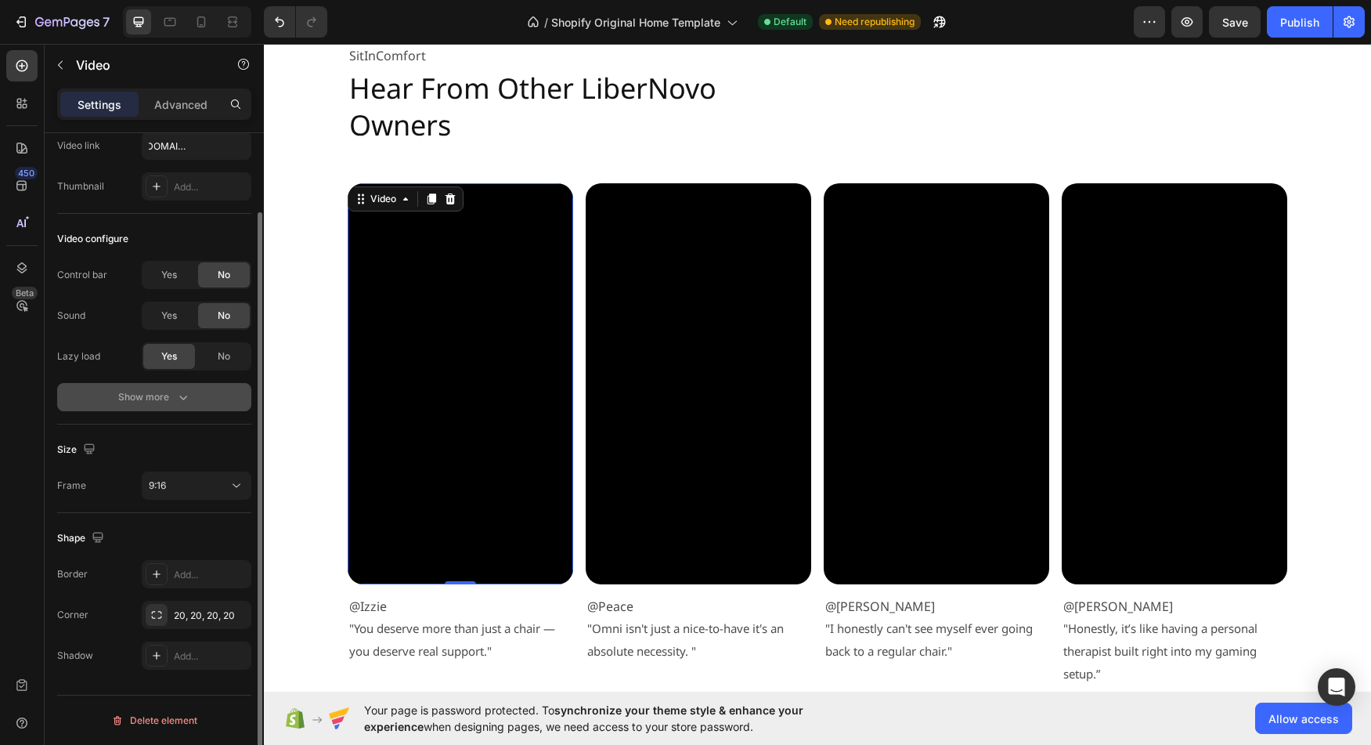
click at [99, 395] on button "Show more" at bounding box center [154, 397] width 194 height 28
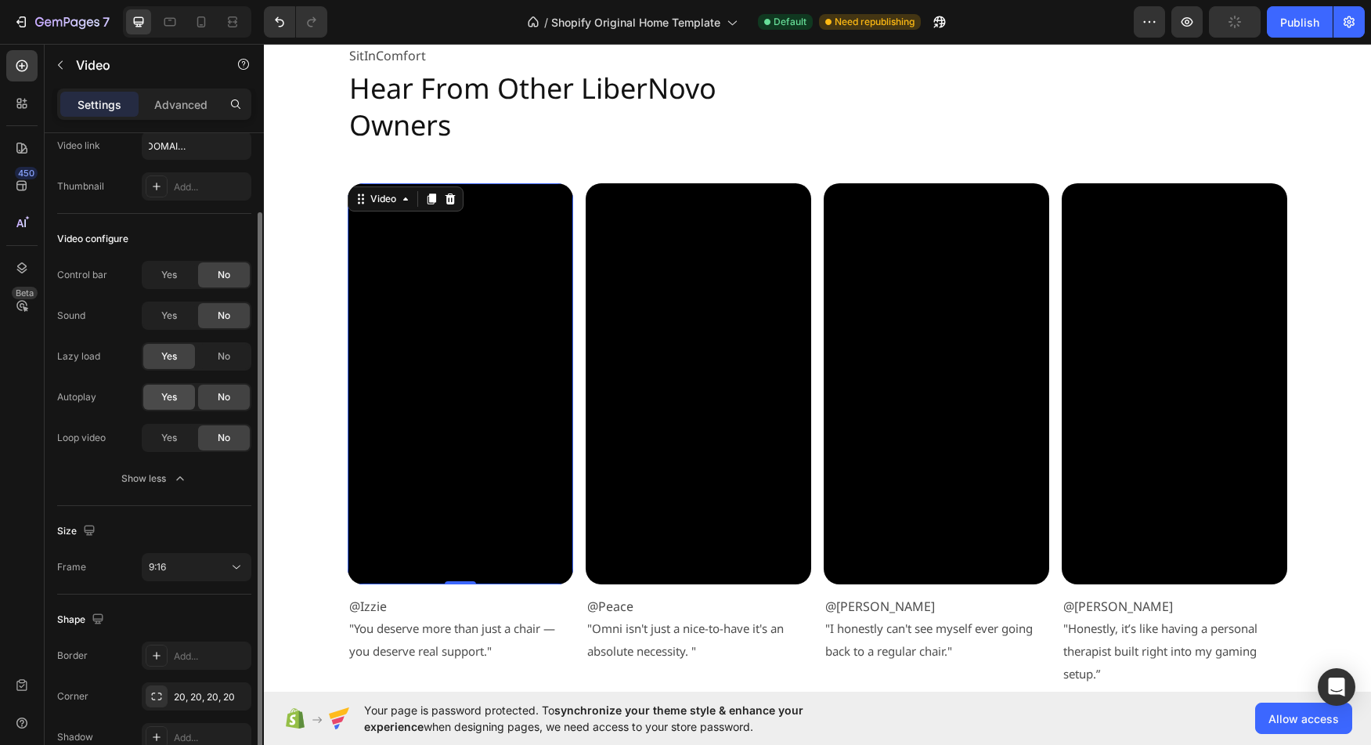
click at [173, 403] on span "Yes" at bounding box center [169, 397] width 16 height 14
click at [215, 402] on div "No" at bounding box center [224, 396] width 52 height 25
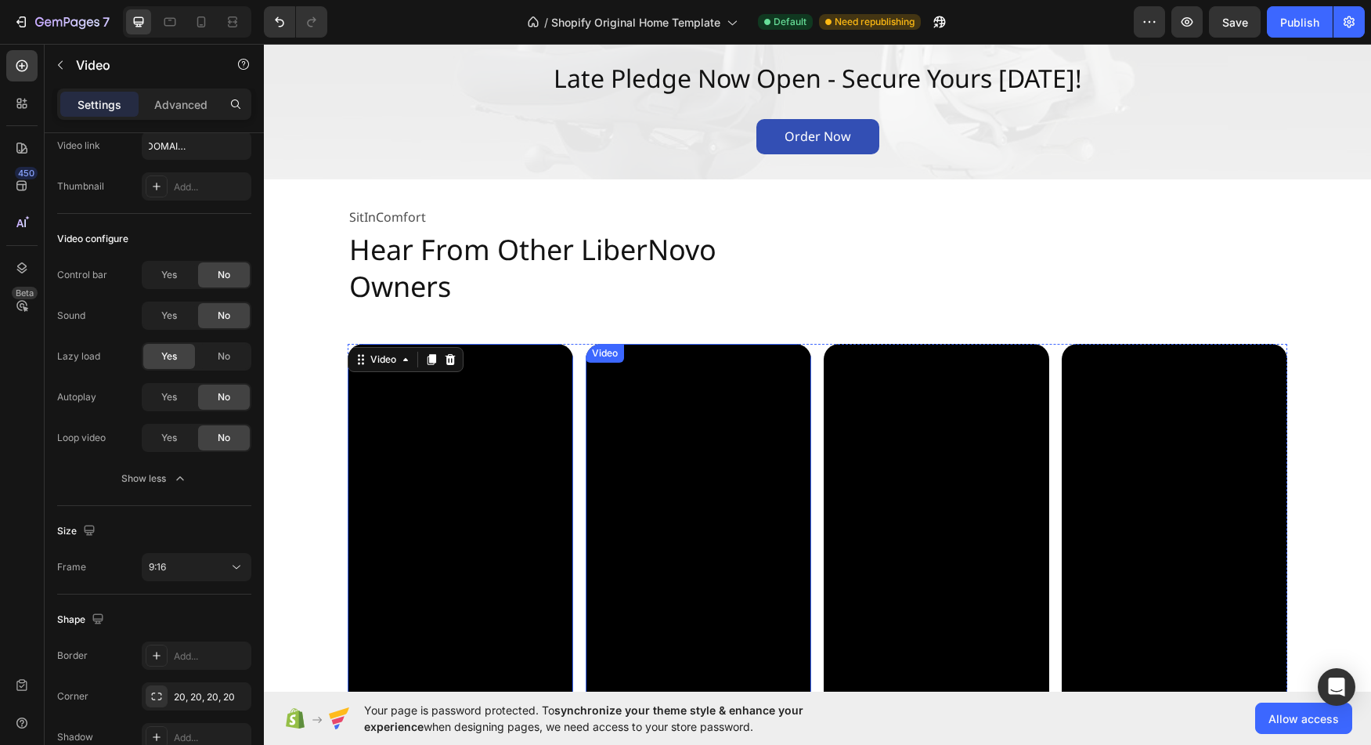
scroll to position [2699, 0]
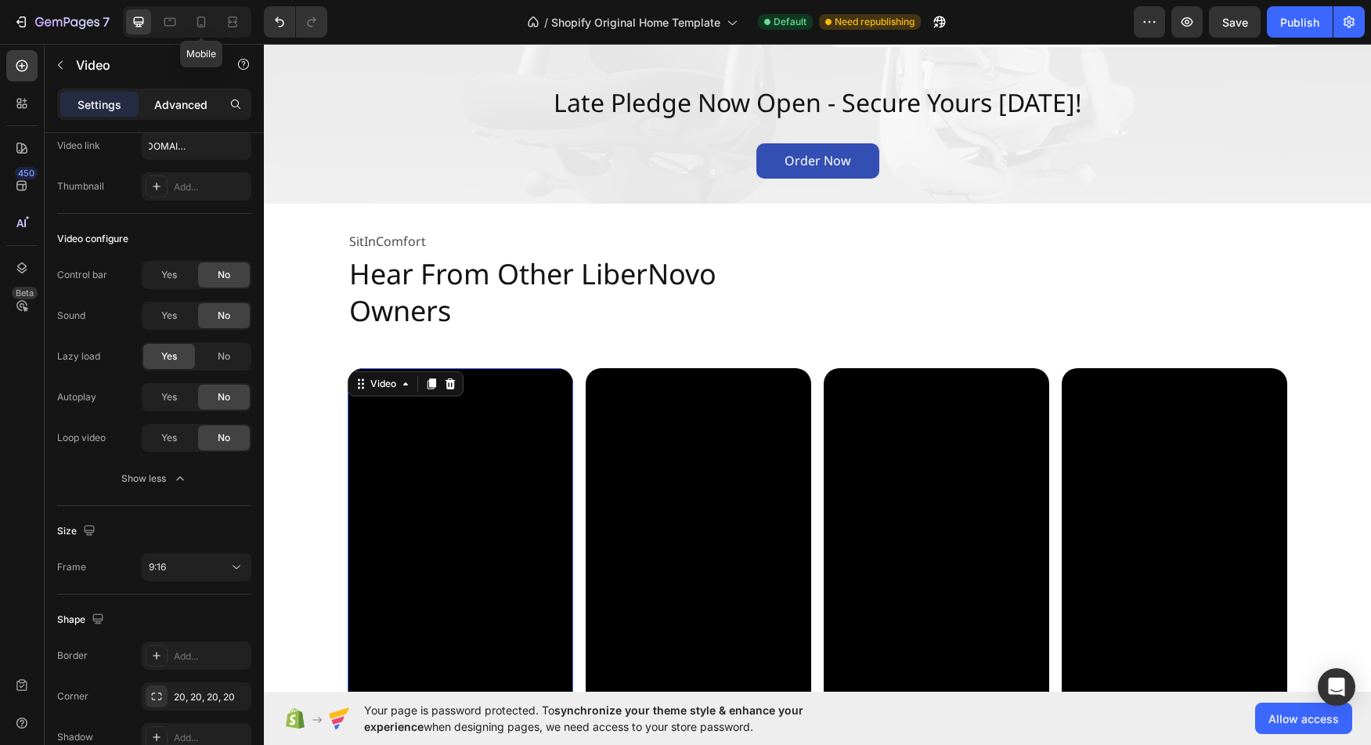
drag, startPoint x: 195, startPoint y: 23, endPoint x: 177, endPoint y: 116, distance: 94.9
click at [195, 23] on icon at bounding box center [201, 22] width 16 height 16
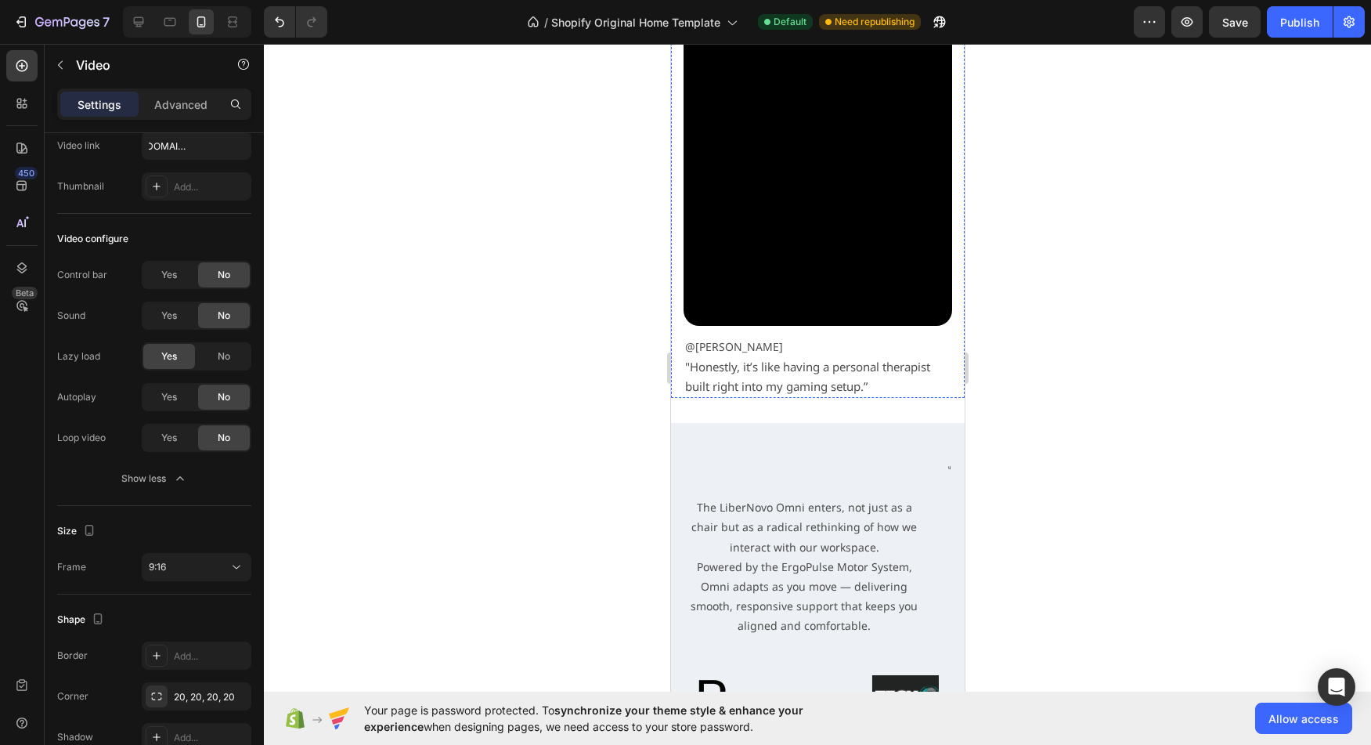
scroll to position [5280, 0]
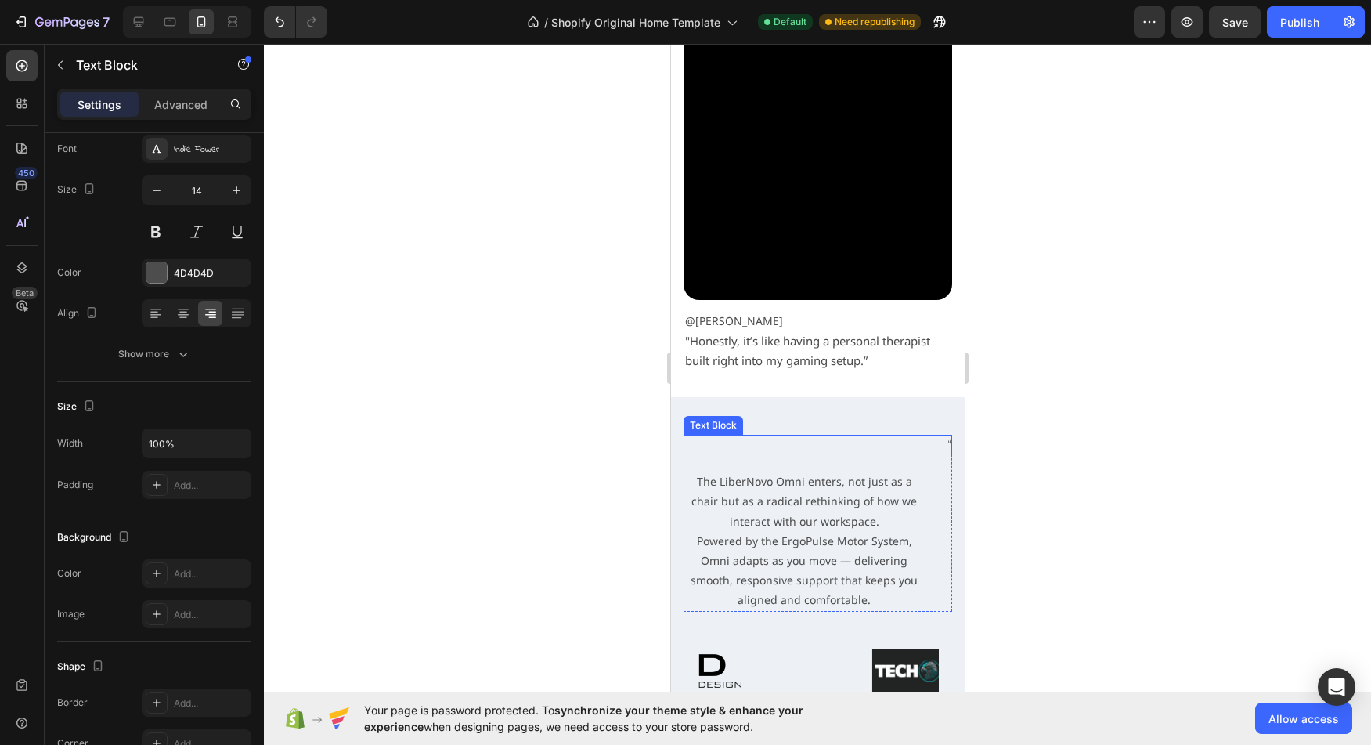
click at [931, 436] on p """ at bounding box center [816, 446] width 265 height 20
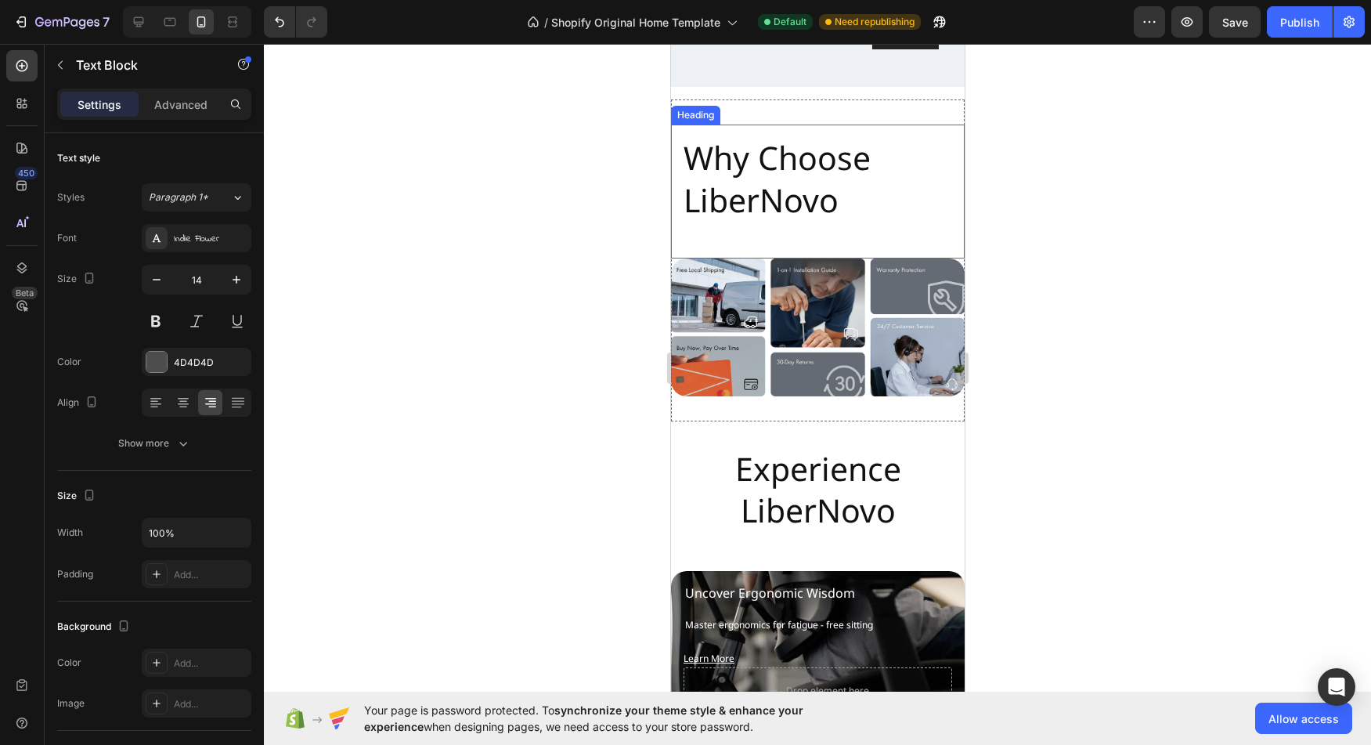
scroll to position [5865, 0]
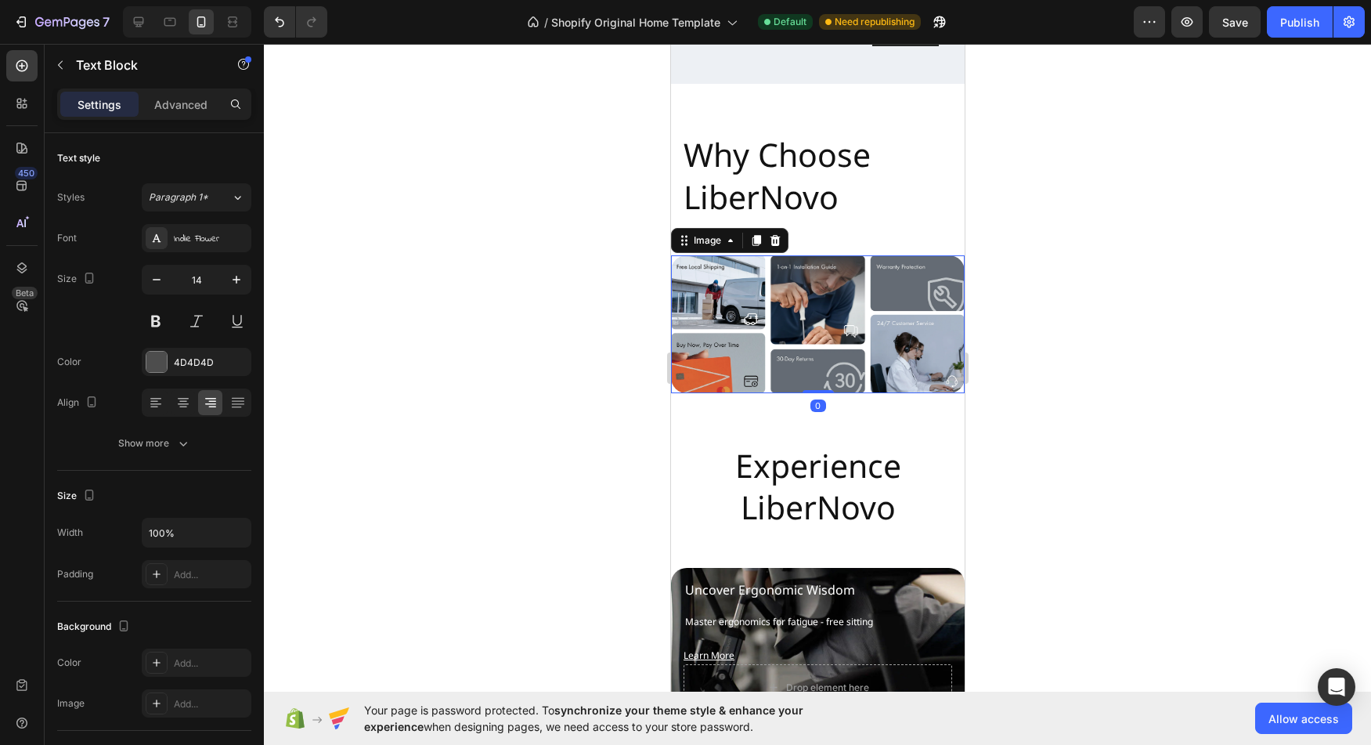
click at [810, 348] on img at bounding box center [817, 324] width 294 height 138
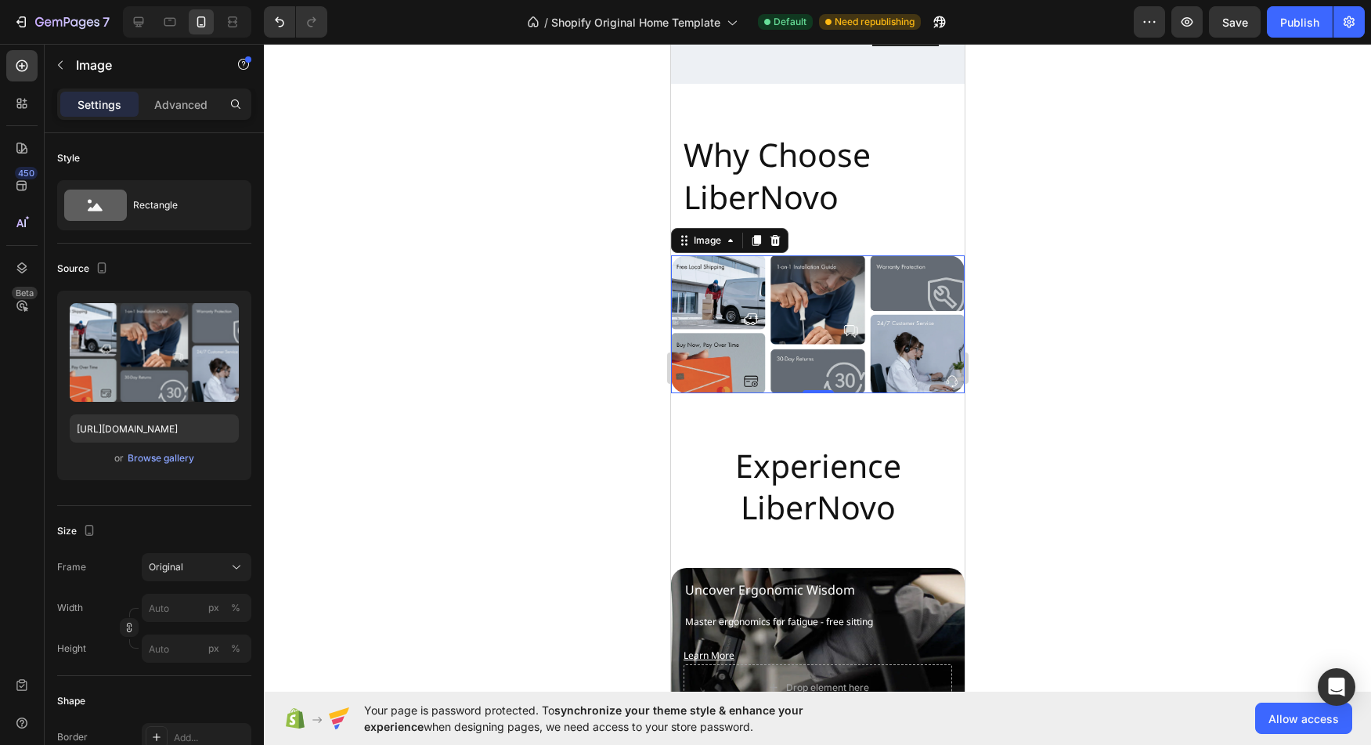
click at [799, 319] on img at bounding box center [817, 324] width 294 height 138
click at [738, 311] on img at bounding box center [817, 324] width 294 height 138
click at [748, 237] on div at bounding box center [755, 240] width 19 height 19
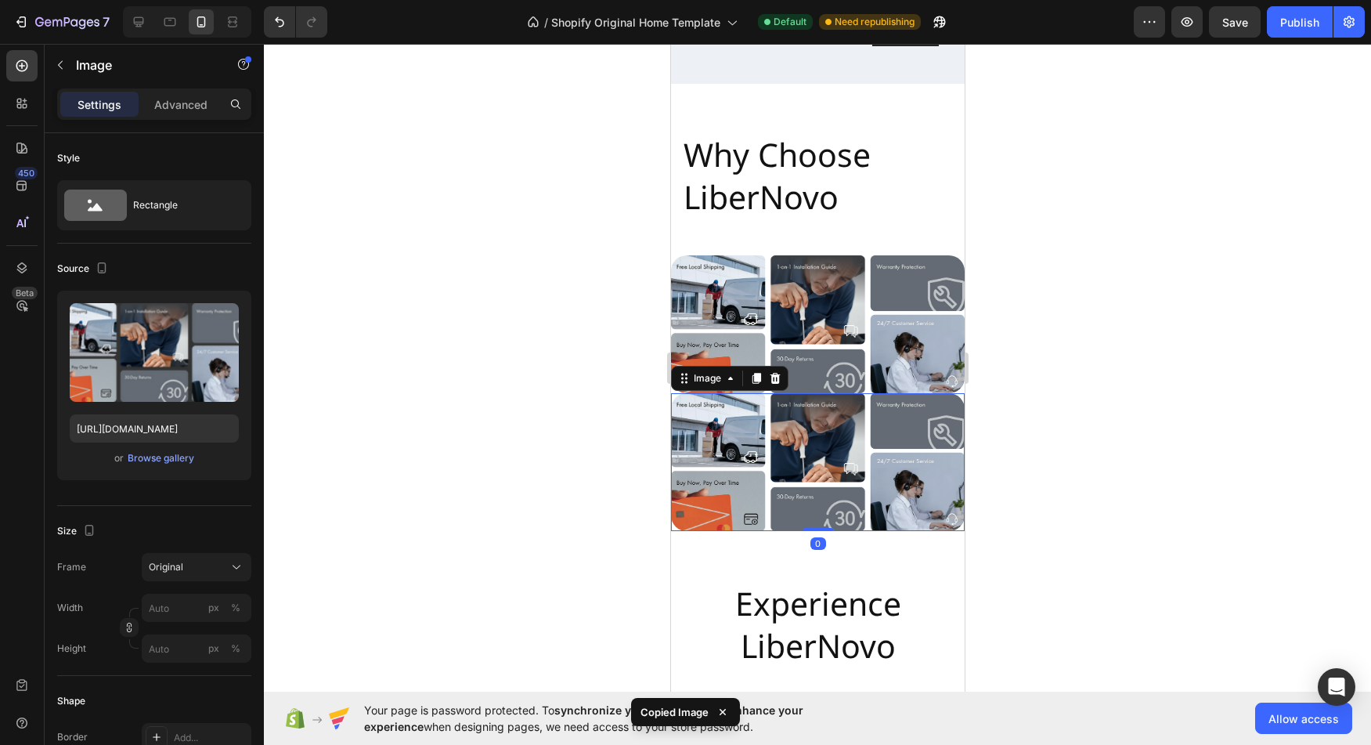
click at [788, 451] on img at bounding box center [817, 462] width 294 height 138
click at [869, 440] on img at bounding box center [817, 462] width 294 height 138
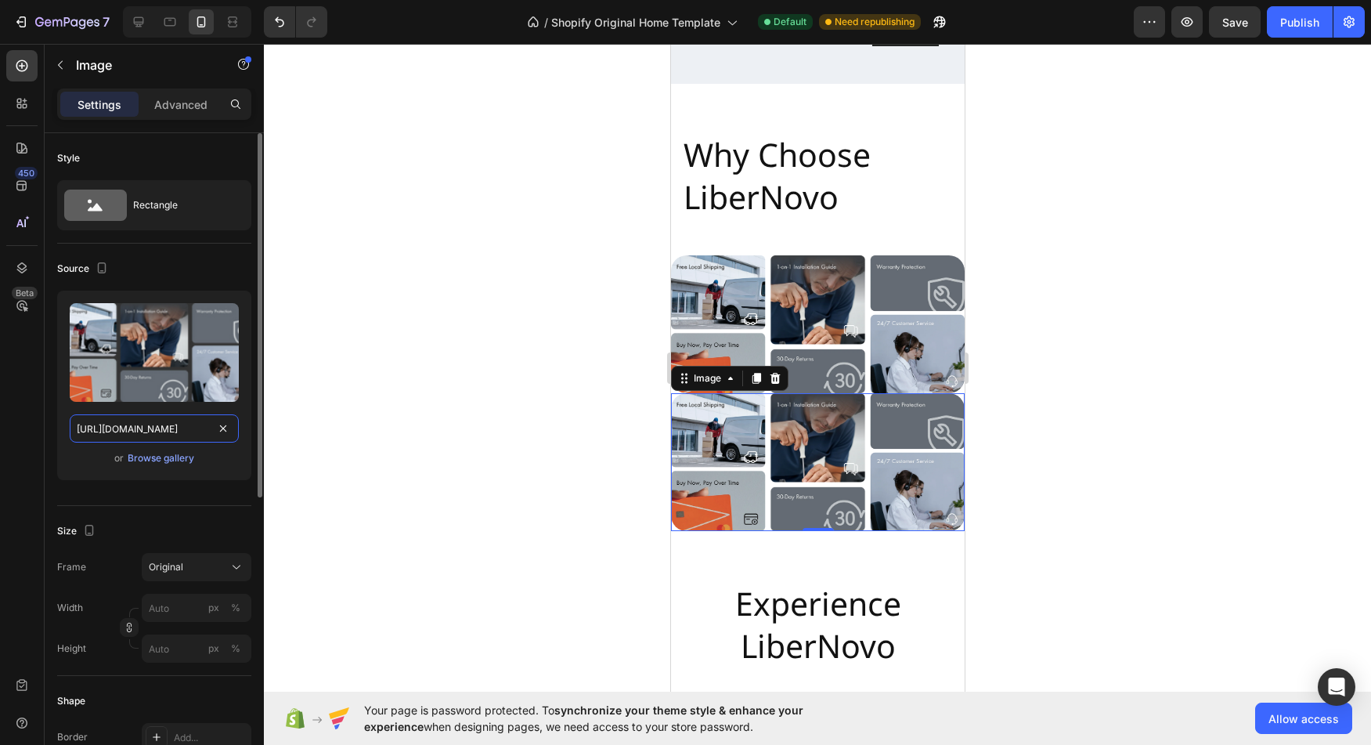
click at [142, 433] on input "[URL][DOMAIN_NAME]" at bounding box center [154, 428] width 169 height 28
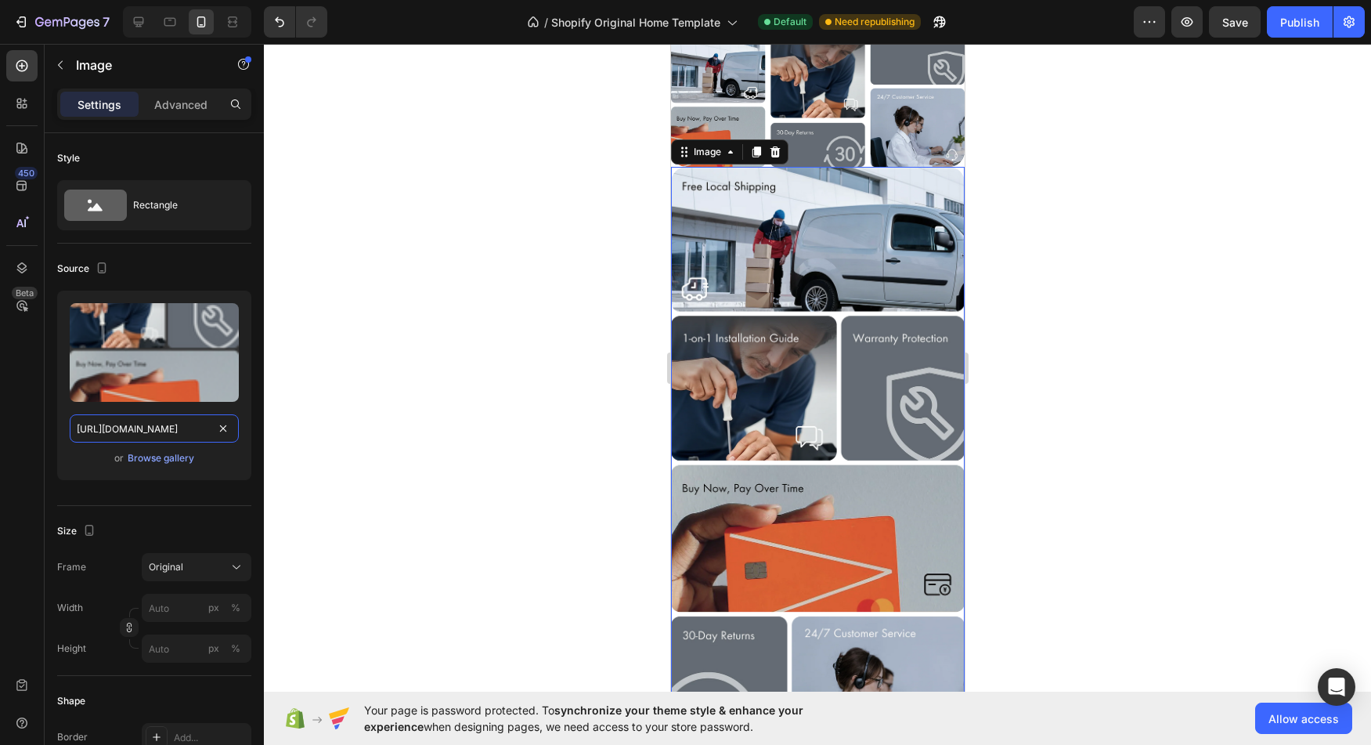
scroll to position [6076, 0]
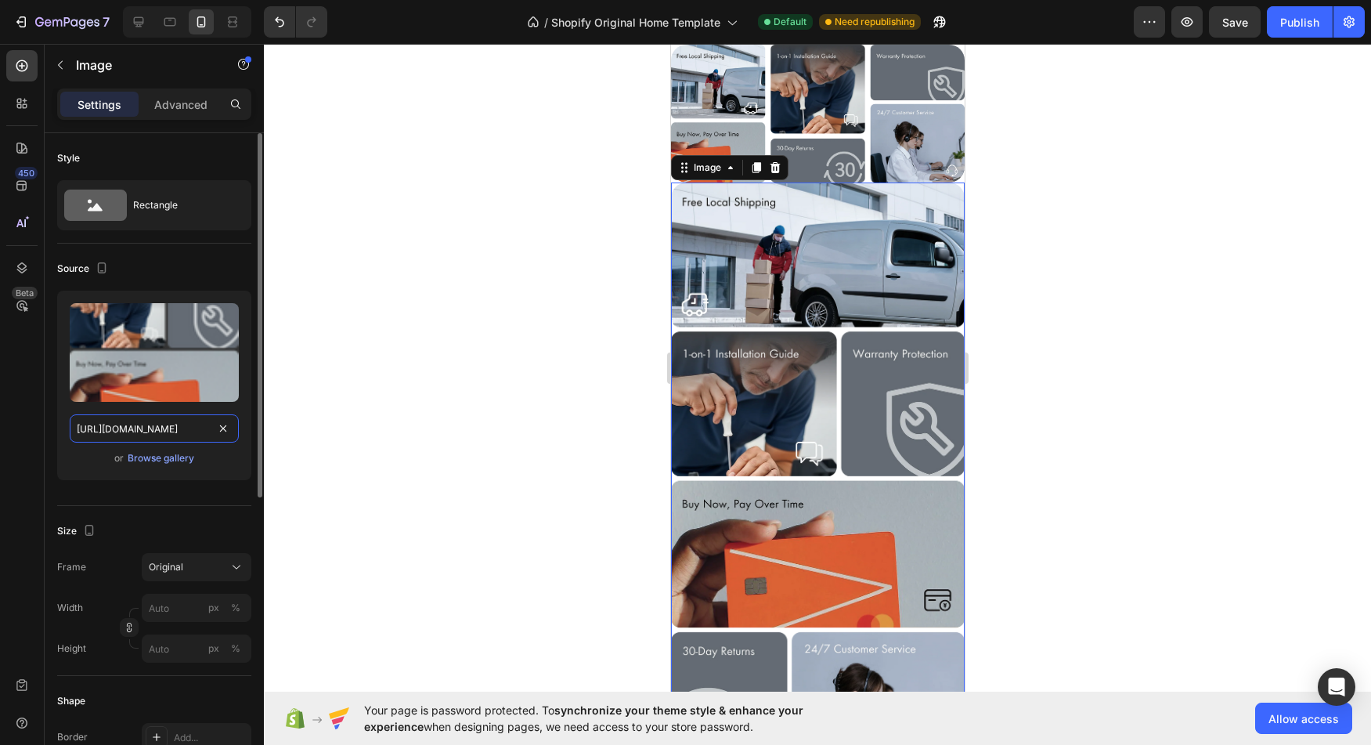
type input "[URL][DOMAIN_NAME]"
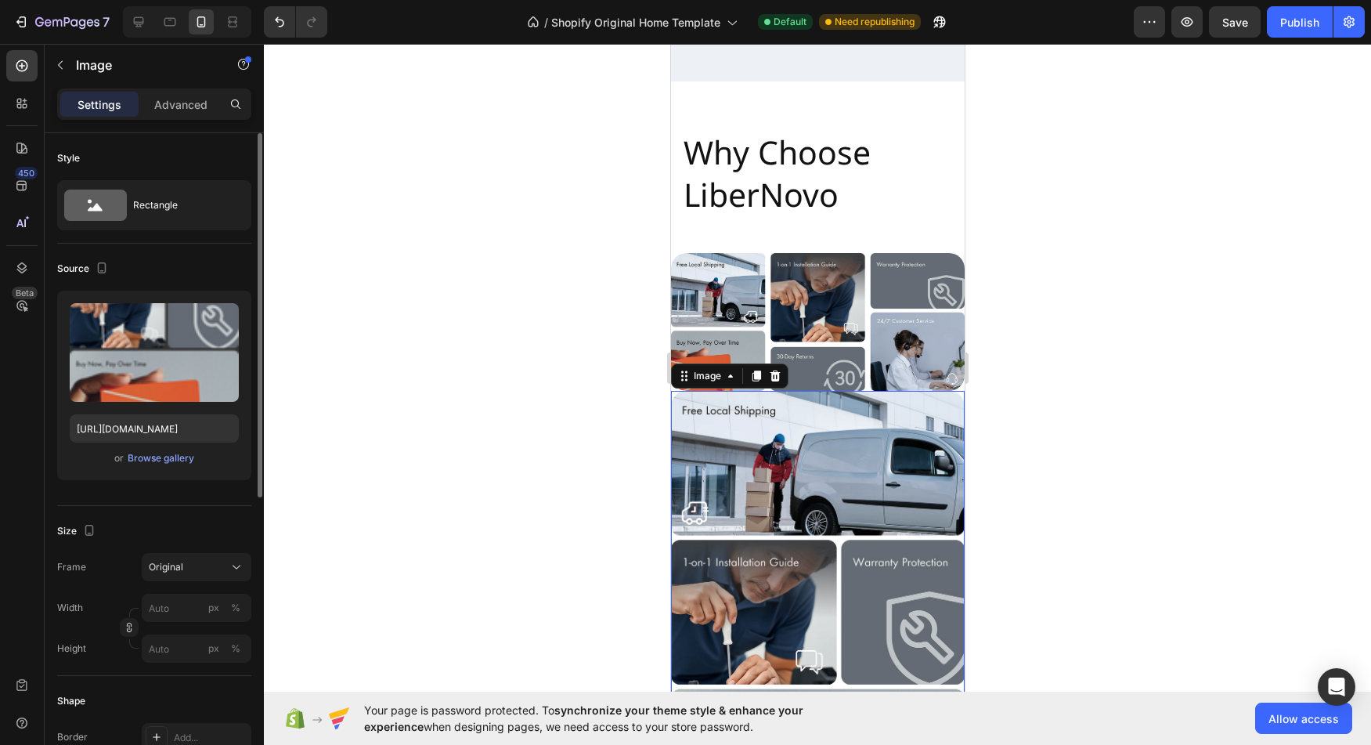
scroll to position [5866, 0]
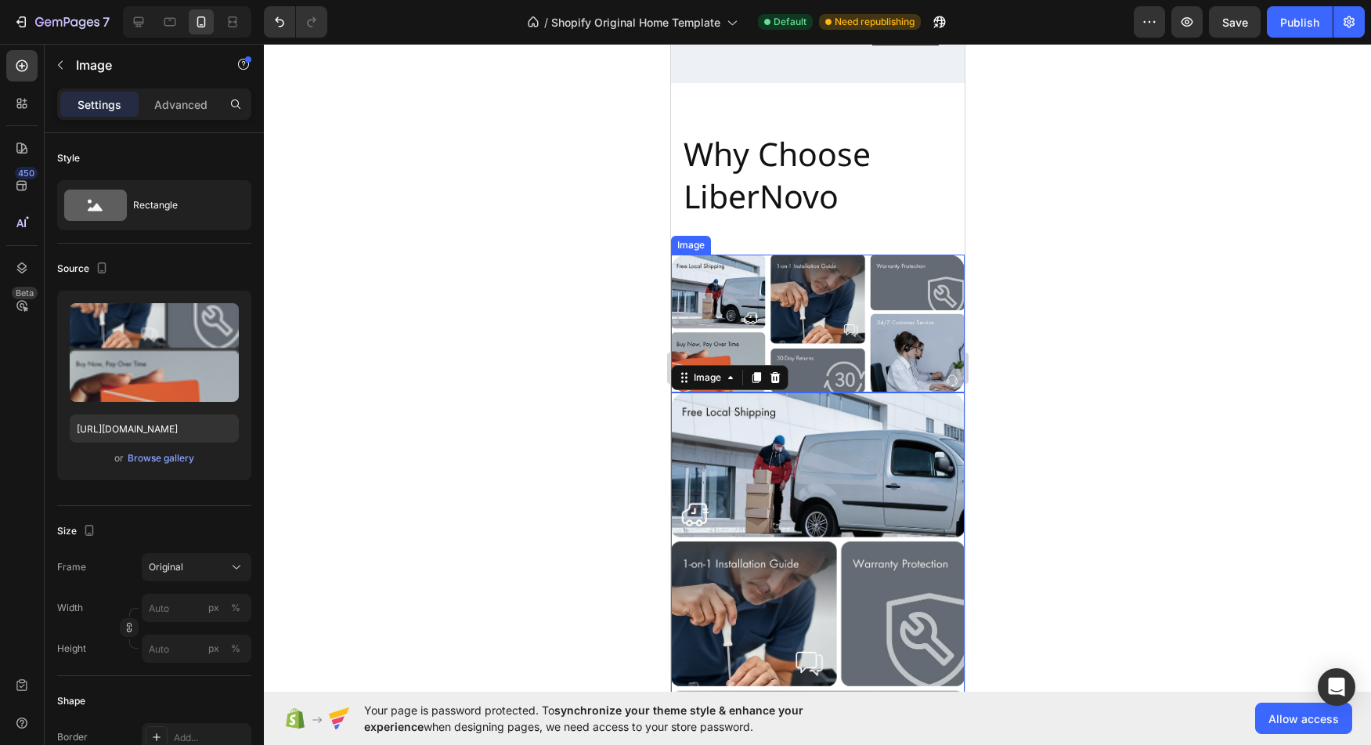
click at [822, 290] on img at bounding box center [817, 323] width 294 height 138
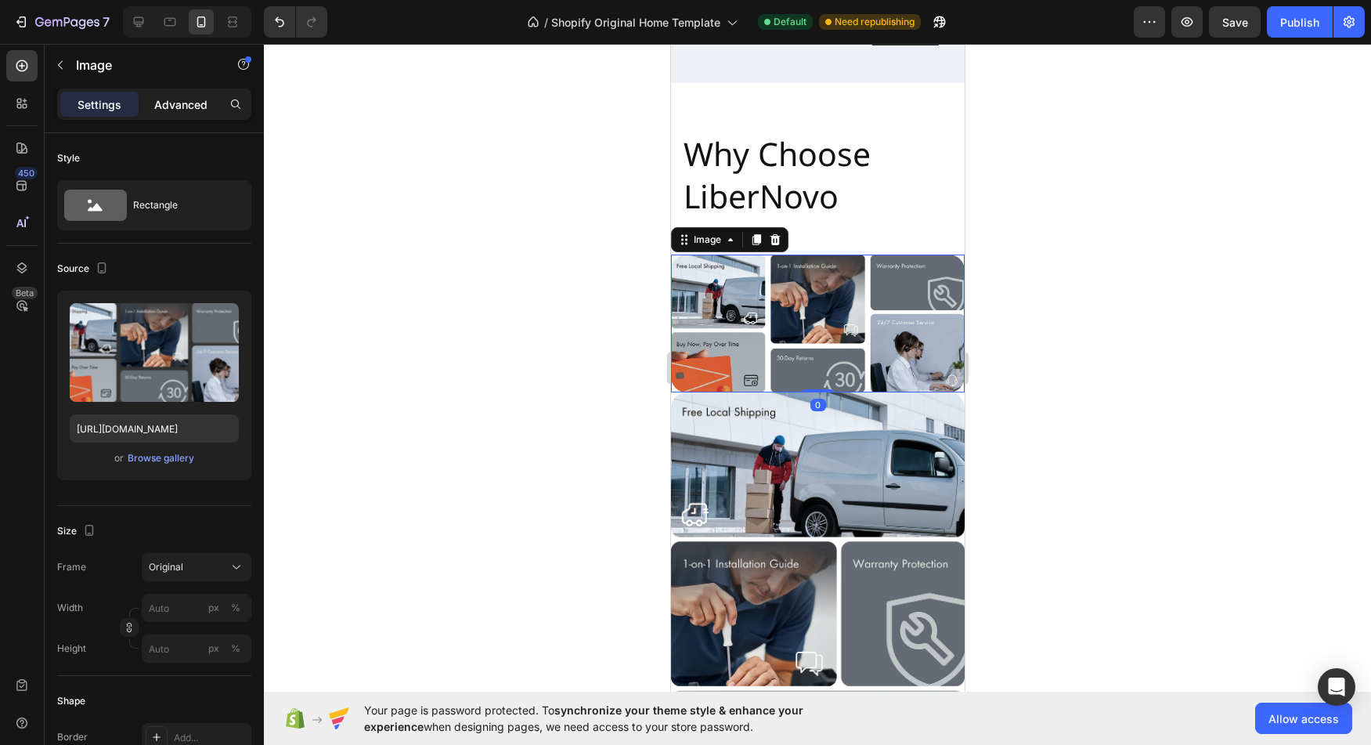
click at [174, 104] on p "Advanced" at bounding box center [180, 104] width 53 height 16
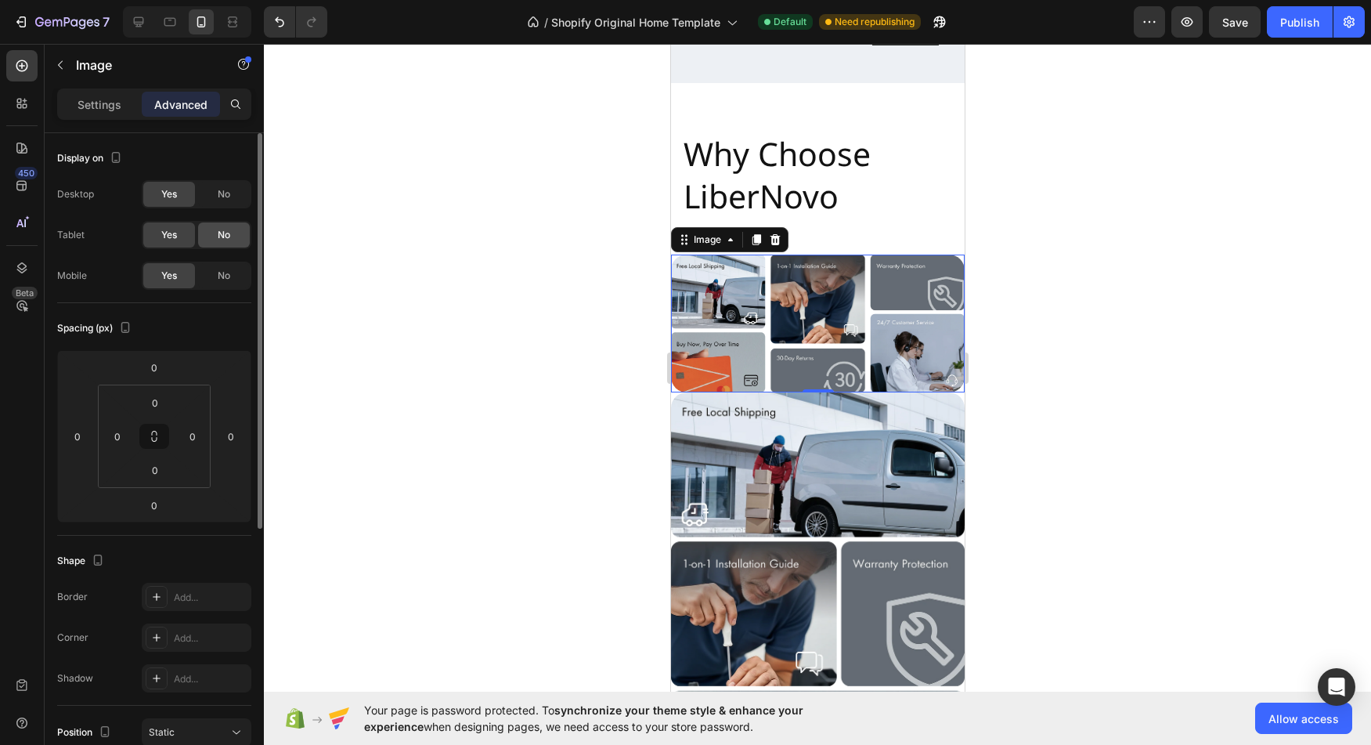
click at [218, 228] on span "No" at bounding box center [224, 235] width 13 height 14
click at [233, 270] on div "No" at bounding box center [224, 275] width 52 height 25
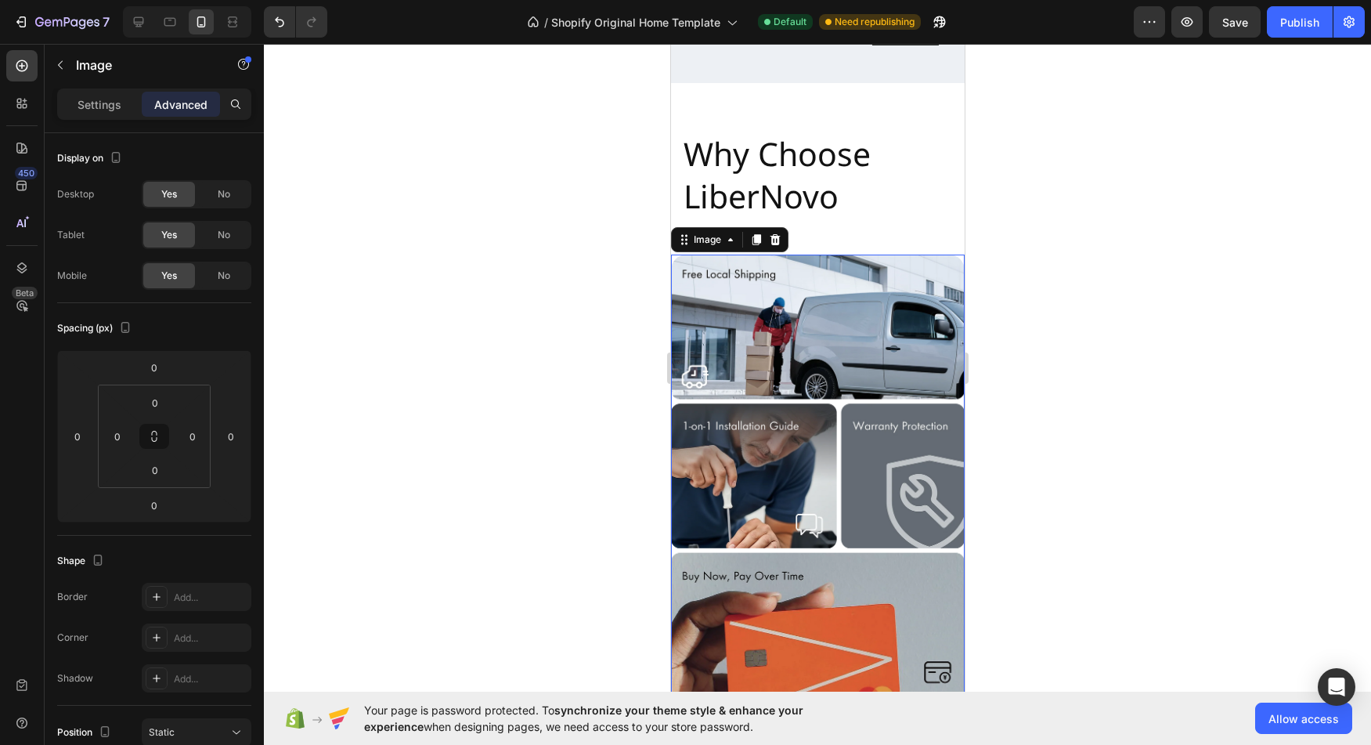
click at [784, 368] on img at bounding box center [817, 555] width 294 height 603
click at [216, 195] on div "No" at bounding box center [224, 194] width 52 height 25
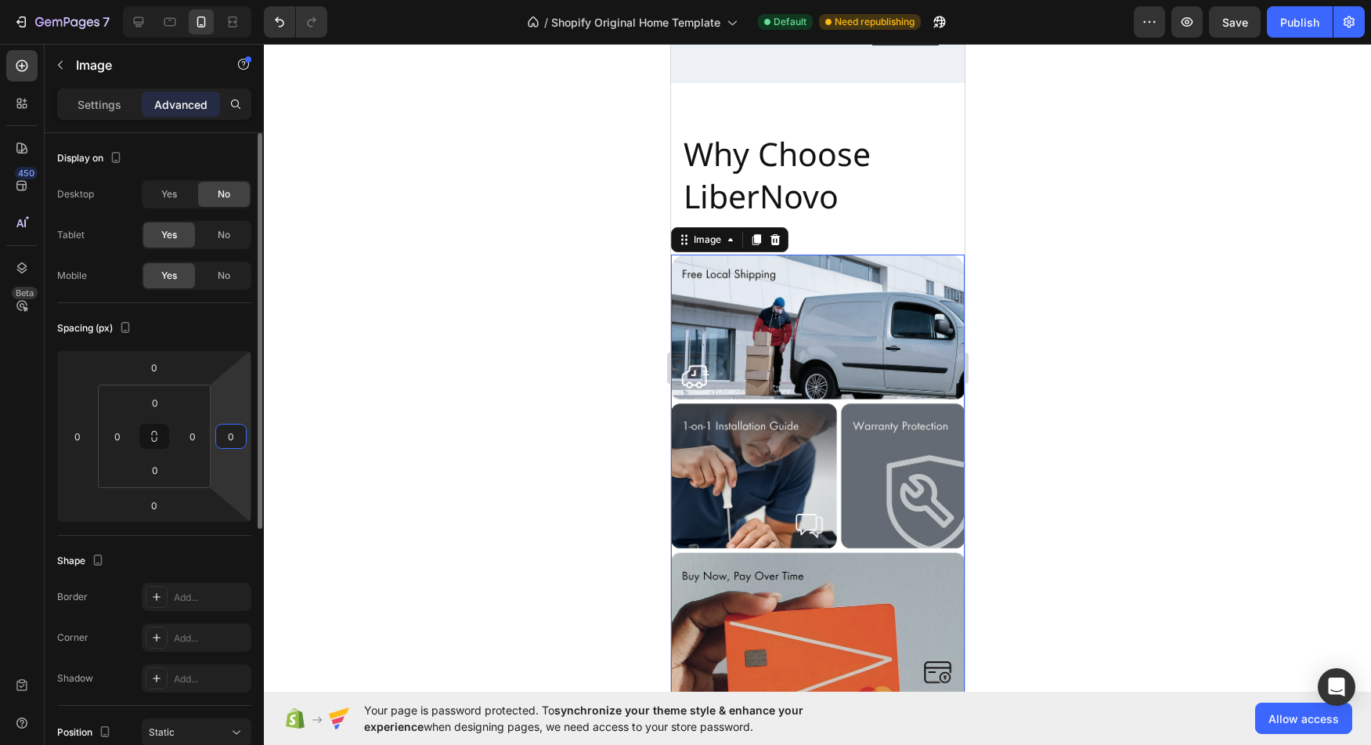
click at [238, 437] on input "0" at bounding box center [230, 435] width 23 height 23
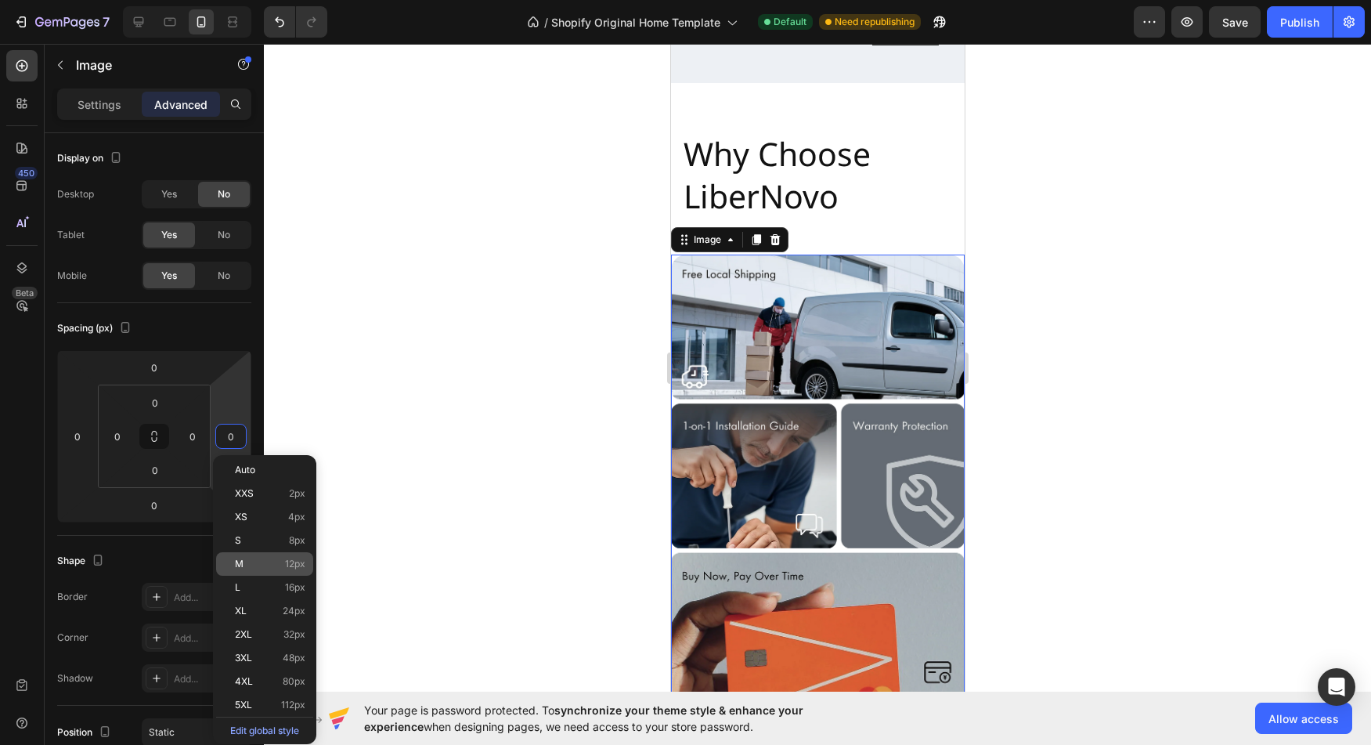
click at [274, 560] on p "M 12px" at bounding box center [270, 563] width 70 height 11
type input "12"
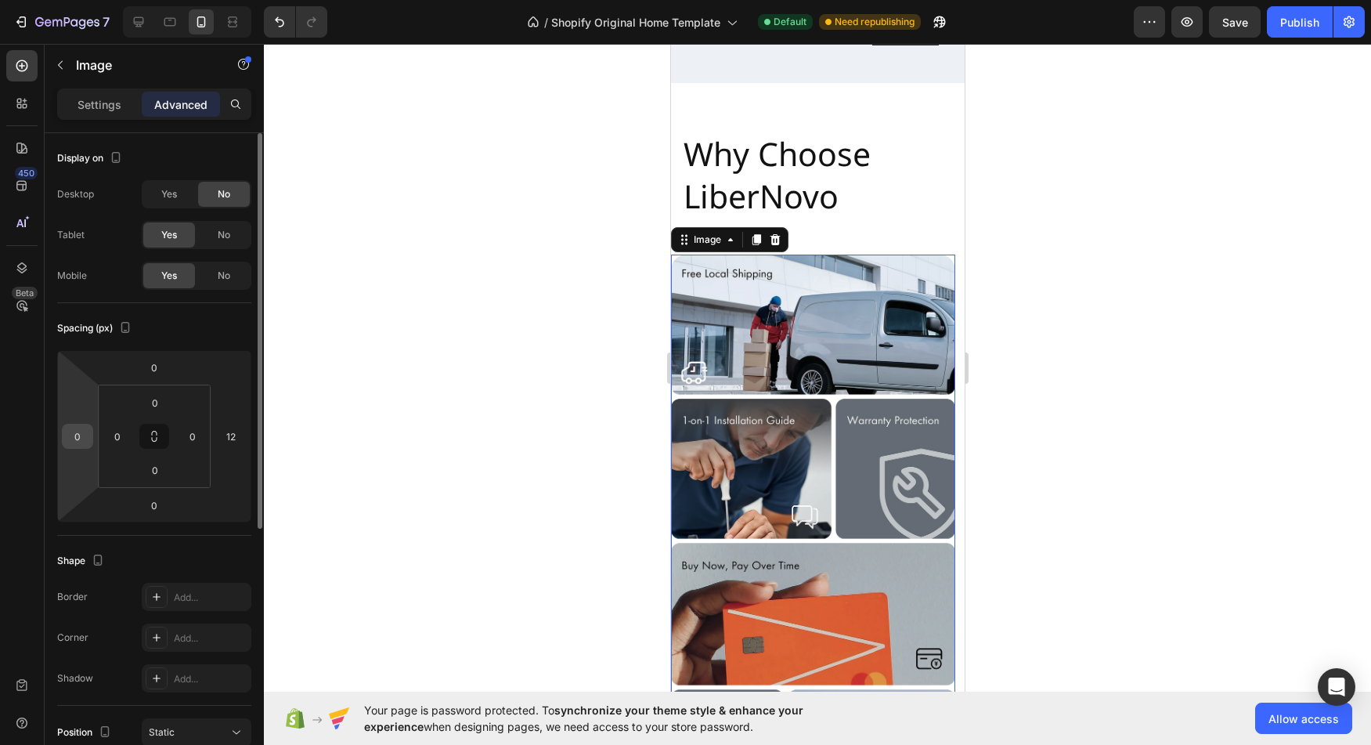
click at [80, 435] on input "0" at bounding box center [77, 435] width 23 height 23
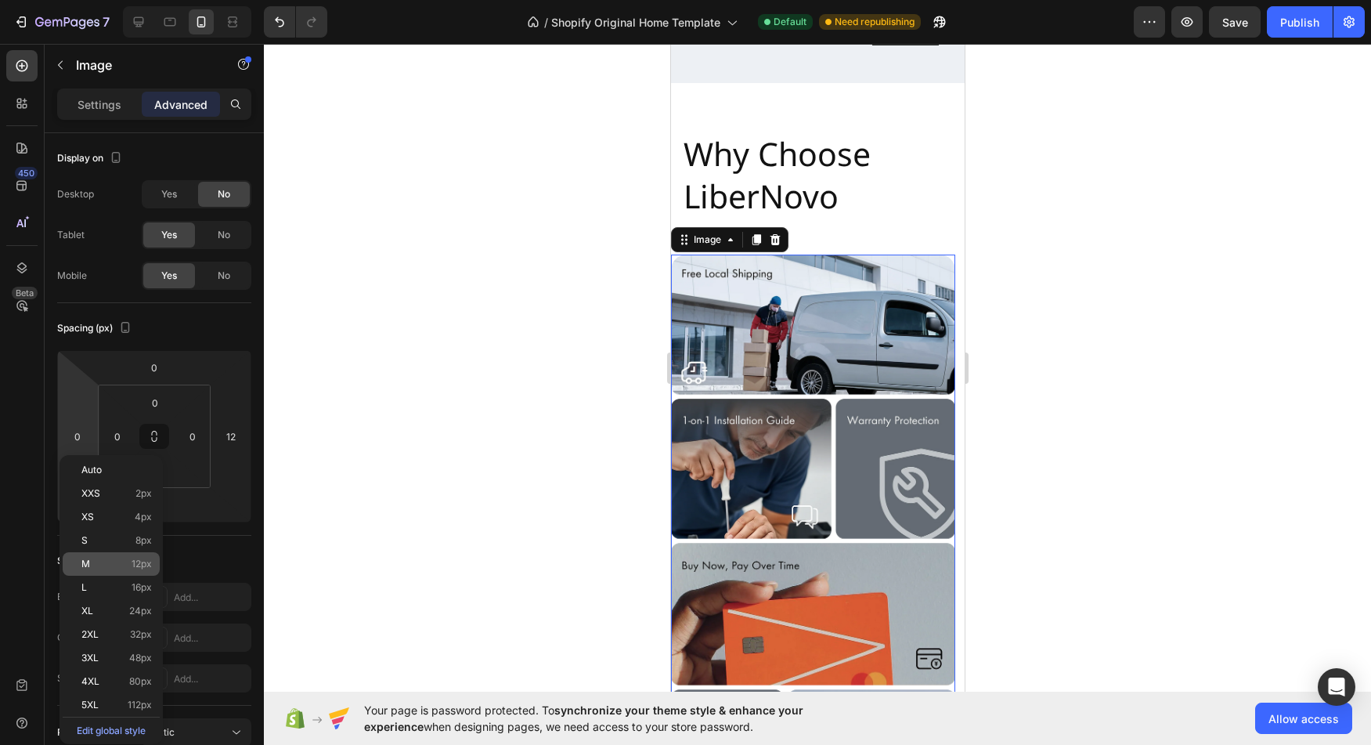
click at [126, 567] on p "M 12px" at bounding box center [116, 563] width 70 height 11
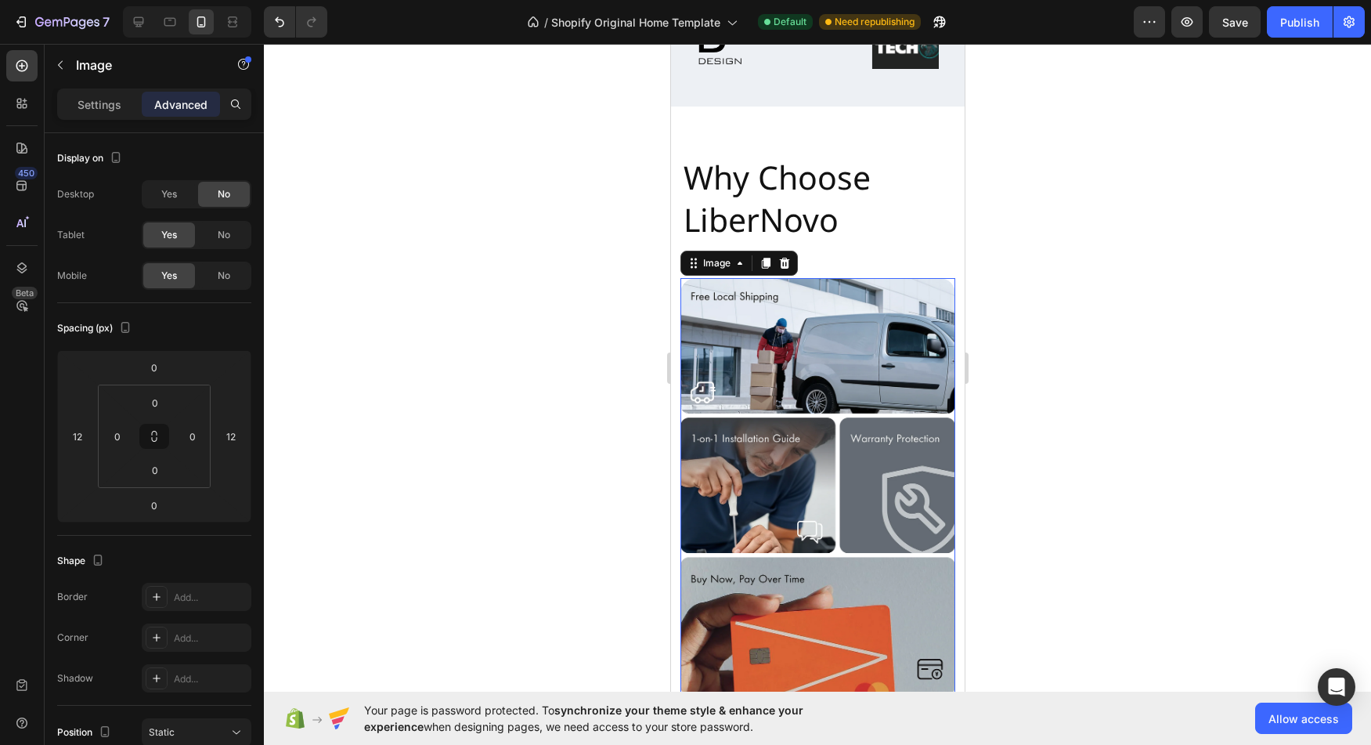
scroll to position [5839, 0]
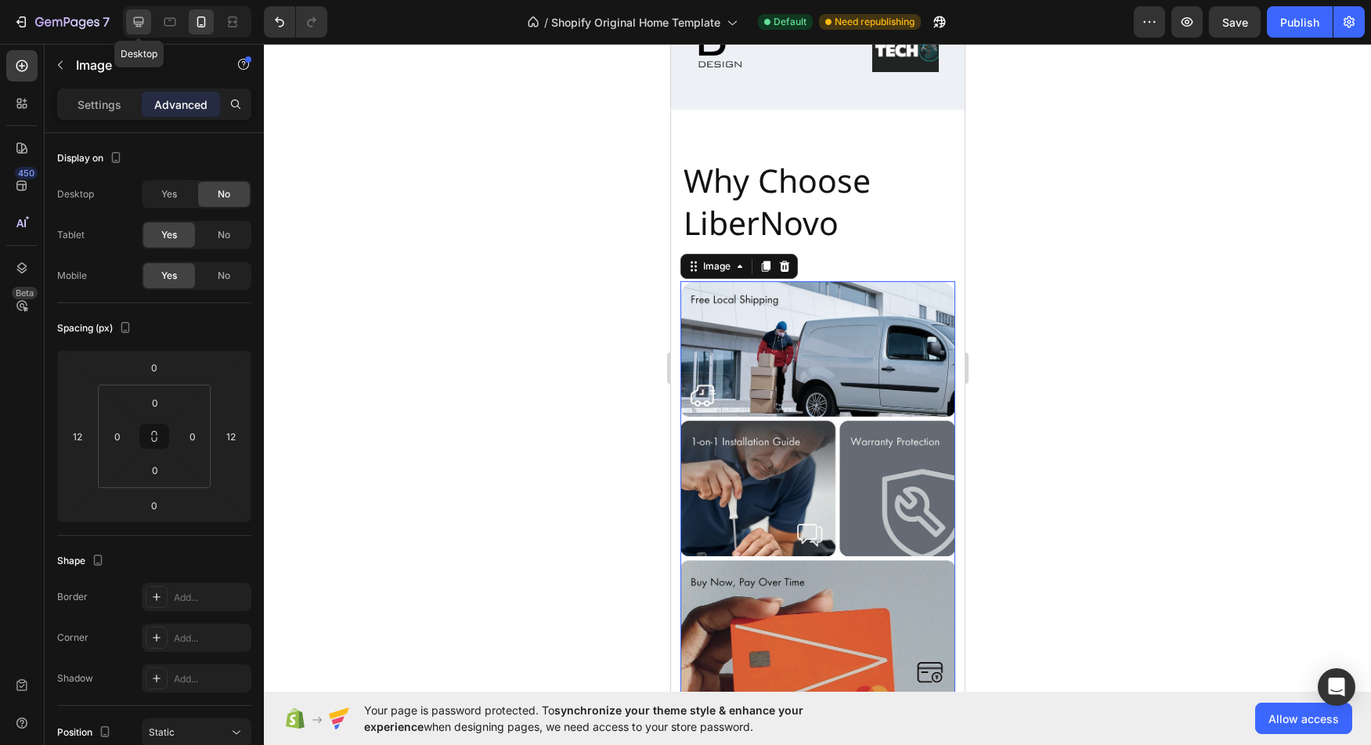
click at [137, 22] on icon at bounding box center [139, 22] width 10 height 10
type input "0"
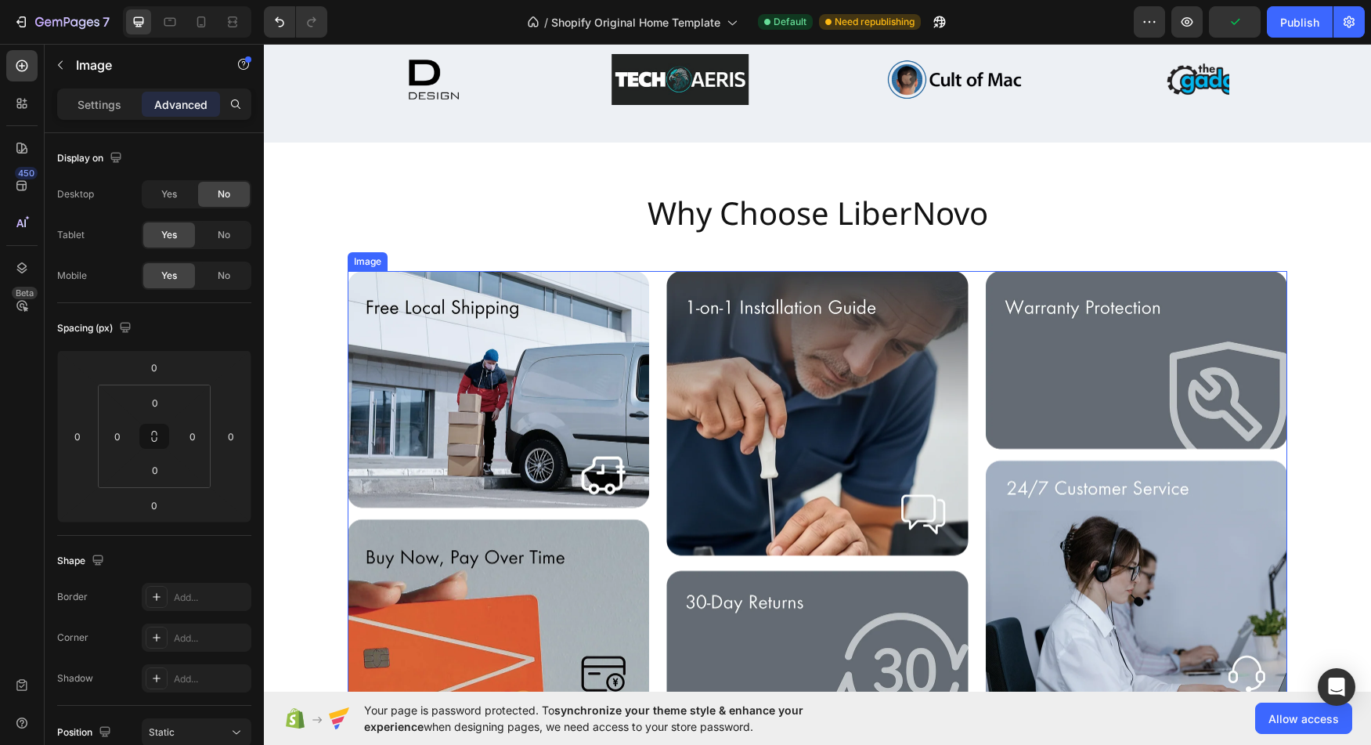
scroll to position [5766, 0]
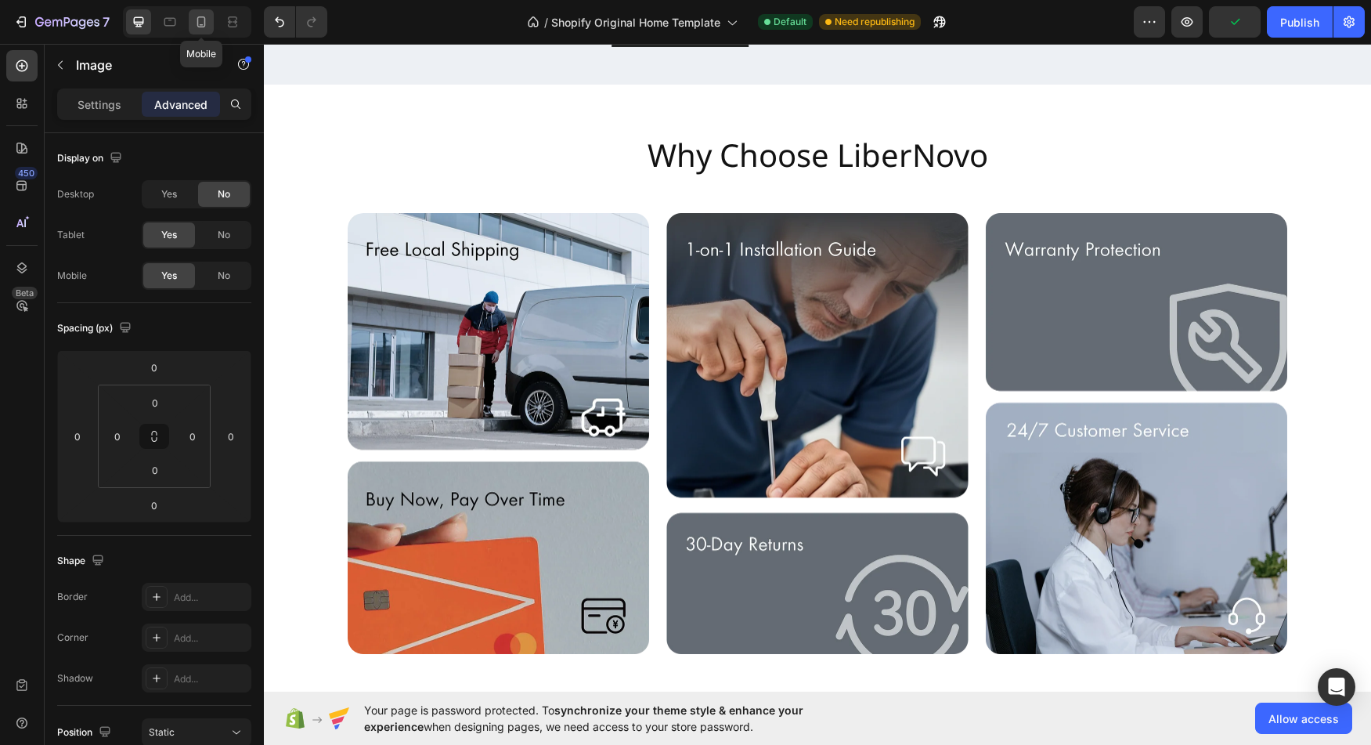
click at [206, 16] on icon at bounding box center [201, 22] width 16 height 16
type input "12"
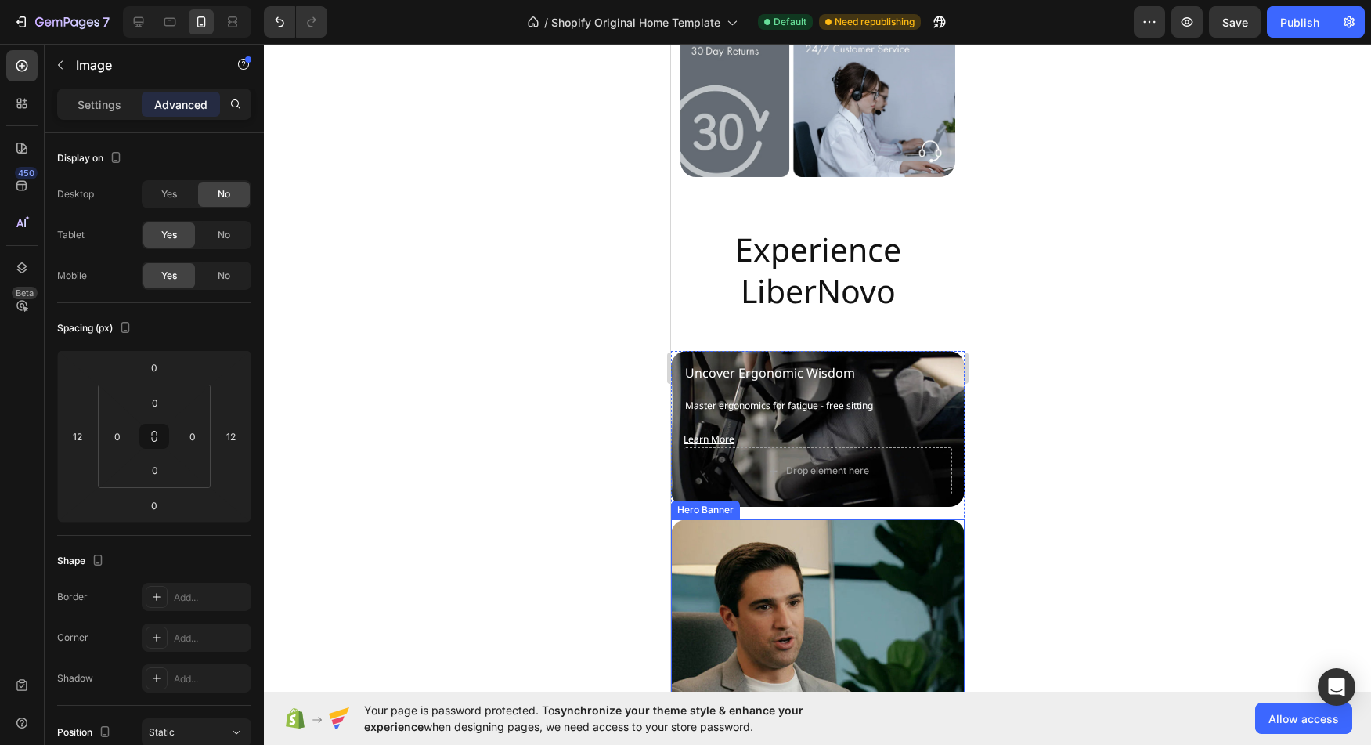
scroll to position [6501, 0]
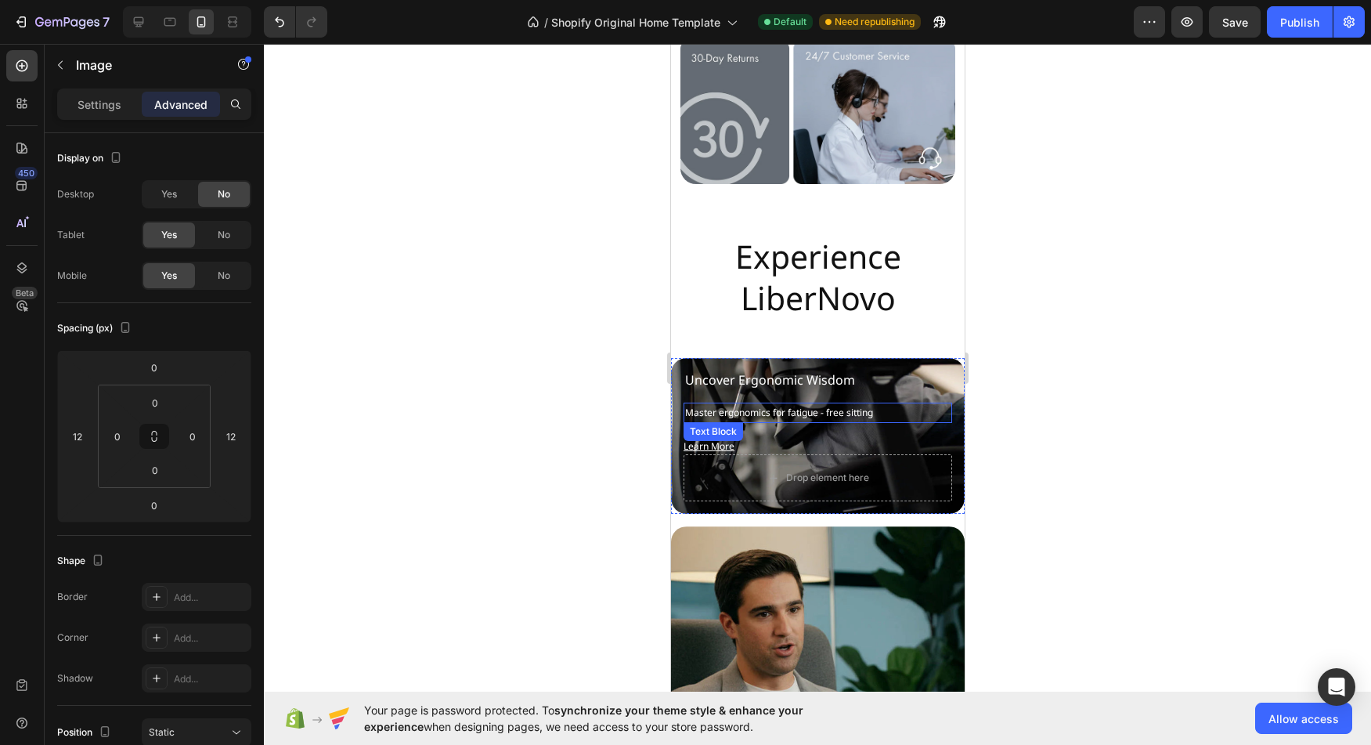
click at [938, 404] on p "Master ergonomics for fatigue - free sitting" at bounding box center [816, 412] width 265 height 17
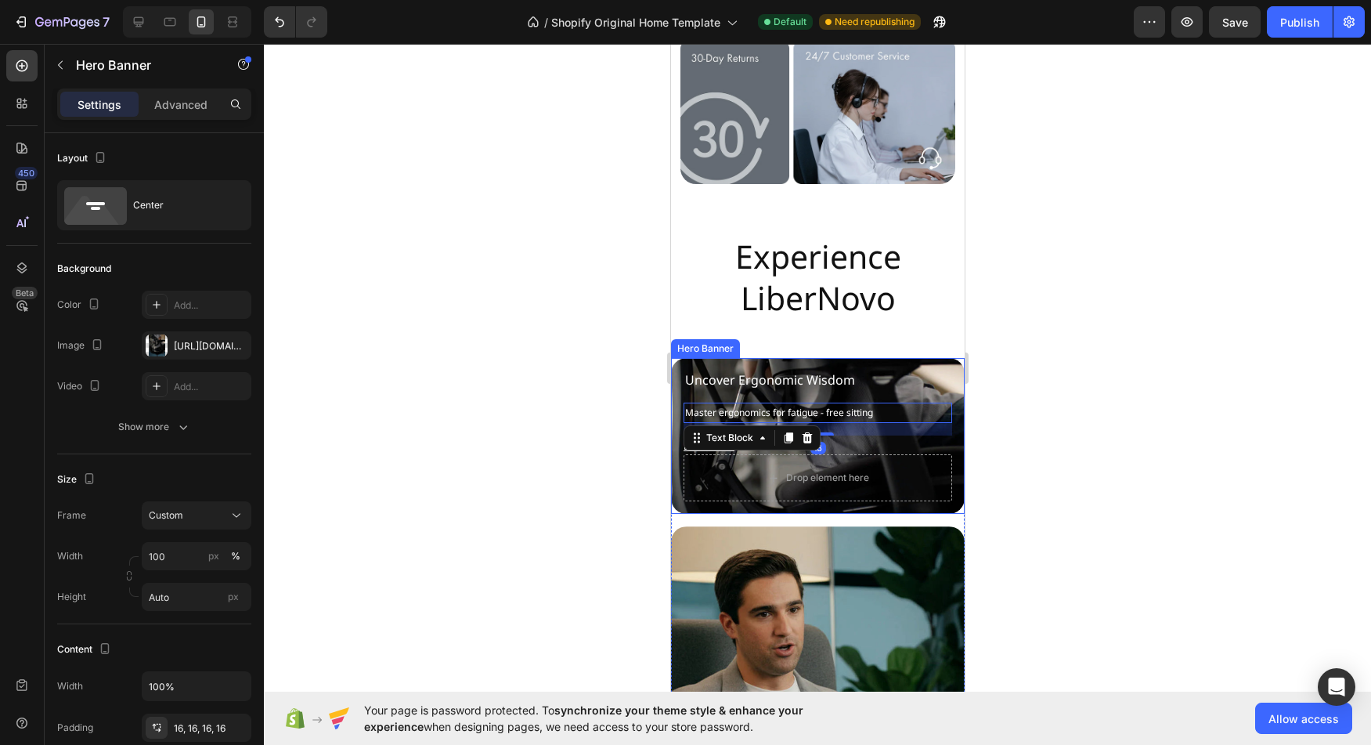
click at [949, 359] on div "Uncover Ergonomic Wisdom Heading Master ergonomics for fatigue - free sitting T…" at bounding box center [817, 436] width 294 height 156
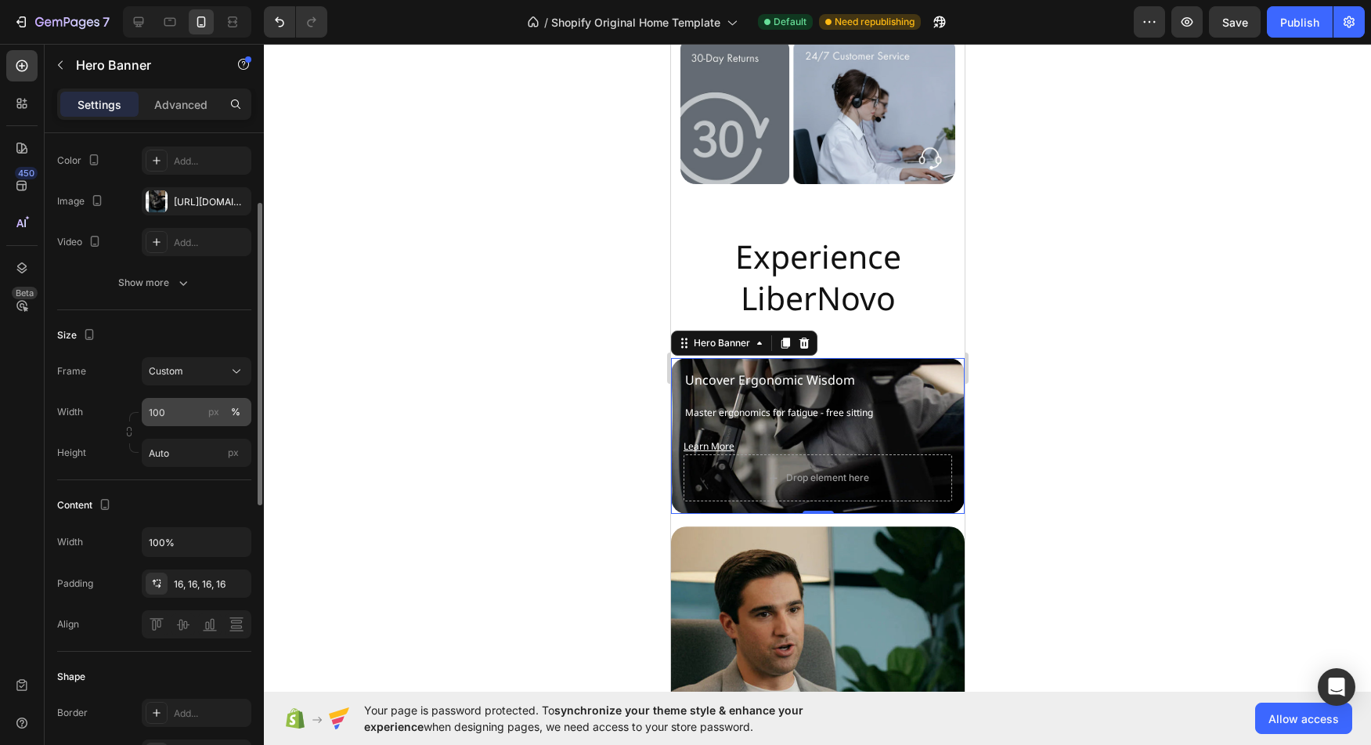
scroll to position [151, 0]
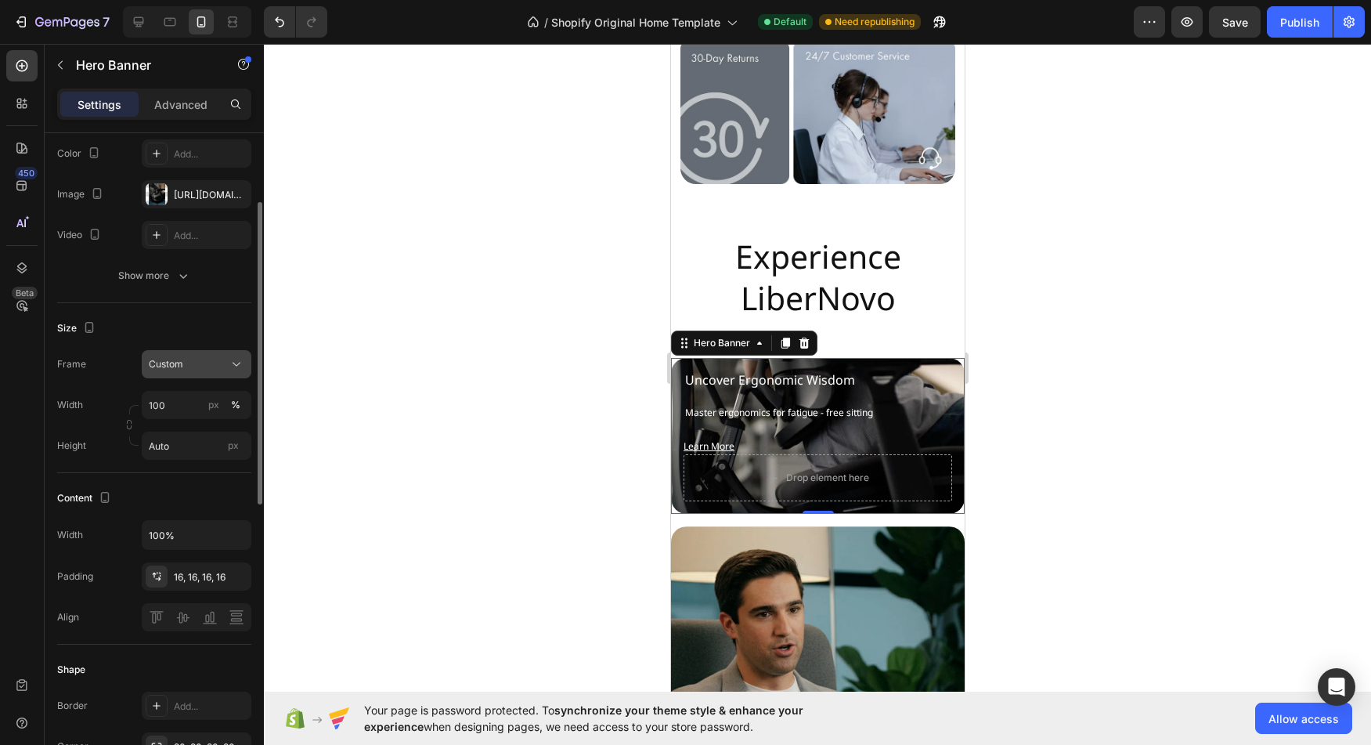
click at [233, 367] on icon at bounding box center [237, 364] width 16 height 16
click at [201, 396] on span "As banner source" at bounding box center [187, 402] width 78 height 14
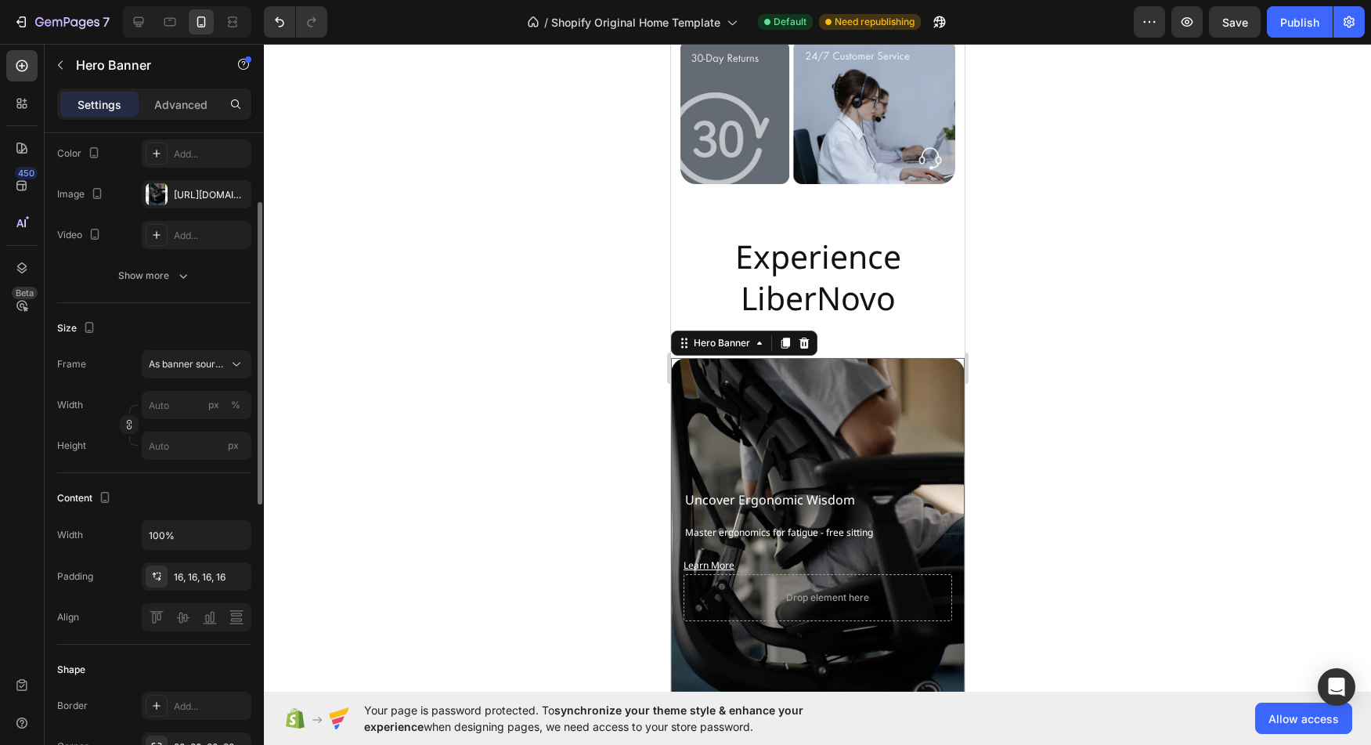
click at [770, 381] on div "Background Image" at bounding box center [817, 555] width 294 height 395
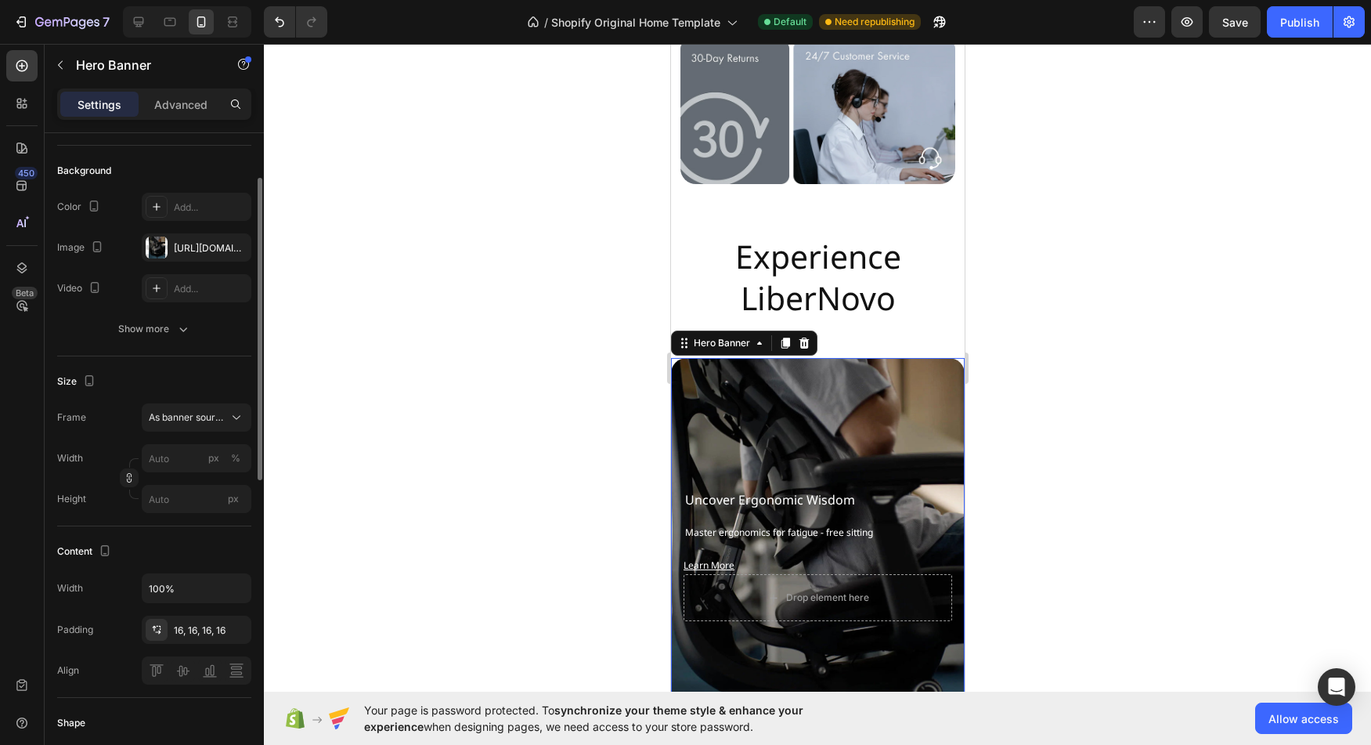
scroll to position [0, 0]
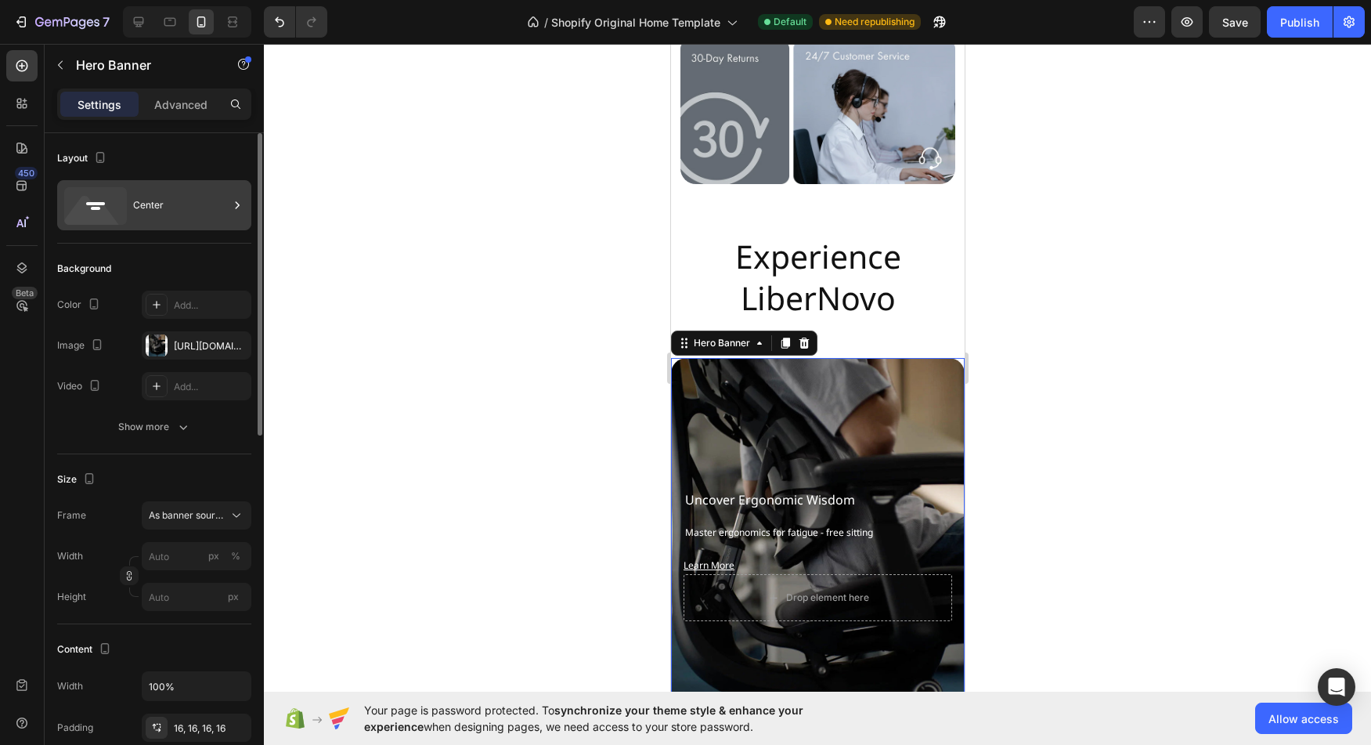
click at [161, 220] on div "Center" at bounding box center [181, 205] width 96 height 36
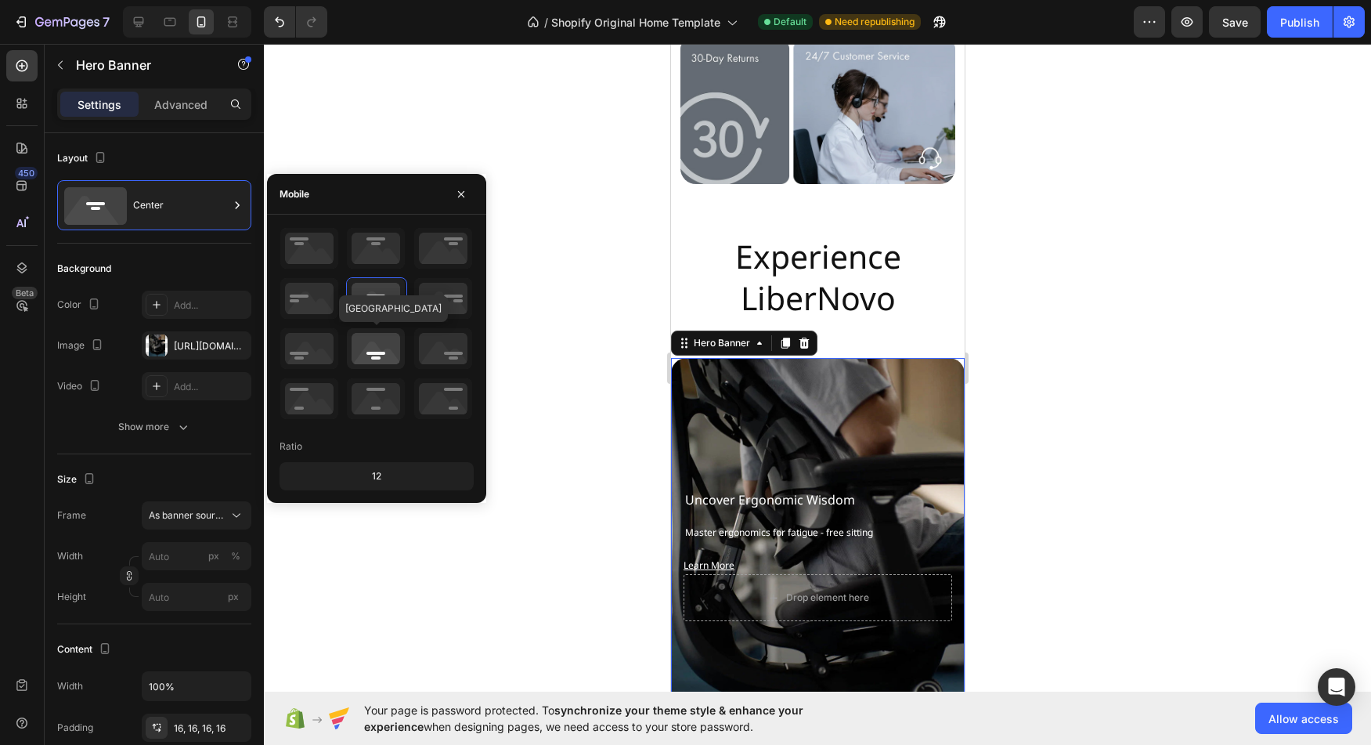
click at [381, 349] on icon at bounding box center [376, 348] width 58 height 41
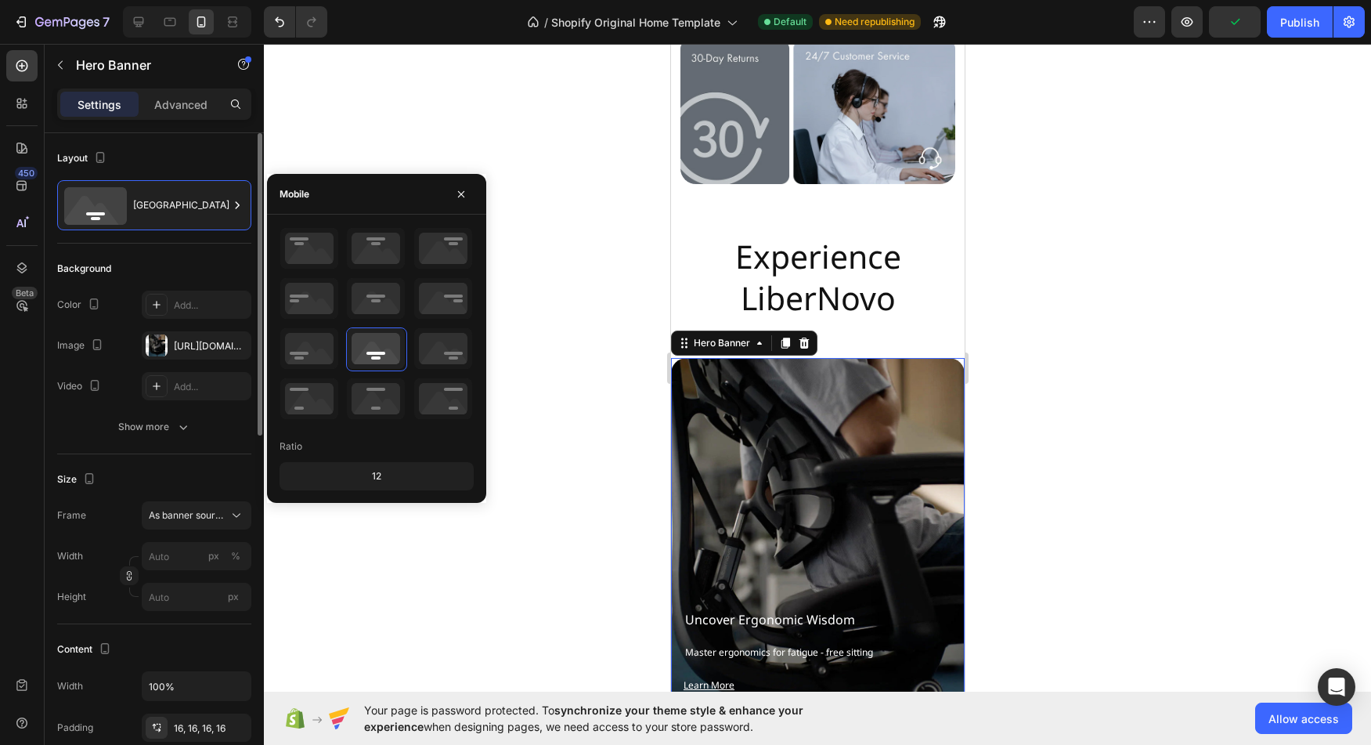
click at [58, 439] on div "Show more" at bounding box center [154, 427] width 194 height 28
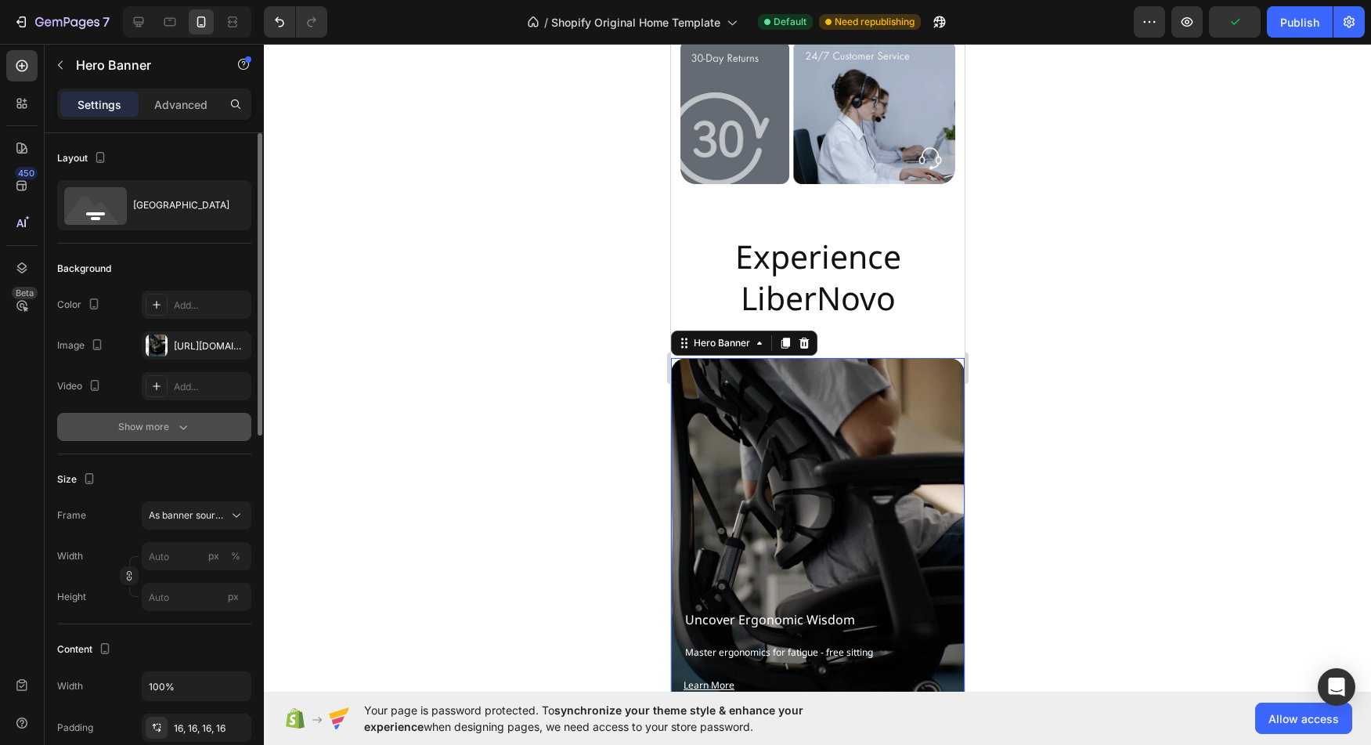
click at [146, 432] on div "Show more" at bounding box center [154, 427] width 73 height 16
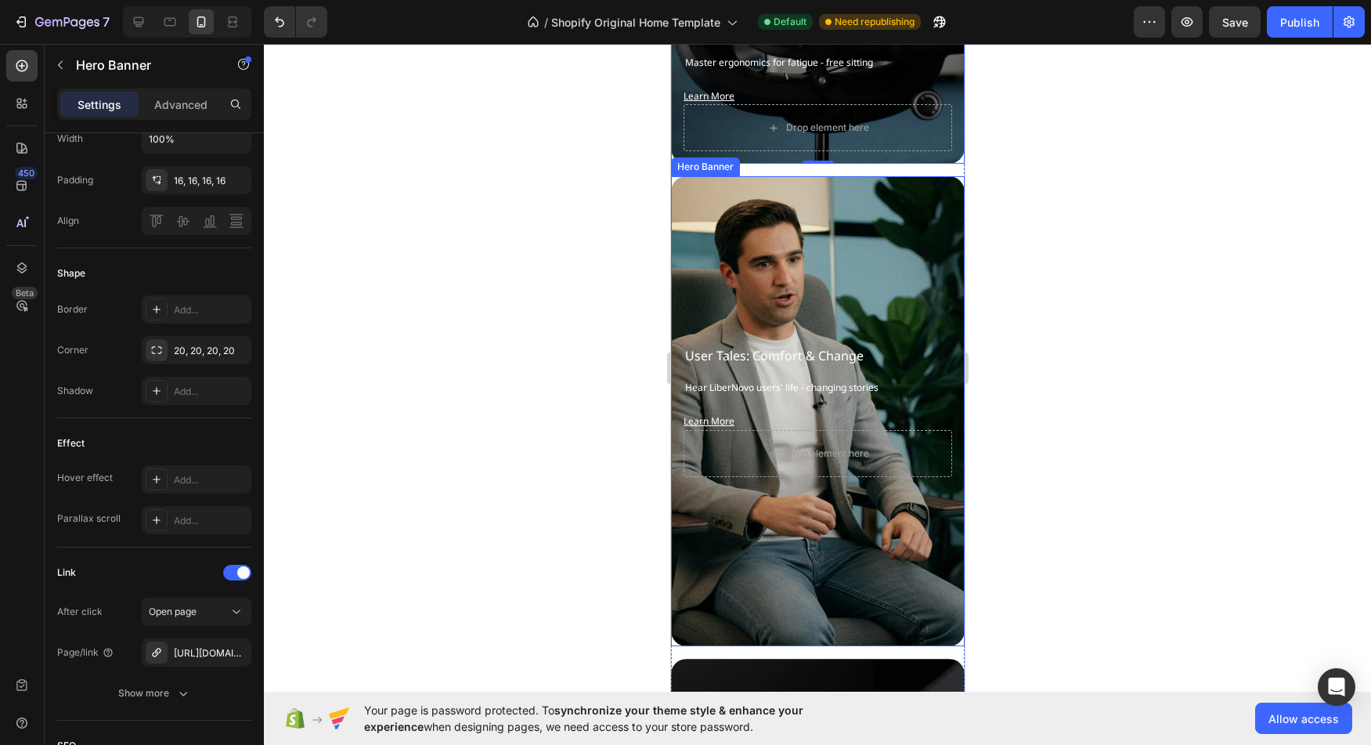
scroll to position [7072, 0]
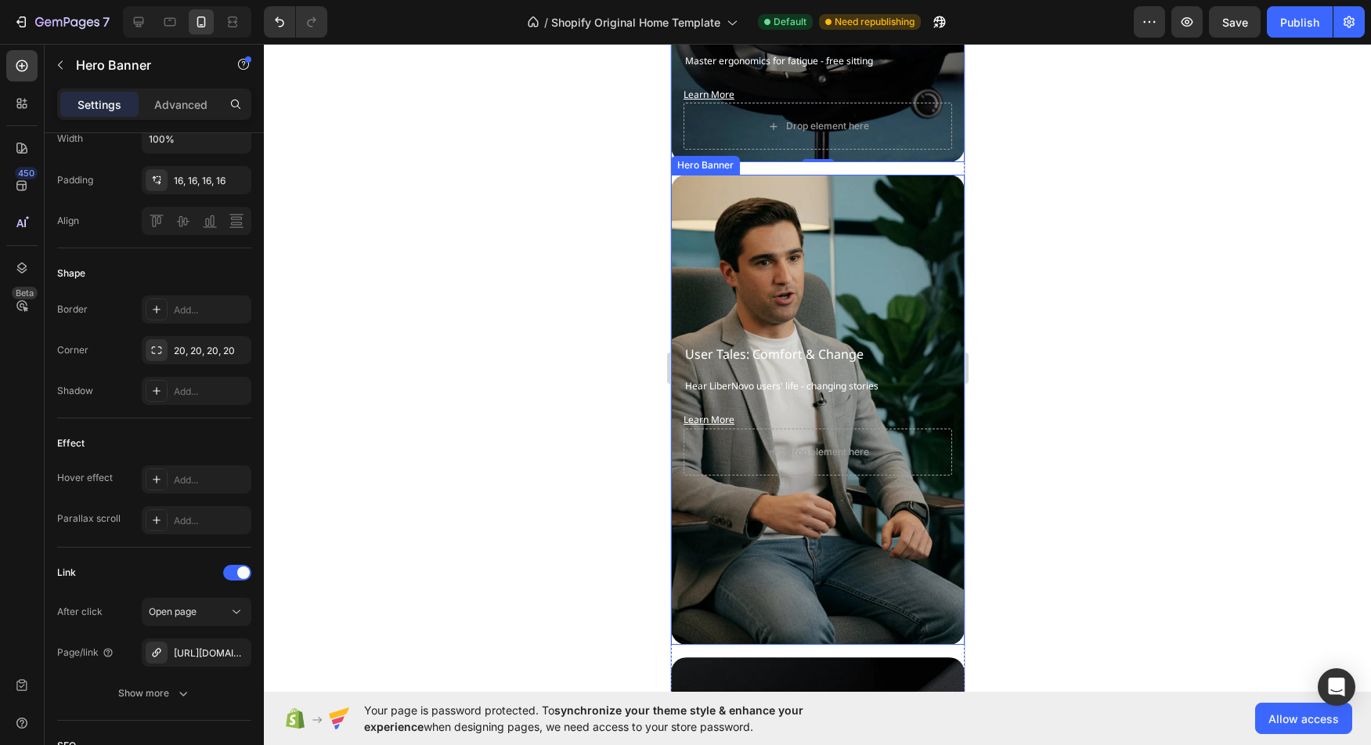
click at [882, 182] on div "Background Image" at bounding box center [817, 410] width 294 height 470
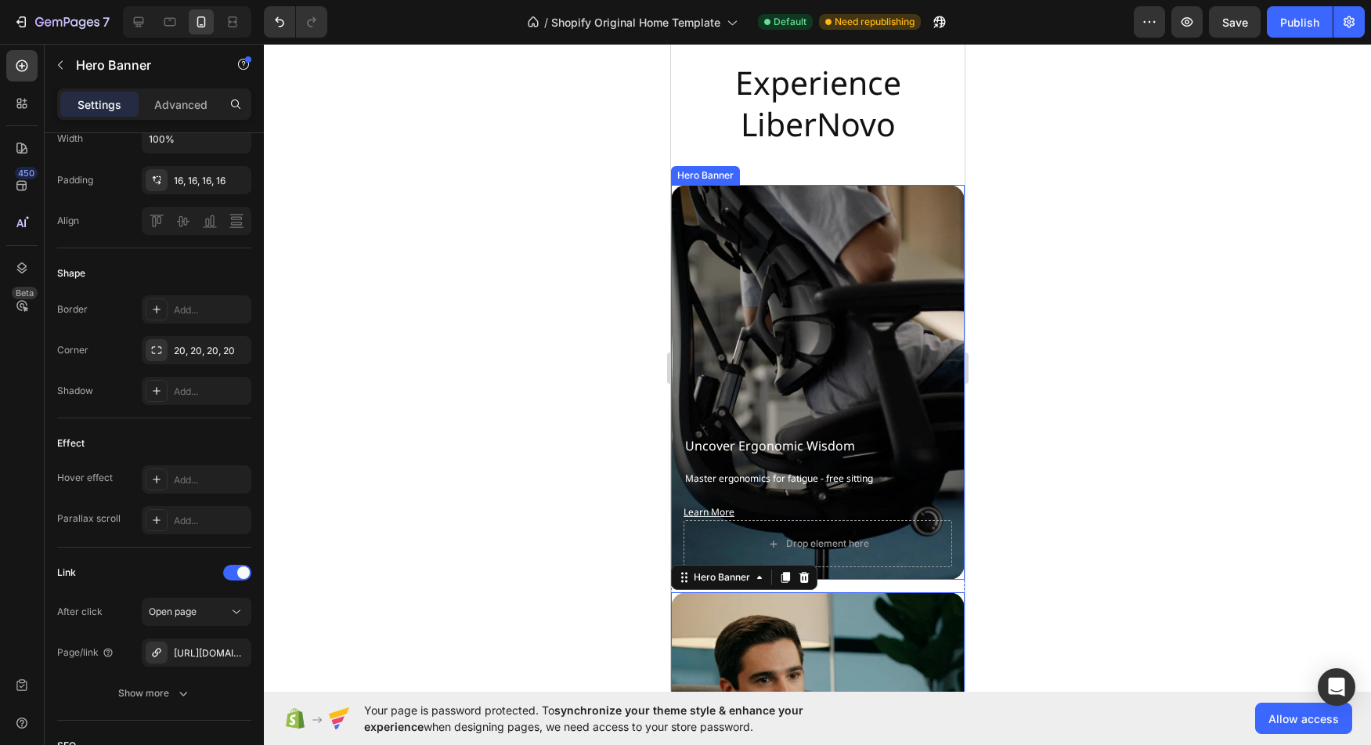
scroll to position [6642, 0]
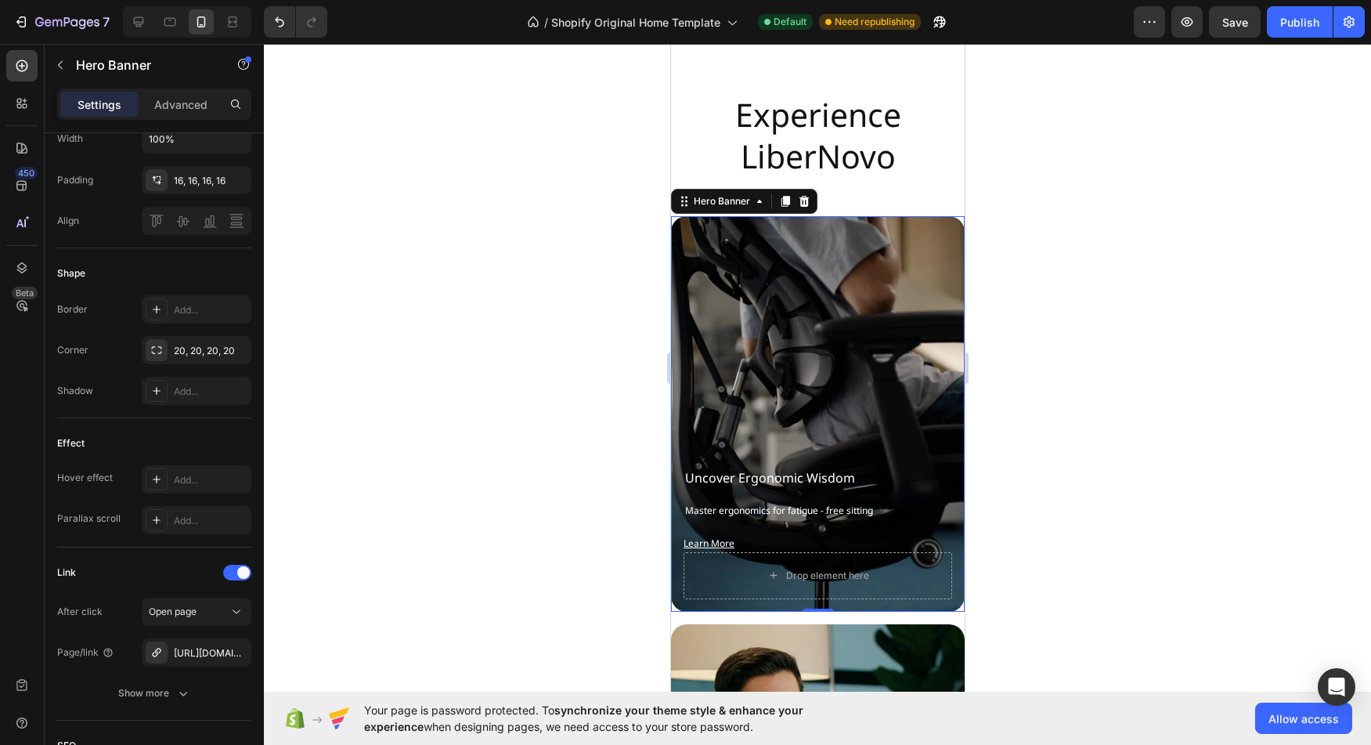
click at [878, 255] on div "Background Image" at bounding box center [817, 413] width 294 height 395
click at [184, 115] on div "Advanced" at bounding box center [181, 104] width 78 height 25
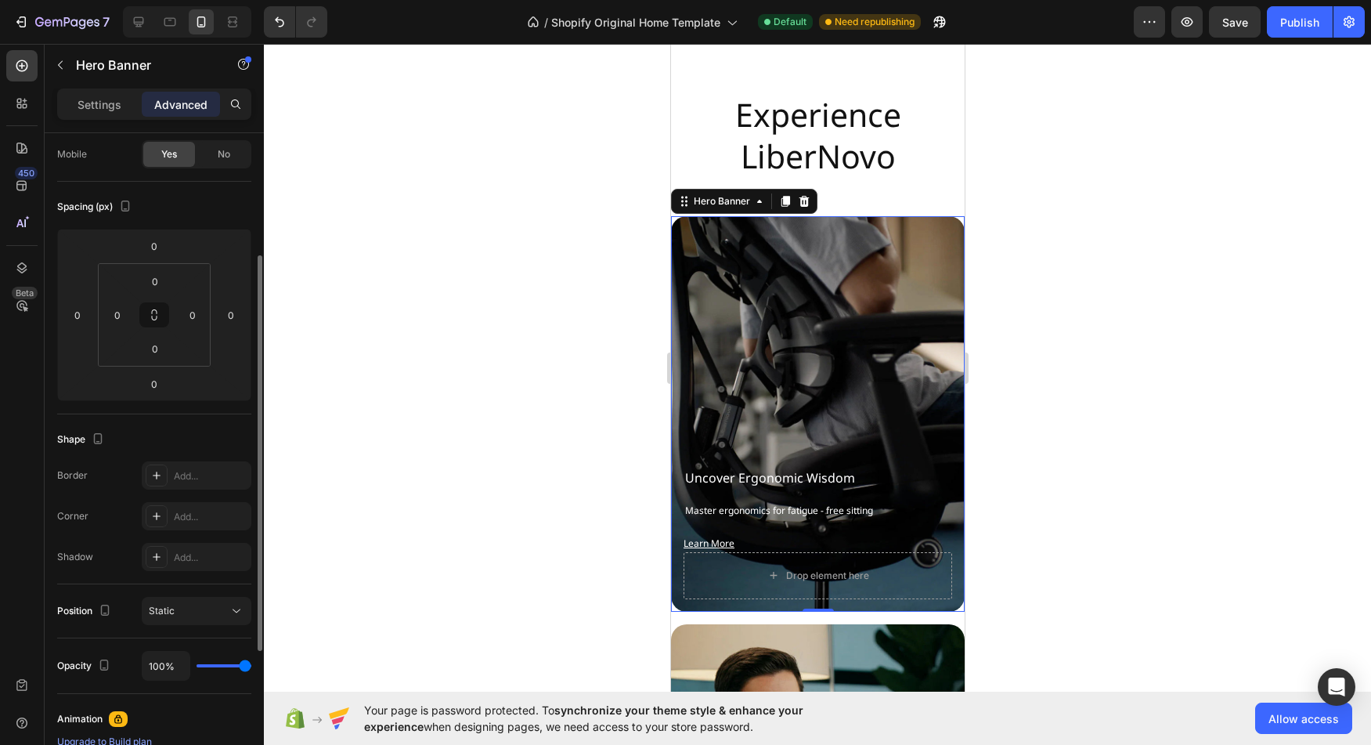
scroll to position [109, 0]
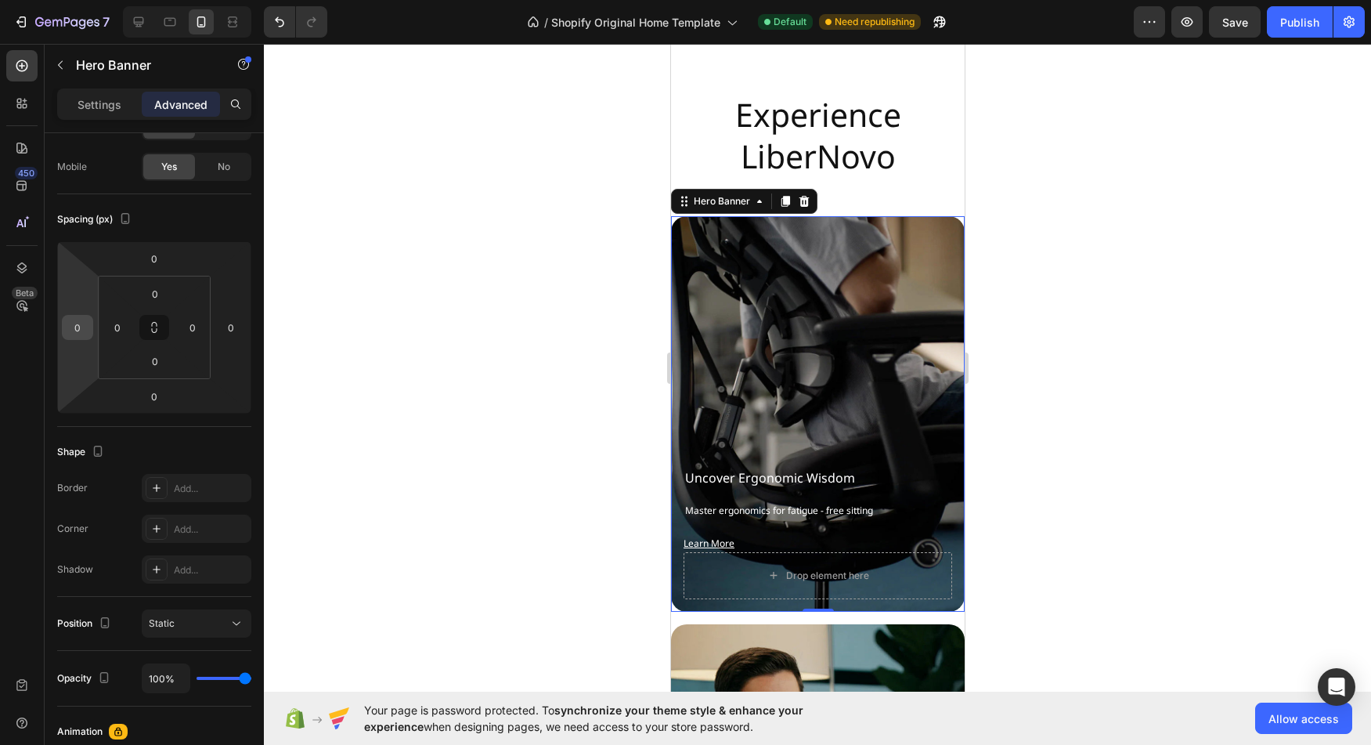
click at [78, 326] on input "0" at bounding box center [77, 327] width 23 height 23
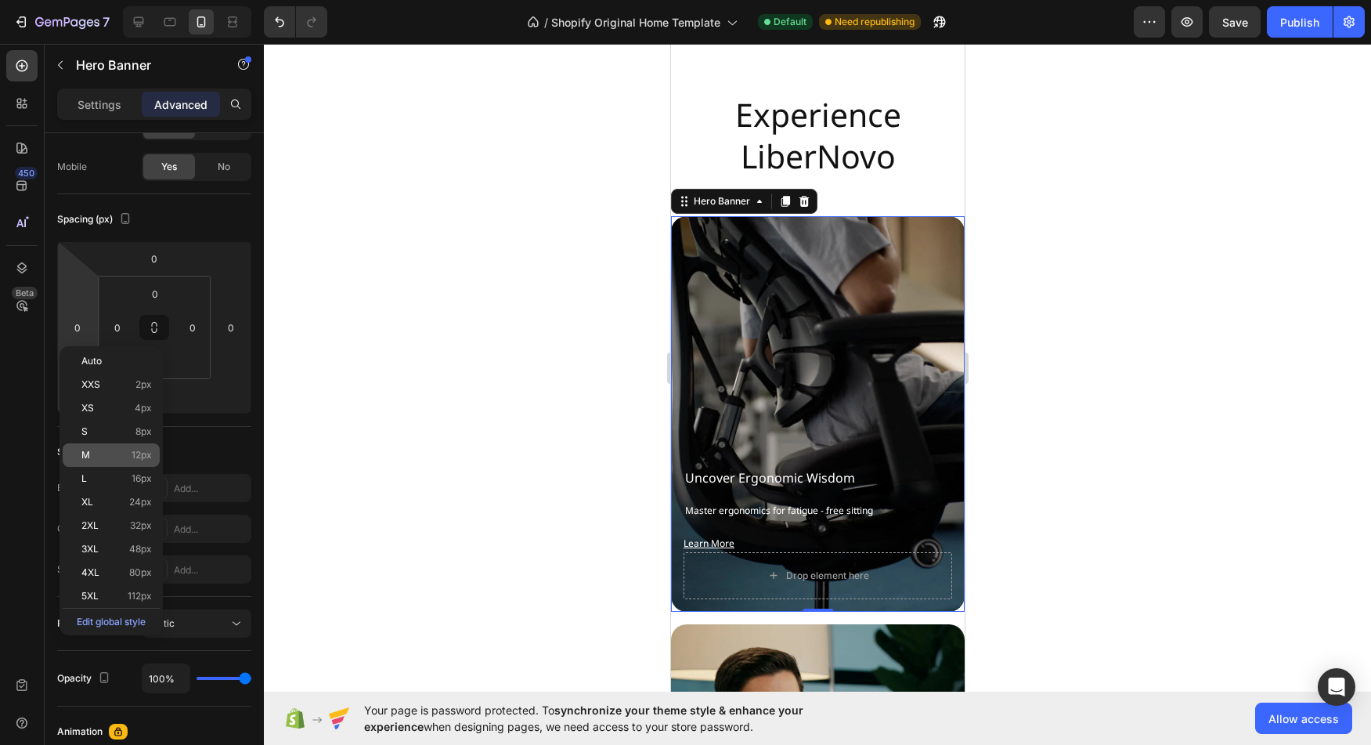
click at [132, 451] on p "M 12px" at bounding box center [116, 454] width 70 height 11
type input "12"
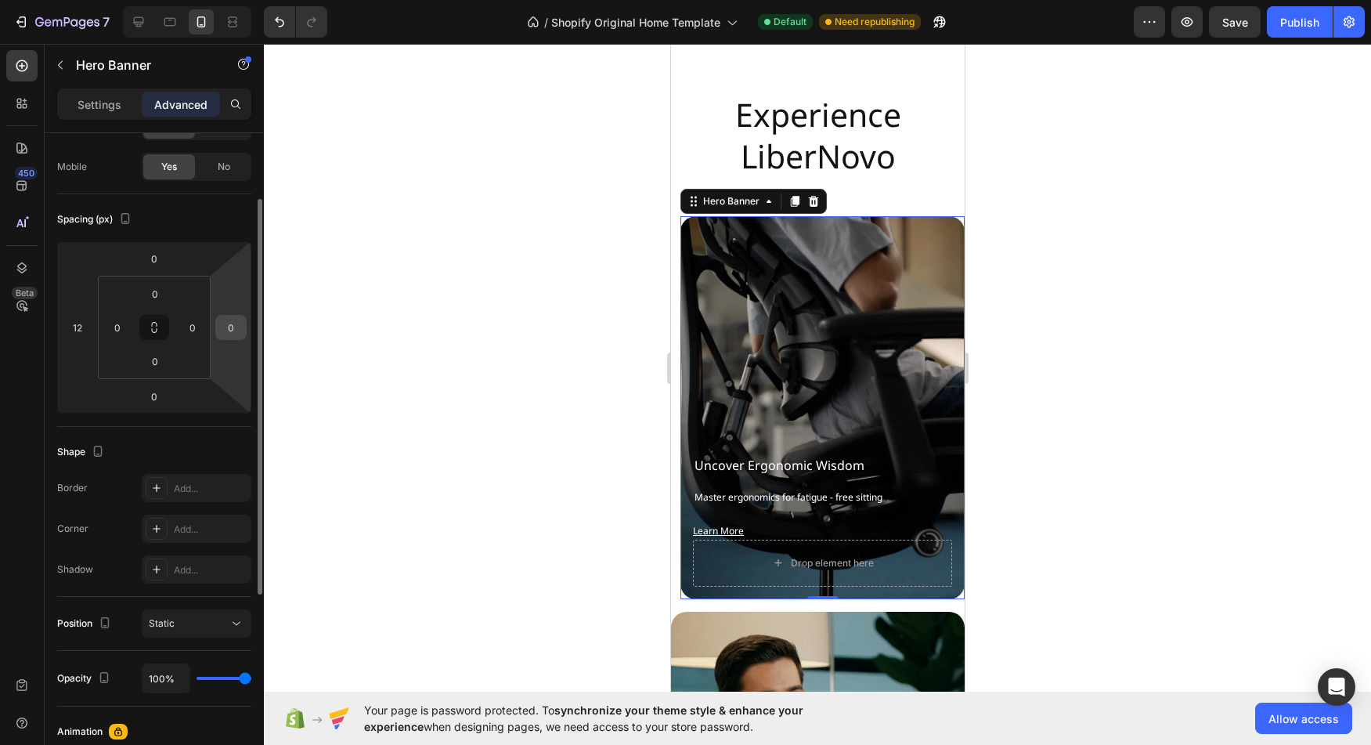
click at [238, 323] on input "0" at bounding box center [230, 327] width 23 height 23
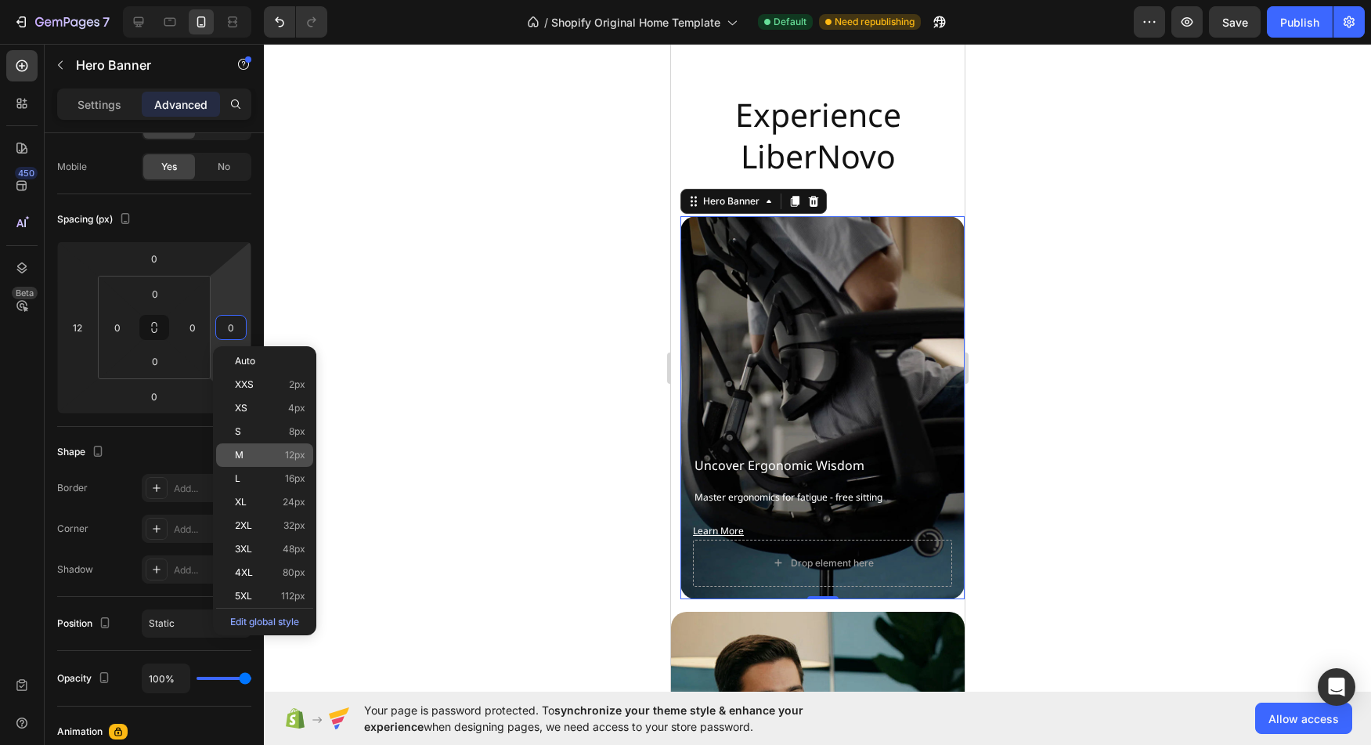
click at [267, 459] on p "M 12px" at bounding box center [270, 454] width 70 height 11
type input "12"
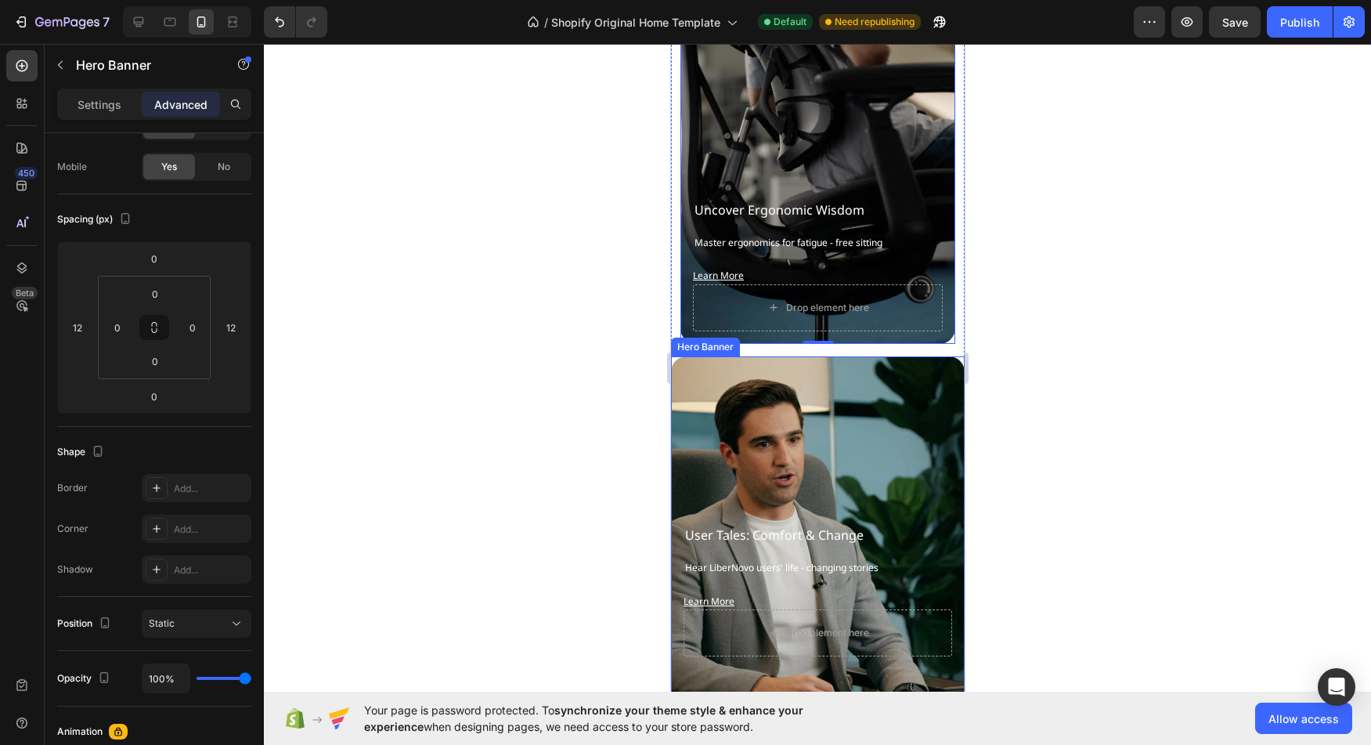
scroll to position [6870, 0]
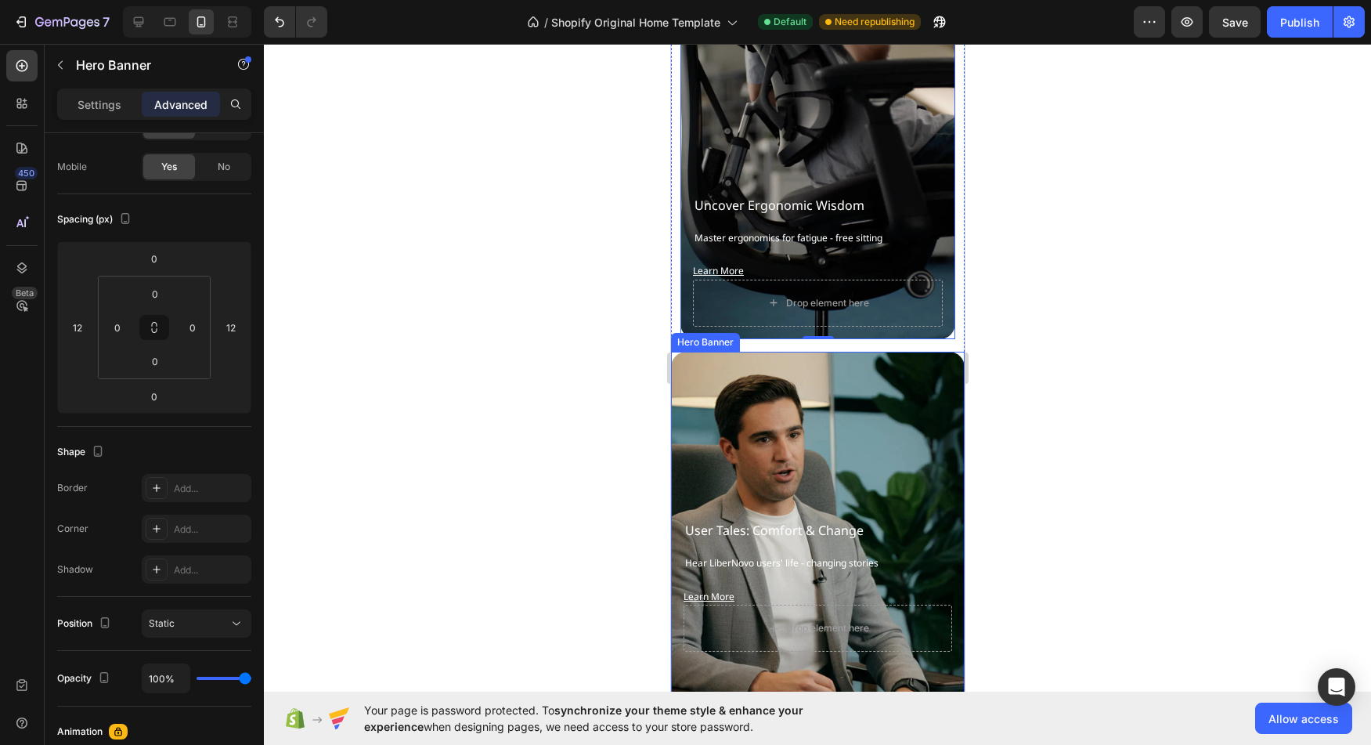
click at [905, 421] on div "Background Image" at bounding box center [817, 587] width 294 height 470
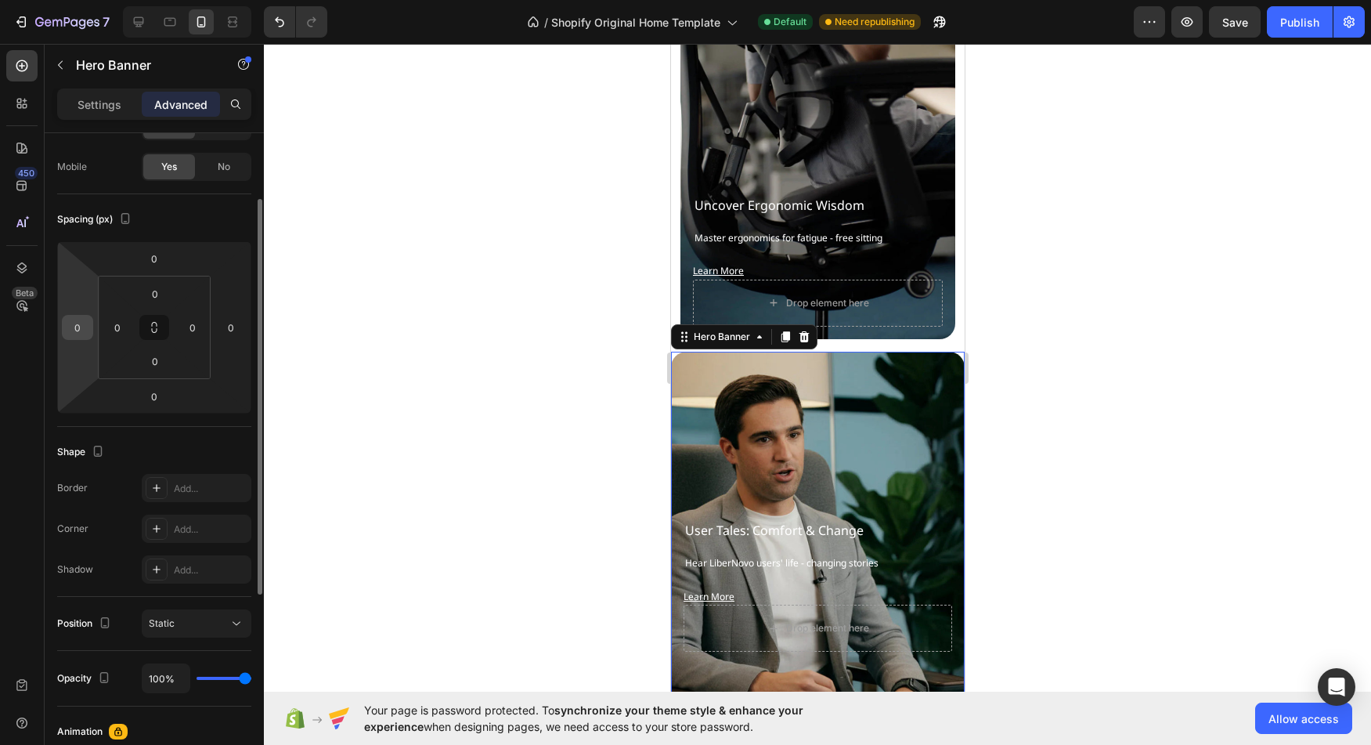
click at [83, 330] on input "0" at bounding box center [77, 327] width 23 height 23
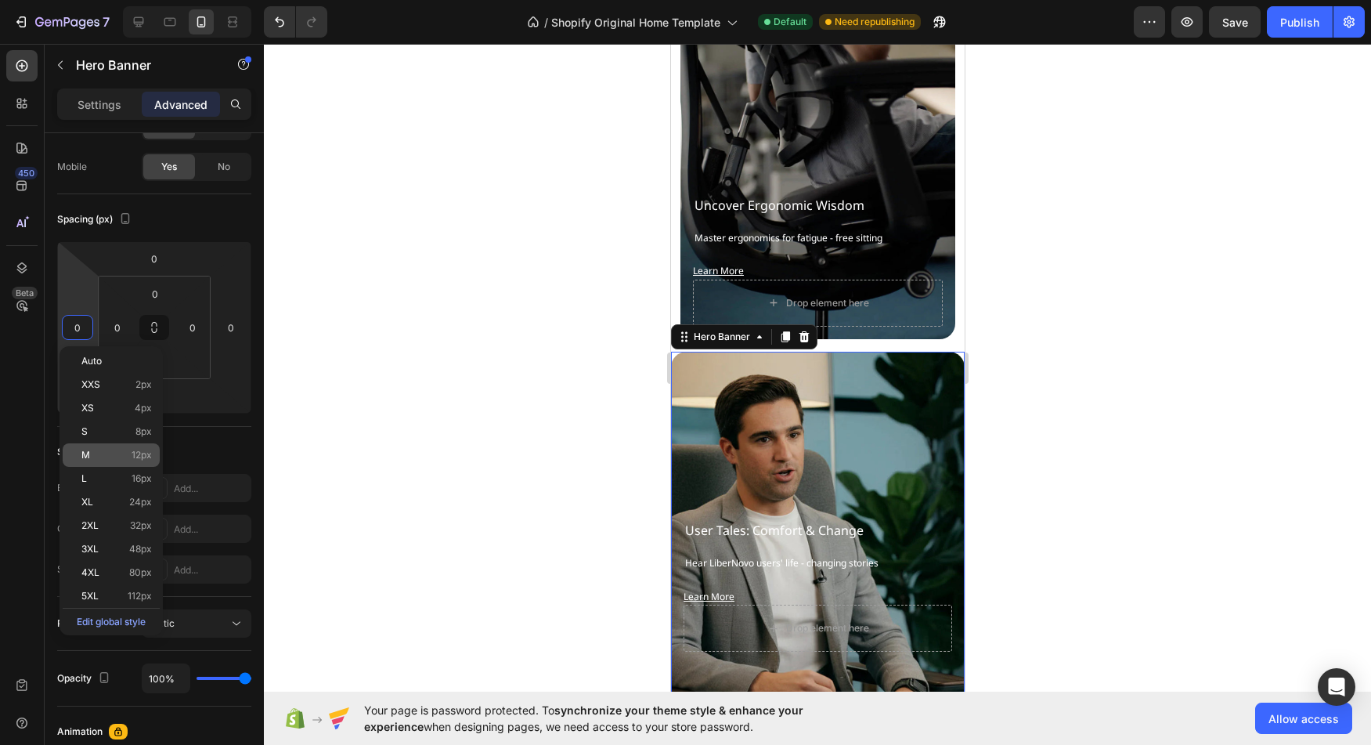
click at [125, 462] on div "M 12px" at bounding box center [111, 454] width 97 height 23
type input "12"
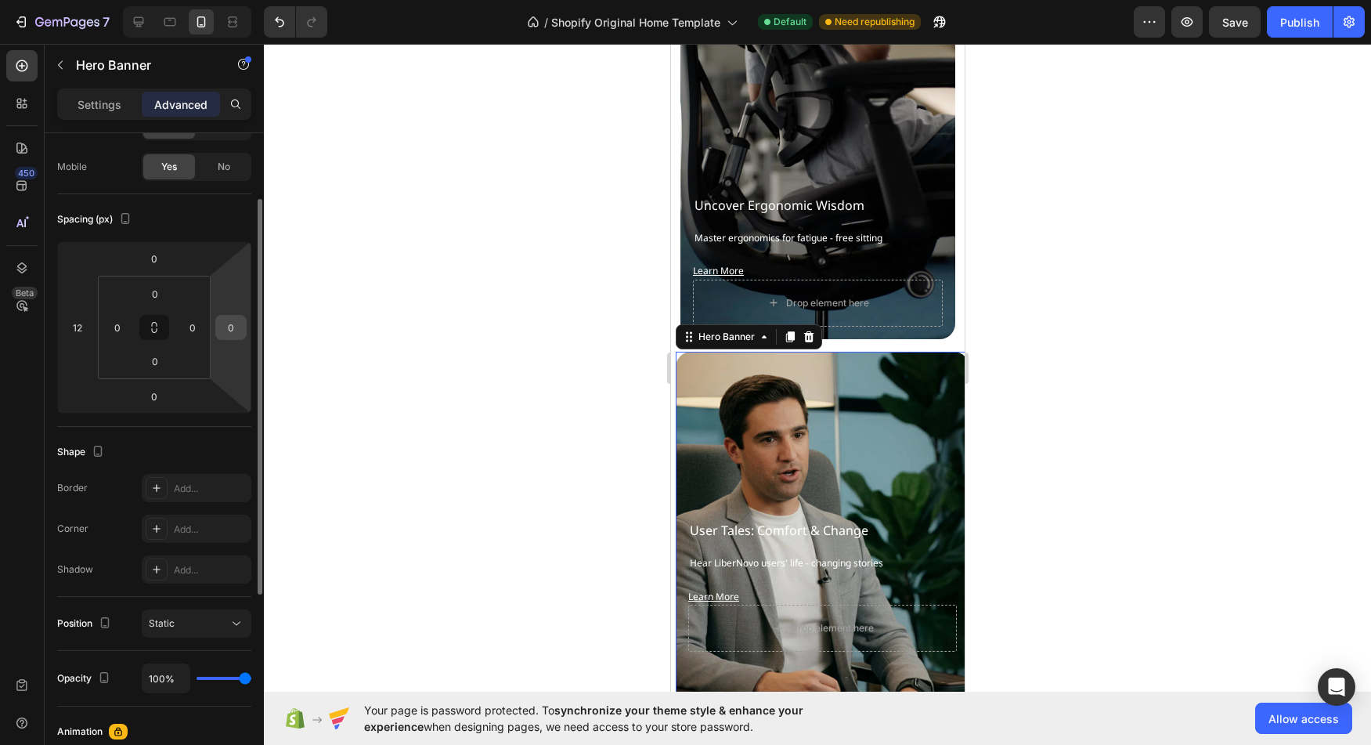
click at [234, 333] on input "0" at bounding box center [230, 327] width 23 height 23
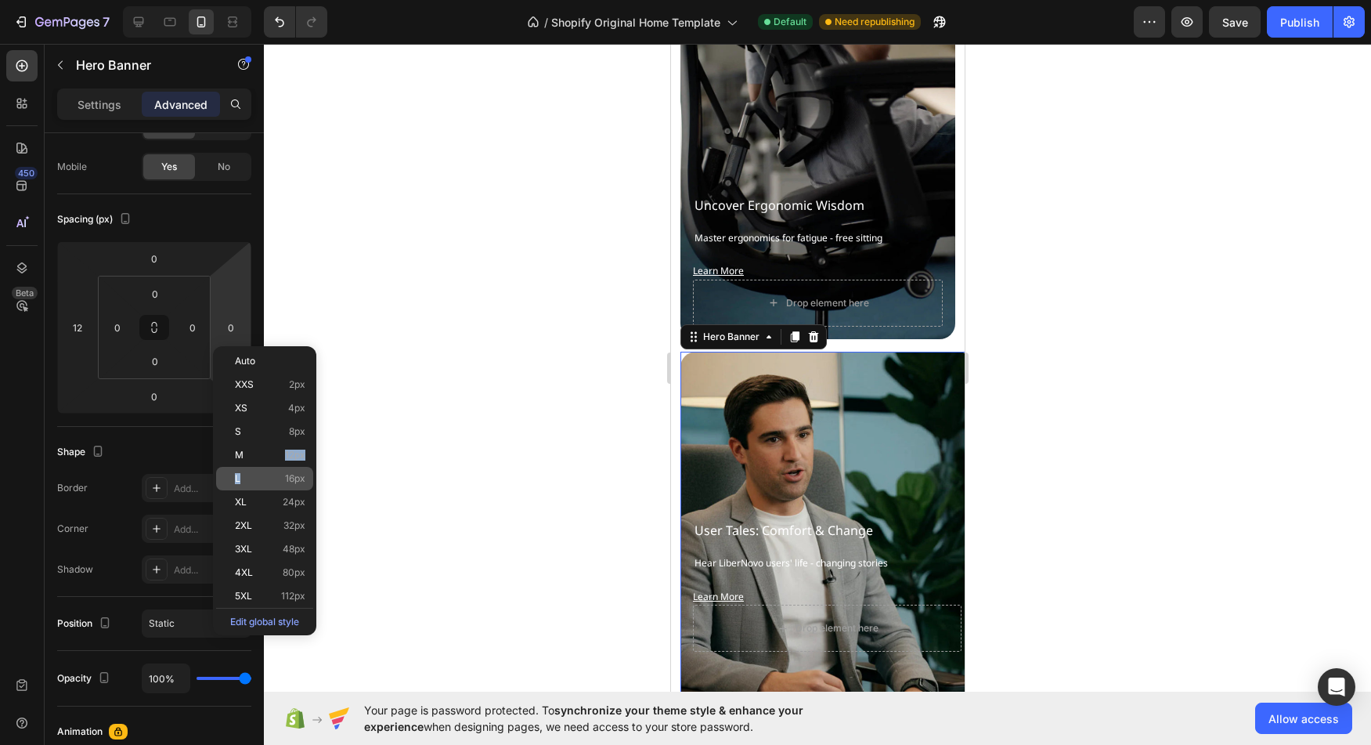
drag, startPoint x: 276, startPoint y: 467, endPoint x: 280, endPoint y: 460, distance: 8.1
click at [280, 467] on div "L 16px" at bounding box center [264, 478] width 97 height 23
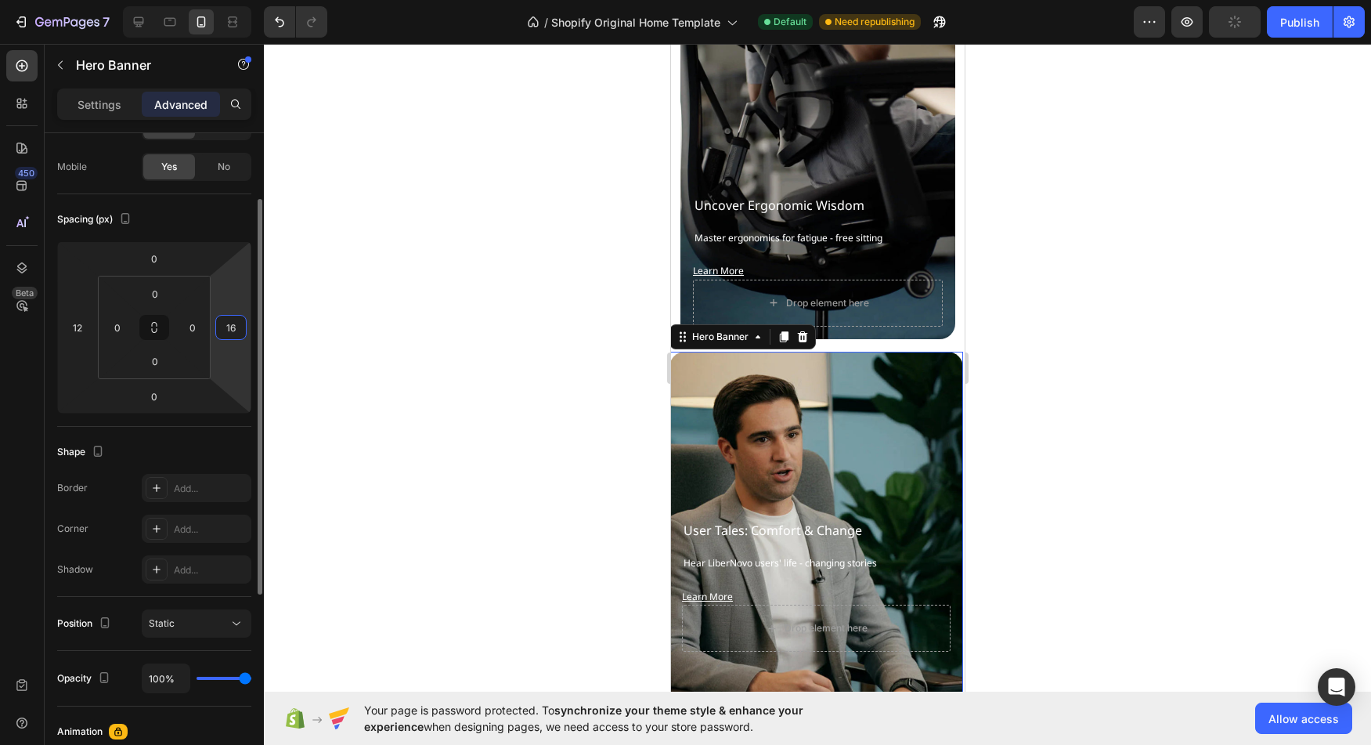
click at [233, 323] on input "16" at bounding box center [230, 327] width 23 height 23
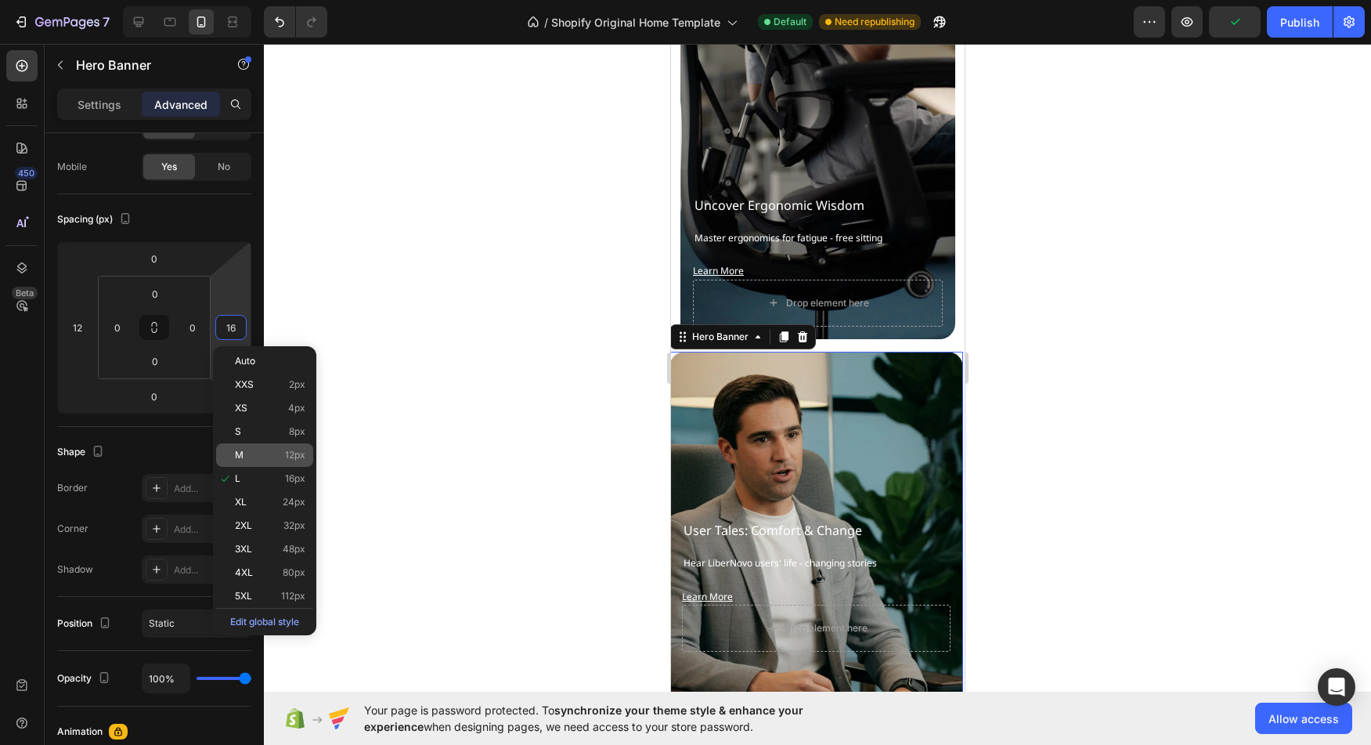
click at [283, 458] on p "M 12px" at bounding box center [270, 454] width 70 height 11
type input "12"
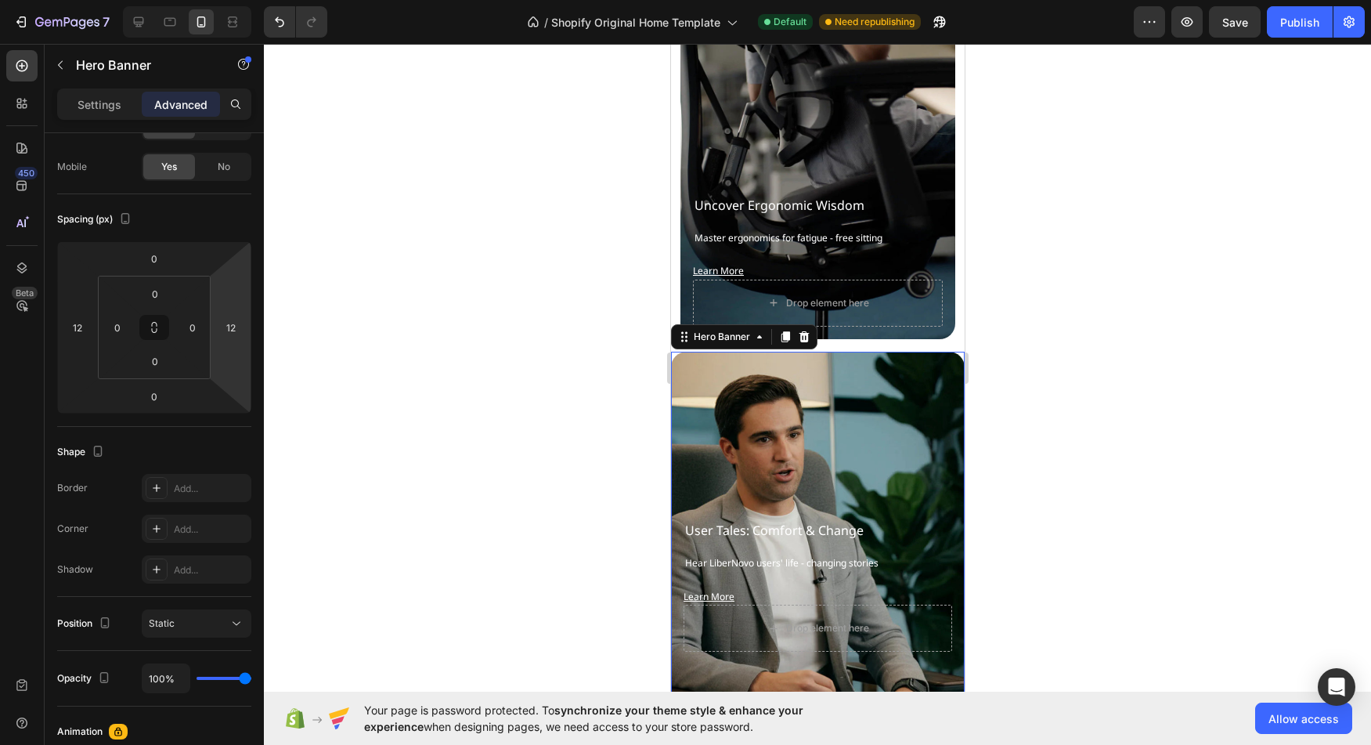
click at [853, 457] on div "Background Image" at bounding box center [817, 587] width 294 height 470
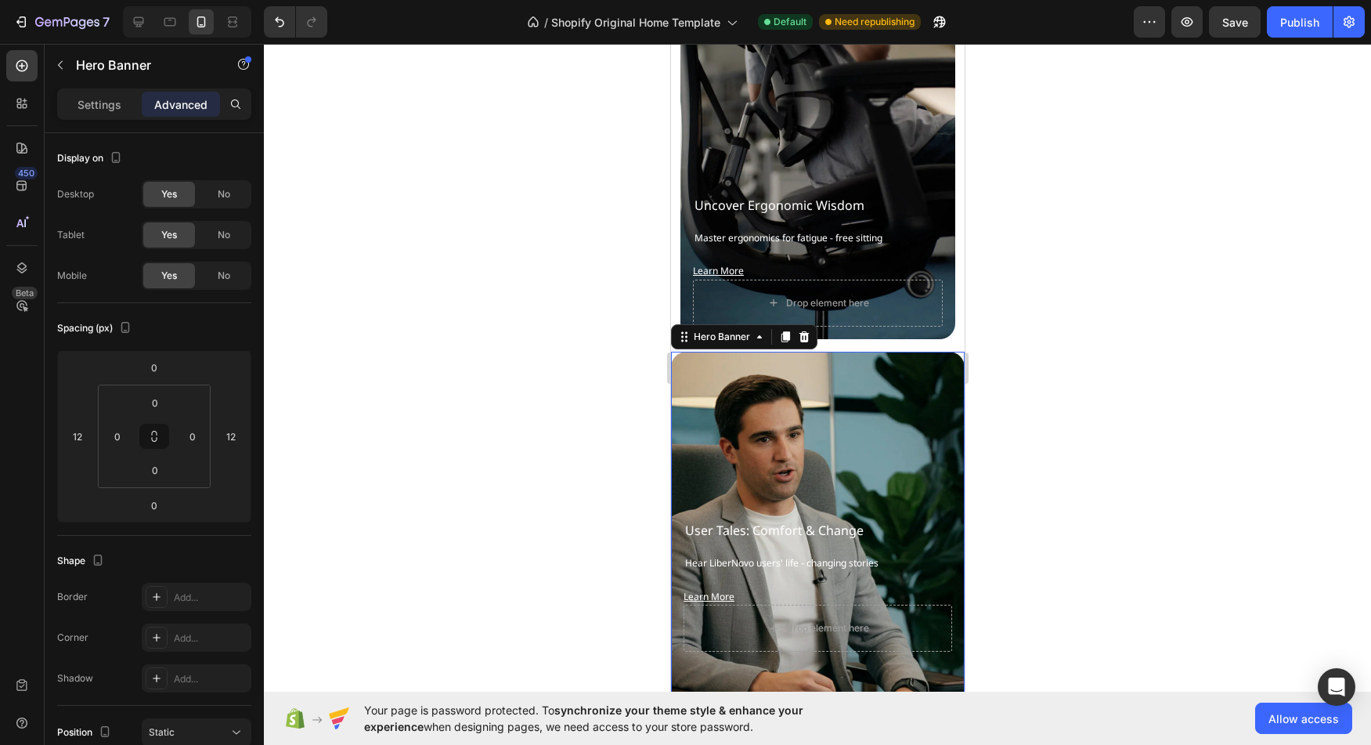
click at [788, 437] on div "Background Image" at bounding box center [817, 587] width 294 height 470
click at [103, 118] on div "Settings Advanced" at bounding box center [154, 103] width 194 height 31
click at [106, 113] on div "Settings" at bounding box center [99, 104] width 78 height 25
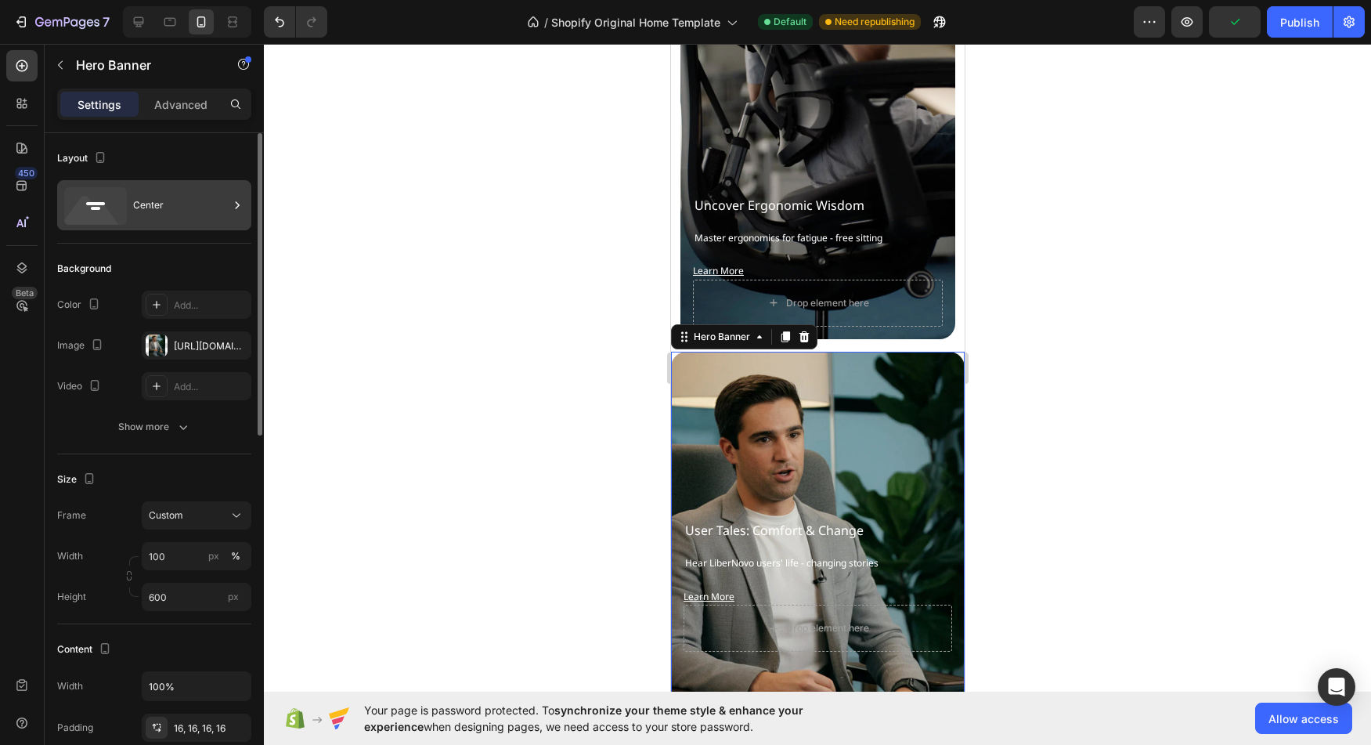
click at [175, 212] on div "Center" at bounding box center [181, 205] width 96 height 36
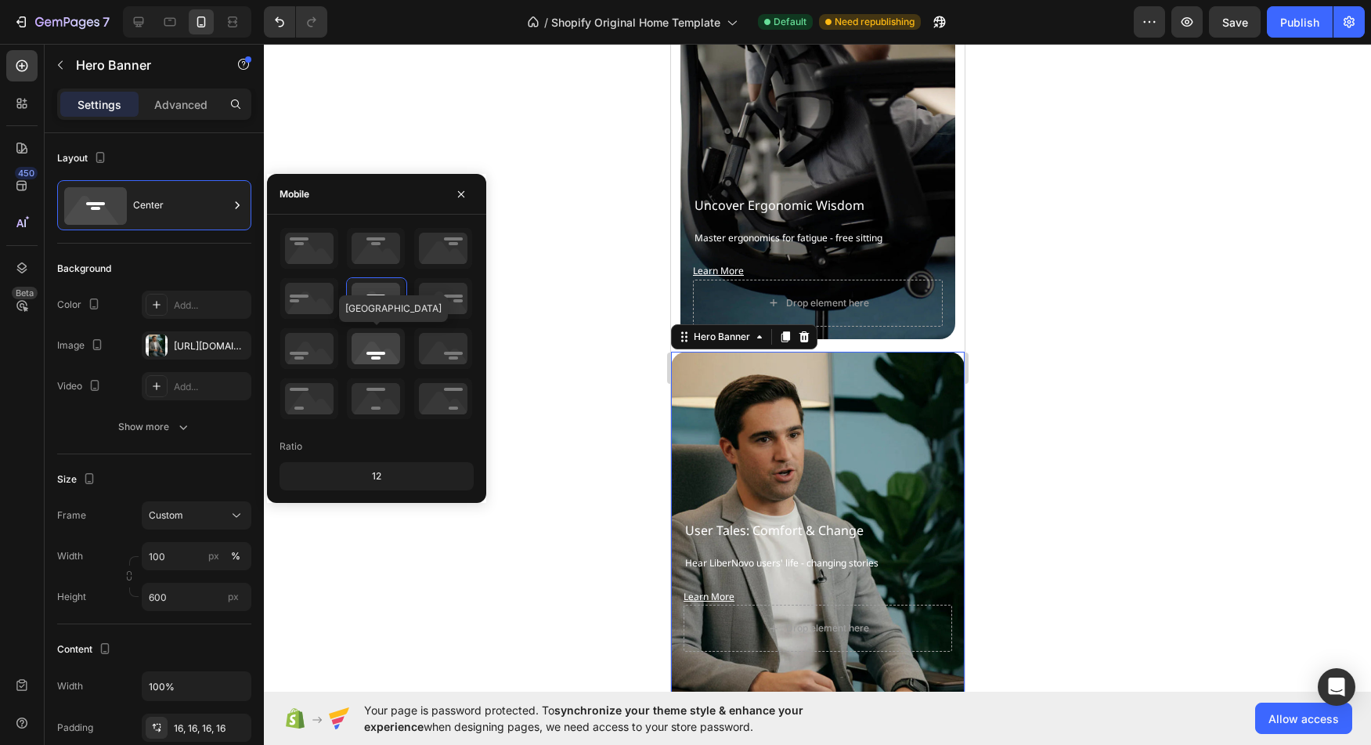
click at [377, 344] on icon at bounding box center [376, 348] width 58 height 41
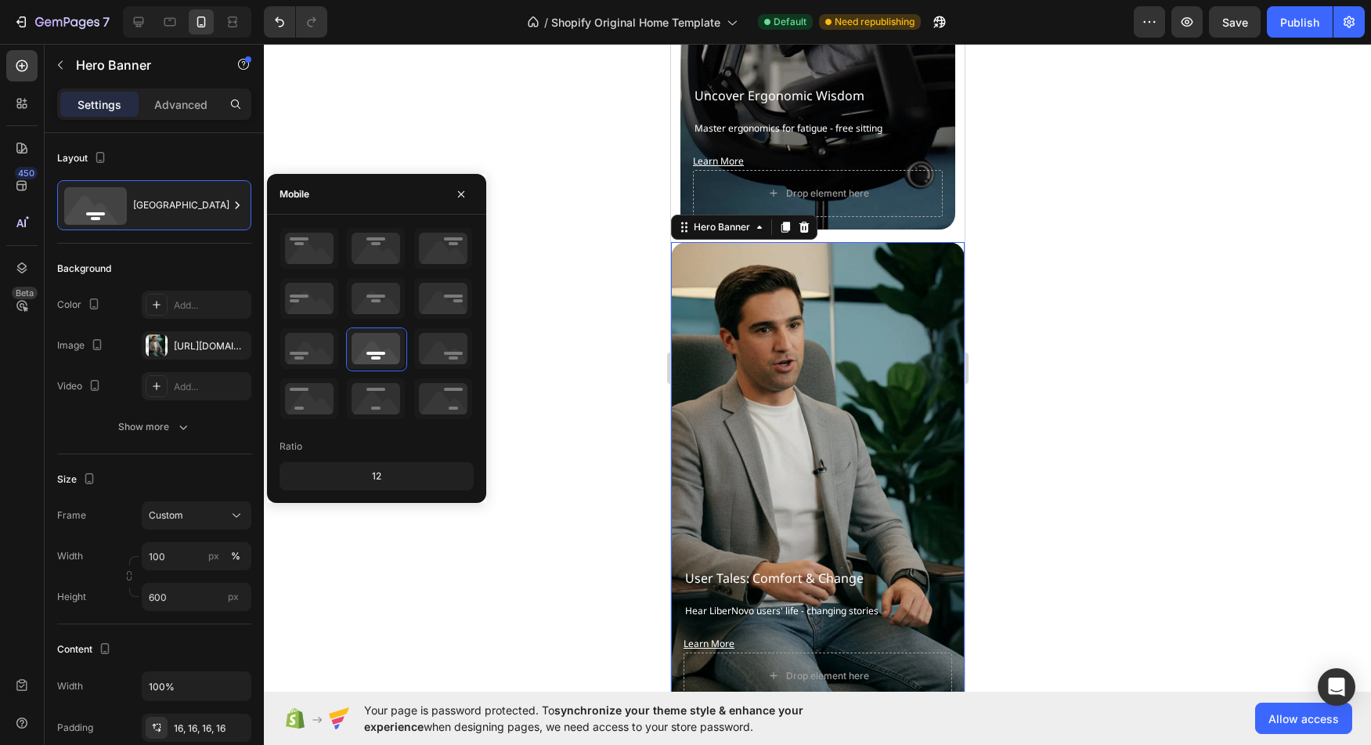
scroll to position [6970, 0]
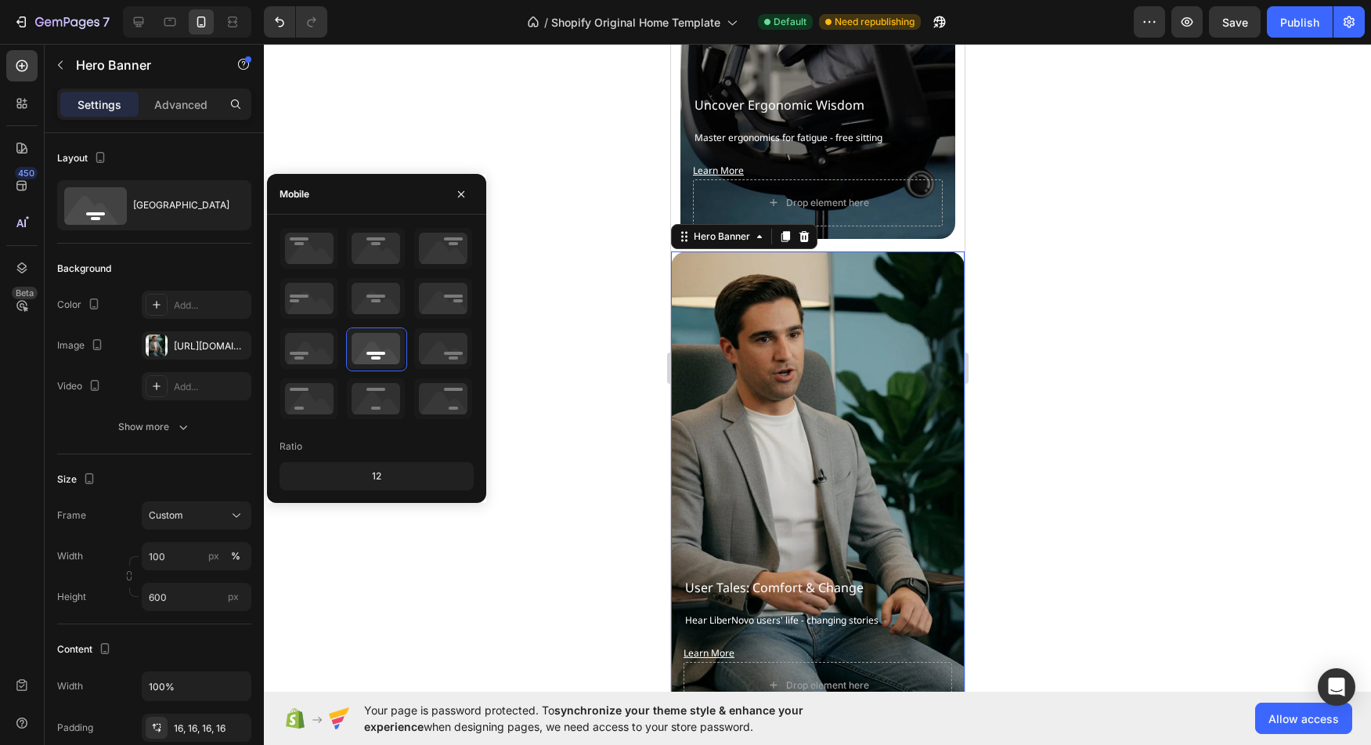
click at [857, 330] on div "Background Image" at bounding box center [817, 486] width 294 height 470
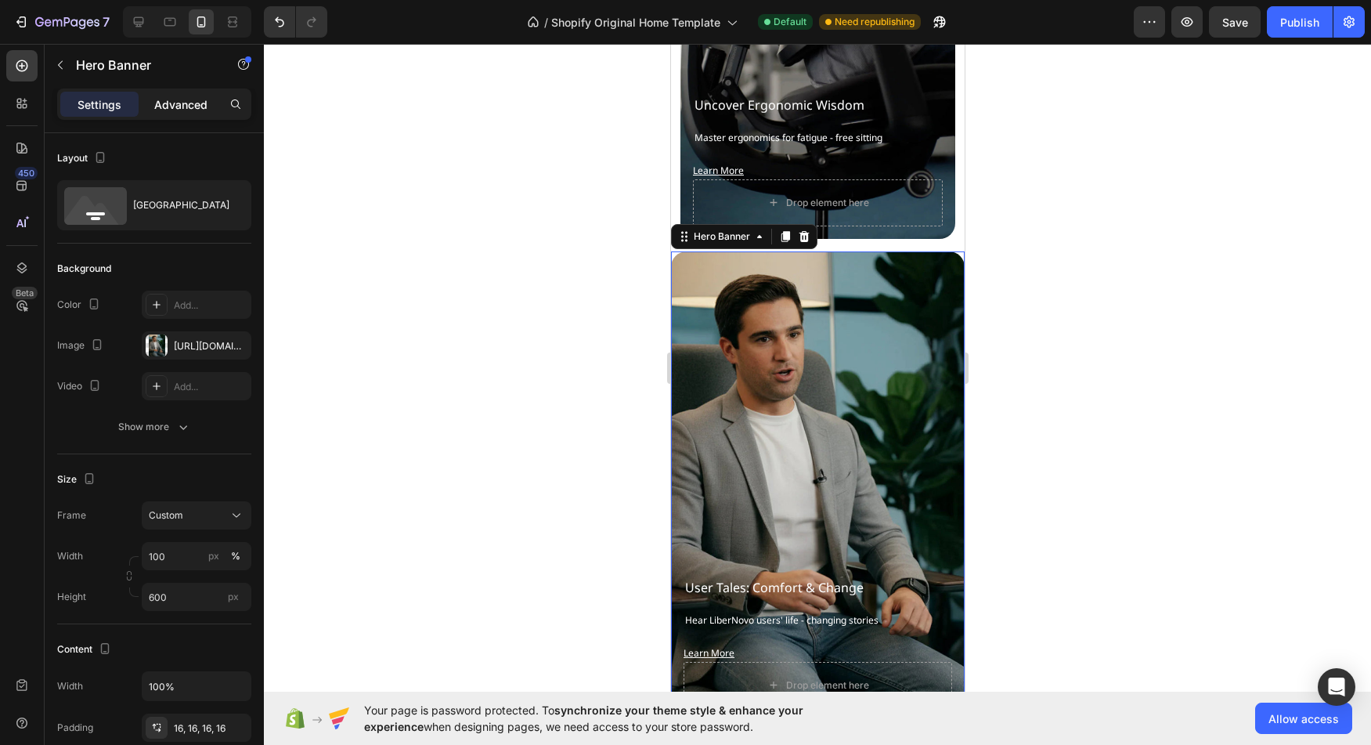
click at [182, 114] on div "Advanced" at bounding box center [181, 104] width 78 height 25
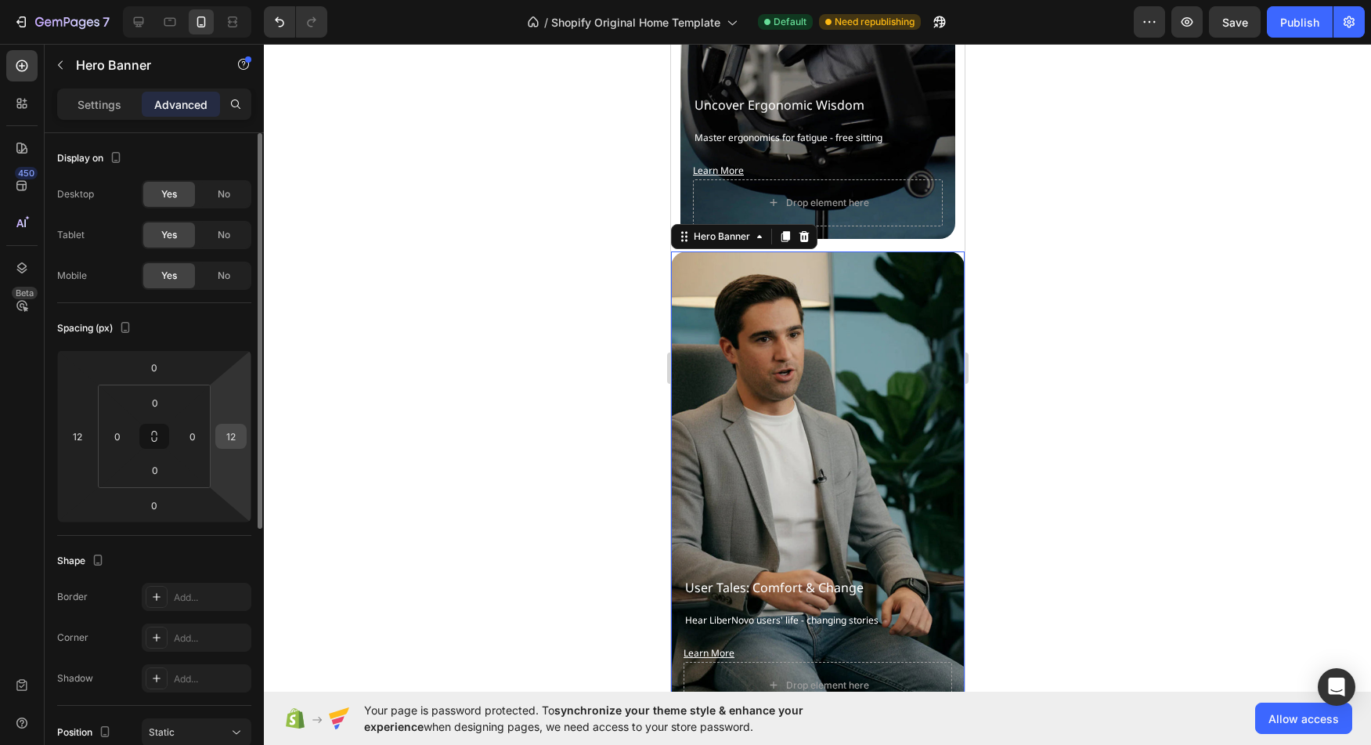
click at [234, 433] on input "12" at bounding box center [230, 435] width 23 height 23
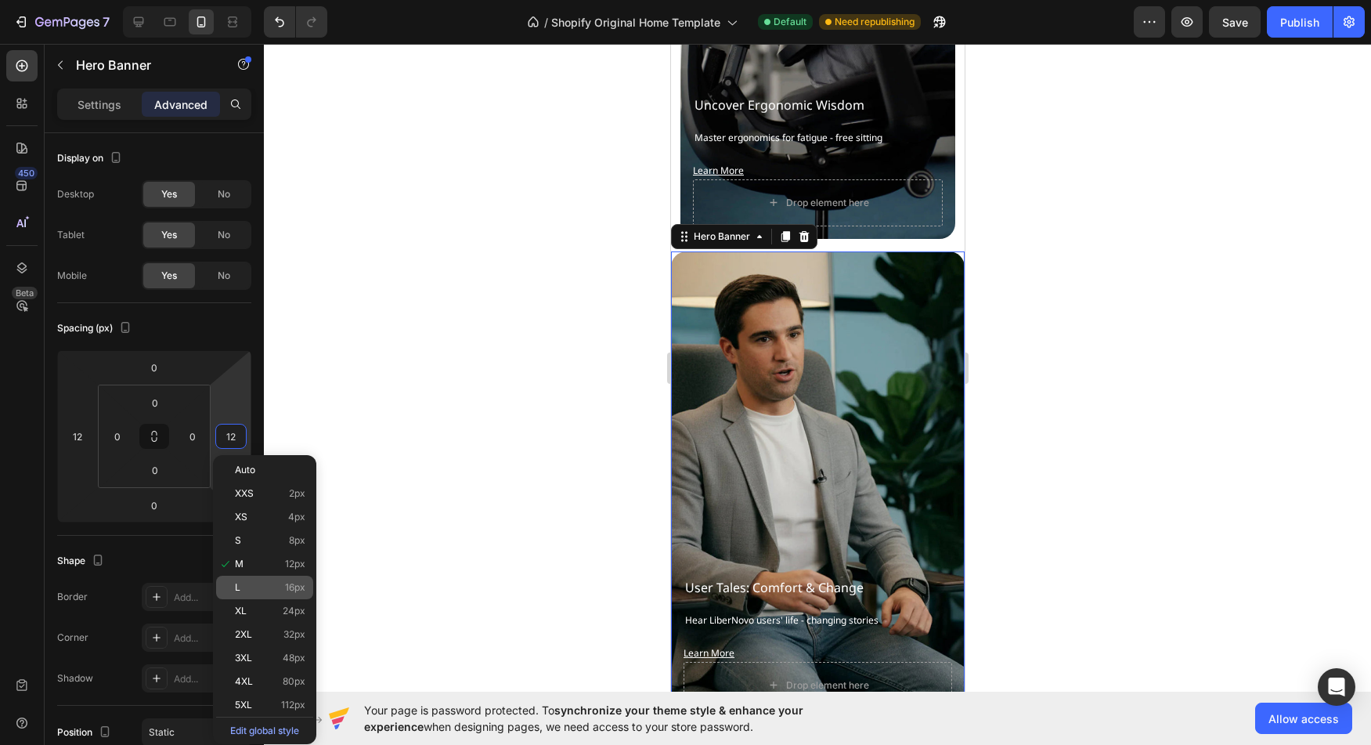
click at [269, 592] on p "L 16px" at bounding box center [270, 587] width 70 height 11
type input "16"
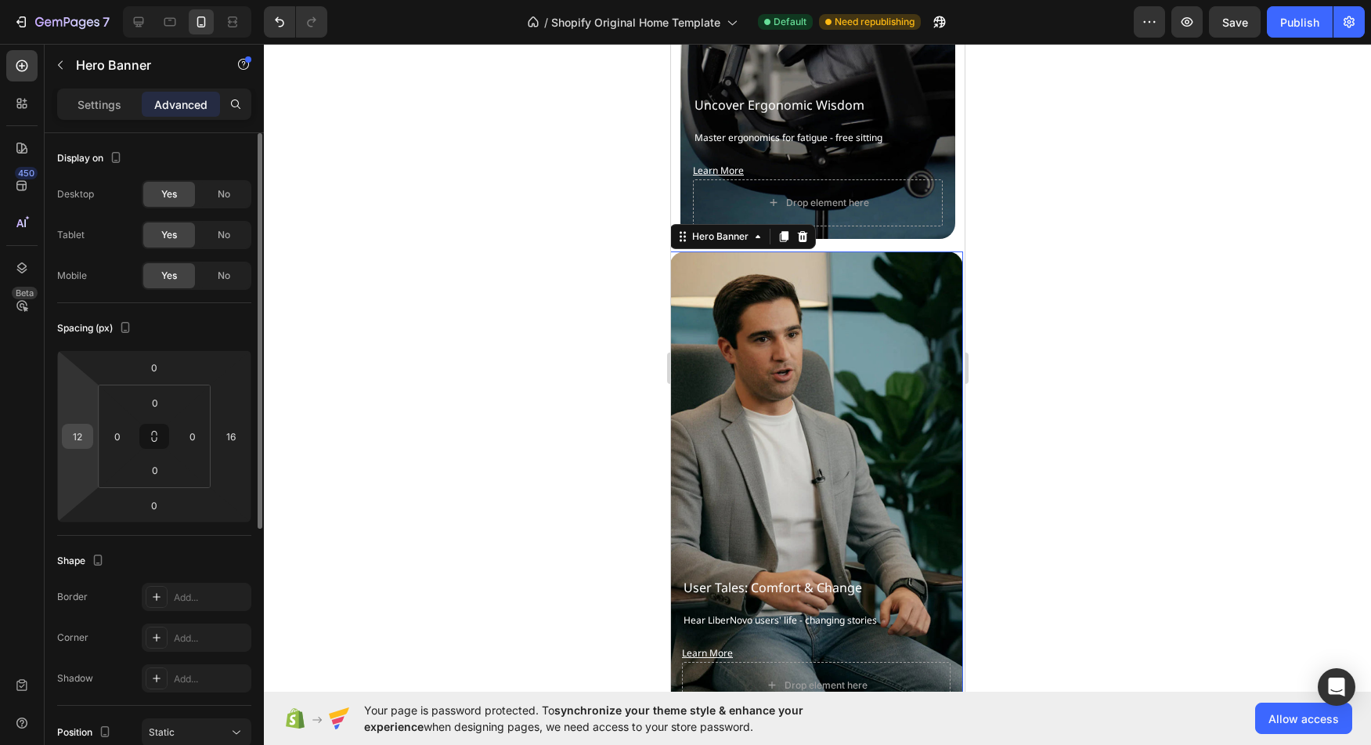
click at [67, 440] on input "12" at bounding box center [77, 435] width 23 height 23
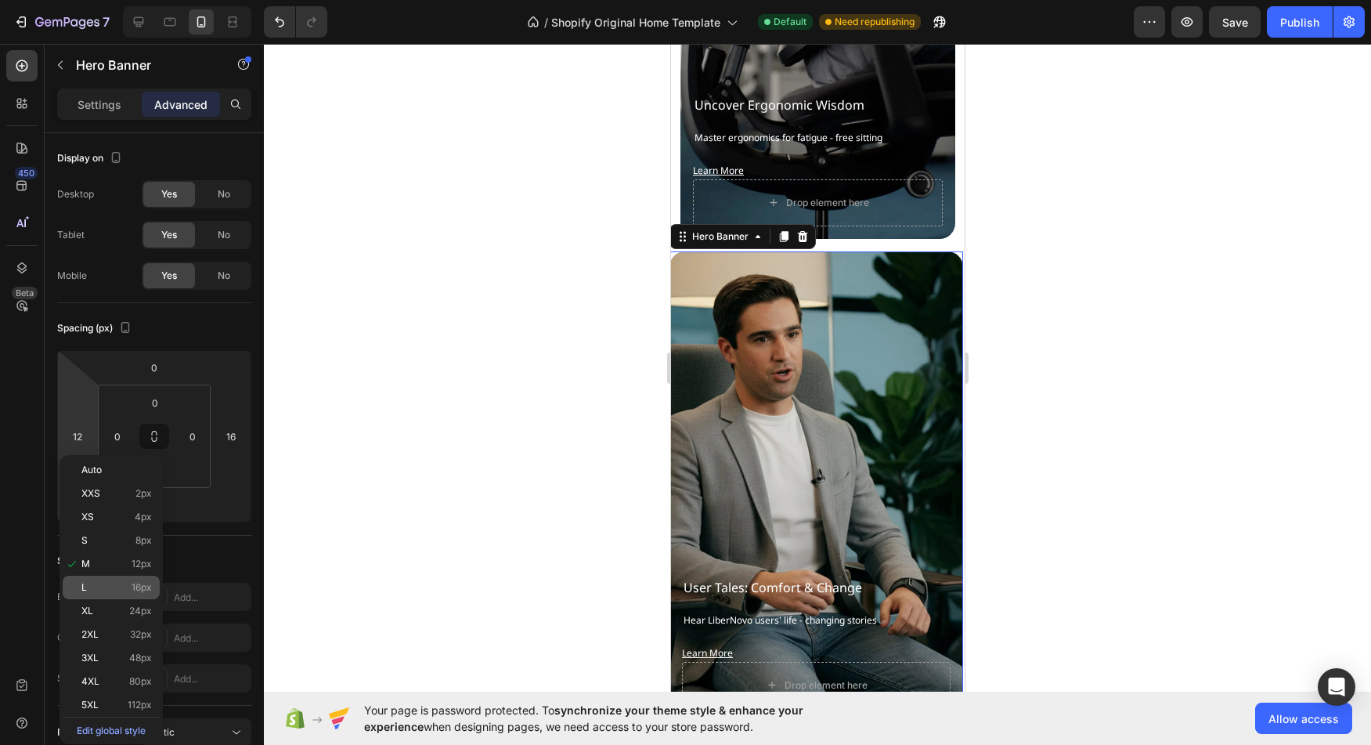
click at [116, 593] on div "L 16px" at bounding box center [111, 586] width 97 height 23
type input "16"
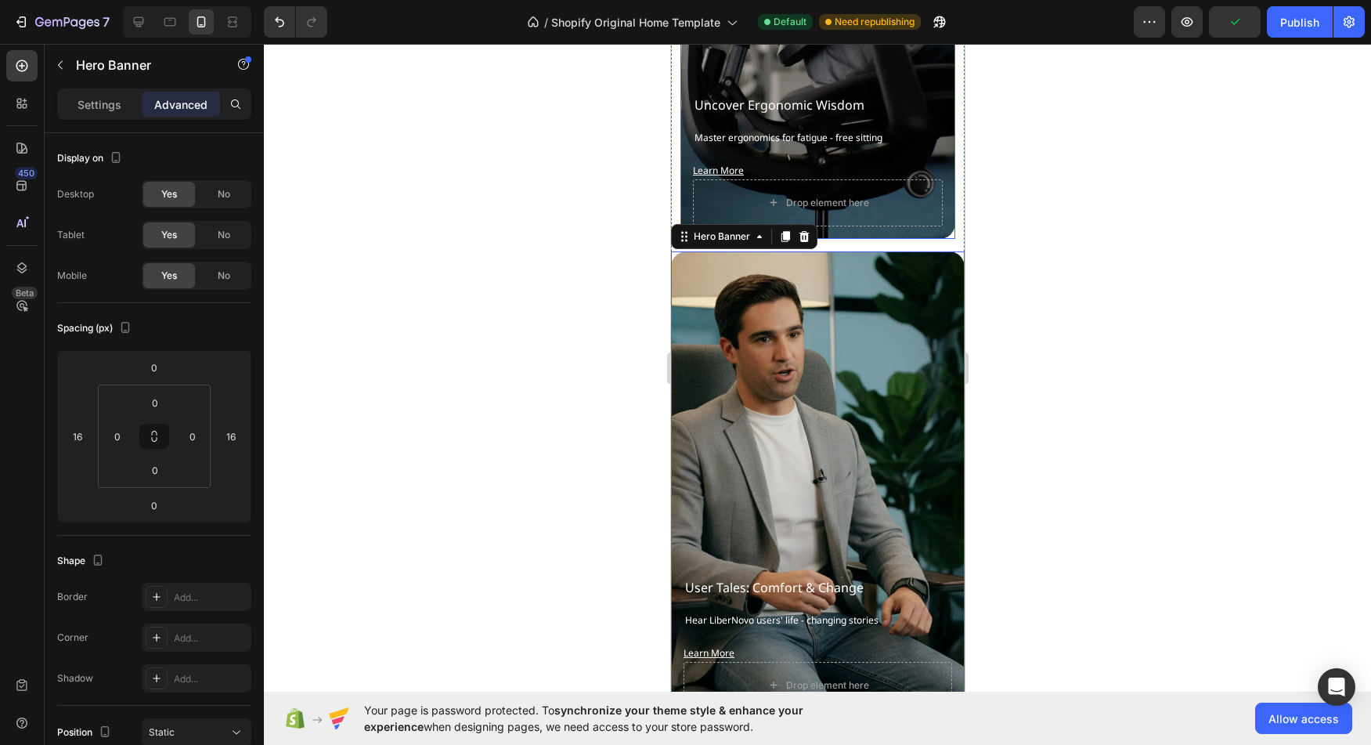
click at [933, 106] on div "Uncover Ergonomic Wisdom Heading Master ergonomics for fatigue - free sitting T…" at bounding box center [817, 161] width 275 height 156
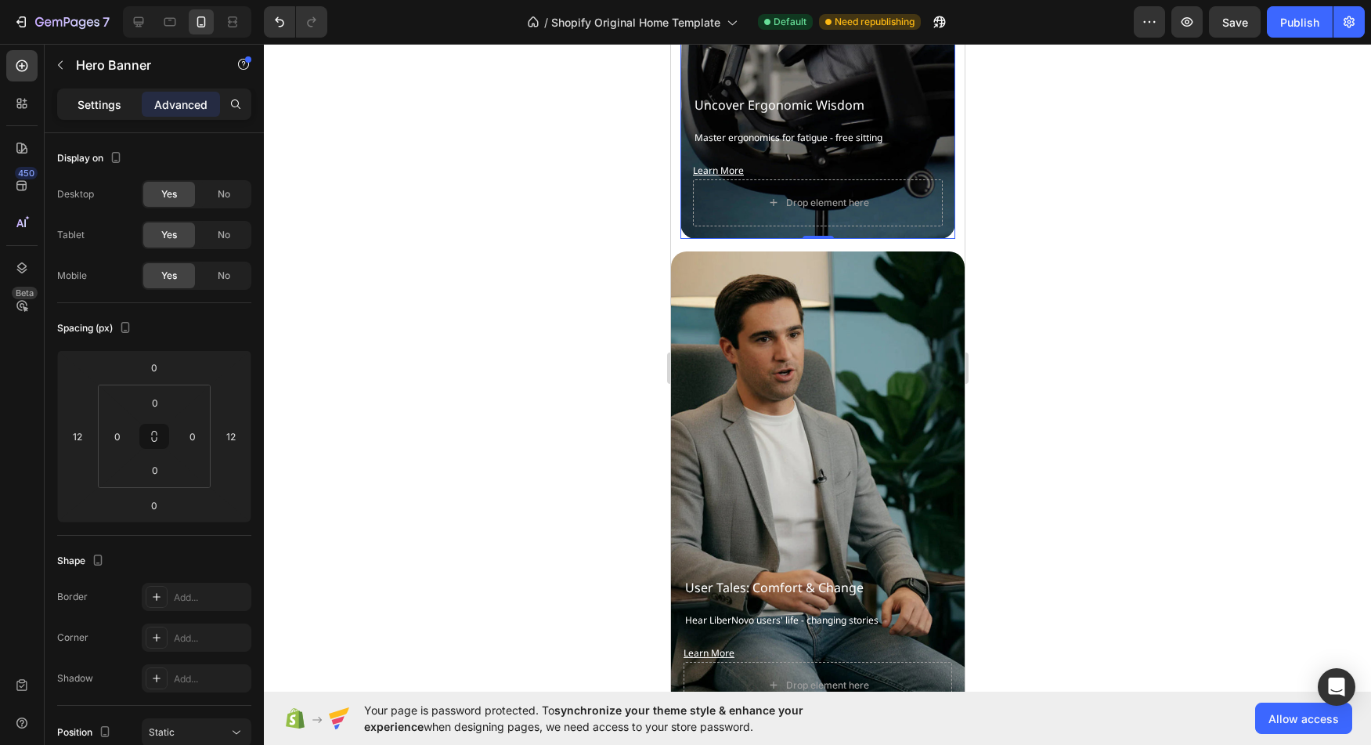
click at [102, 100] on p "Settings" at bounding box center [100, 104] width 44 height 16
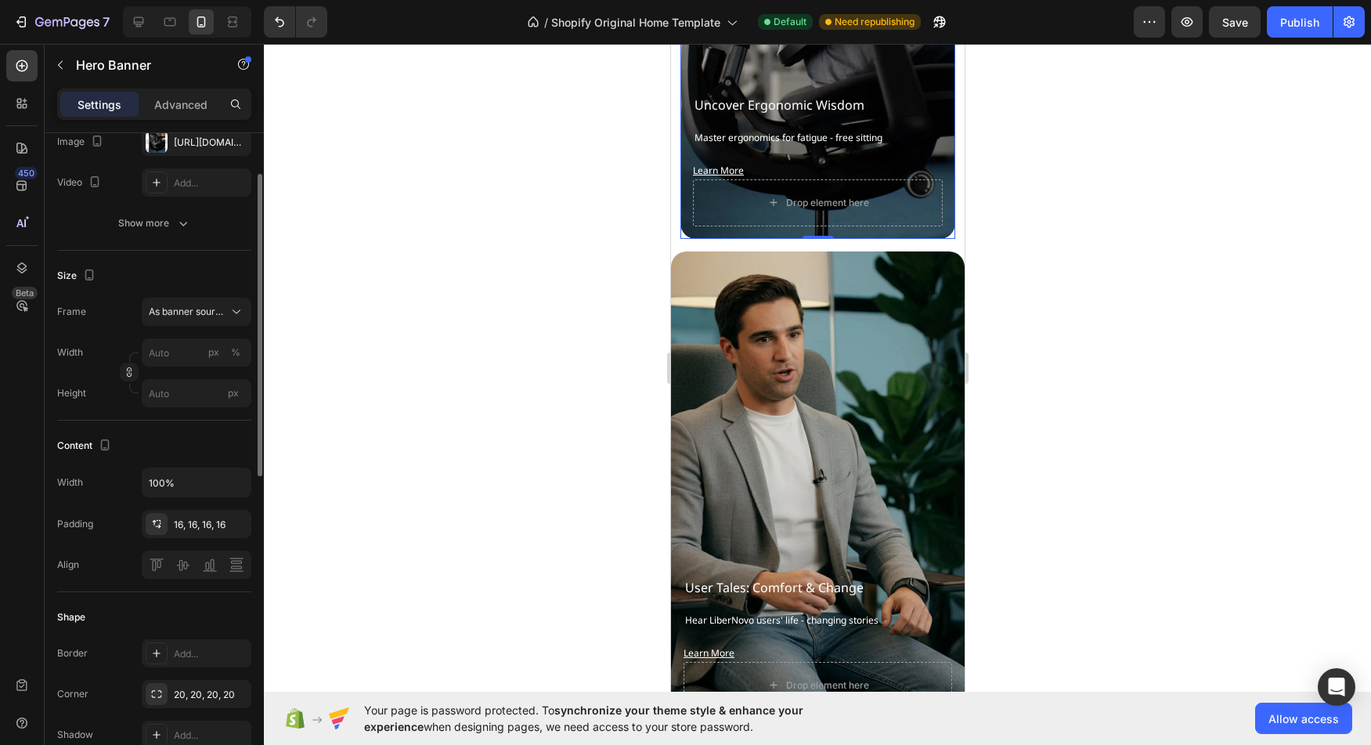
scroll to position [211, 0]
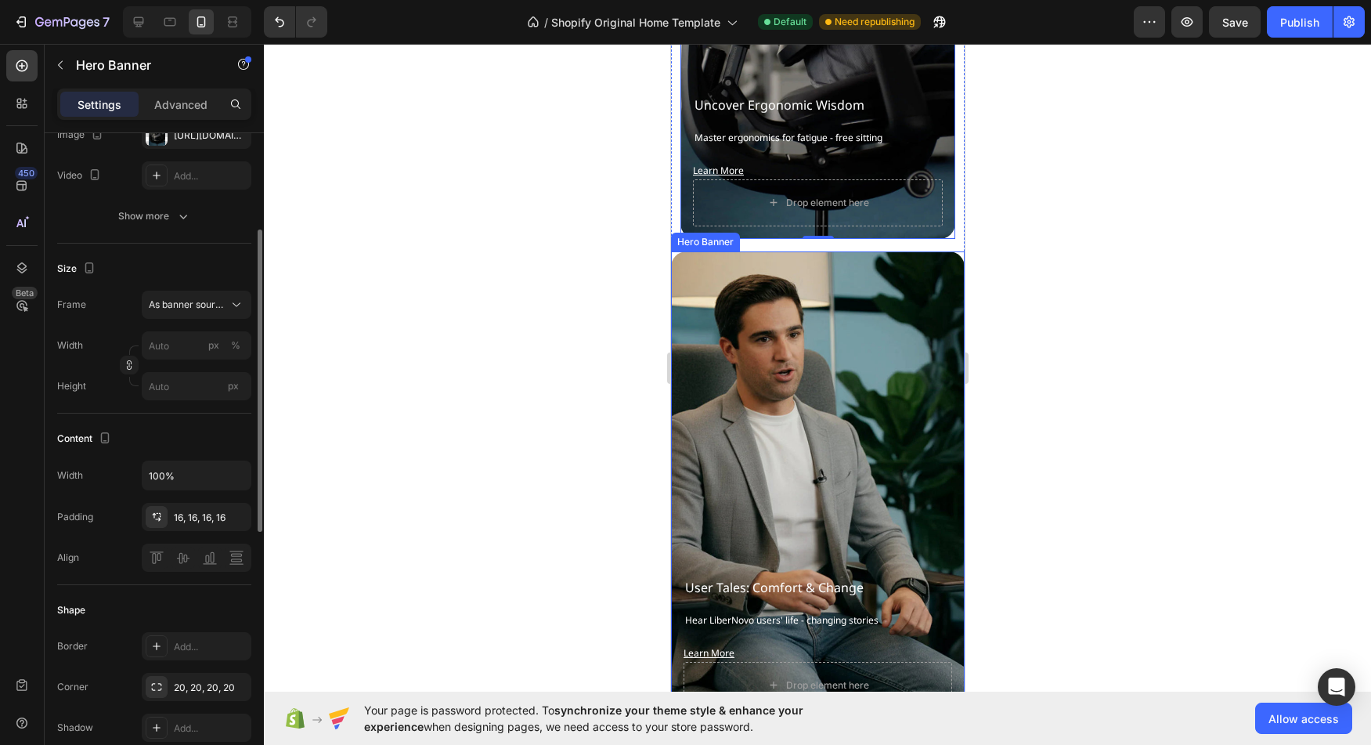
click at [691, 483] on div "Background Image" at bounding box center [817, 486] width 294 height 470
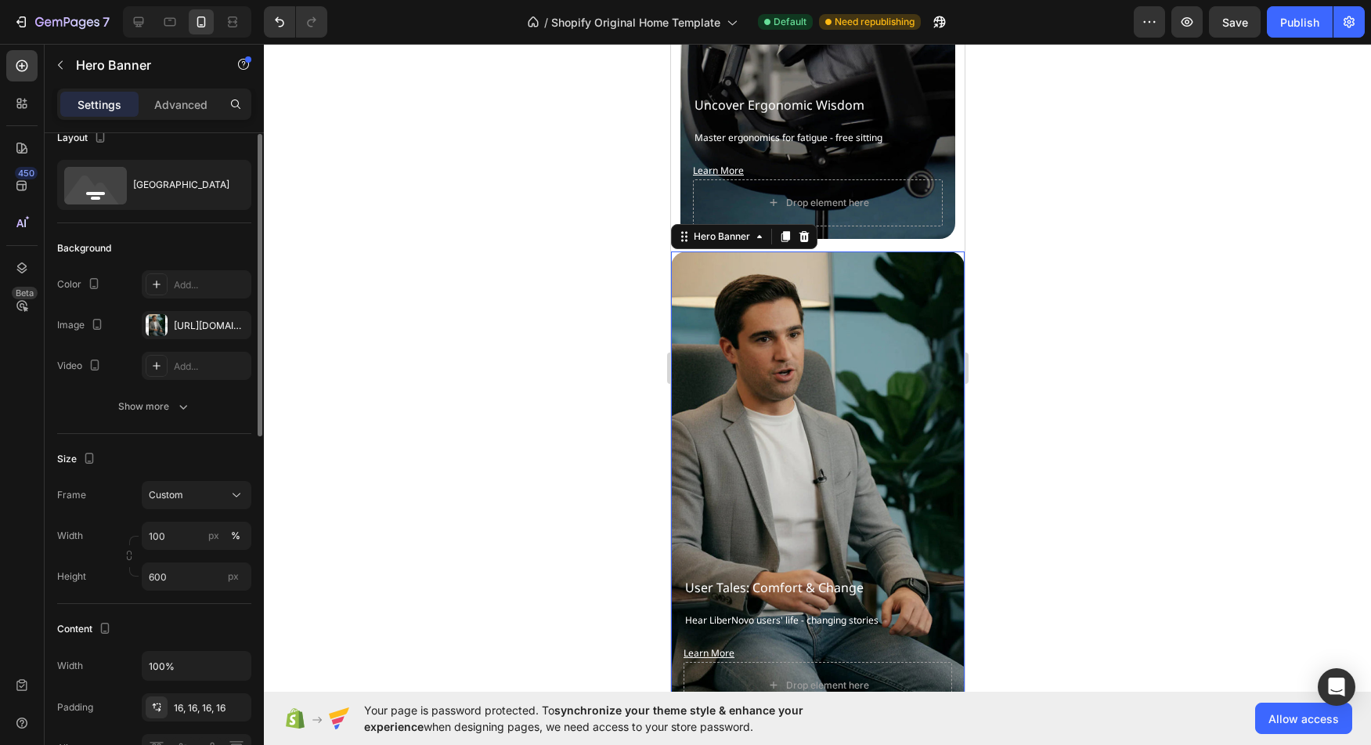
scroll to position [0, 0]
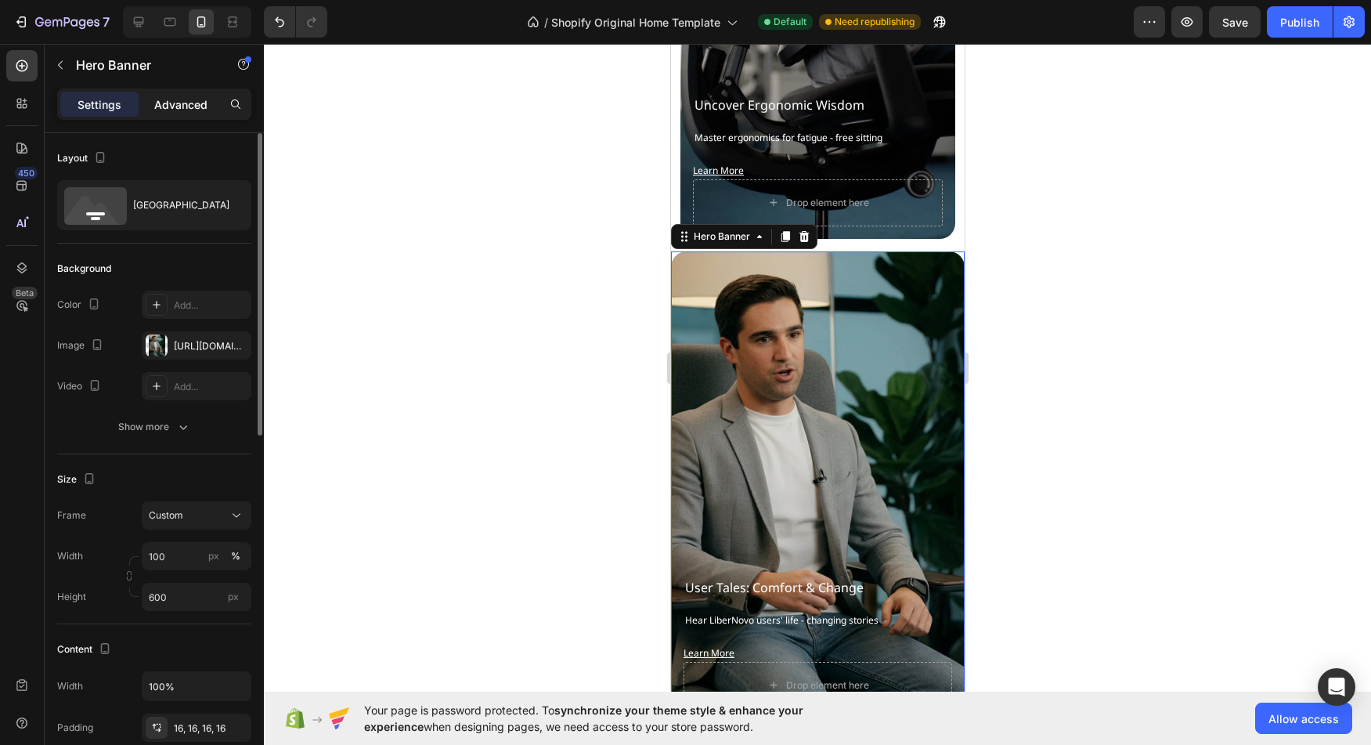
click at [166, 110] on p "Advanced" at bounding box center [180, 104] width 53 height 16
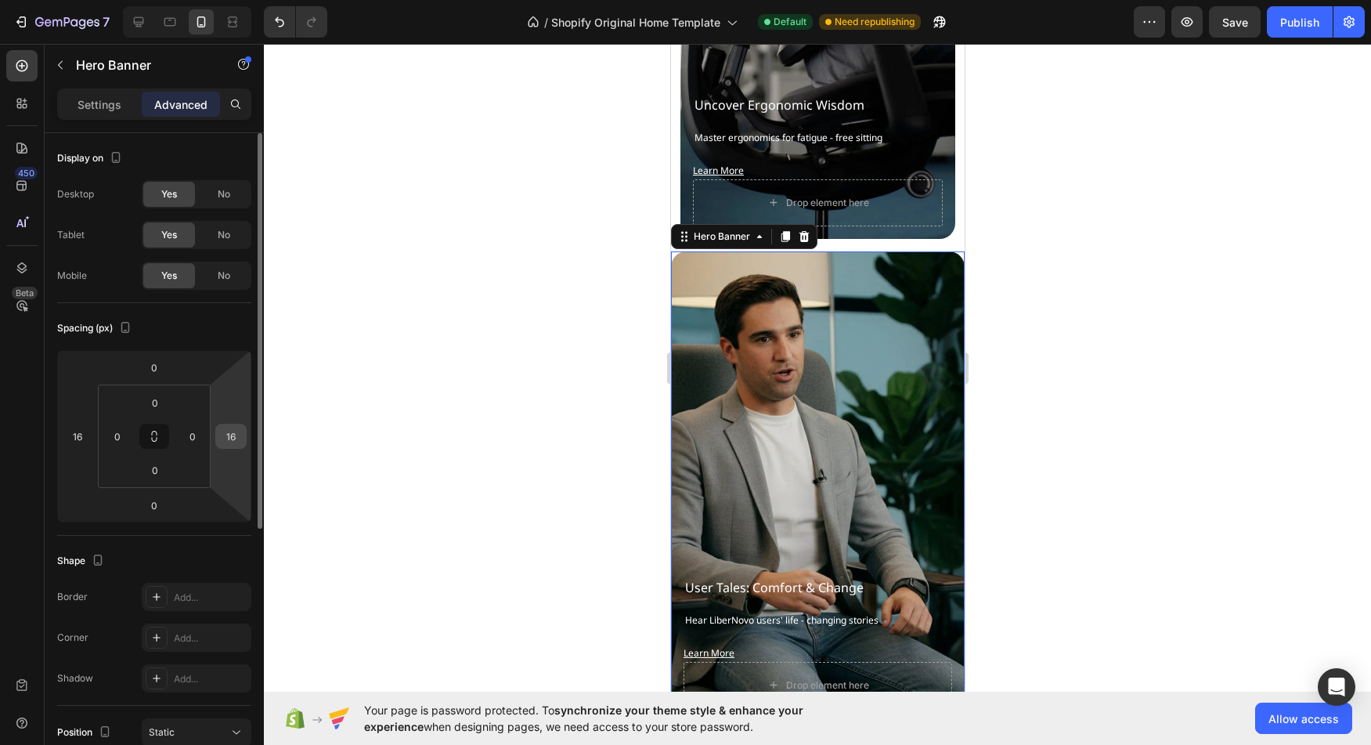
click at [227, 444] on input "16" at bounding box center [230, 435] width 23 height 23
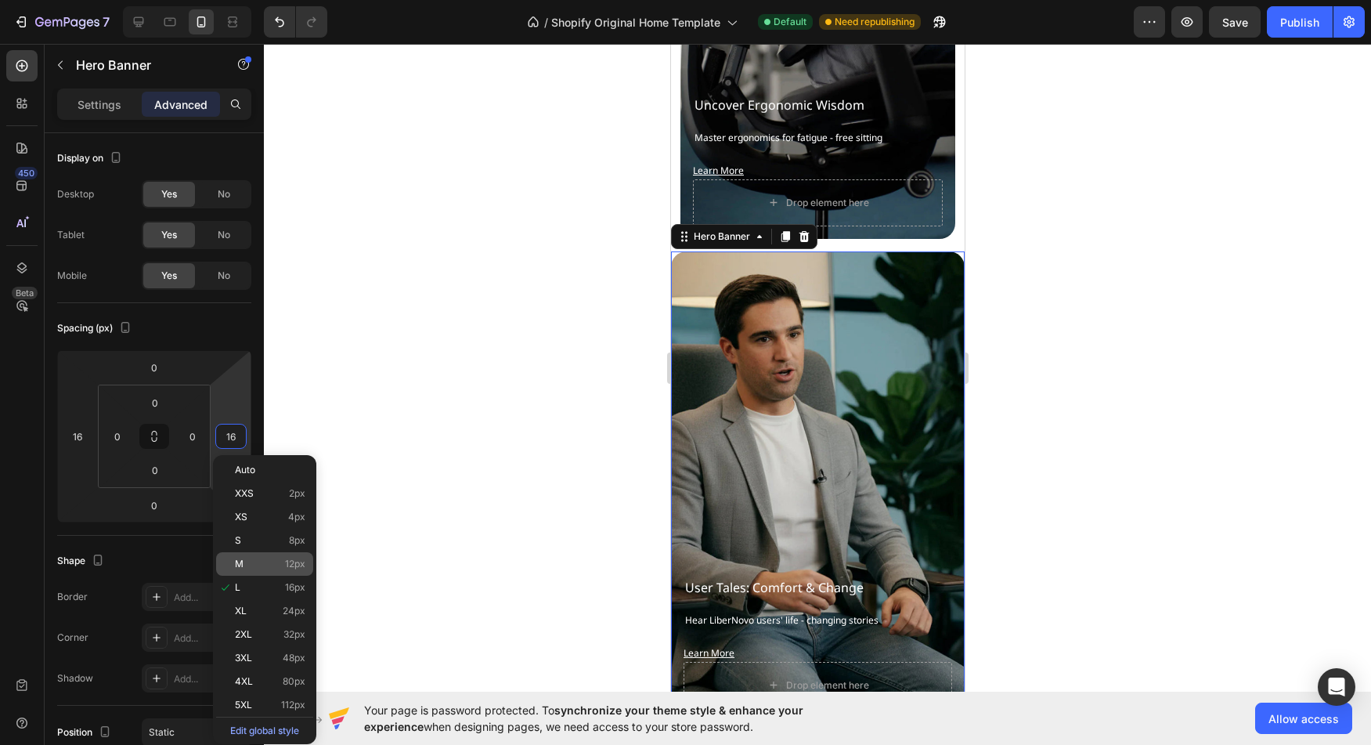
click at [260, 554] on div "M 12px" at bounding box center [264, 563] width 97 height 23
type input "12"
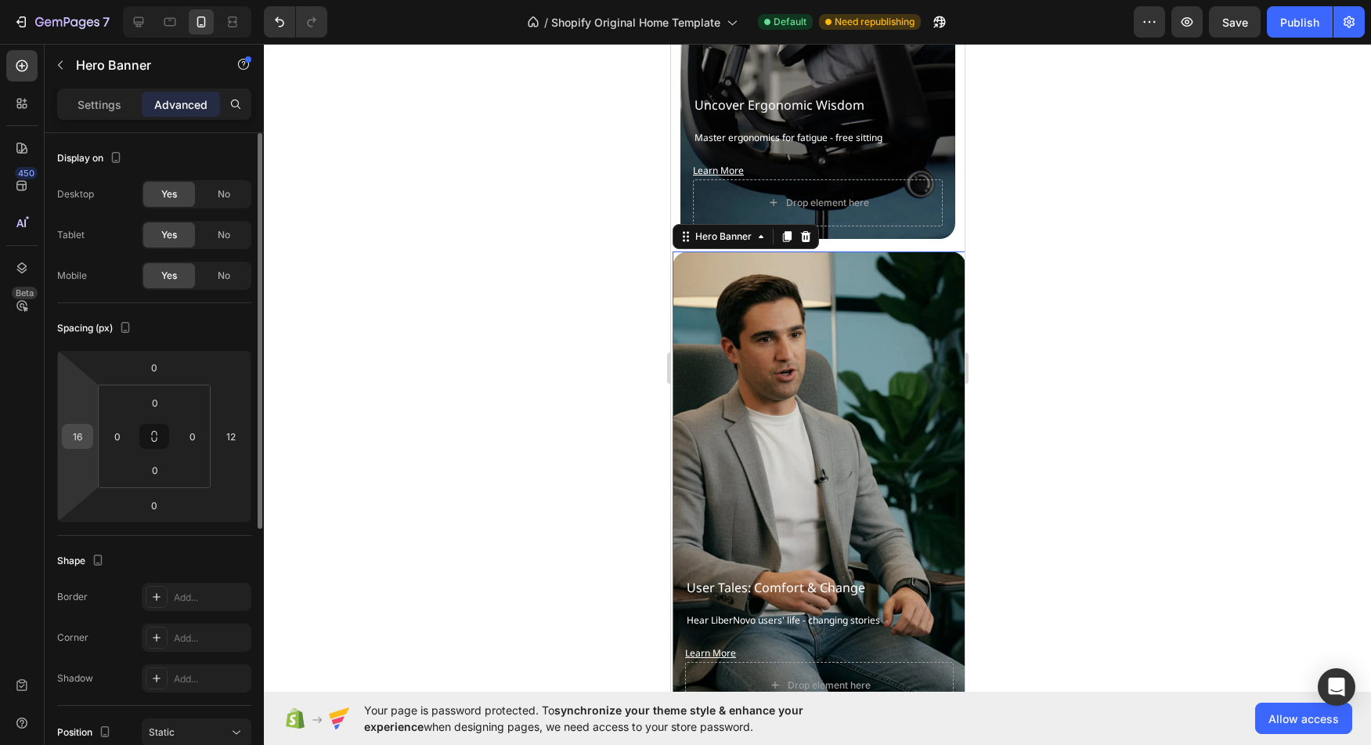
click at [73, 438] on input "16" at bounding box center [77, 435] width 23 height 23
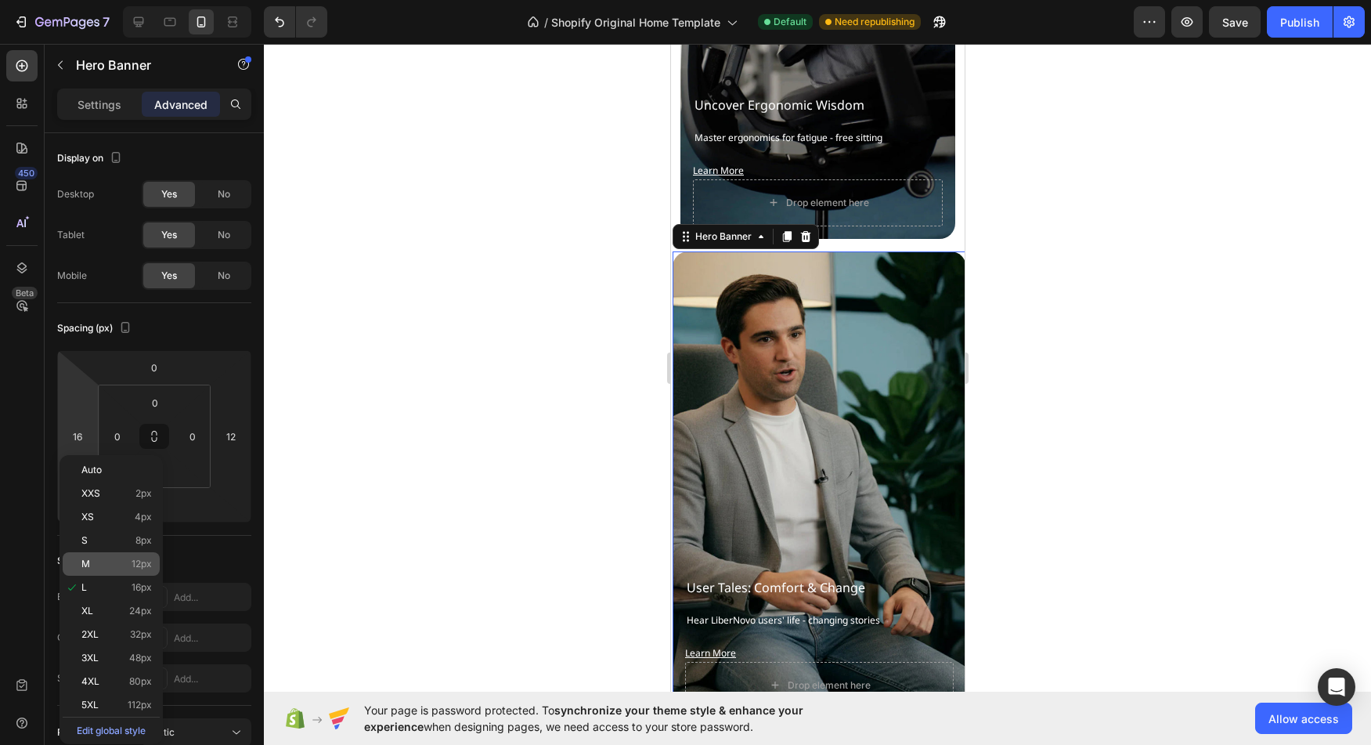
click at [132, 568] on span "12px" at bounding box center [142, 563] width 20 height 11
type input "12"
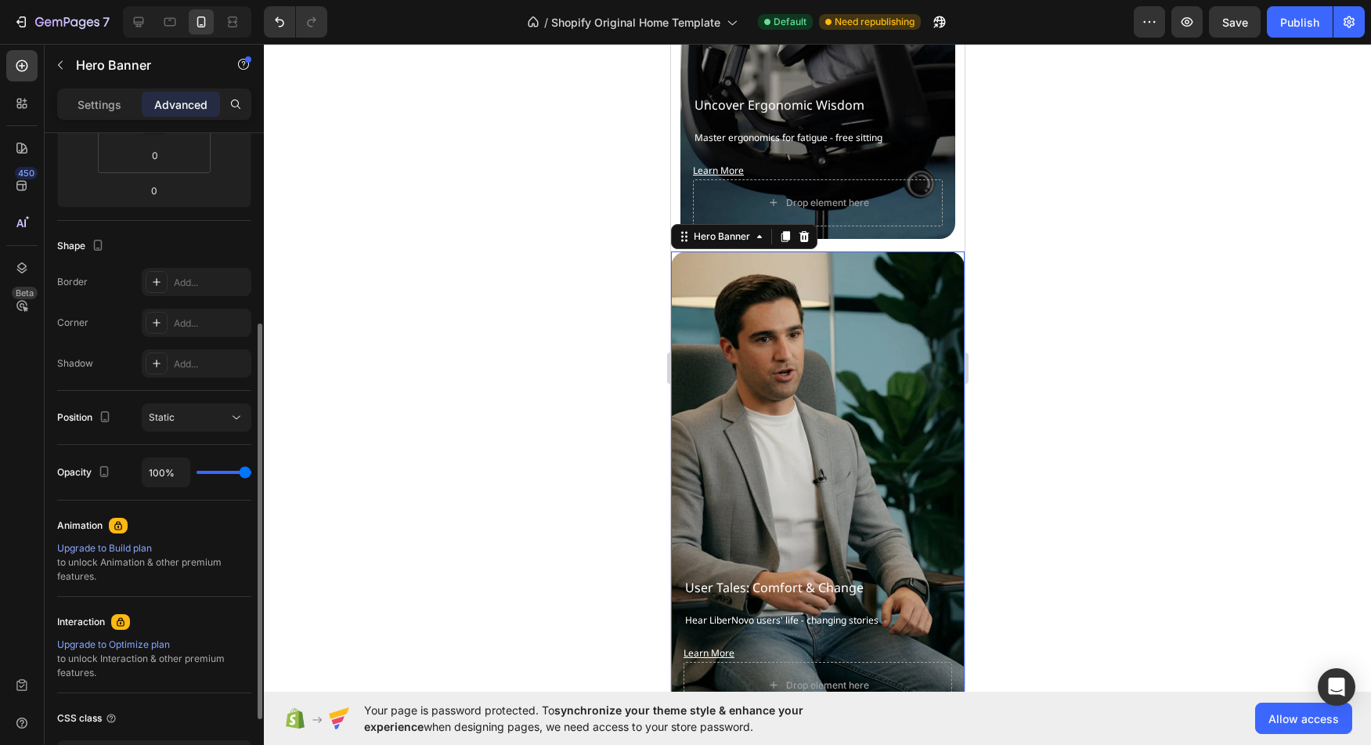
scroll to position [431, 0]
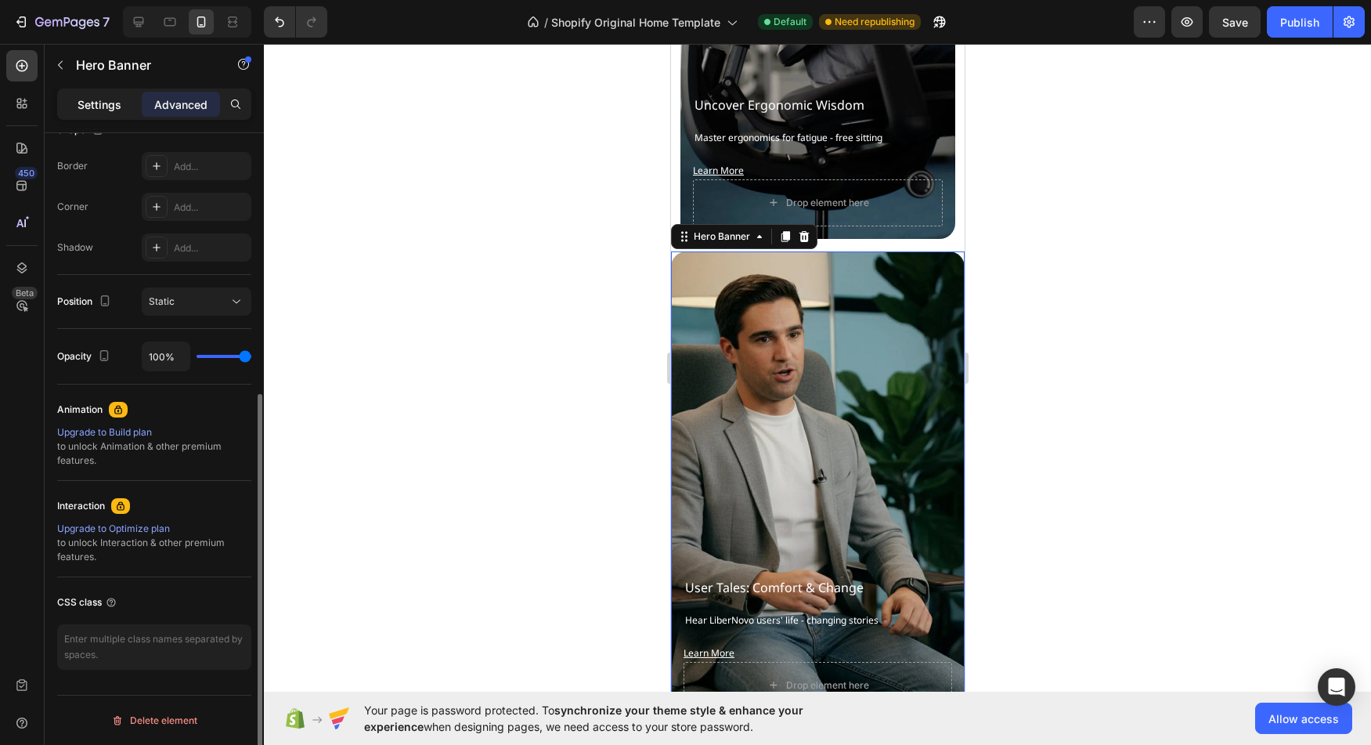
click at [85, 97] on p "Settings" at bounding box center [100, 104] width 44 height 16
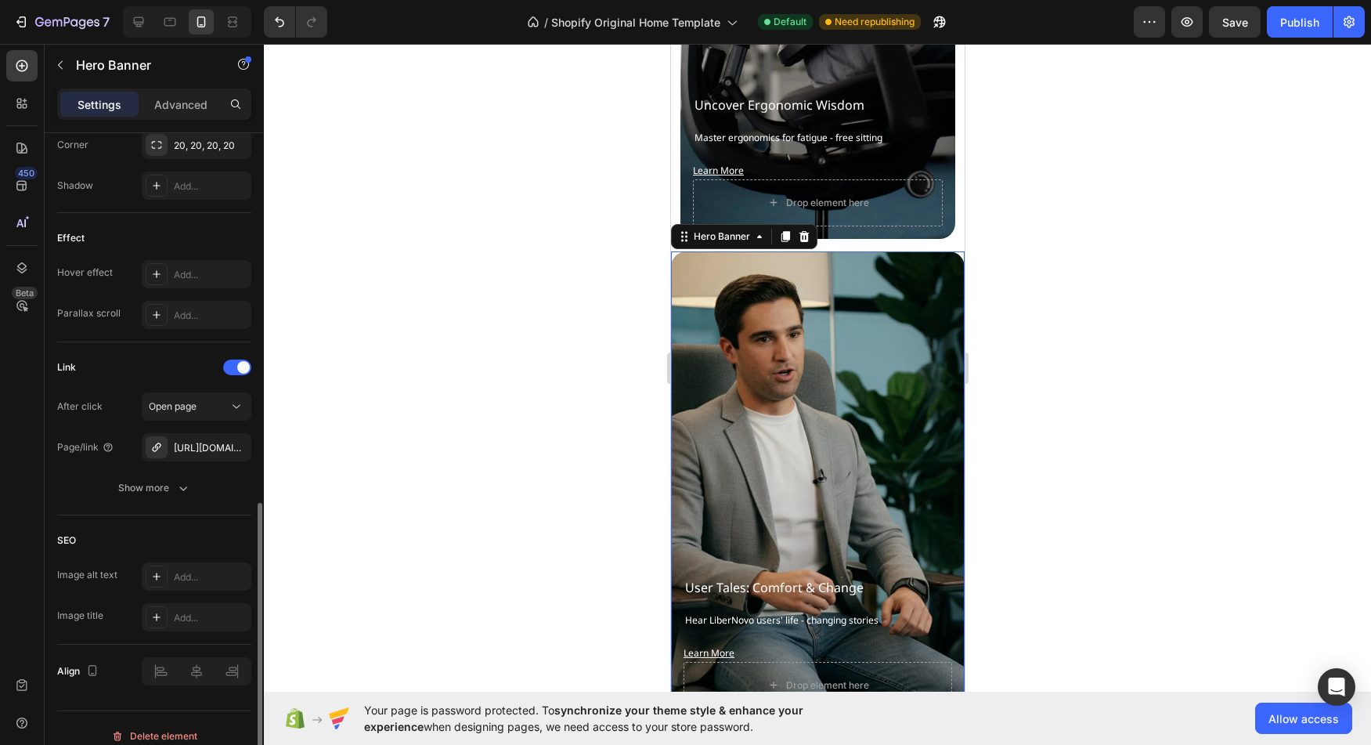
scroll to position [768, 0]
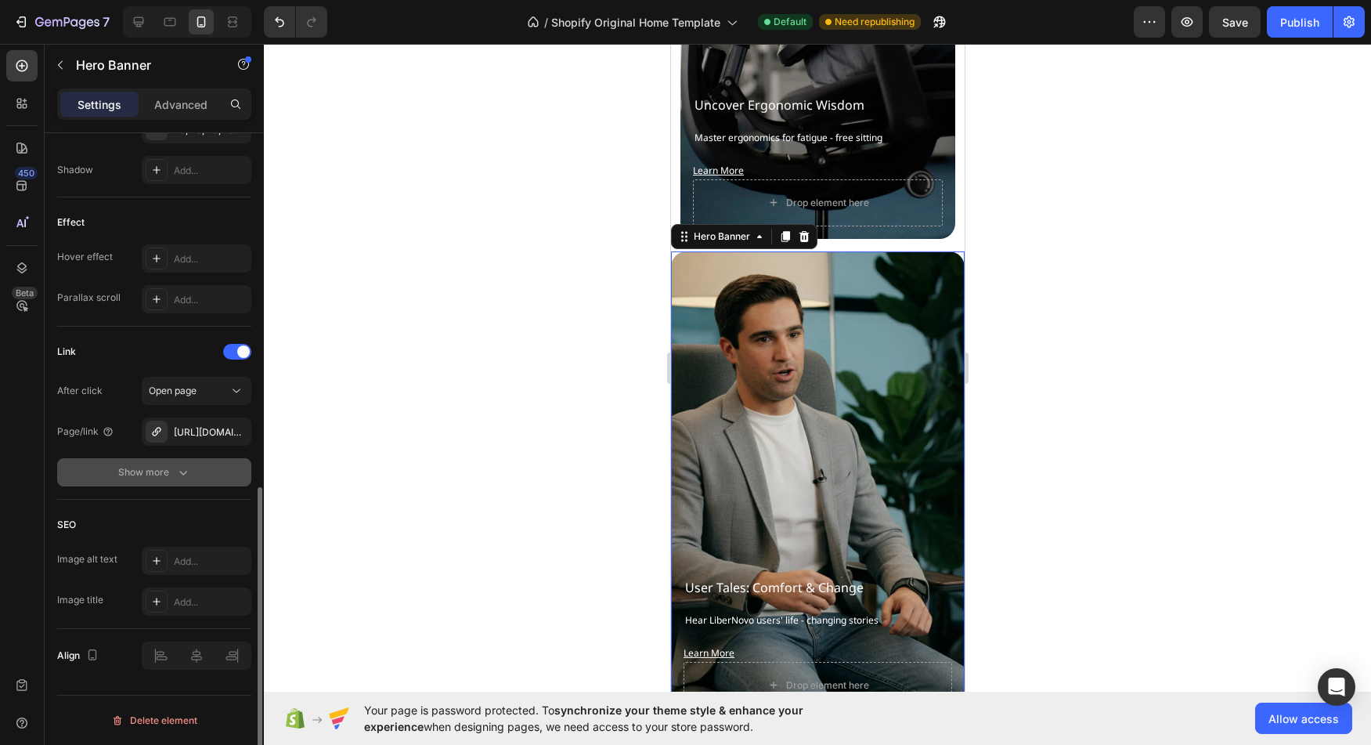
click at [146, 476] on div "Show more" at bounding box center [154, 472] width 73 height 16
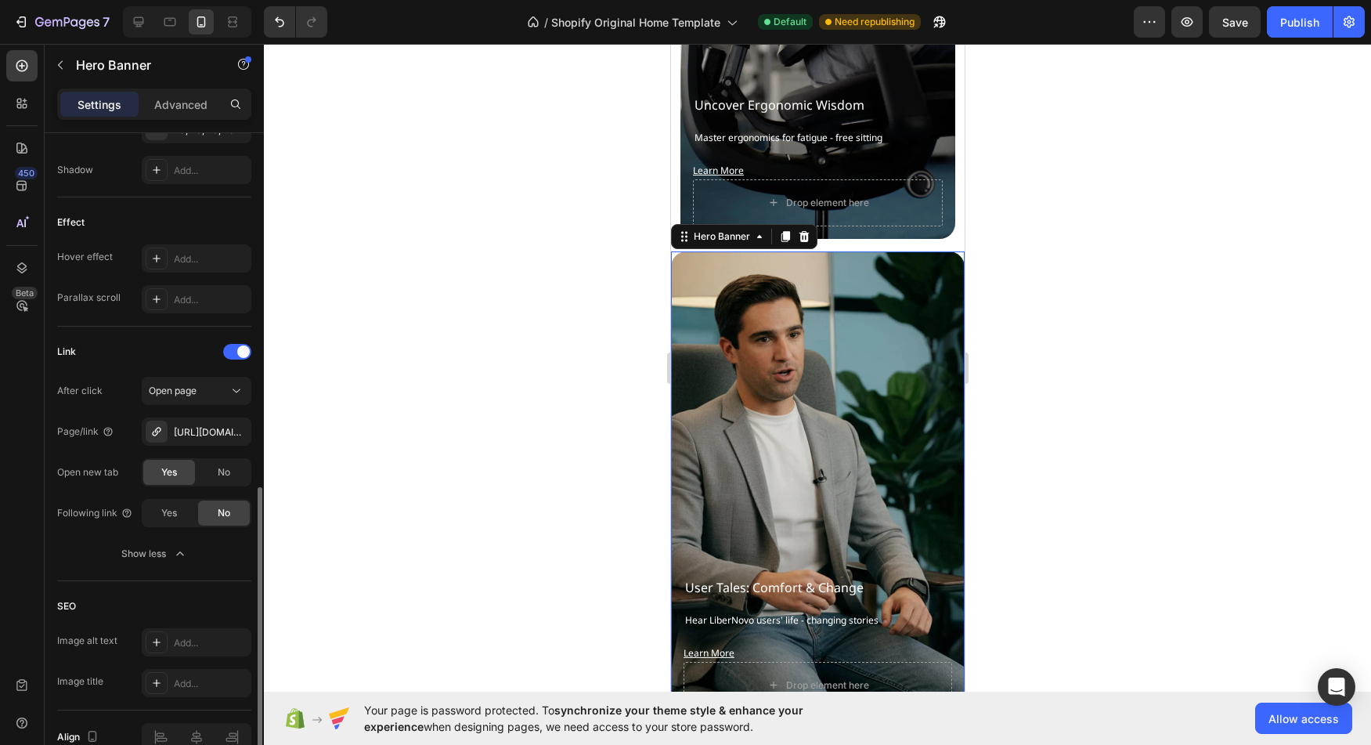
click at [106, 471] on div "Open new tab" at bounding box center [87, 472] width 61 height 14
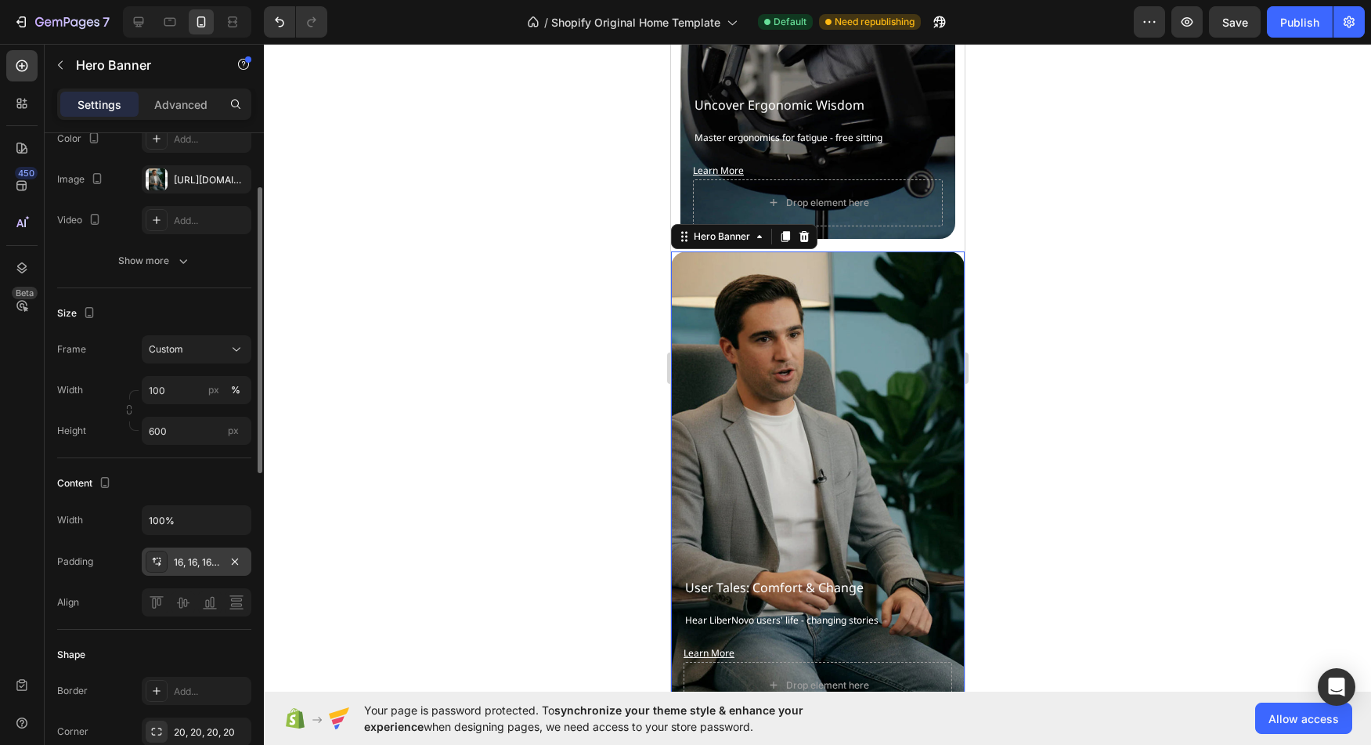
scroll to position [150, 0]
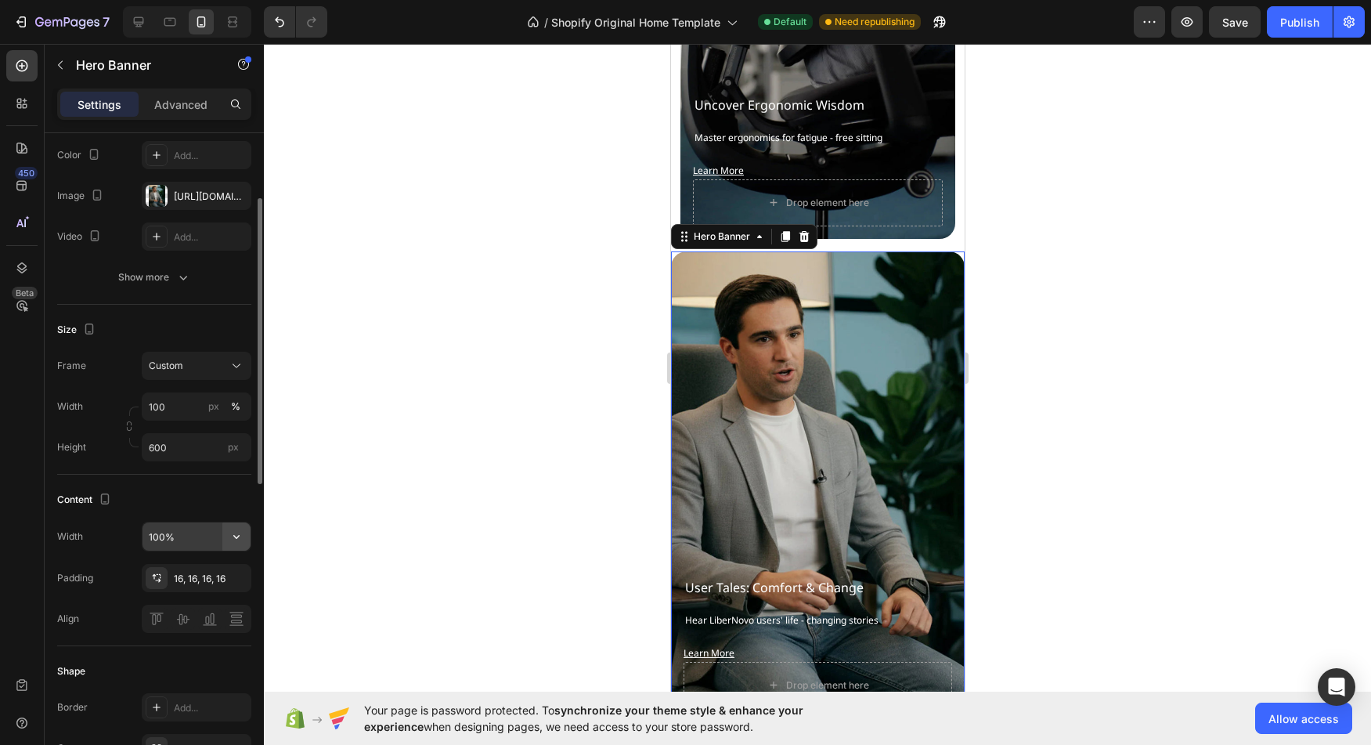
click at [233, 529] on icon "button" at bounding box center [237, 536] width 16 height 16
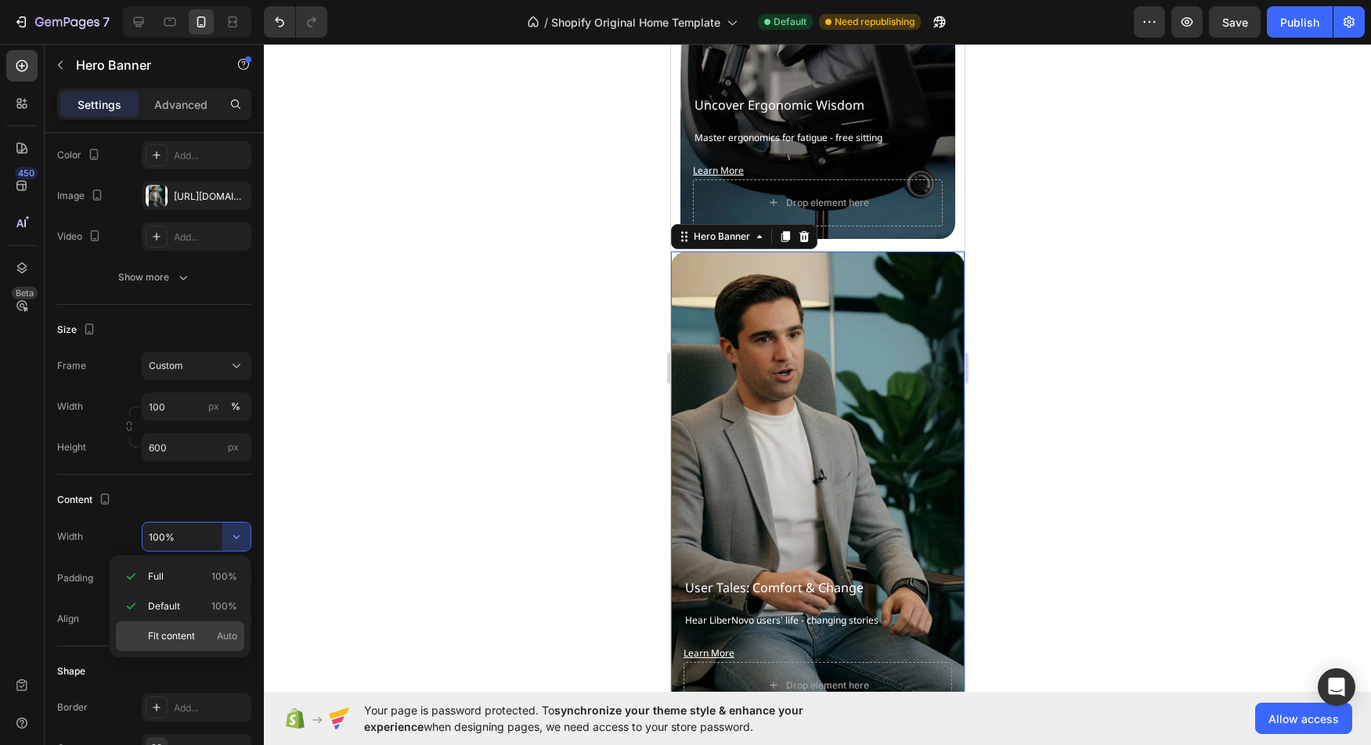
click at [203, 636] on p "Fit content Auto" at bounding box center [192, 636] width 89 height 14
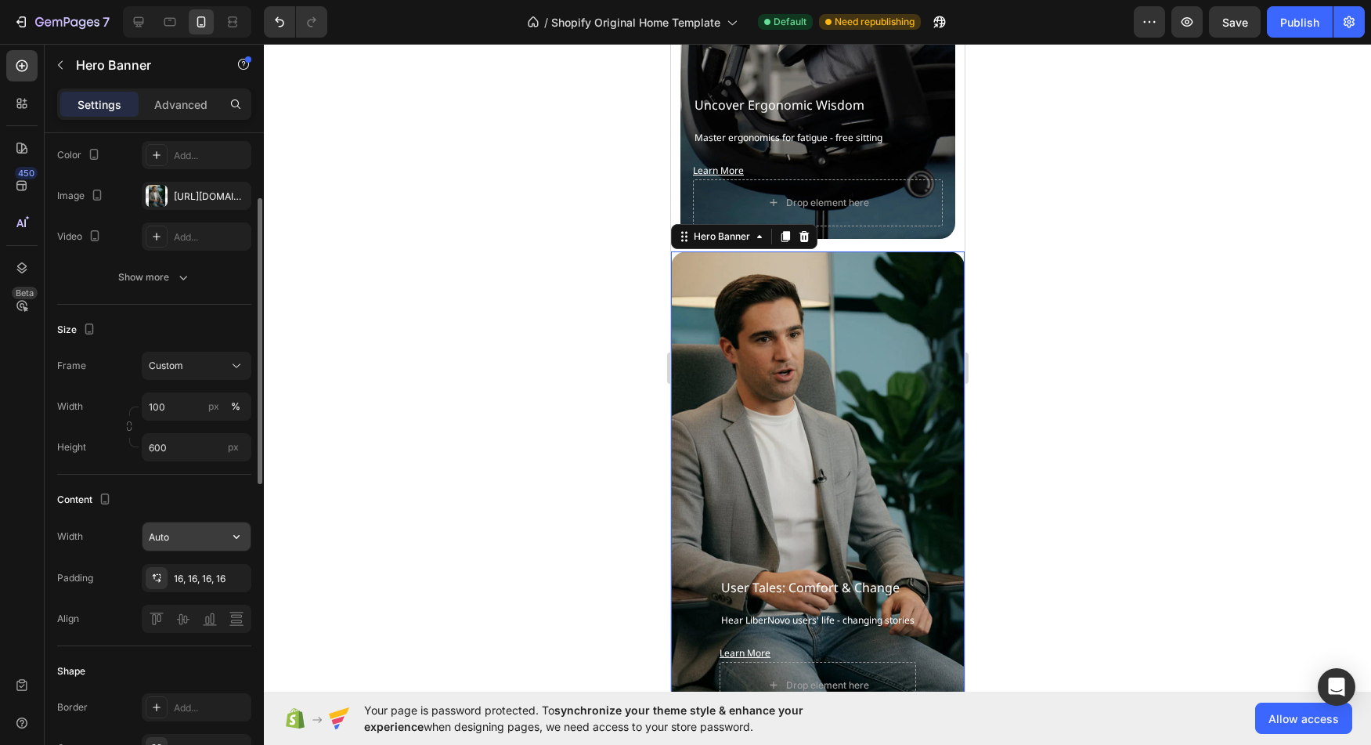
click at [234, 532] on icon "button" at bounding box center [237, 536] width 16 height 16
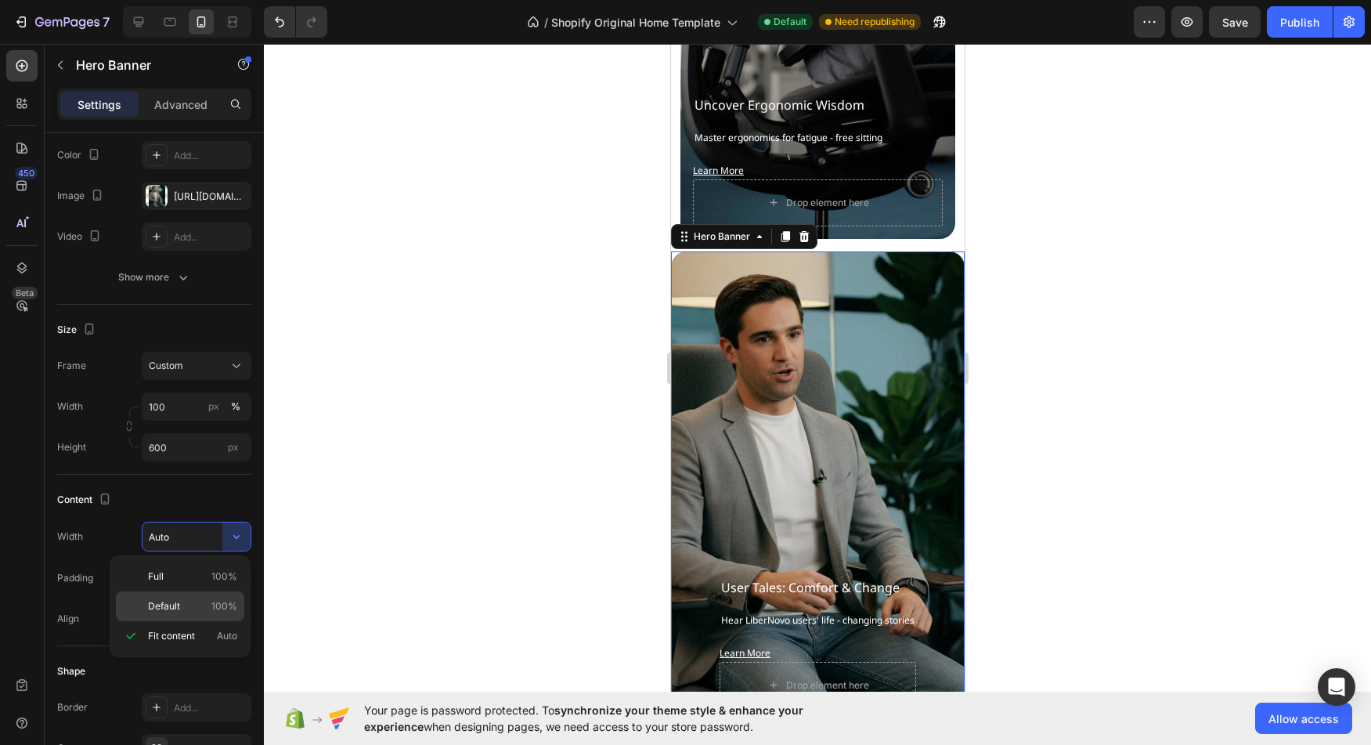
click at [188, 603] on p "Default 100%" at bounding box center [192, 606] width 89 height 14
type input "100%"
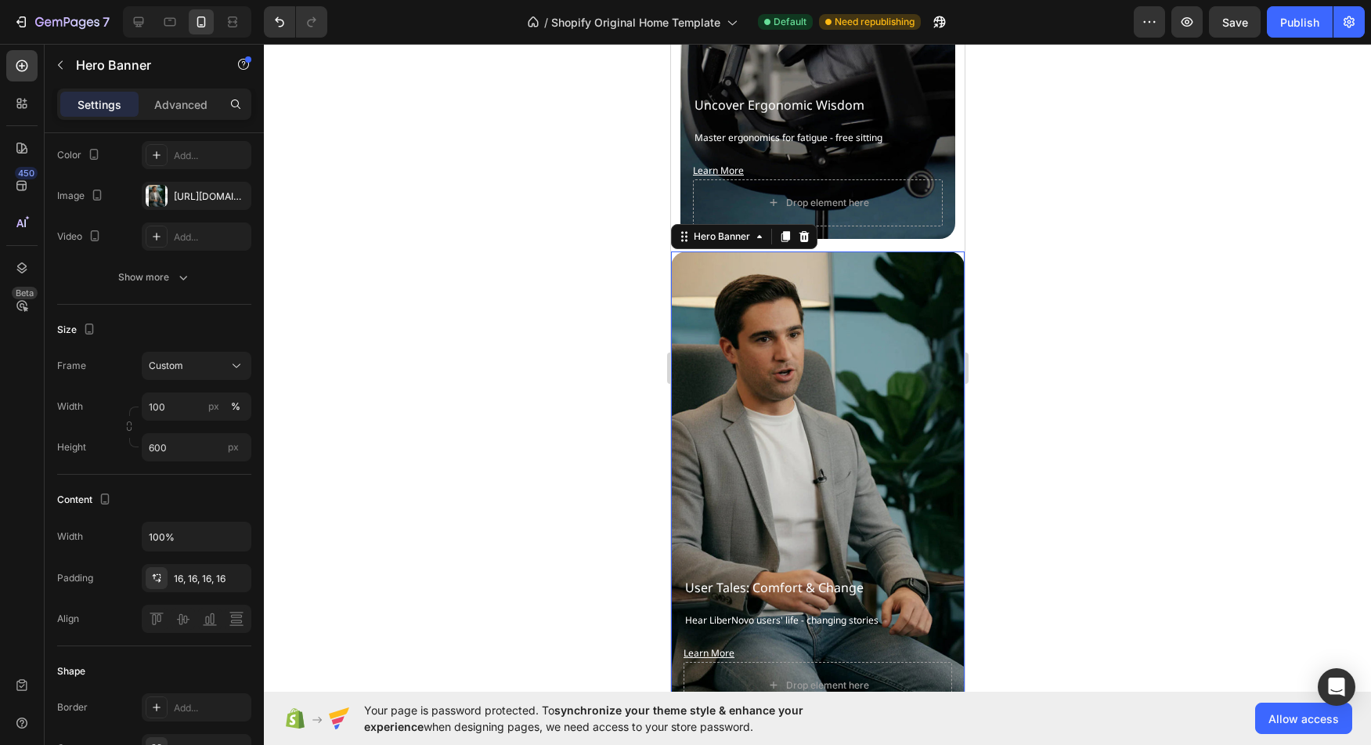
click at [748, 279] on div "Background Image" at bounding box center [817, 486] width 294 height 470
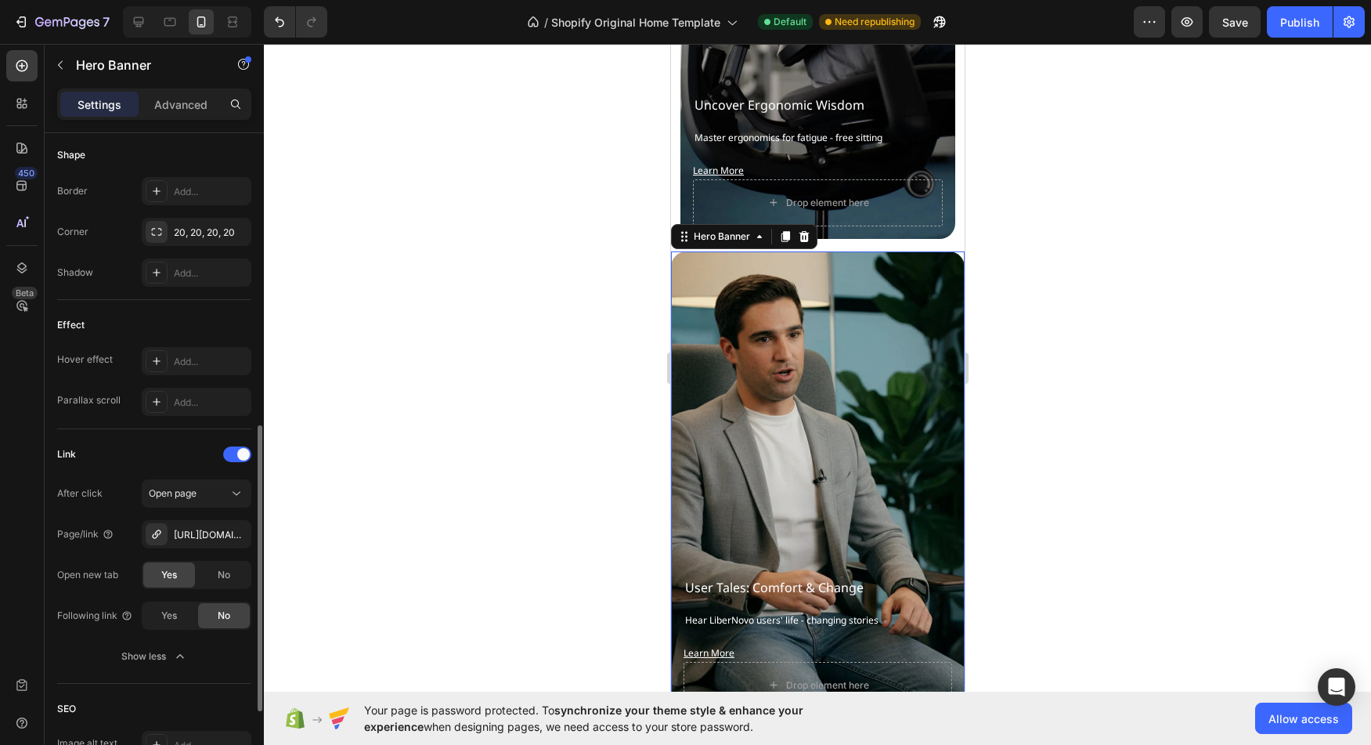
scroll to position [669, 0]
click at [799, 483] on div "Background Image" at bounding box center [817, 486] width 294 height 470
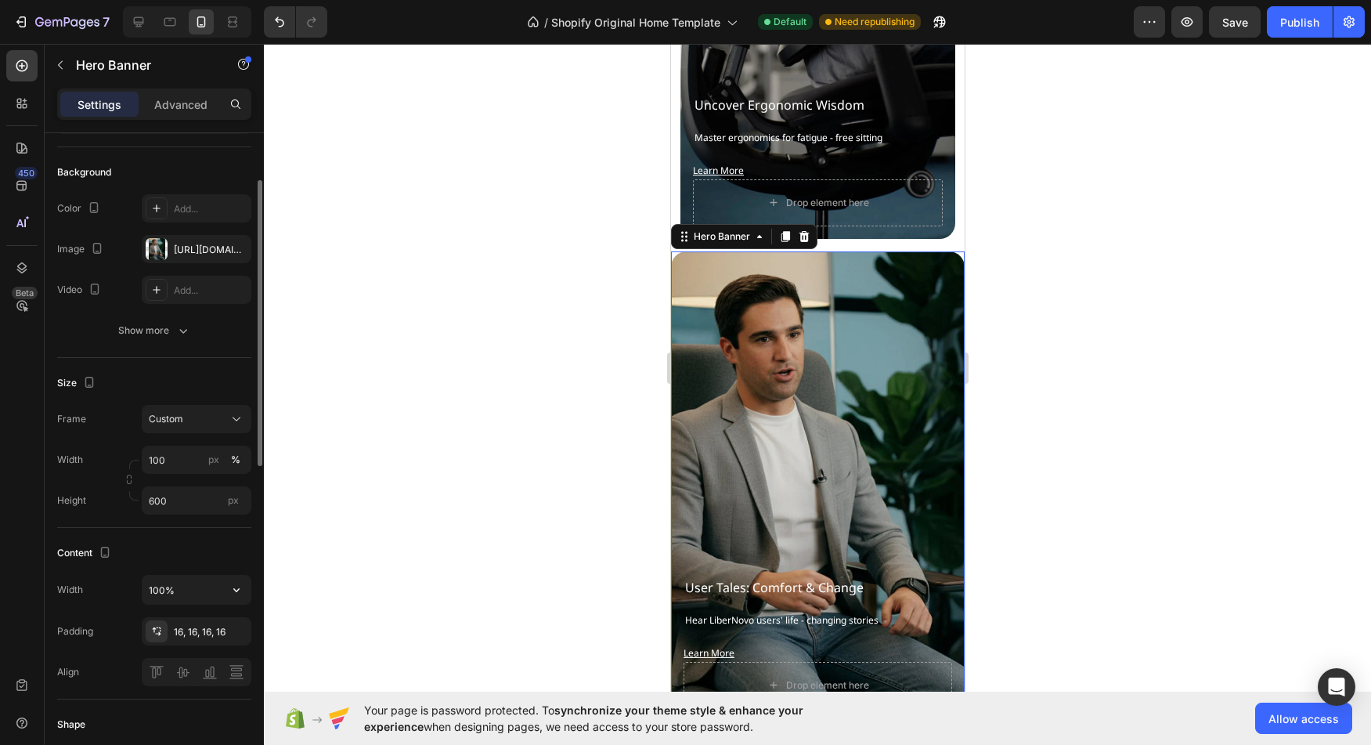
scroll to position [92, 0]
click at [229, 636] on icon "button" at bounding box center [235, 635] width 13 height 13
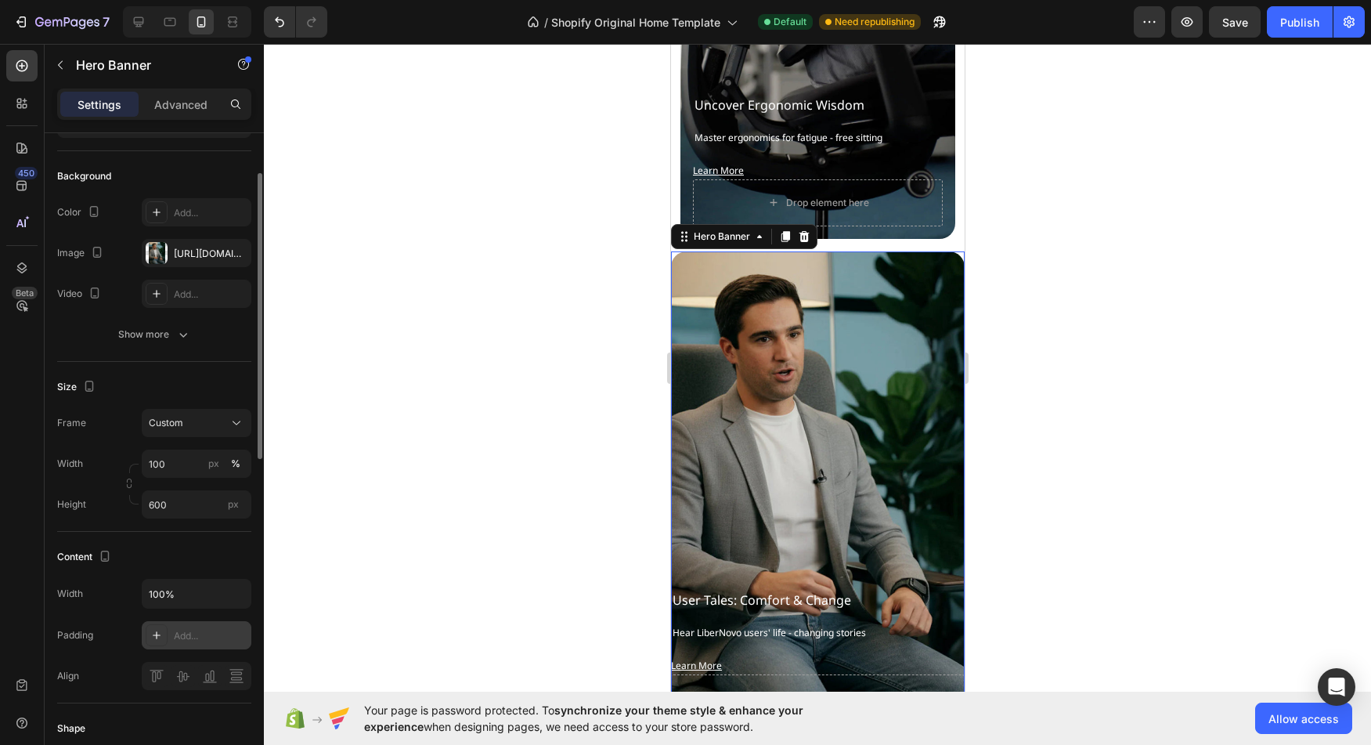
click at [193, 637] on div "Add..." at bounding box center [211, 636] width 74 height 14
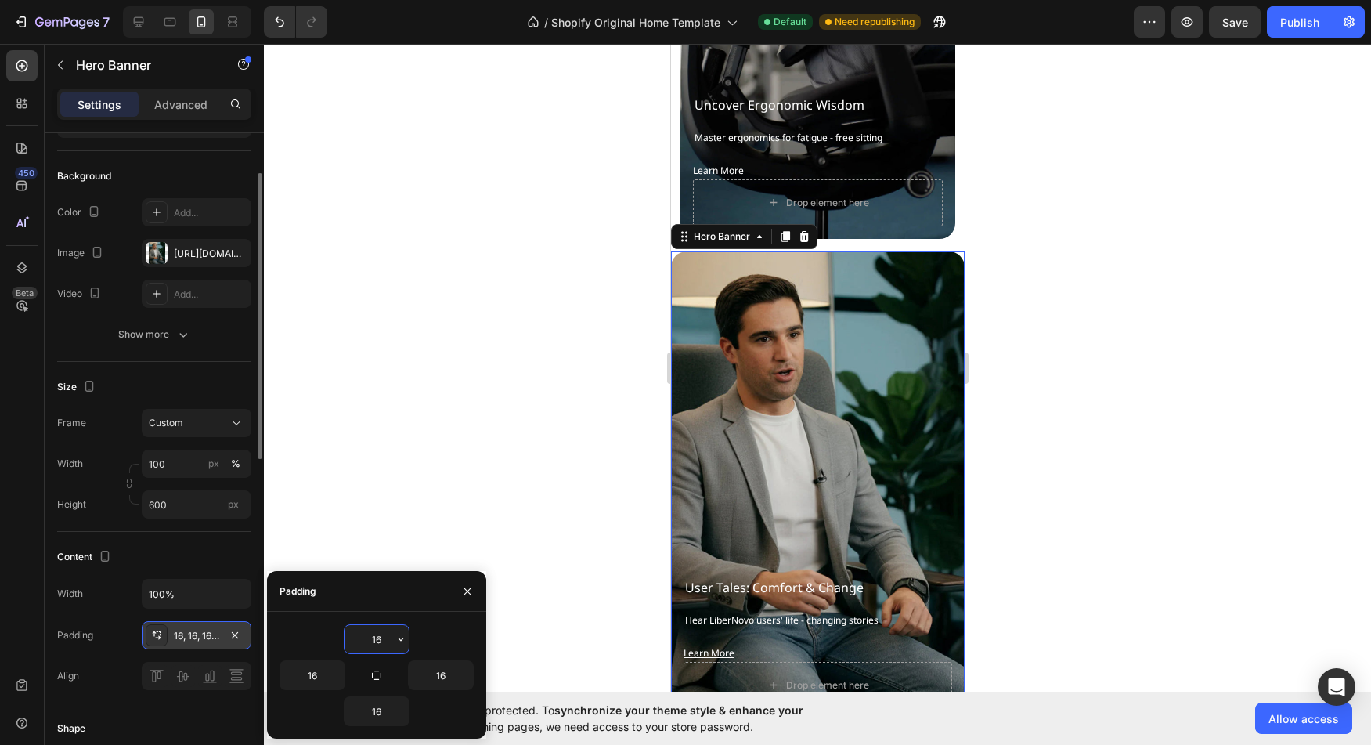
click at [104, 639] on div "Padding 16, 16, 16, 16" at bounding box center [154, 635] width 194 height 28
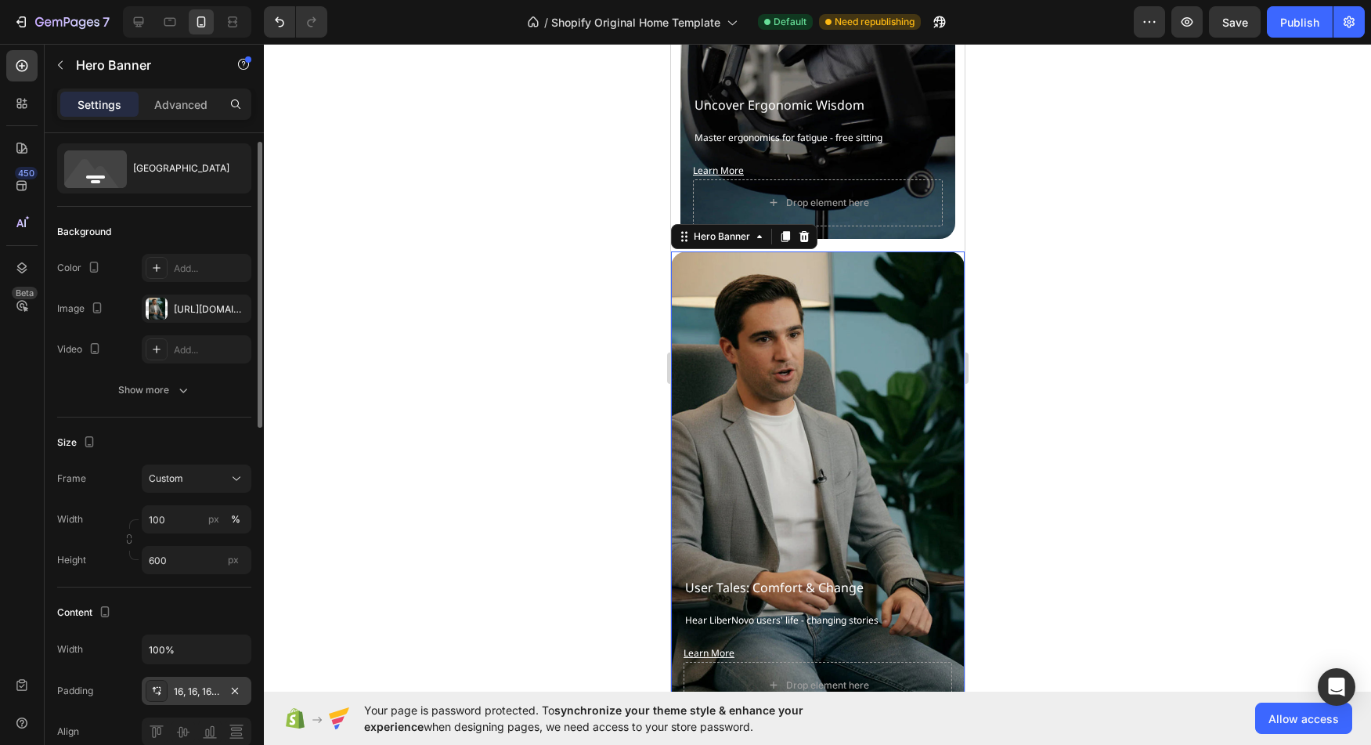
scroll to position [27, 0]
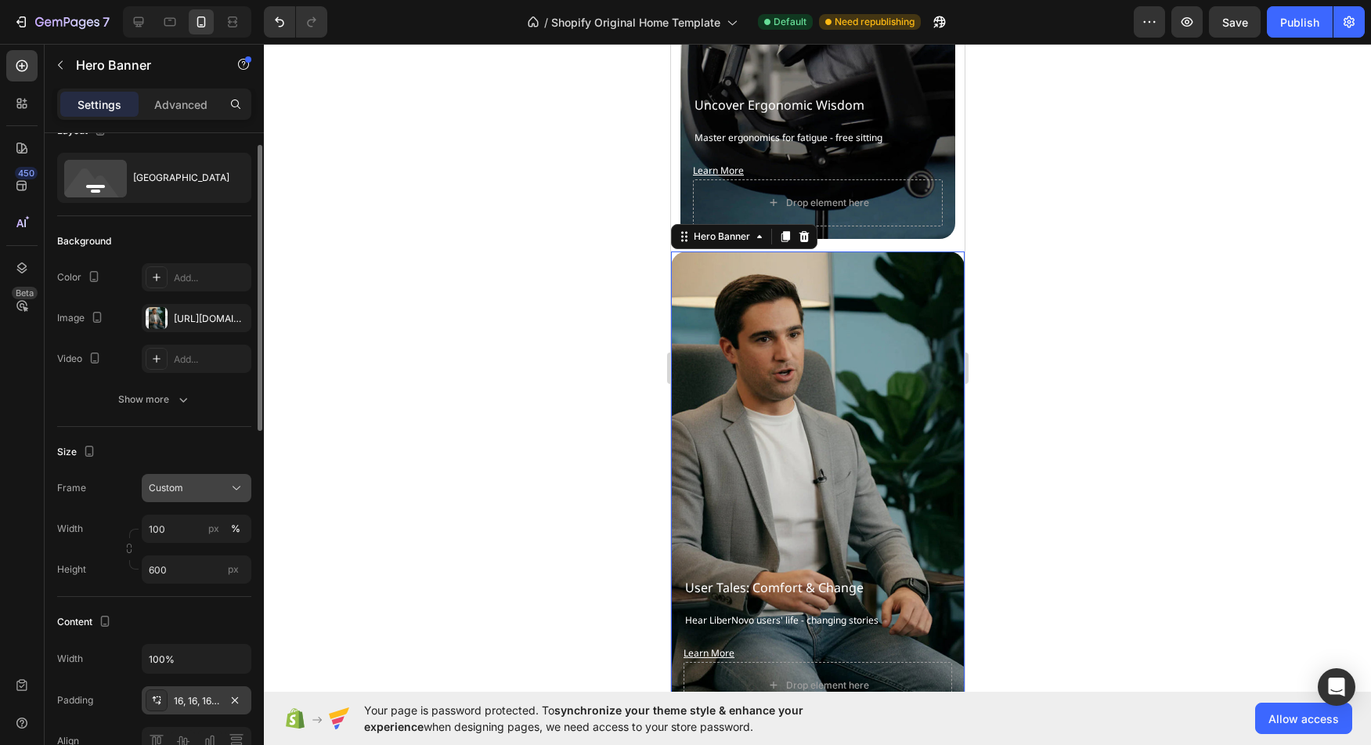
click at [228, 489] on div "Custom" at bounding box center [197, 488] width 96 height 16
click at [216, 523] on span "As banner source" at bounding box center [187, 525] width 78 height 14
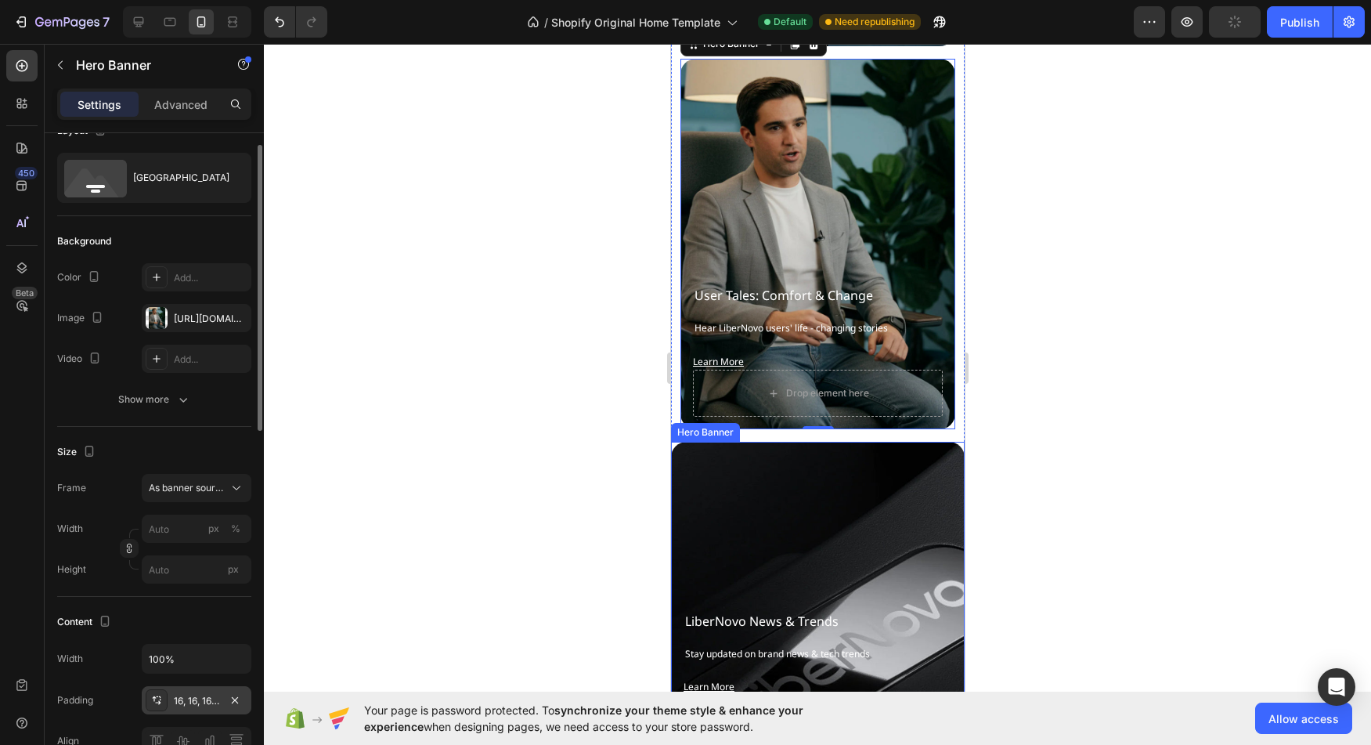
scroll to position [7165, 0]
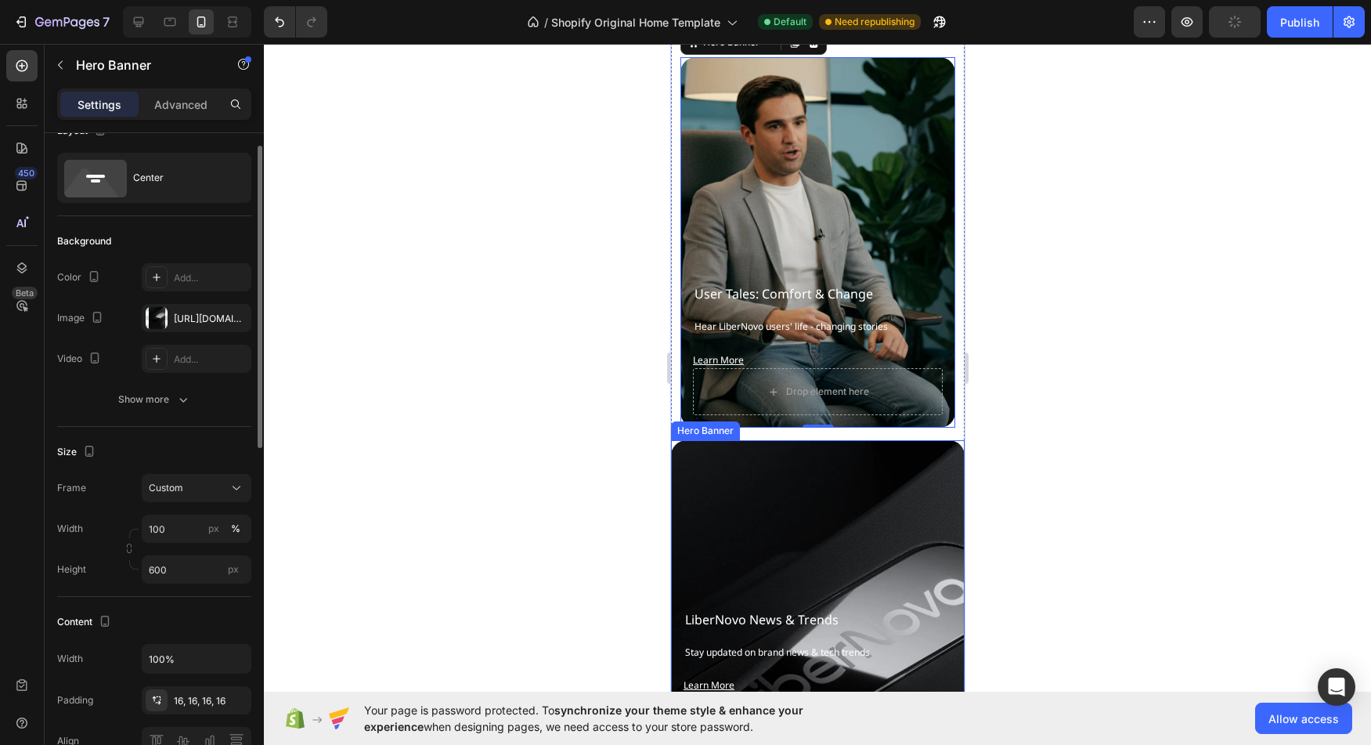
click at [832, 513] on div "Background Image" at bounding box center [817, 675] width 294 height 470
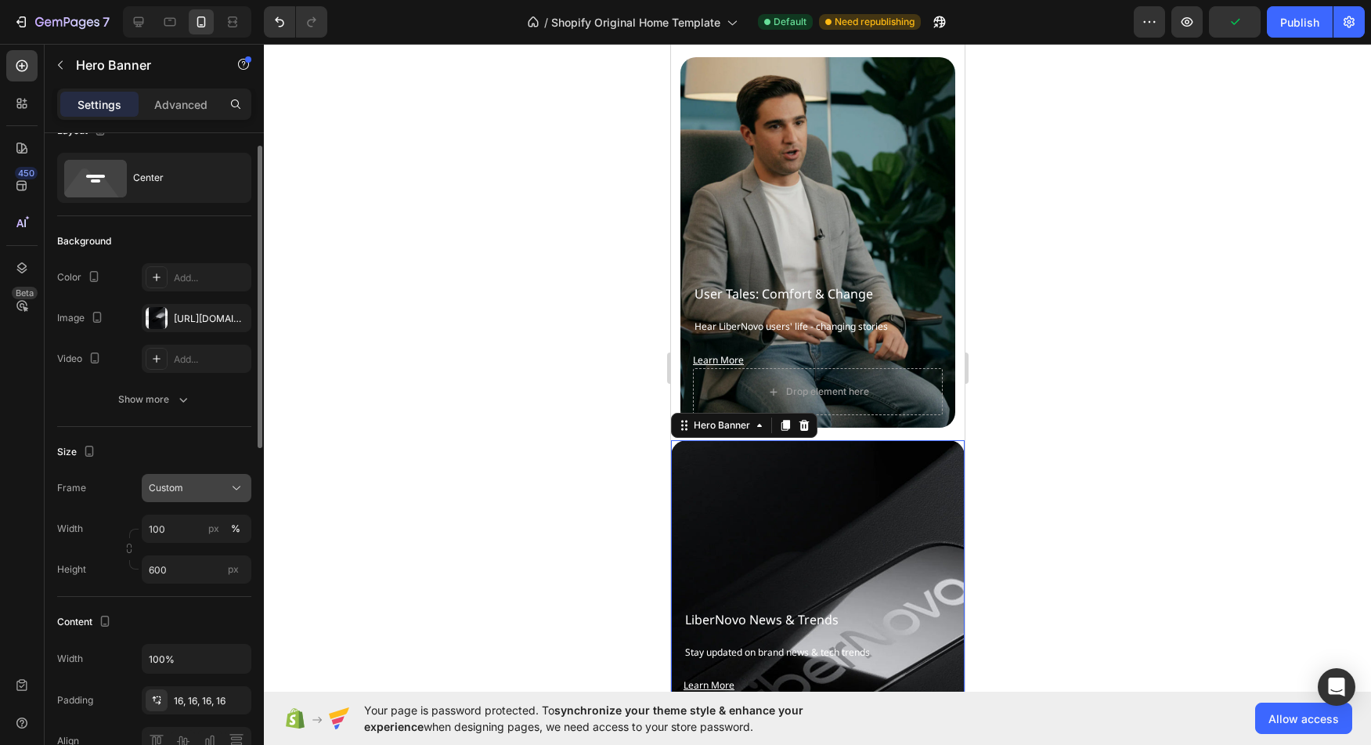
click at [227, 482] on div "Custom" at bounding box center [197, 488] width 96 height 16
click at [207, 514] on div "As banner source" at bounding box center [182, 525] width 125 height 28
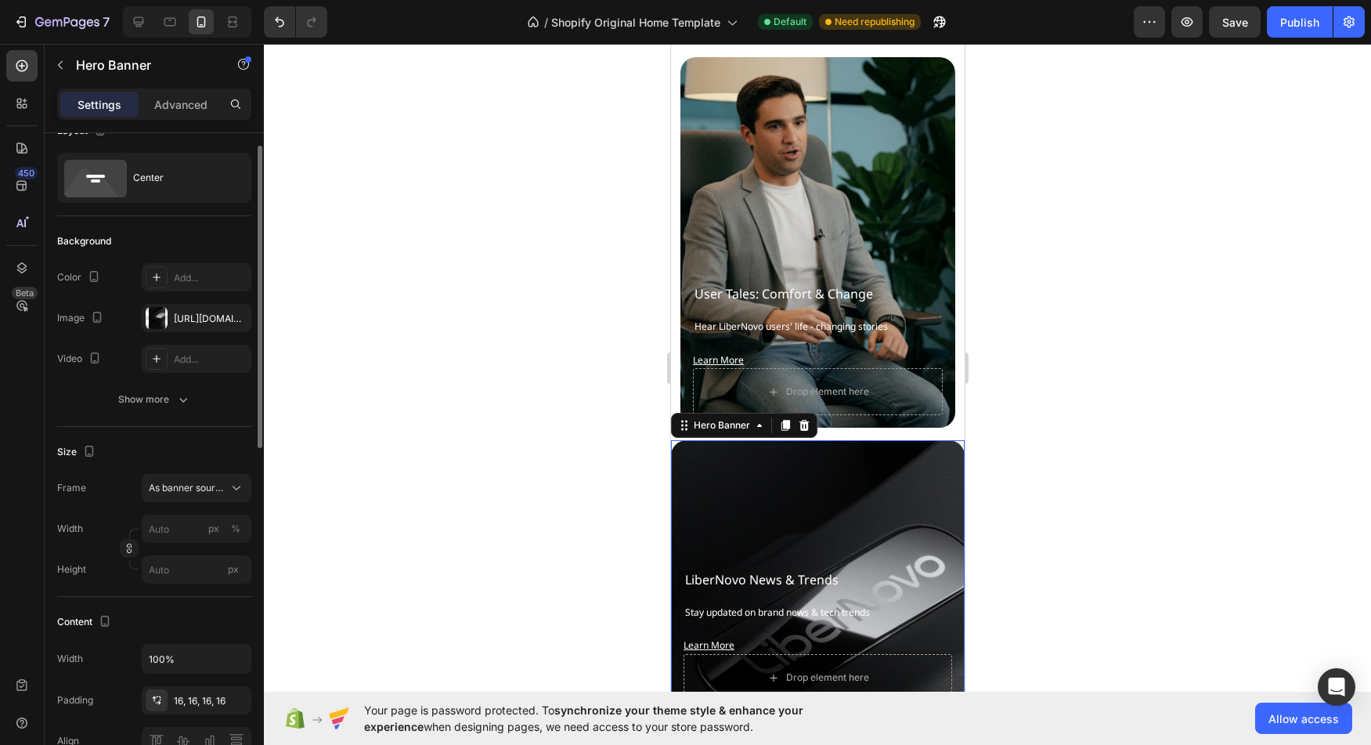
click at [164, 117] on div "Settings Advanced" at bounding box center [154, 103] width 194 height 31
click at [168, 106] on p "Advanced" at bounding box center [180, 104] width 53 height 16
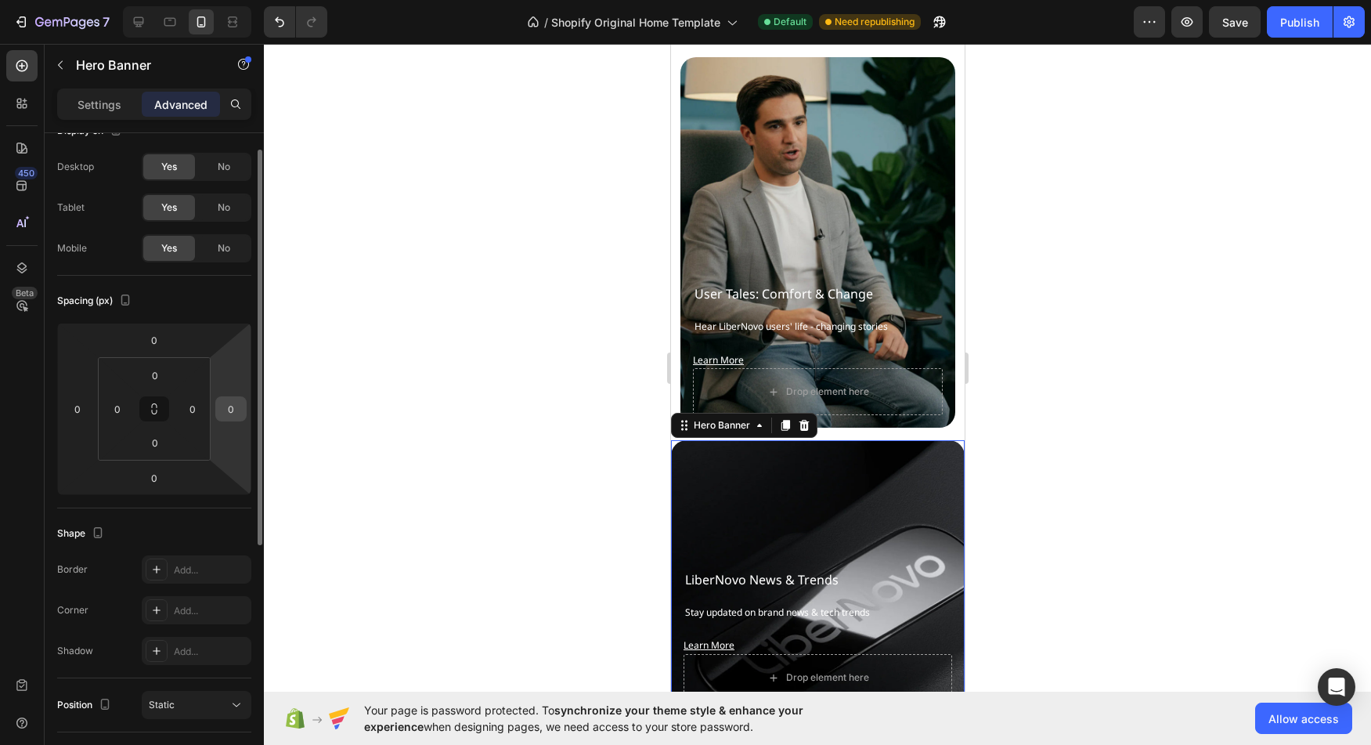
click at [226, 411] on input "0" at bounding box center [230, 408] width 23 height 23
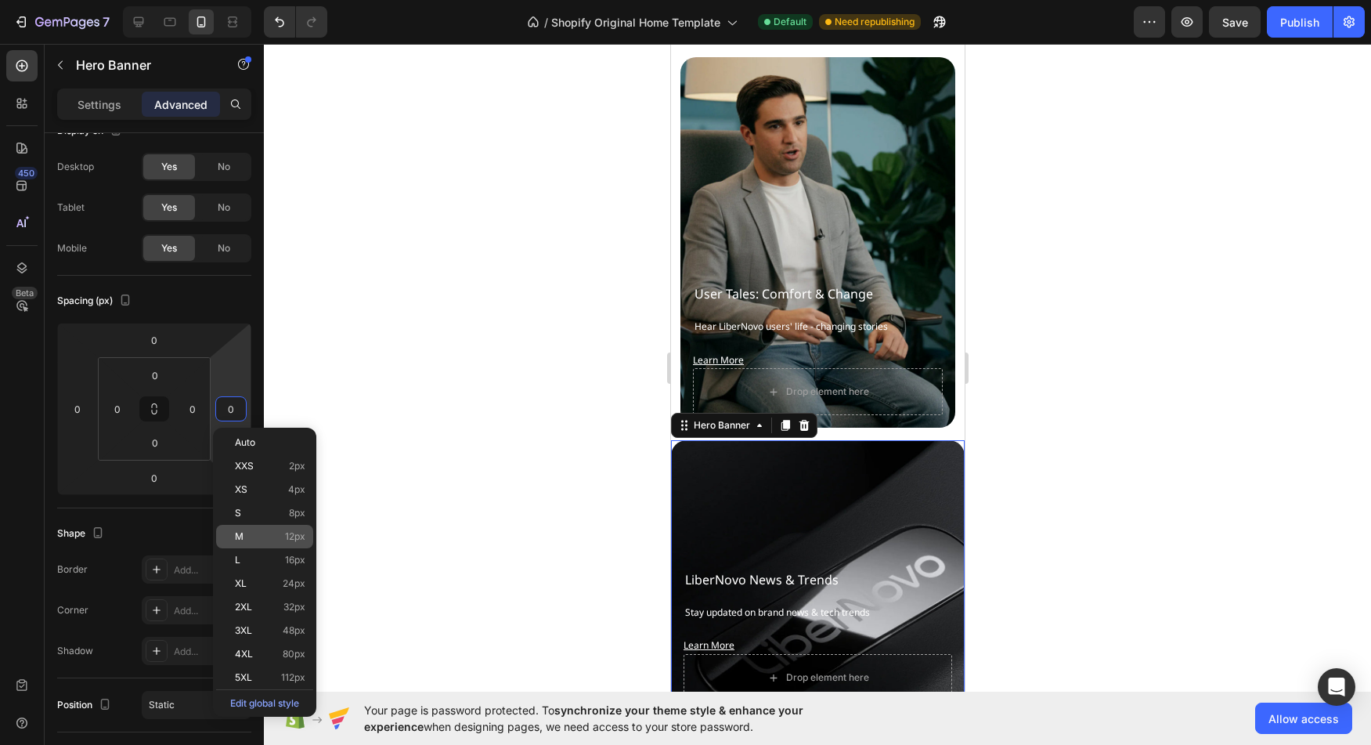
click at [268, 542] on div "M 12px" at bounding box center [264, 536] width 97 height 23
type input "12"
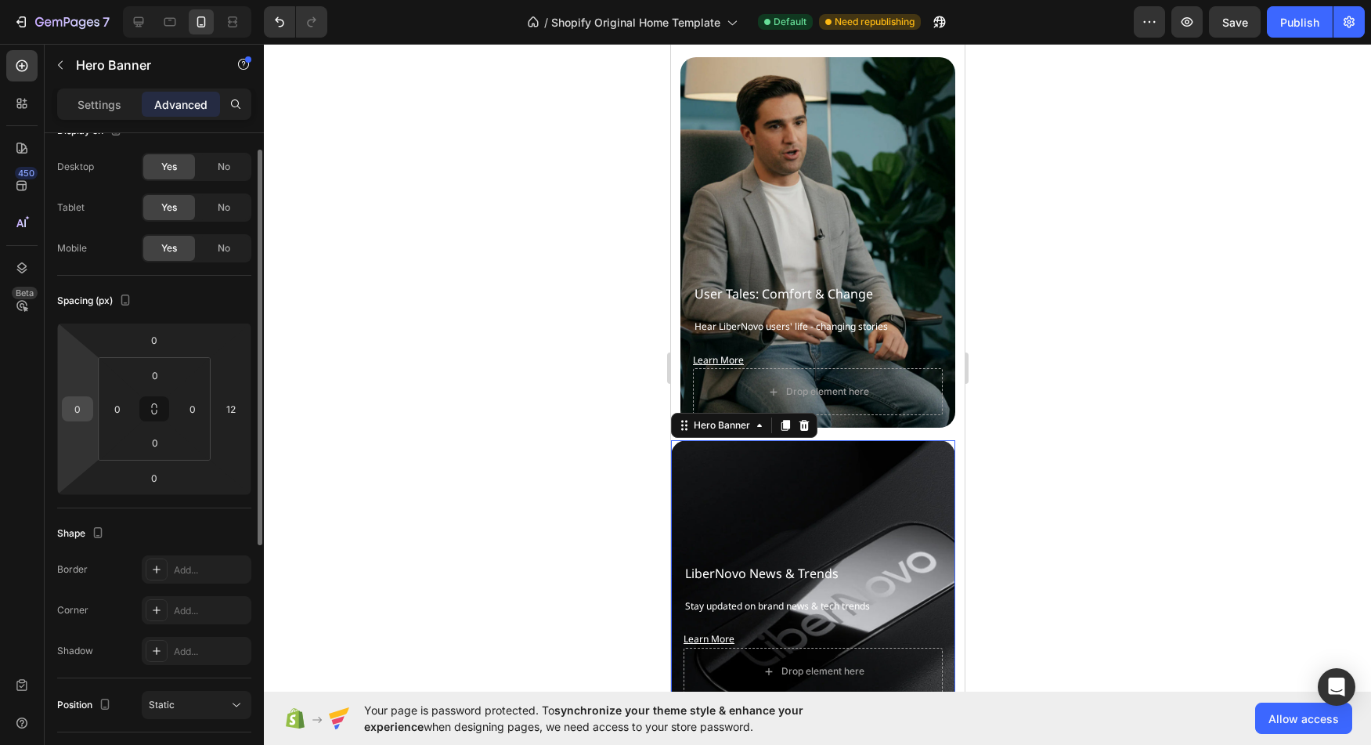
click at [77, 407] on input "0" at bounding box center [77, 408] width 23 height 23
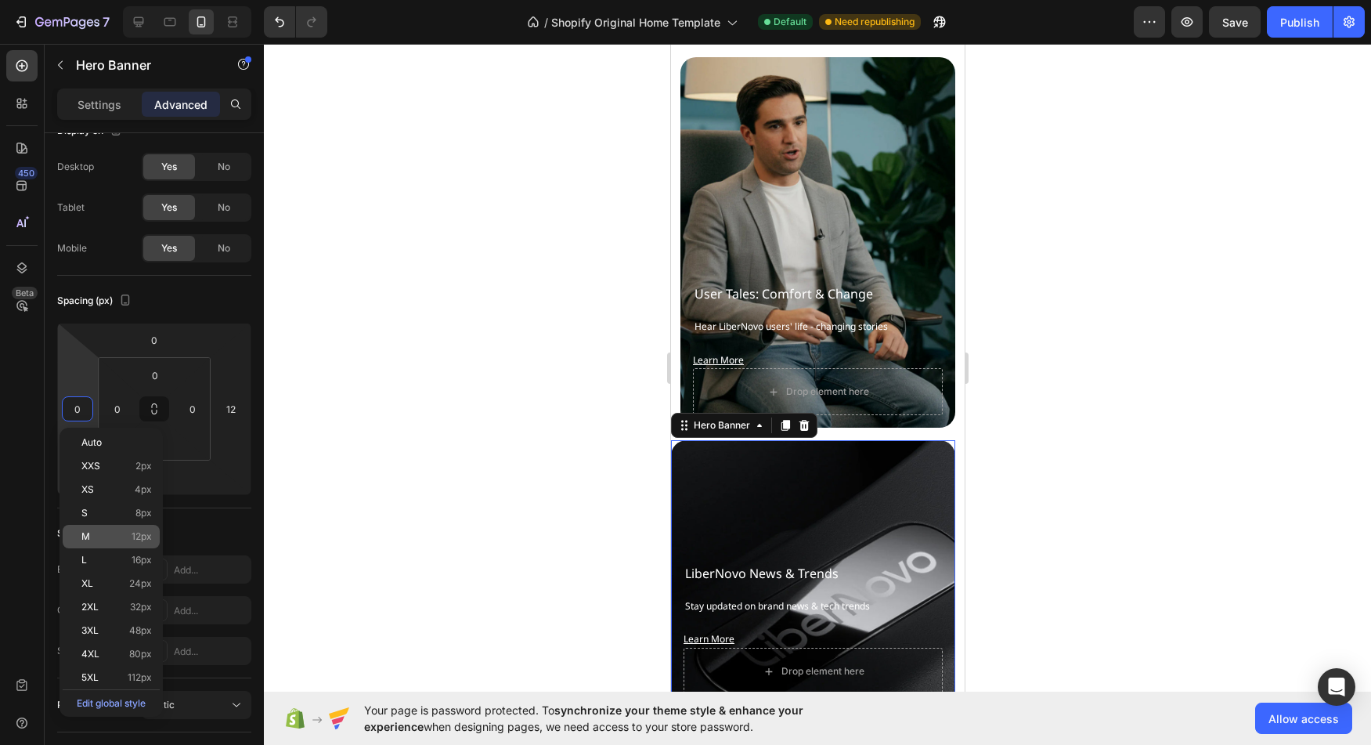
click at [134, 530] on div "M 12px" at bounding box center [111, 536] width 97 height 23
type input "12"
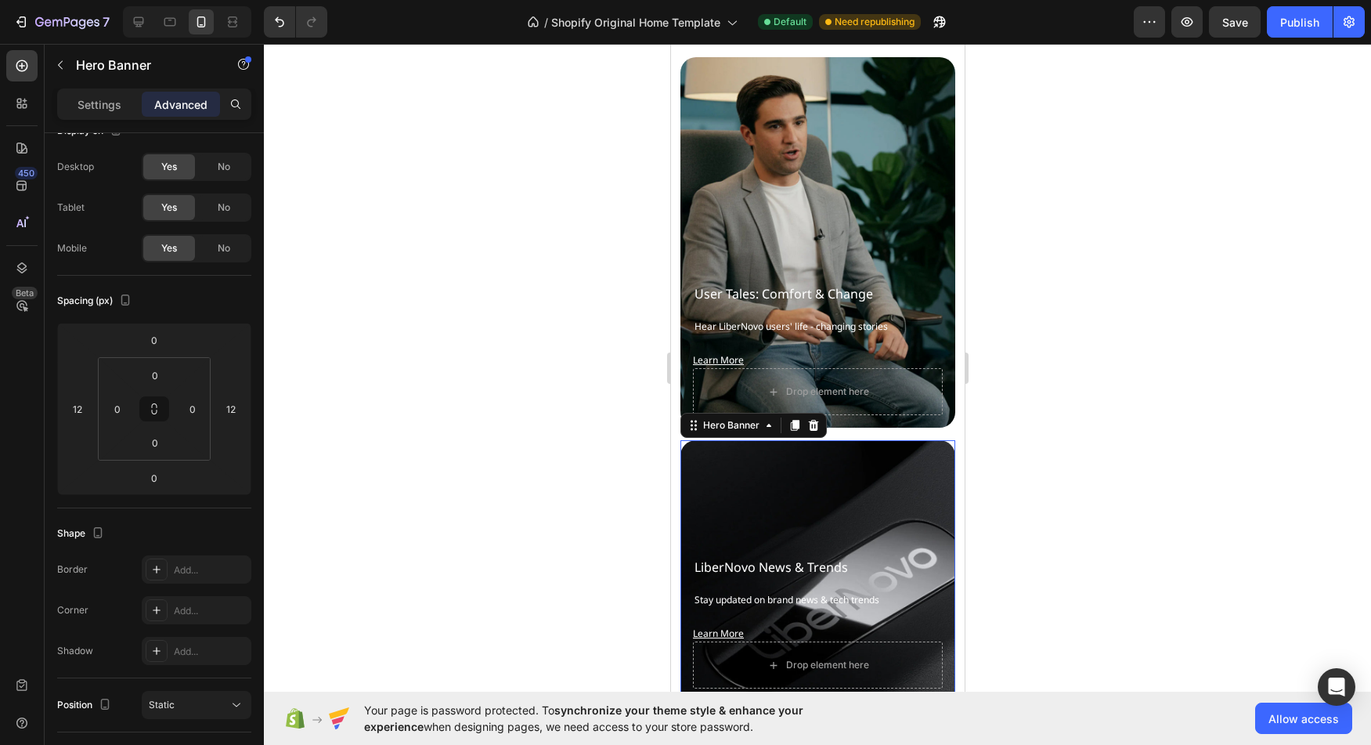
click at [516, 557] on div at bounding box center [817, 394] width 1107 height 701
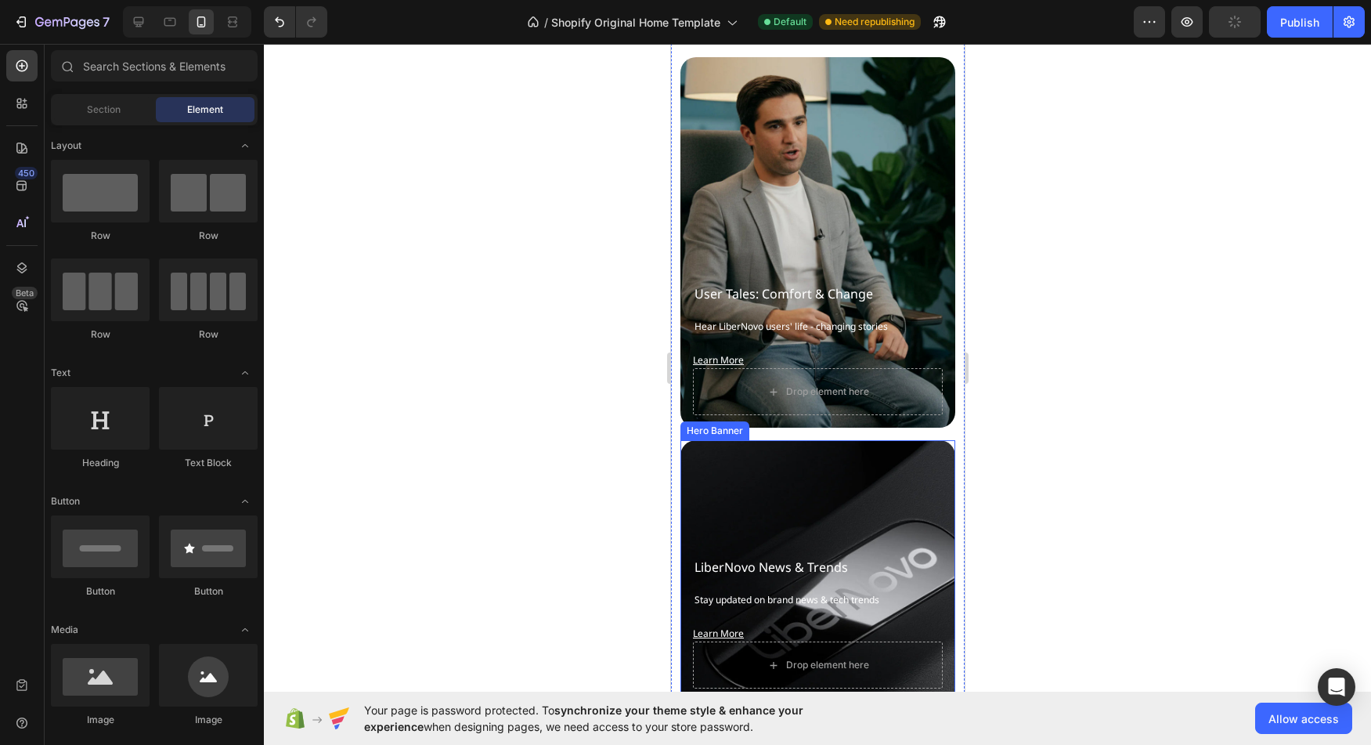
click at [781, 506] on div "Background Image" at bounding box center [817, 623] width 275 height 366
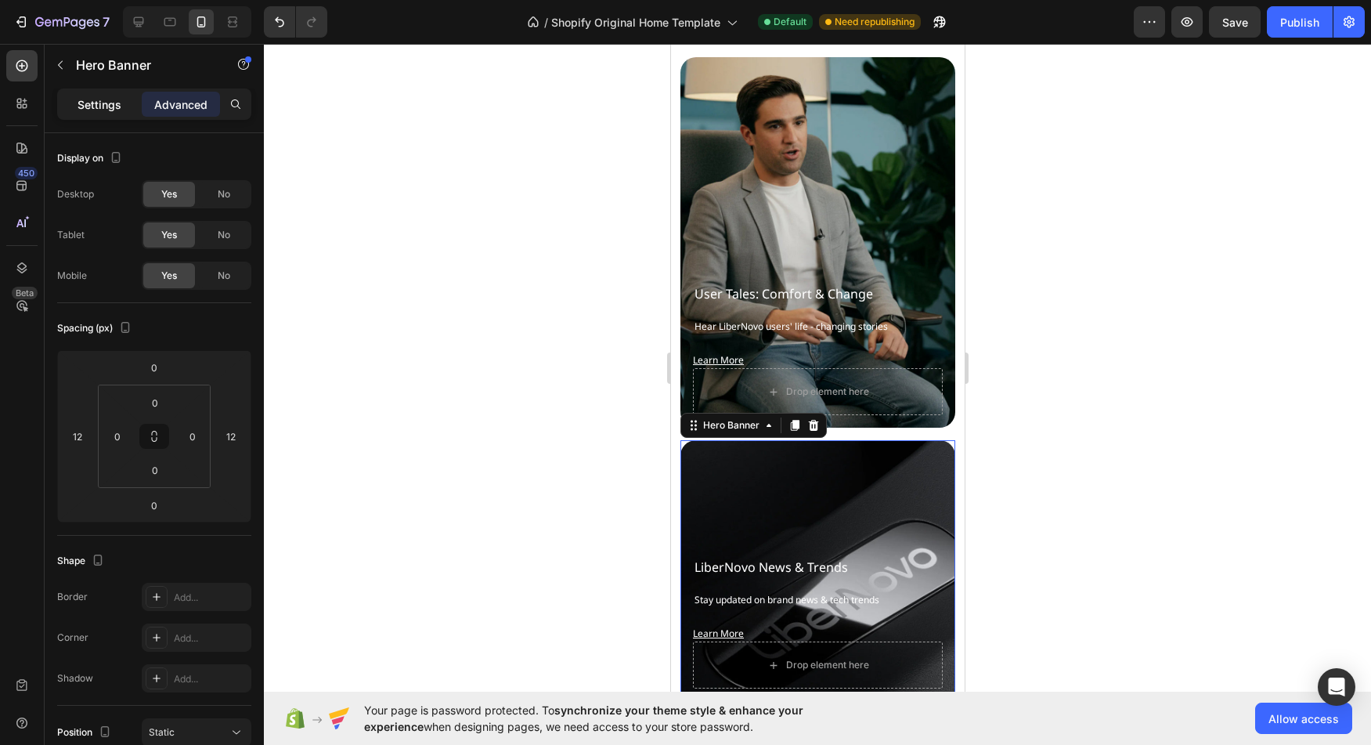
click at [112, 101] on p "Settings" at bounding box center [100, 104] width 44 height 16
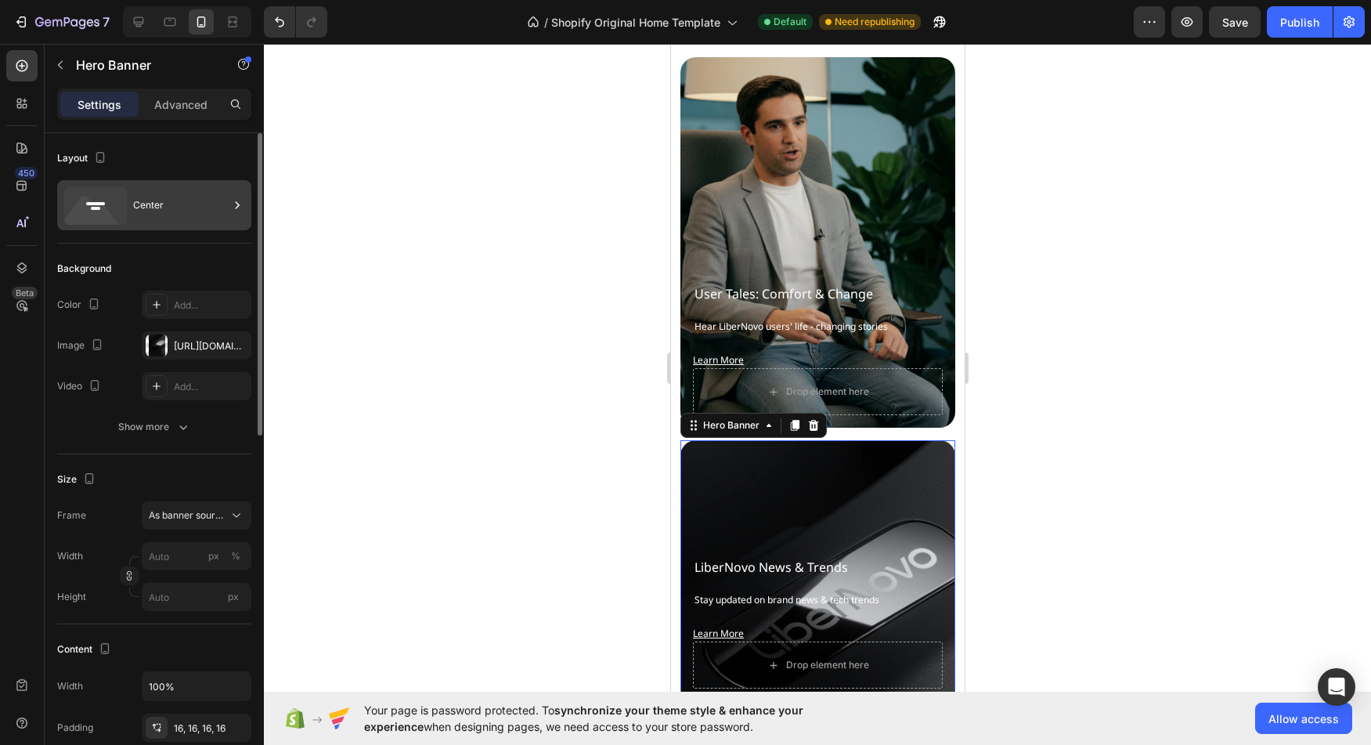
click at [154, 188] on div "Center" at bounding box center [181, 205] width 96 height 36
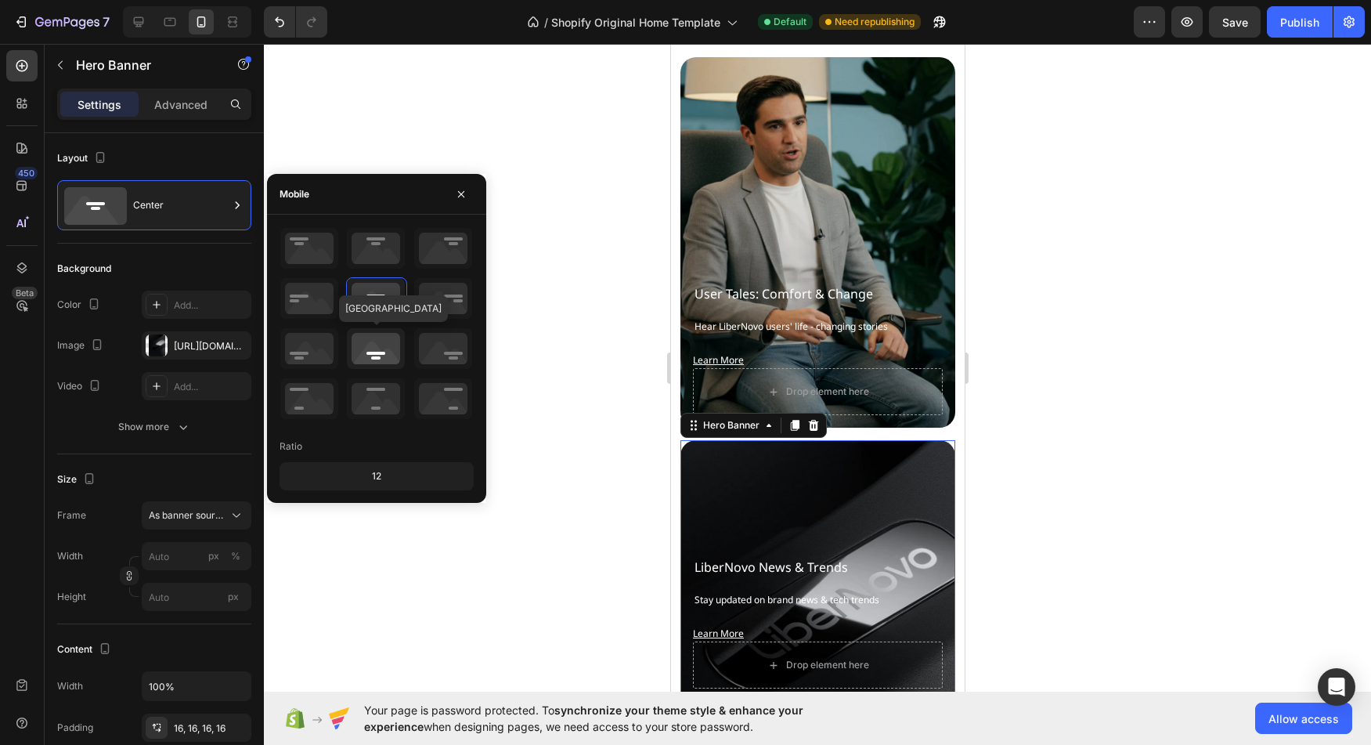
click at [366, 356] on icon at bounding box center [376, 348] width 58 height 41
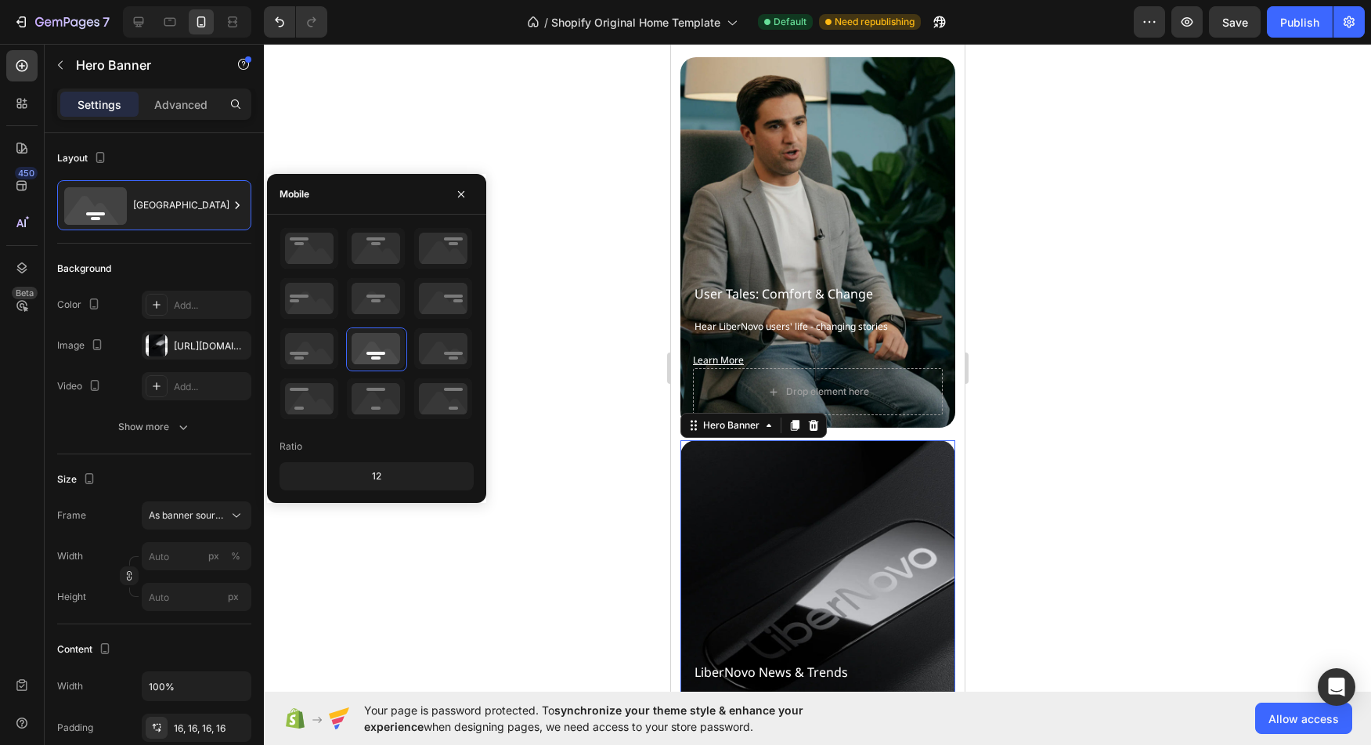
click at [552, 402] on div at bounding box center [817, 394] width 1107 height 701
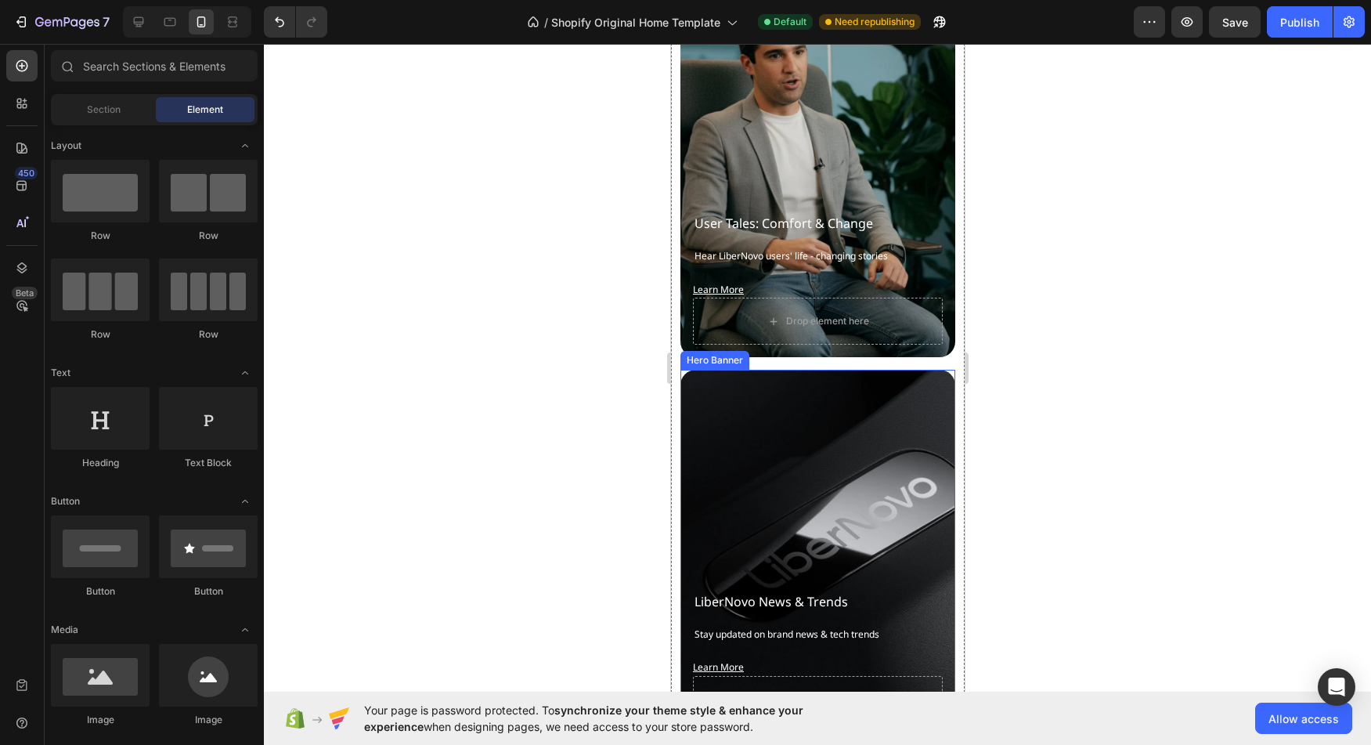
scroll to position [7326, 0]
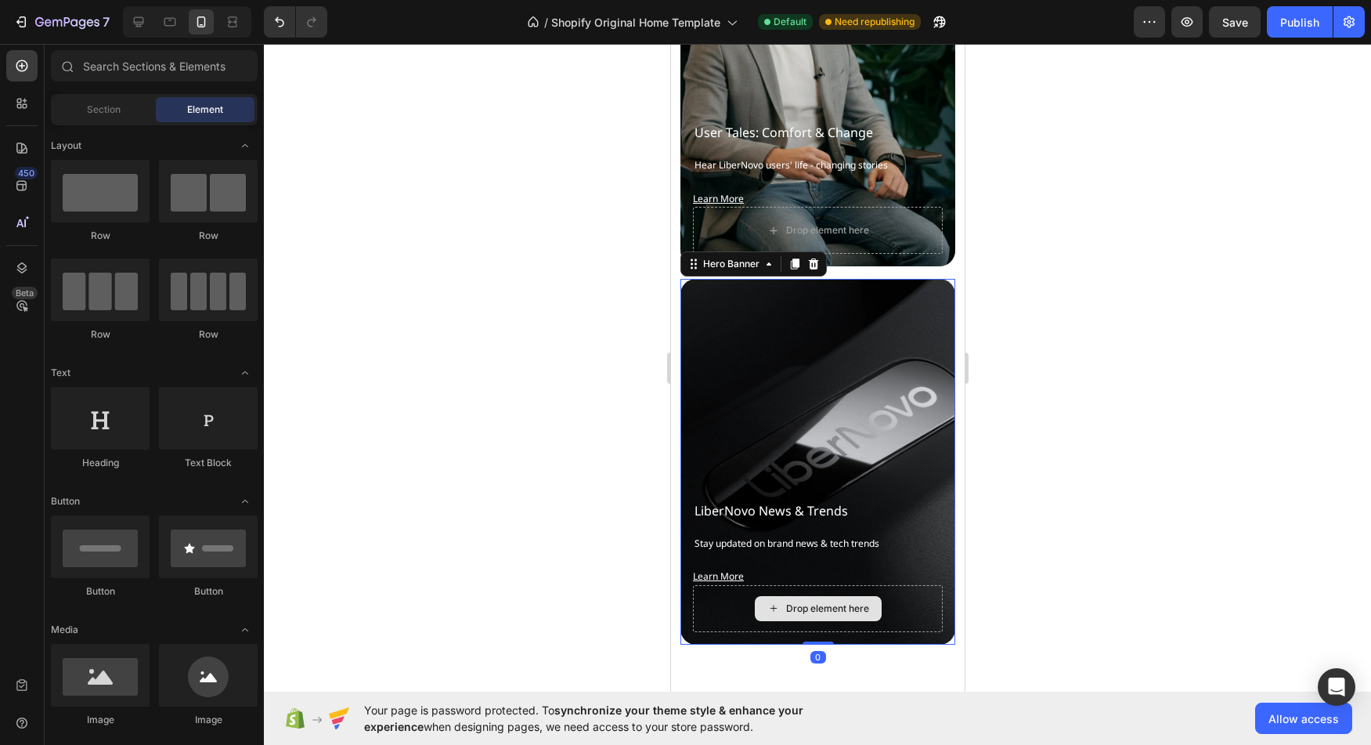
click at [897, 585] on div "Drop element here" at bounding box center [817, 608] width 250 height 47
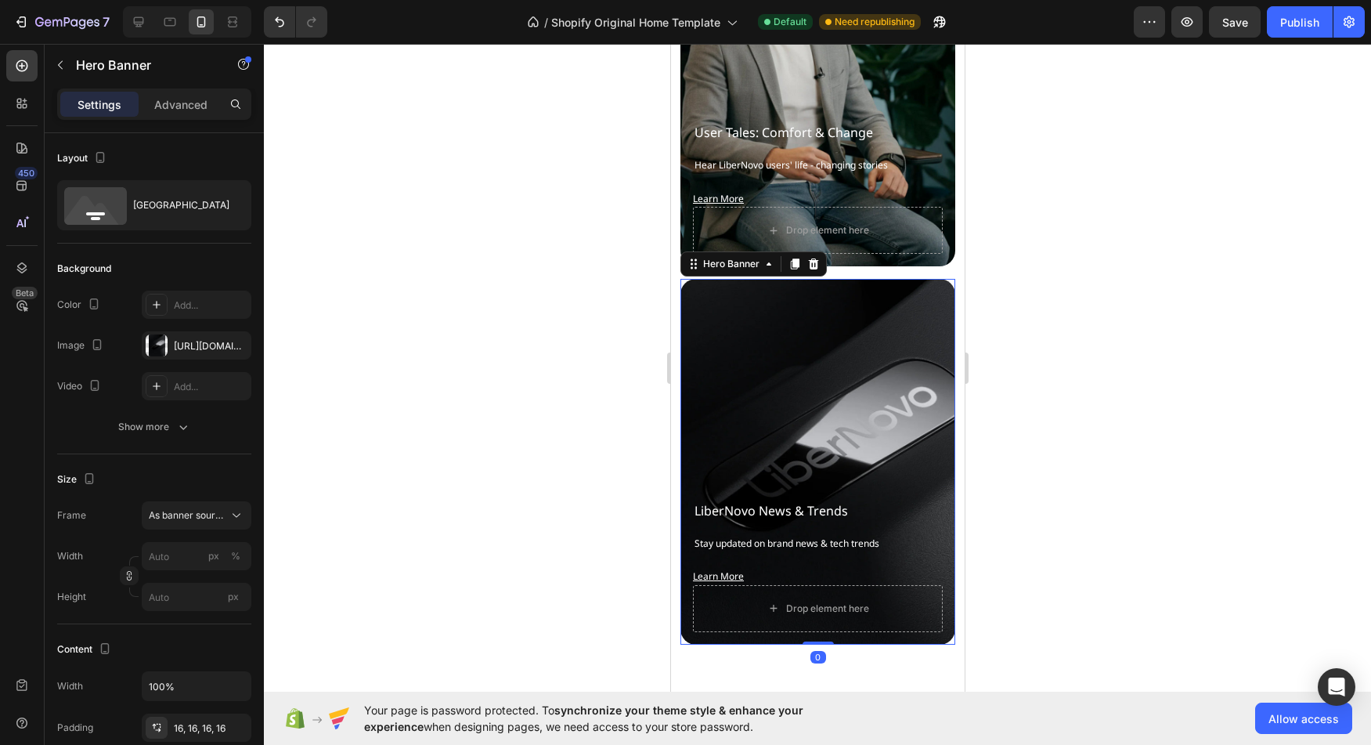
click at [895, 521] on div "LiberNovo News & Trends Heading Stay updated on brand news & tech trends Text B…" at bounding box center [817, 543] width 250 height 84
click at [829, 388] on div "Background Image" at bounding box center [817, 462] width 275 height 366
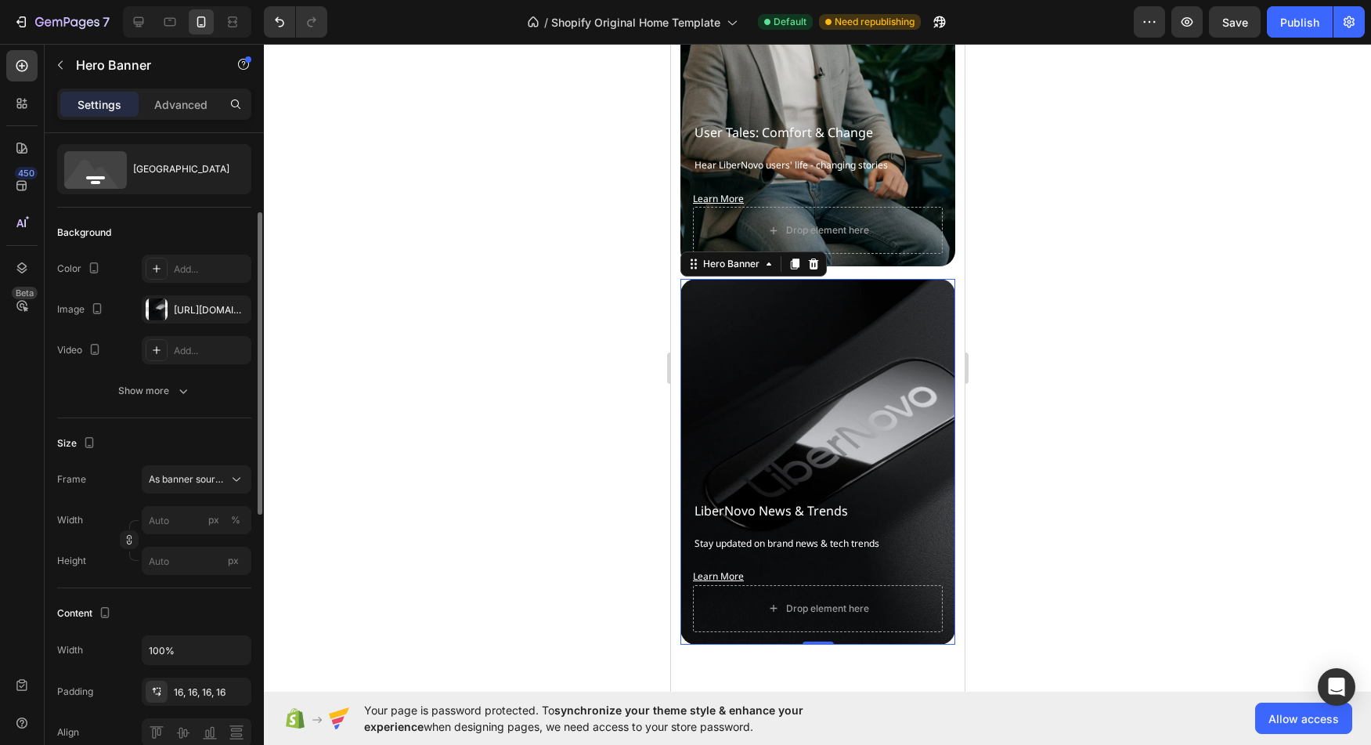
scroll to position [104, 0]
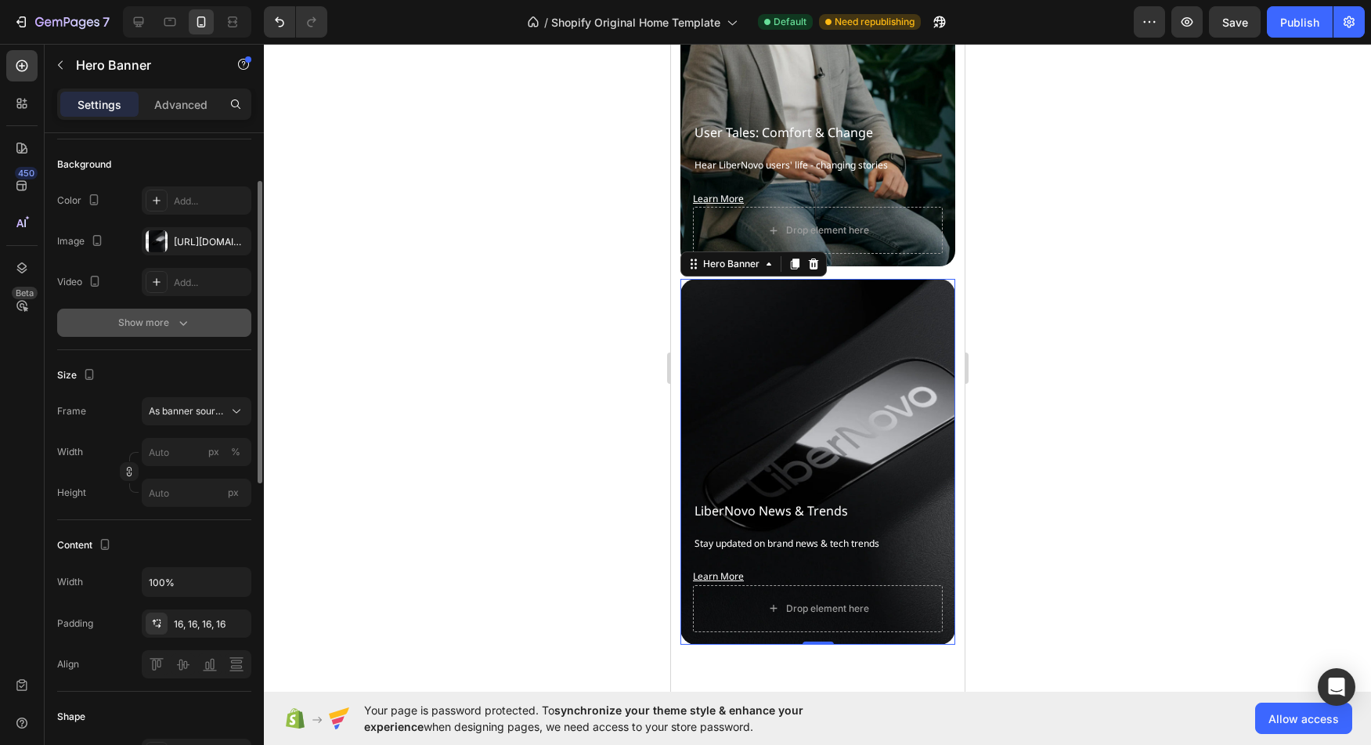
click at [166, 316] on div "Show more" at bounding box center [154, 323] width 73 height 16
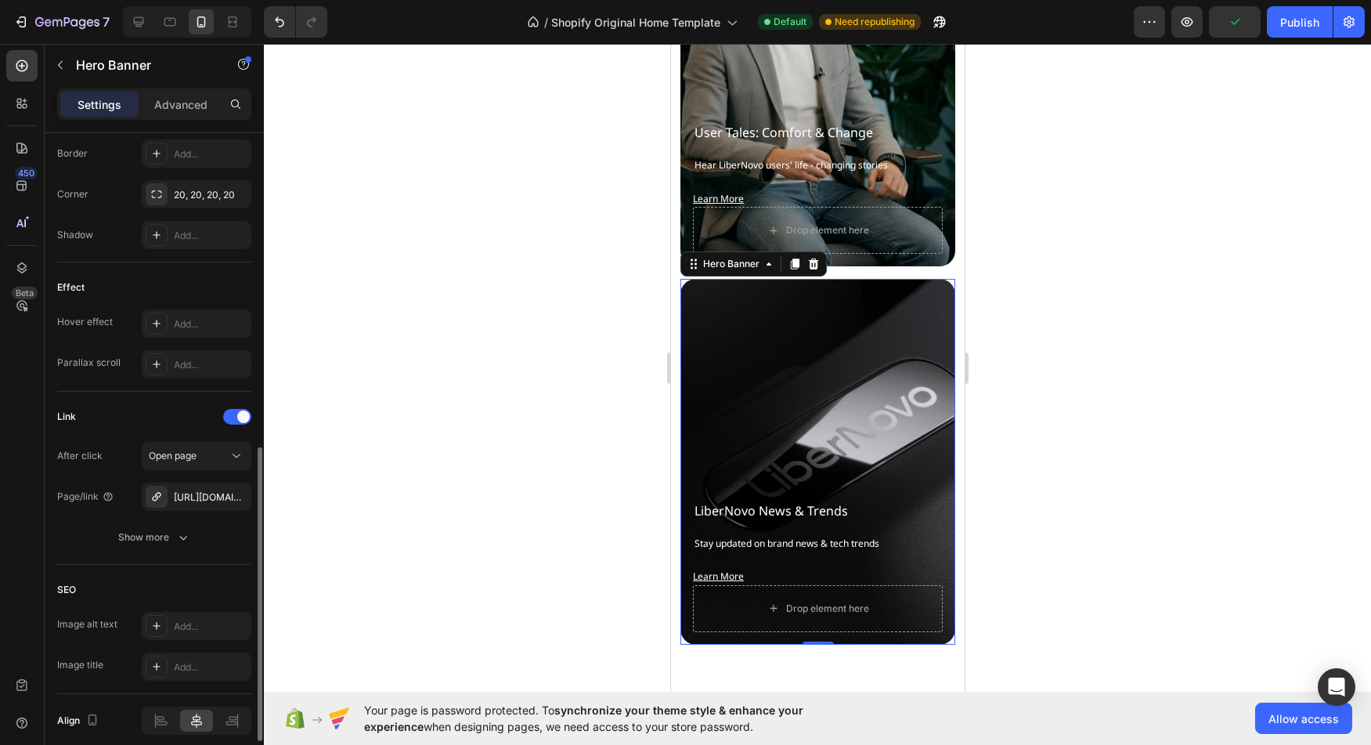
scroll to position [748, 0]
click at [155, 534] on div "Show more" at bounding box center [154, 533] width 73 height 16
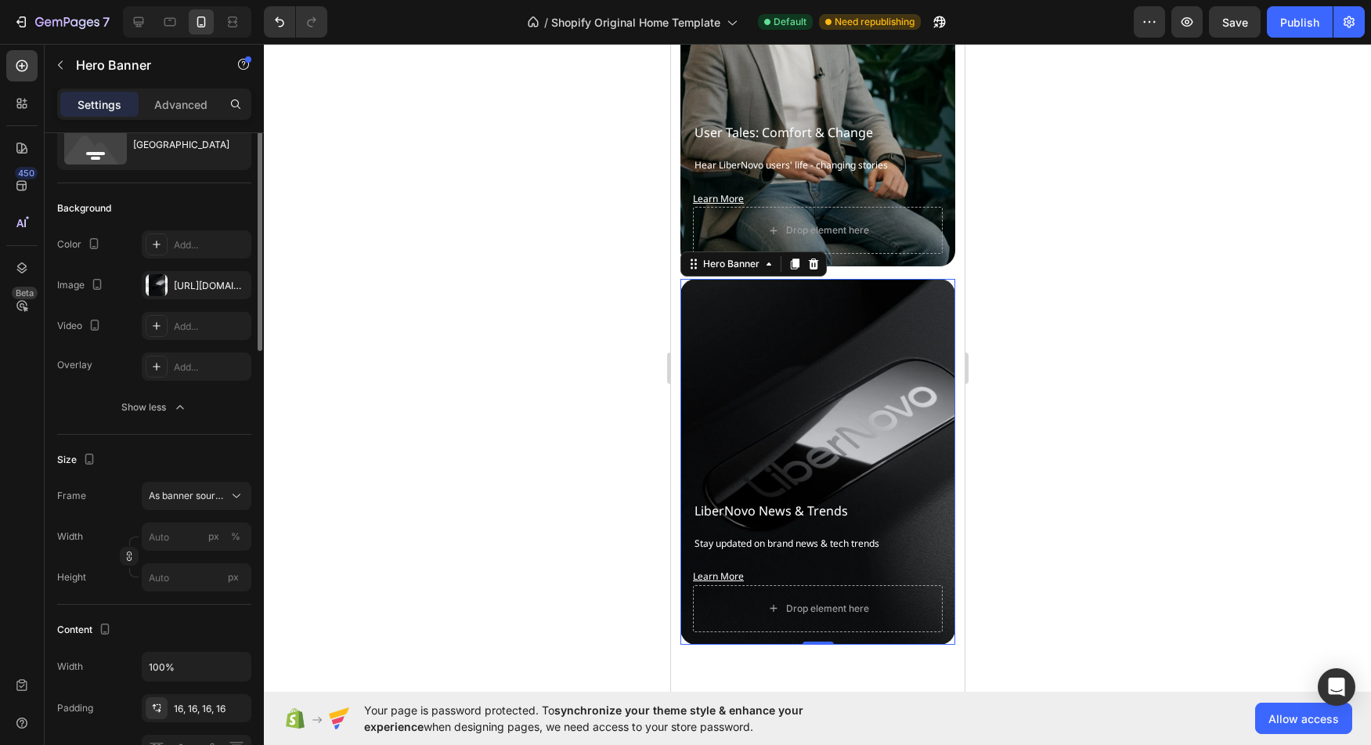
scroll to position [0, 0]
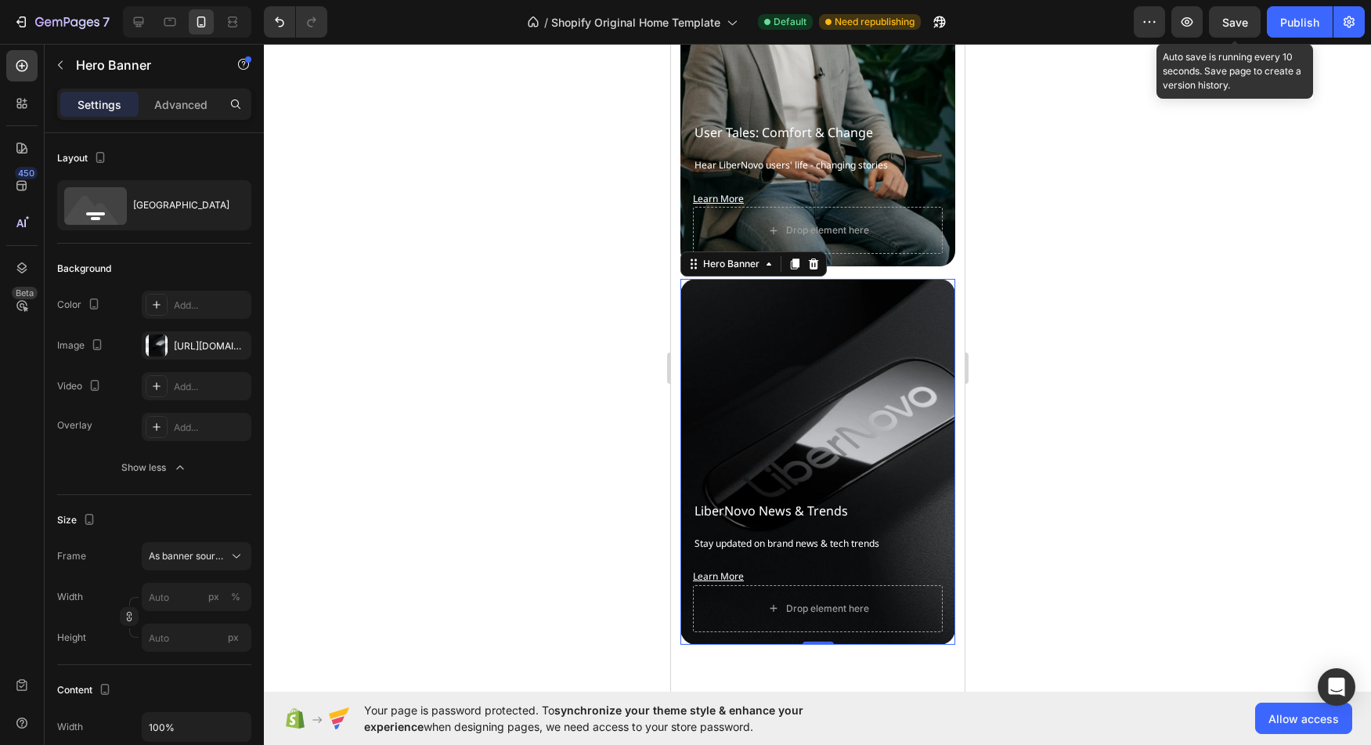
click at [1241, 21] on span "Save" at bounding box center [1235, 22] width 26 height 13
